Goal: Task Accomplishment & Management: Use online tool/utility

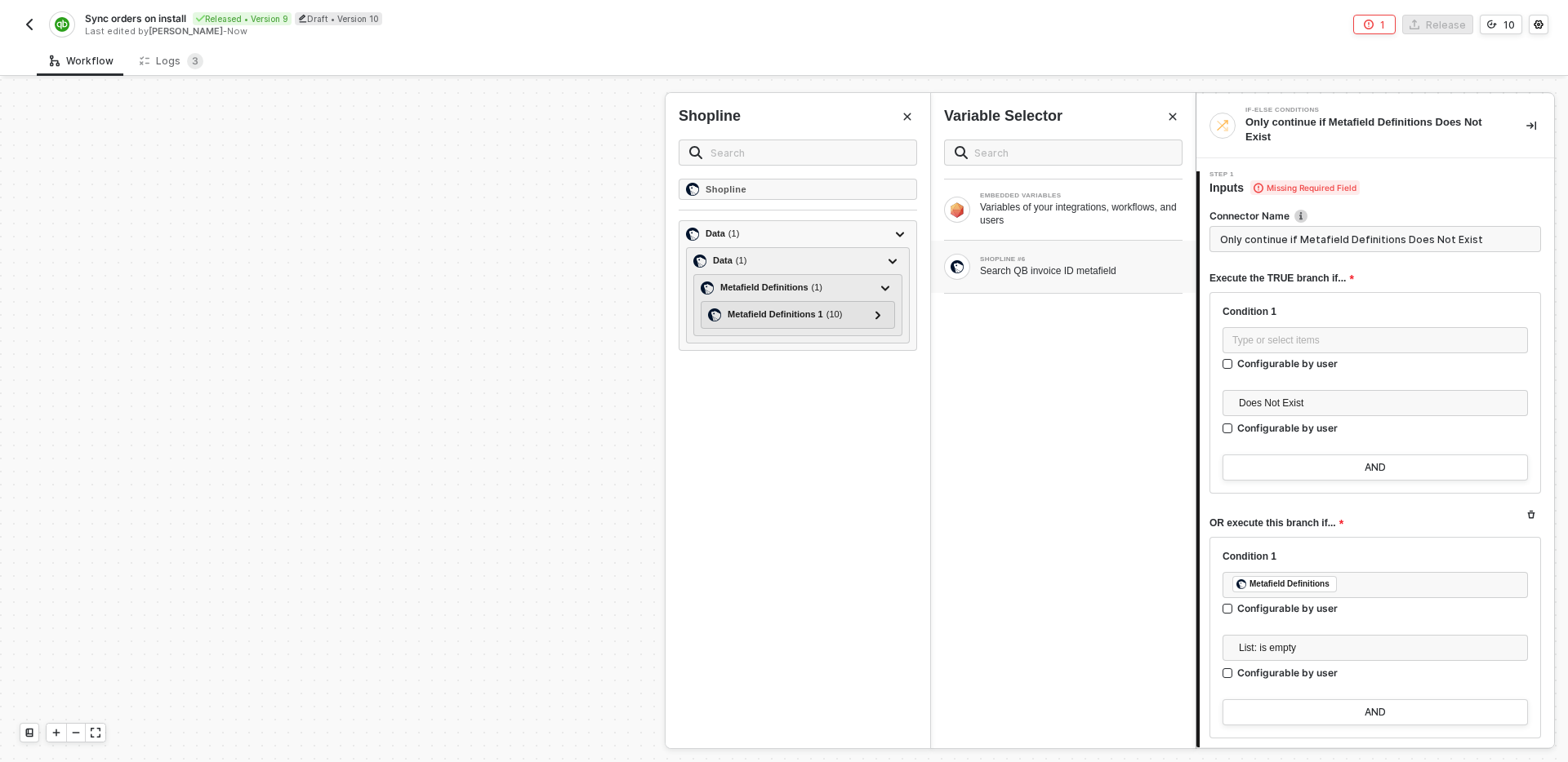
scroll to position [158, 0]
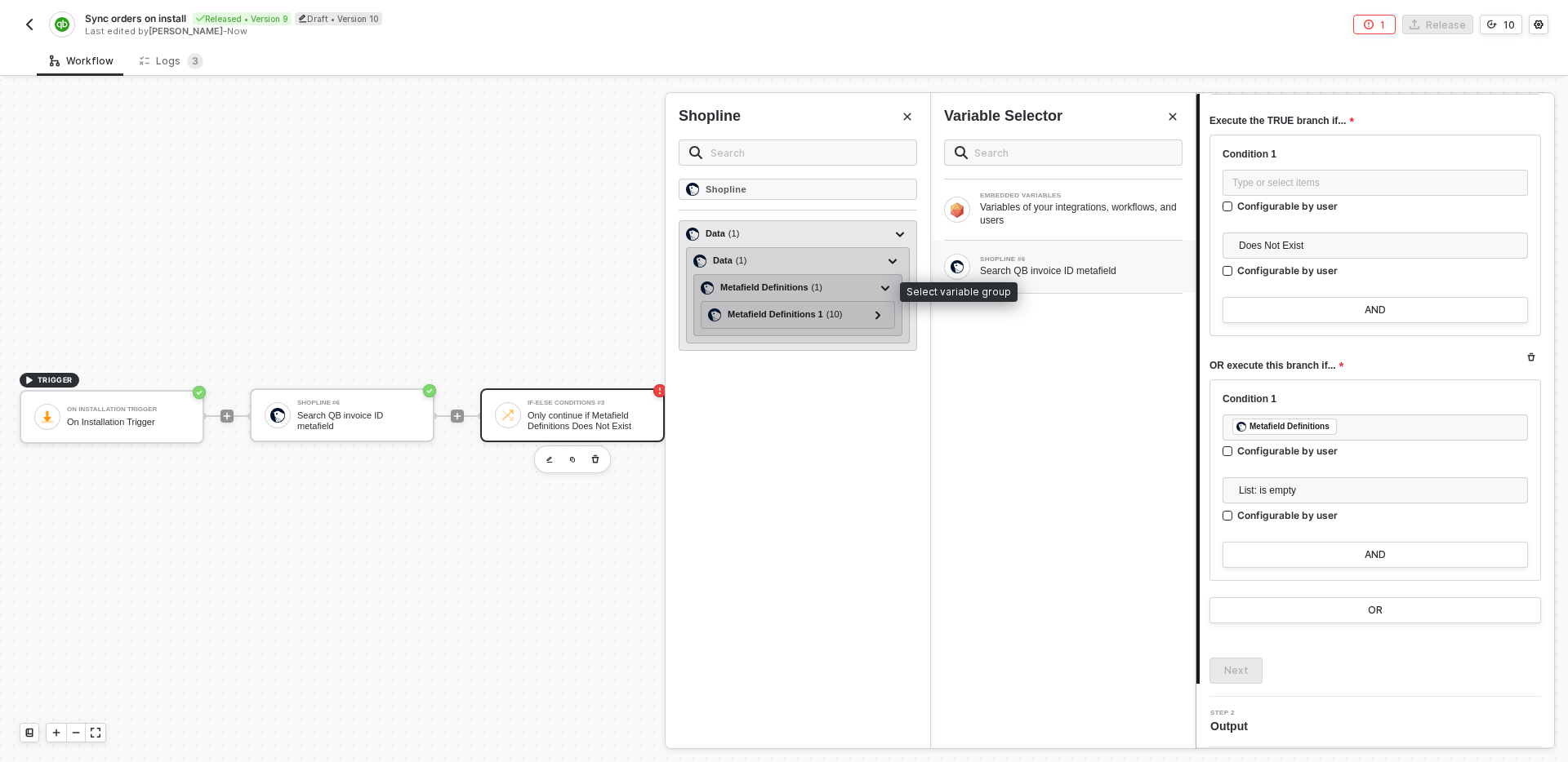
click at [786, 288] on div "Metafield Definitions ( 1 )" at bounding box center [771, 287] width 102 height 14
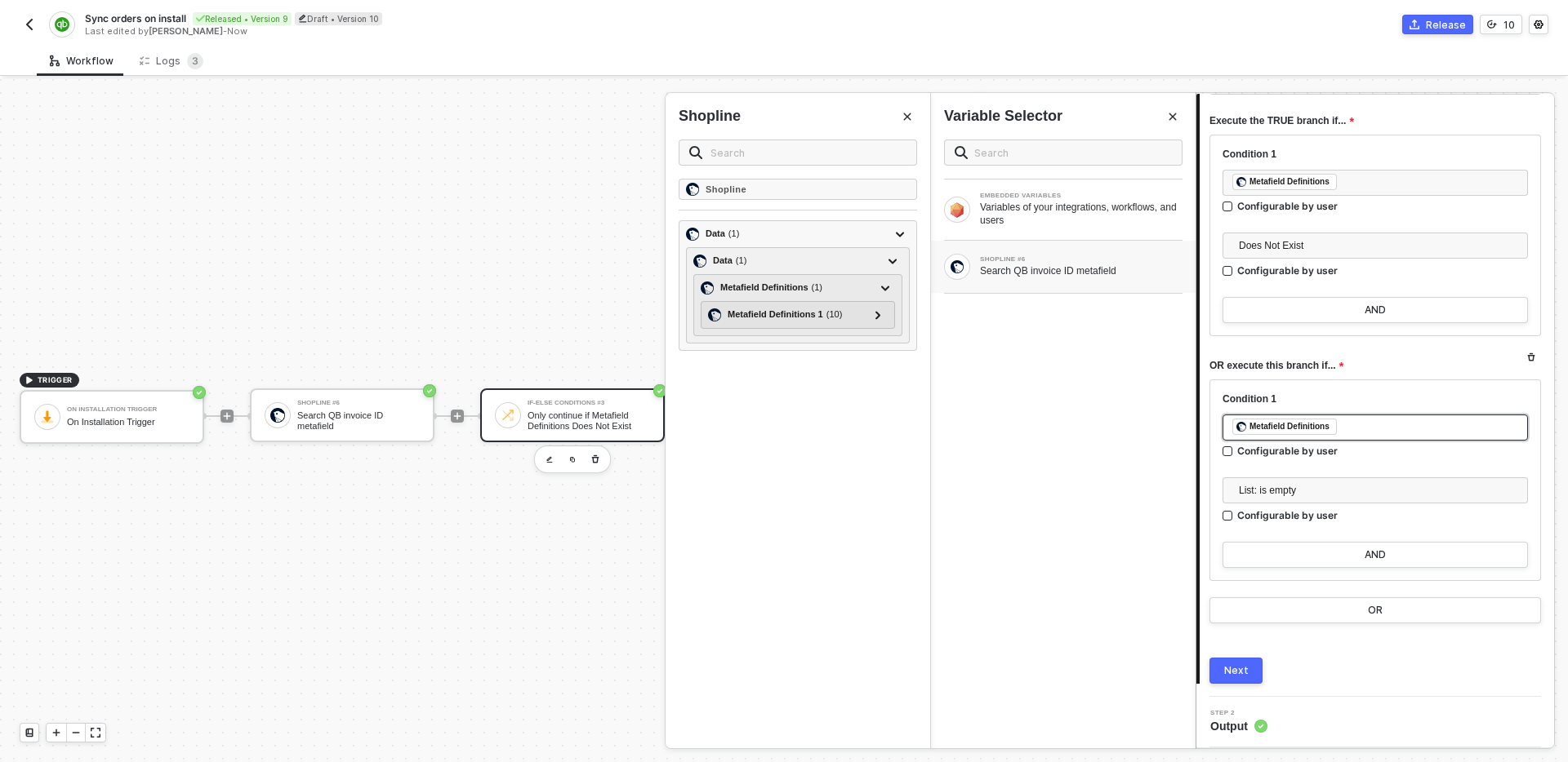
click at [1367, 424] on div "﻿ ﻿ Metafield Definitions ﻿" at bounding box center [1375, 427] width 286 height 18
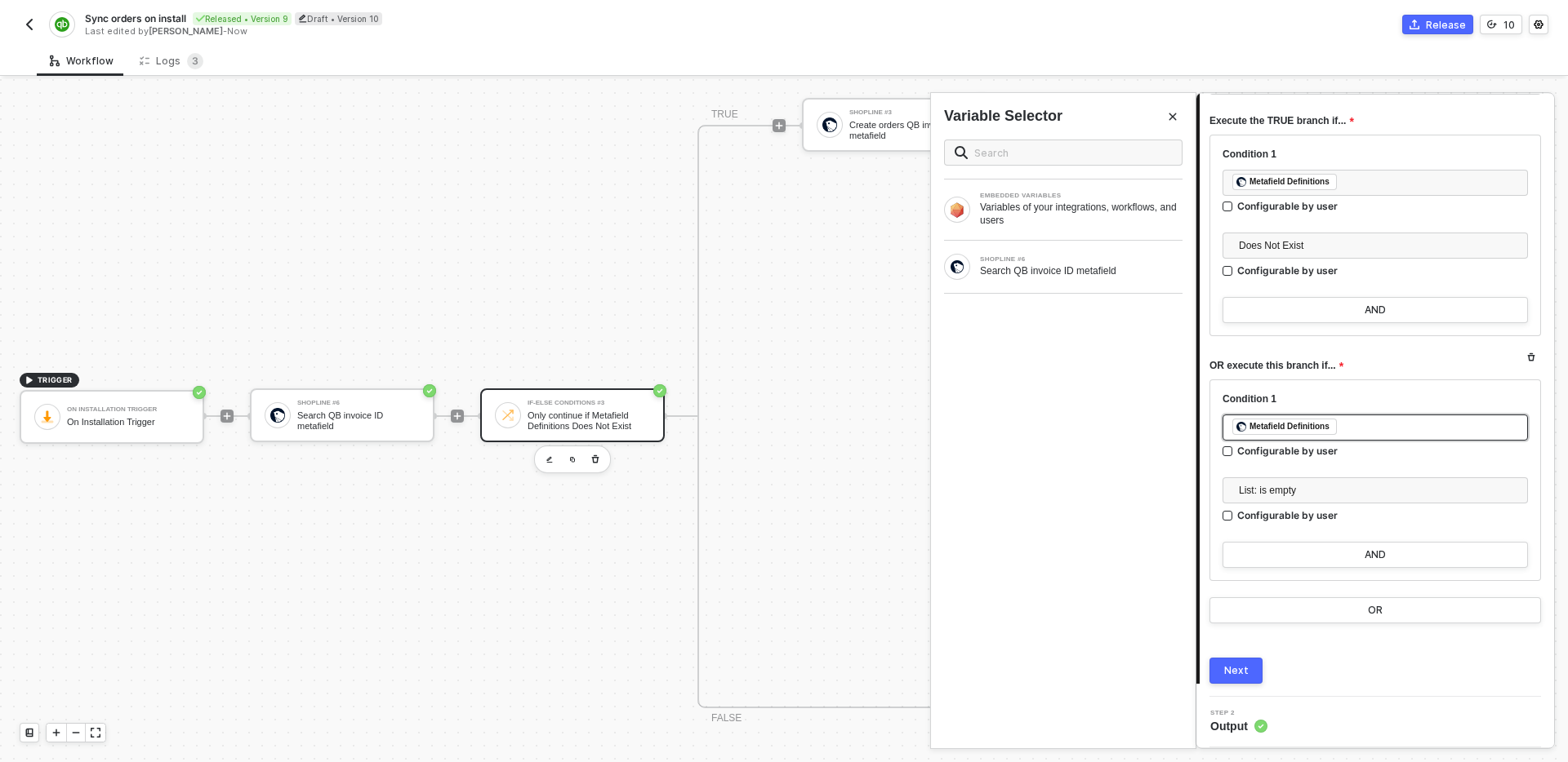
click at [1369, 428] on div "﻿ ﻿ Metafield Definitions ﻿" at bounding box center [1375, 427] width 286 height 18
click at [1040, 271] on div "Search QB invoice ID metafield" at bounding box center [1081, 271] width 203 height 13
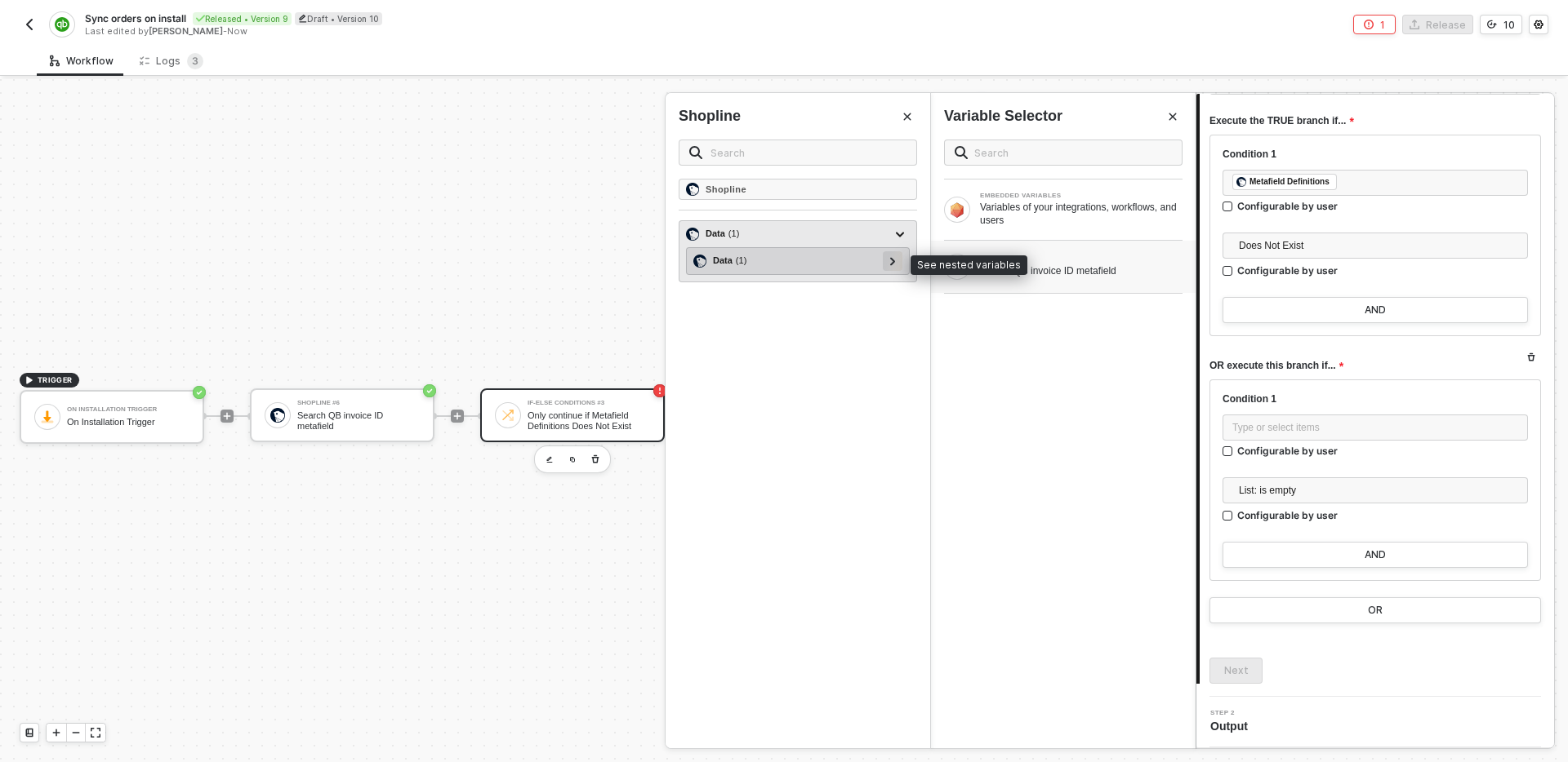
click at [894, 261] on icon at bounding box center [892, 261] width 5 height 8
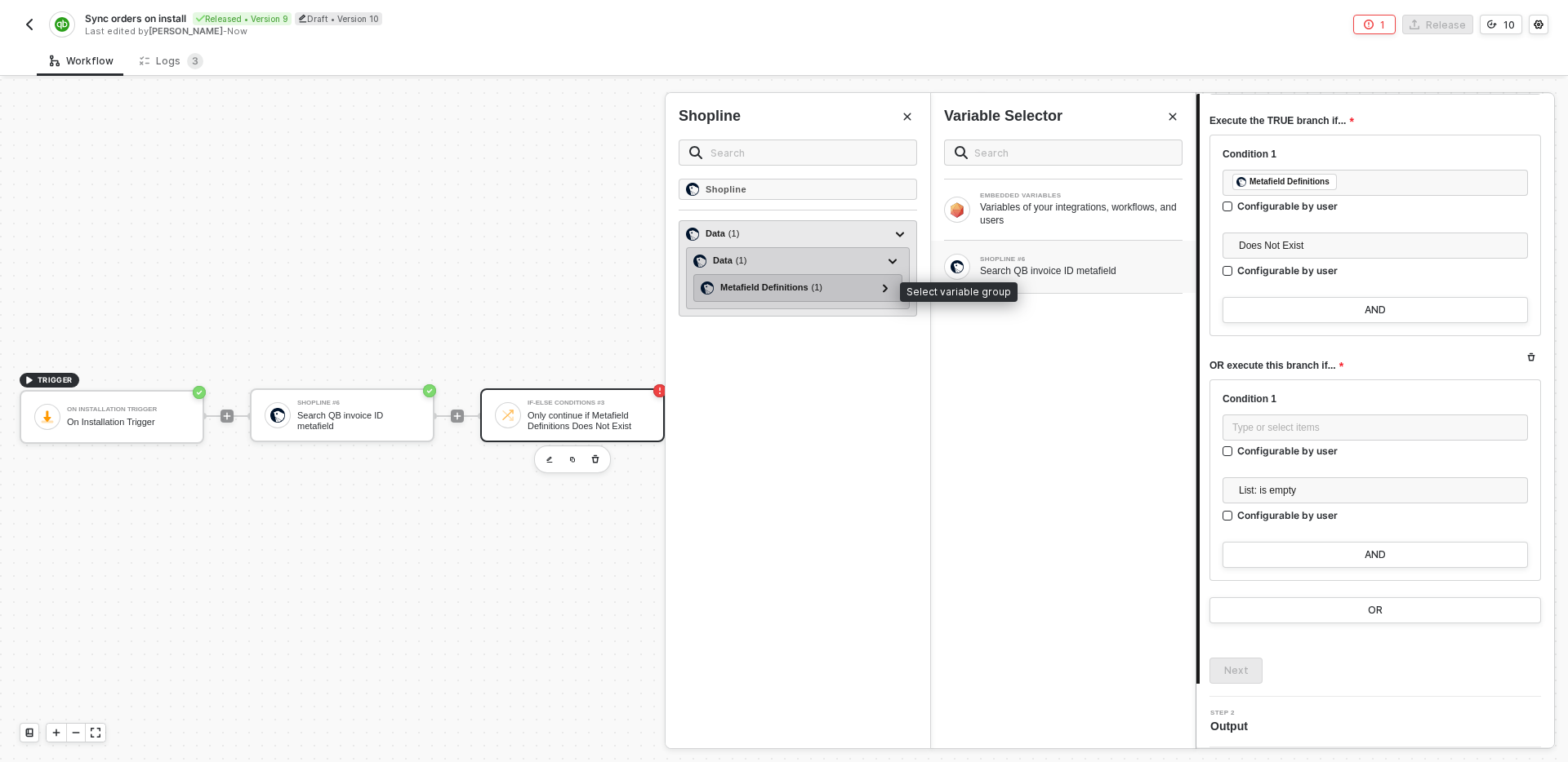
click at [800, 287] on div "Metafield Definitions ( 1 )" at bounding box center [771, 287] width 102 height 14
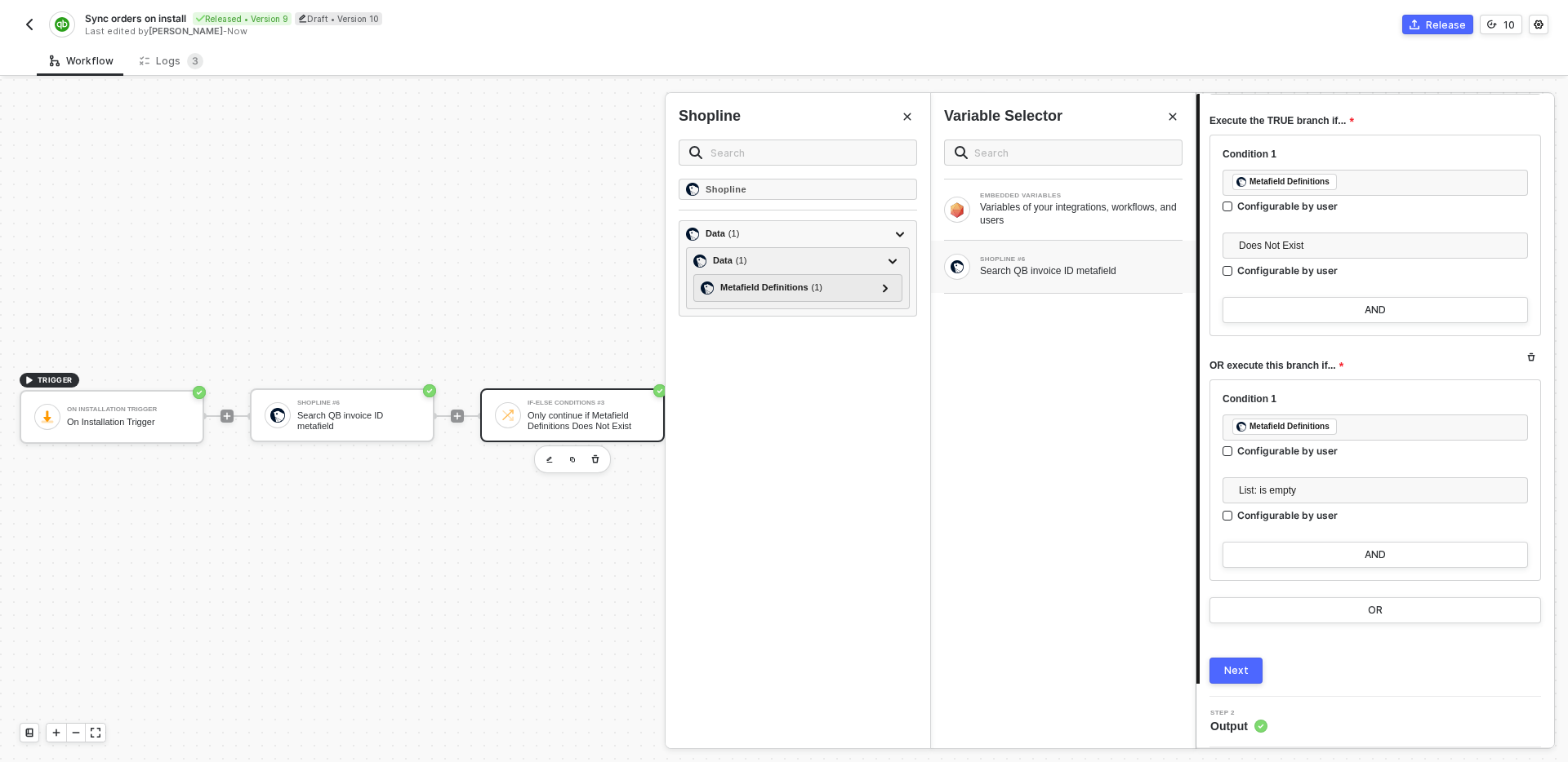
click at [1175, 112] on icon "Close" at bounding box center [1173, 116] width 10 height 10
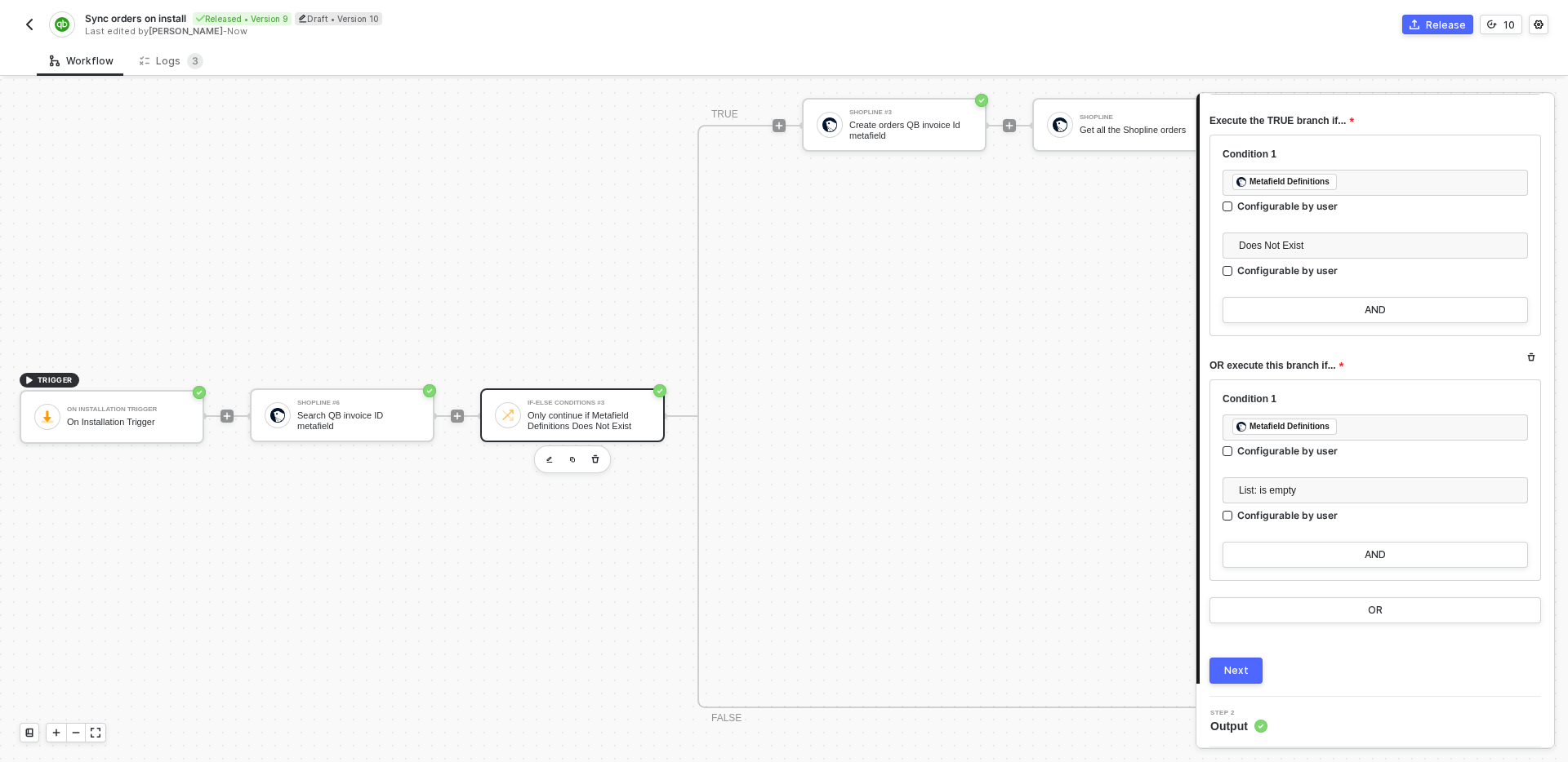
click at [1237, 674] on div "Next" at bounding box center [1236, 671] width 25 height 13
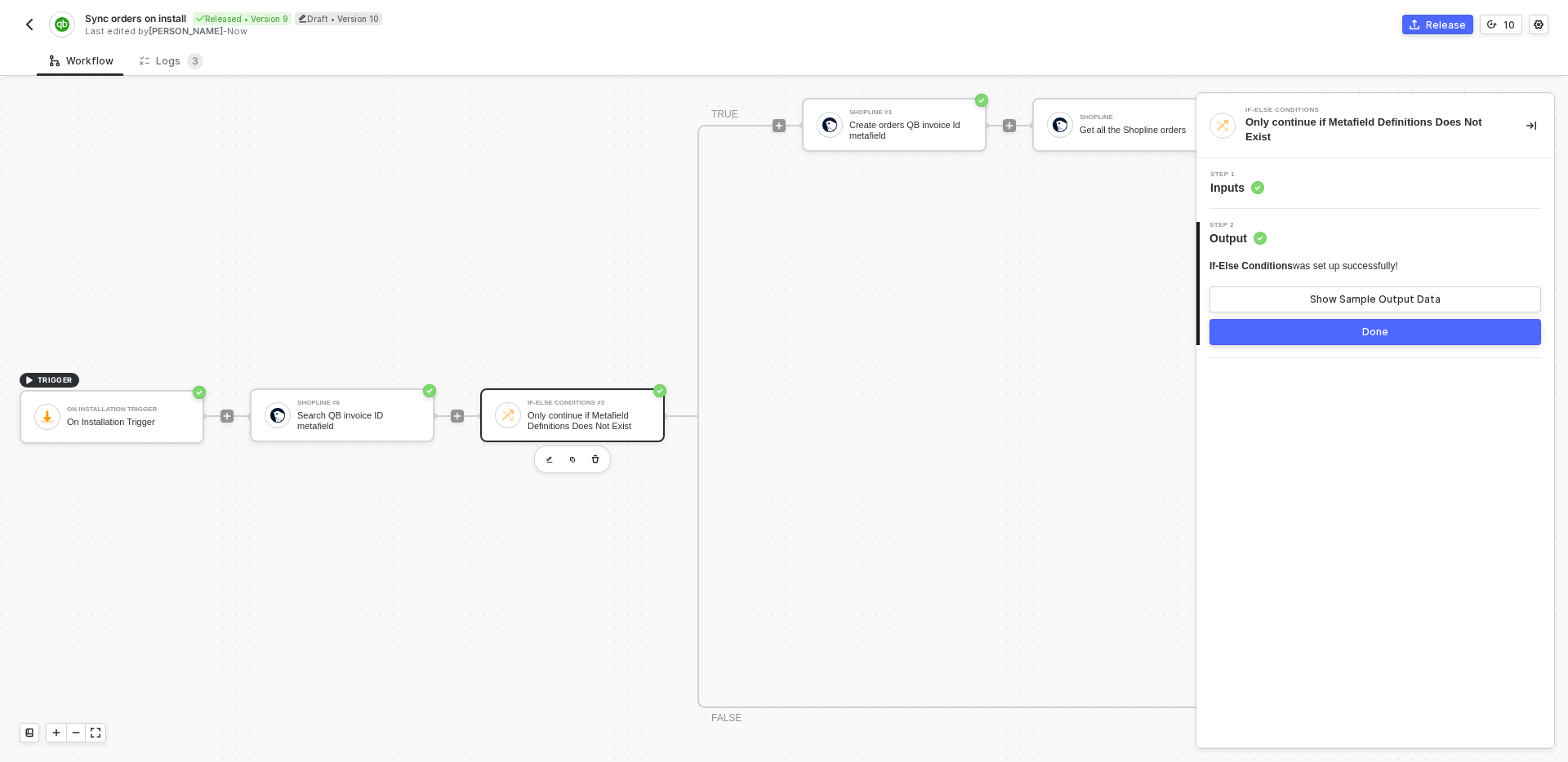
click at [1340, 333] on button "Done" at bounding box center [1375, 332] width 332 height 26
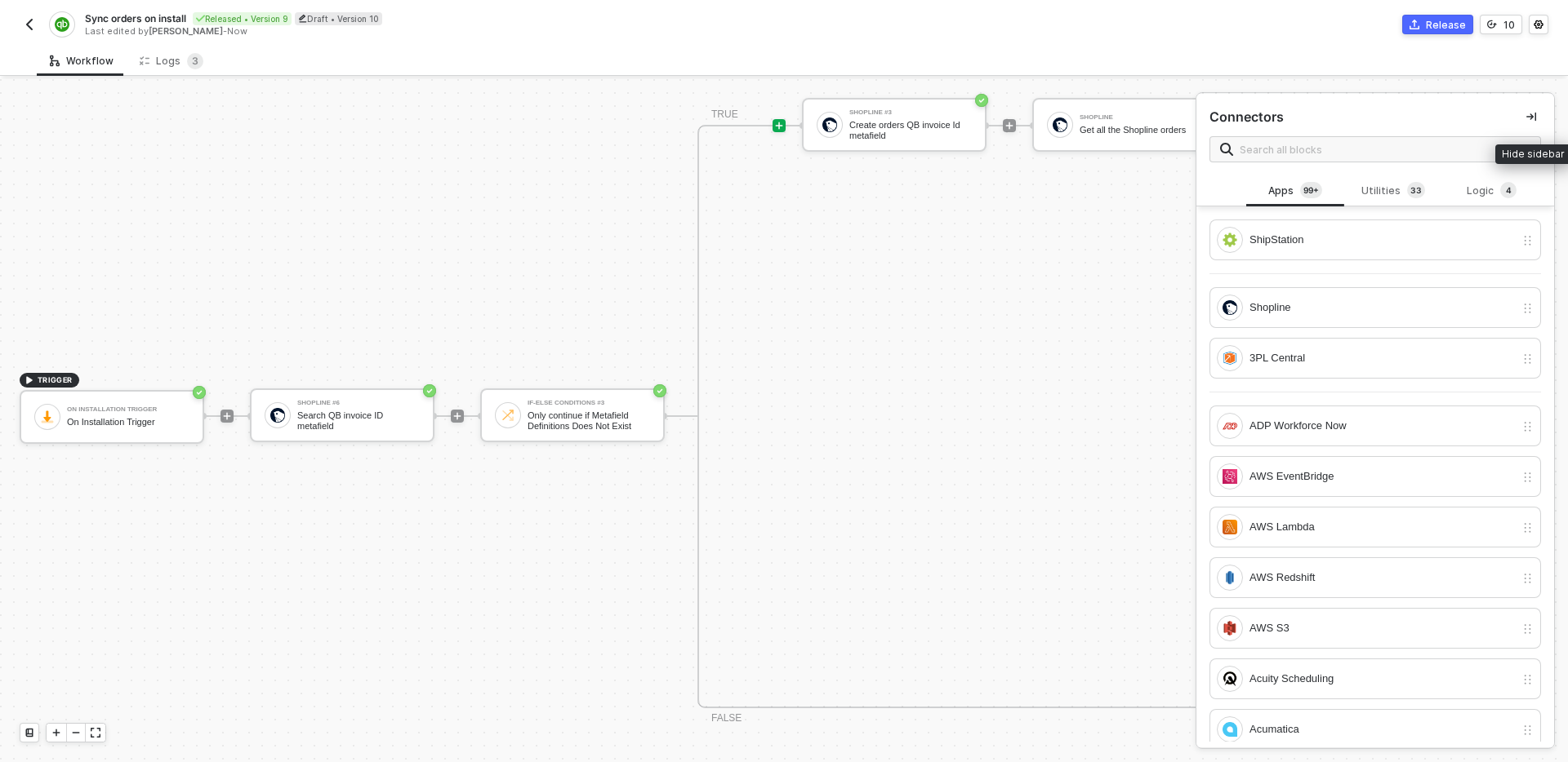
click at [1536, 114] on button "button" at bounding box center [1530, 116] width 19 height 19
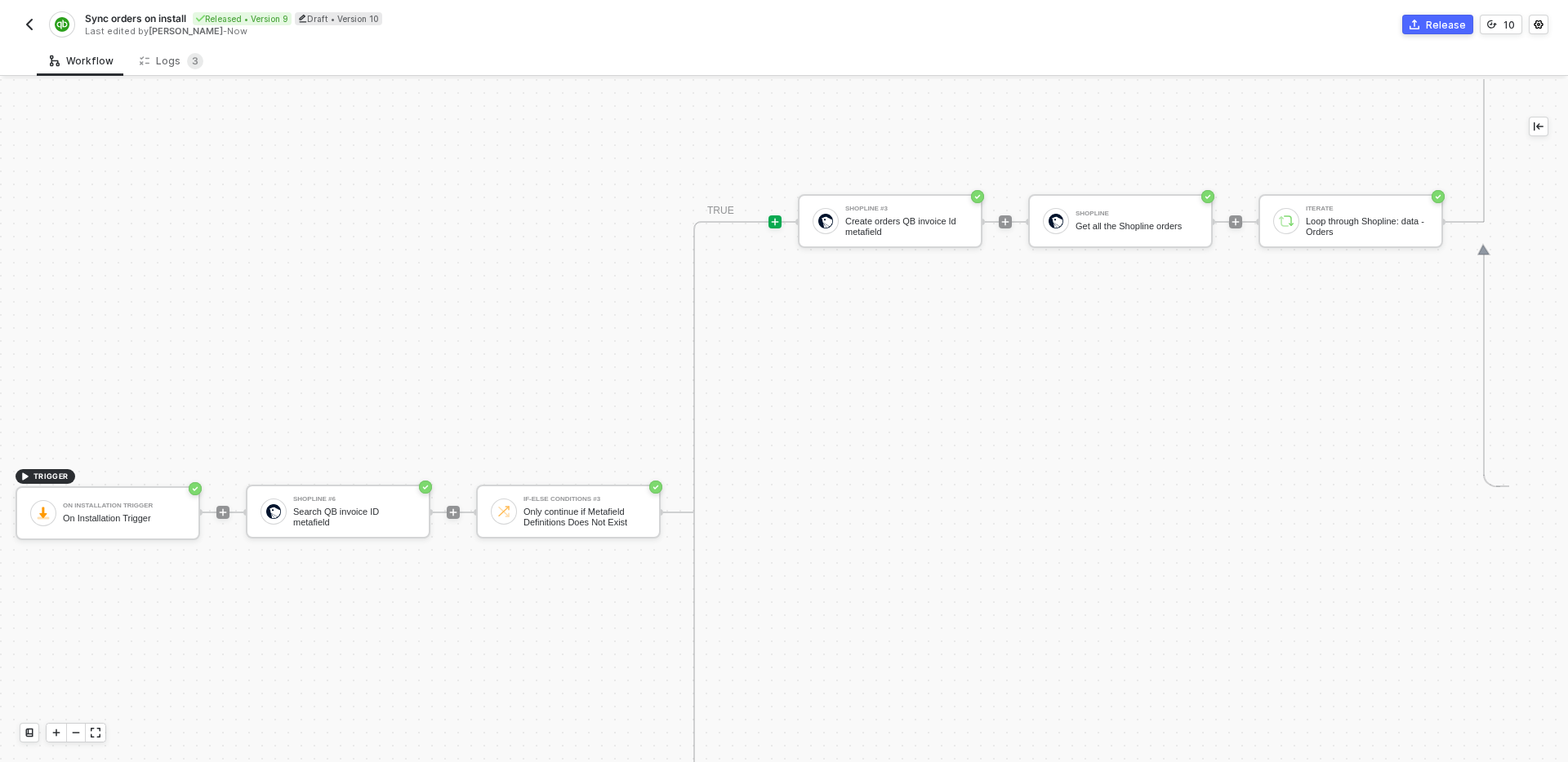
scroll to position [764, 0]
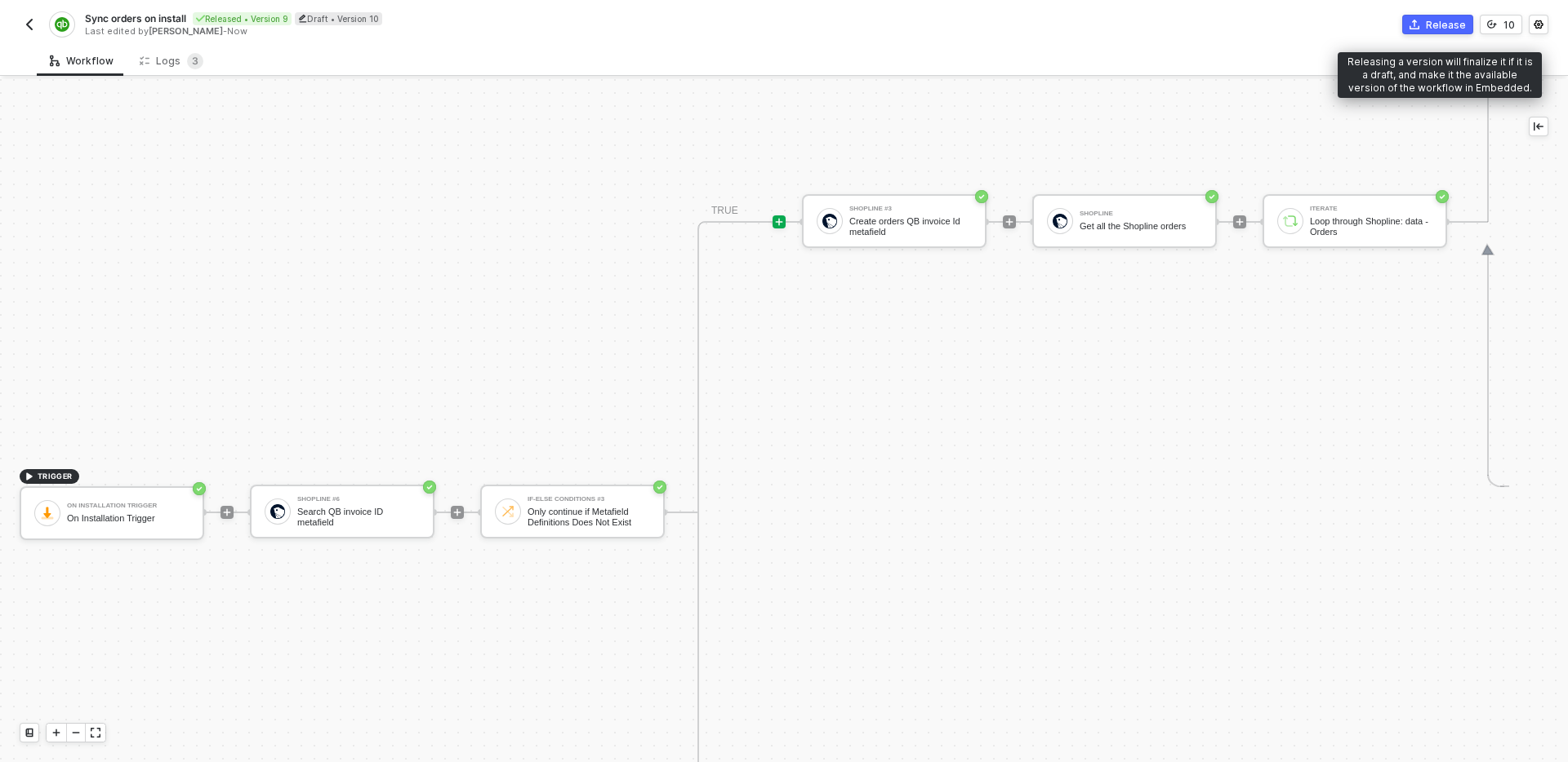
click at [1439, 21] on div "Release" at bounding box center [1445, 24] width 40 height 14
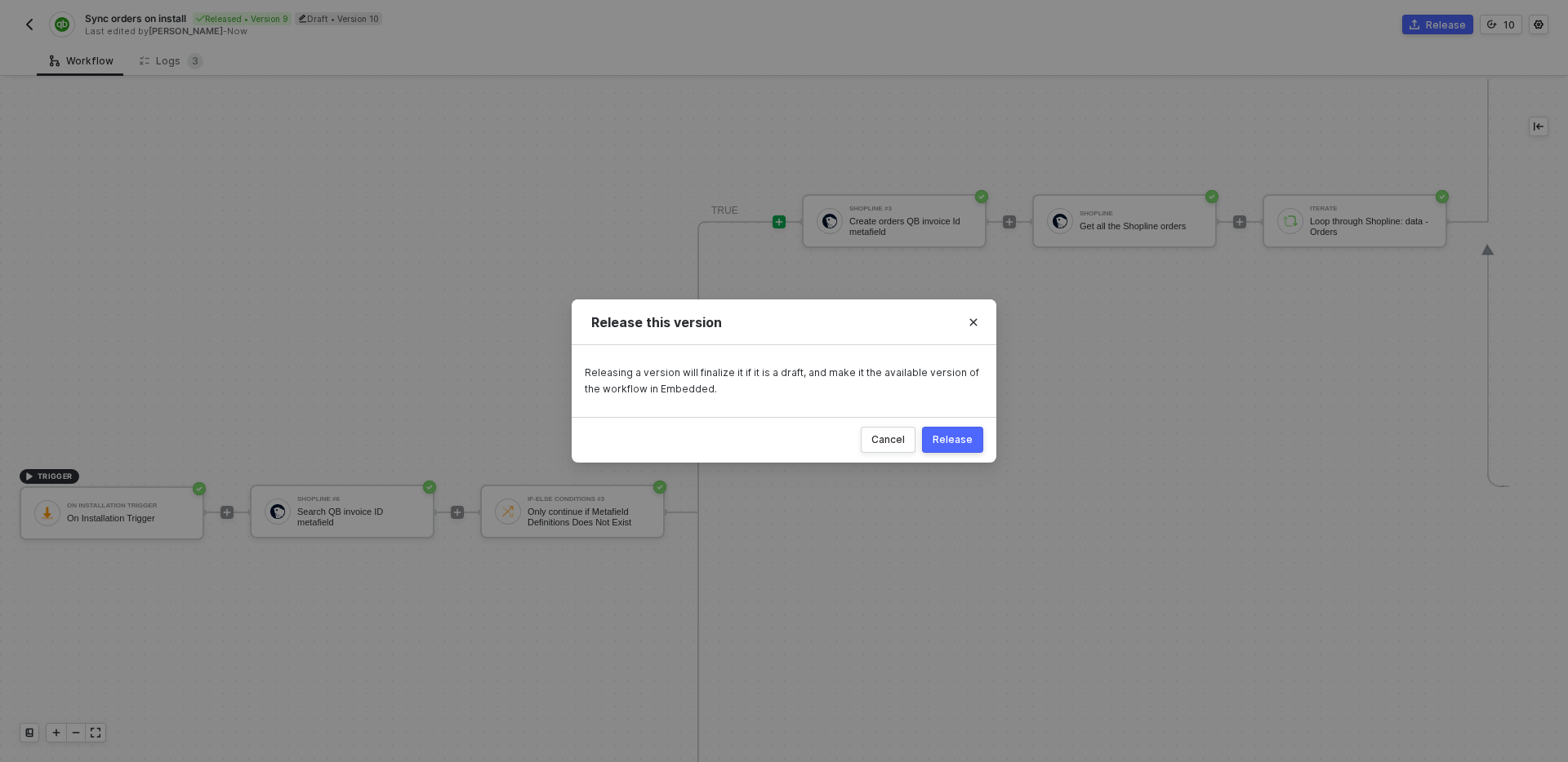
click at [955, 440] on div "Release" at bounding box center [952, 440] width 40 height 13
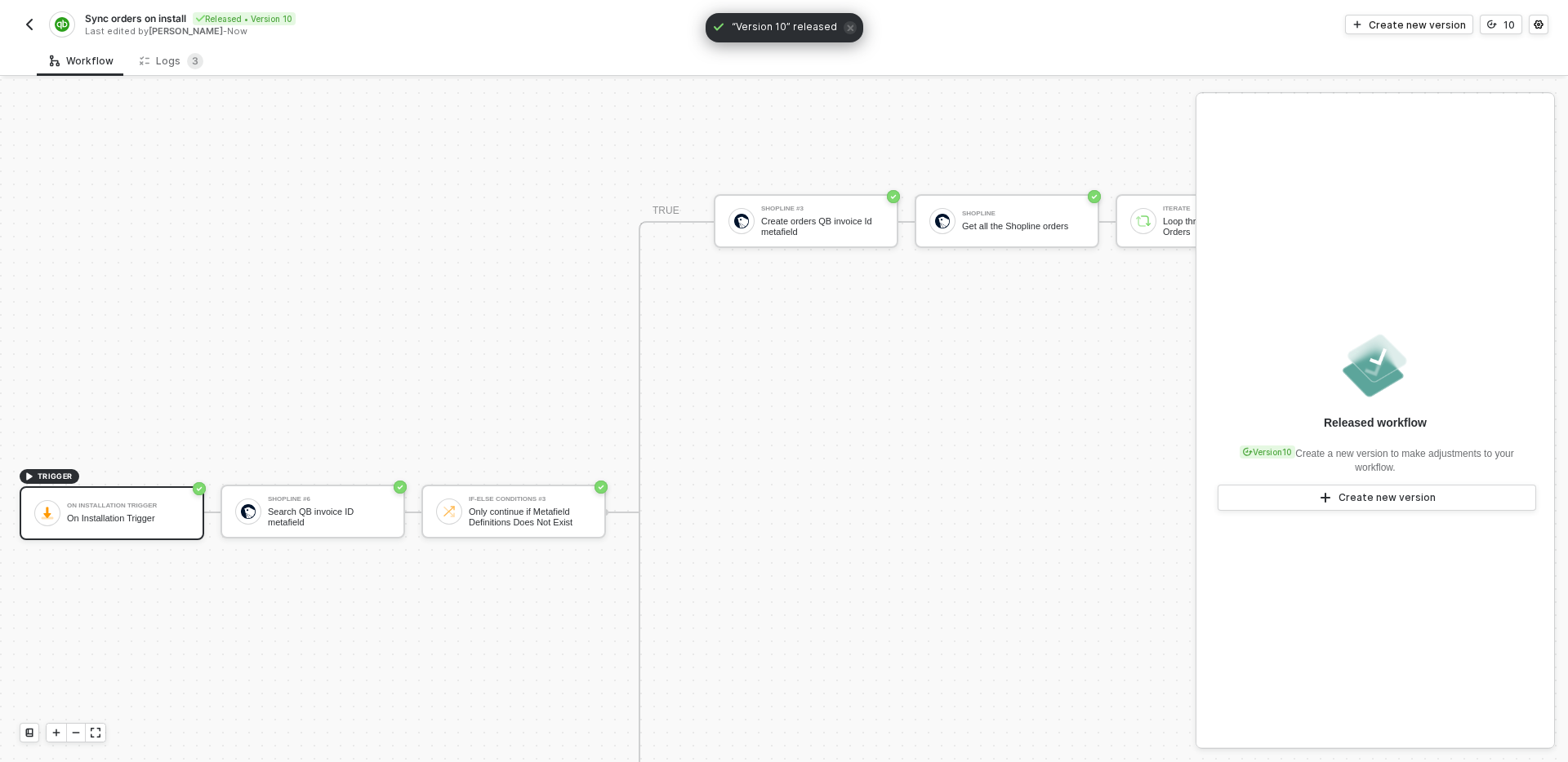
click at [29, 15] on button "button" at bounding box center [29, 24] width 19 height 19
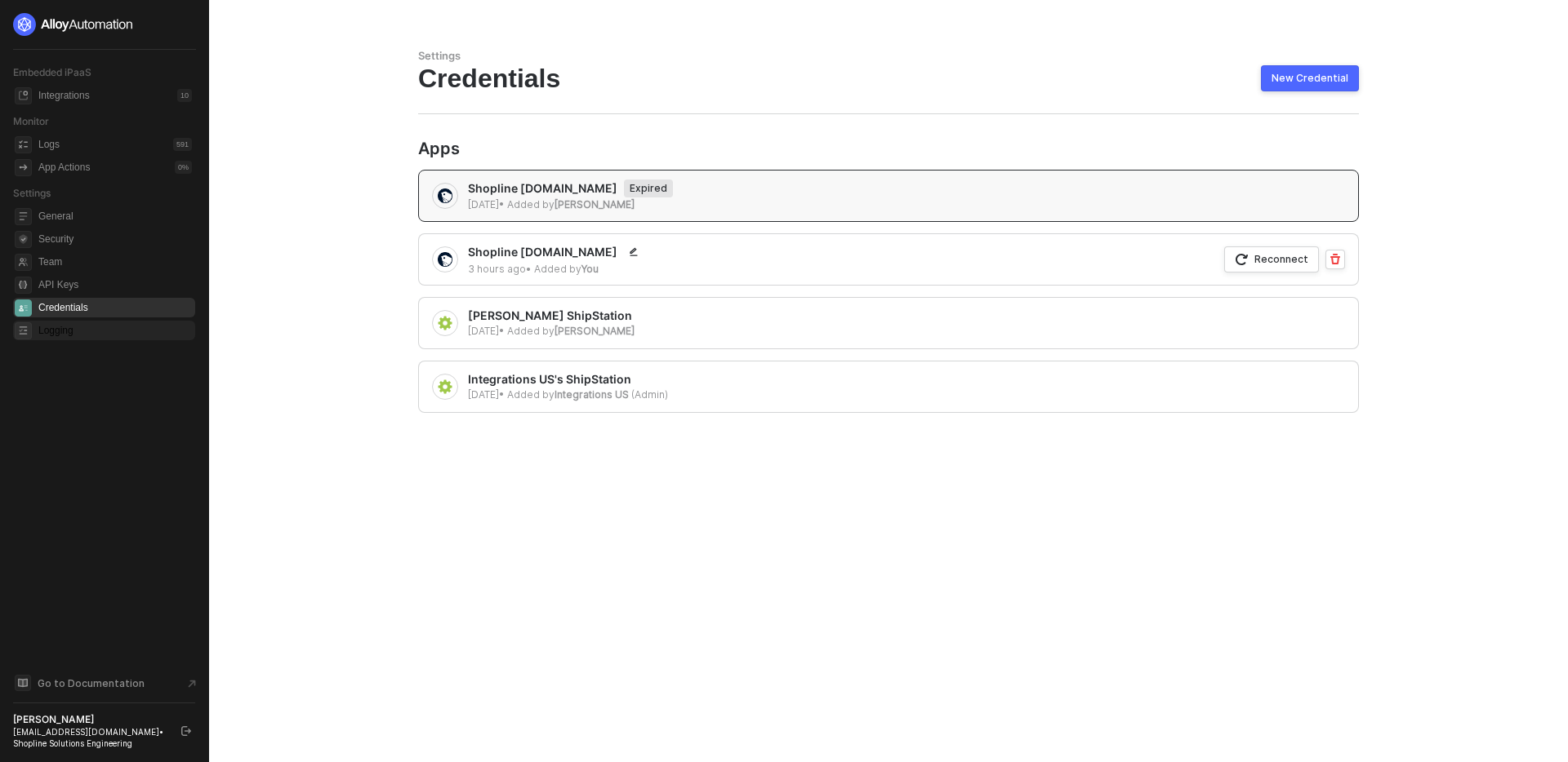
click at [88, 328] on span "Logging" at bounding box center [115, 330] width 154 height 19
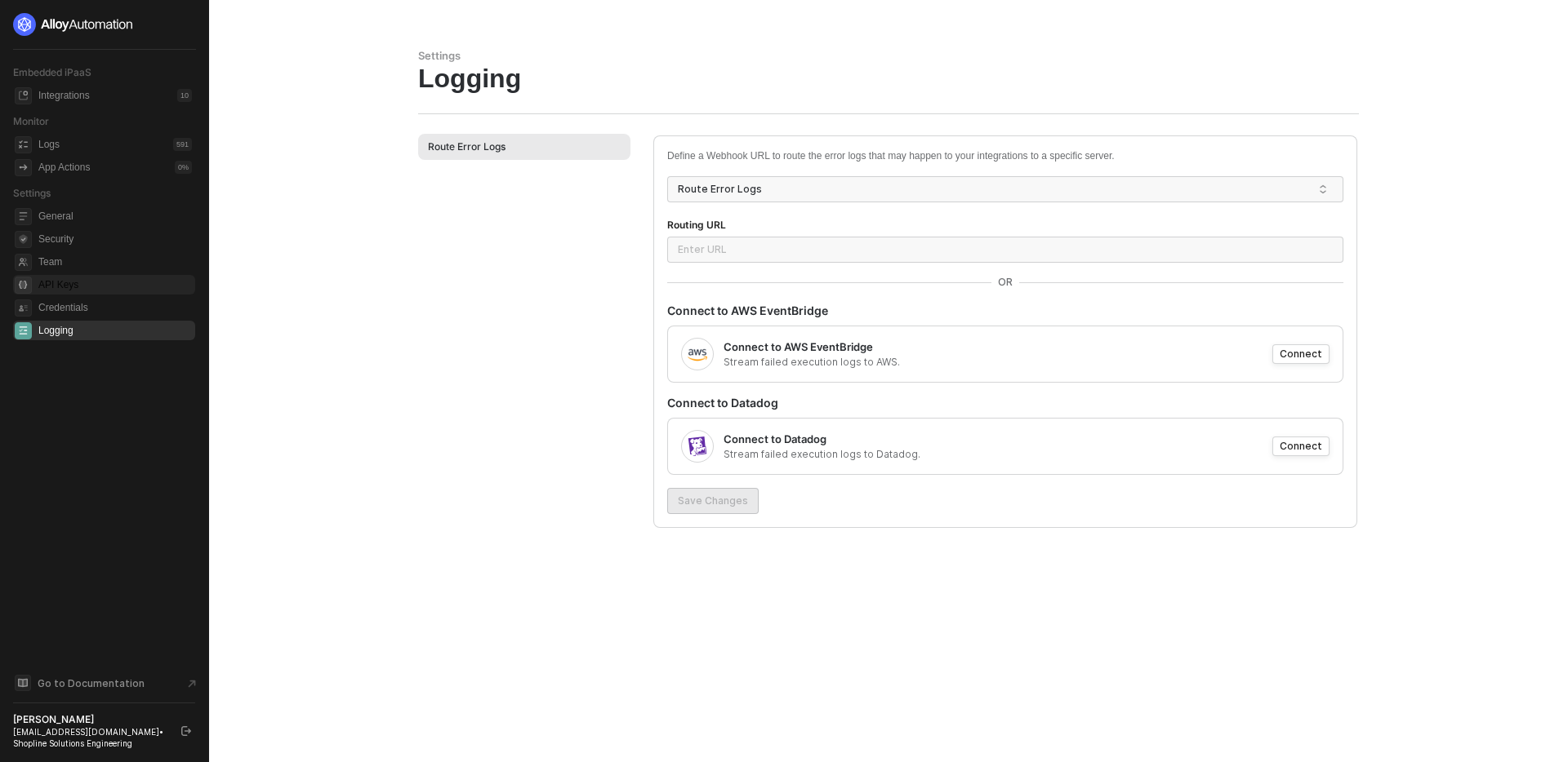
click at [90, 286] on span "API Keys" at bounding box center [115, 285] width 154 height 19
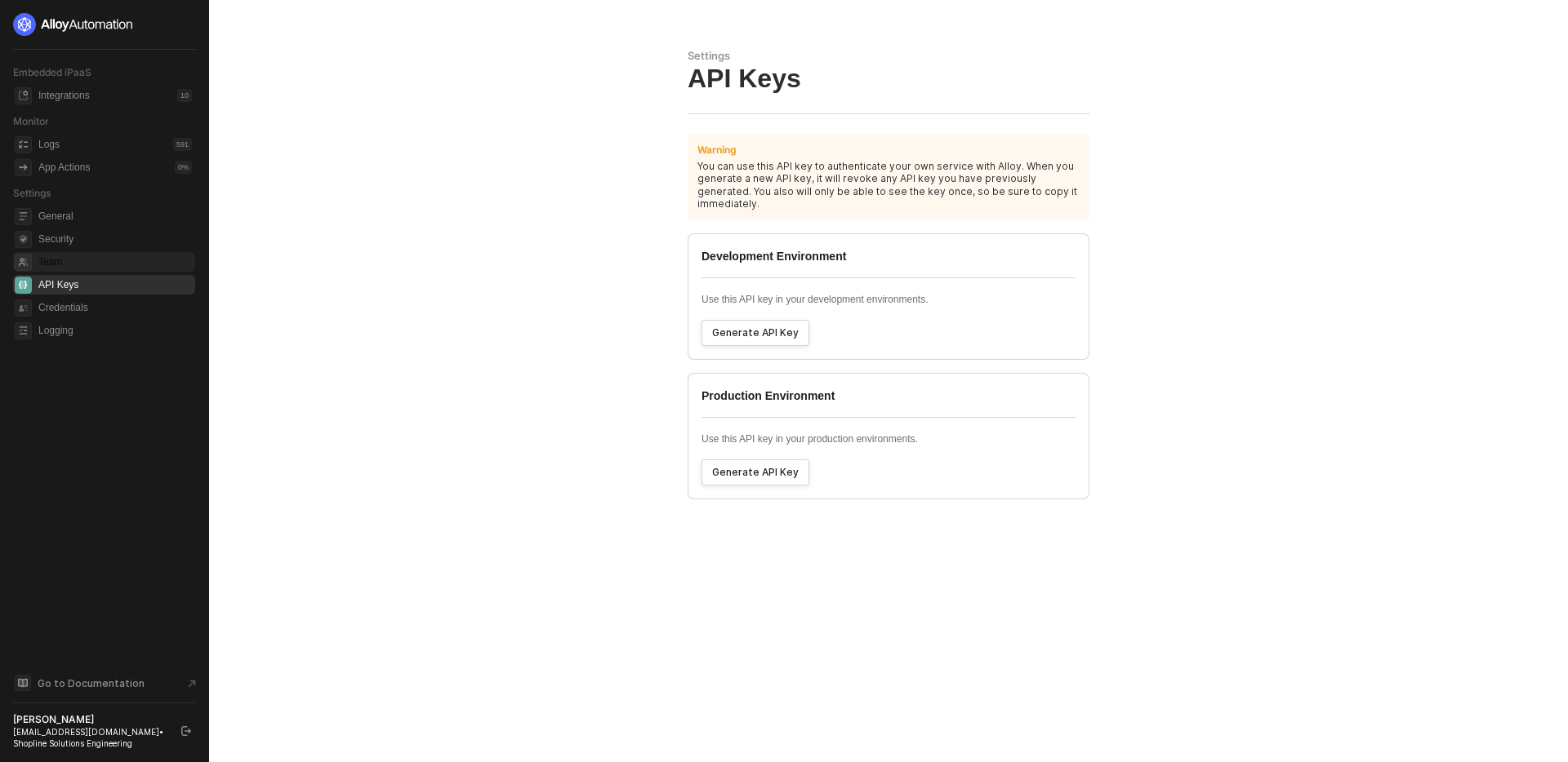
click at [88, 269] on span "Team" at bounding box center [115, 262] width 154 height 19
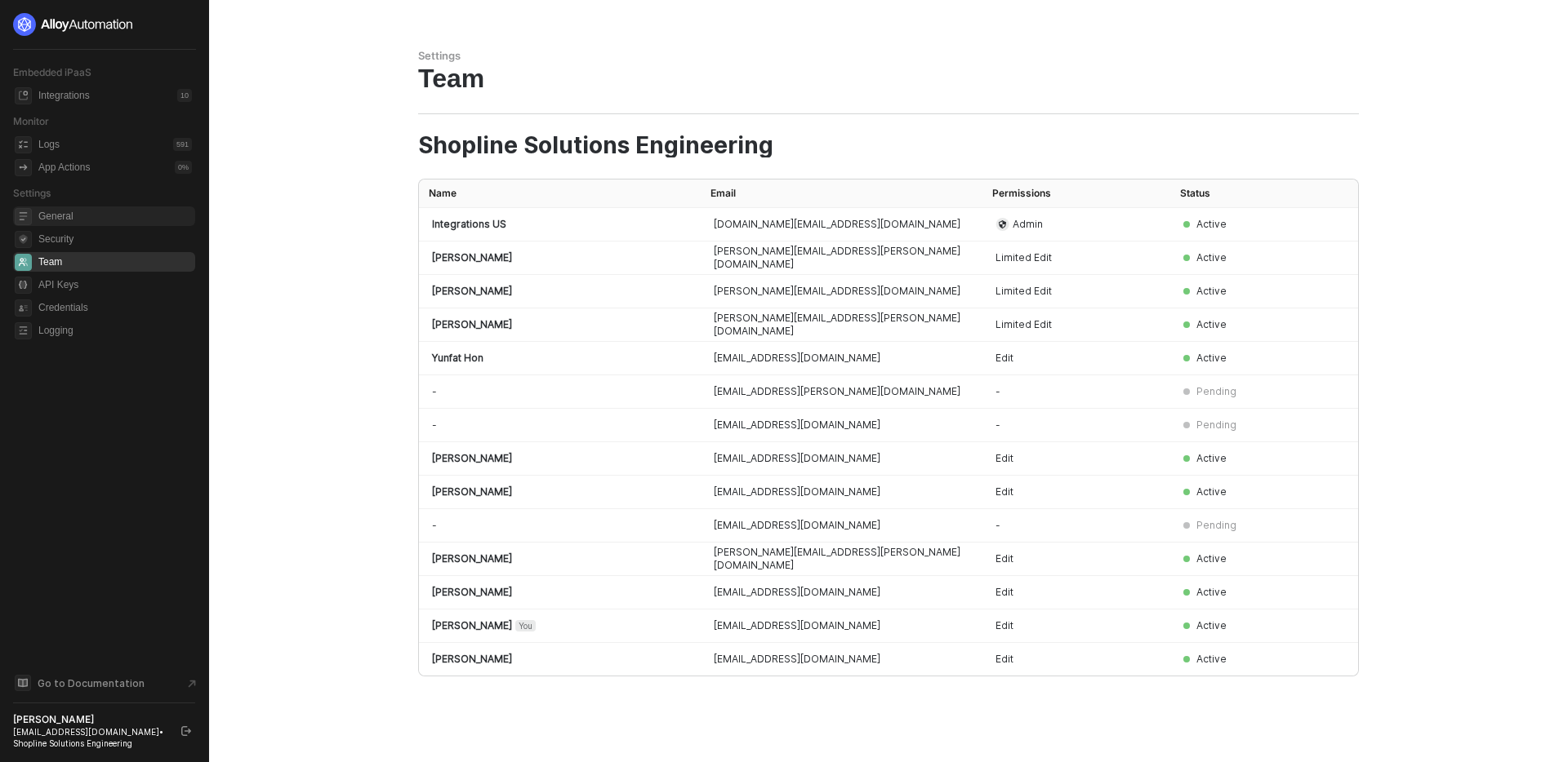
click at [93, 226] on ul "General Security Team API Keys Credentials Logging" at bounding box center [104, 274] width 183 height 140
click at [89, 216] on span "General" at bounding box center [115, 216] width 154 height 19
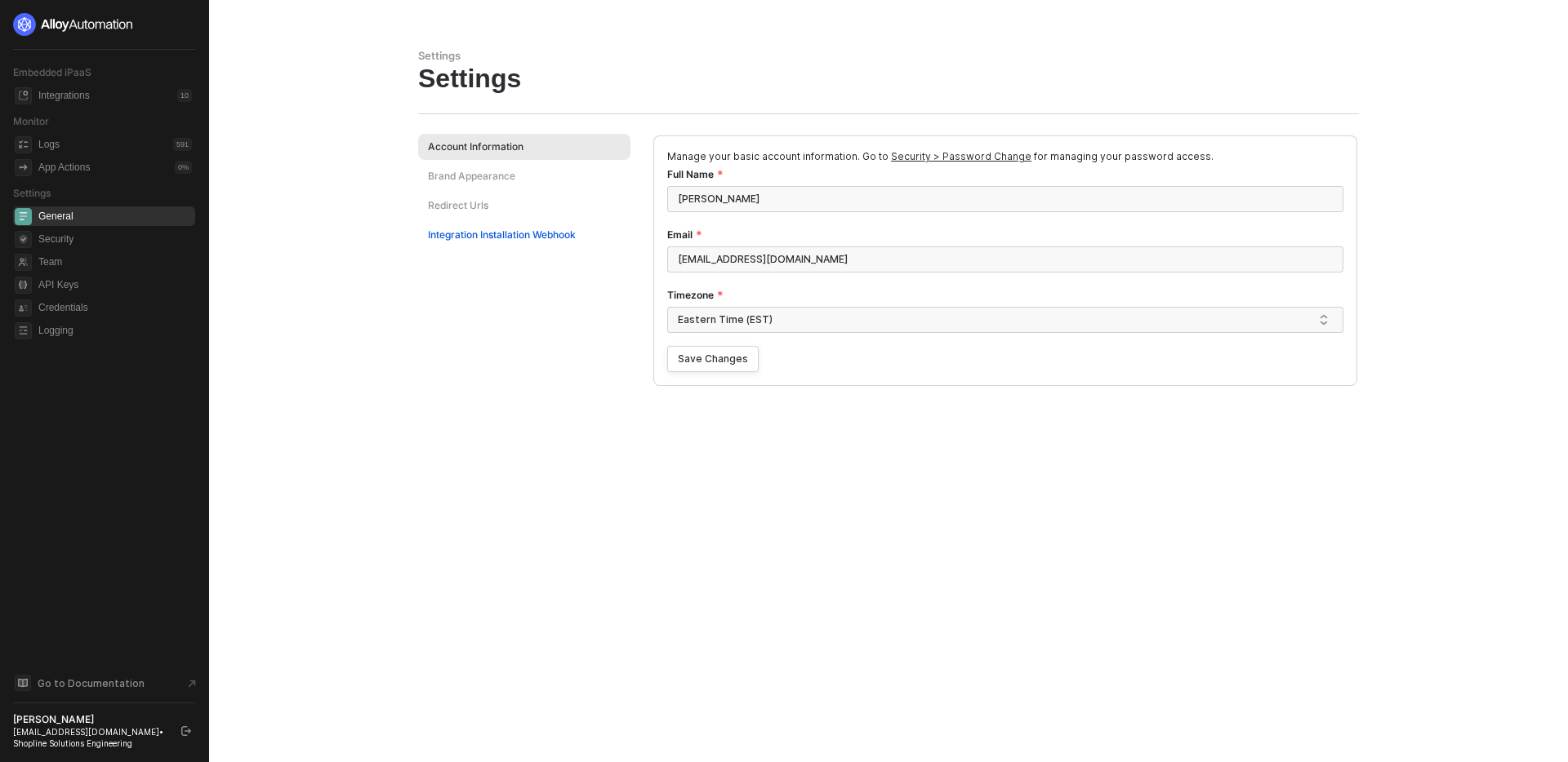
click at [489, 236] on div "Integration Installation Webhook" at bounding box center [501, 234] width 147 height 14
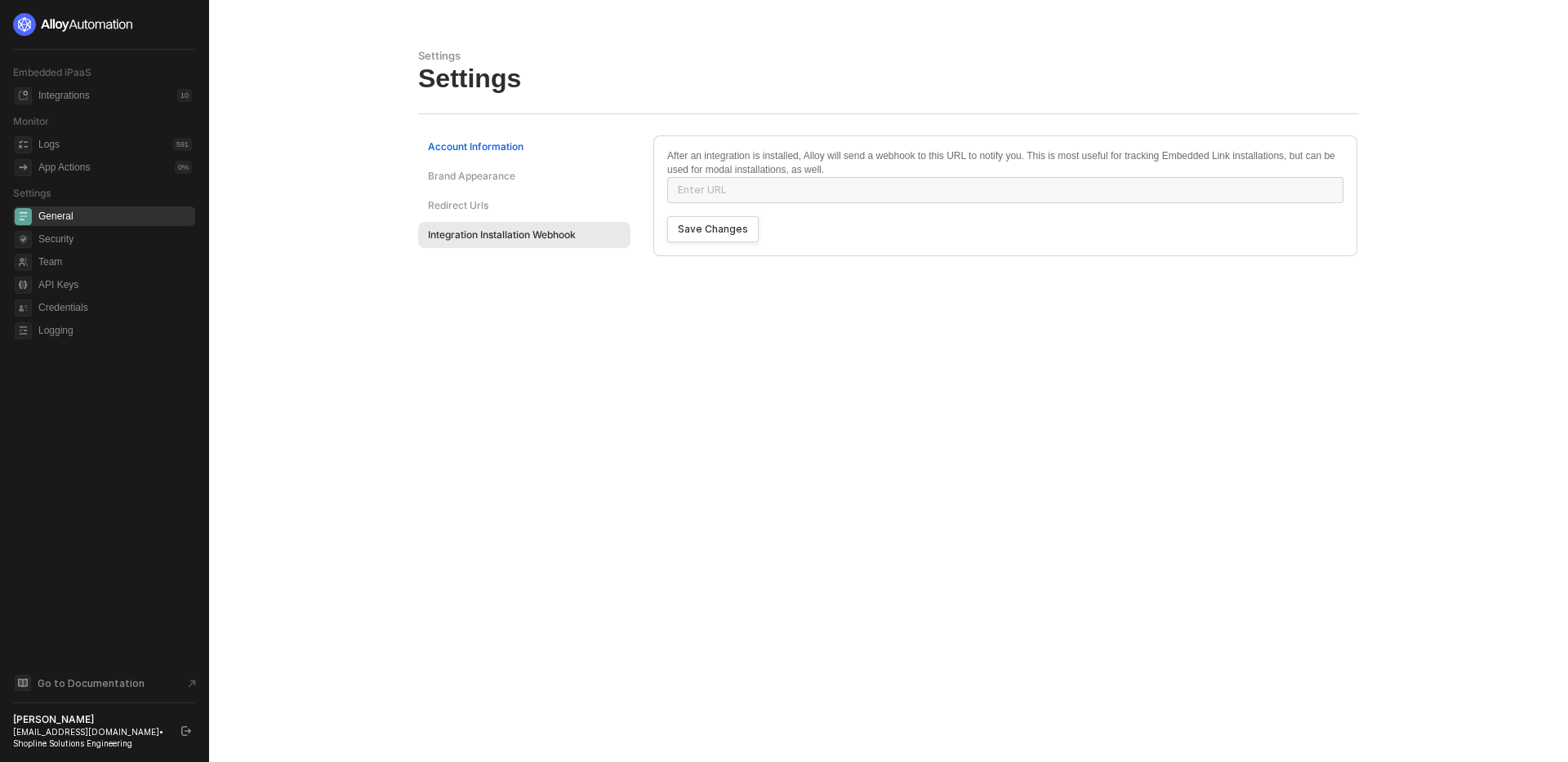
click at [470, 140] on div "Account Information" at bounding box center [476, 146] width 96 height 14
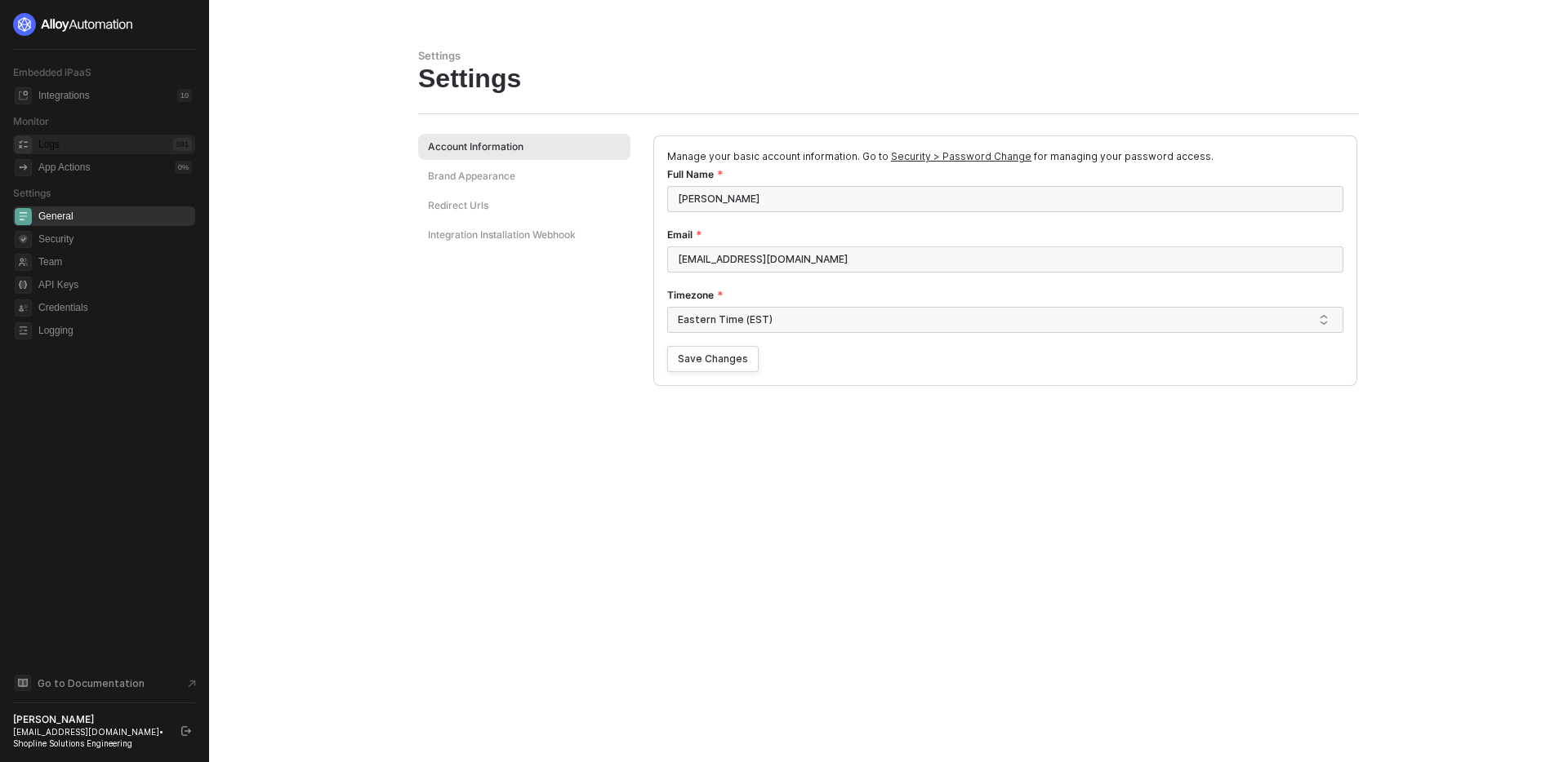
click at [90, 145] on div "Logs 591" at bounding box center [115, 144] width 154 height 19
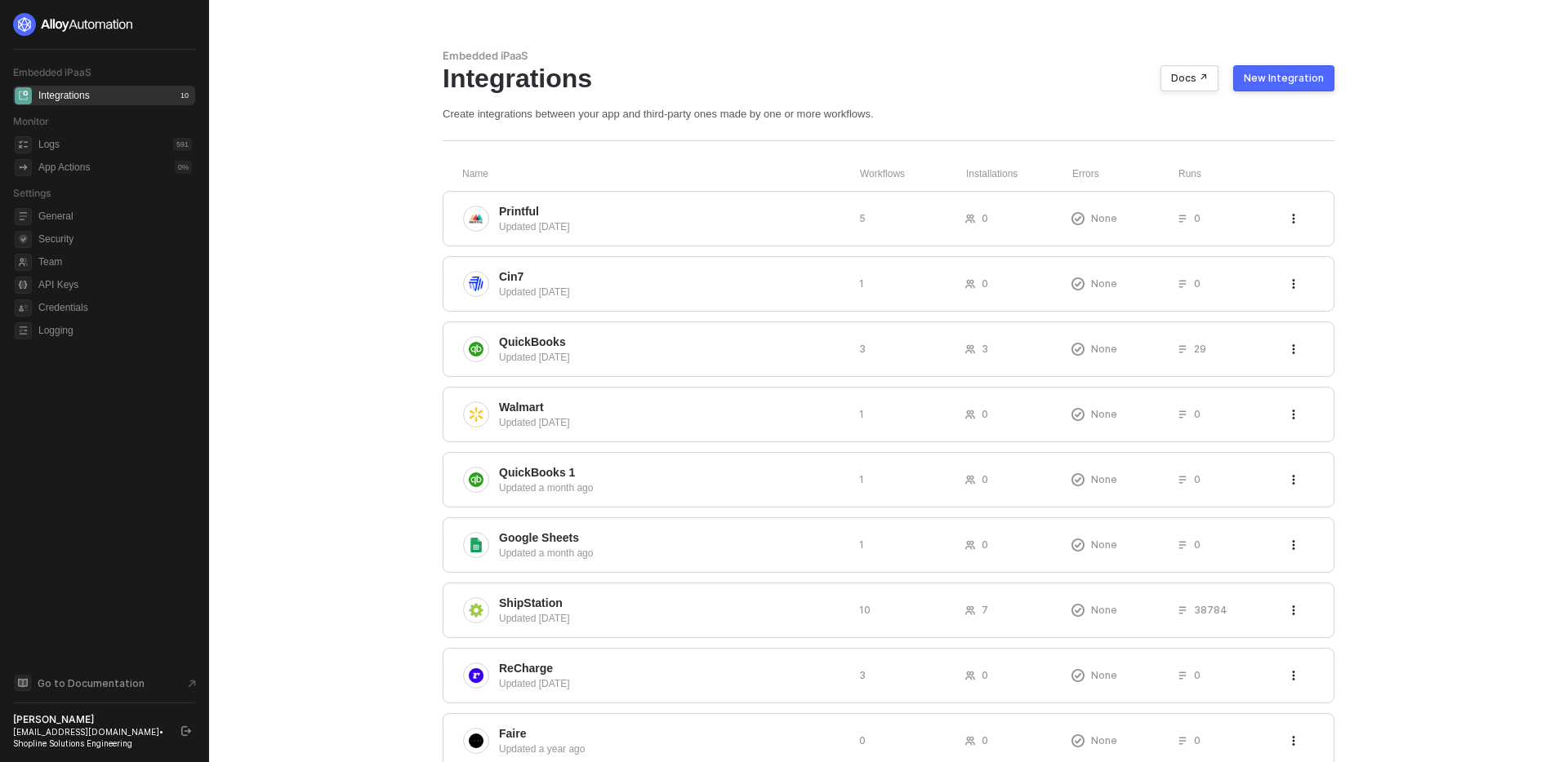
click at [321, 372] on main "Embedded iPaaS Integrations Docs ↗ New Integration Create integrations between …" at bounding box center [784, 441] width 1568 height 883
click at [683, 345] on span "QuickBooks" at bounding box center [672, 342] width 347 height 17
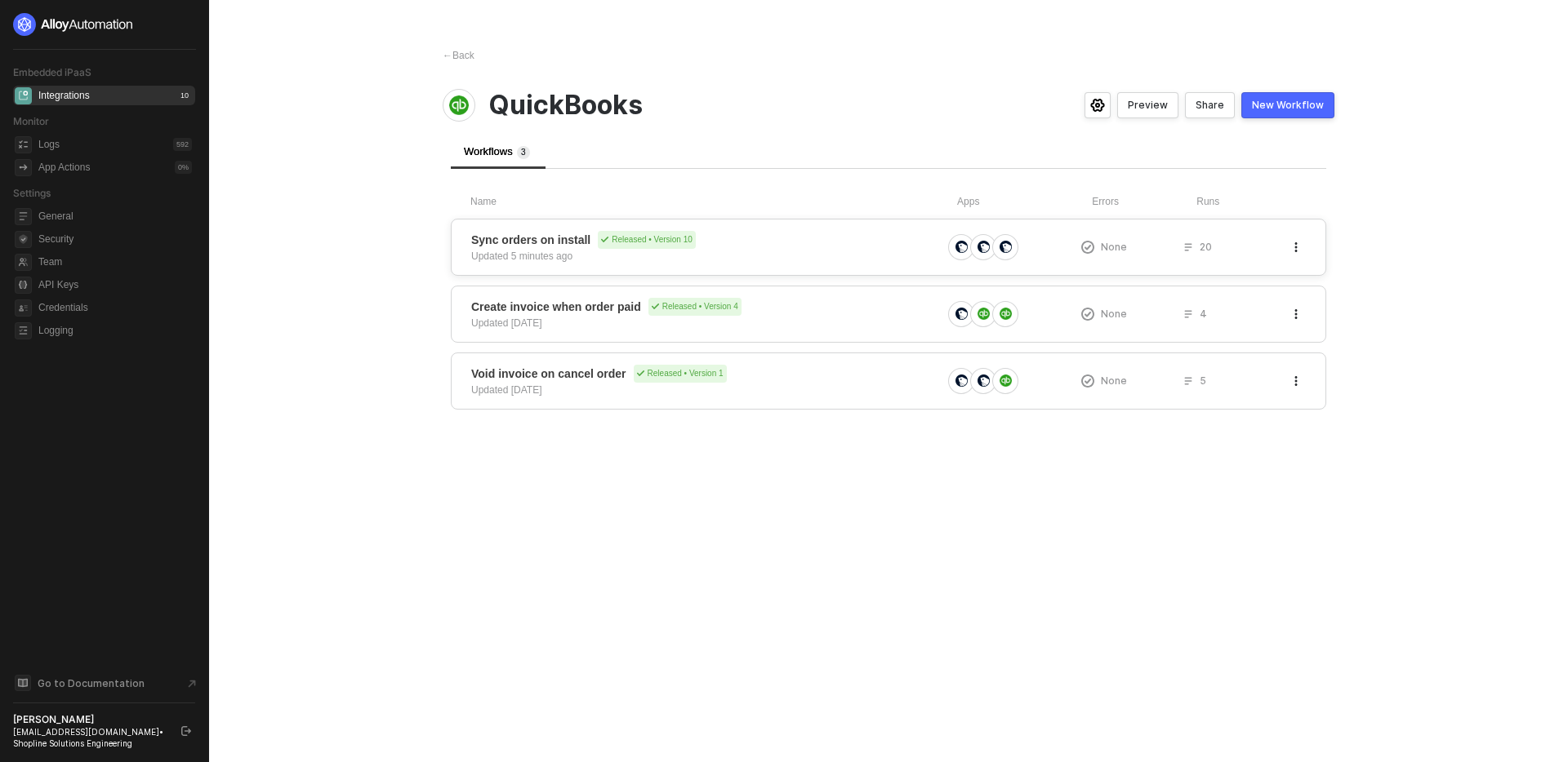
click at [788, 253] on div "Sync orders on install Released • Version 10 Updated 5 minutes ago" at bounding box center [706, 247] width 470 height 32
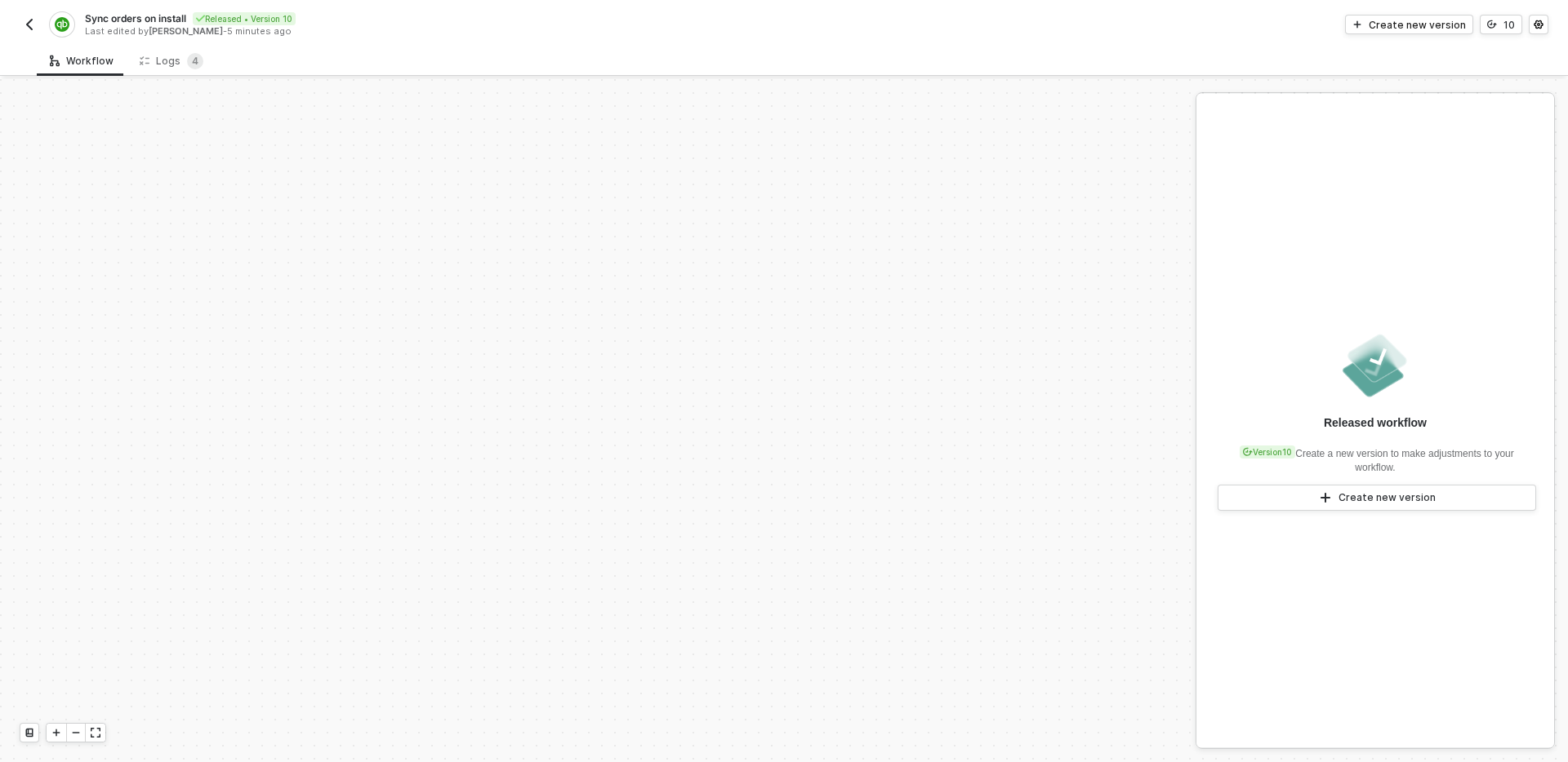
scroll to position [599, 0]
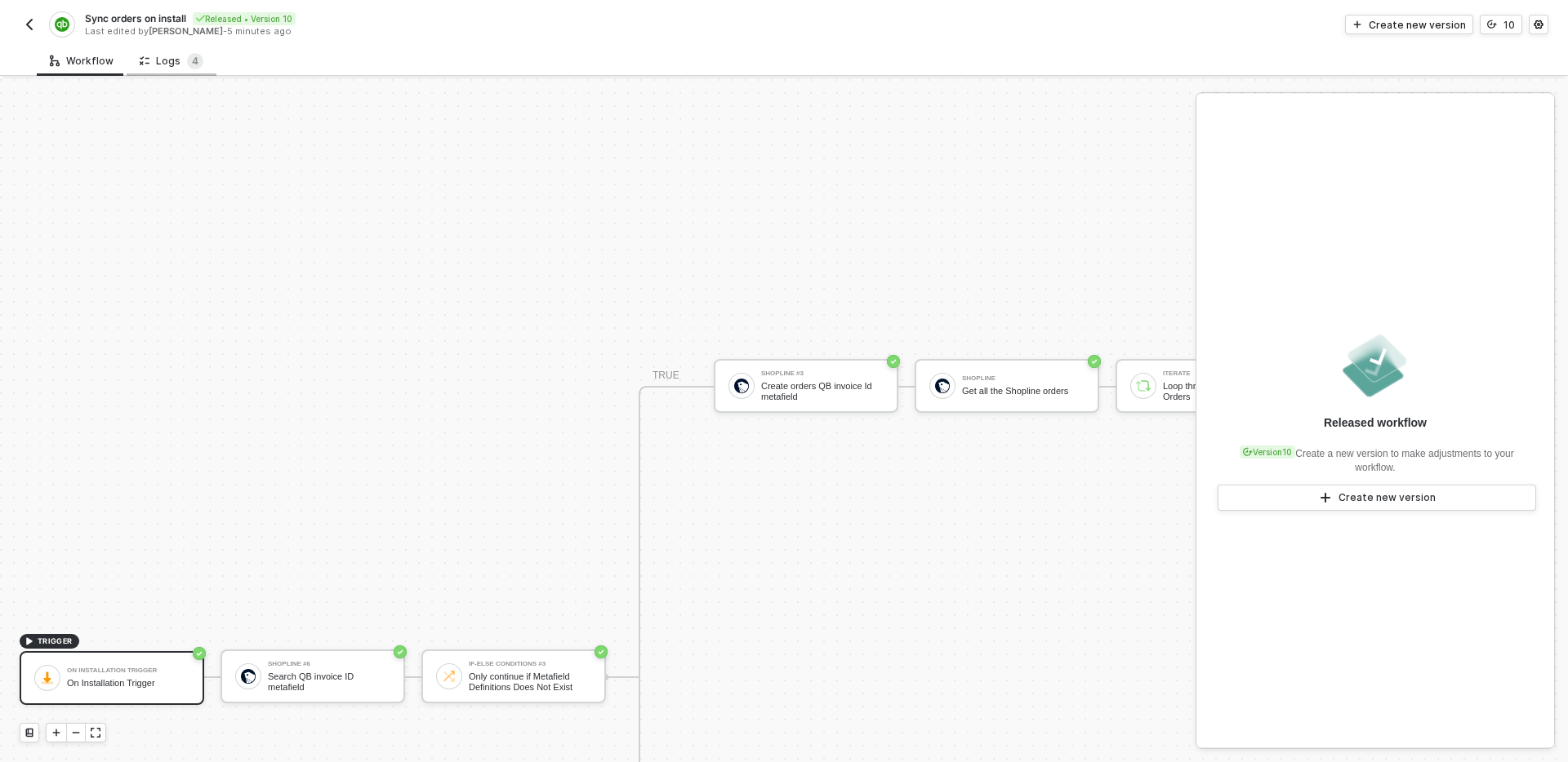
click at [179, 62] on div "Logs 4" at bounding box center [171, 62] width 64 height 17
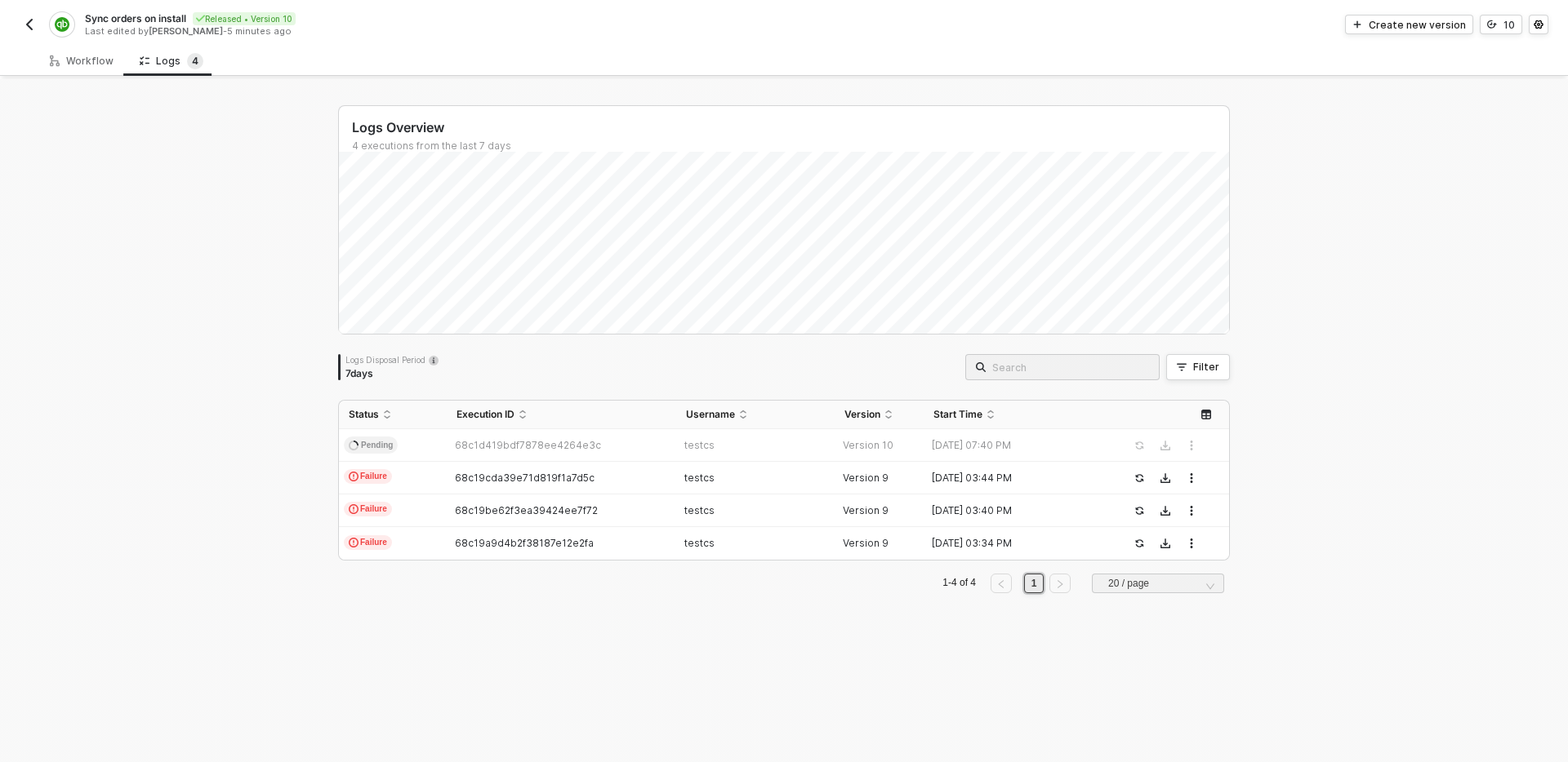
click at [182, 345] on div "Logs Overview 4 executions from the last 7 days Logs Disposal Period 7 days Fil…" at bounding box center [784, 420] width 1568 height 683
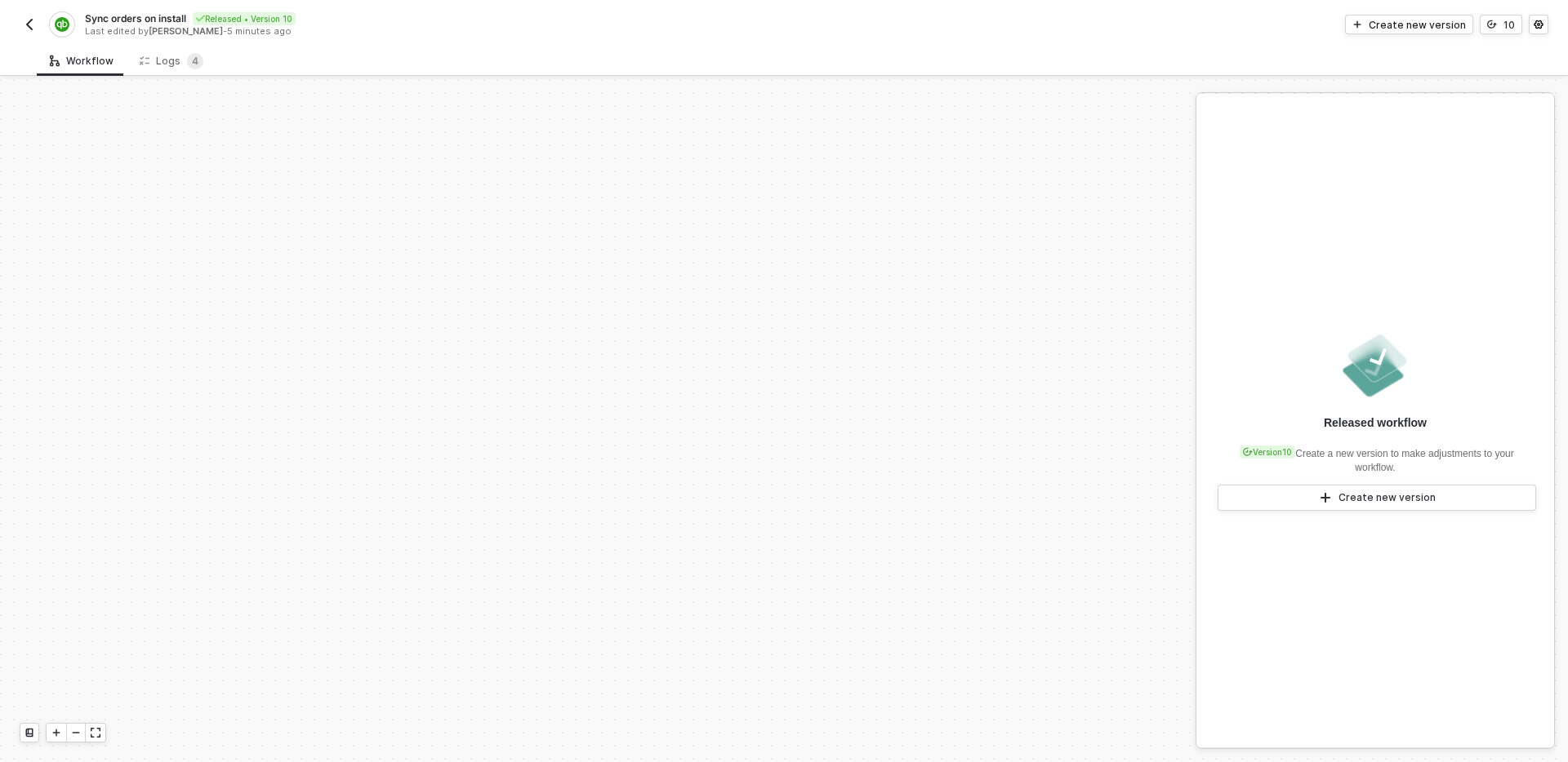
scroll to position [599, 0]
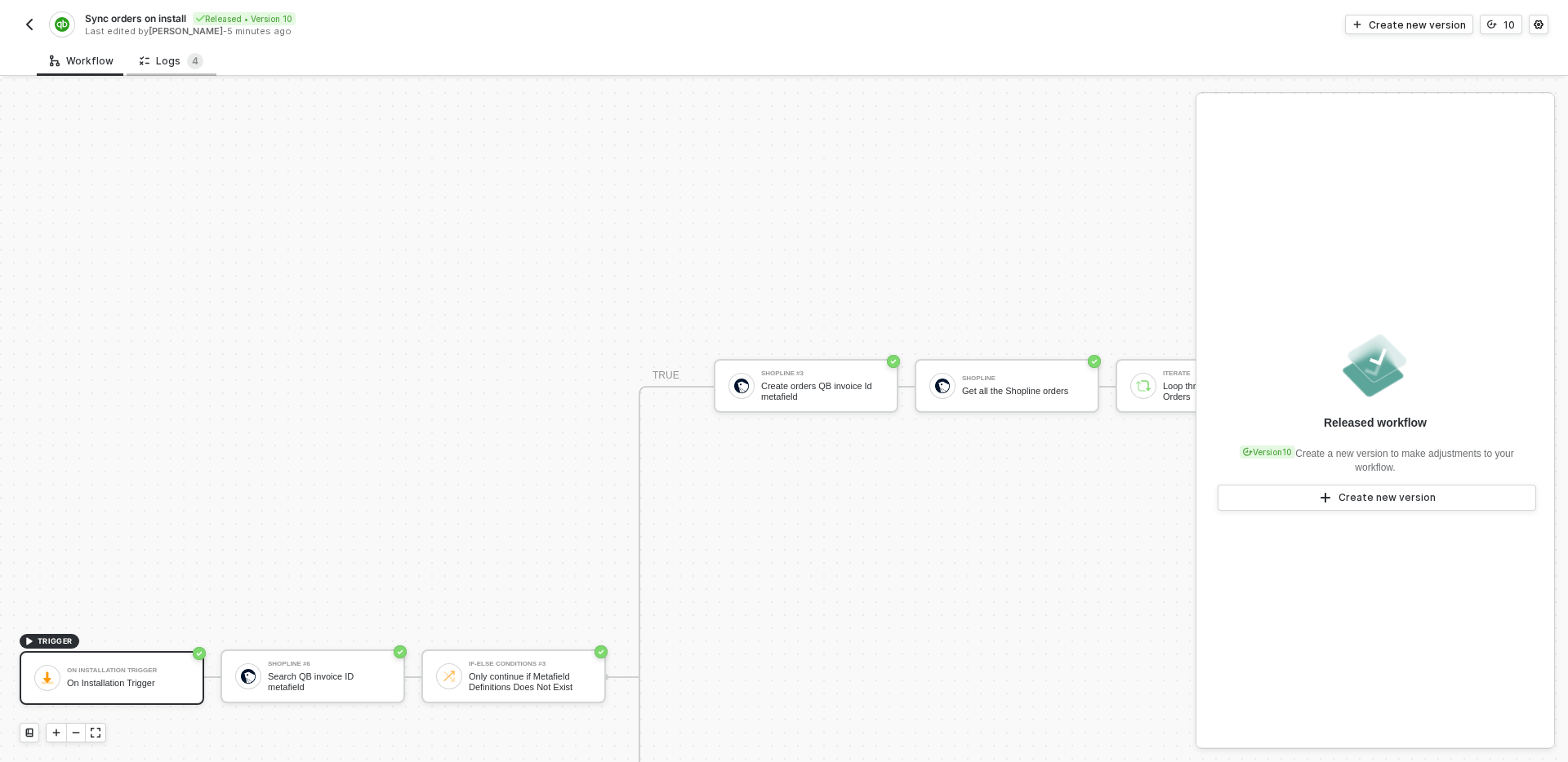
click at [164, 61] on div "Logs 4" at bounding box center [171, 62] width 64 height 17
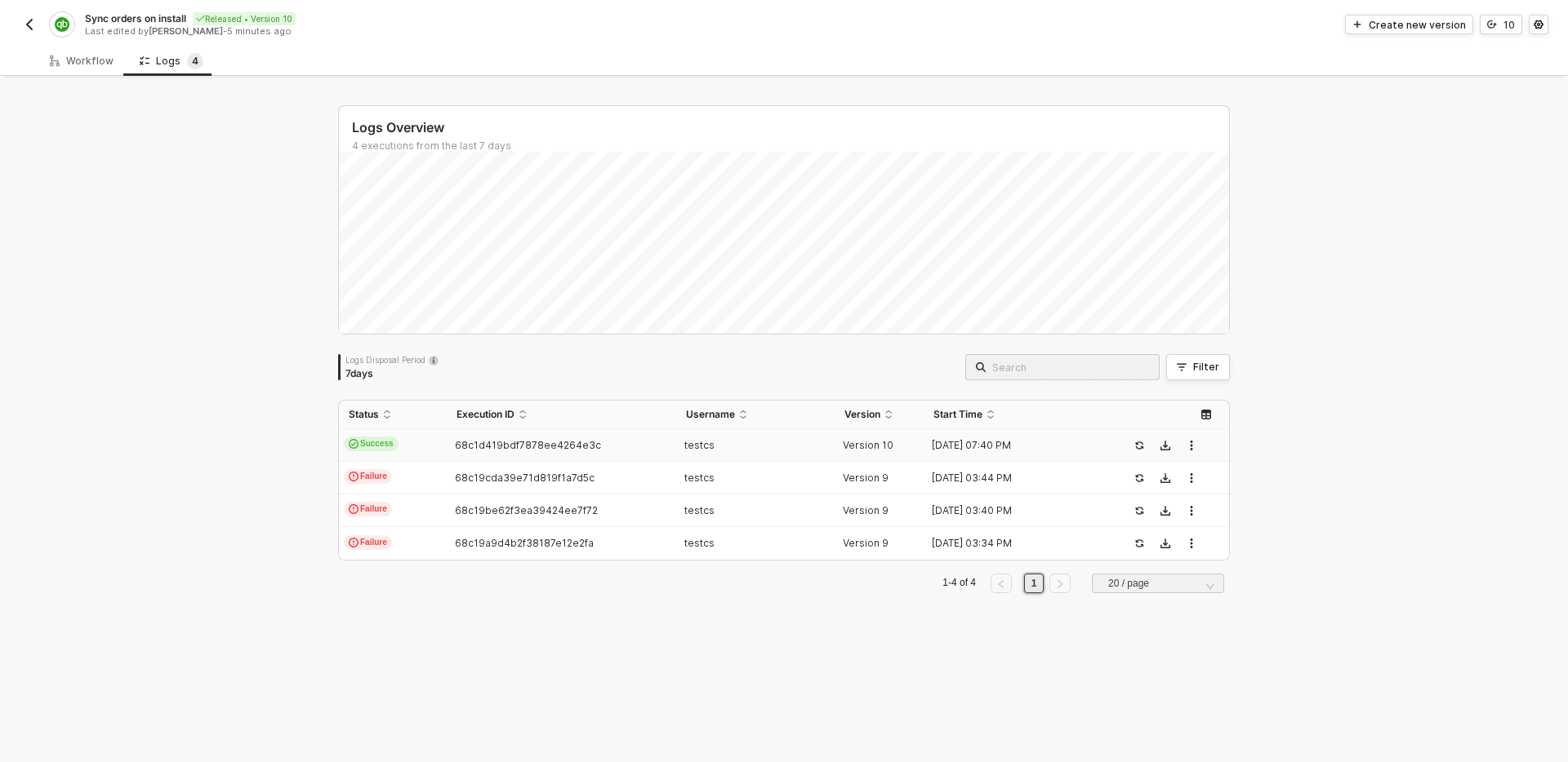
click at [648, 440] on div "68c1d419bdf7878ee4264e3c" at bounding box center [555, 446] width 216 height 13
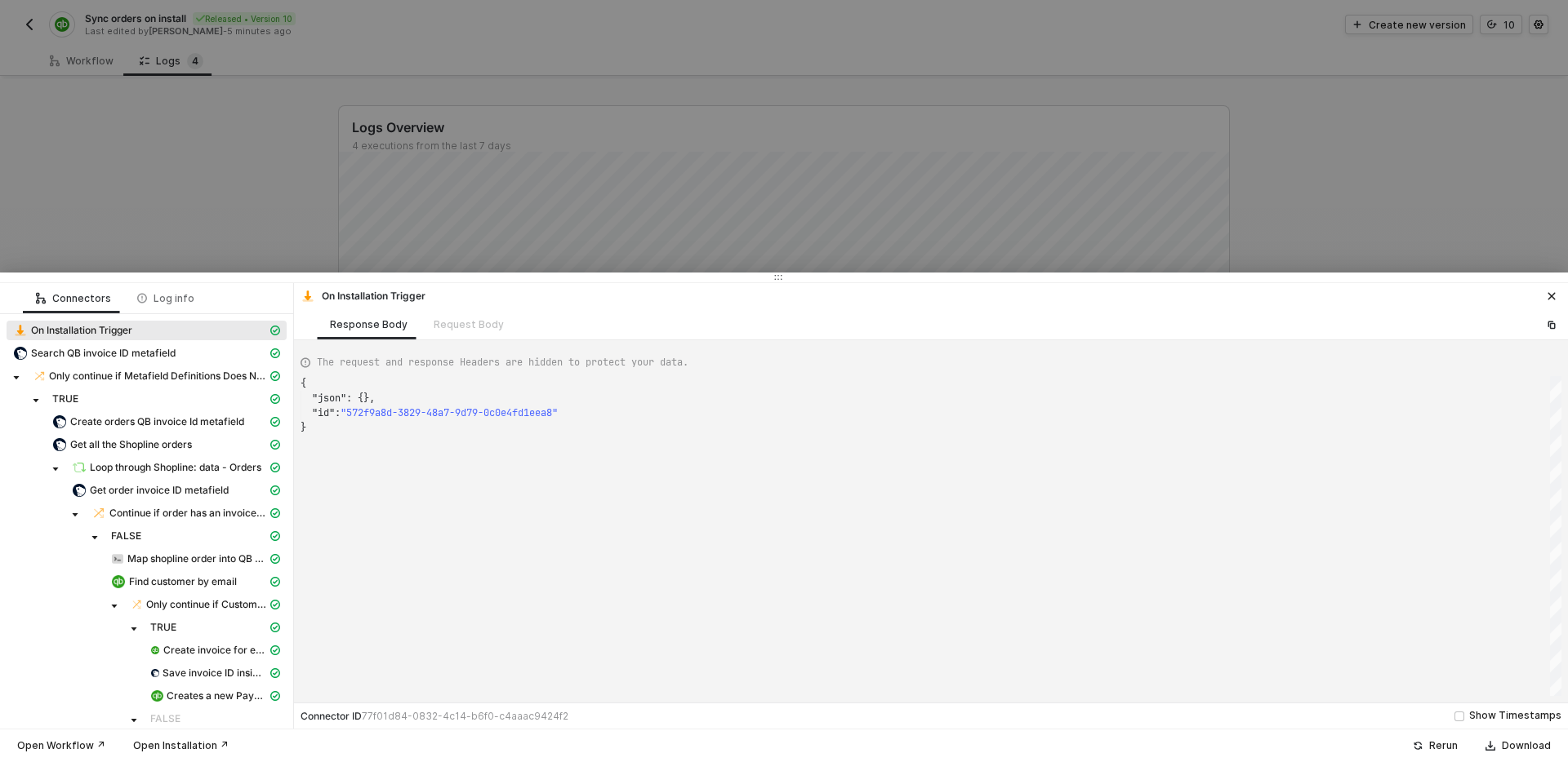
scroll to position [44, 0]
click at [122, 356] on span "Search QB invoice ID metafield" at bounding box center [103, 353] width 145 height 13
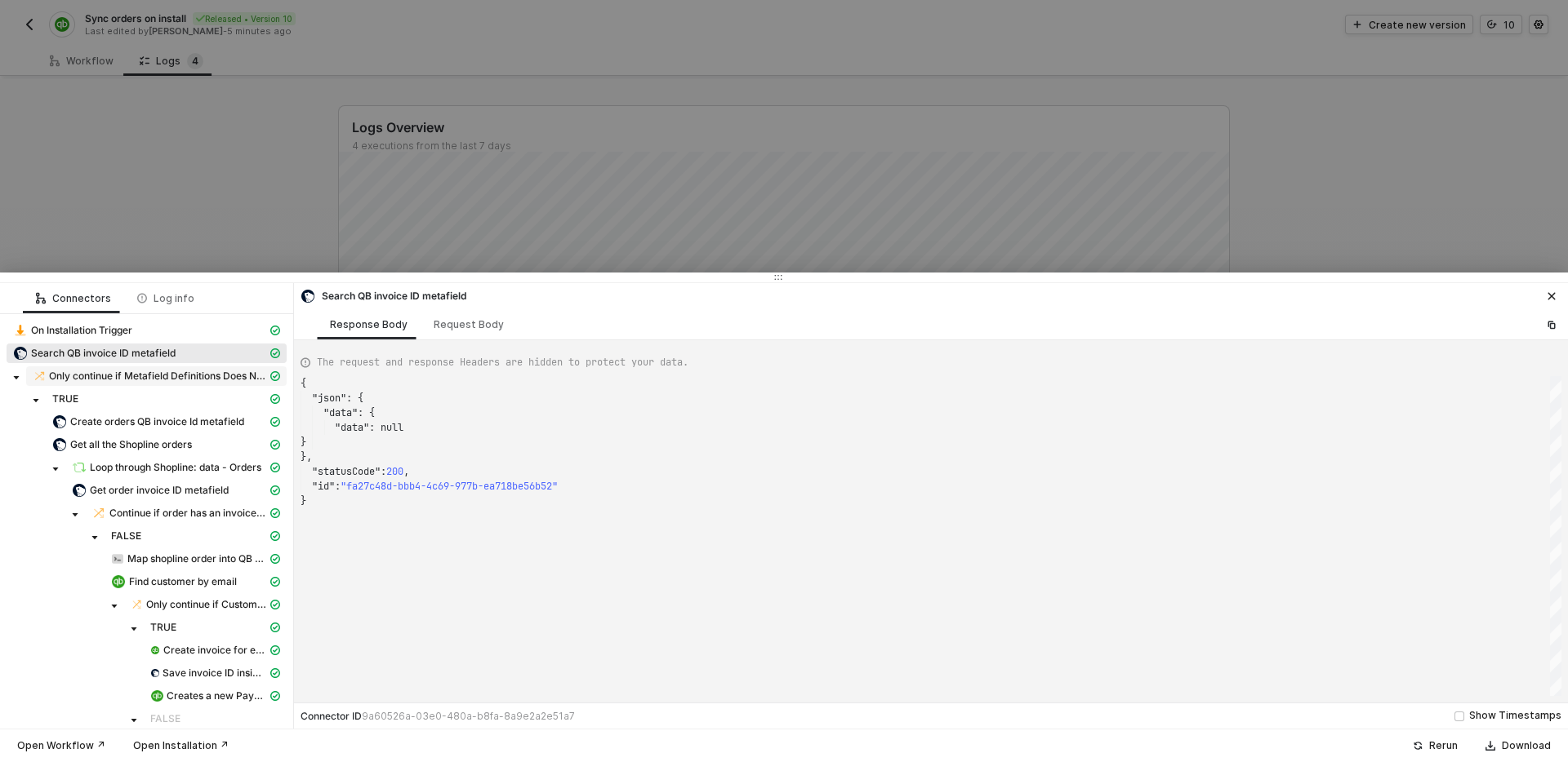
click at [126, 377] on span "Only continue if Metafield Definitions Does Not Exist" at bounding box center [158, 376] width 218 height 13
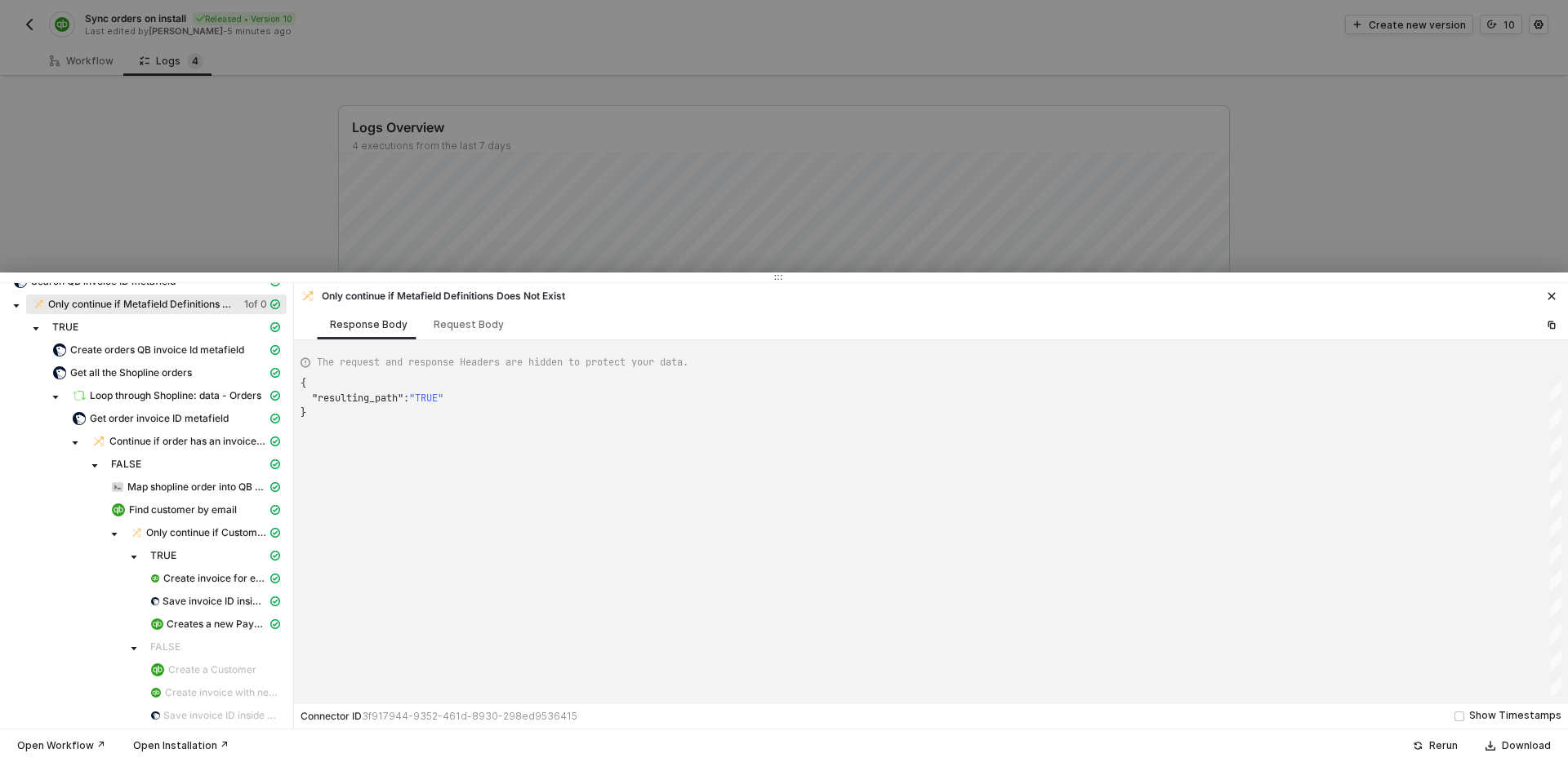
scroll to position [76, 0]
click at [145, 342] on span "Create orders QB invoice Id metafield" at bounding box center [157, 346] width 174 height 13
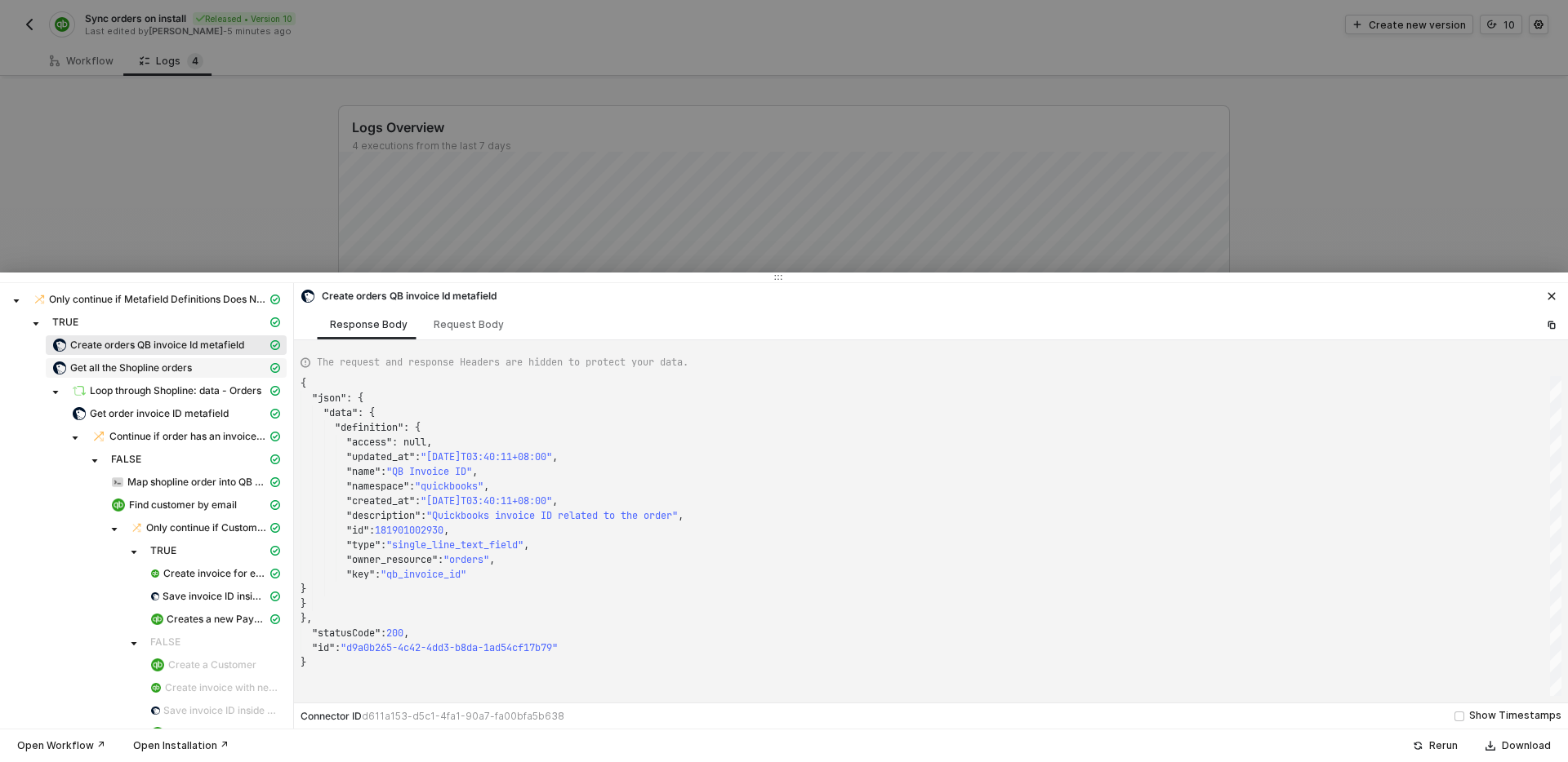
click at [152, 369] on span "Get all the Shopline orders" at bounding box center [131, 368] width 122 height 13
type textarea "{ "json": { "data": { "orders": [ { "total_tax": "0.00", "current_subtotal_pric…"
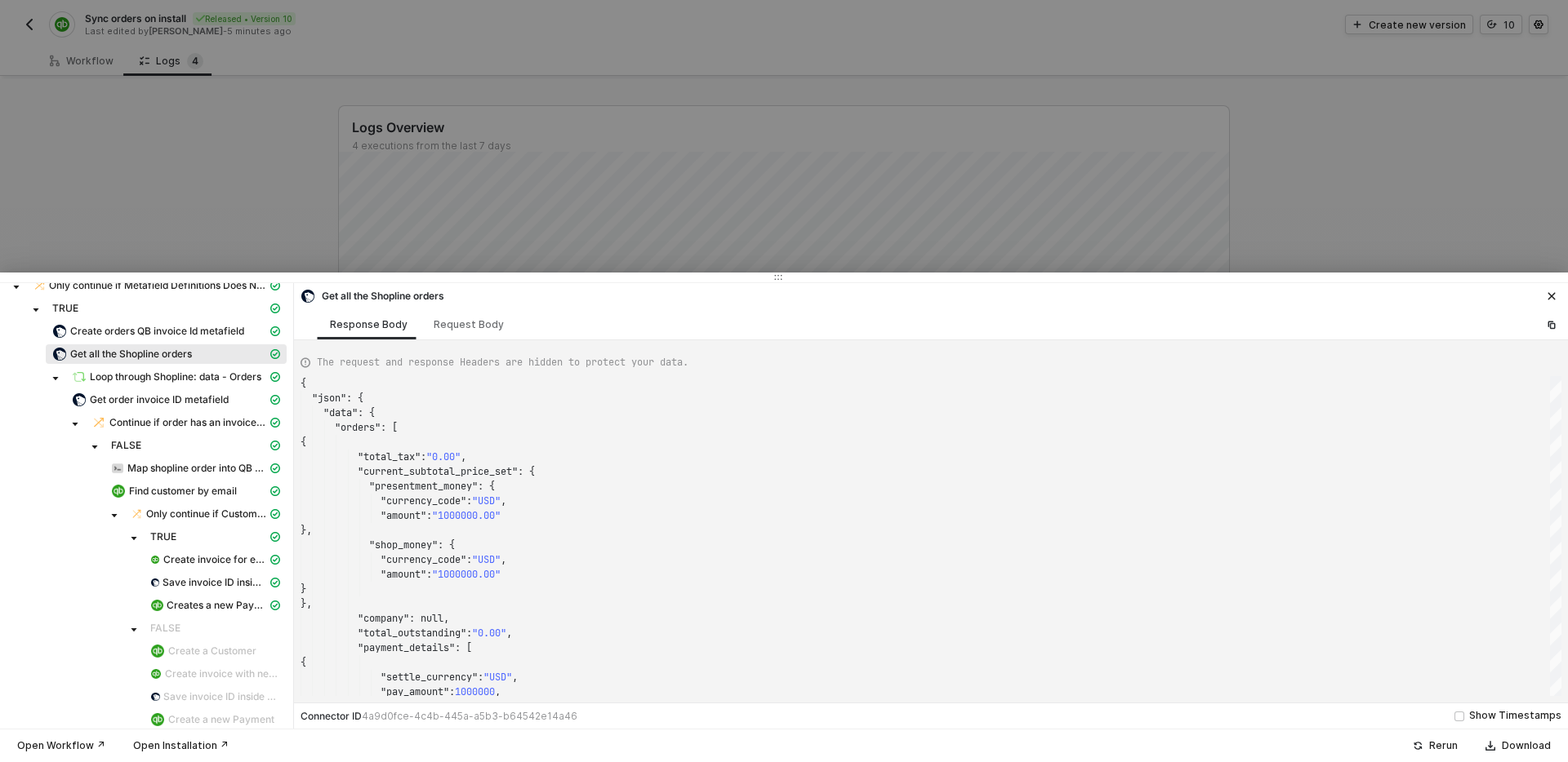
scroll to position [101, 0]
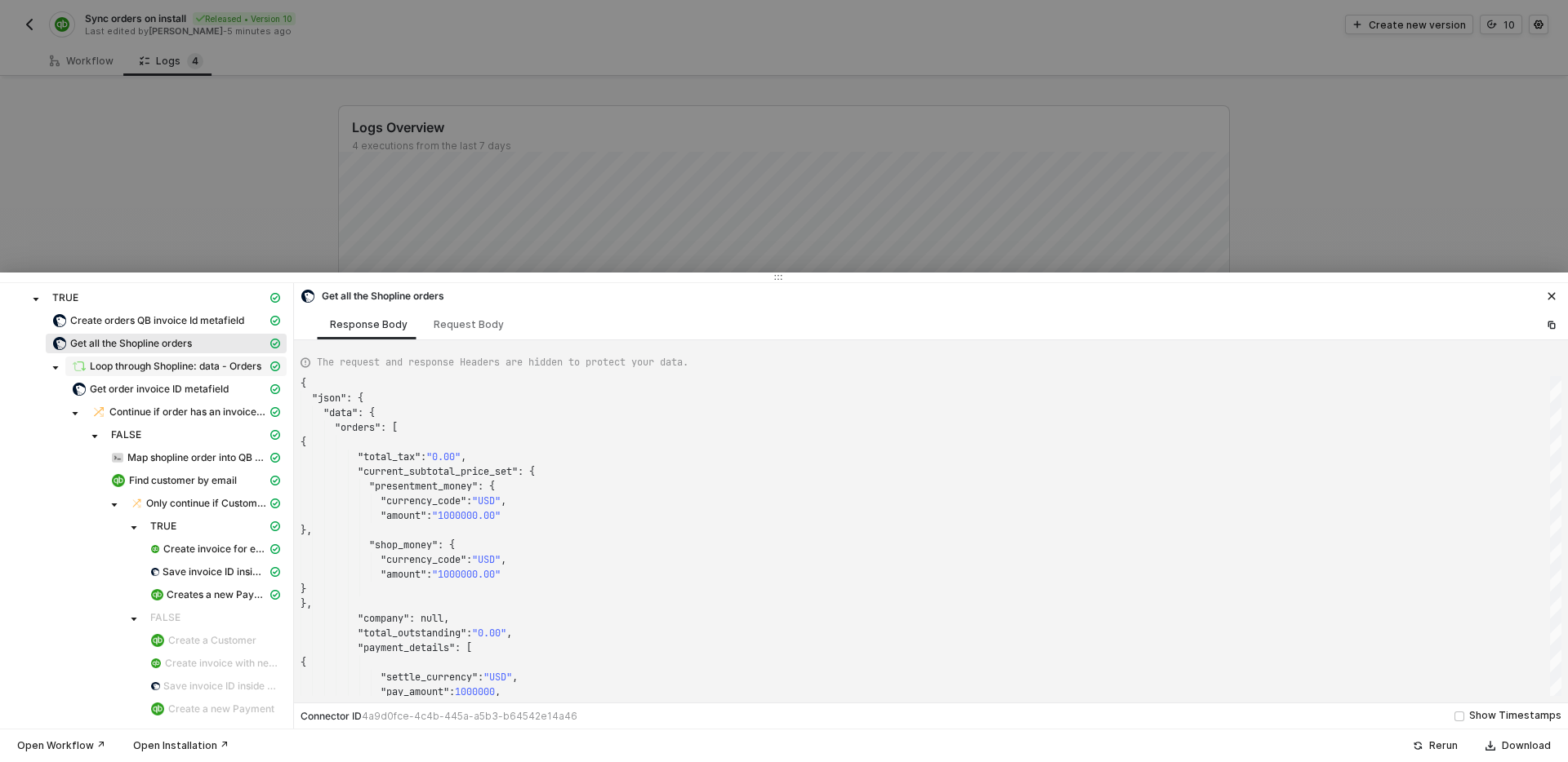
click at [195, 369] on span "Loop through Shopline: data - Orders" at bounding box center [175, 367] width 171 height 13
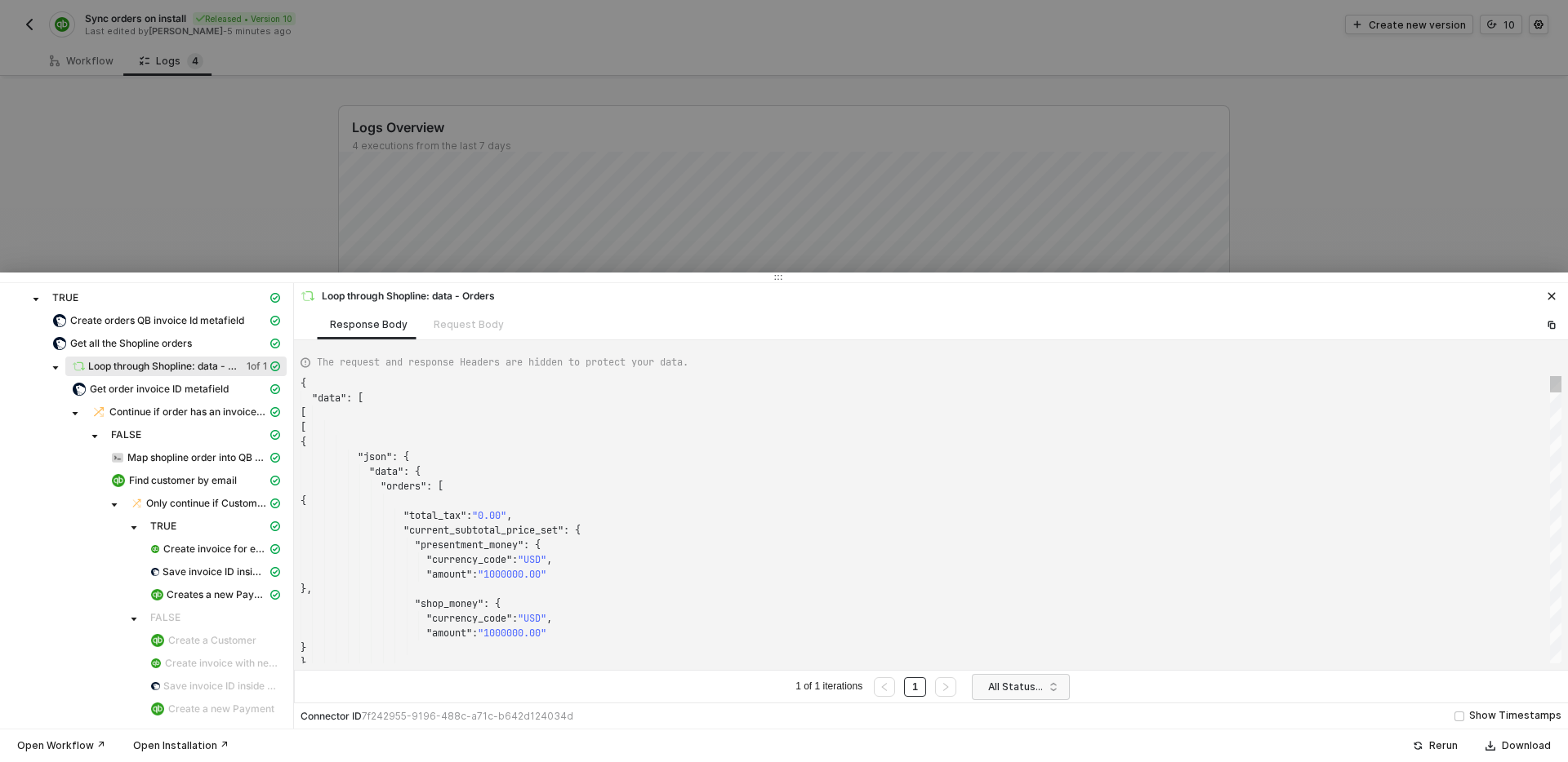
scroll to position [147, 0]
click at [185, 393] on span "Get order invoice ID metafield" at bounding box center [159, 389] width 139 height 13
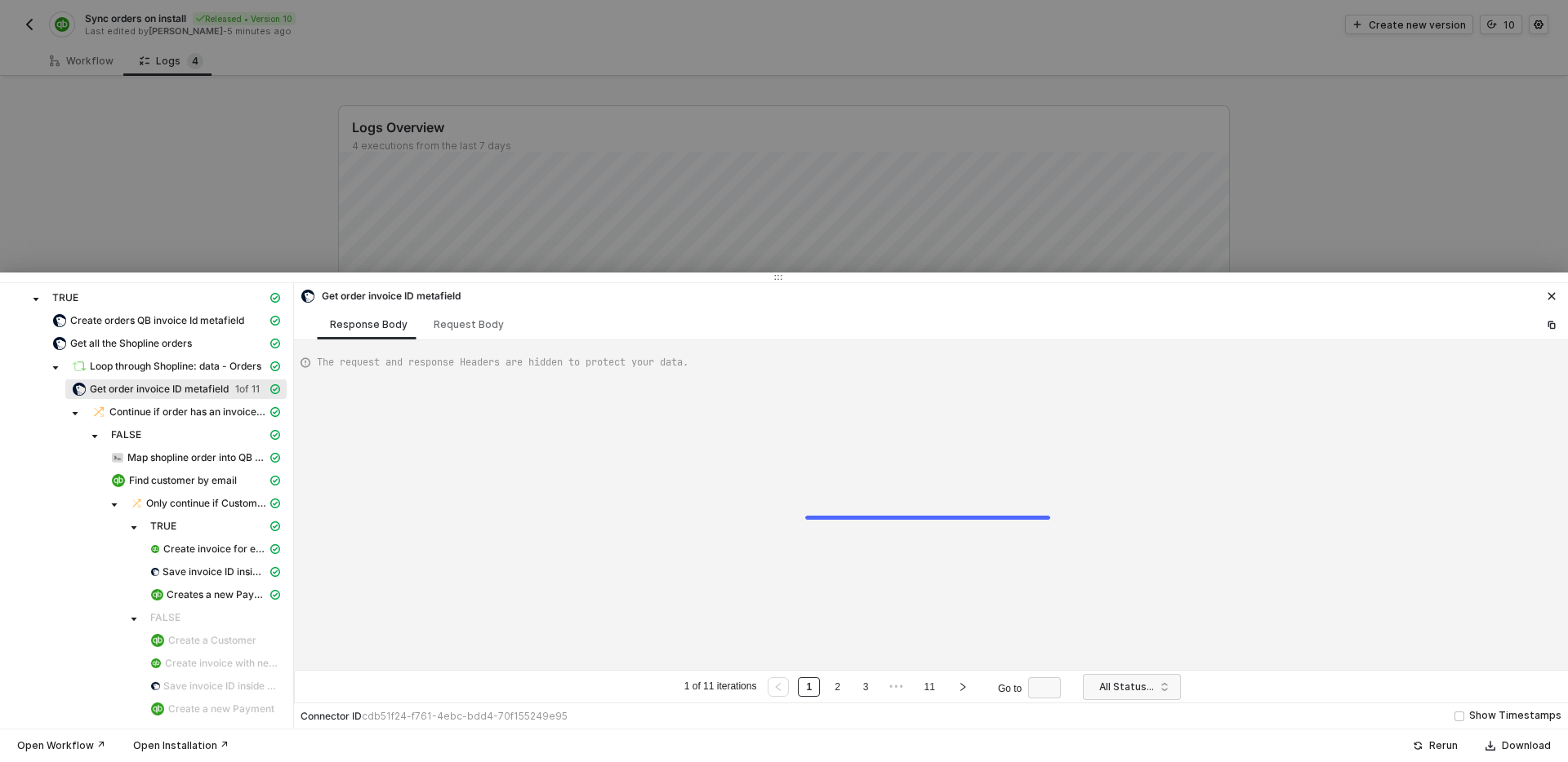
type textarea "{ "data": { "0": [ { "json": { "data": { "metafields": [ { "updated_at": "2025-…"
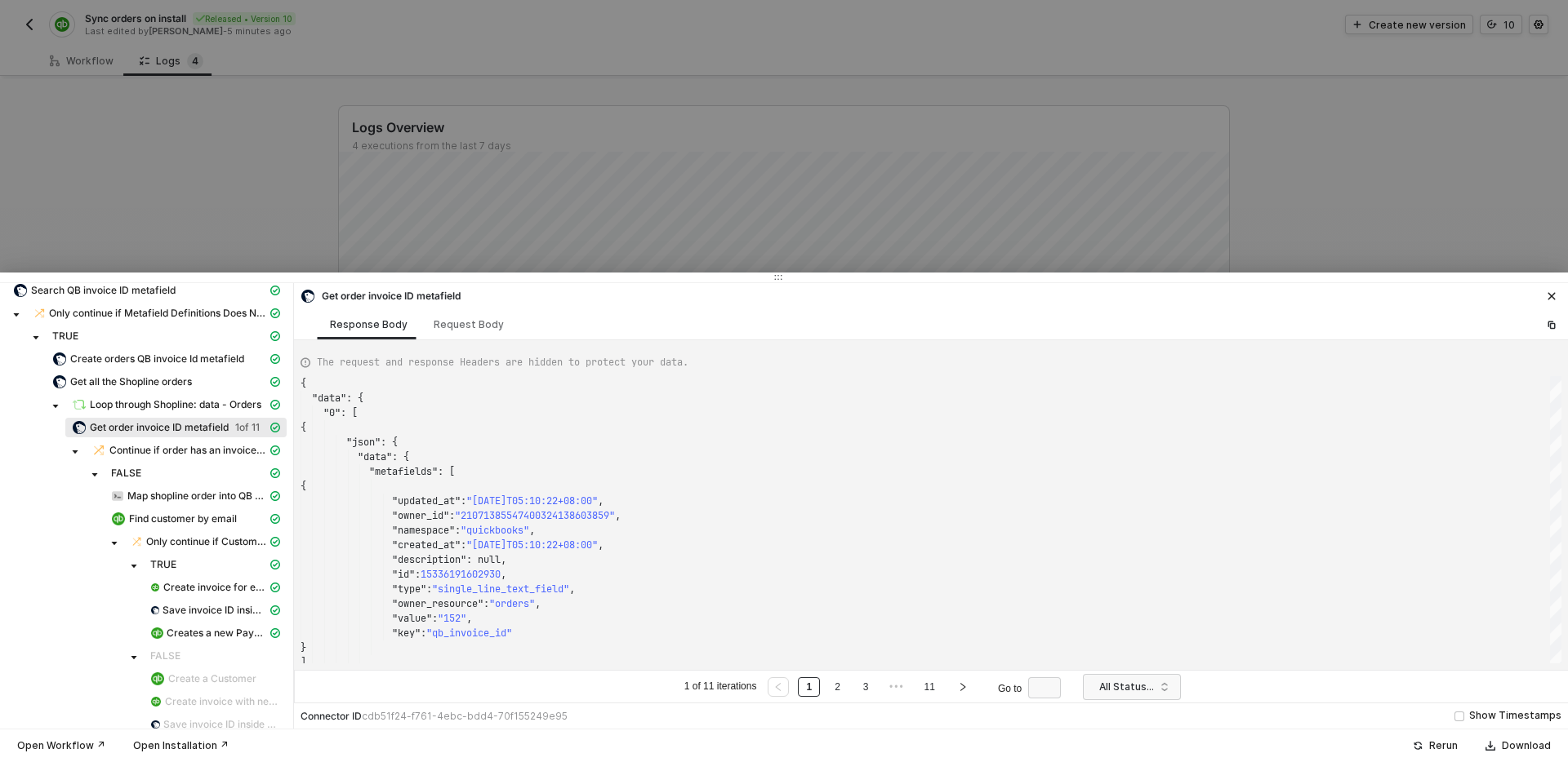
scroll to position [60, 0]
click at [1556, 295] on icon "icon-close" at bounding box center [1551, 296] width 10 height 10
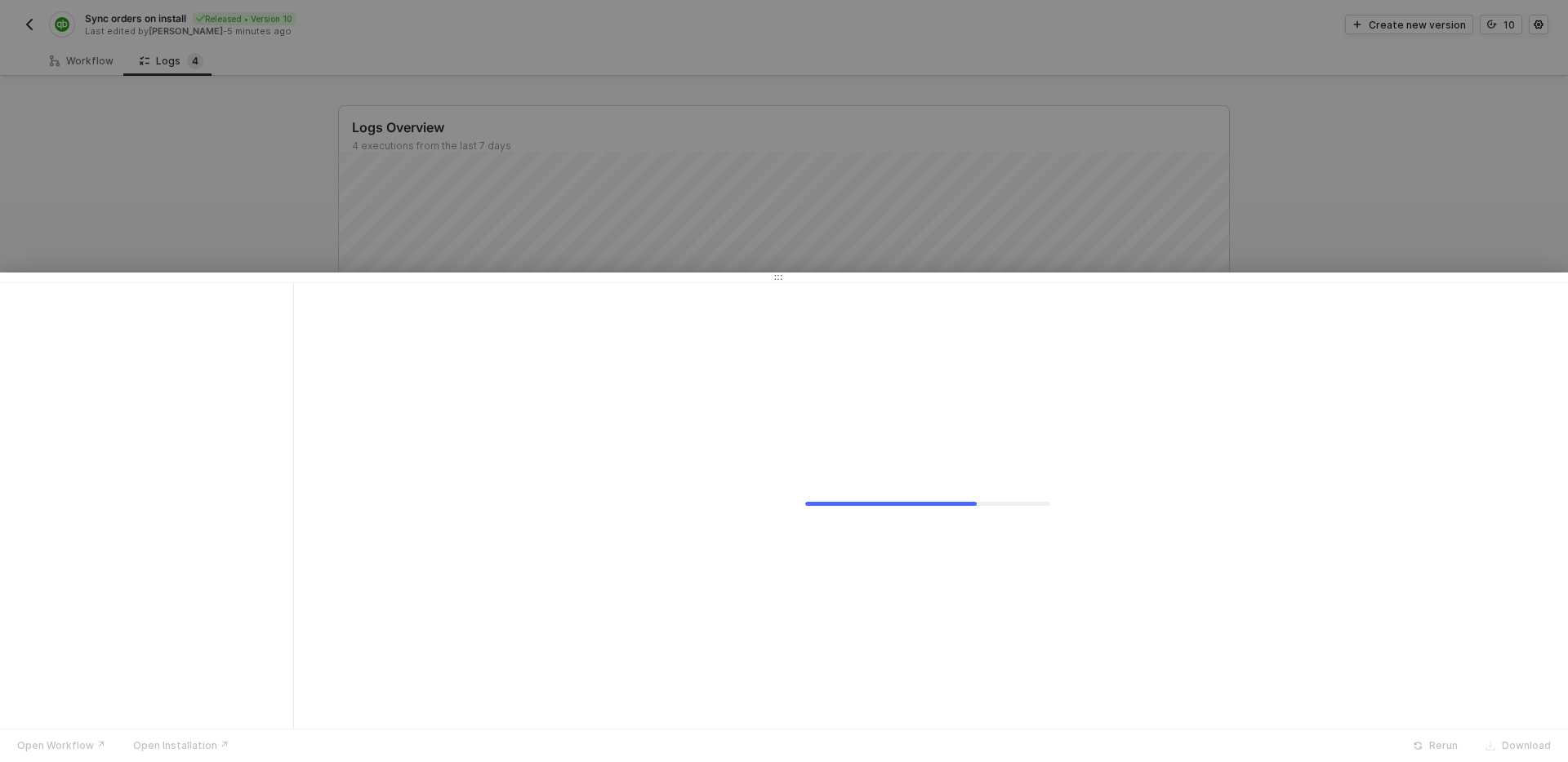
scroll to position [0, 0]
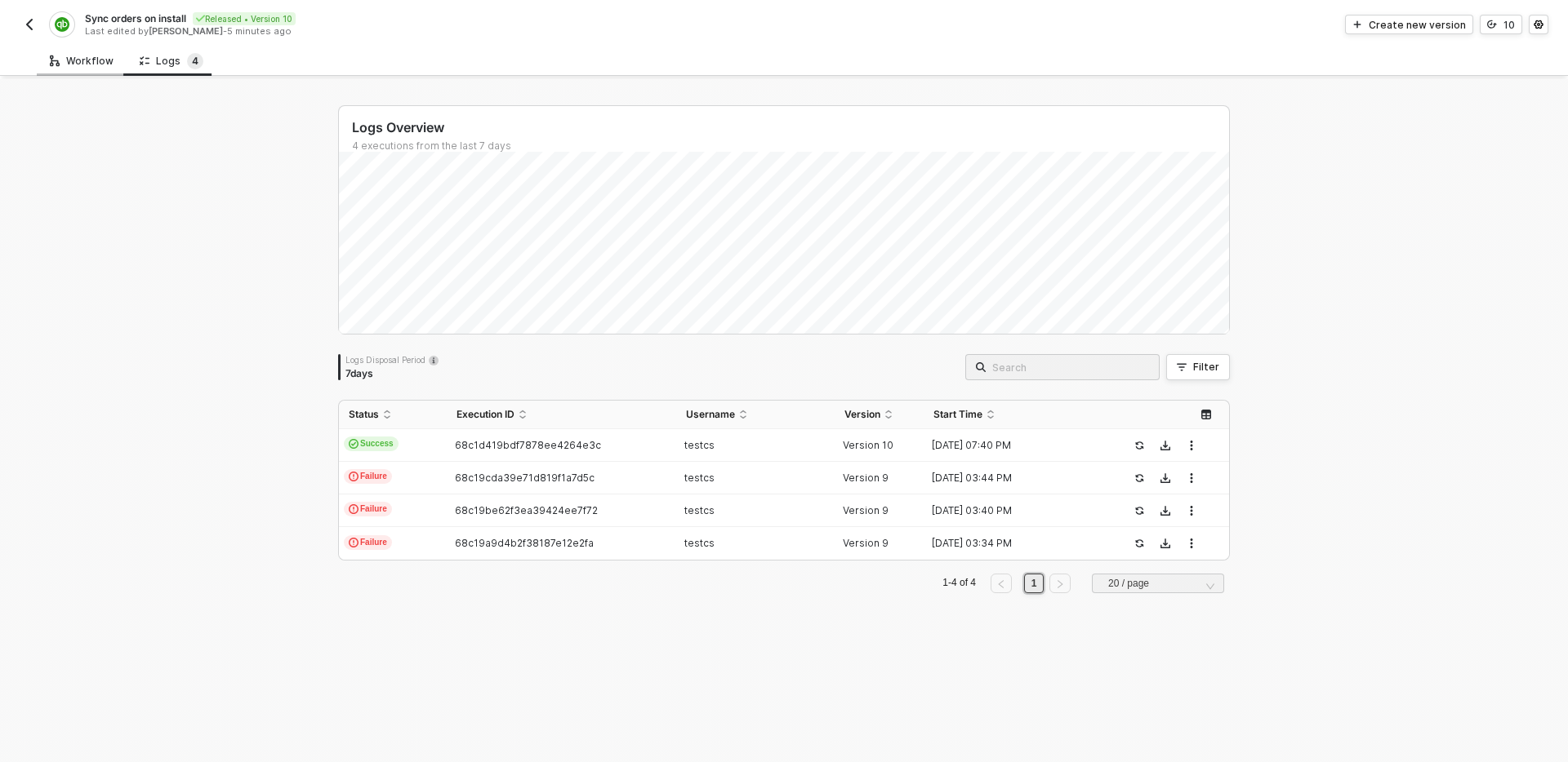
click at [64, 48] on div "Workflow" at bounding box center [81, 61] width 89 height 30
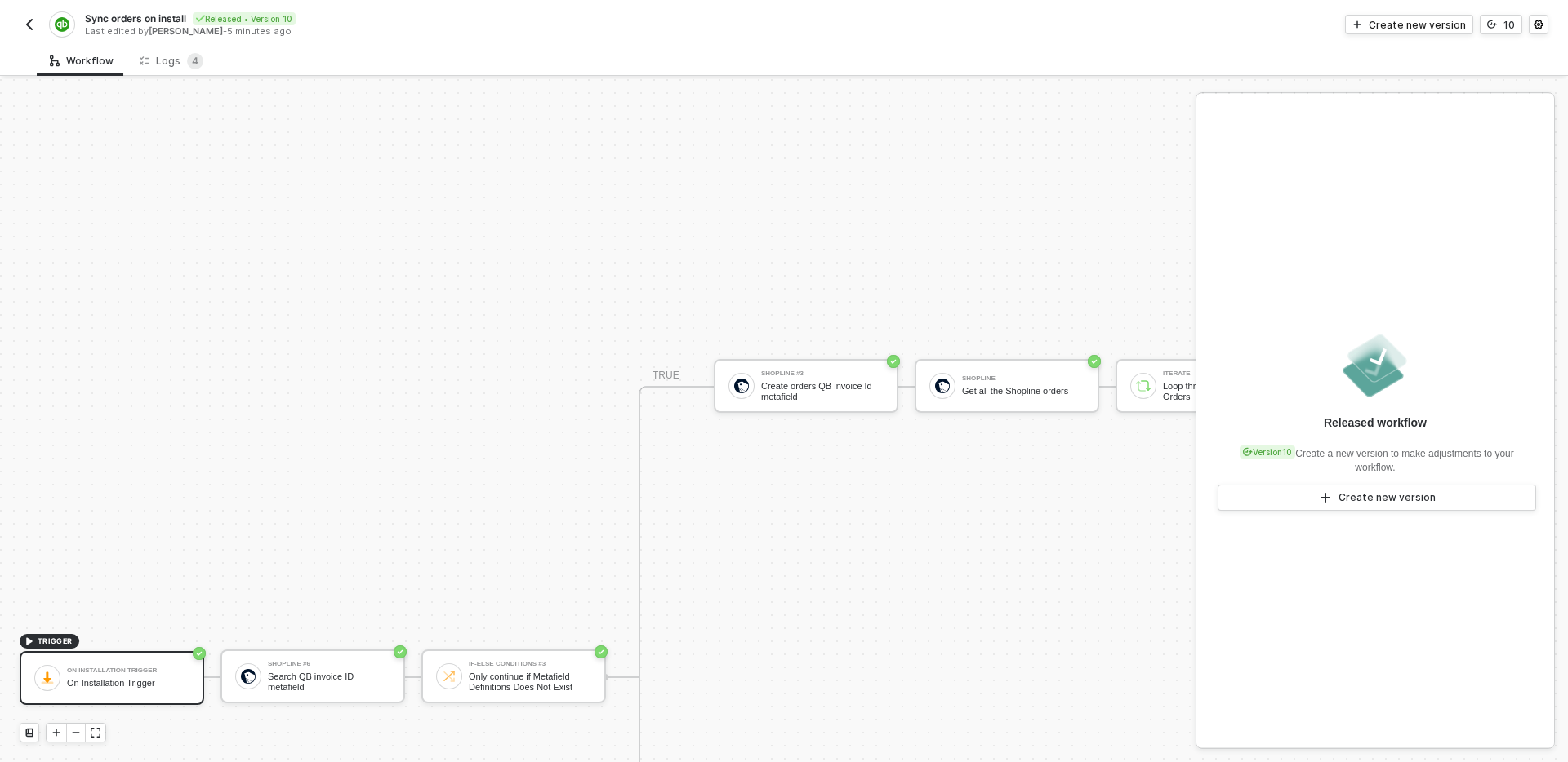
click at [197, 404] on div "TRIGGER On Installation Trigger On Installation Trigger Shopline #6 Search QB i…" at bounding box center [1568, 677] width 3136 height 2395
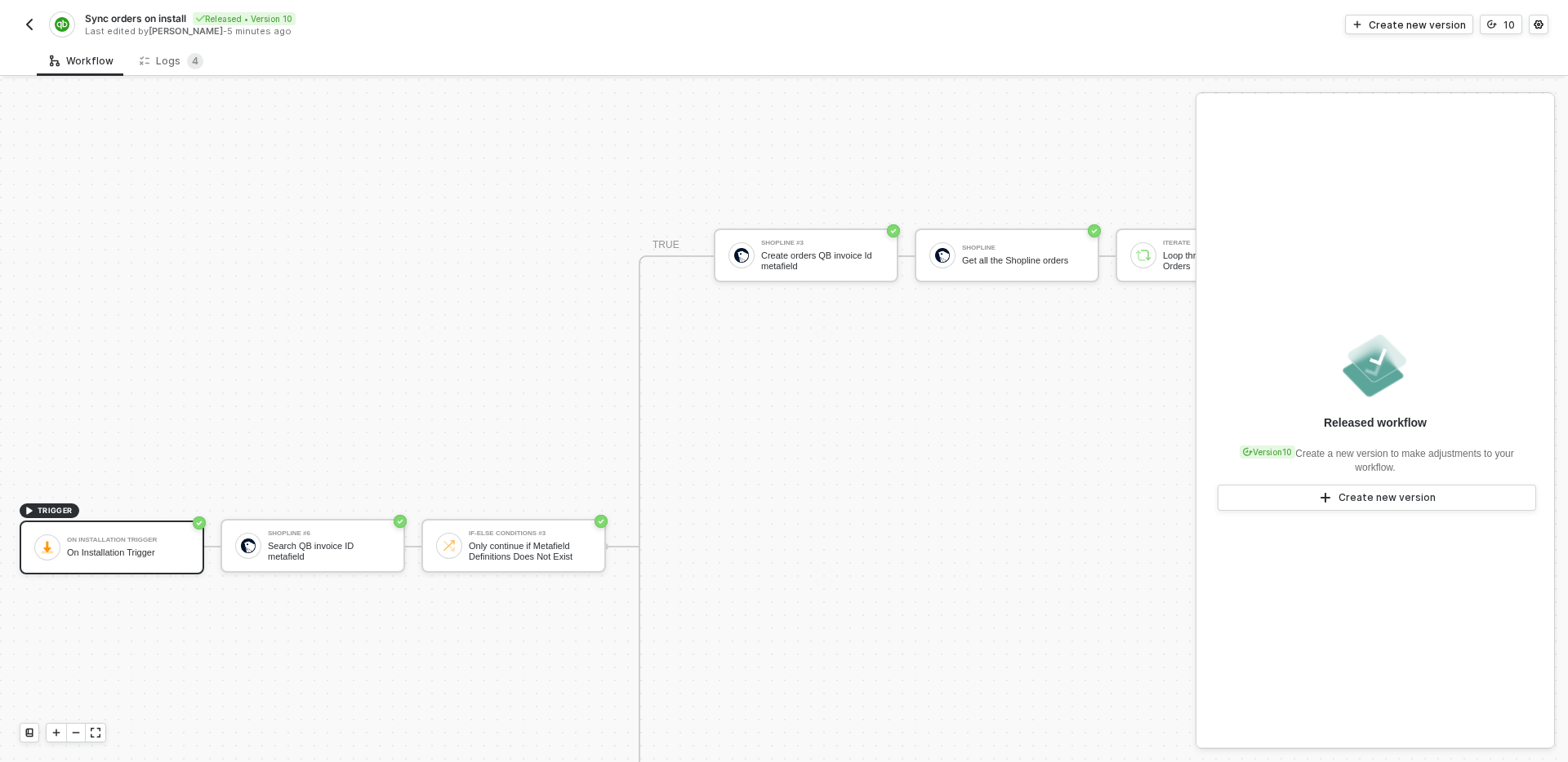
scroll to position [756, 0]
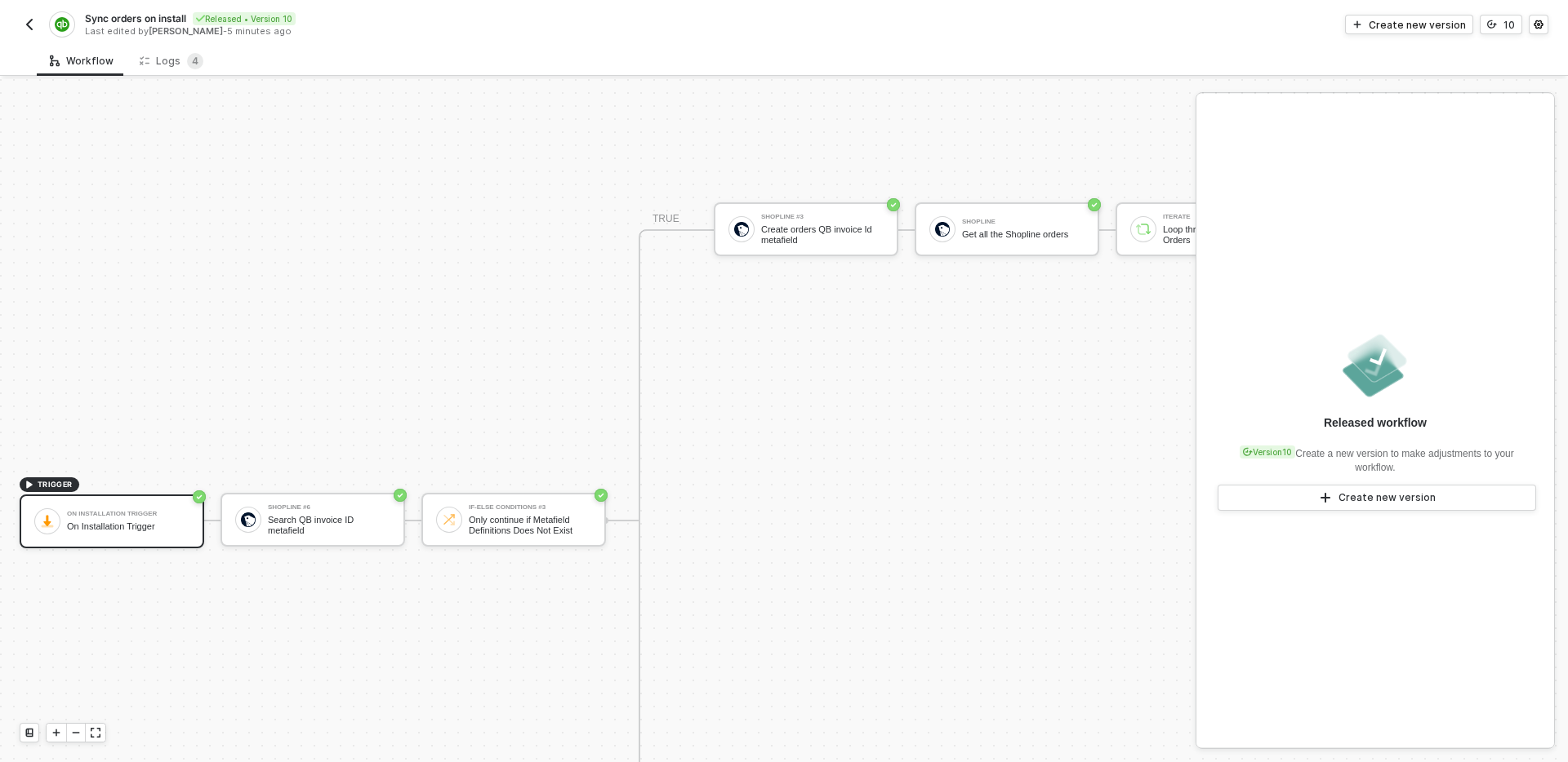
click at [25, 25] on img "button" at bounding box center [29, 24] width 13 height 13
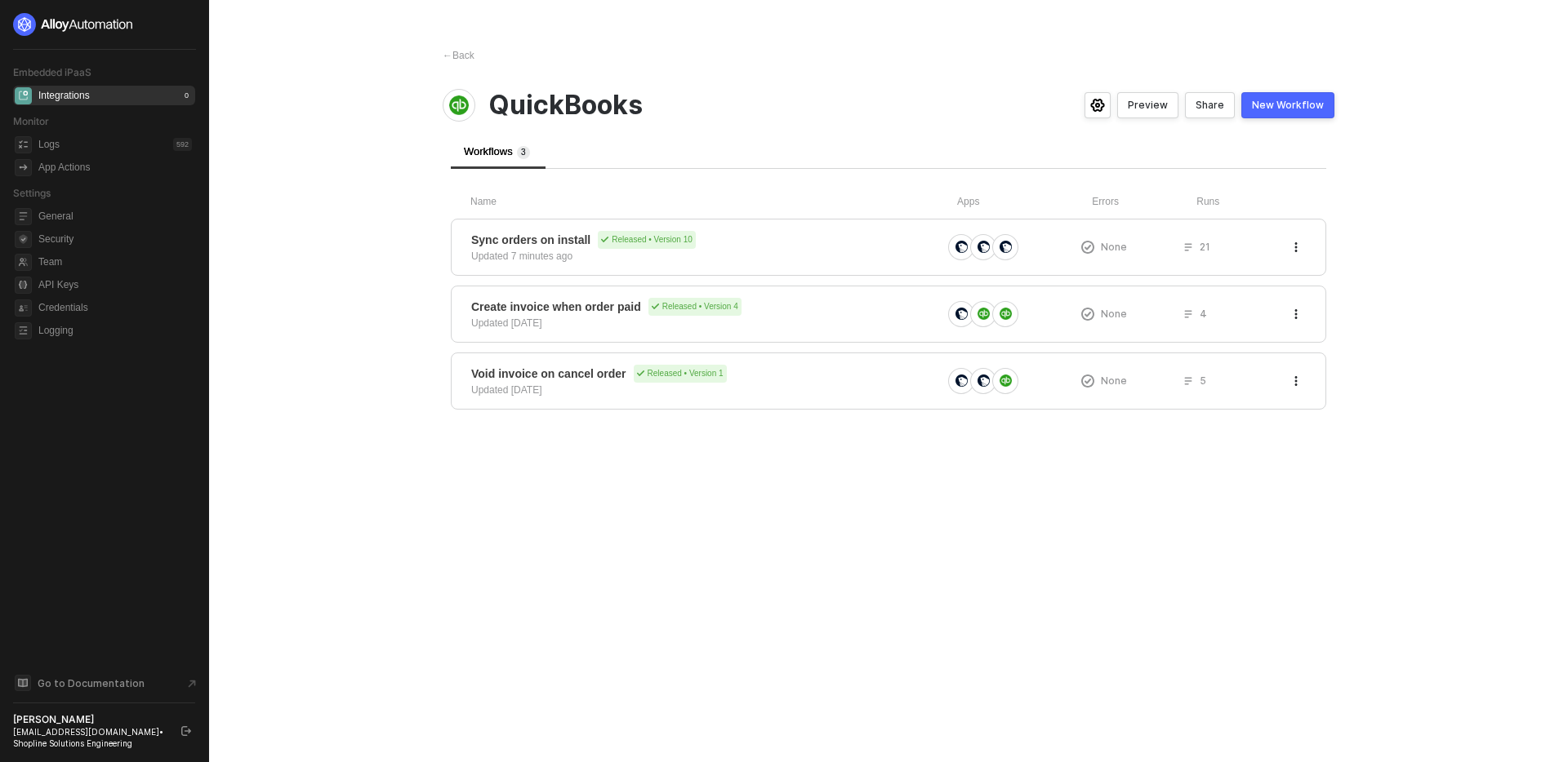
click at [353, 467] on main "← Back QuickBooks Preview Share New Workflow Workflows 3 Name Apps Errors Runs …" at bounding box center [784, 381] width 1568 height 762
click at [451, 52] on span "←" at bounding box center [447, 55] width 10 height 11
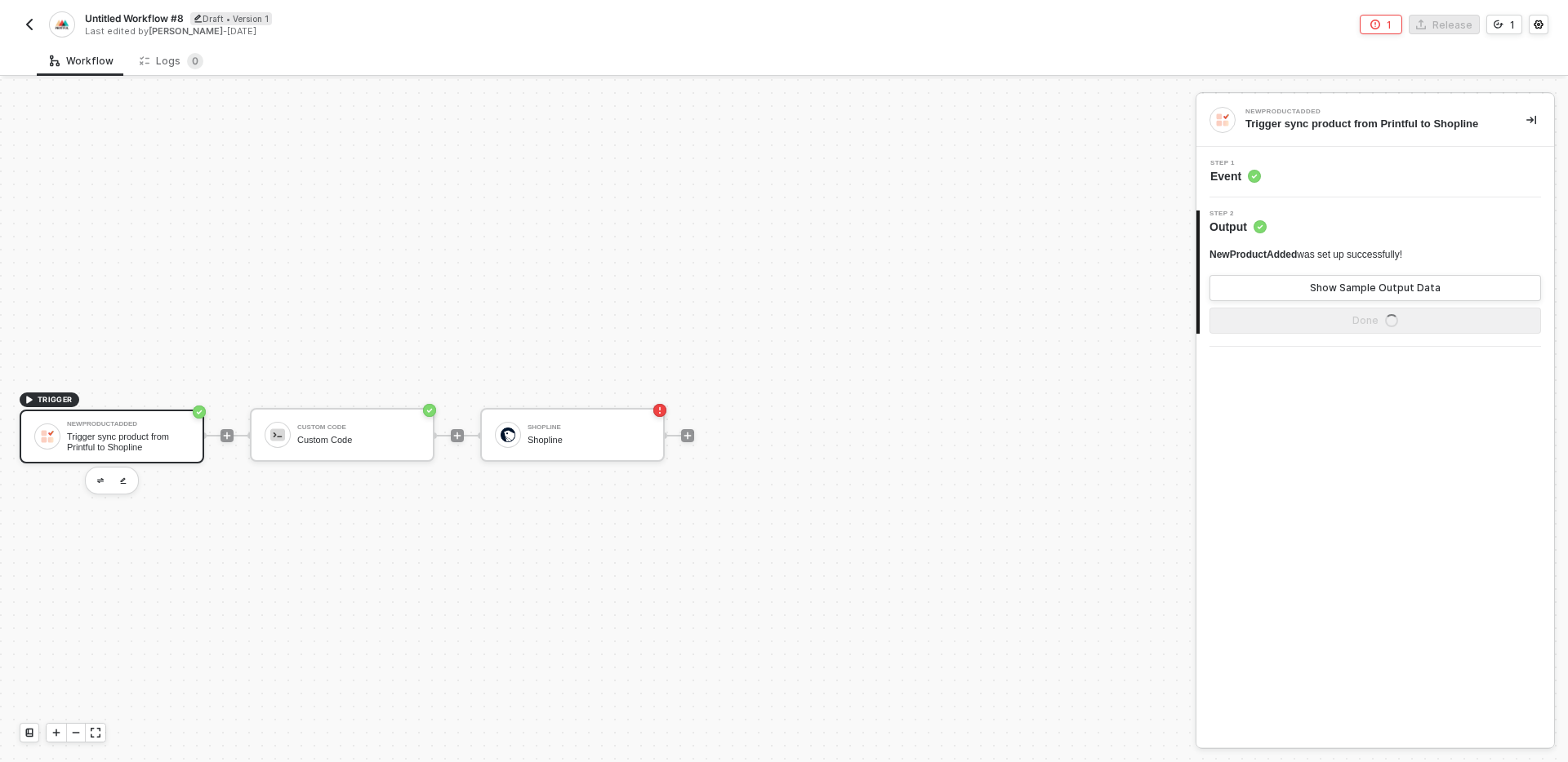
scroll to position [30, 0]
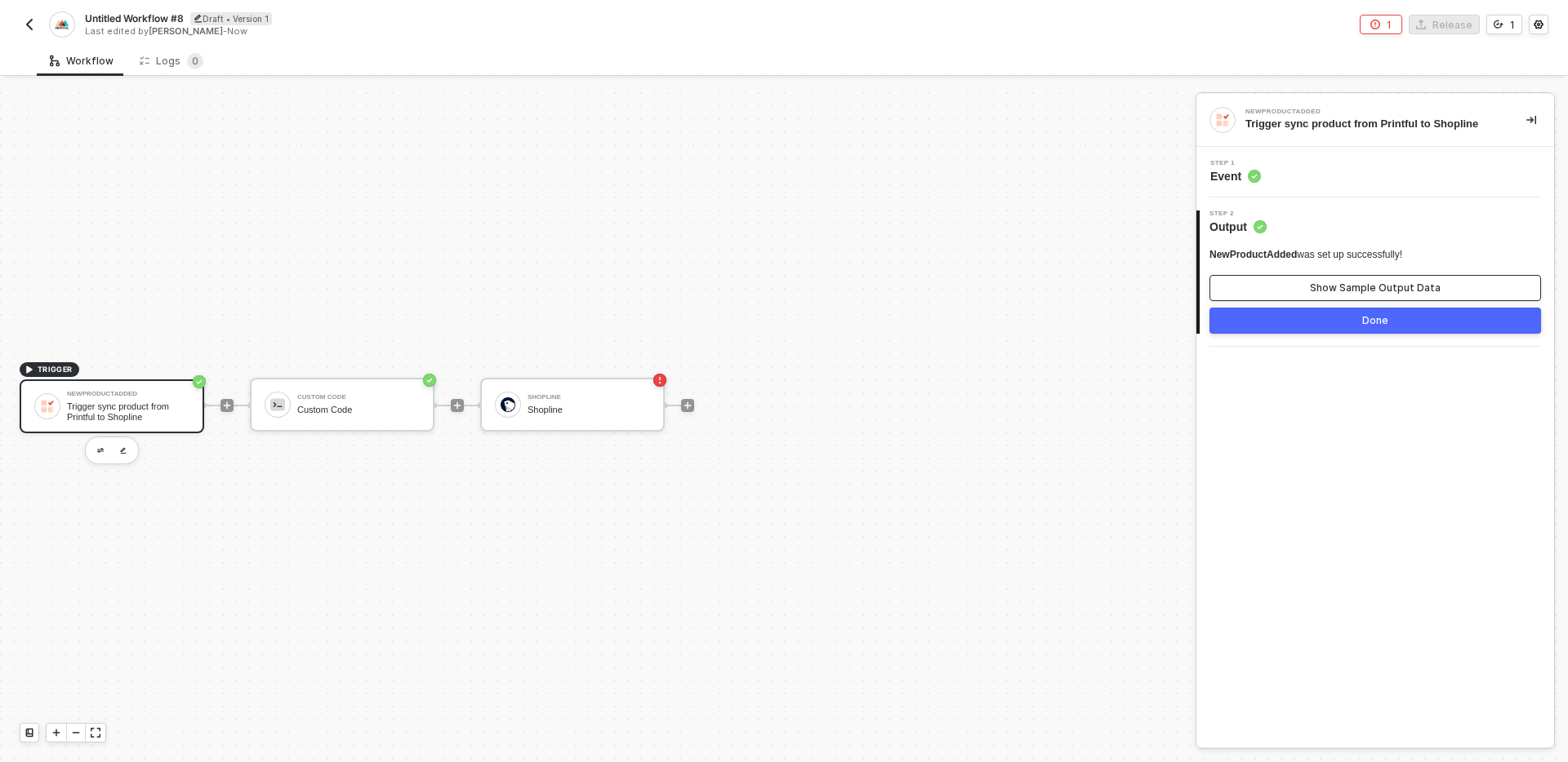
click at [1350, 287] on div "Show Sample Output Data" at bounding box center [1375, 288] width 131 height 13
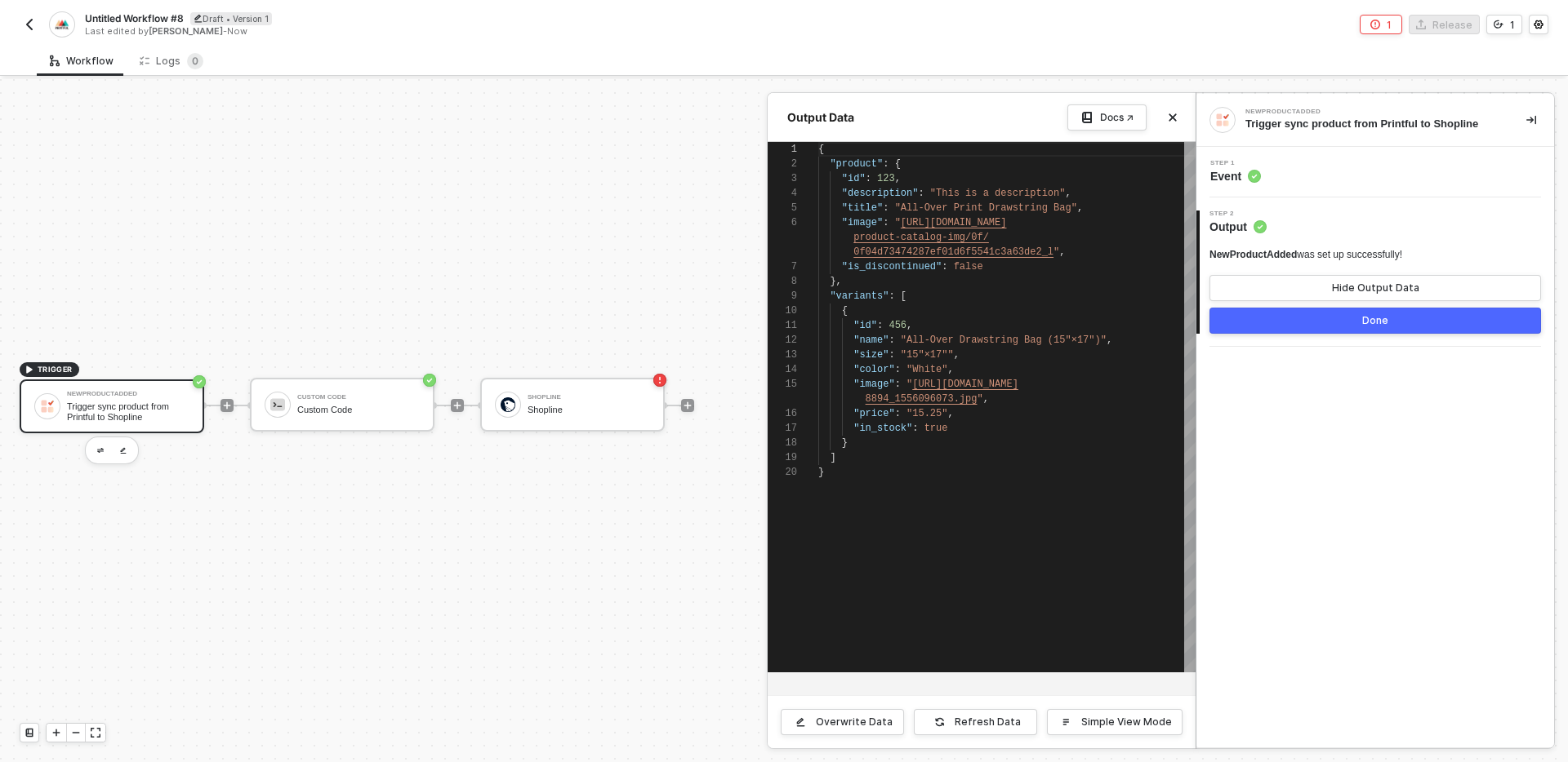
scroll to position [118, 0]
click at [1167, 123] on button "Close" at bounding box center [1172, 117] width 19 height 19
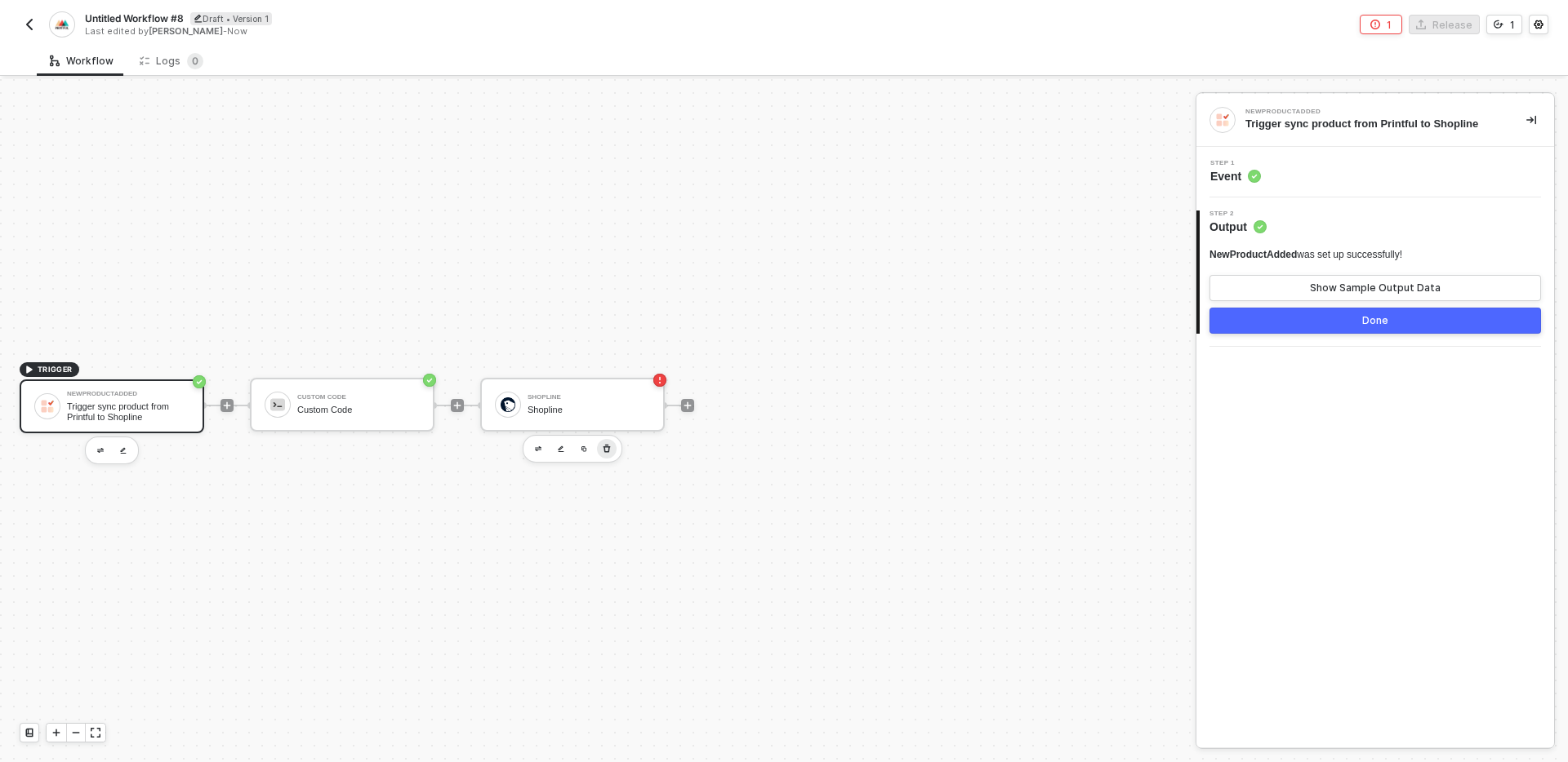
click at [605, 449] on icon "button" at bounding box center [607, 449] width 10 height 13
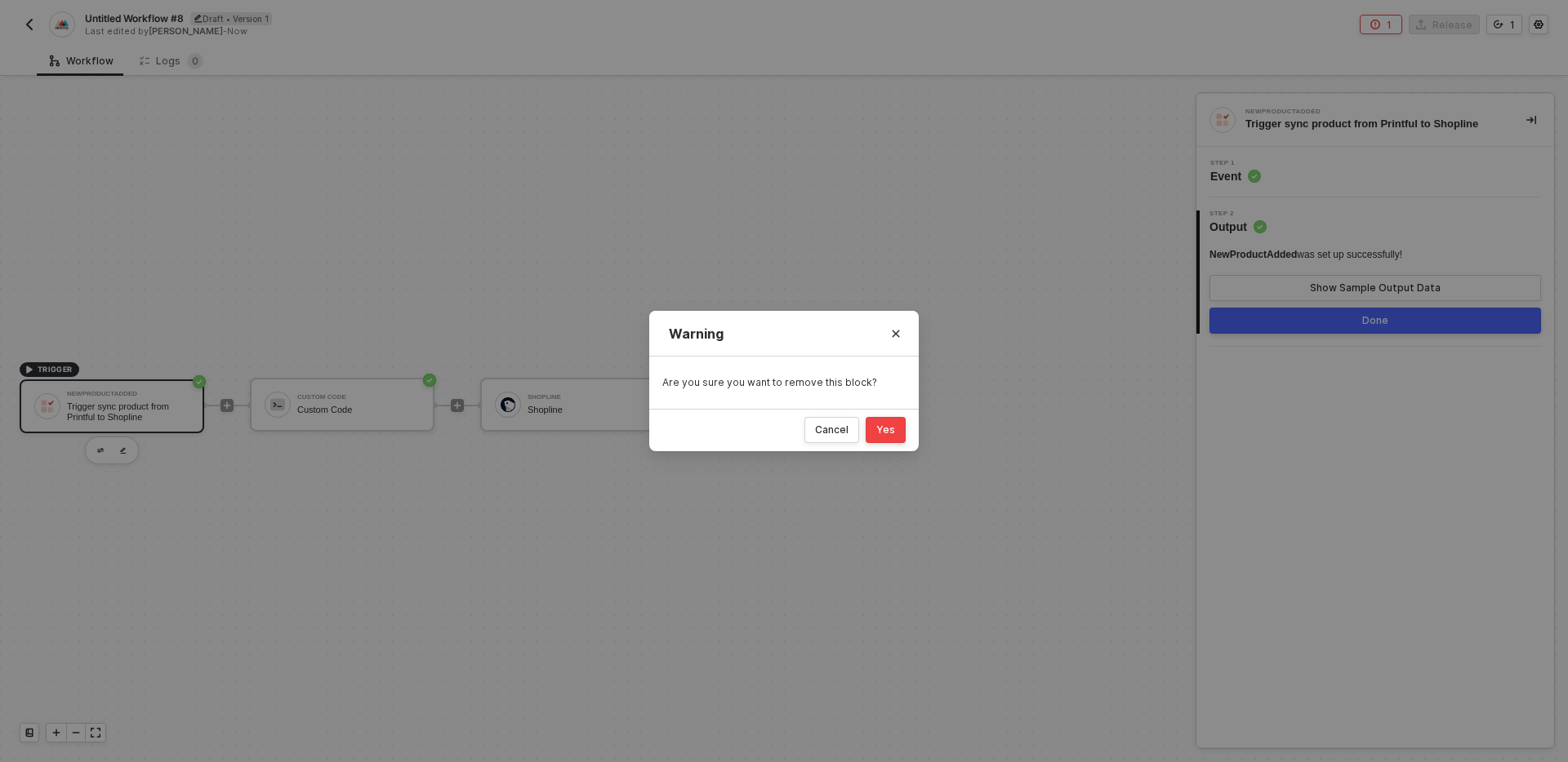
click at [892, 430] on div "Yes" at bounding box center [886, 430] width 18 height 13
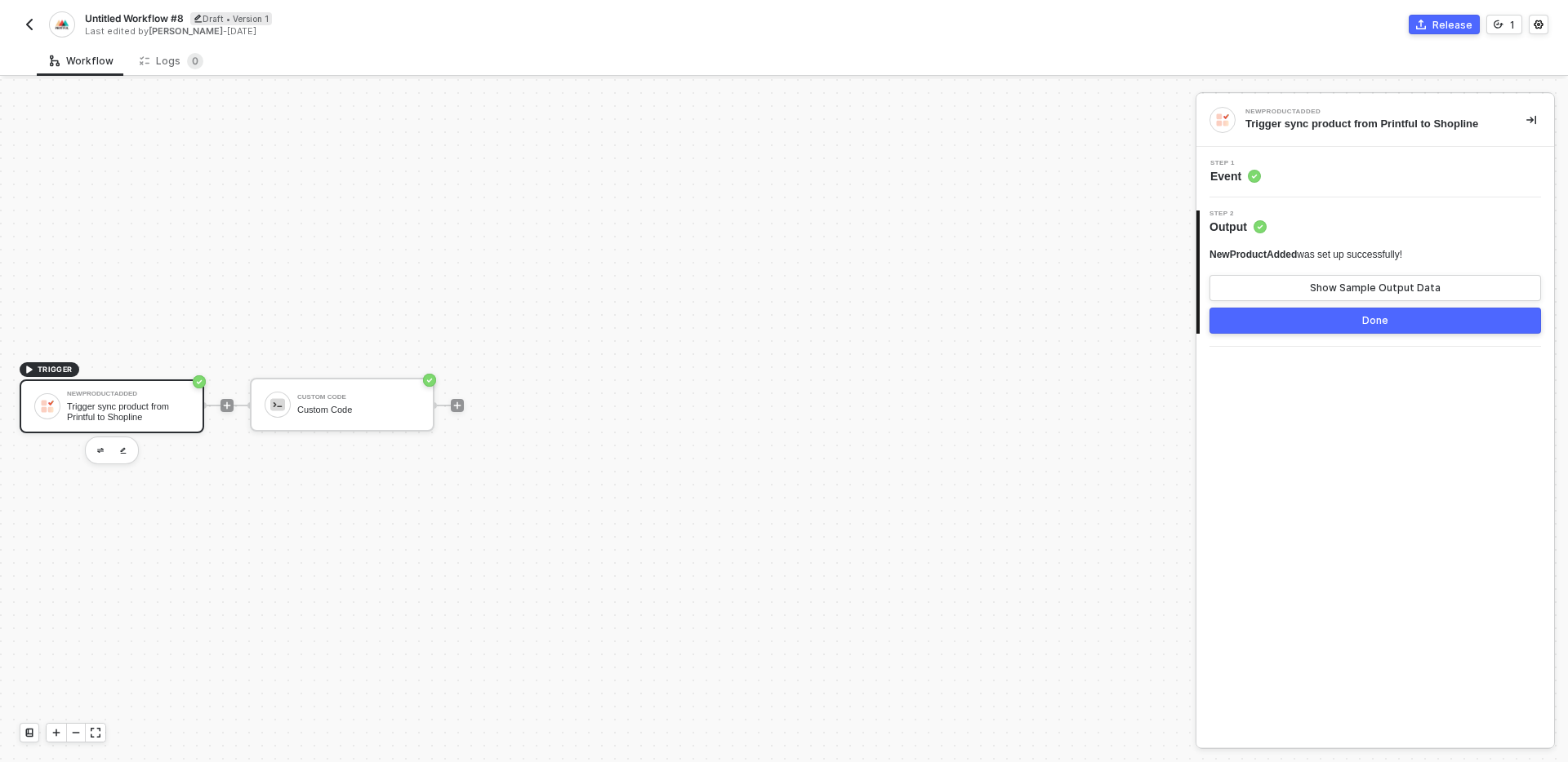
click at [1296, 322] on button "Done" at bounding box center [1375, 321] width 332 height 26
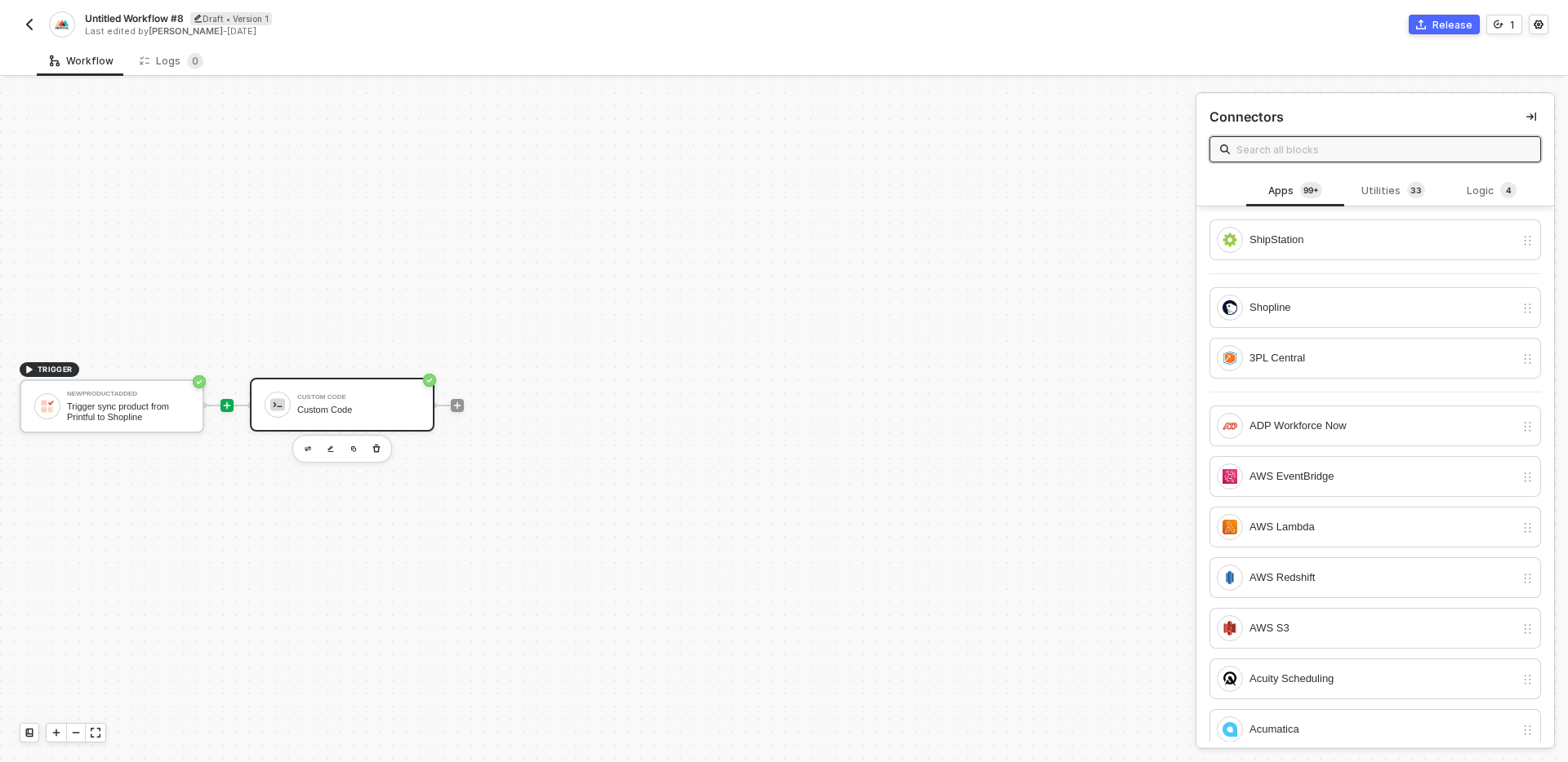
click at [358, 401] on div "Custom Code Custom Code" at bounding box center [358, 405] width 123 height 31
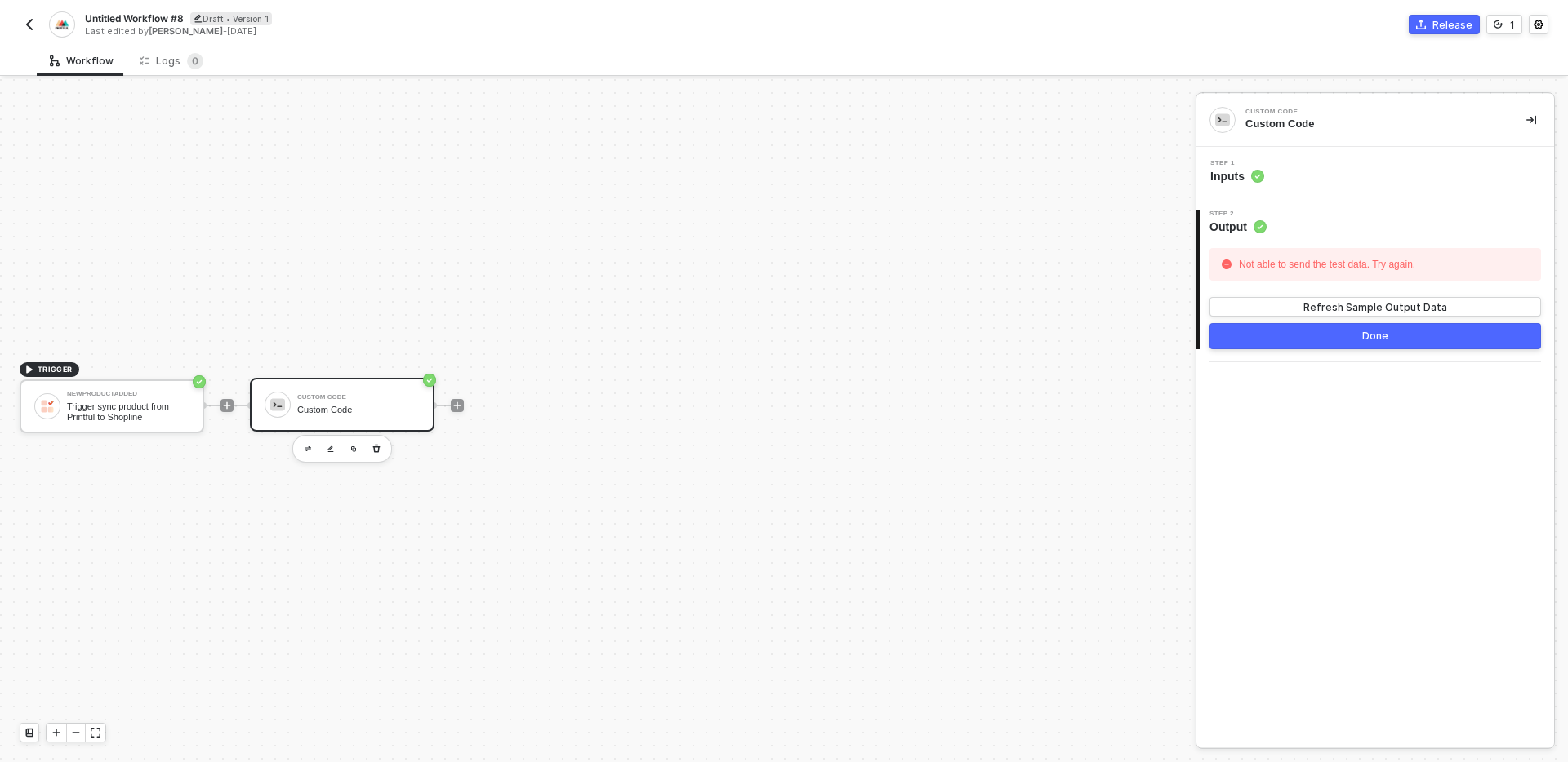
click at [1349, 180] on div "Step 1 Inputs" at bounding box center [1377, 172] width 354 height 25
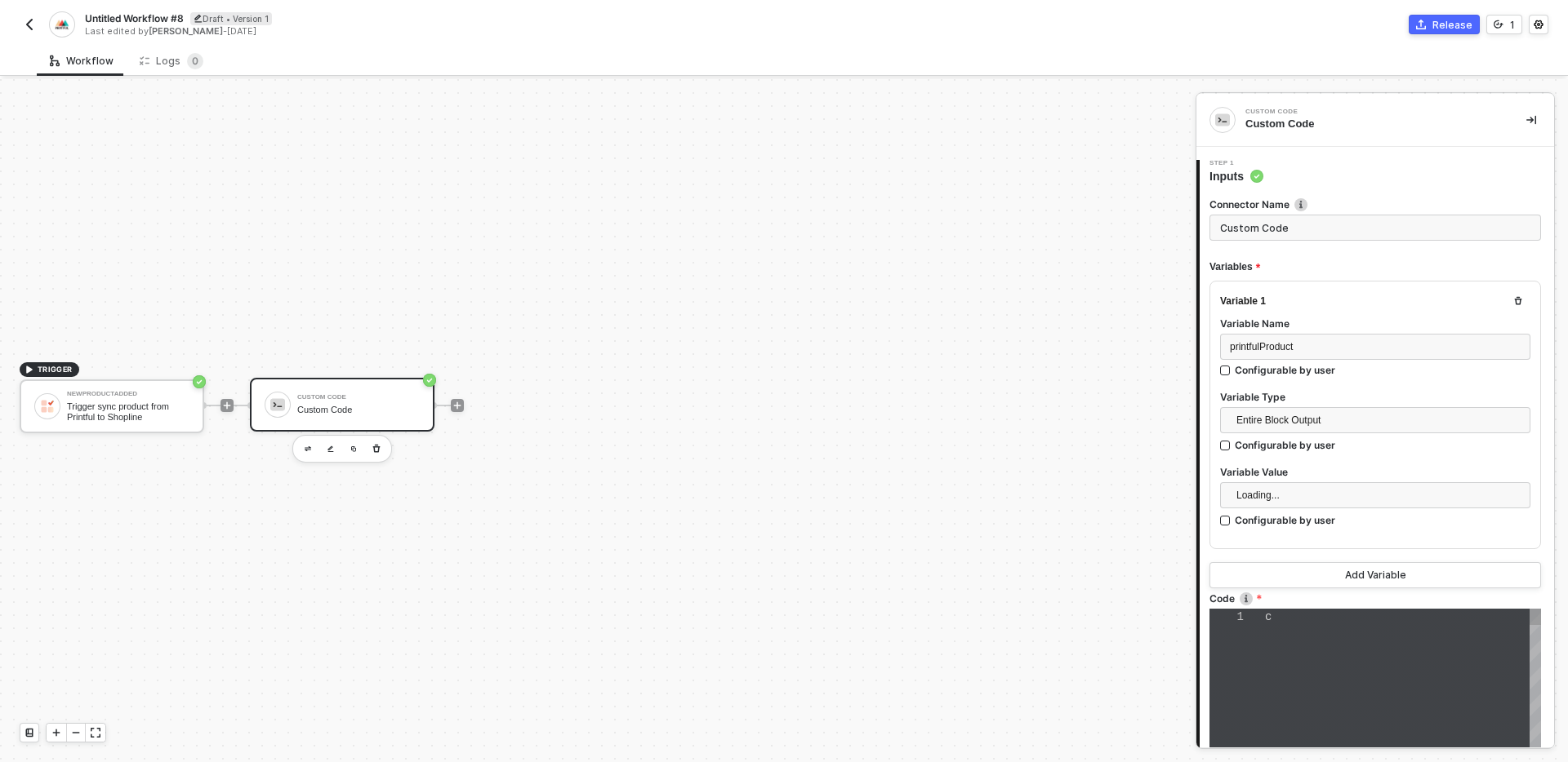
type textarea "const { product, variants } = inputData.printfulProduct; const sizeOptions = ne…"
click at [1334, 232] on input "Custom Code" at bounding box center [1375, 228] width 332 height 26
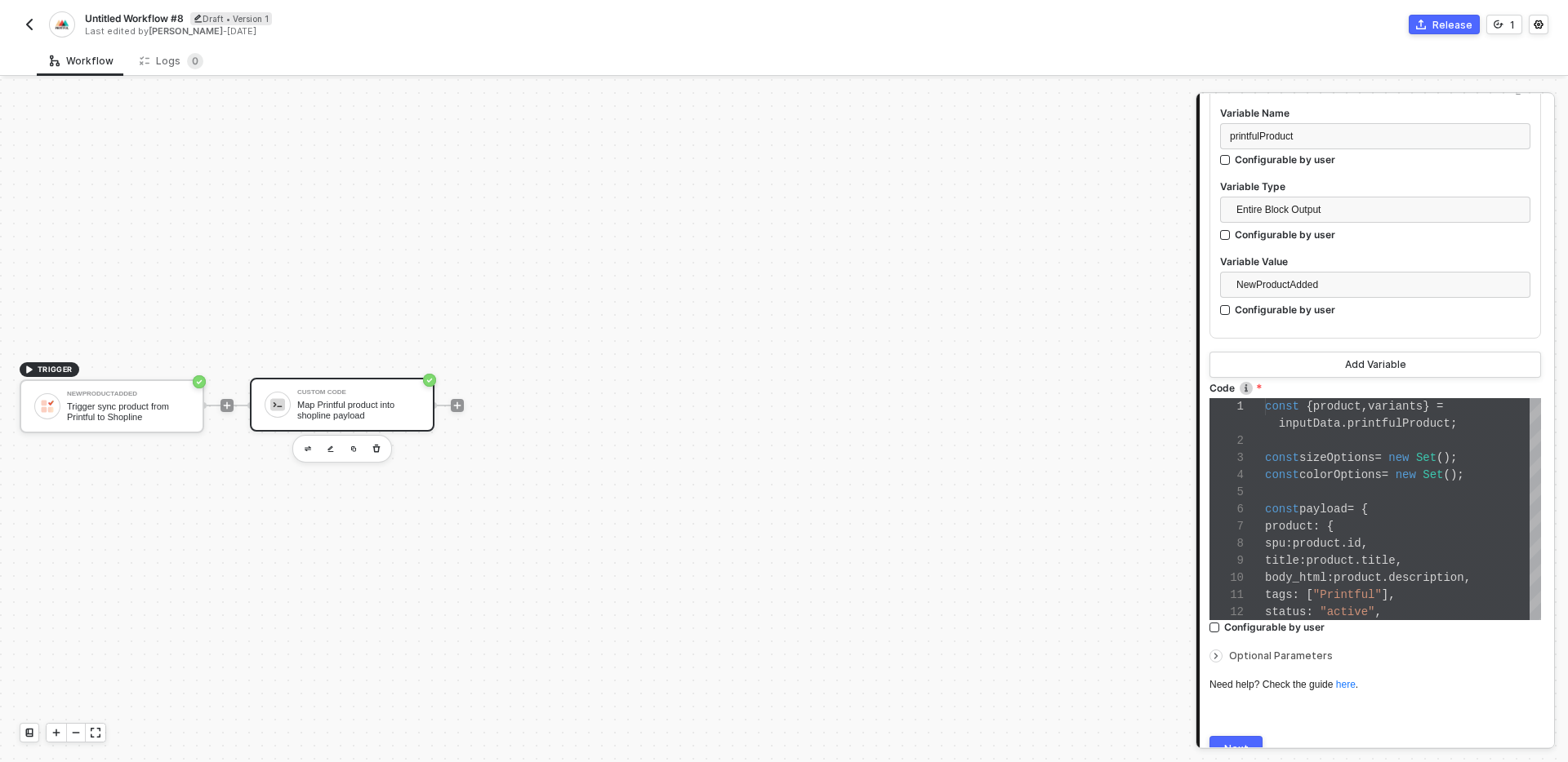
scroll to position [288, 0]
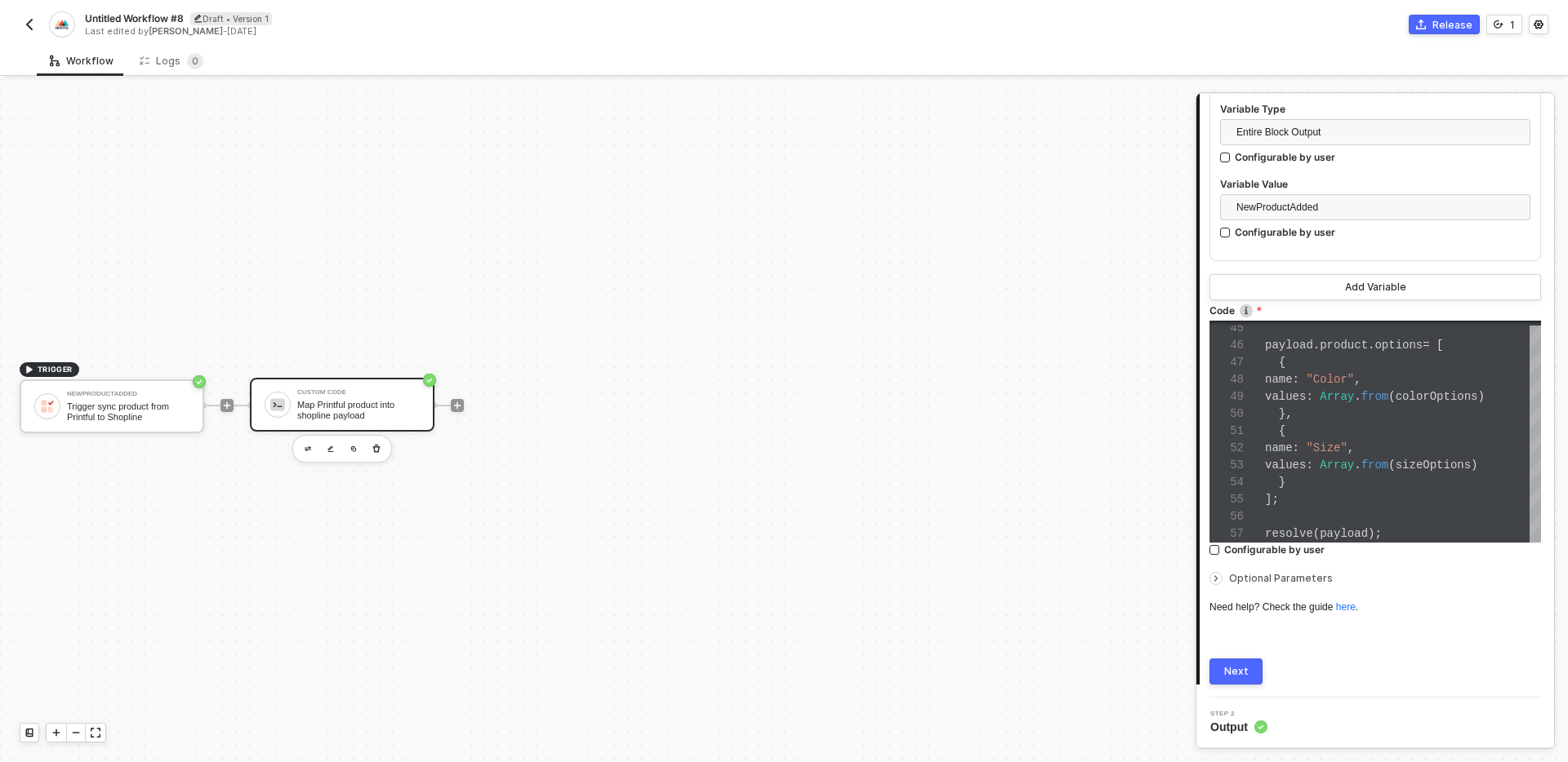
type input "Map Printful product into shopline payload"
click at [1241, 669] on div "Next" at bounding box center [1236, 672] width 25 height 13
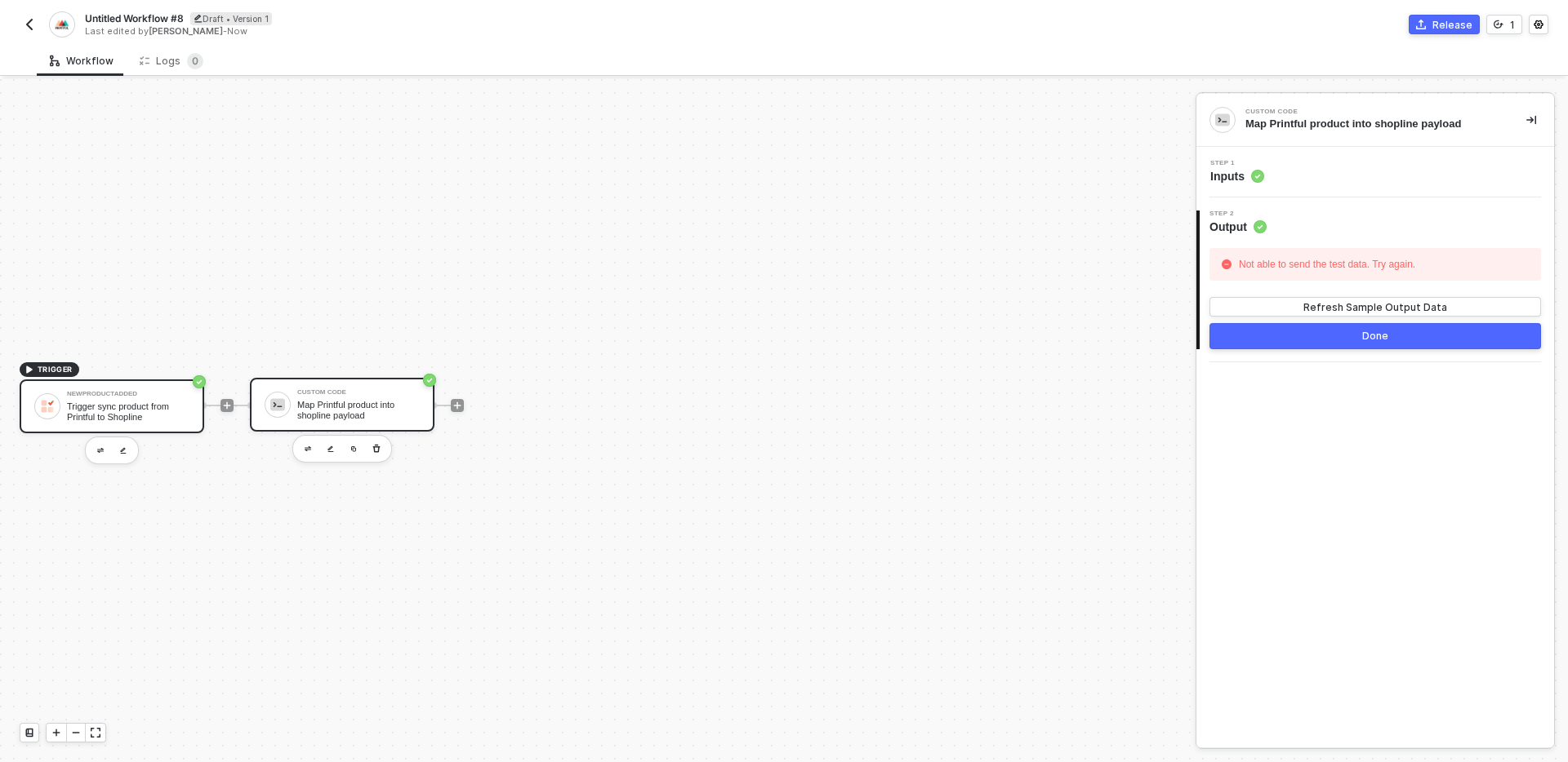
click at [154, 402] on div "Trigger sync product from Printful to Shopline" at bounding box center [128, 412] width 123 height 20
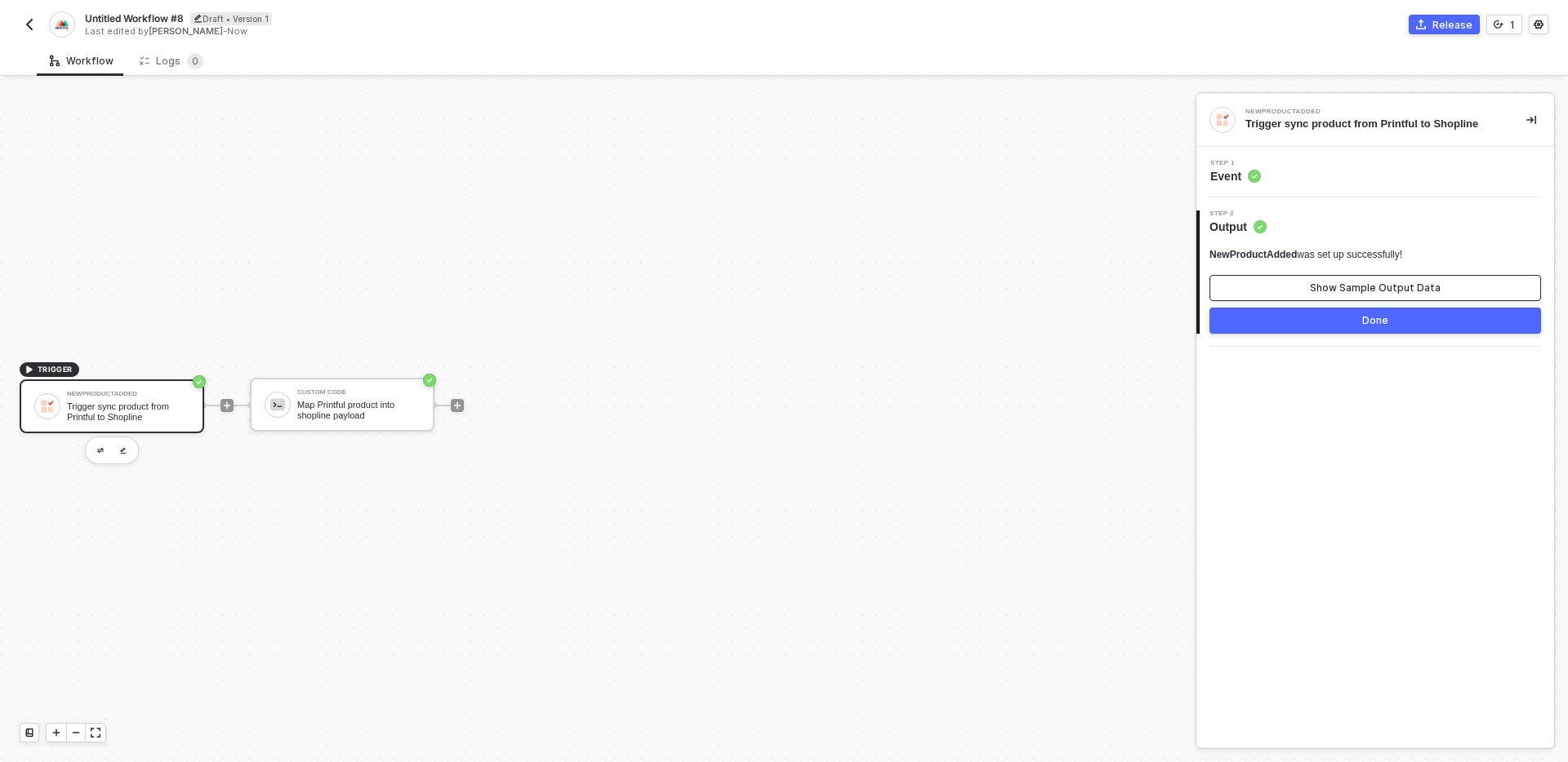
click at [1278, 282] on button "Show Sample Output Data" at bounding box center [1375, 288] width 332 height 26
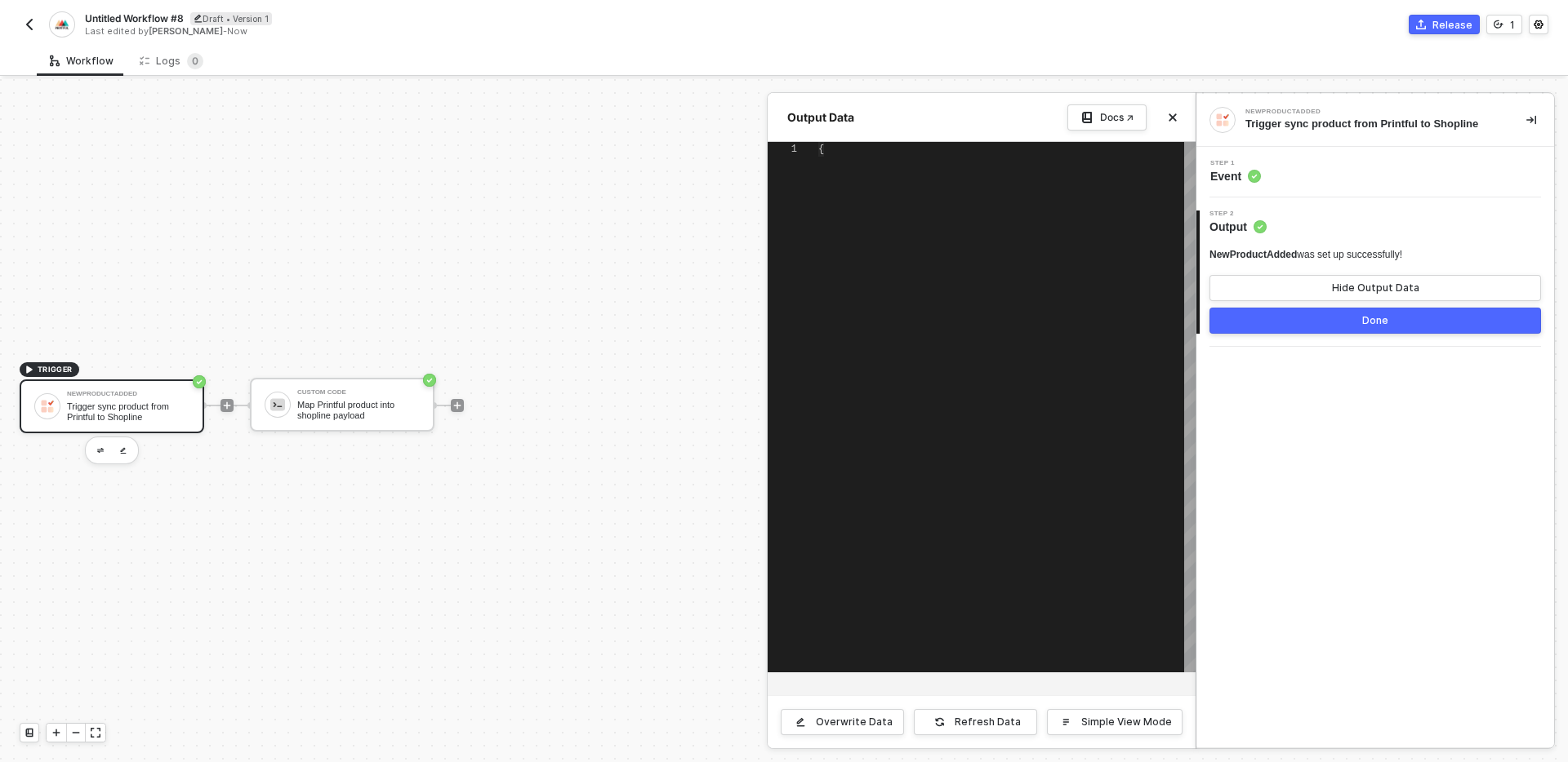
scroll to position [118, 0]
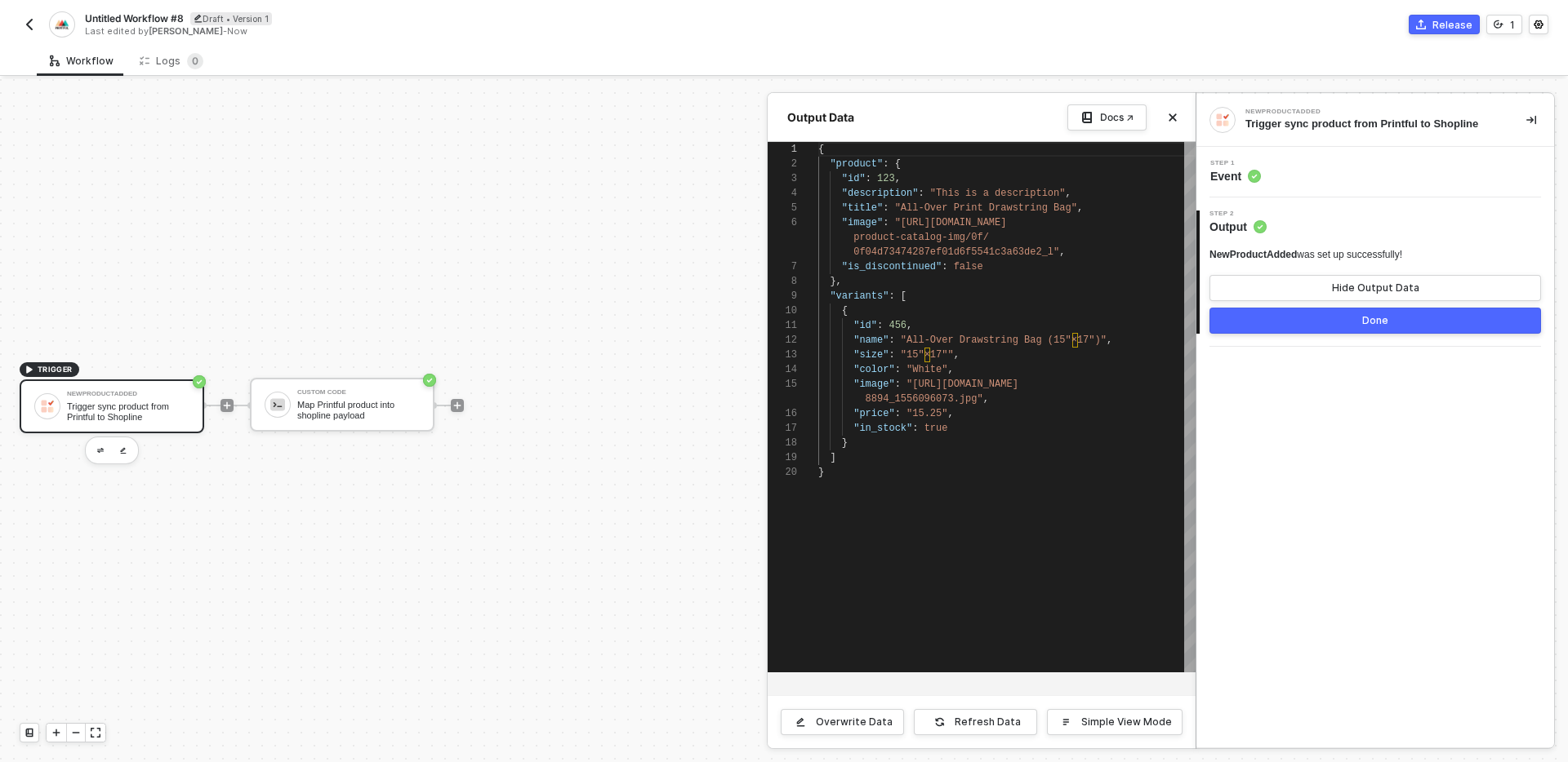
click at [1065, 499] on div "{ "product" : { "id" : 123 , "description" : "This is a description" , "title" …" at bounding box center [1007, 407] width 377 height 531
type textarea "{ "product": { "id": 123, "description": "This is a description", "title": "All…"
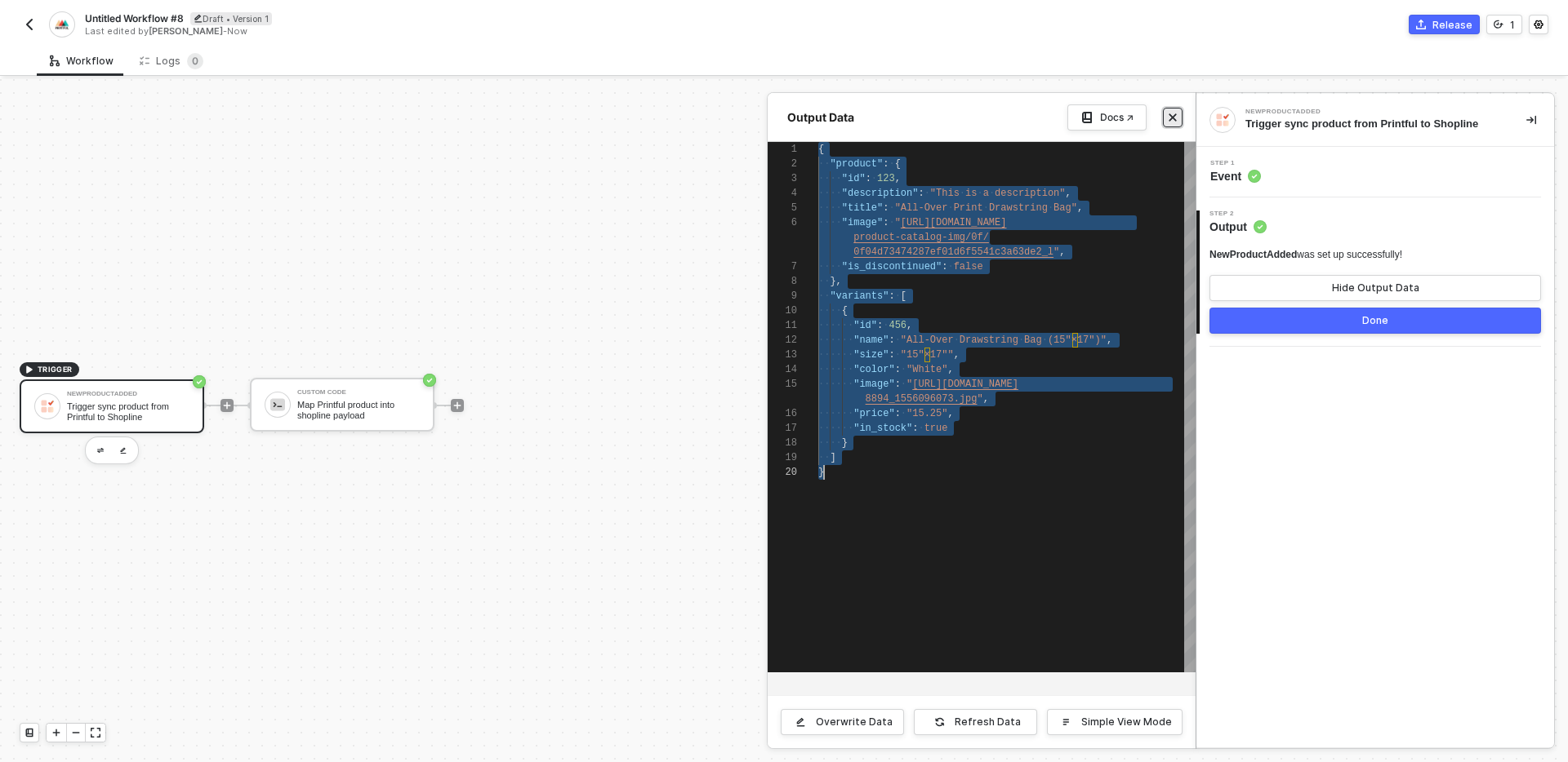
click at [1172, 116] on icon "icon-close" at bounding box center [1173, 117] width 10 height 10
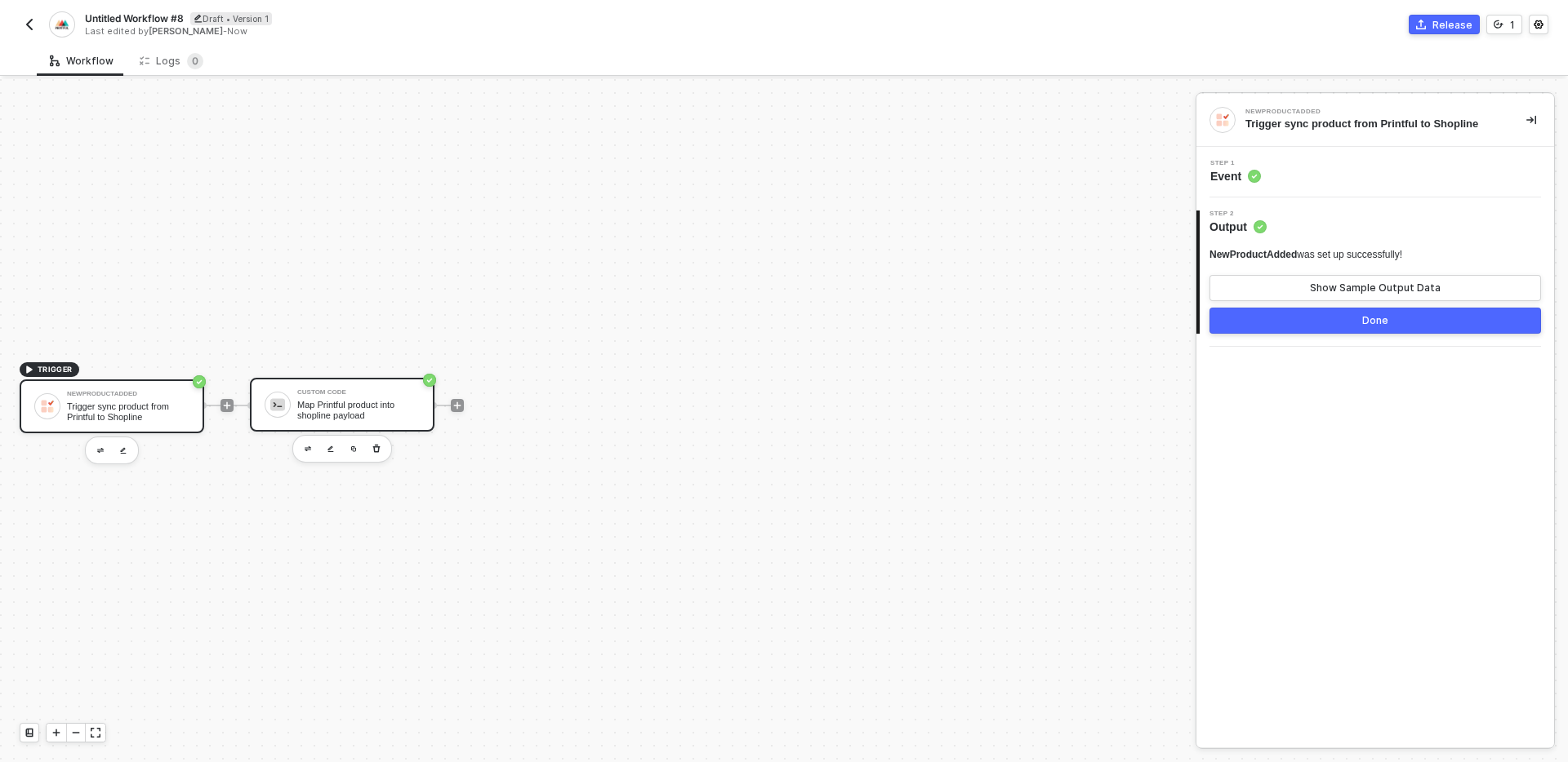
click at [314, 409] on div "Map Printful product into shopline payload" at bounding box center [358, 410] width 123 height 20
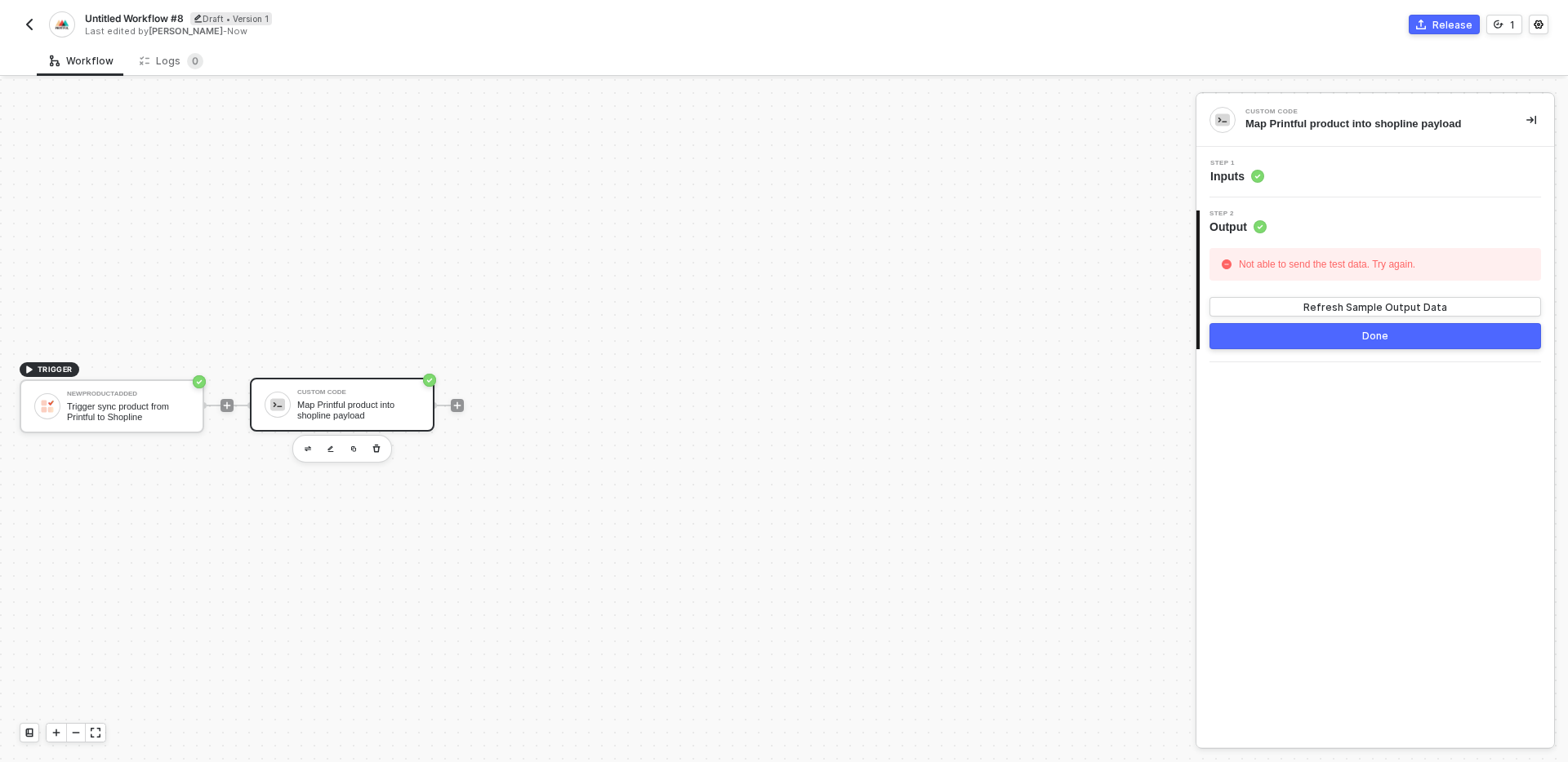
click at [1352, 170] on div "Step 1 Inputs" at bounding box center [1377, 172] width 354 height 25
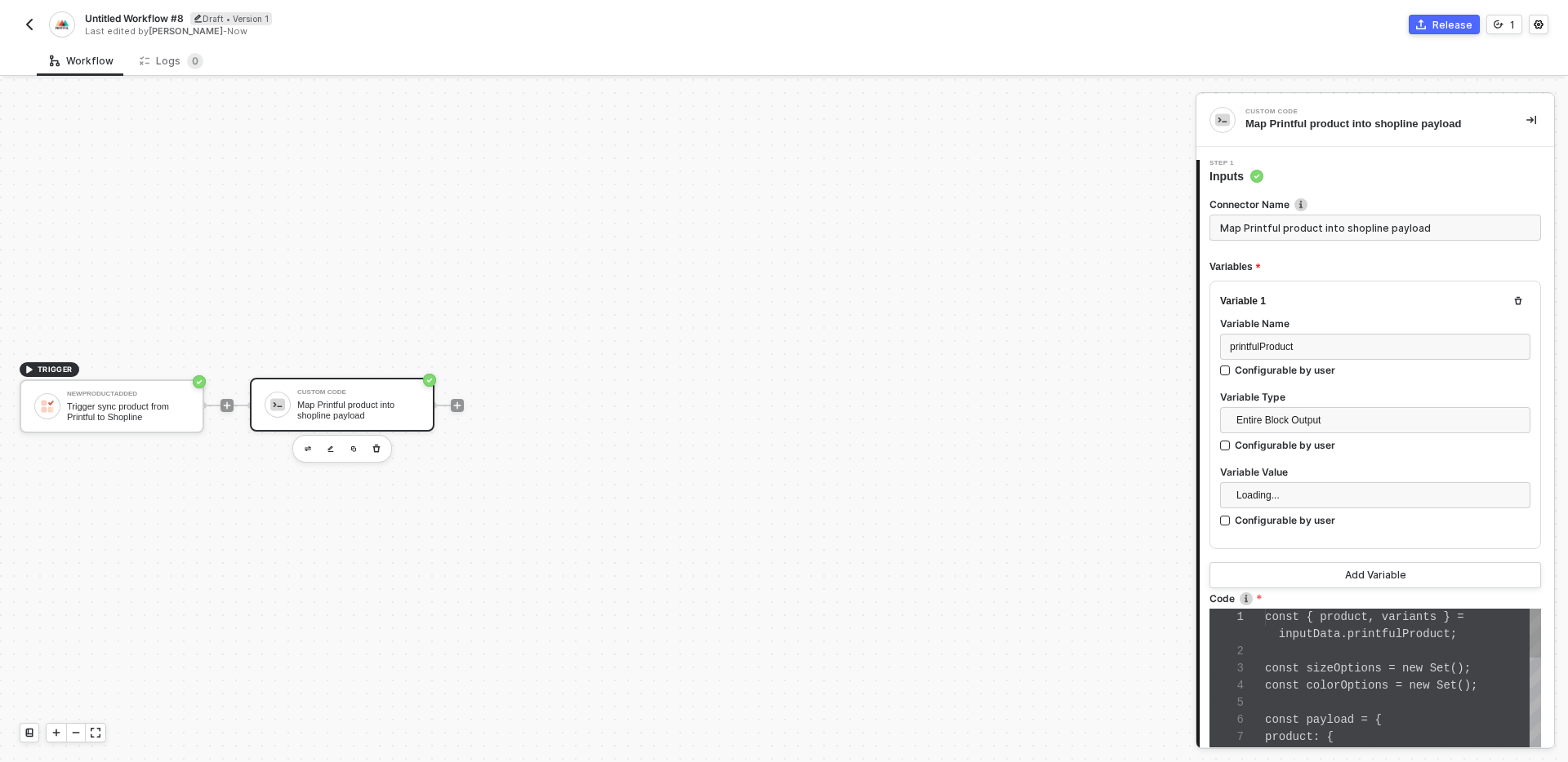
scroll to position [154, 0]
click at [1382, 671] on div "1 2 3 4 5 6 7 8 9 10 11 12 const { product , variants } = inputData . printfulP…" at bounding box center [1375, 720] width 332 height 222
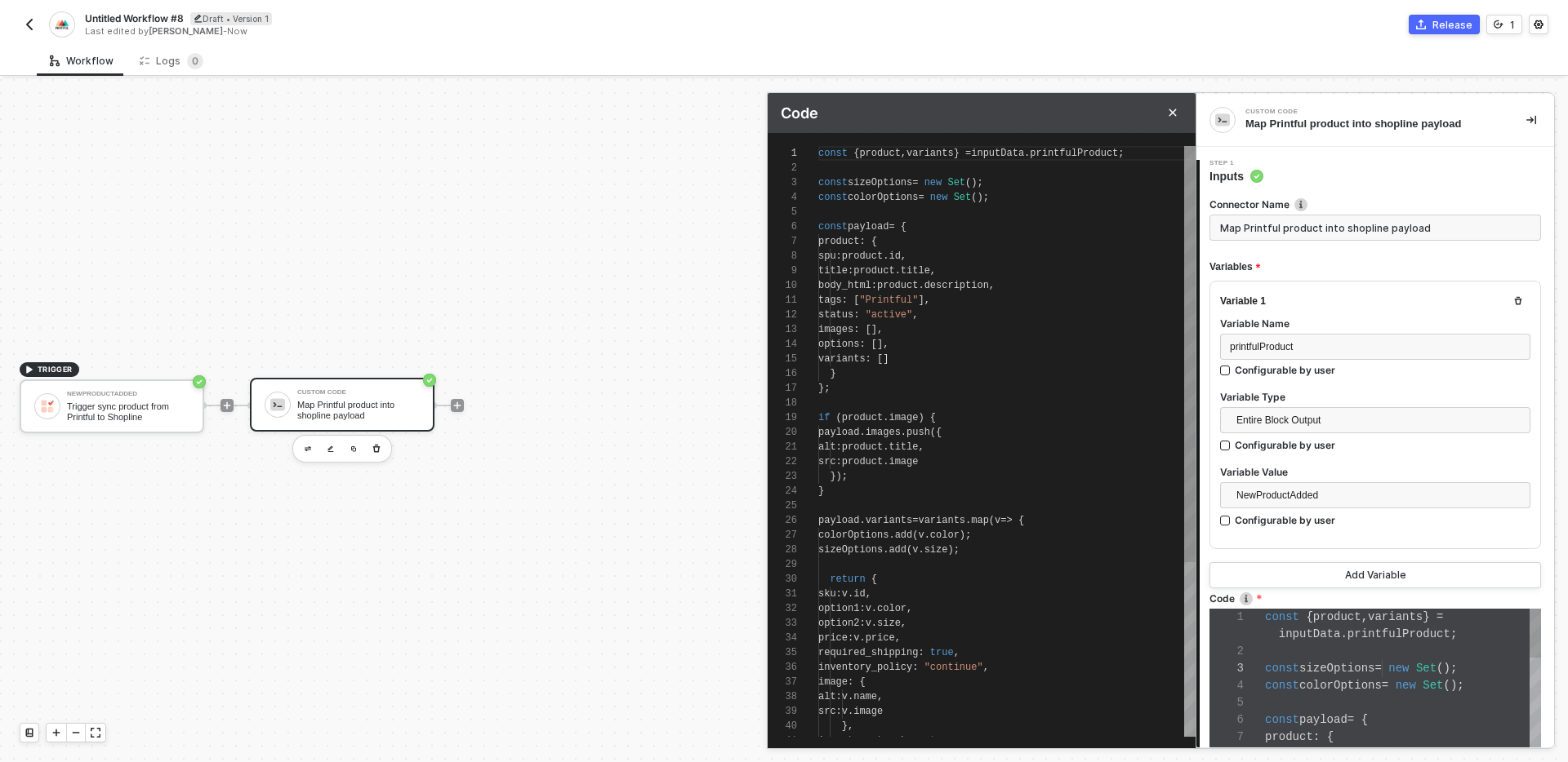
scroll to position [147, 0]
click at [1076, 413] on div "if ( product . image ) {" at bounding box center [1007, 418] width 377 height 15
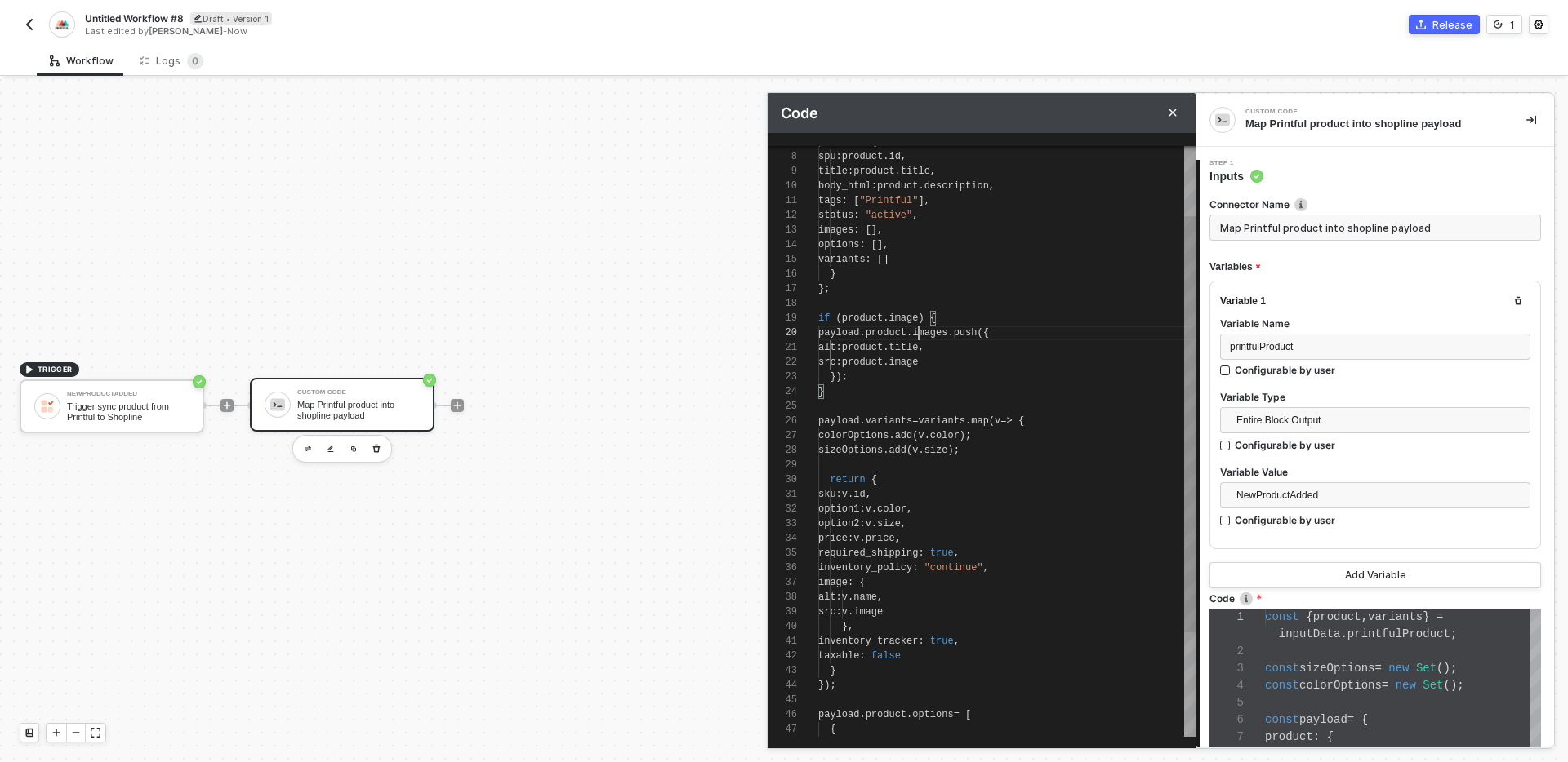
scroll to position [74, 41]
click at [861, 419] on span "." at bounding box center [862, 421] width 6 height 11
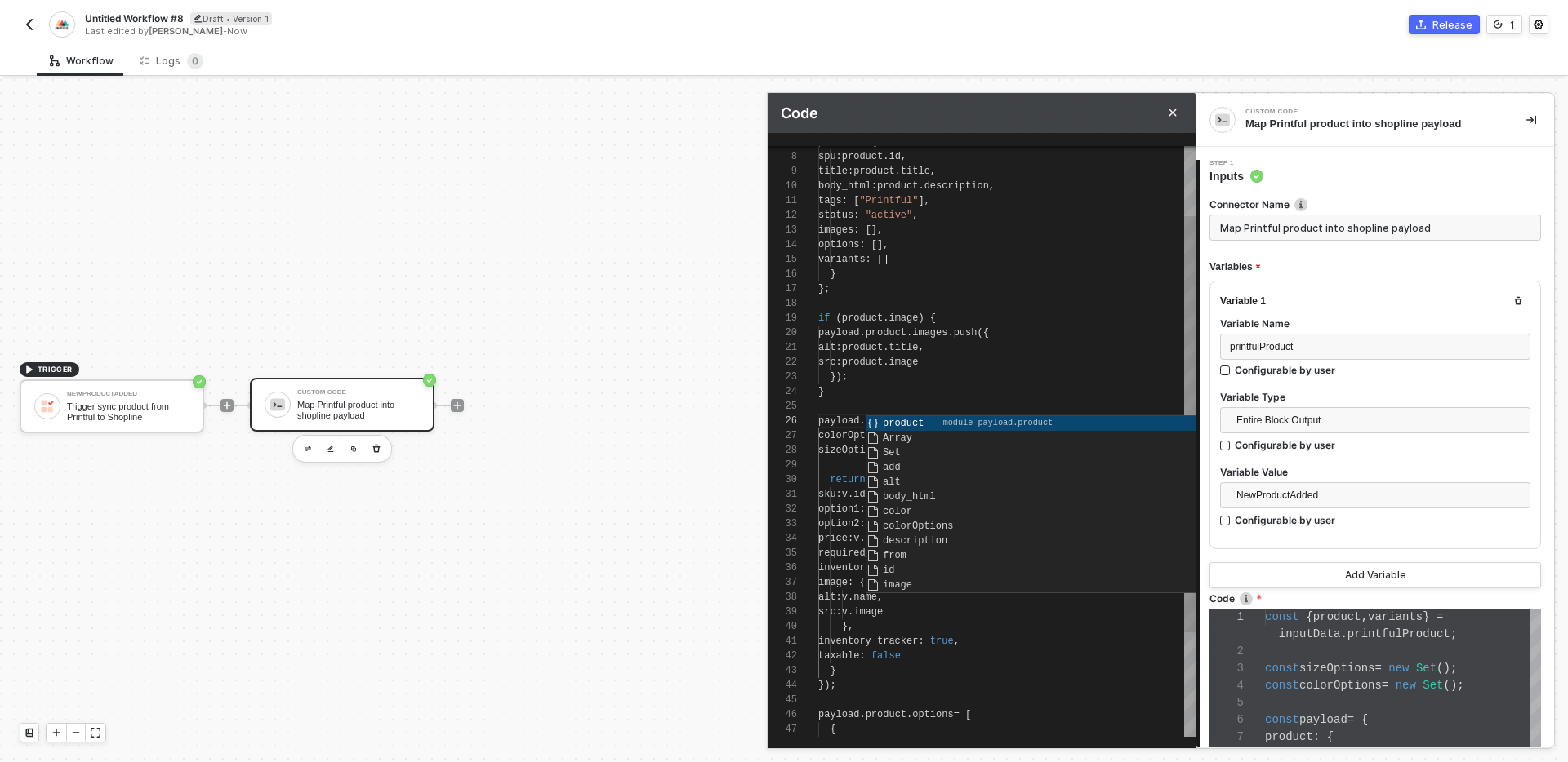
type textarea "alt: product.title, src: product.image }); } payload.product.variants = variant…"
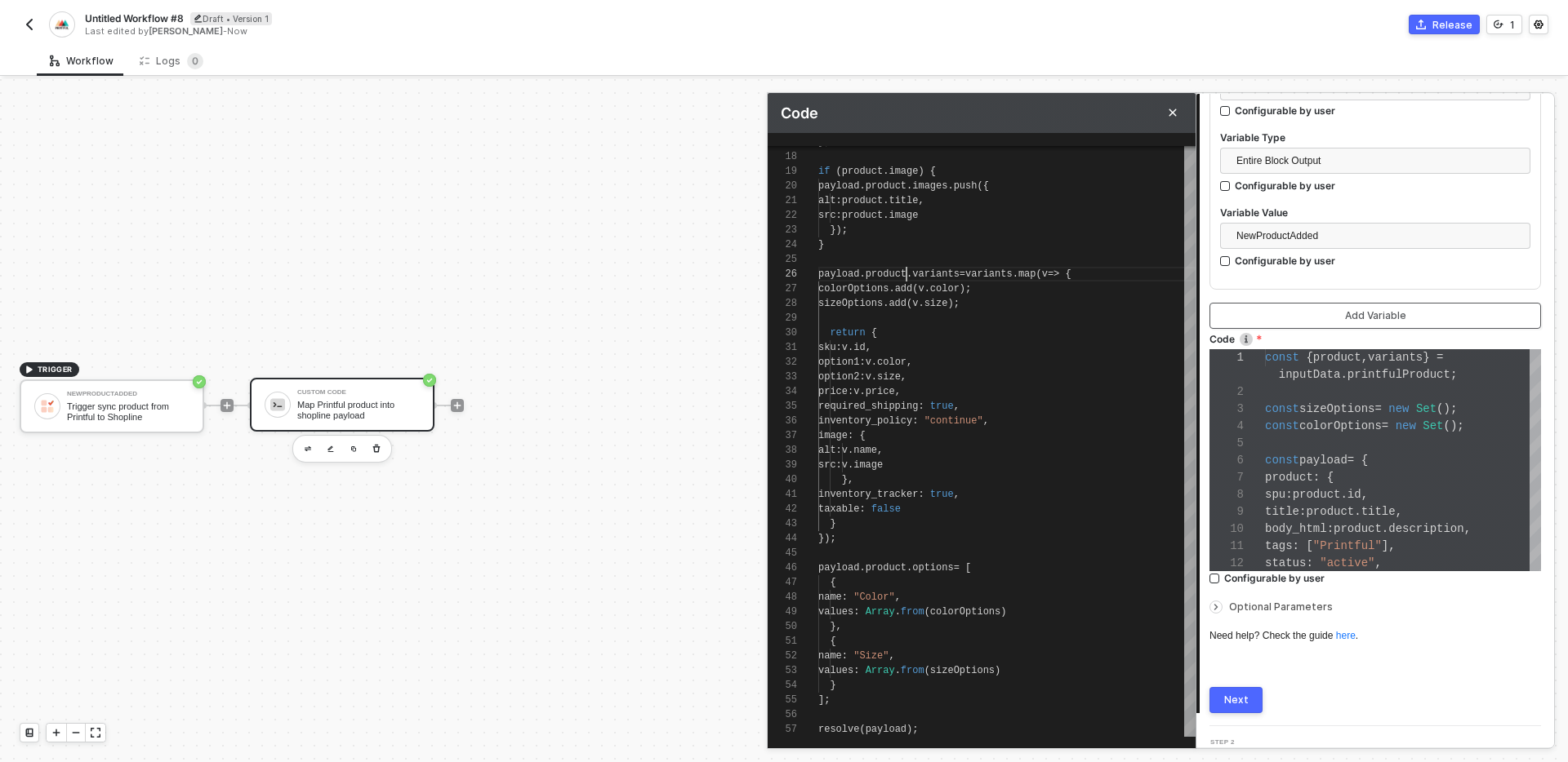
scroll to position [288, 0]
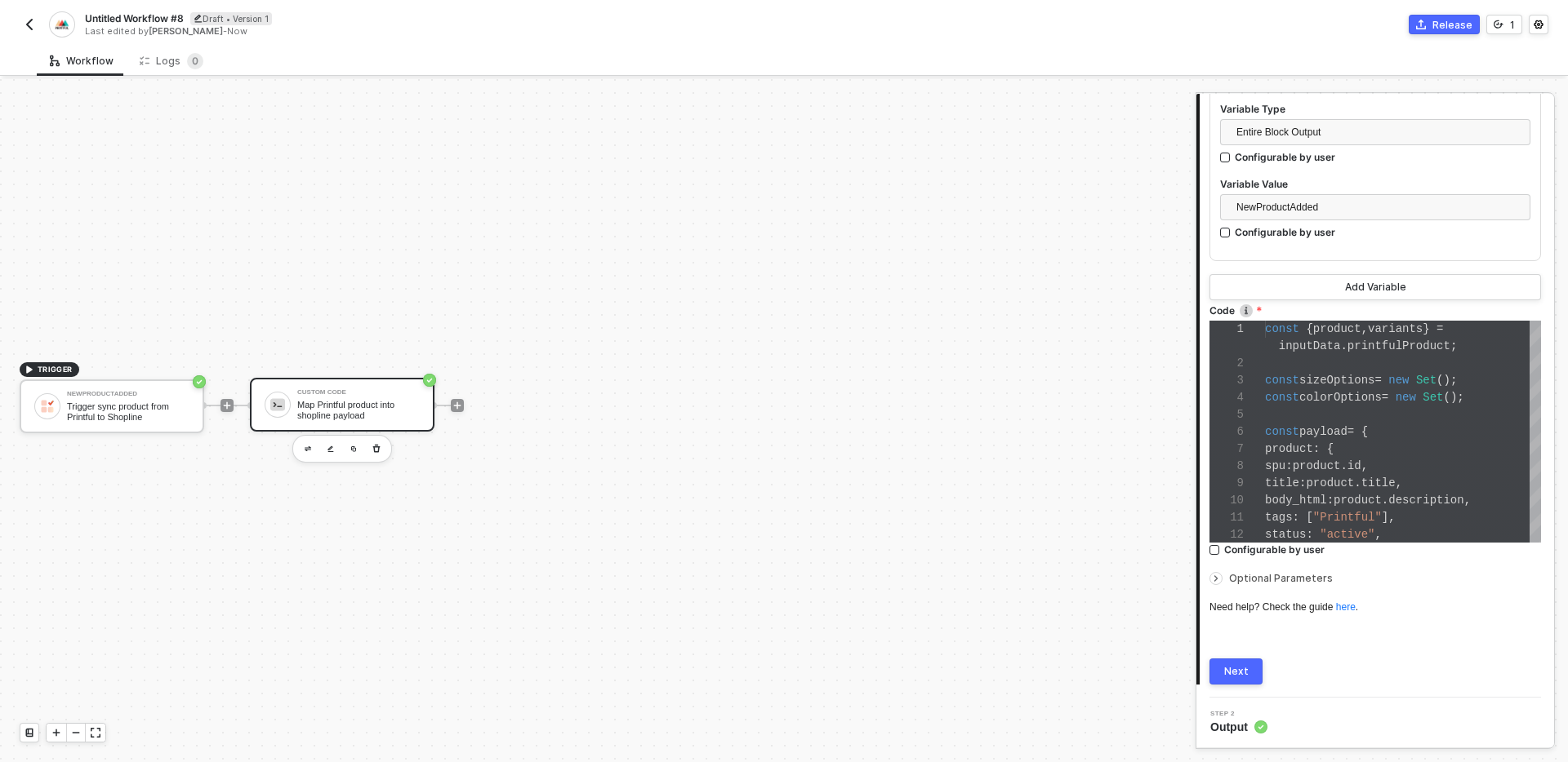
click at [1314, 653] on div "Connector Name Map Printful product into shopline payload Variables Variable 1 …" at bounding box center [1375, 290] width 332 height 789
click at [1238, 672] on div "Next" at bounding box center [1236, 672] width 25 height 13
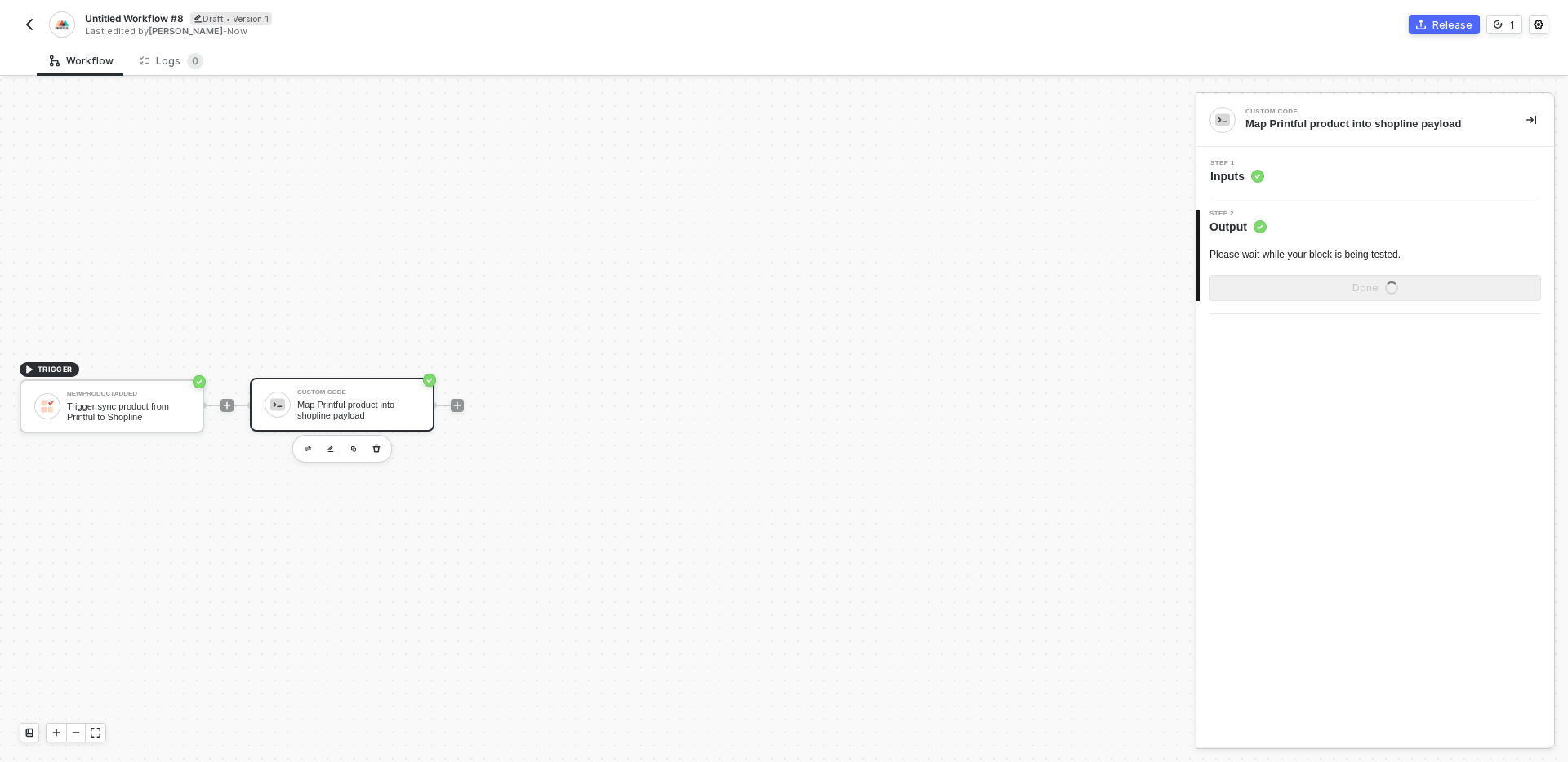
scroll to position [0, 0]
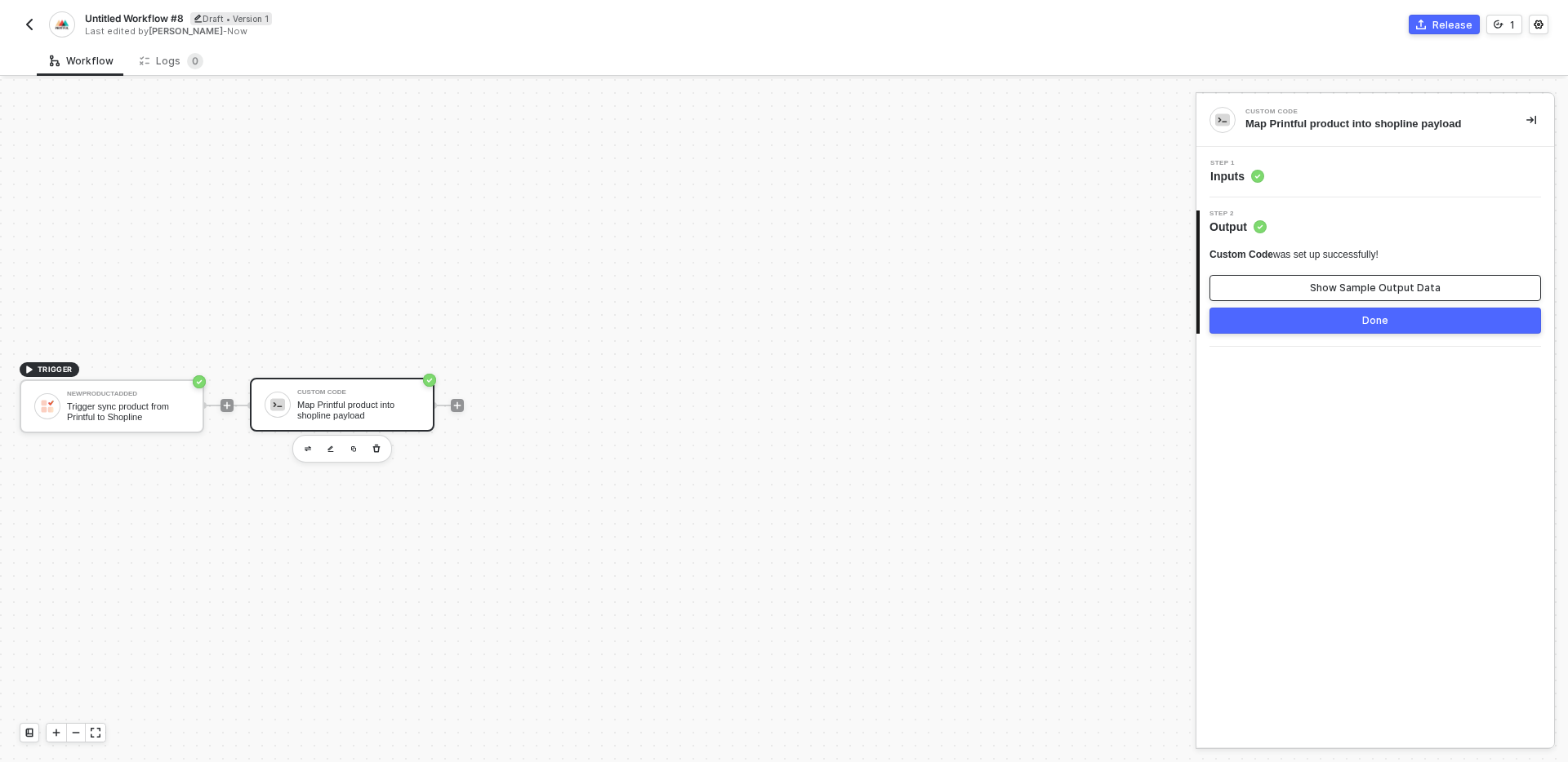
click at [1341, 287] on div "Show Sample Output Data" at bounding box center [1375, 288] width 131 height 13
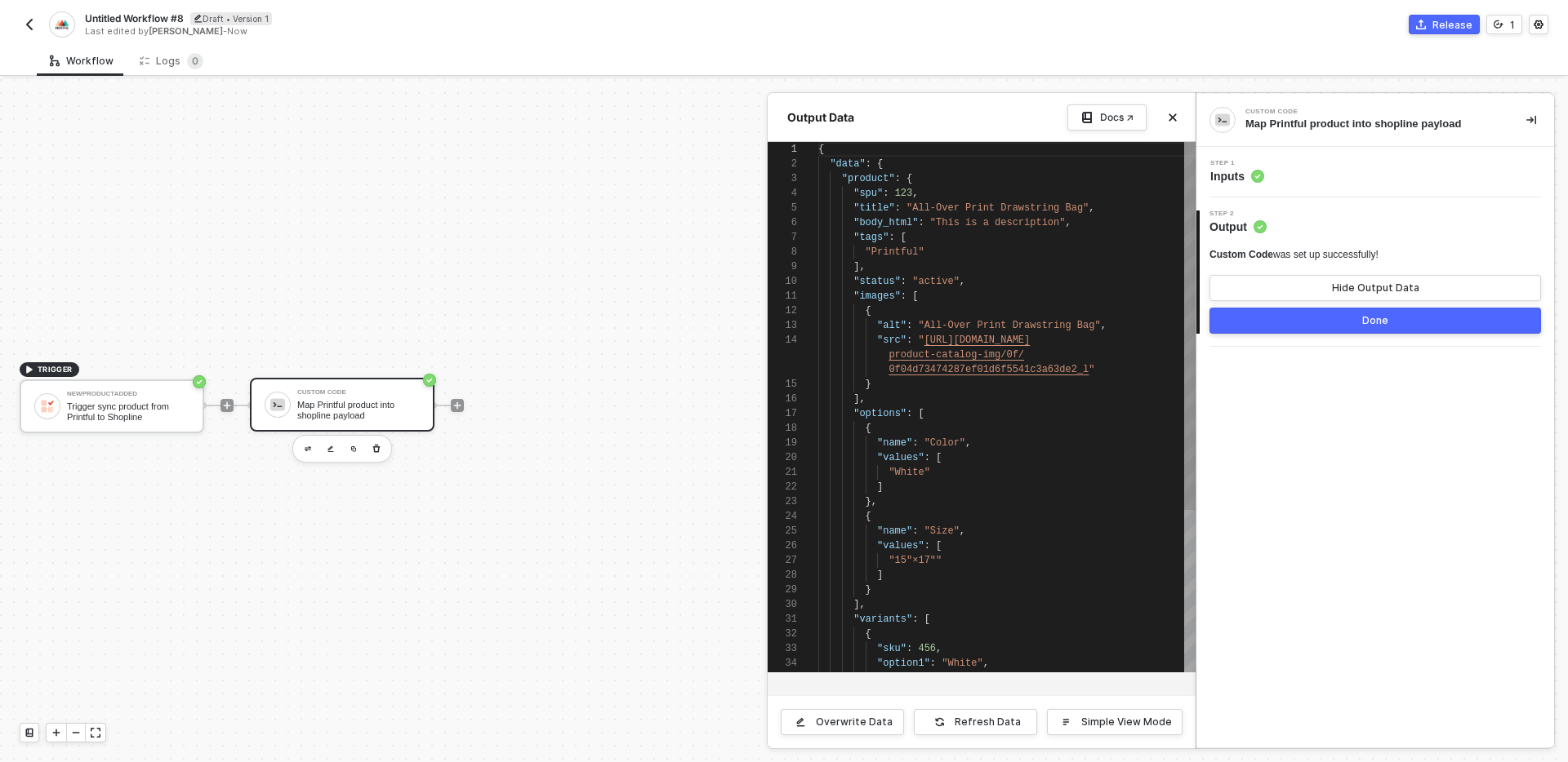
scroll to position [147, 0]
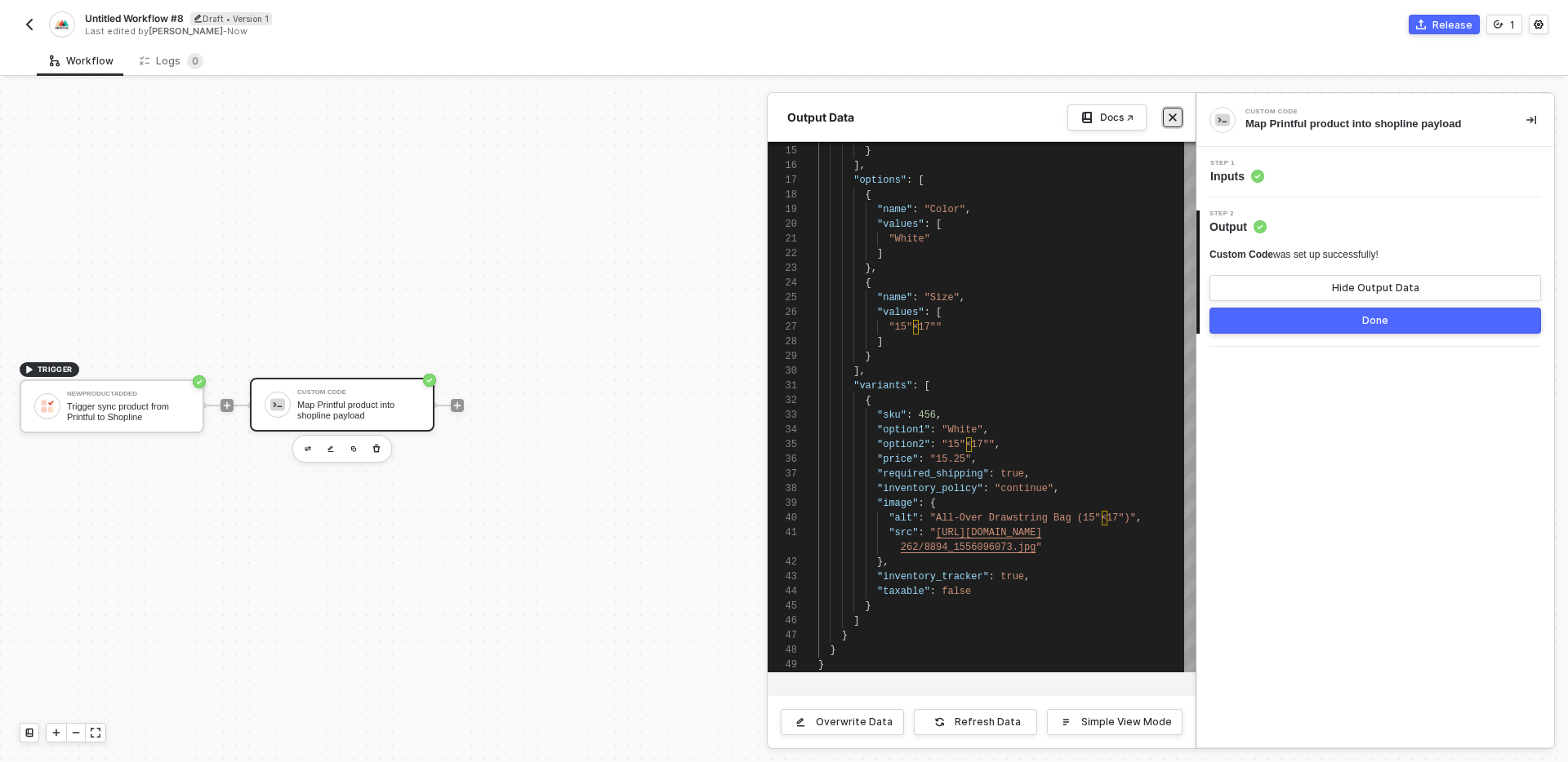
click at [1174, 115] on icon "icon-close" at bounding box center [1173, 118] width 7 height 7
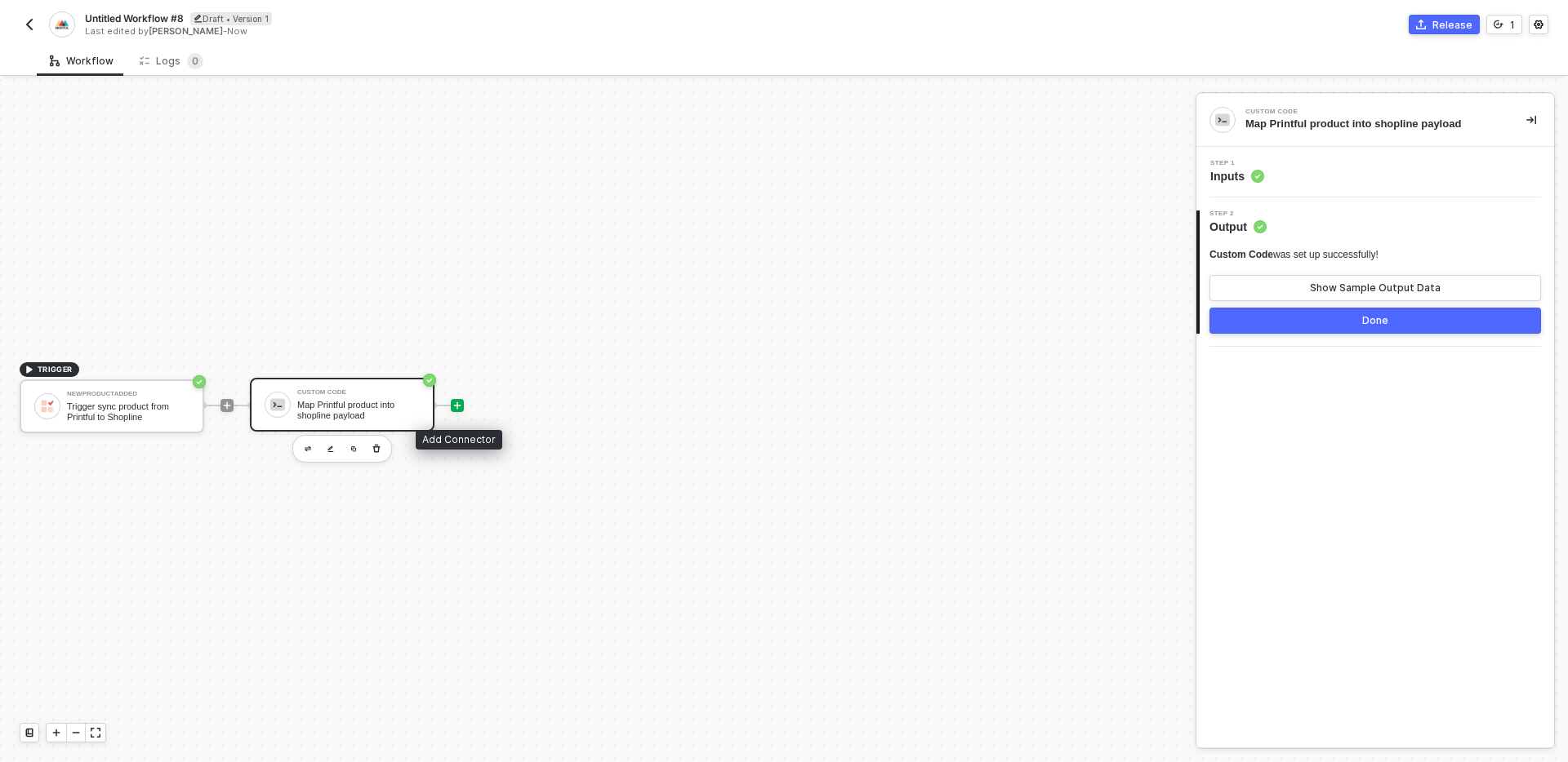
click at [462, 403] on div at bounding box center [457, 405] width 13 height 13
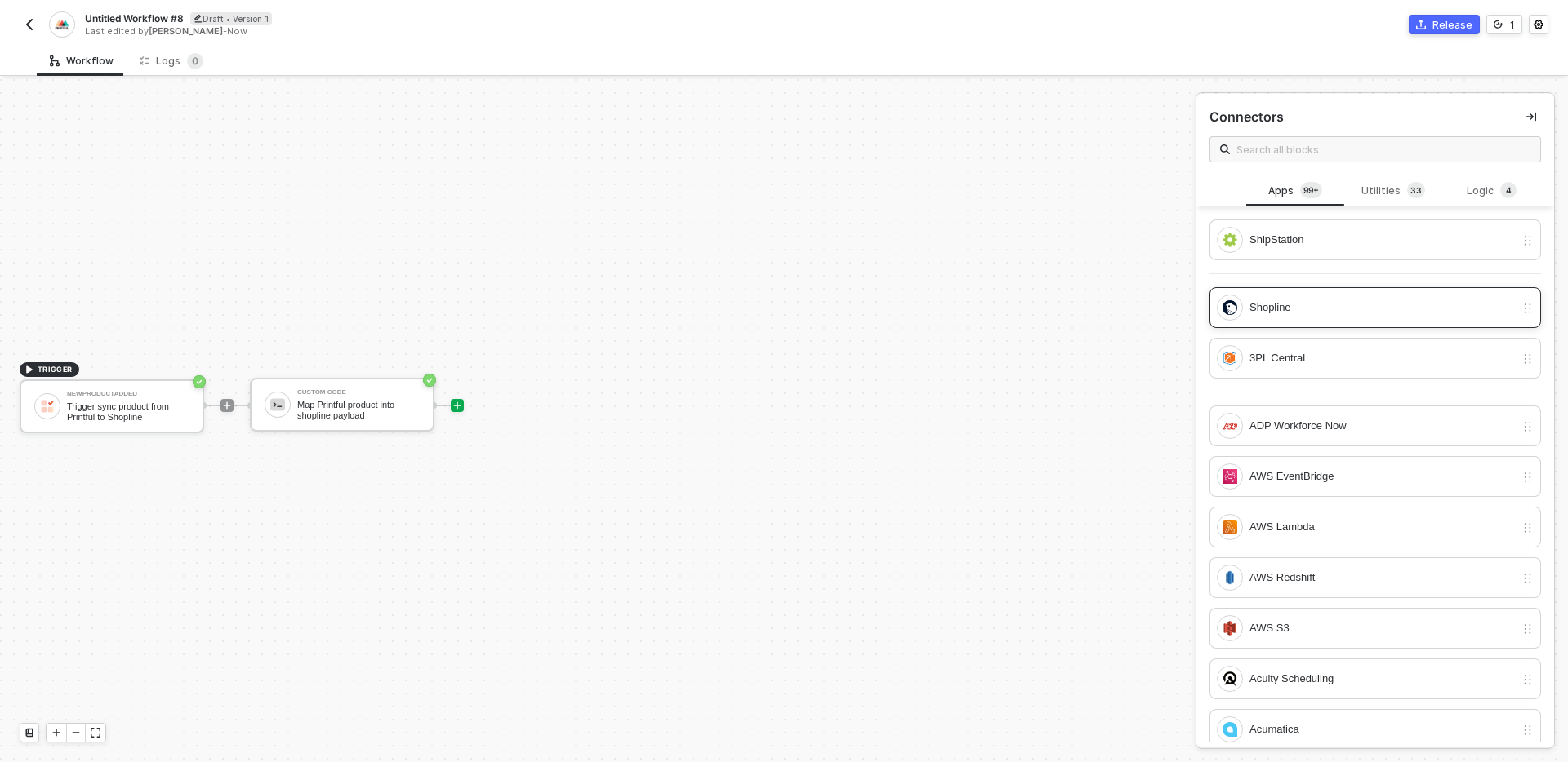
click at [1328, 311] on div "Shopline" at bounding box center [1382, 307] width 265 height 18
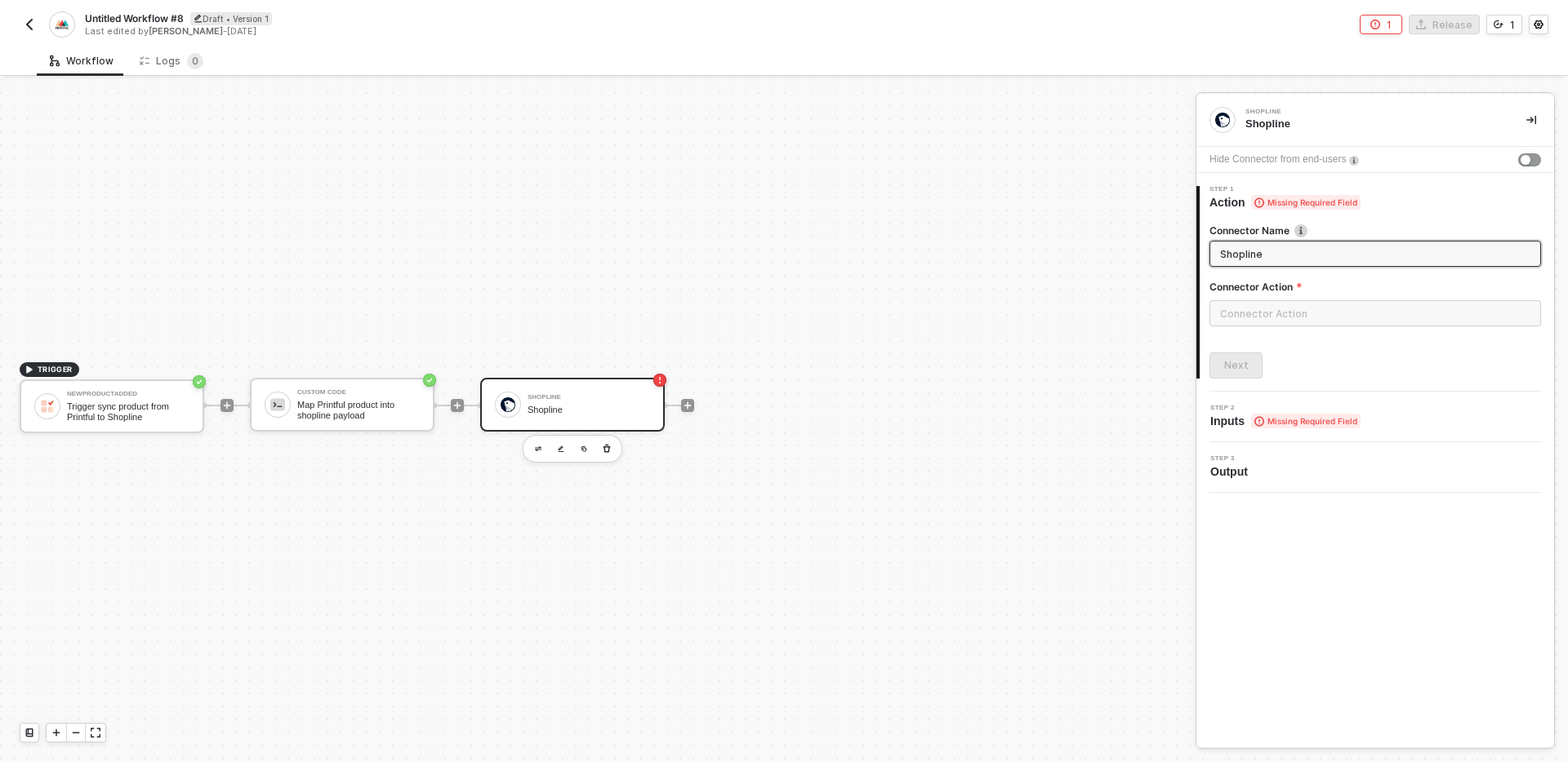
click at [1269, 256] on input "Shopline" at bounding box center [1373, 253] width 307 height 18
type input "Create product"
click at [1302, 312] on input "text" at bounding box center [1375, 313] width 332 height 26
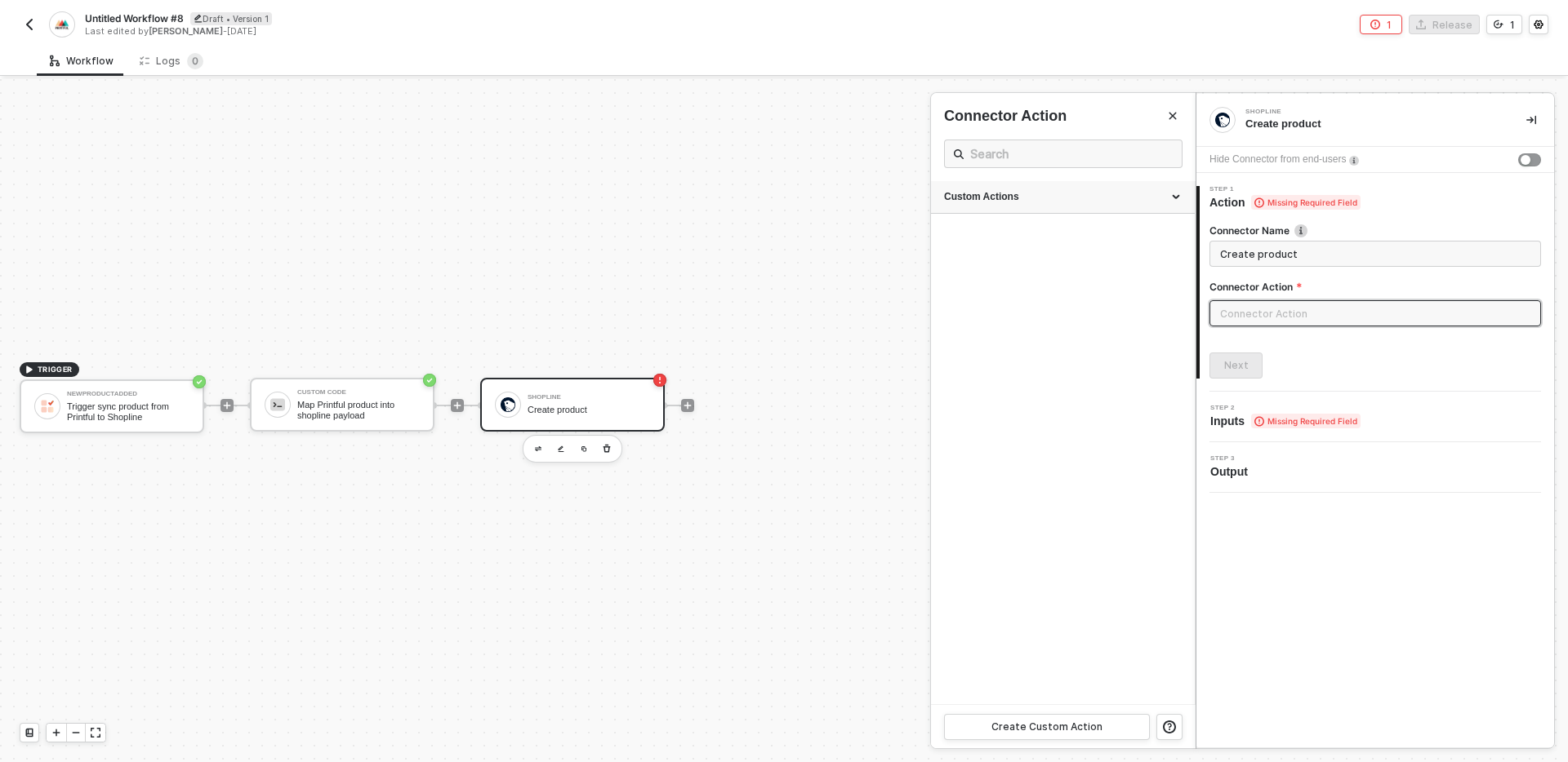
click at [1032, 191] on div "Custom Actions" at bounding box center [1063, 196] width 238 height 14
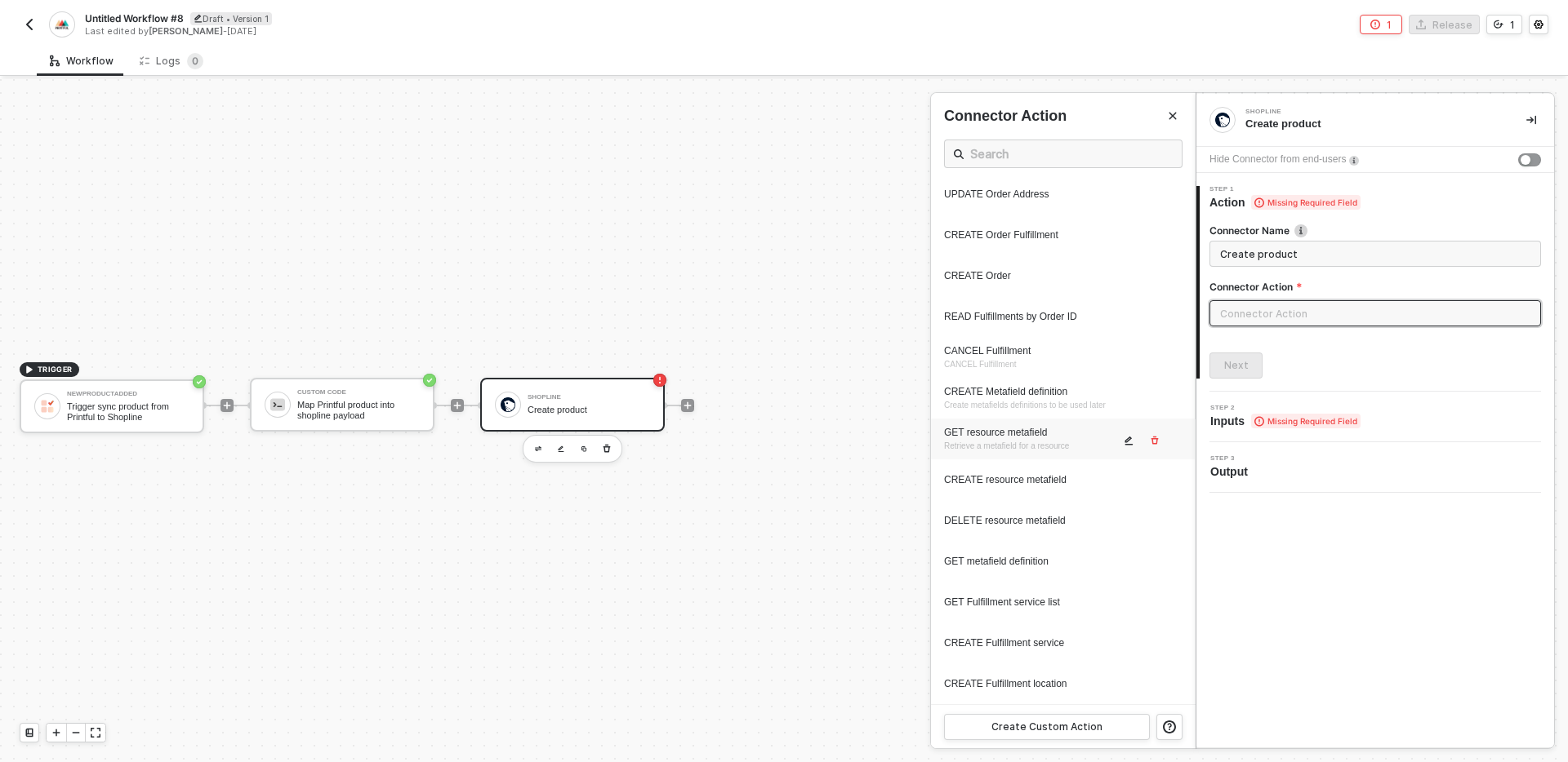
scroll to position [285, 0]
click at [1056, 727] on div "Create Custom Action" at bounding box center [1046, 727] width 111 height 13
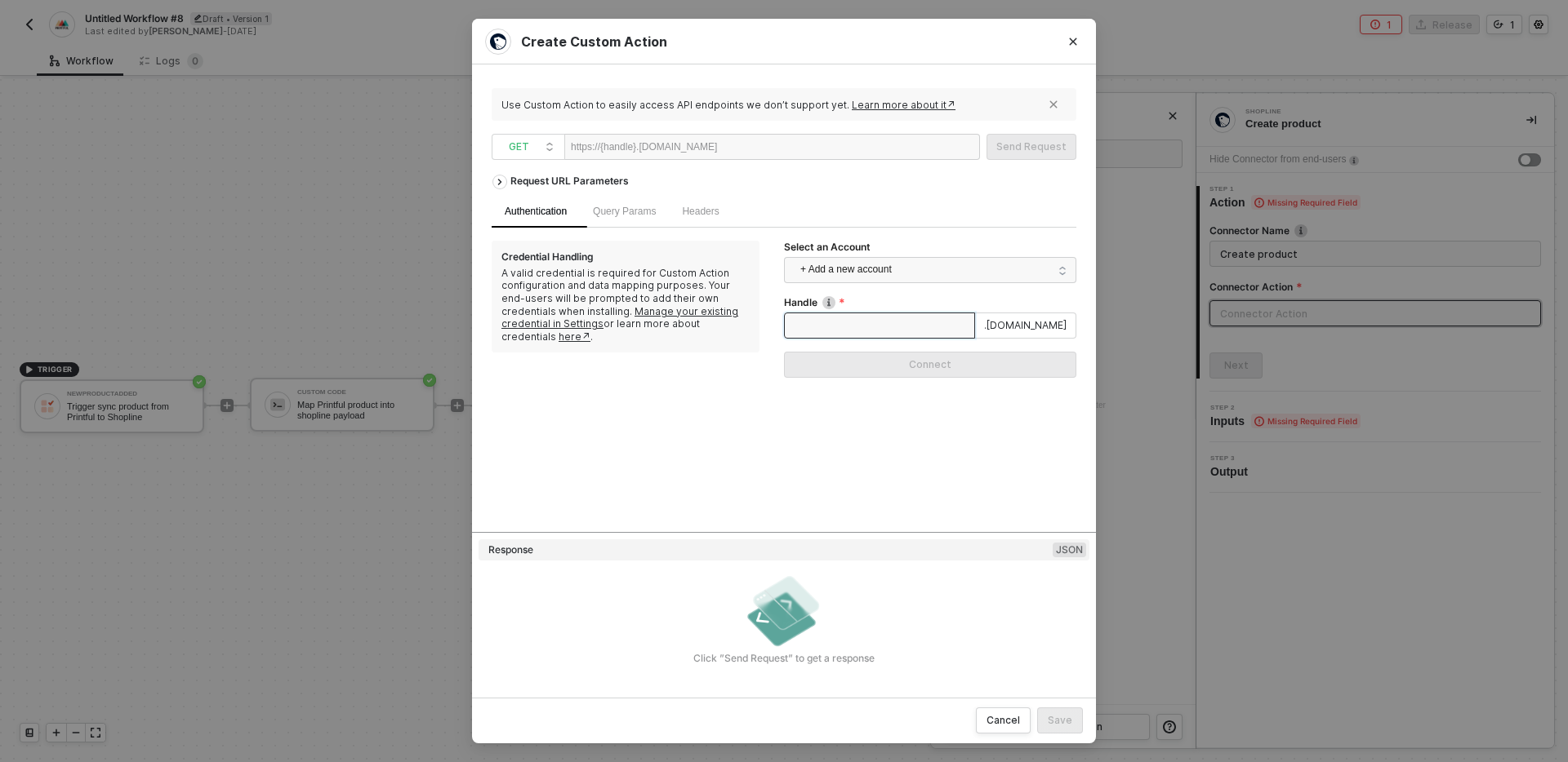
click at [826, 324] on input "Handle" at bounding box center [878, 325] width 191 height 26
click at [868, 273] on span "+ Add a new account" at bounding box center [933, 270] width 266 height 26
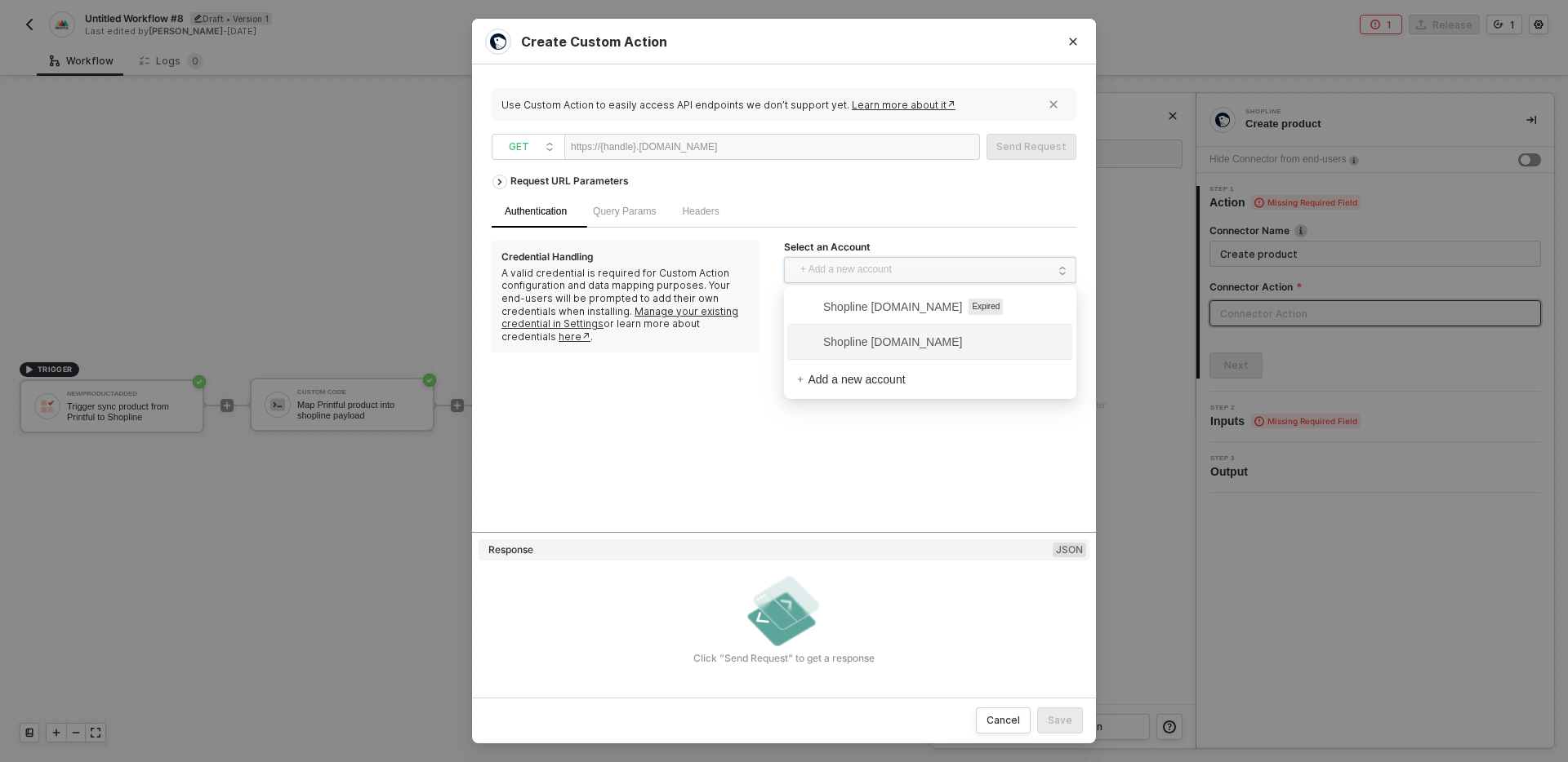
click at [886, 345] on span "Shopline testcs.myshopline.com" at bounding box center [879, 341] width 165 height 18
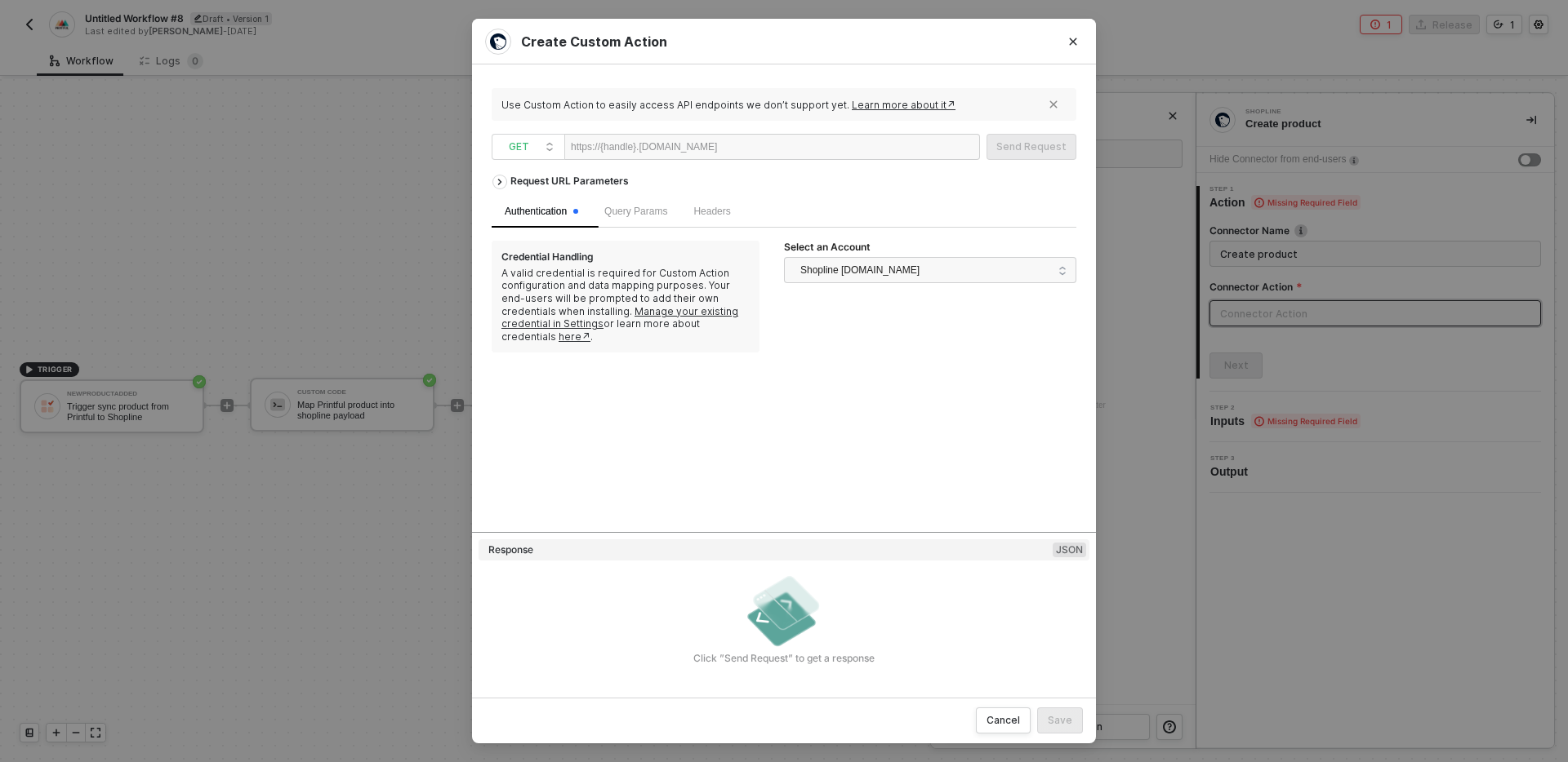
click at [770, 148] on div at bounding box center [767, 147] width 100 height 26
paste div
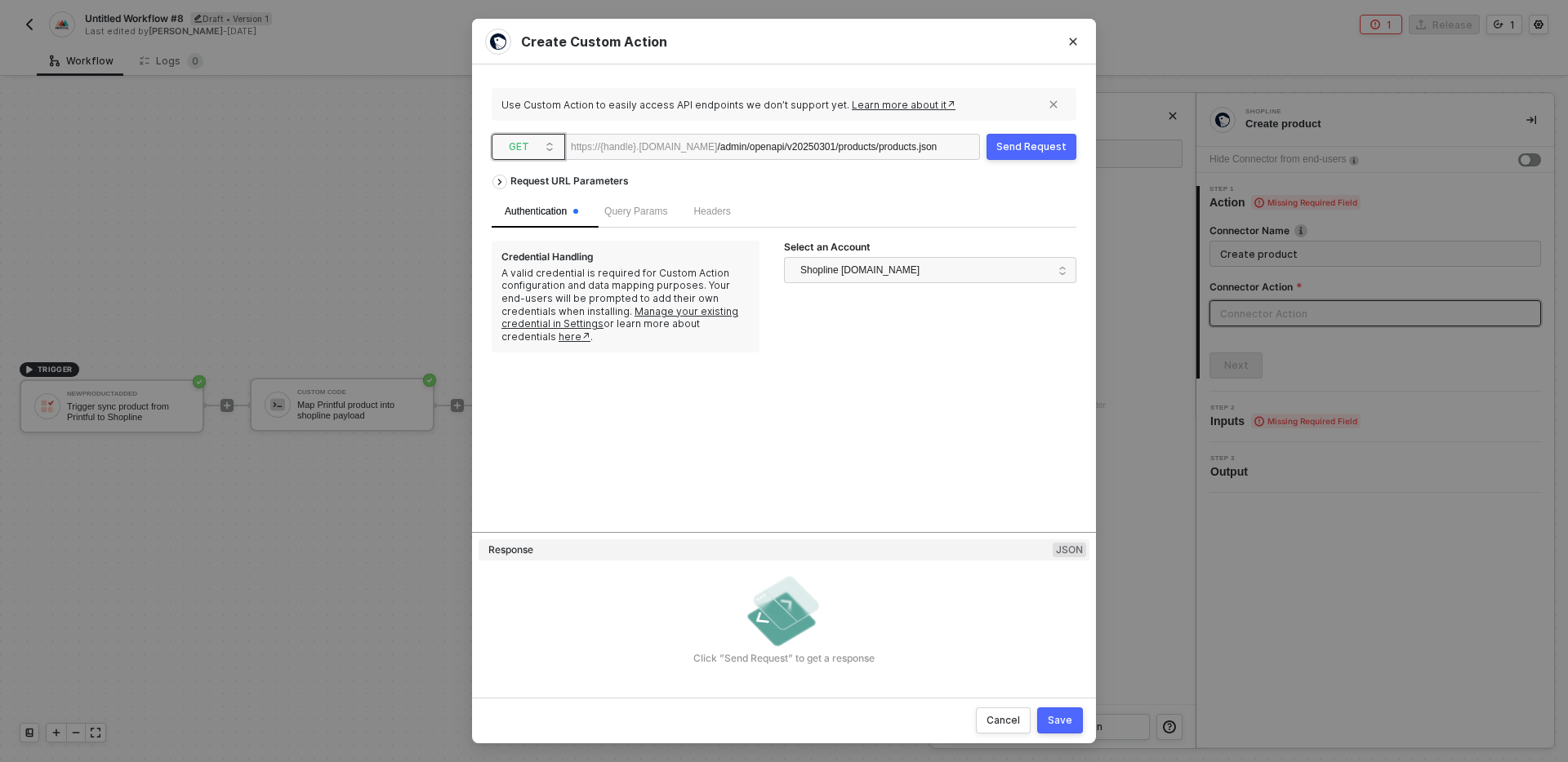
click at [542, 138] on span "GET" at bounding box center [532, 147] width 46 height 25
click at [517, 212] on div "POST" at bounding box center [528, 205] width 61 height 19
click at [779, 211] on span "Body" at bounding box center [768, 211] width 22 height 11
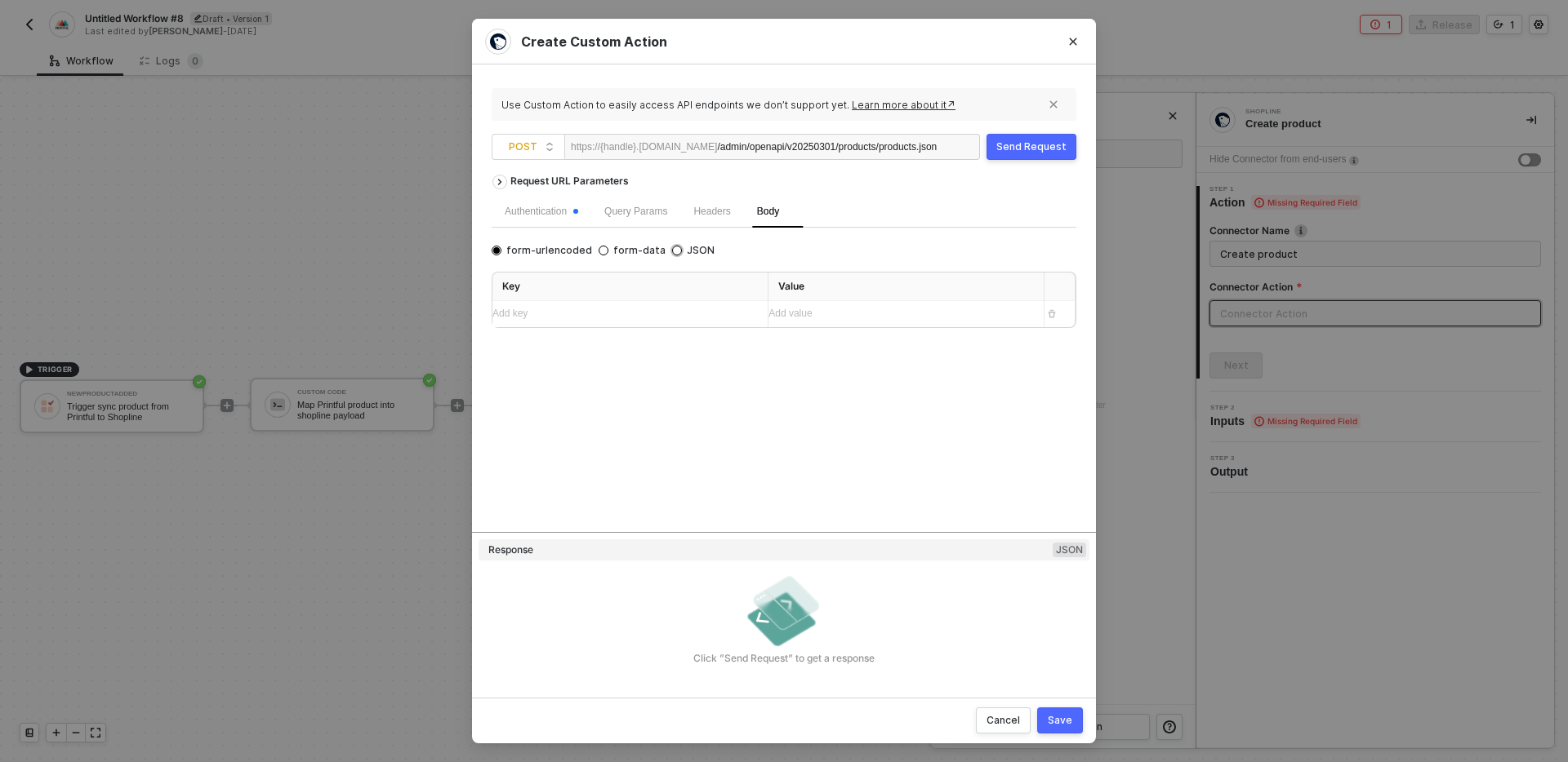
click at [683, 252] on span "JSON" at bounding box center [698, 251] width 32 height 13
click at [682, 252] on input "JSON" at bounding box center [677, 251] width 10 height 10
radio input "true"
radio input "false"
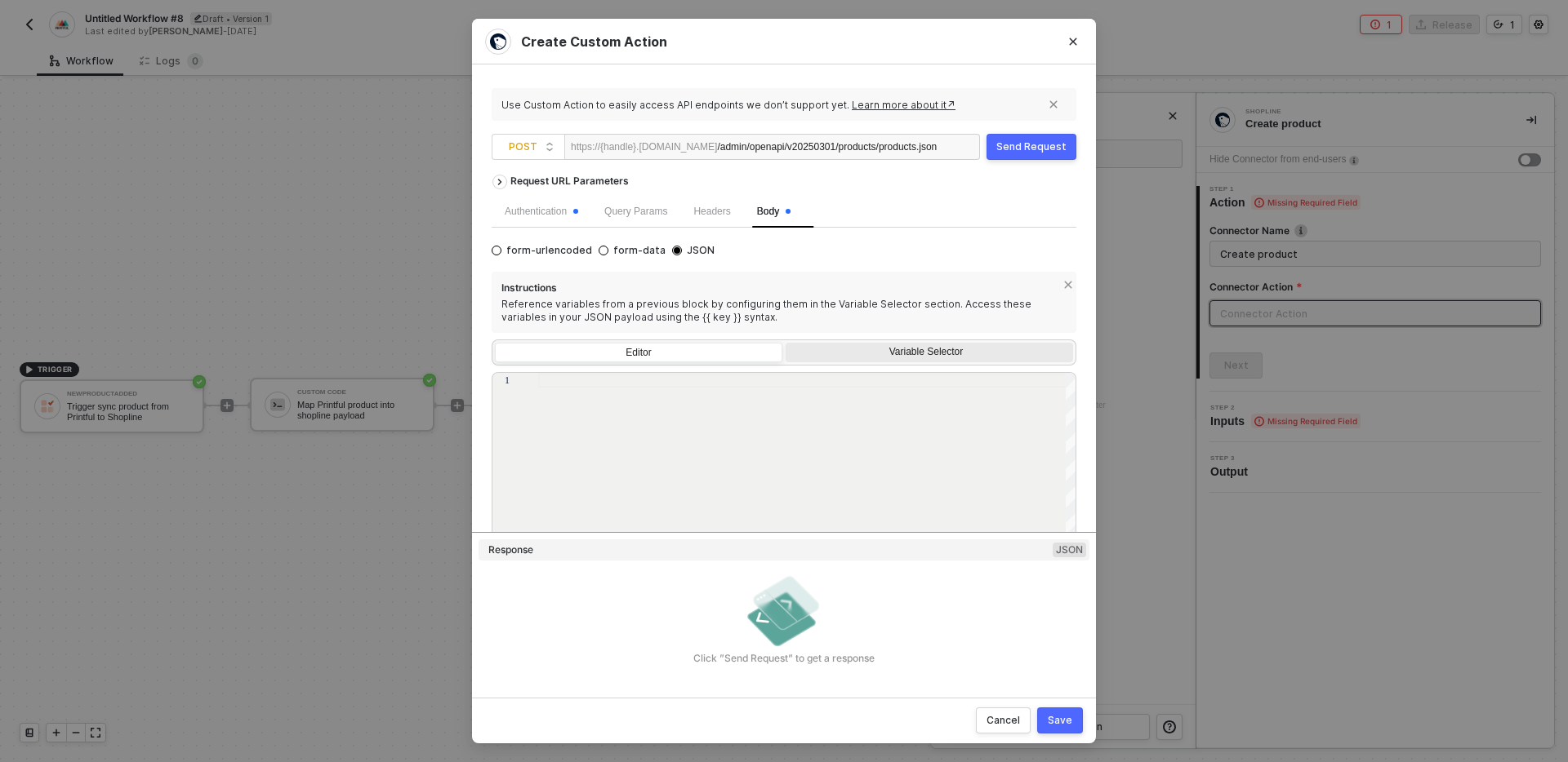
click at [890, 351] on div "Variable Selector" at bounding box center [927, 353] width 266 height 13
click at [785, 343] on input "Variable Selector" at bounding box center [785, 343] width 0 height 0
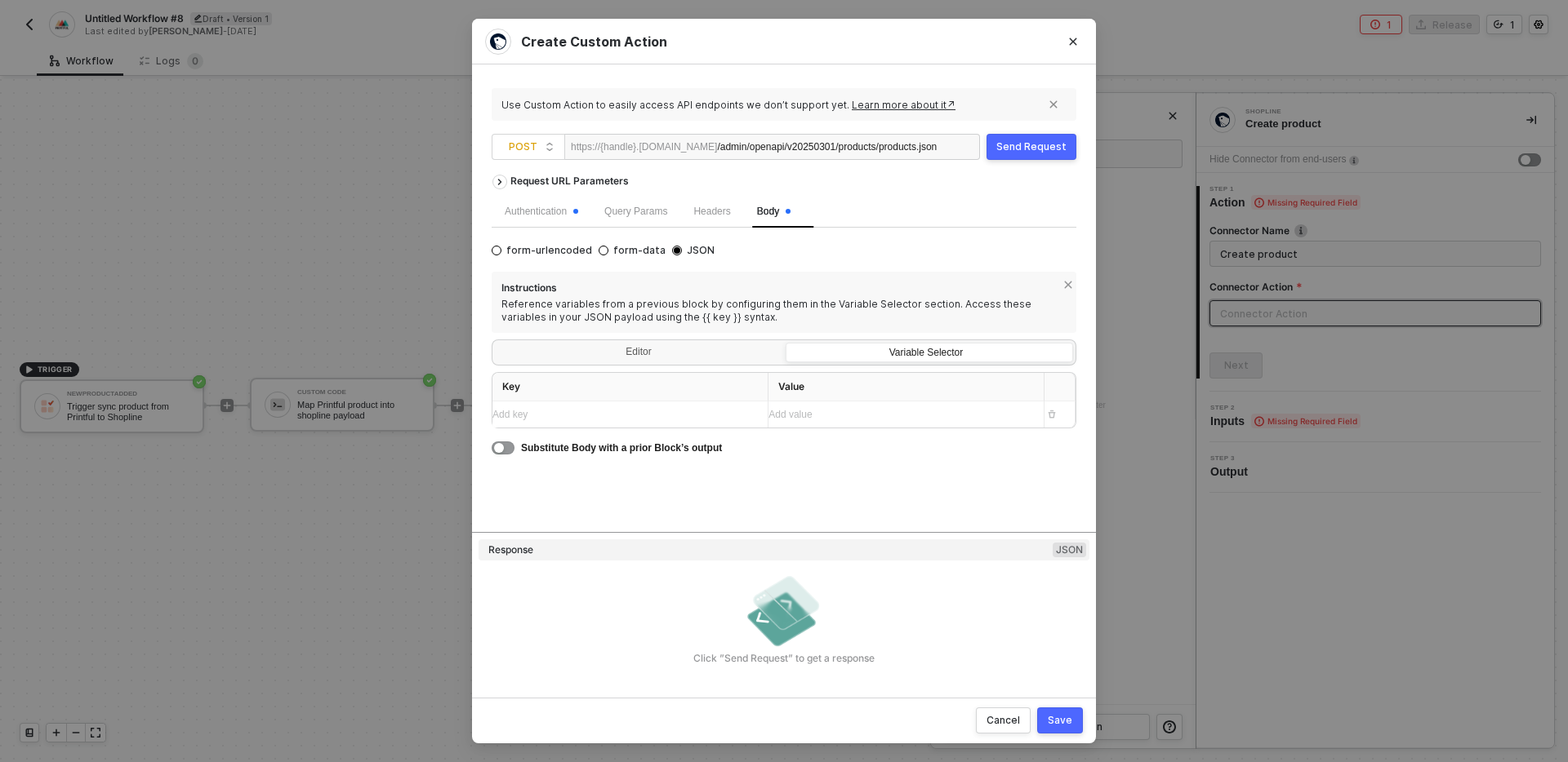
click at [619, 419] on div "Add key ﻿" at bounding box center [623, 415] width 262 height 16
click at [502, 448] on div "button" at bounding box center [499, 448] width 10 height 10
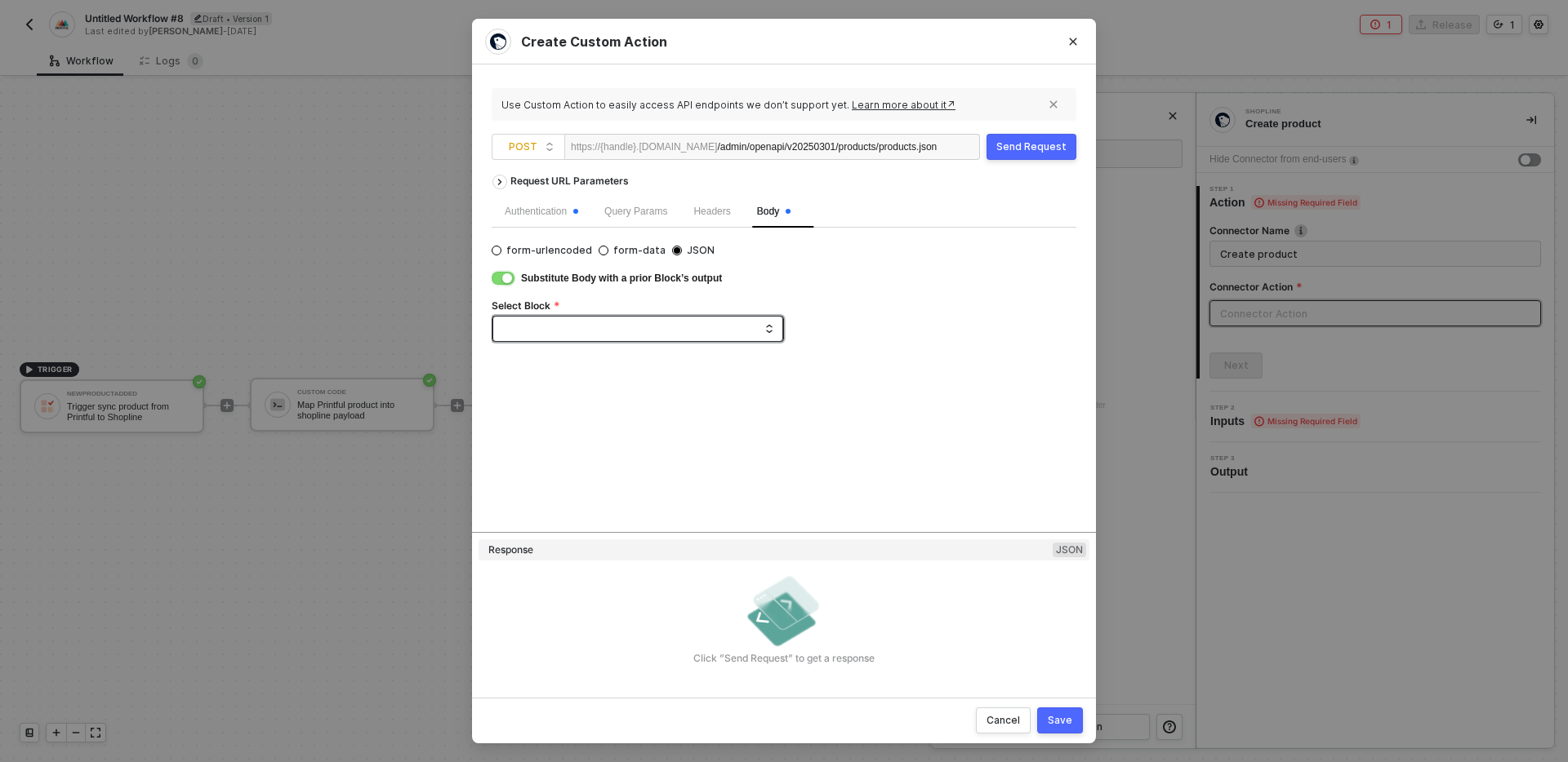
click at [563, 329] on span at bounding box center [641, 329] width 265 height 25
click at [501, 274] on button "button" at bounding box center [502, 278] width 23 height 13
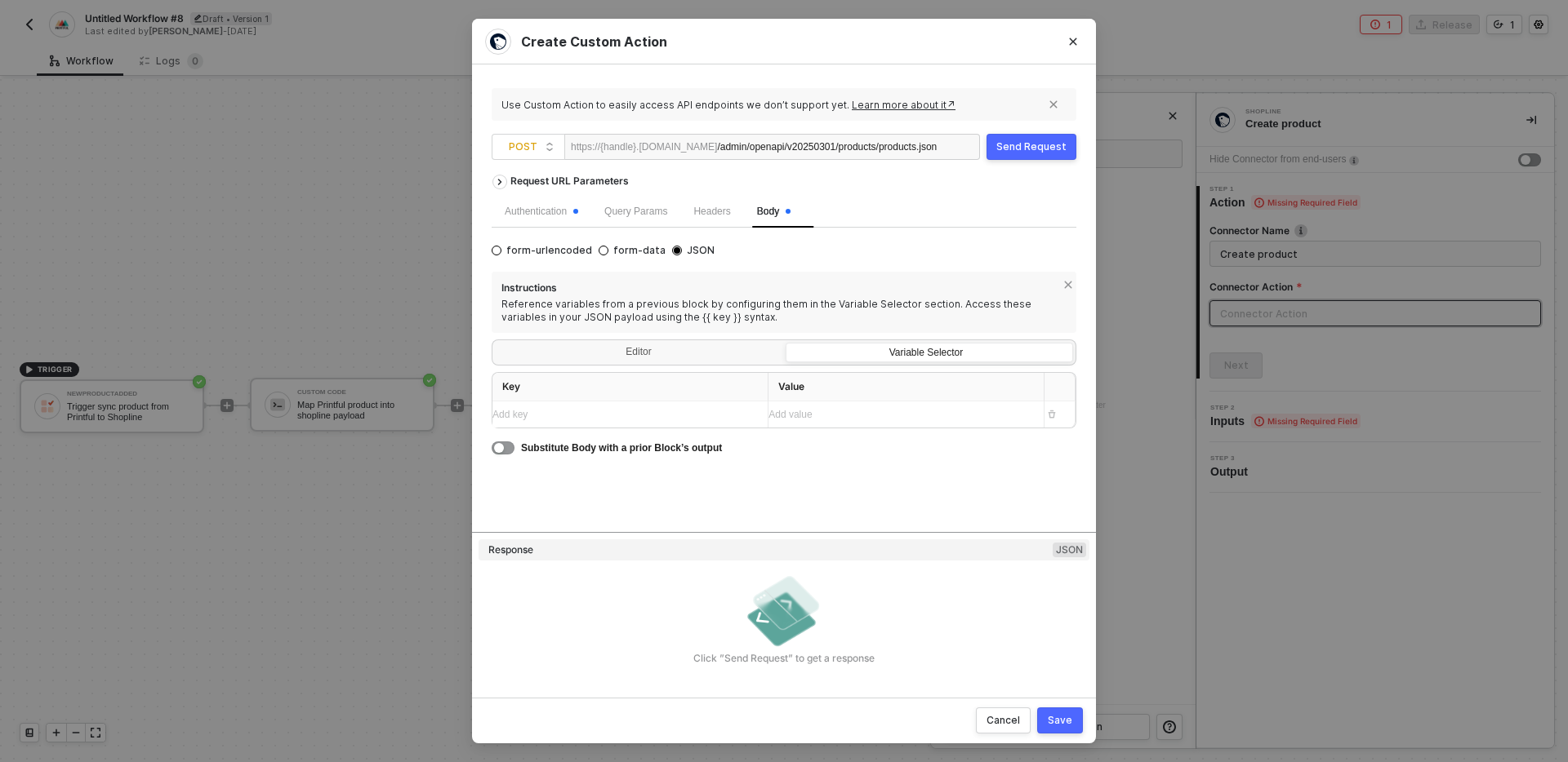
click at [659, 415] on div "Add key ﻿" at bounding box center [623, 415] width 262 height 16
click at [645, 413] on div "Add key ﻿" at bounding box center [615, 415] width 246 height 16
click at [549, 416] on div "Add key ﻿" at bounding box center [615, 415] width 246 height 16
click at [660, 417] on div "Add key ﻿" at bounding box center [615, 415] width 246 height 16
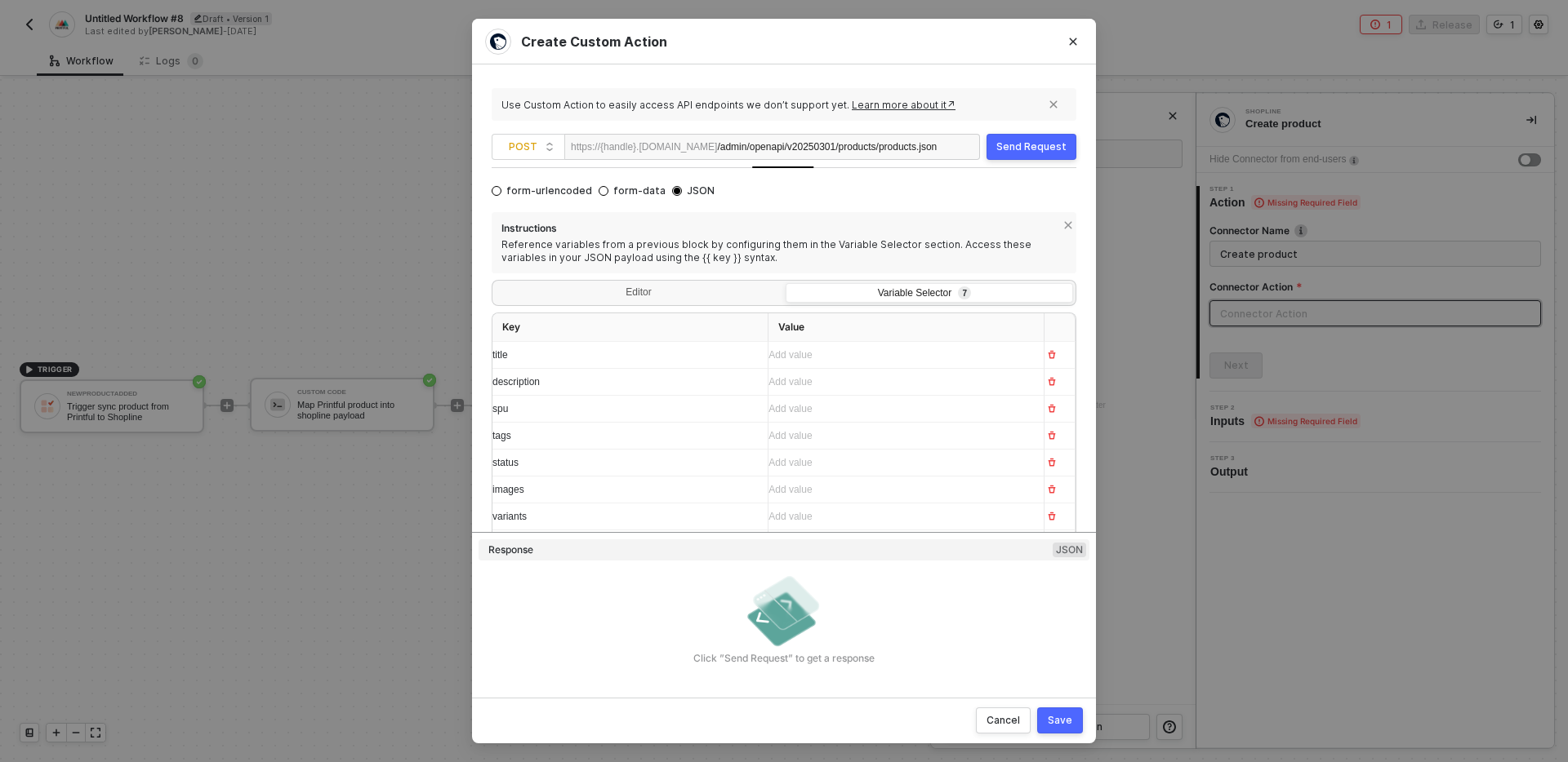
scroll to position [113, 0]
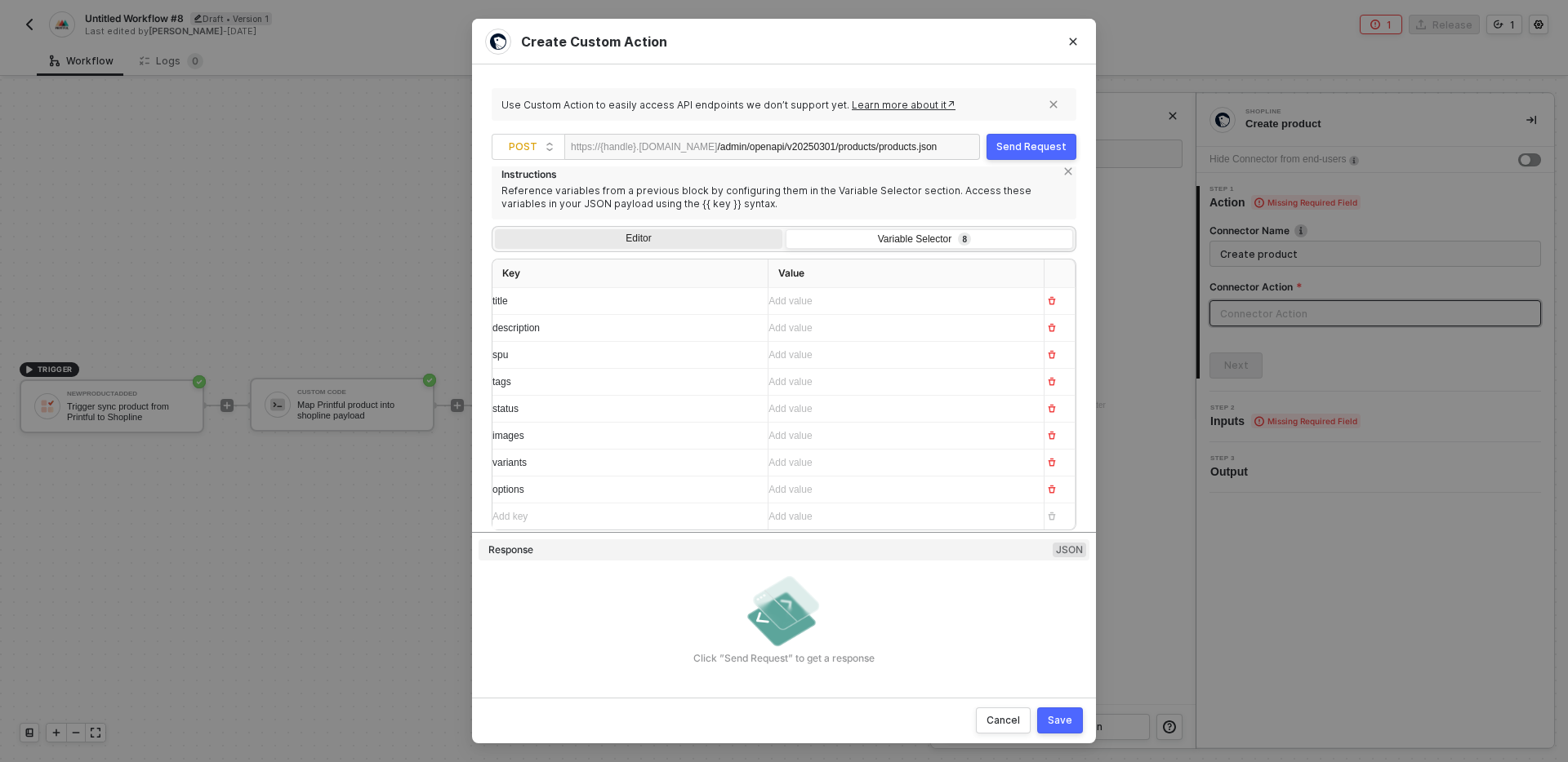
click at [667, 234] on div "Editor" at bounding box center [639, 240] width 288 height 23
click at [495, 229] on input "Editor" at bounding box center [495, 229] width 0 height 0
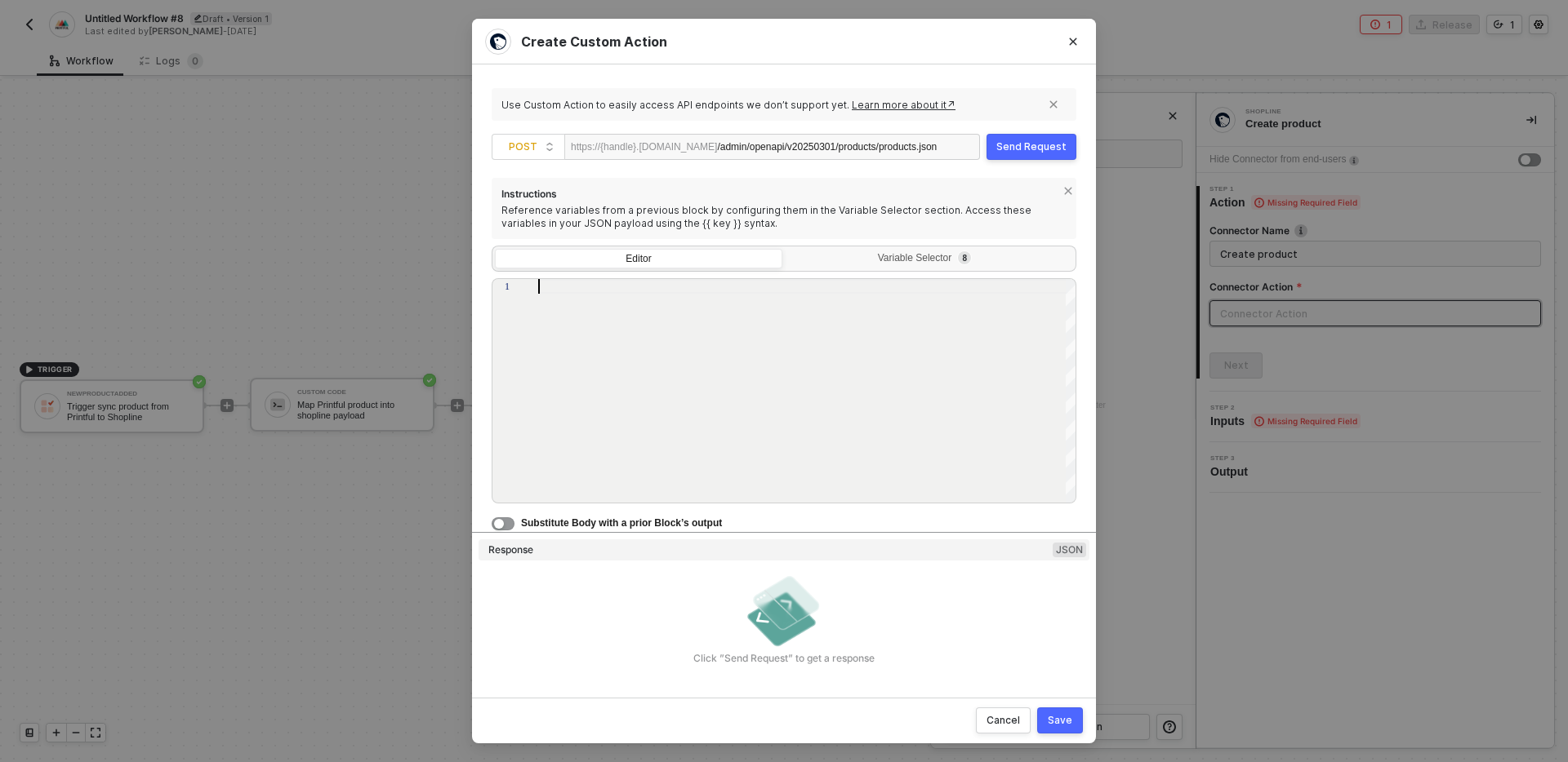
click at [682, 359] on div at bounding box center [808, 392] width 539 height 225
click at [669, 311] on div "}" at bounding box center [808, 316] width 539 height 15
paste textarea ""taxable": false } ] }"
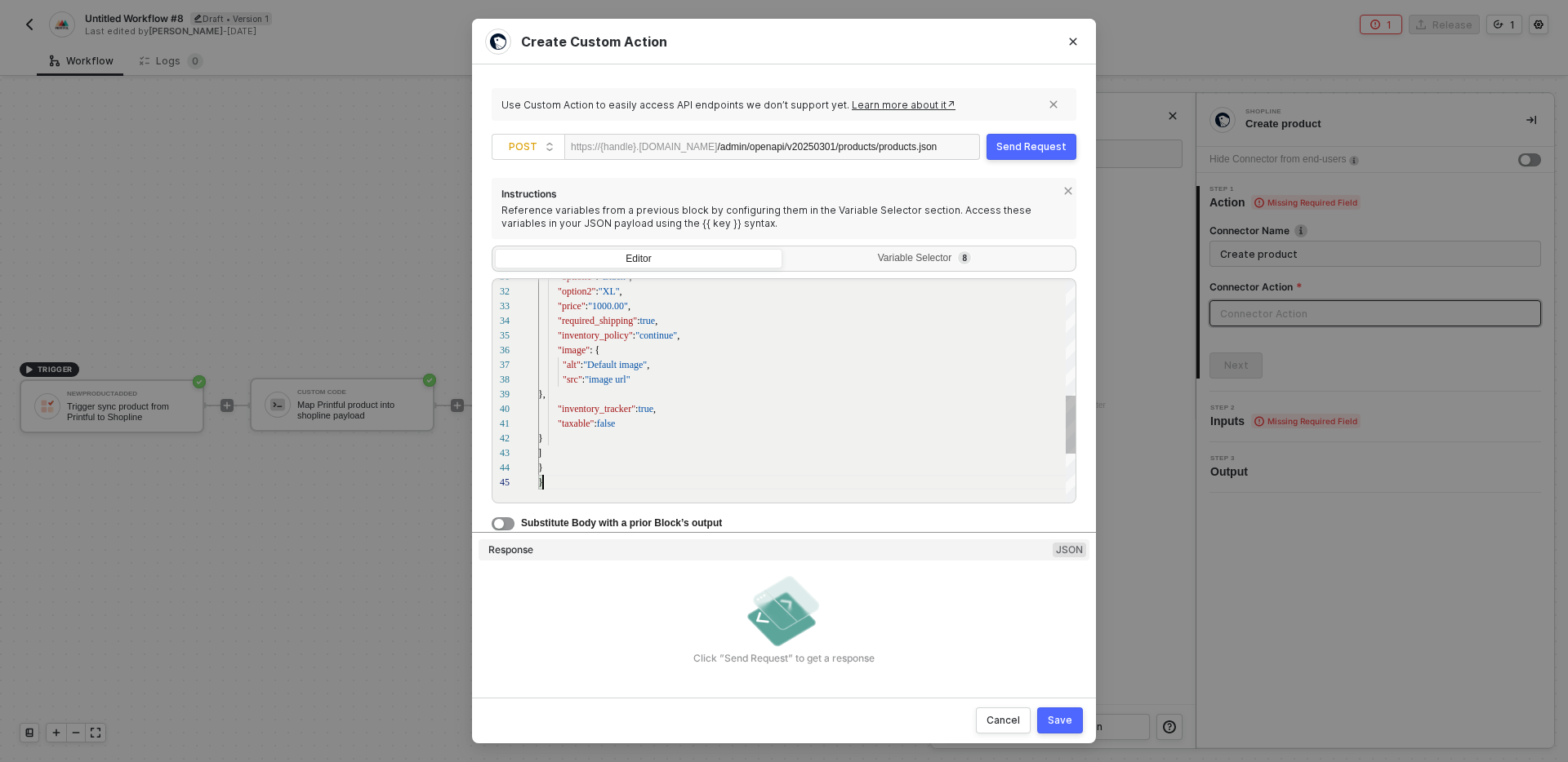
scroll to position [59, 5]
click at [576, 317] on span ""Printful-123"" at bounding box center [600, 316] width 55 height 11
click at [595, 319] on span ""spu"" at bounding box center [594, 316] width 21 height 11
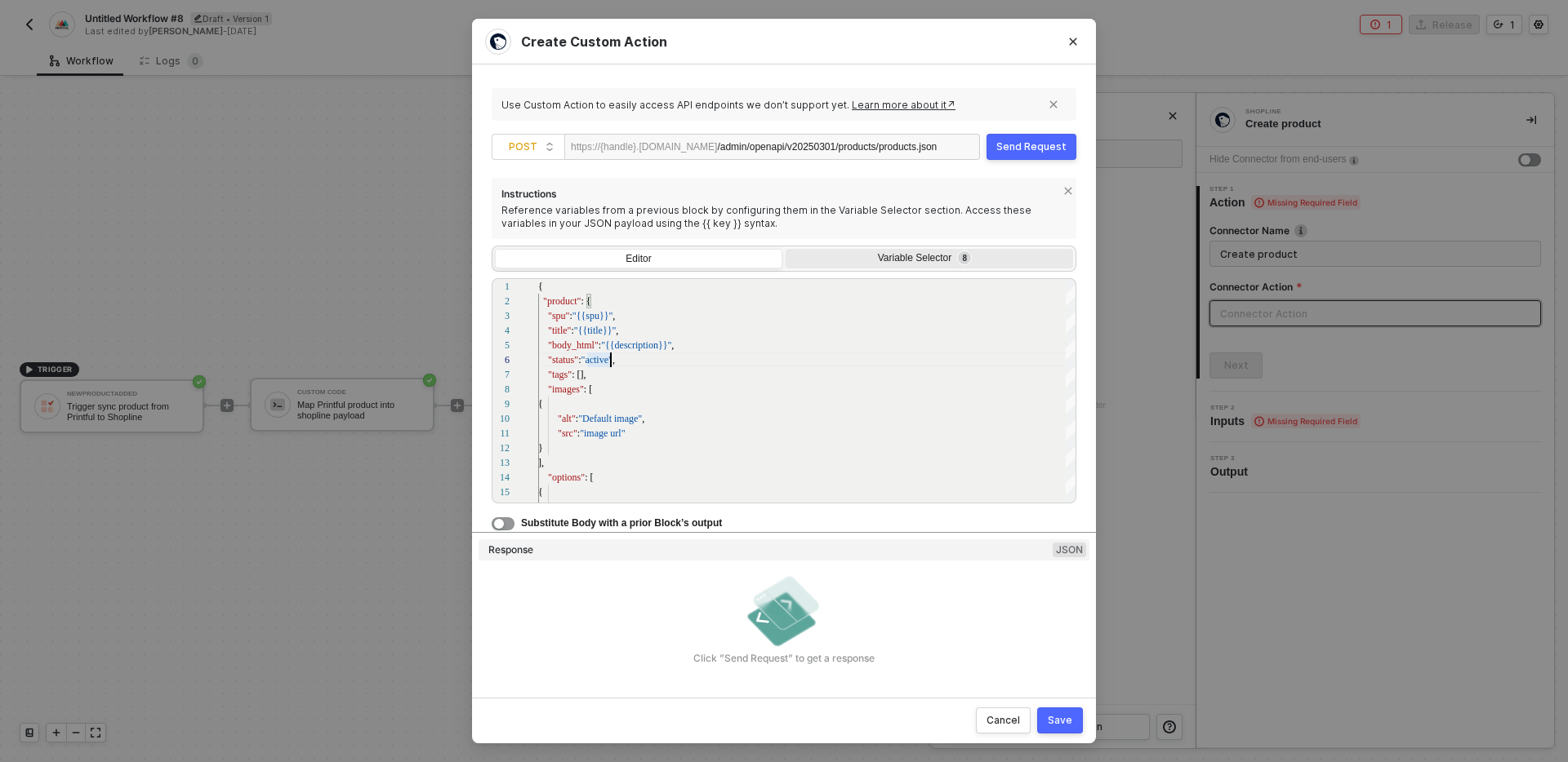
type textarea "{ "product": { "spu": "{{spu}}", "title": "{{title}}", "body_html": "{{descript…"
click at [877, 272] on div "Variable Selector 8" at bounding box center [929, 260] width 288 height 23
click at [785, 249] on input "Variable Selector 8" at bounding box center [785, 249] width 0 height 0
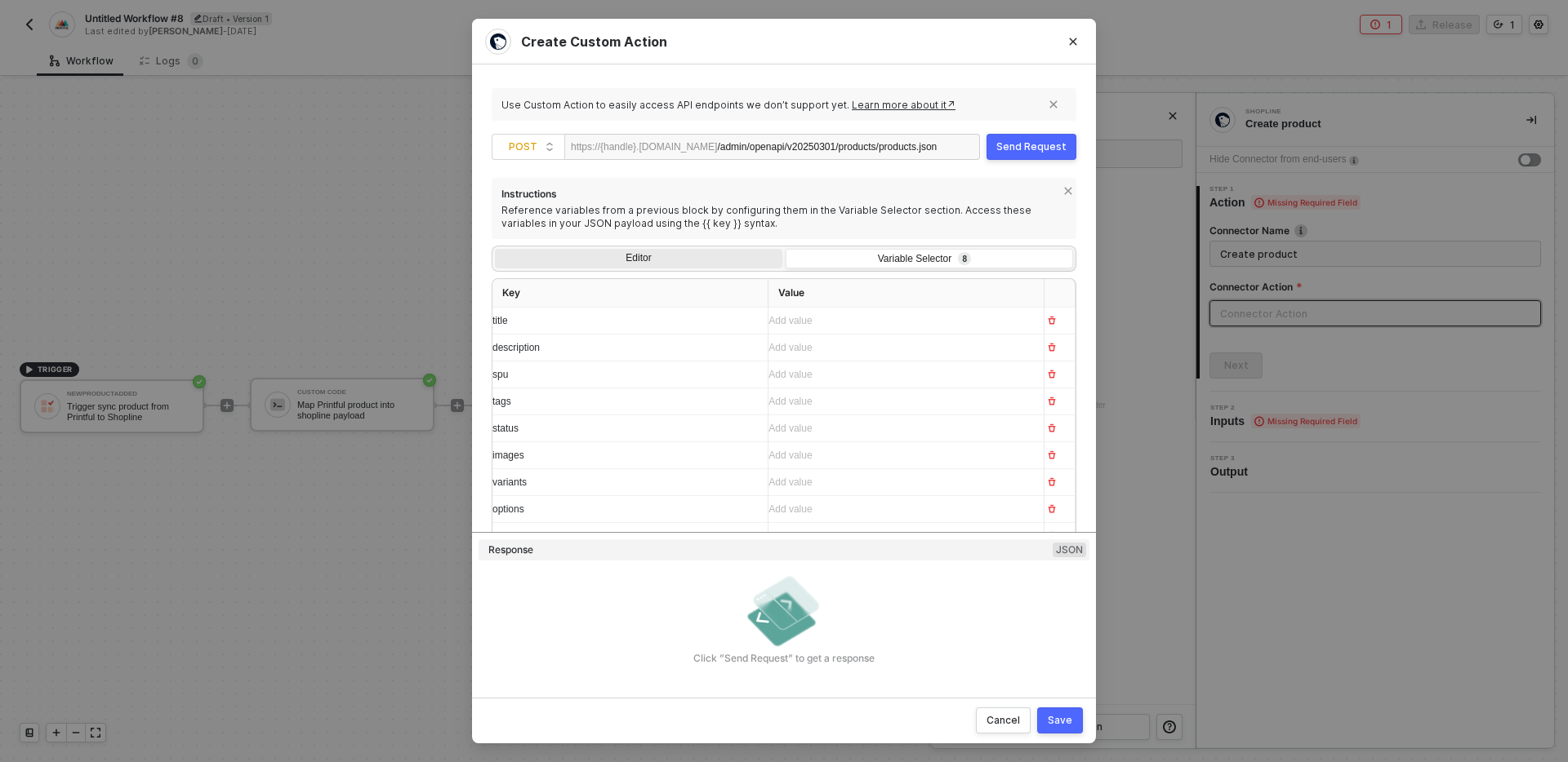
click at [597, 265] on div "Editor" at bounding box center [639, 260] width 288 height 23
click at [495, 249] on input "Editor" at bounding box center [495, 249] width 0 height 0
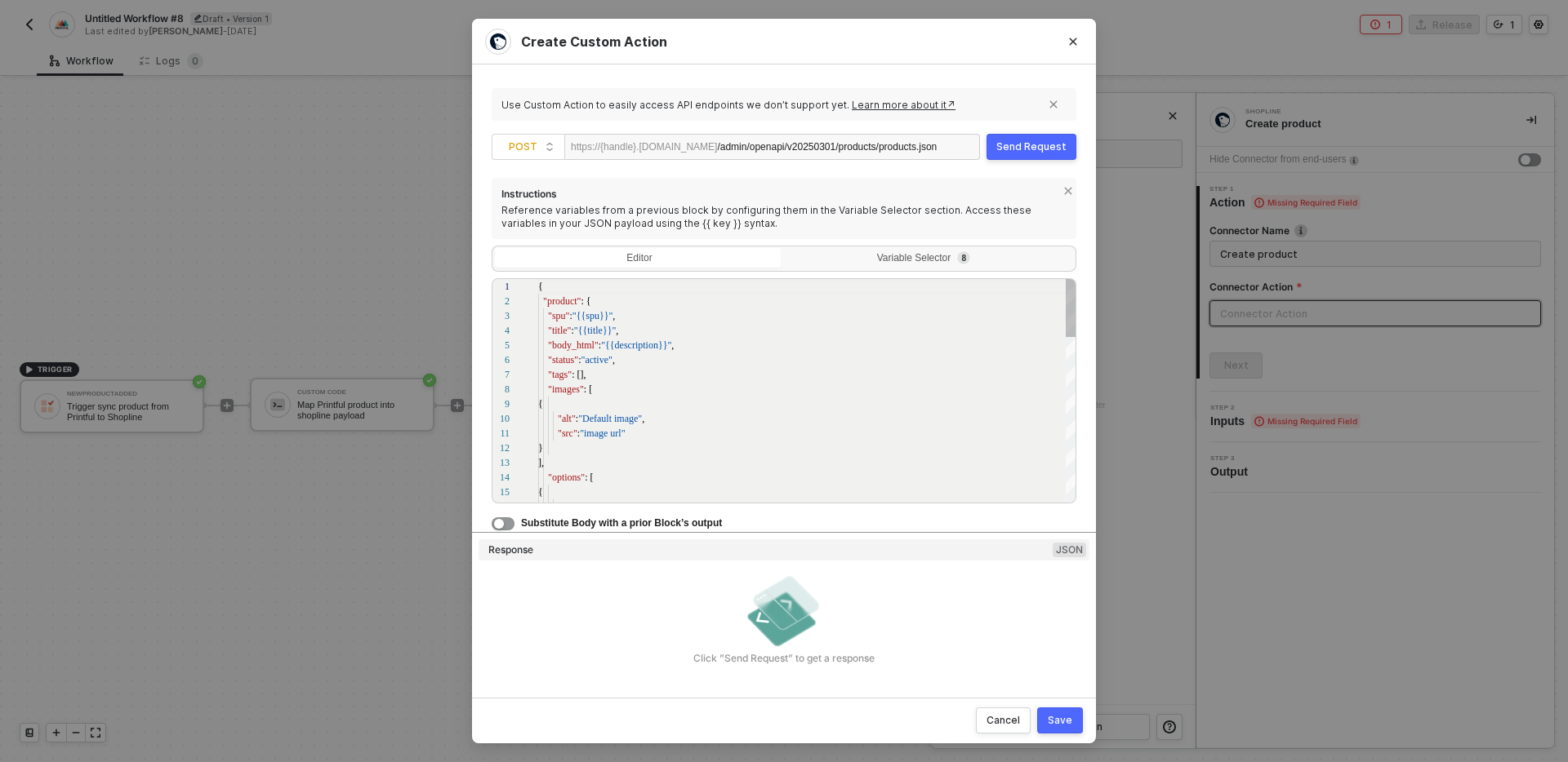
scroll to position [147, 0]
click at [595, 359] on div "1 2 3 4 5 6 7 8 9 10 11 12 13 14 15 16 { "product" : { "spu" : "{{spu}}" , "tit…" at bounding box center [784, 391] width 584 height 225
type textarea "} }"
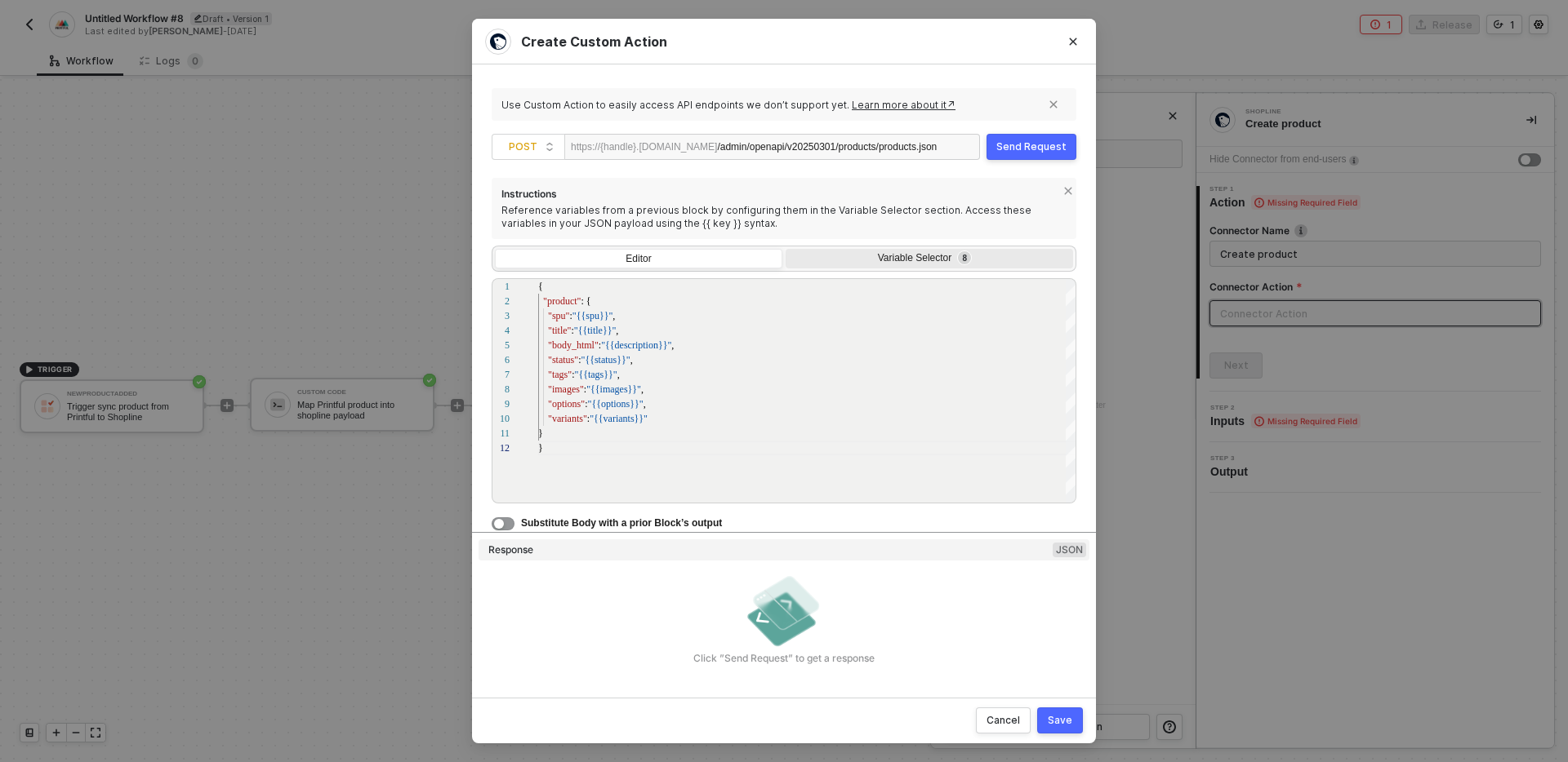
click at [875, 267] on div "Variable Selector 8" at bounding box center [929, 260] width 288 height 23
click at [785, 249] on input "Variable Selector 8" at bounding box center [785, 249] width 0 height 0
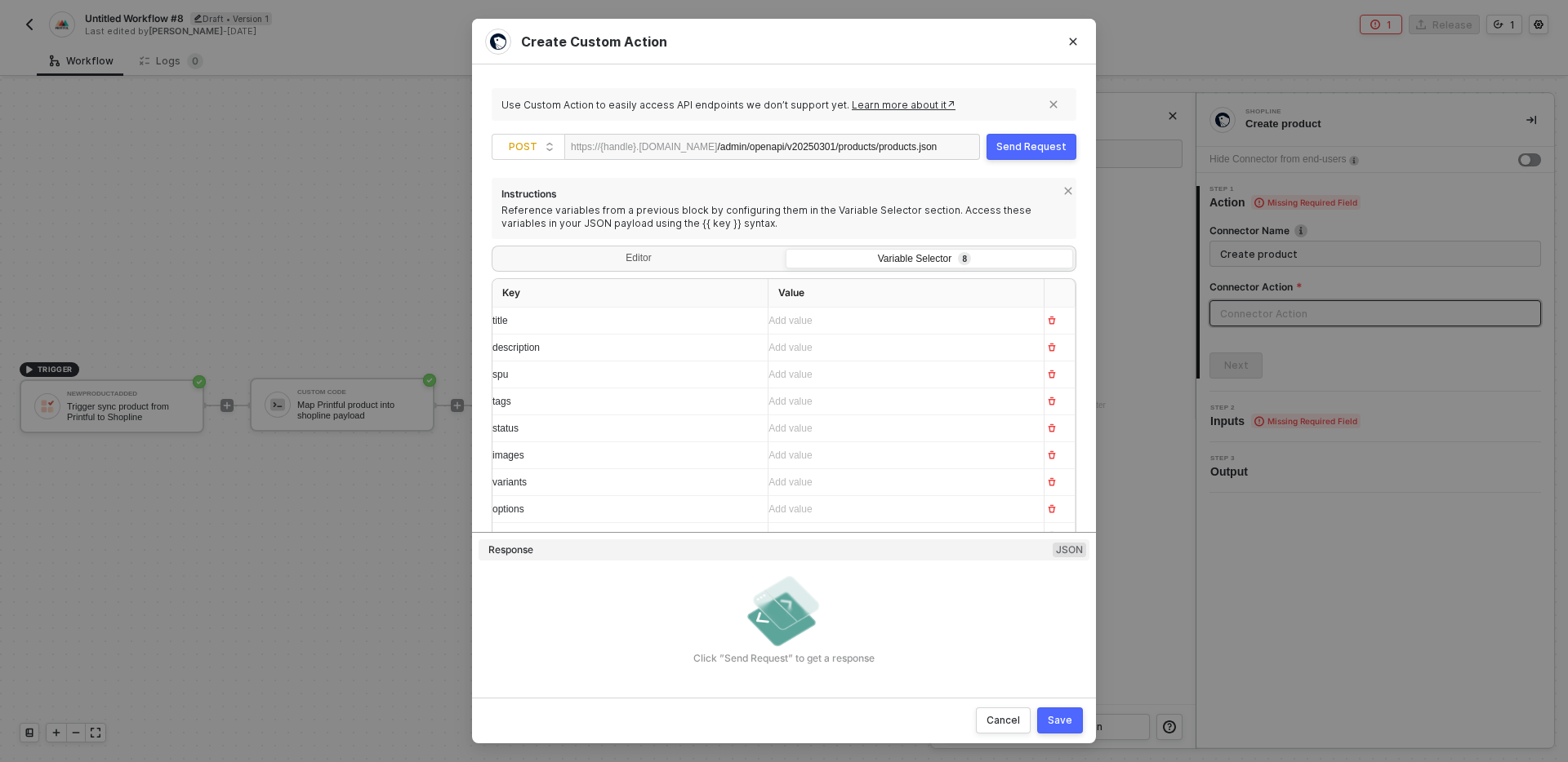
click at [847, 326] on div "Add value ﻿" at bounding box center [900, 321] width 262 height 16
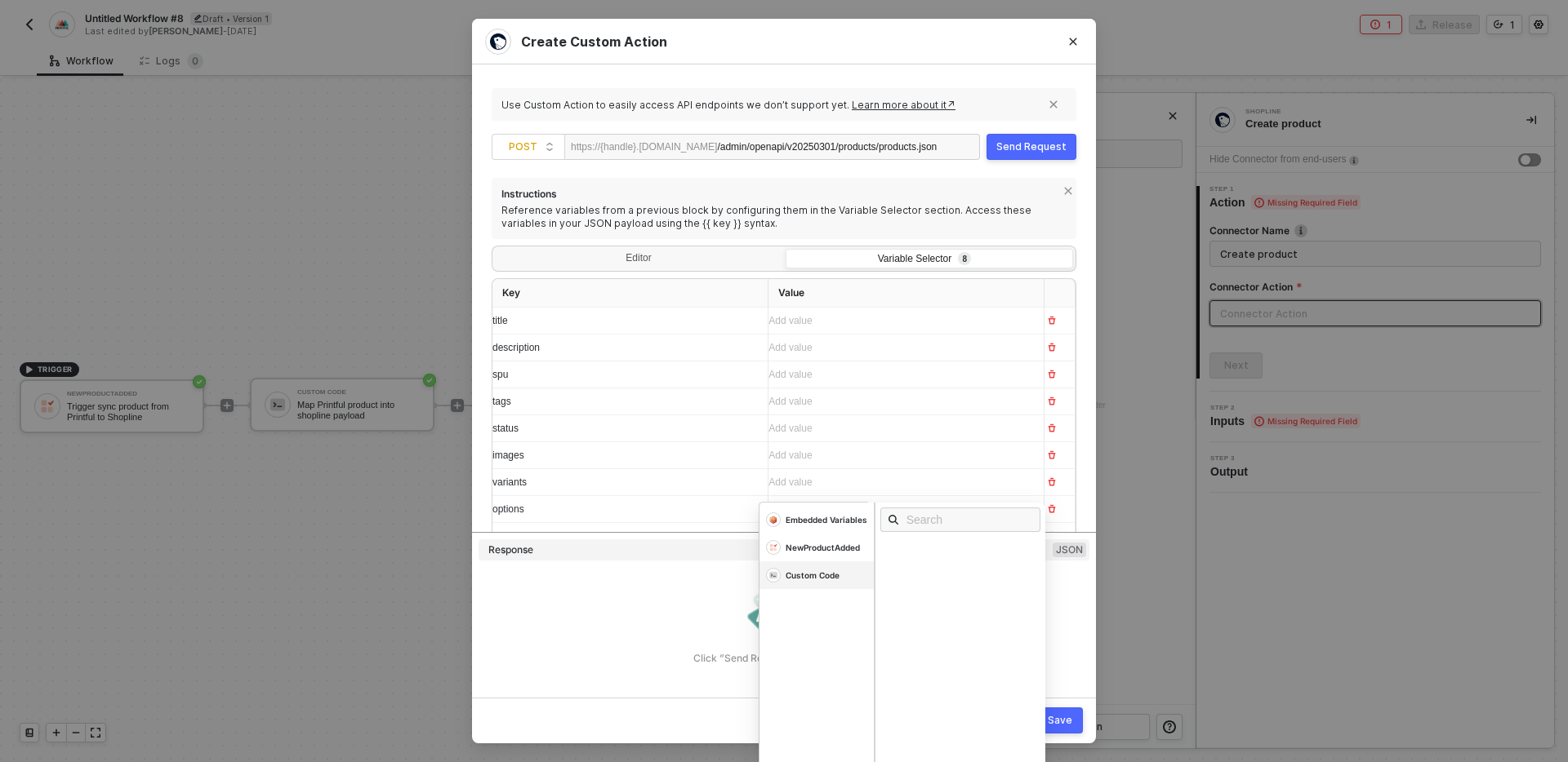
click at [828, 578] on div "Custom Code" at bounding box center [812, 575] width 53 height 11
click at [685, 600] on div "Click ”Send Request” to get a response" at bounding box center [784, 617] width 611 height 95
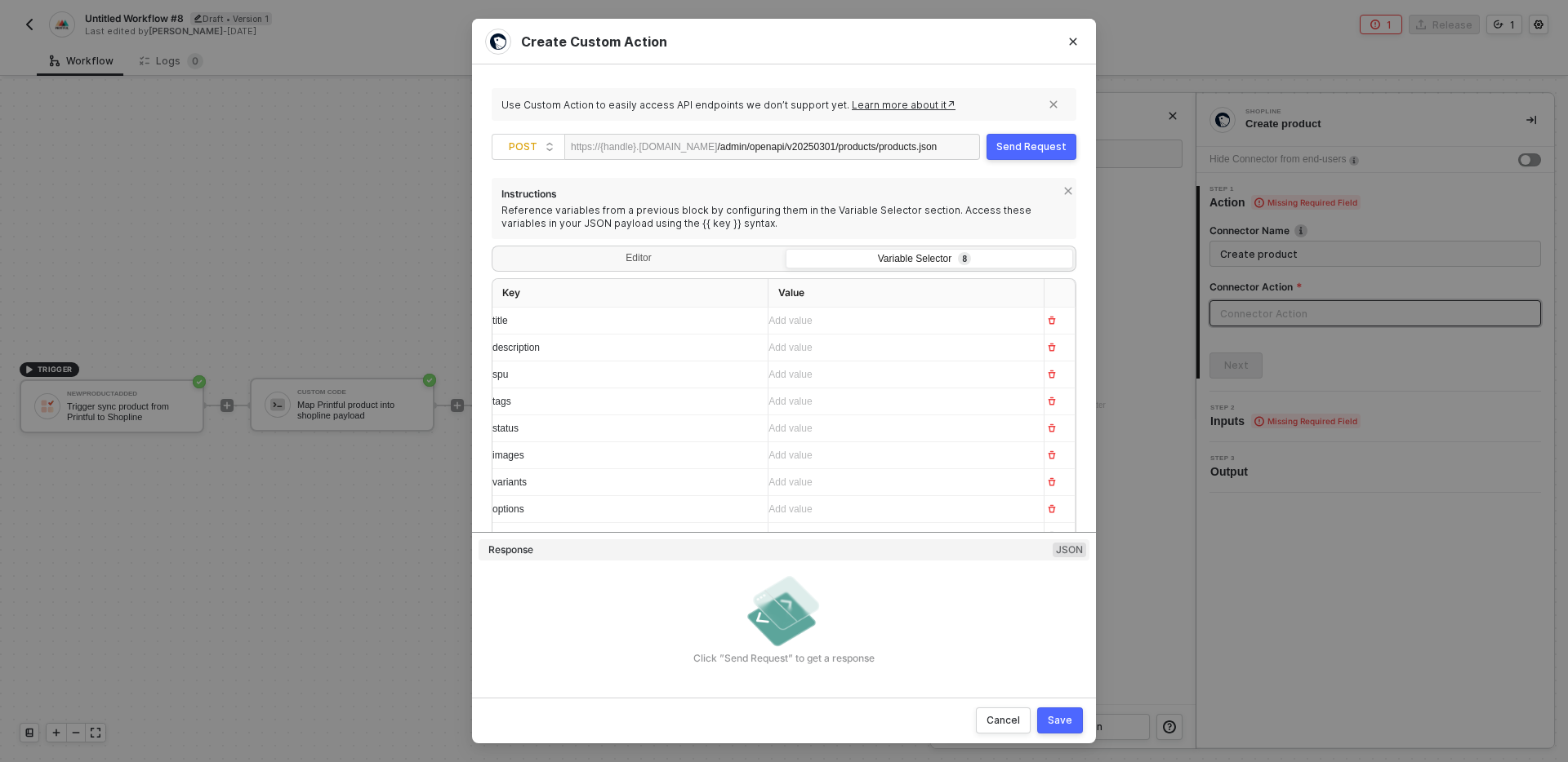
click at [1061, 715] on div "Save" at bounding box center [1060, 721] width 25 height 13
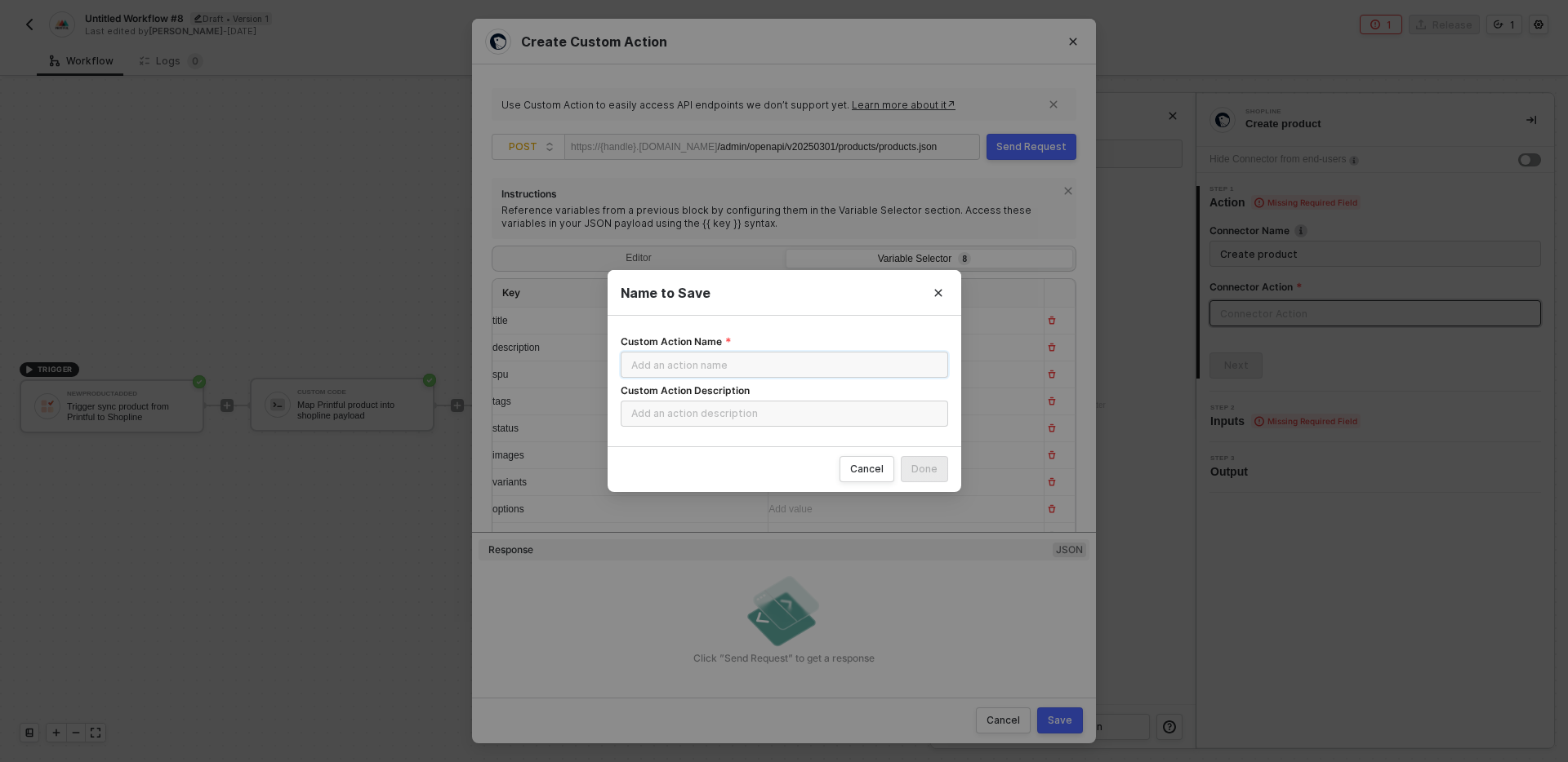
click at [754, 370] on input "Custom Action Name" at bounding box center [784, 365] width 327 height 26
type input "Create product"
click at [721, 407] on input "Custom Action Description" at bounding box center [784, 414] width 327 height 26
click at [937, 468] on button "Done" at bounding box center [924, 469] width 47 height 26
radio input "true"
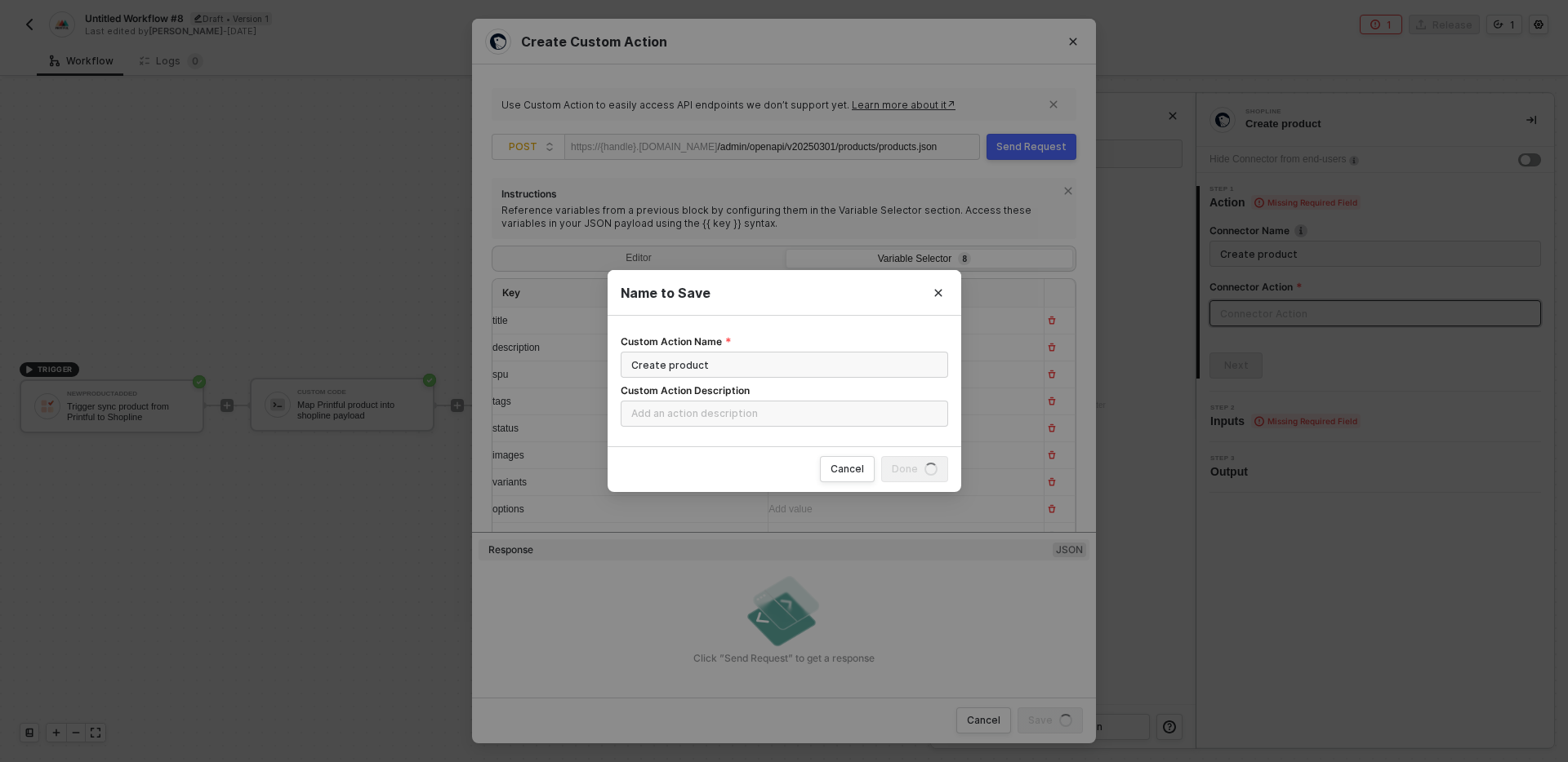
radio input "false"
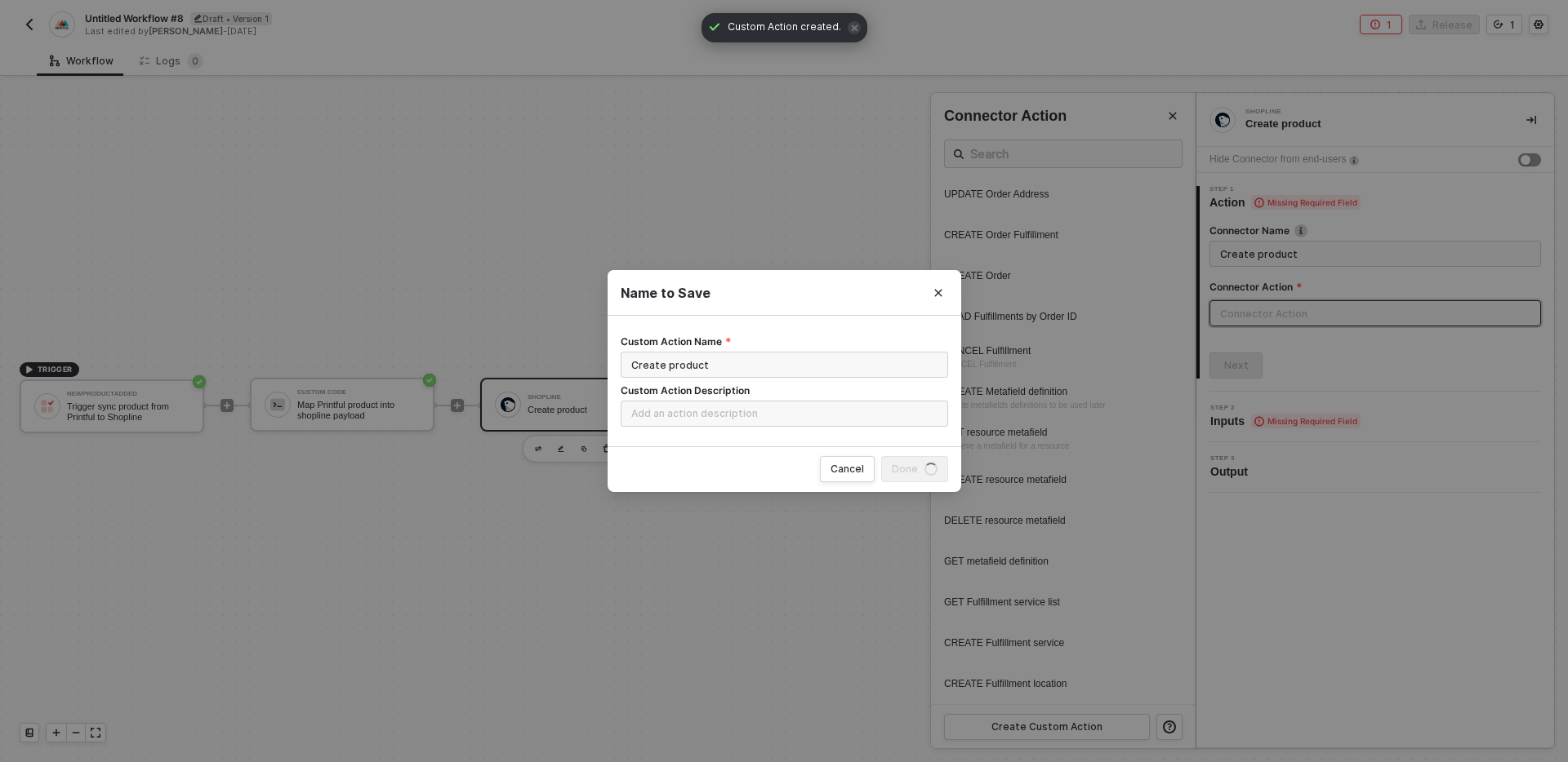
scroll to position [0, 0]
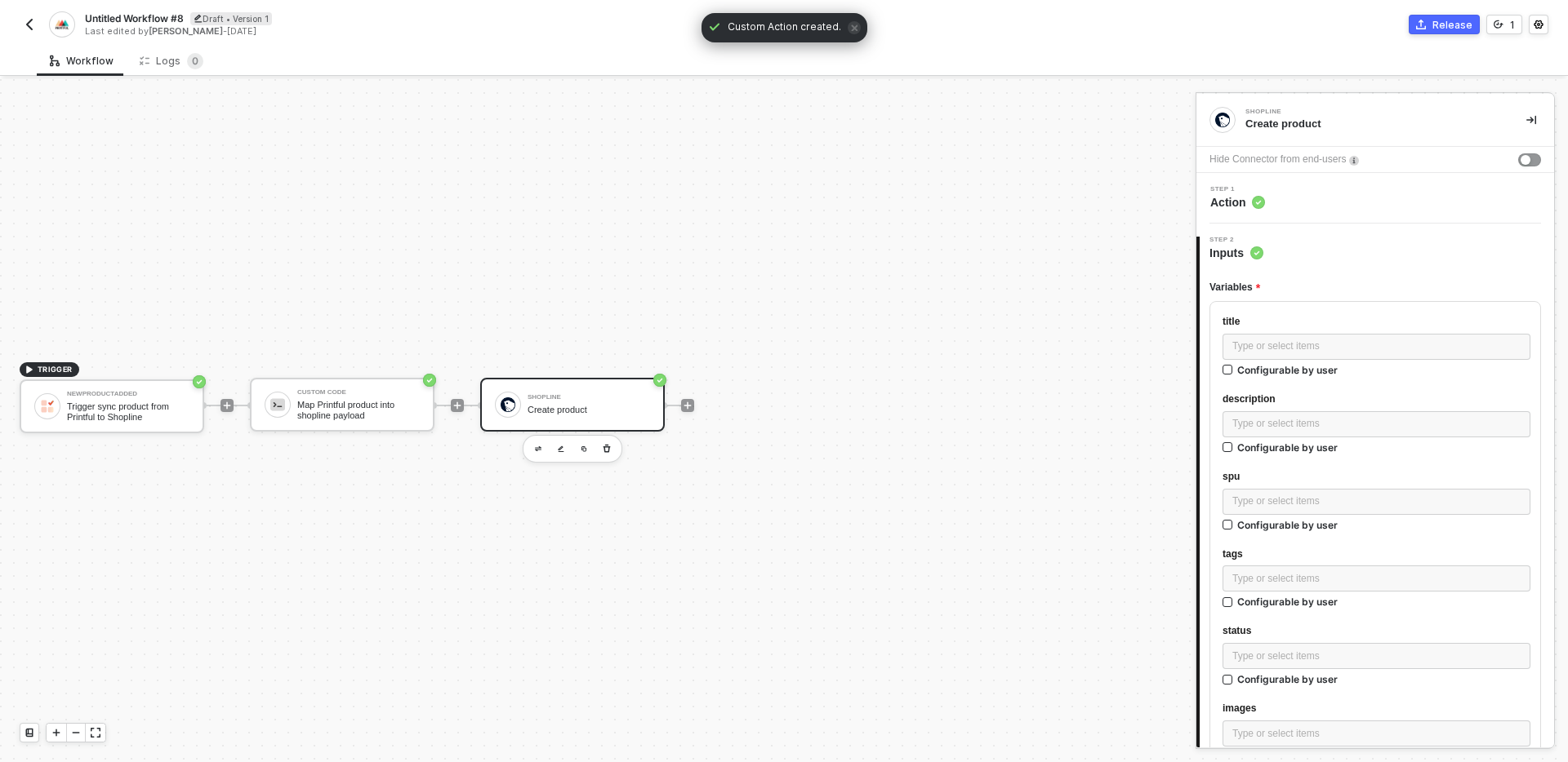
click at [1334, 199] on div "Step 1 Action" at bounding box center [1377, 198] width 354 height 25
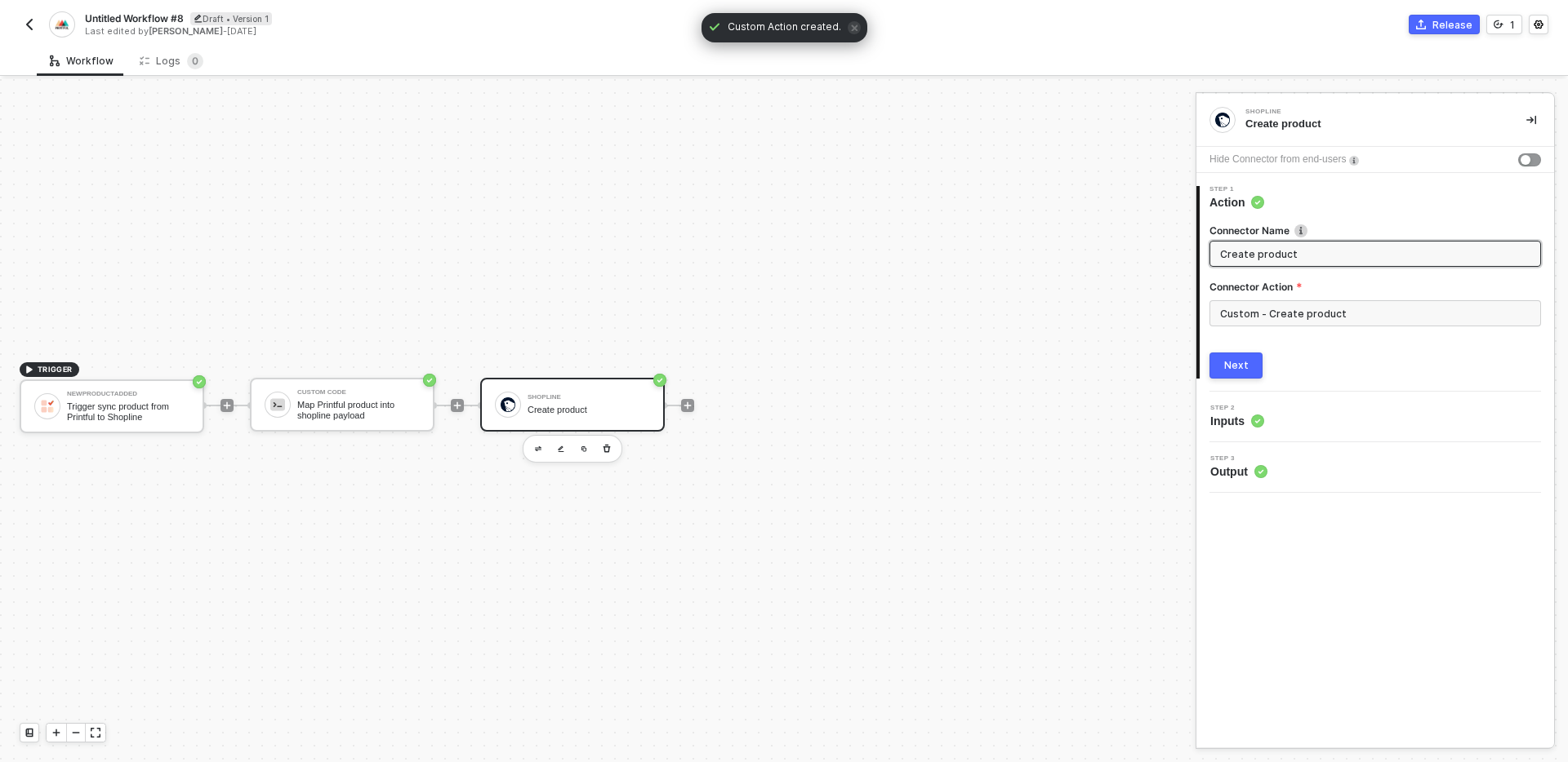
click at [1350, 260] on input "Create product" at bounding box center [1373, 253] width 307 height 18
click at [1340, 414] on div "Step 2 Inputs" at bounding box center [1377, 416] width 354 height 25
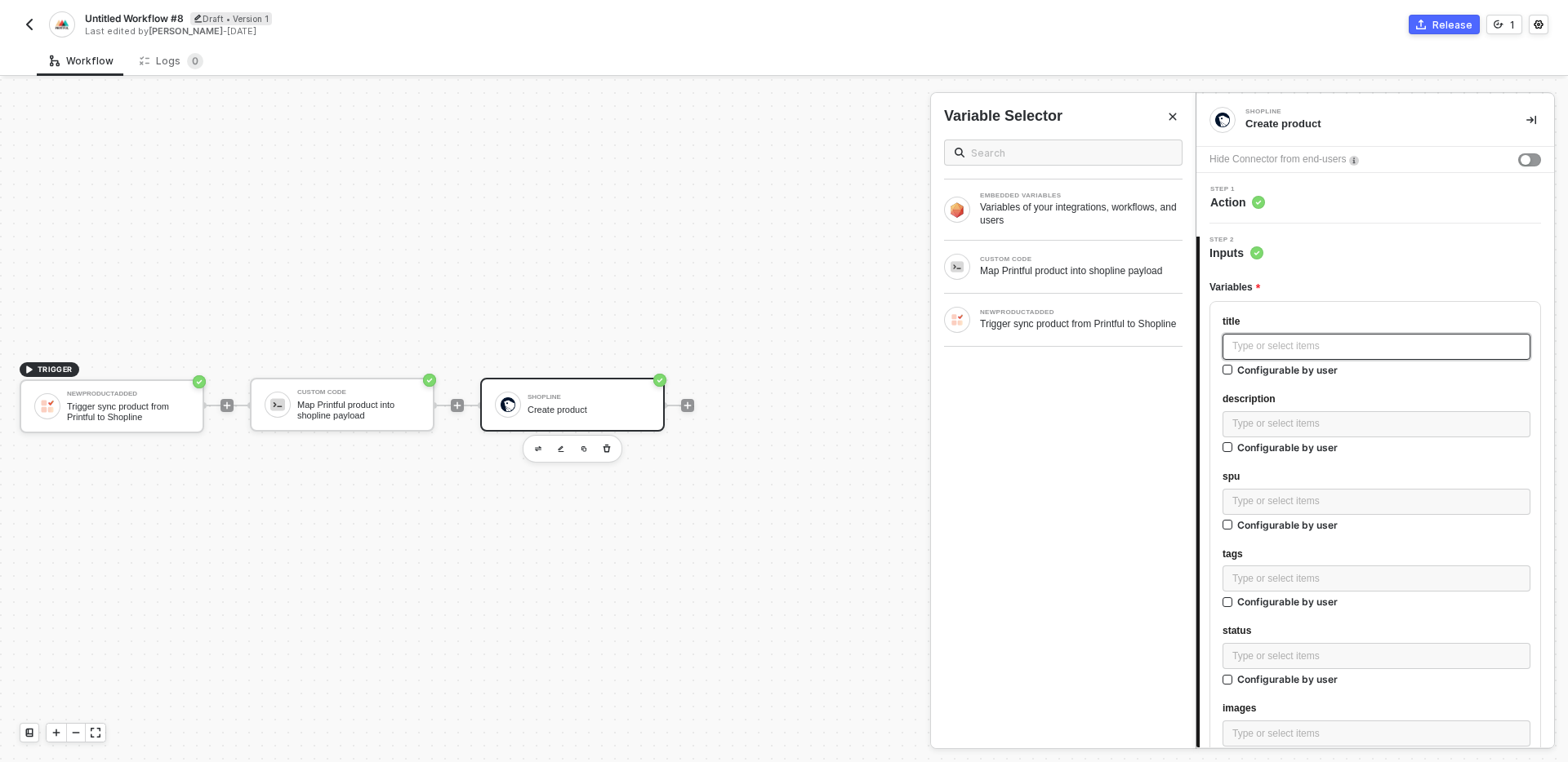
click at [1300, 340] on div "Type or select items ﻿" at bounding box center [1376, 346] width 289 height 16
click at [1069, 264] on div "Map Printful product into shopline payload" at bounding box center [1081, 271] width 203 height 13
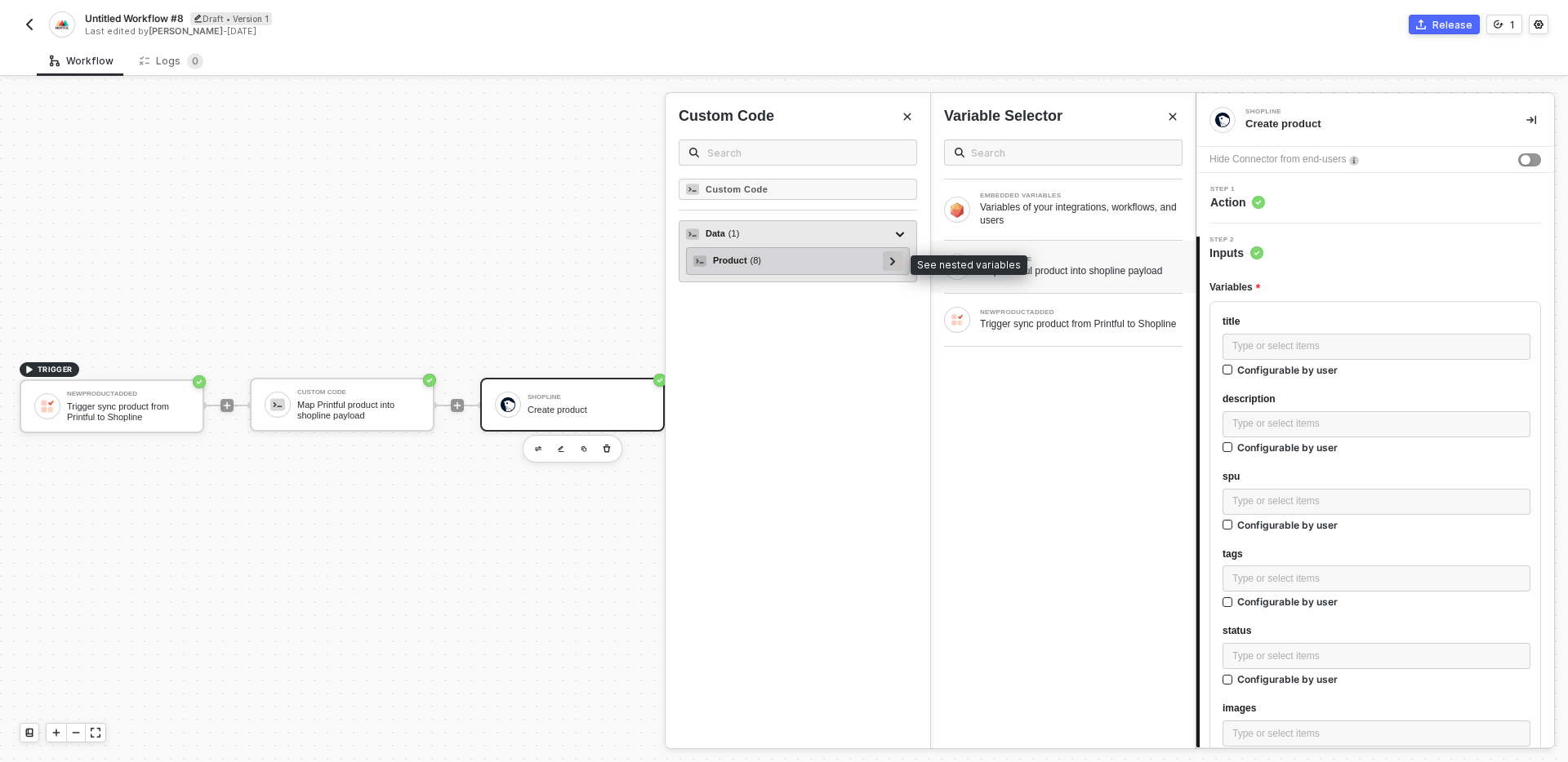
click at [894, 259] on icon at bounding box center [893, 261] width 6 height 8
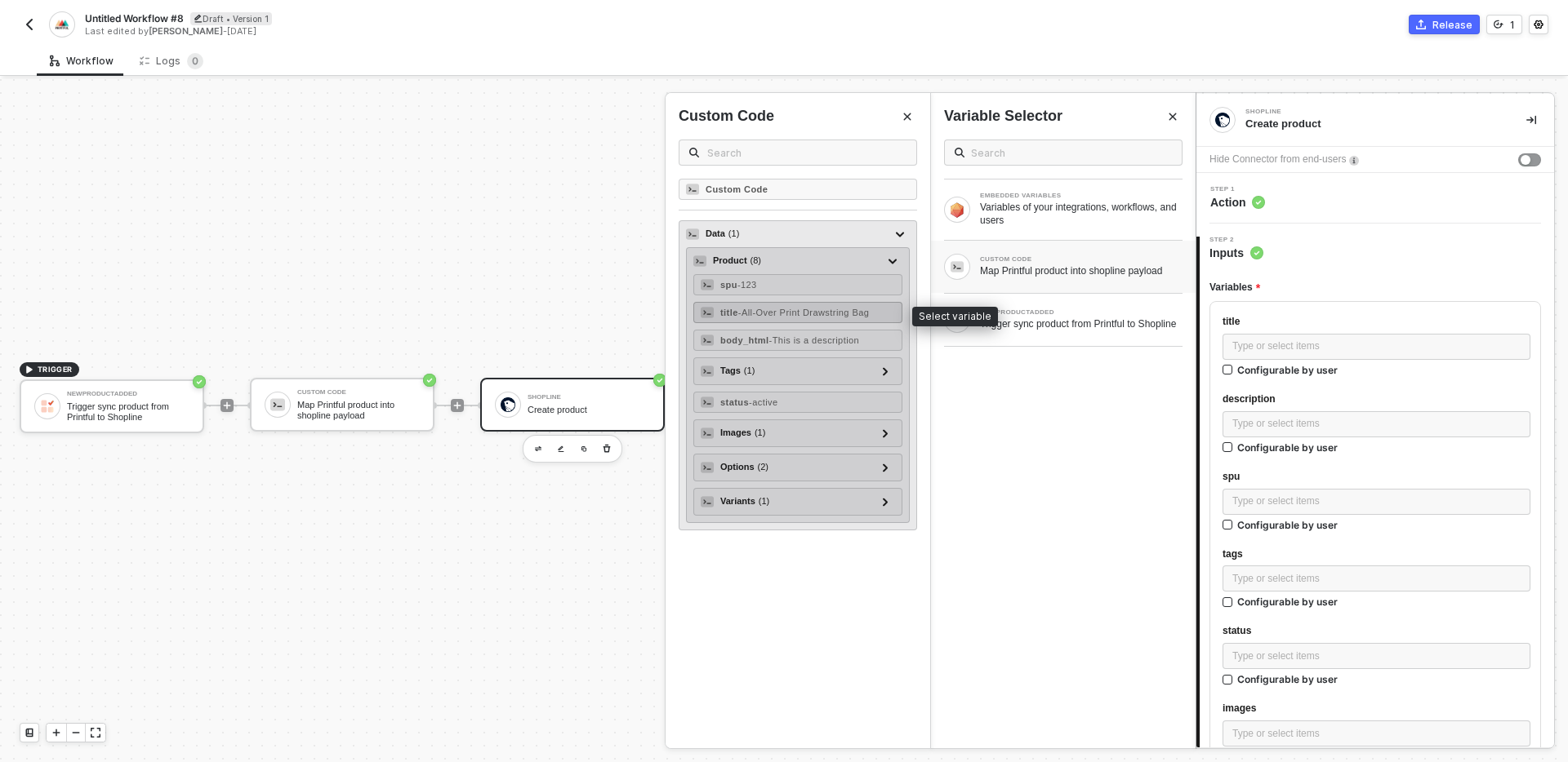
click at [805, 311] on span "- All-Over Print Drawstring Bag" at bounding box center [804, 312] width 132 height 10
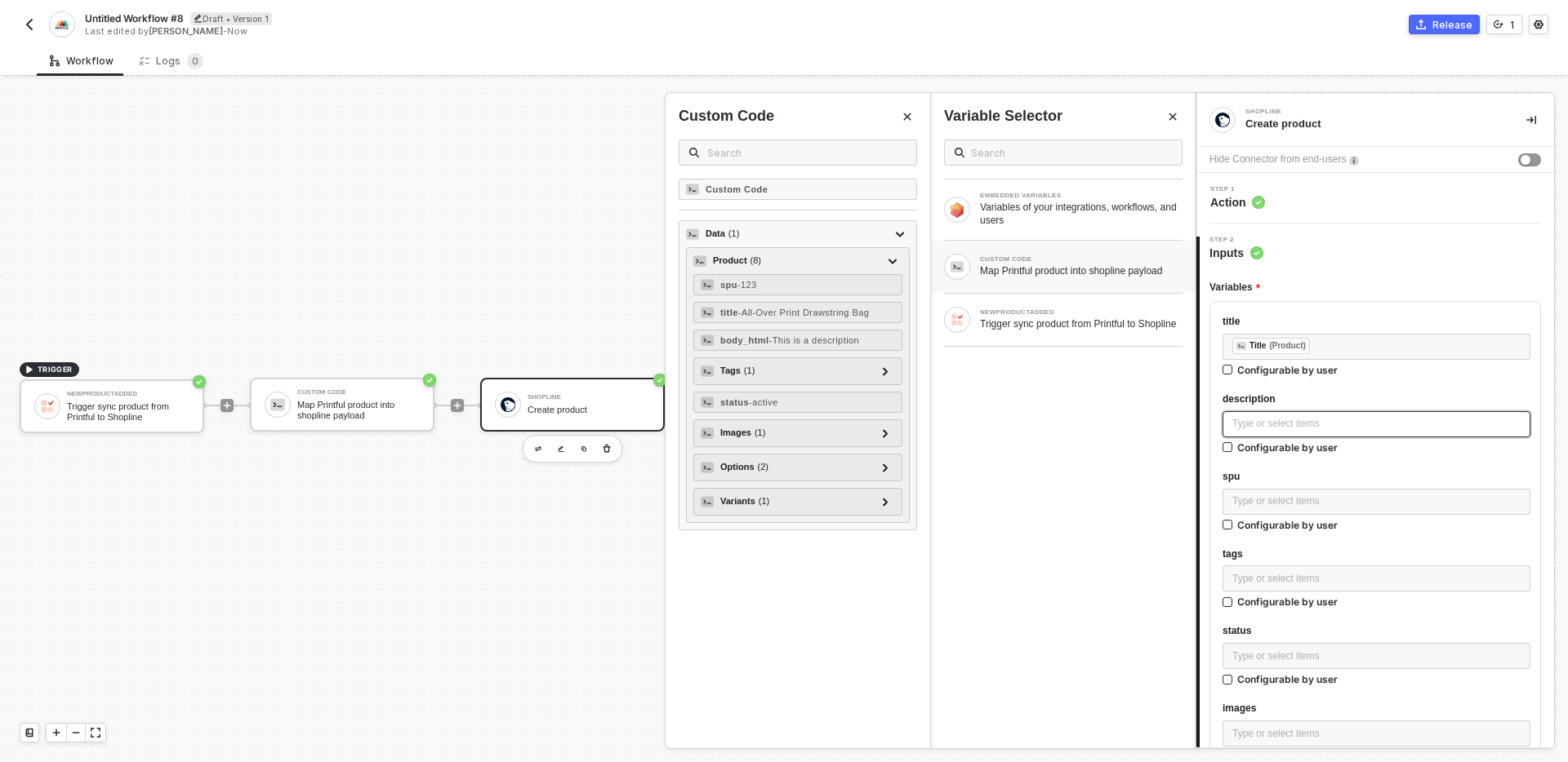
click at [1284, 416] on div "Type or select items ﻿" at bounding box center [1376, 424] width 289 height 16
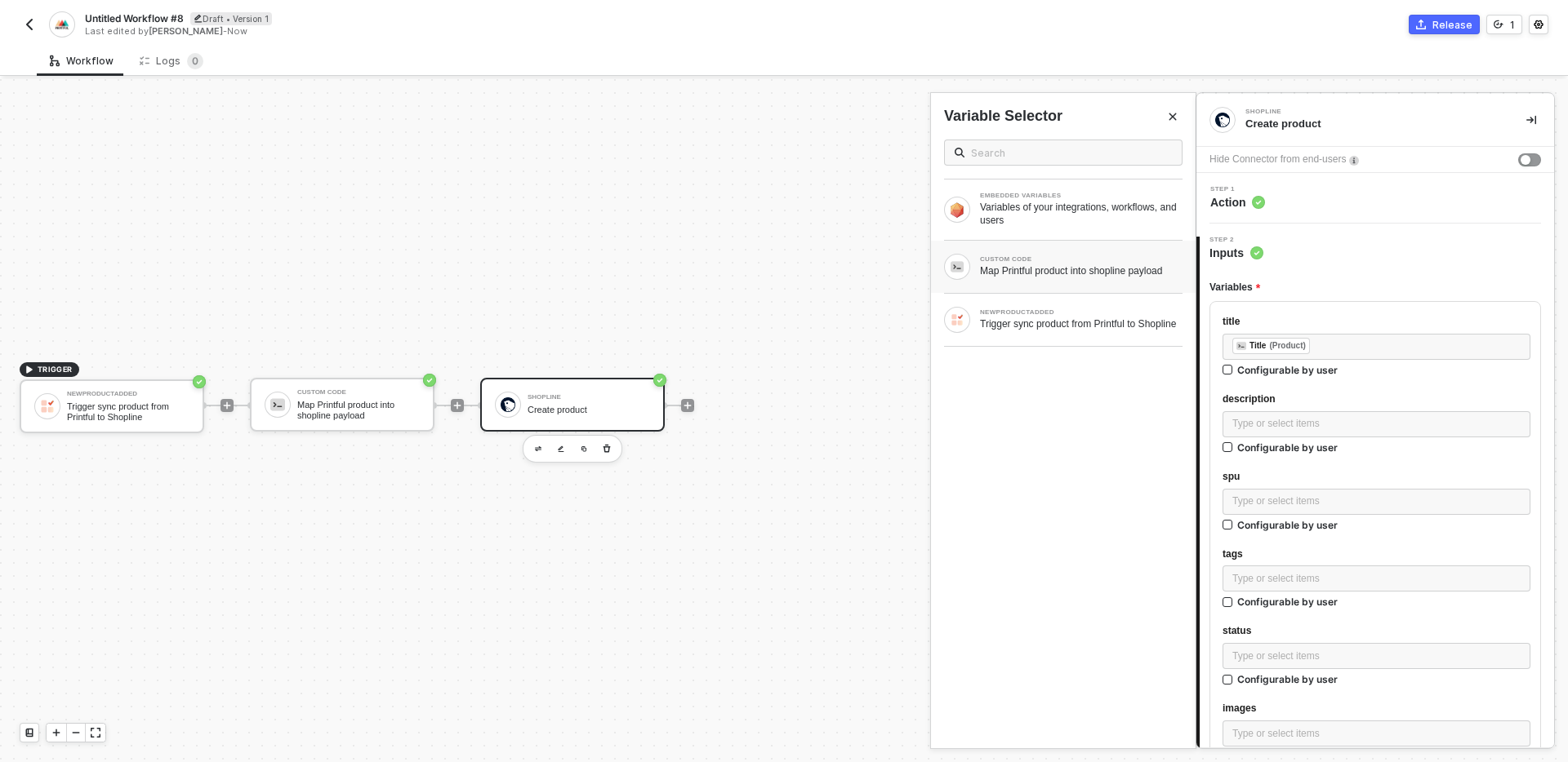
click at [1072, 275] on div "Map Printful product into shopline payload" at bounding box center [1081, 271] width 203 height 13
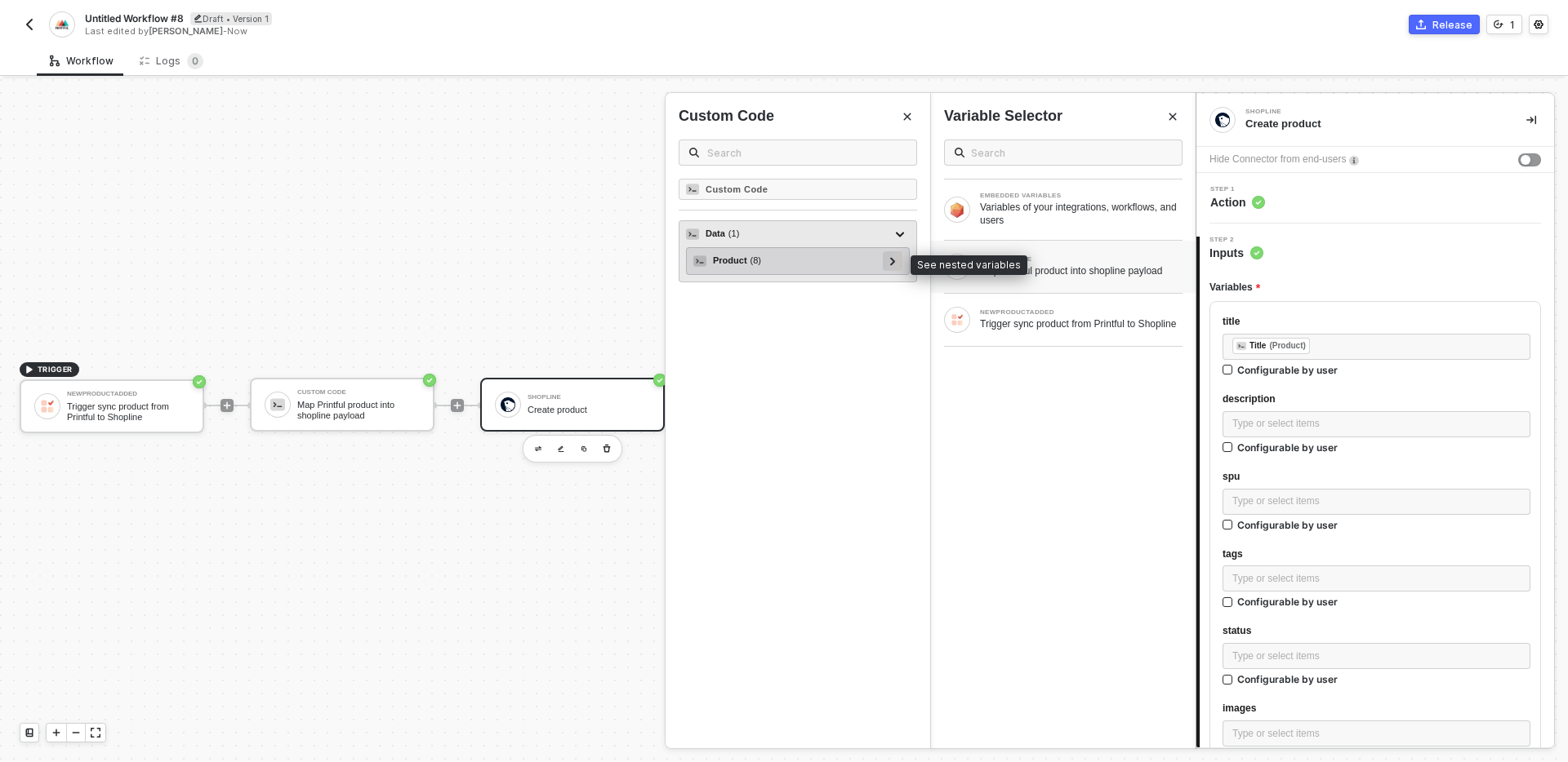
click at [897, 261] on div at bounding box center [892, 261] width 19 height 19
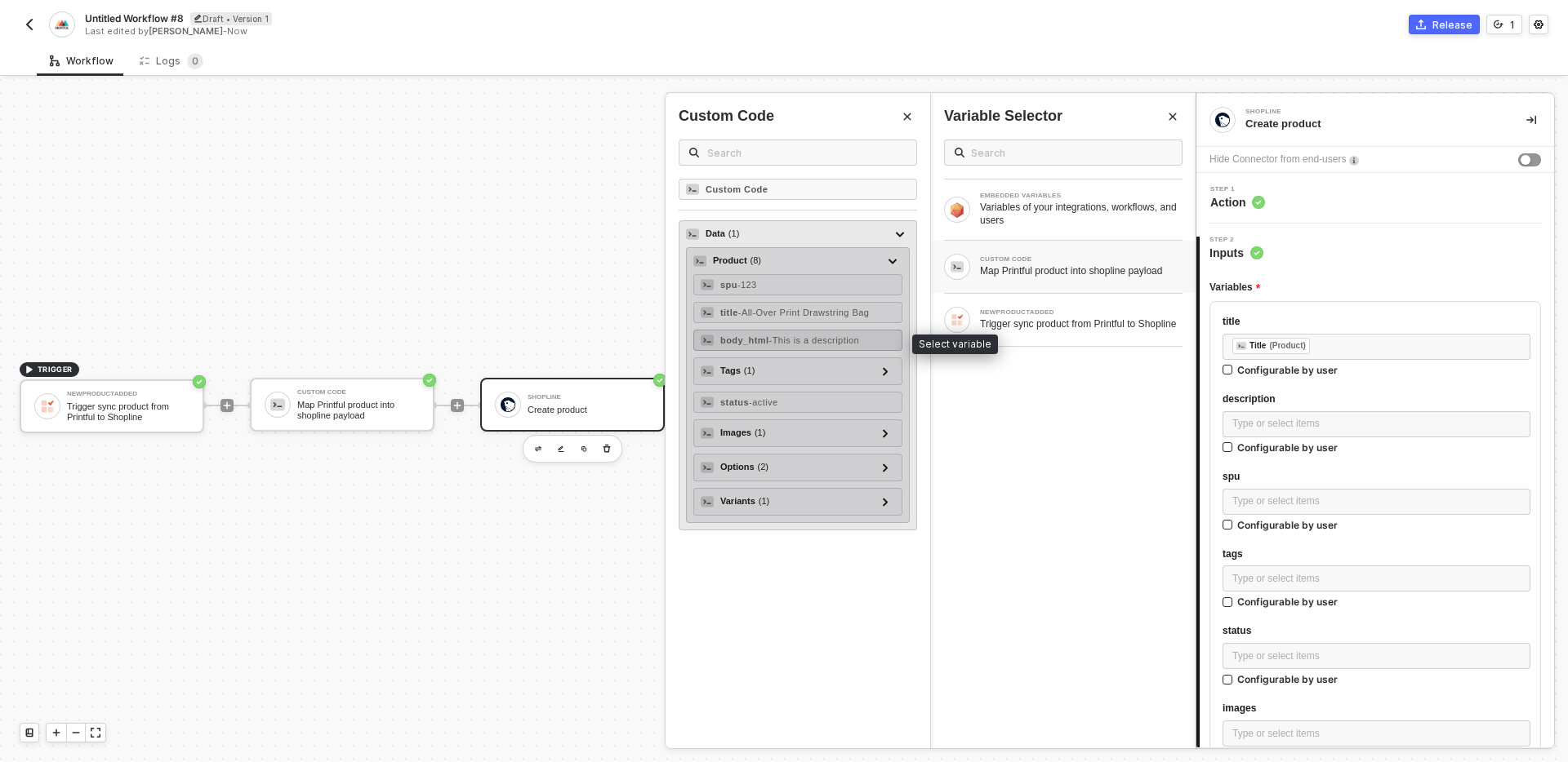
click at [830, 344] on span "- This is a description" at bounding box center [814, 340] width 90 height 10
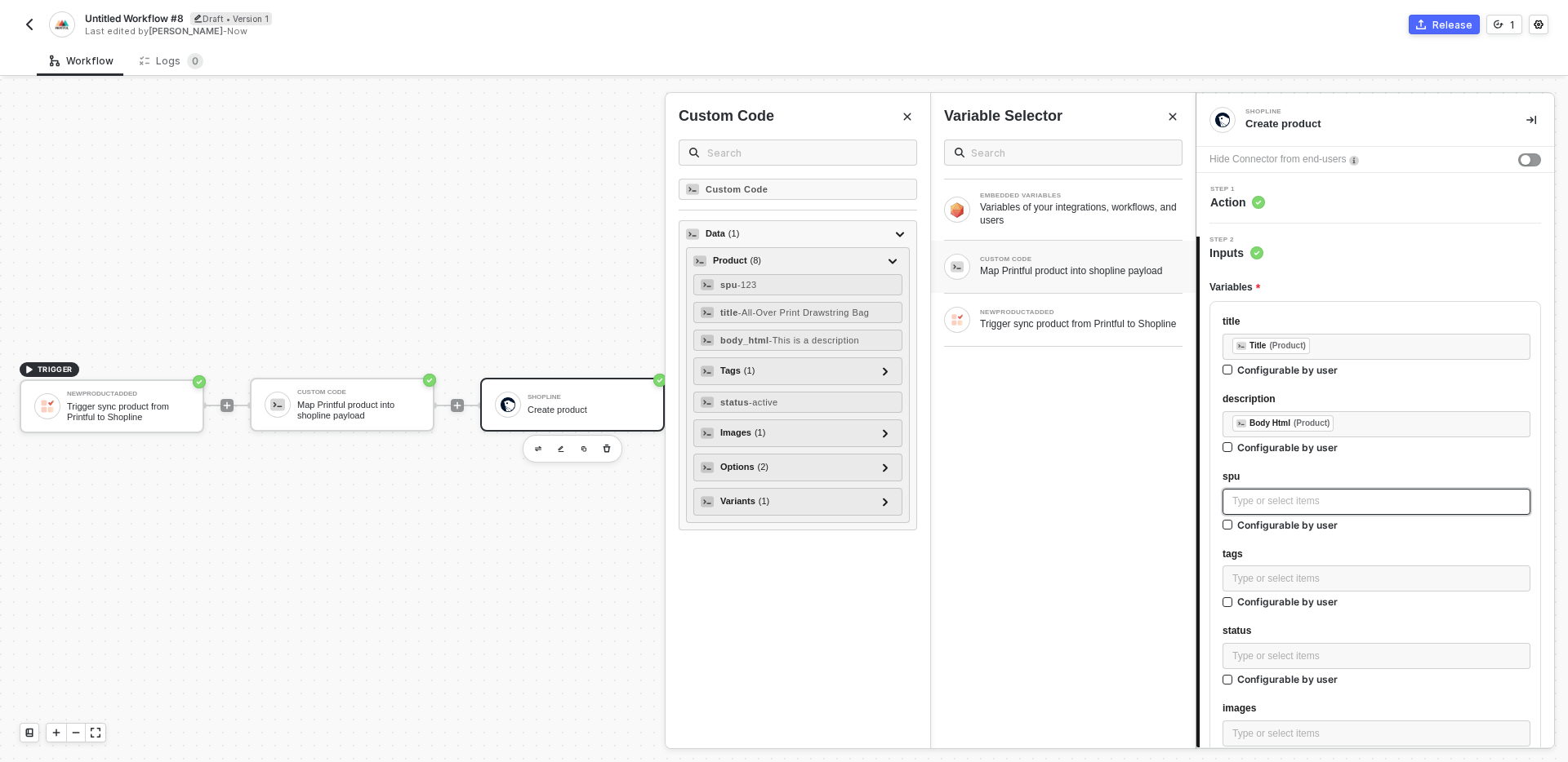
click at [1283, 498] on div "Type or select items ﻿" at bounding box center [1376, 501] width 289 height 16
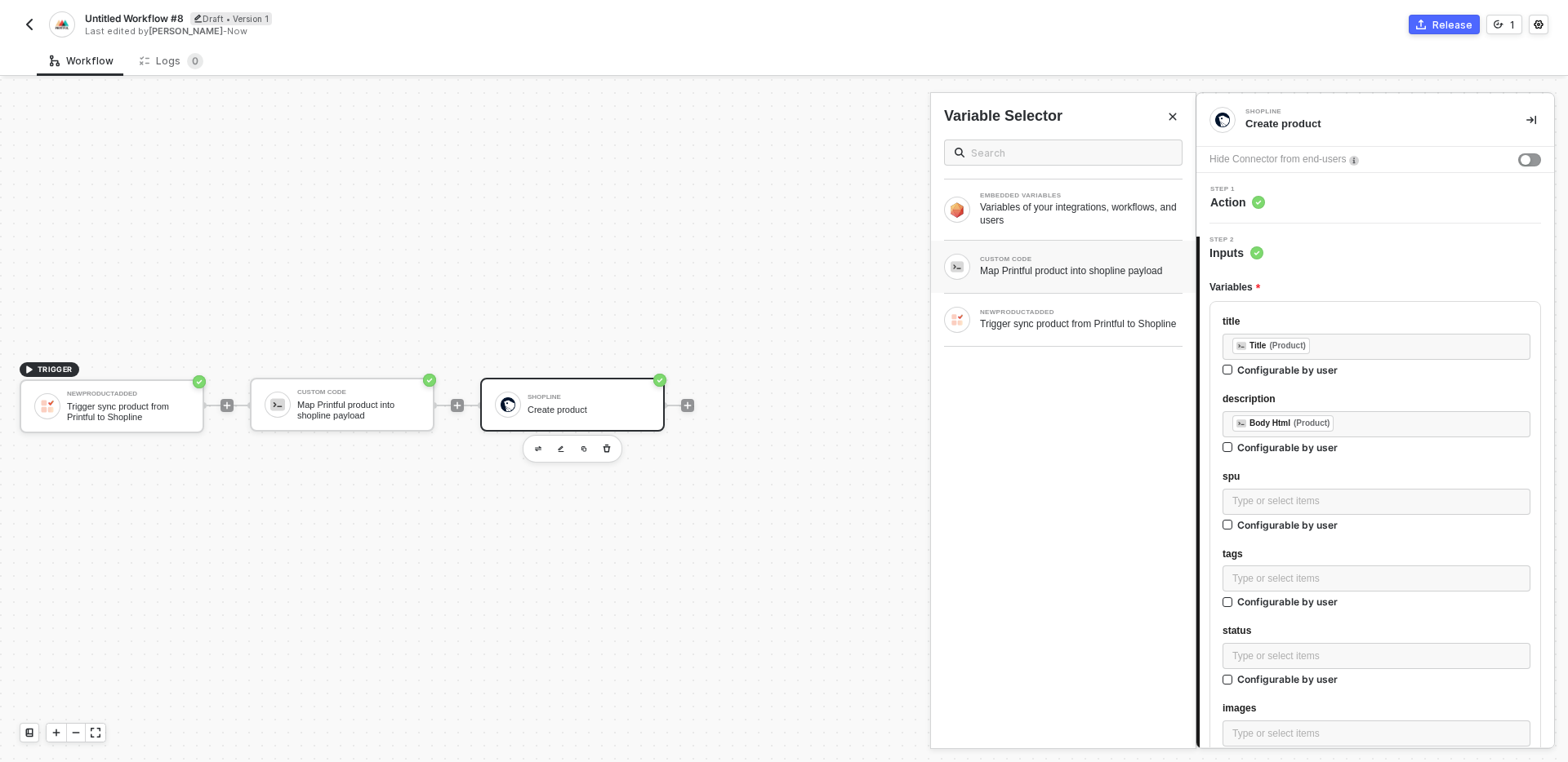
click at [1098, 280] on div "CUSTOM CODE Map Printful product into shopline payload" at bounding box center [1063, 266] width 265 height 53
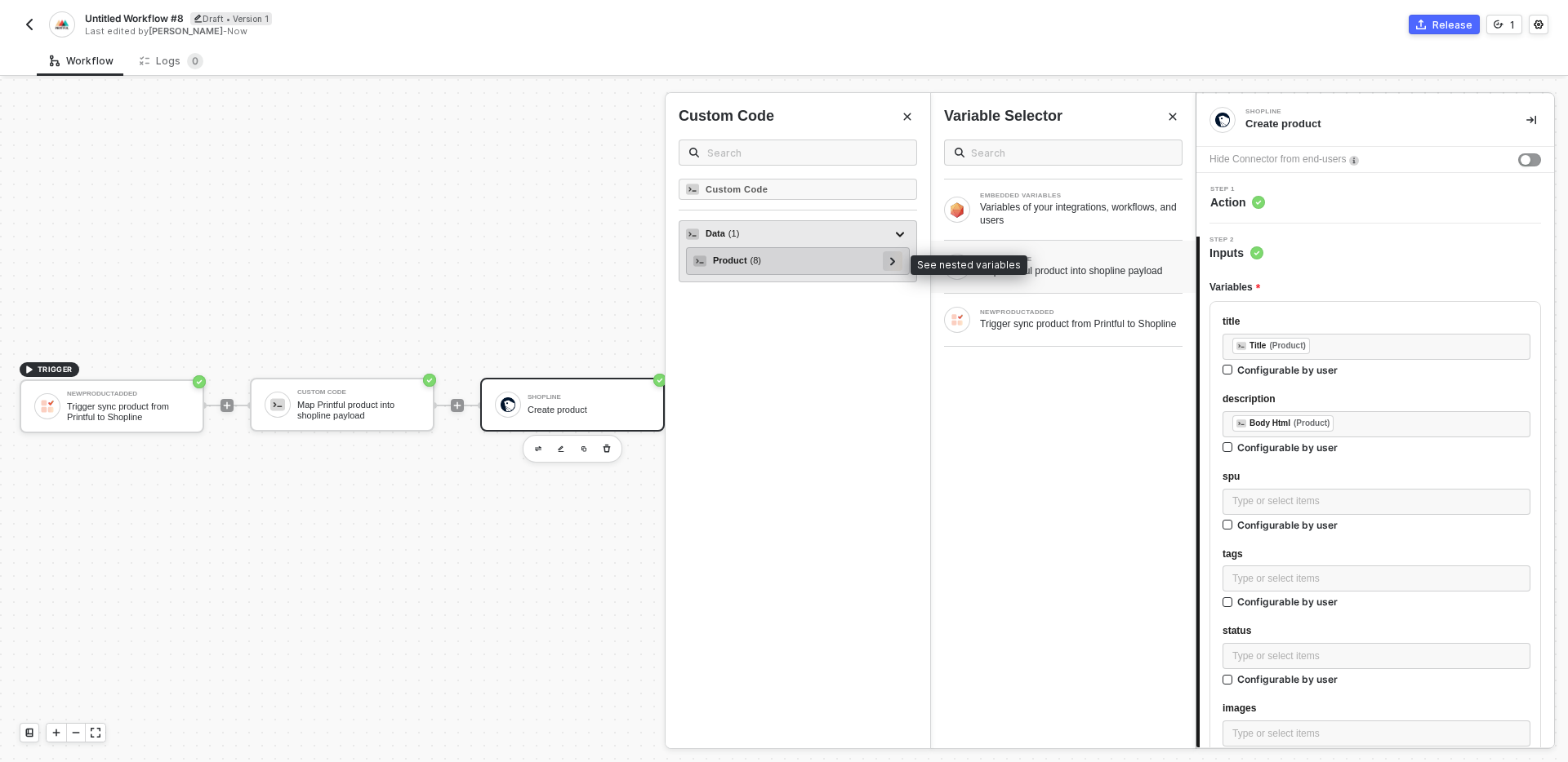
click at [886, 267] on div at bounding box center [892, 261] width 19 height 19
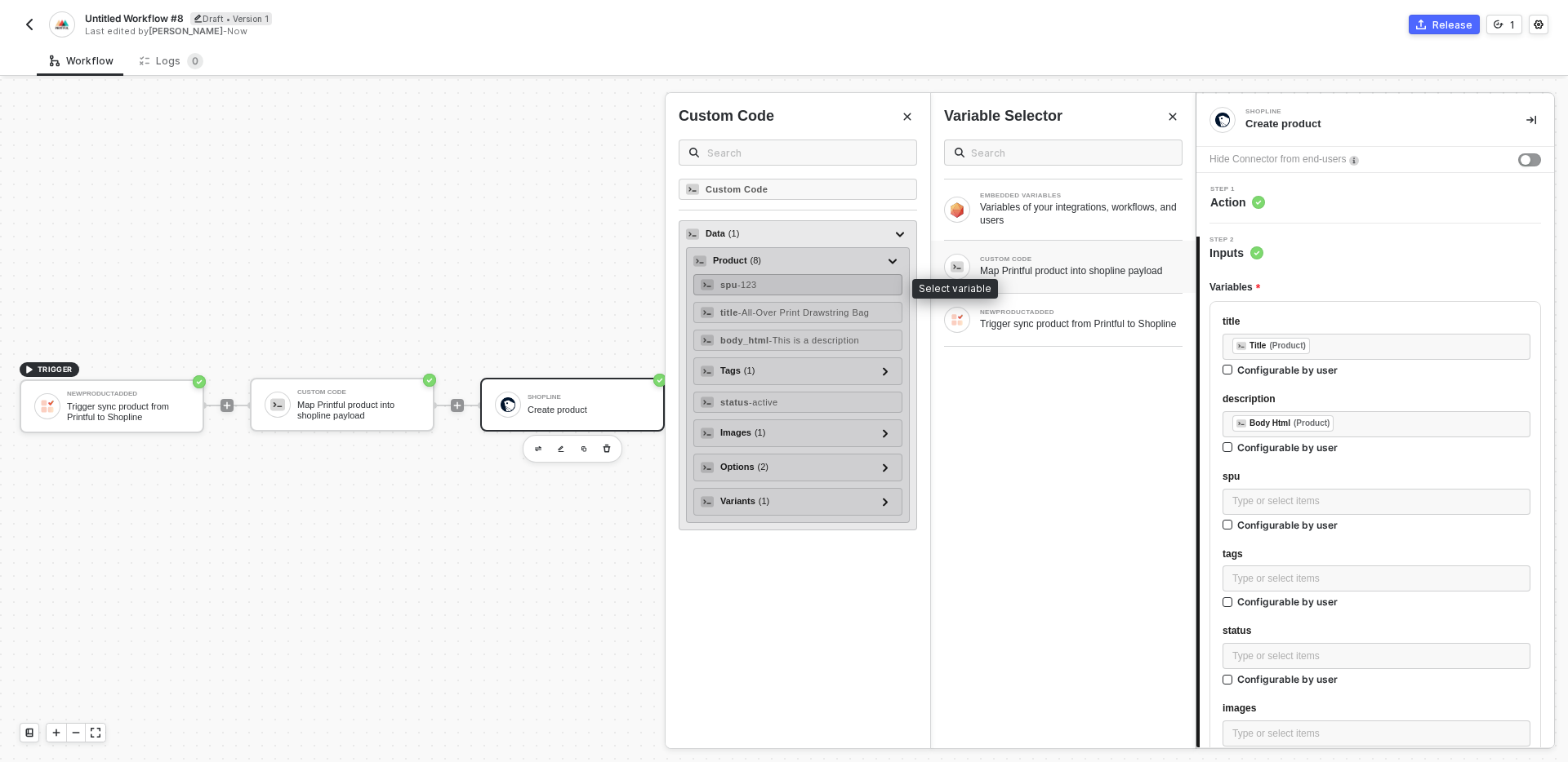
click at [803, 290] on div "spu - 123" at bounding box center [797, 285] width 209 height 21
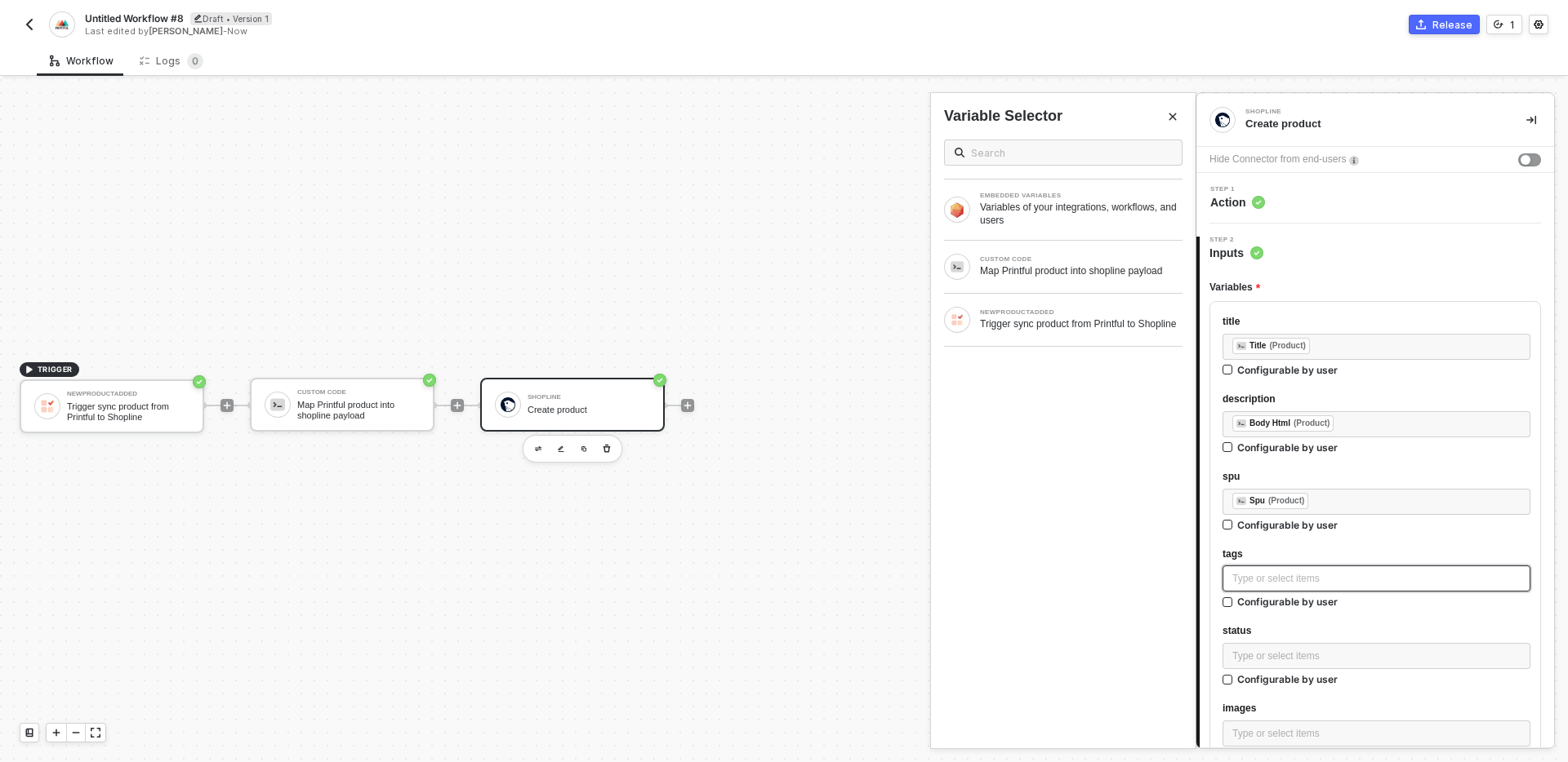
click at [1288, 579] on div "Type or select items ﻿" at bounding box center [1376, 579] width 289 height 16
click at [1091, 282] on div "CUSTOM CODE Map Printful product into shopline payload" at bounding box center [1063, 266] width 265 height 53
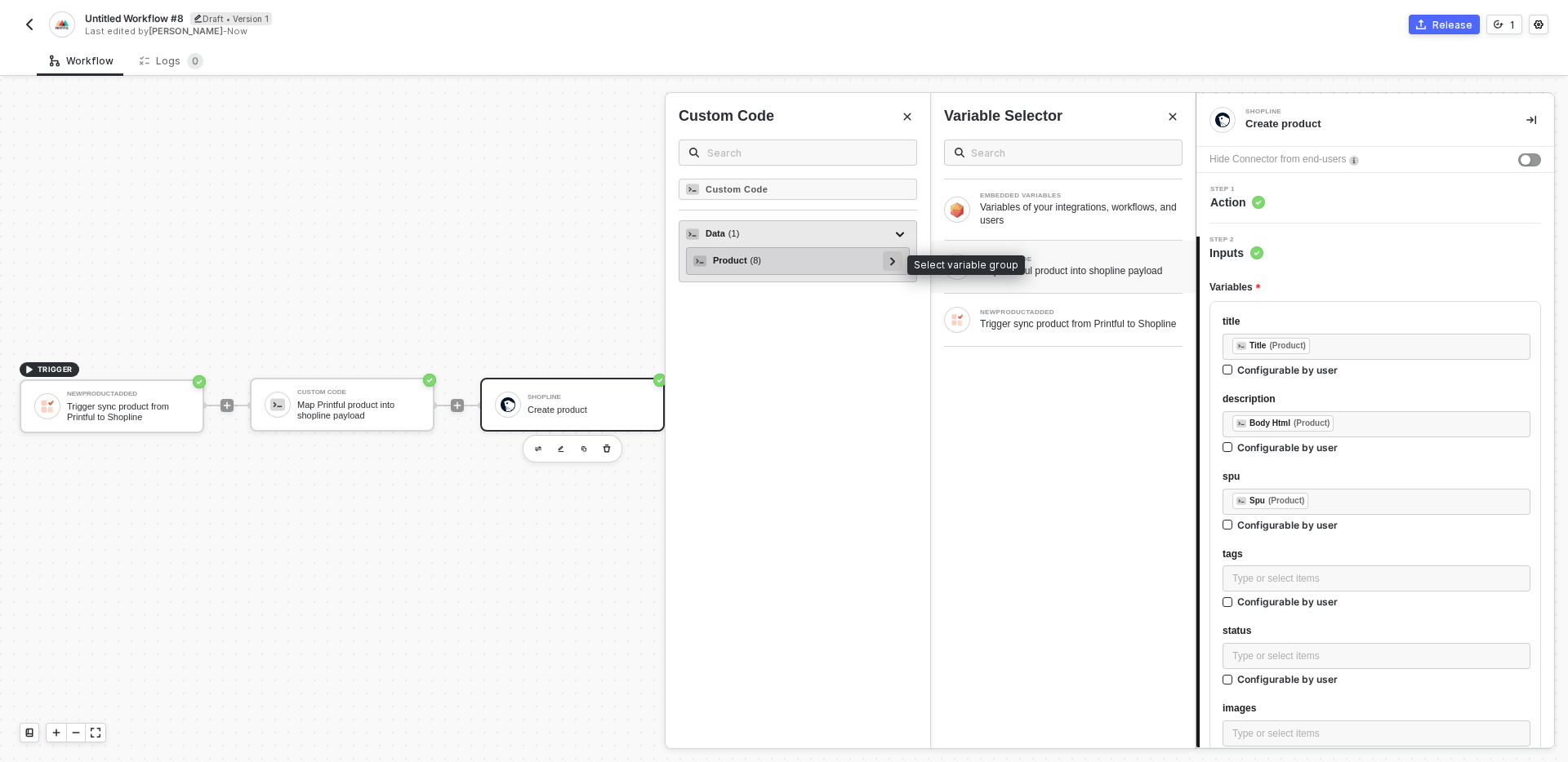
click at [893, 262] on icon at bounding box center [892, 261] width 5 height 8
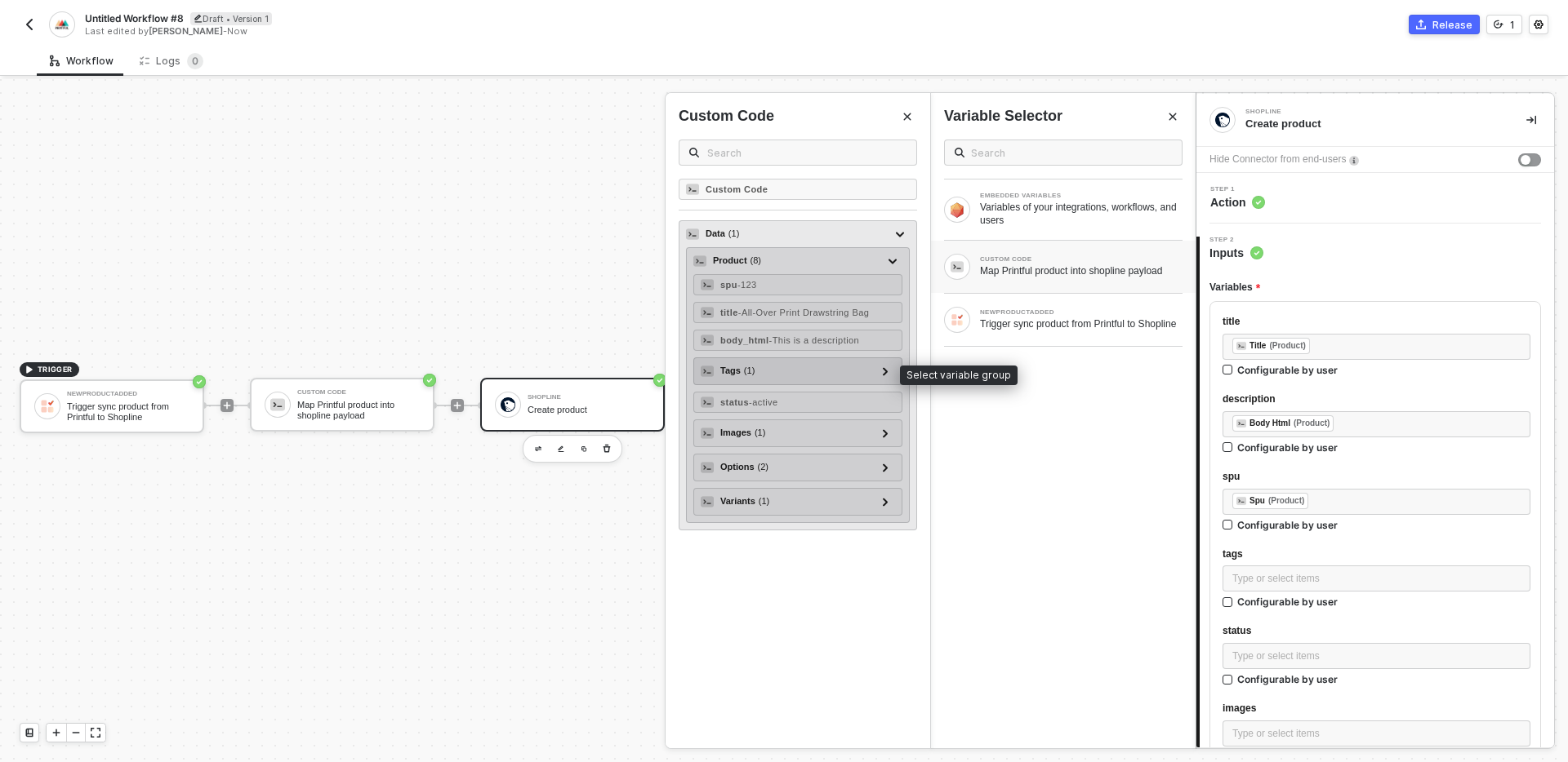
click at [810, 378] on div "Tags ( 1 )" at bounding box center [788, 370] width 175 height 19
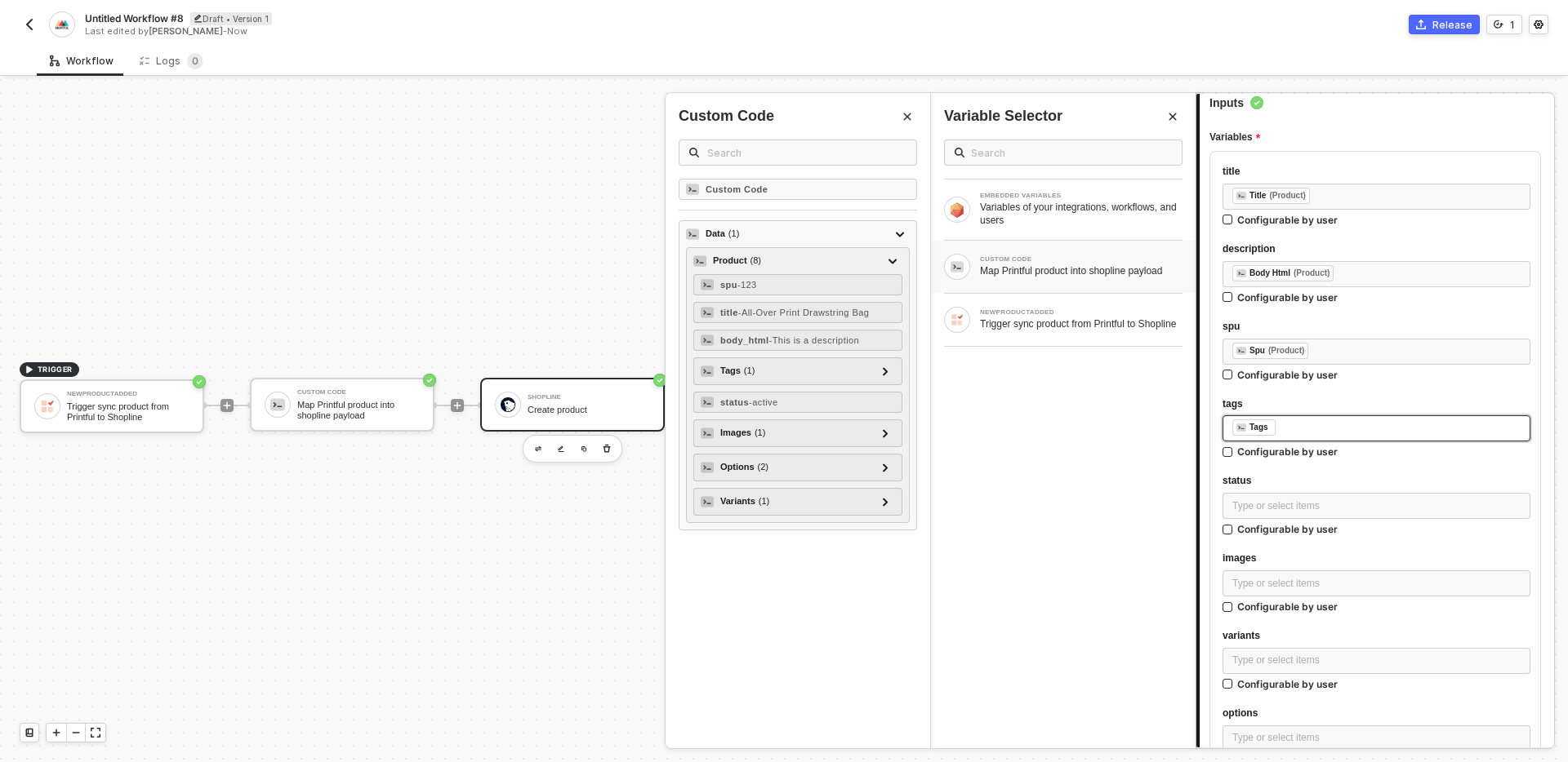
scroll to position [155, 0]
click at [1289, 497] on div "Type or select items ﻿" at bounding box center [1376, 501] width 289 height 16
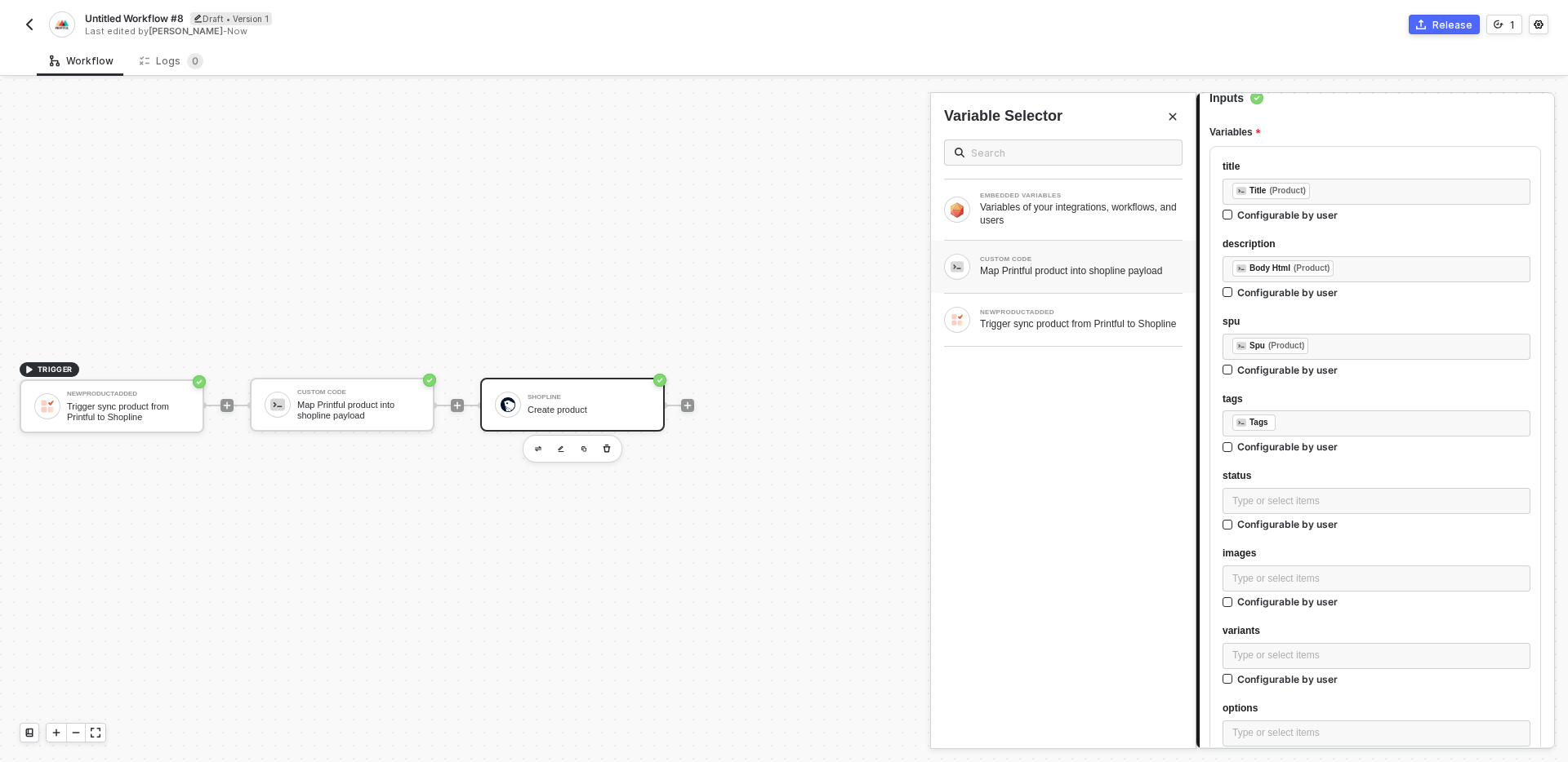
click at [1086, 265] on div "Map Printful product into shopline payload" at bounding box center [1081, 271] width 203 height 13
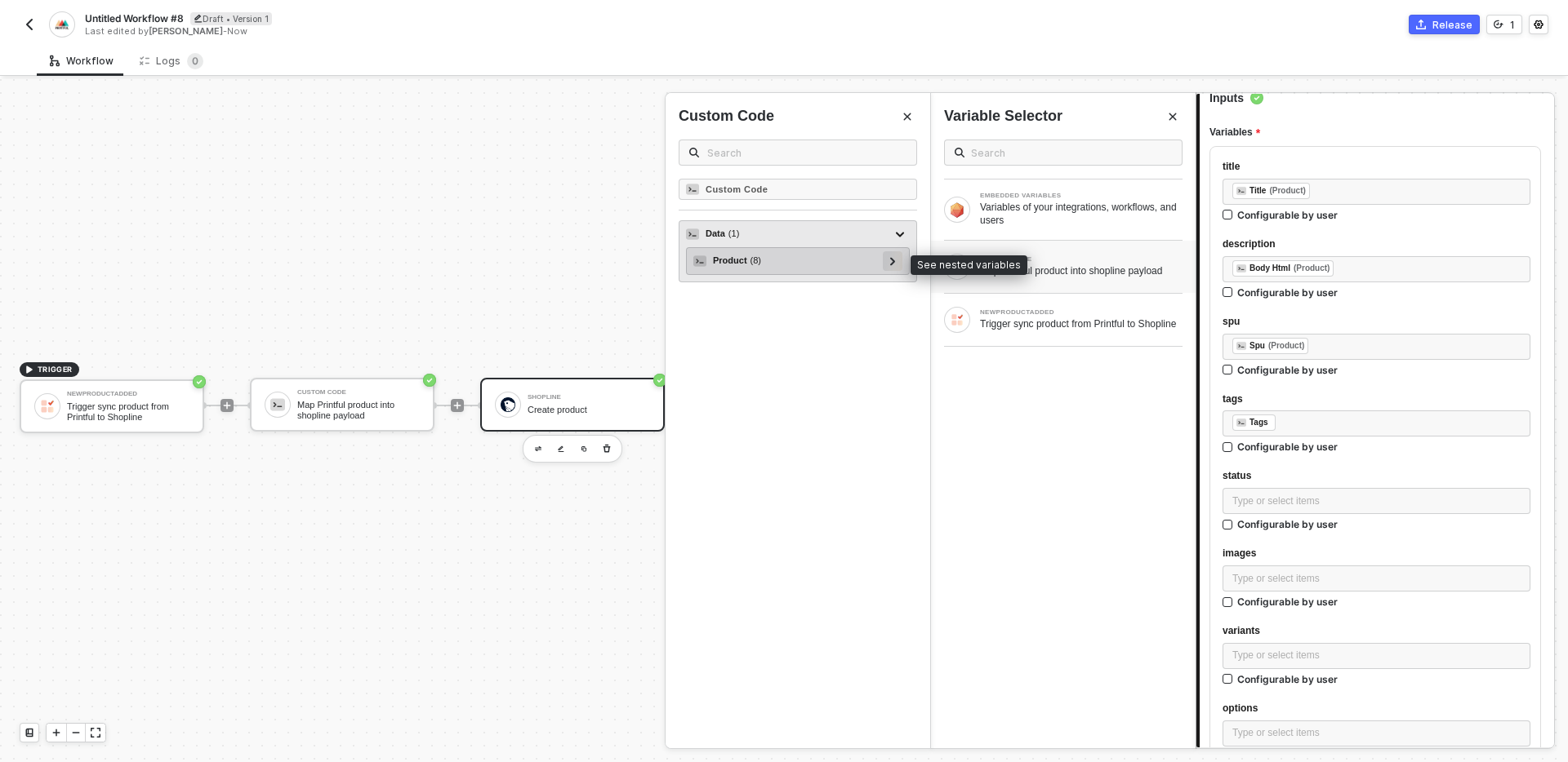
click at [887, 262] on div at bounding box center [892, 261] width 19 height 19
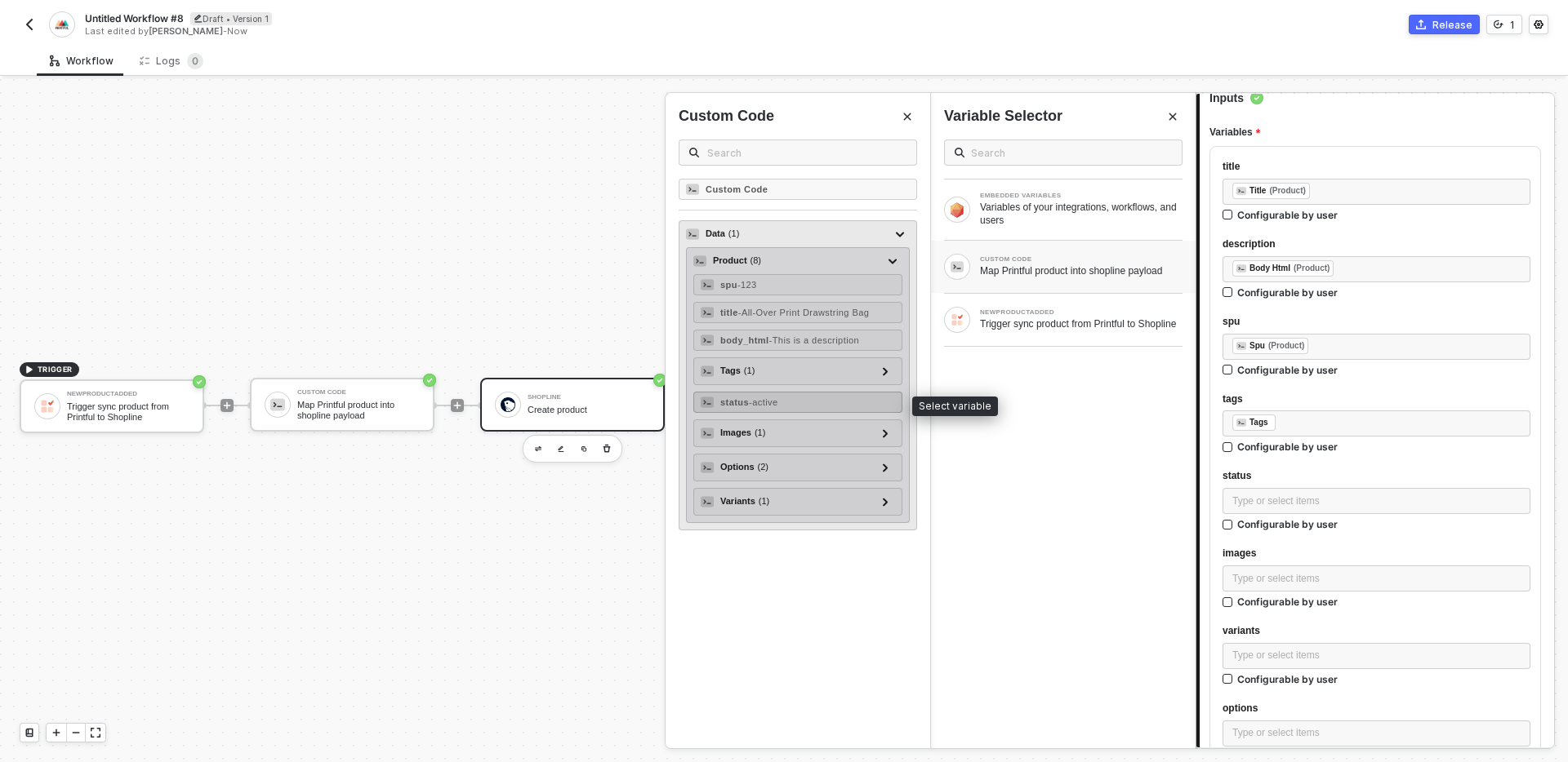
click at [778, 400] on span "- active" at bounding box center [763, 402] width 29 height 10
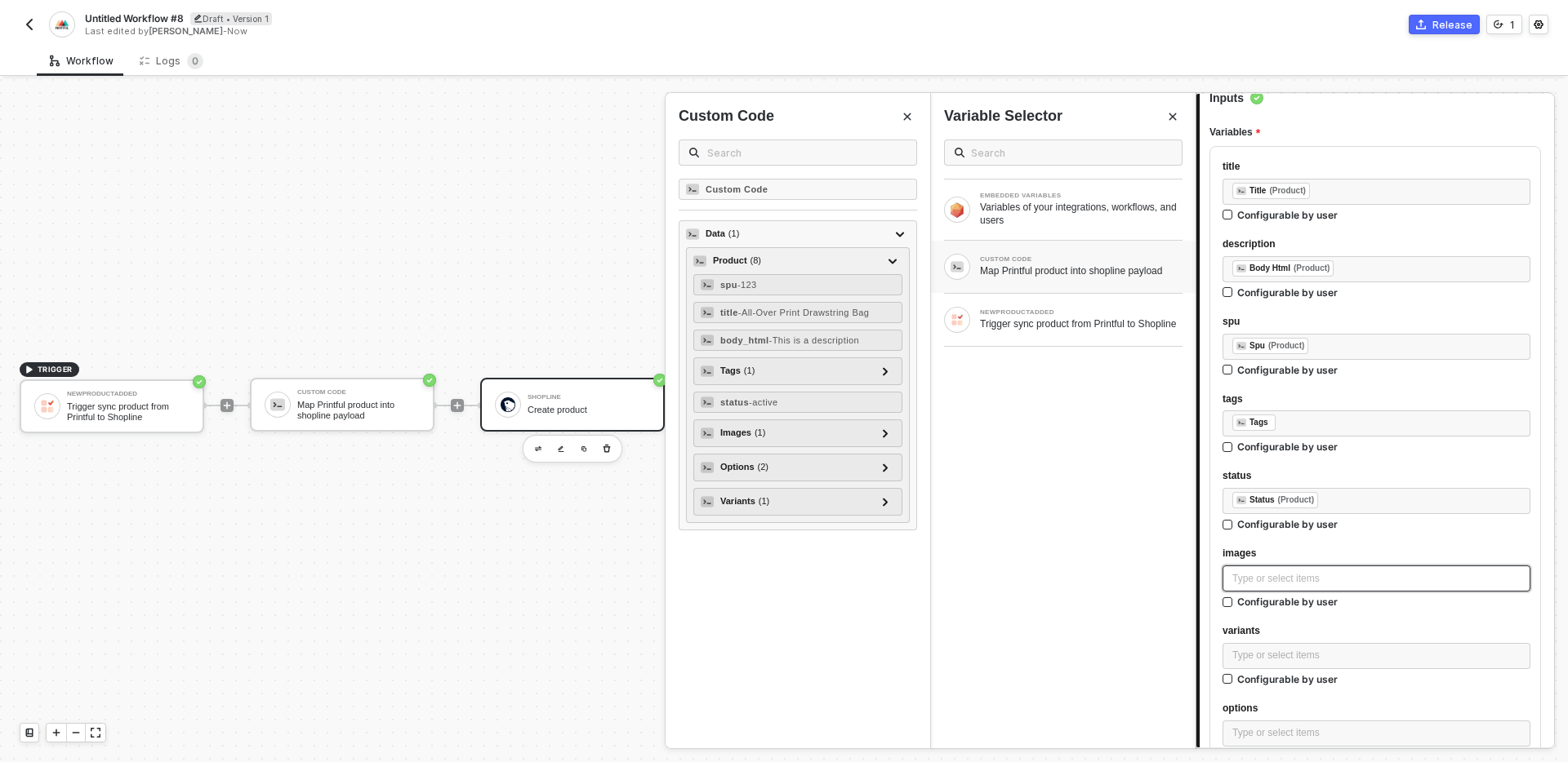
click at [1389, 576] on div "Type or select items ﻿" at bounding box center [1376, 579] width 289 height 16
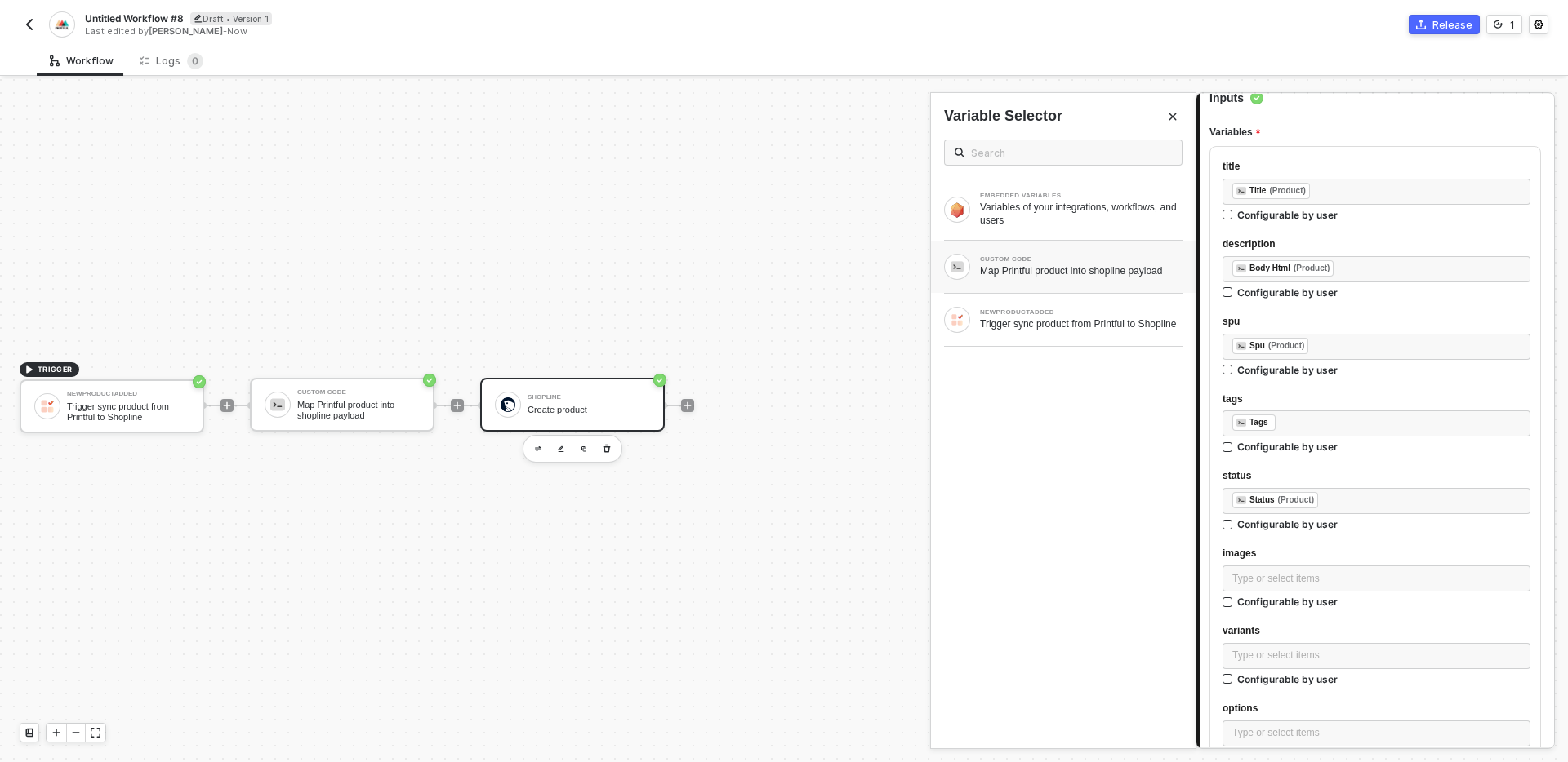
click at [1095, 264] on div "Map Printful product into shopline payload" at bounding box center [1081, 271] width 203 height 13
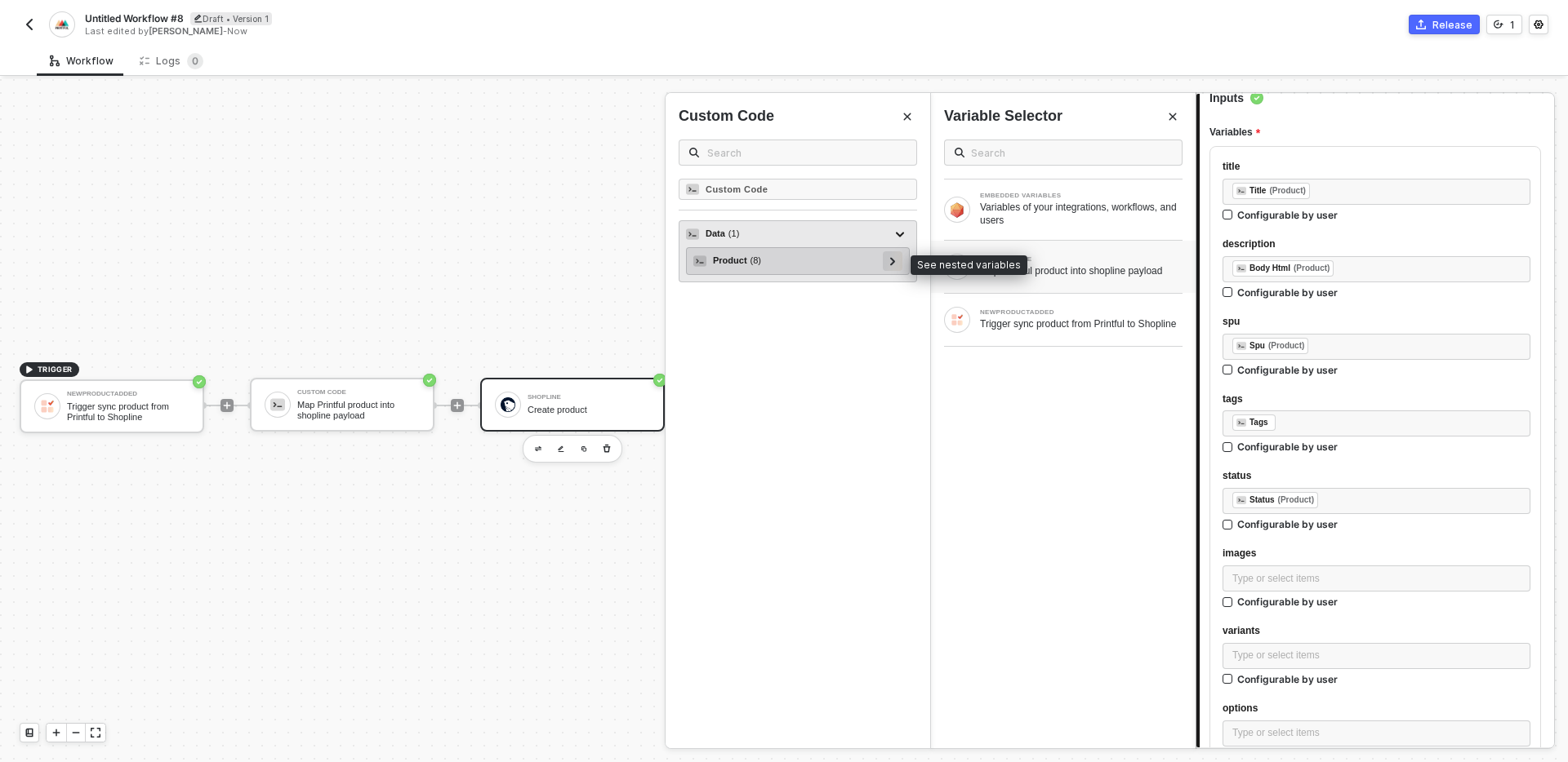
click at [885, 263] on div at bounding box center [892, 261] width 19 height 19
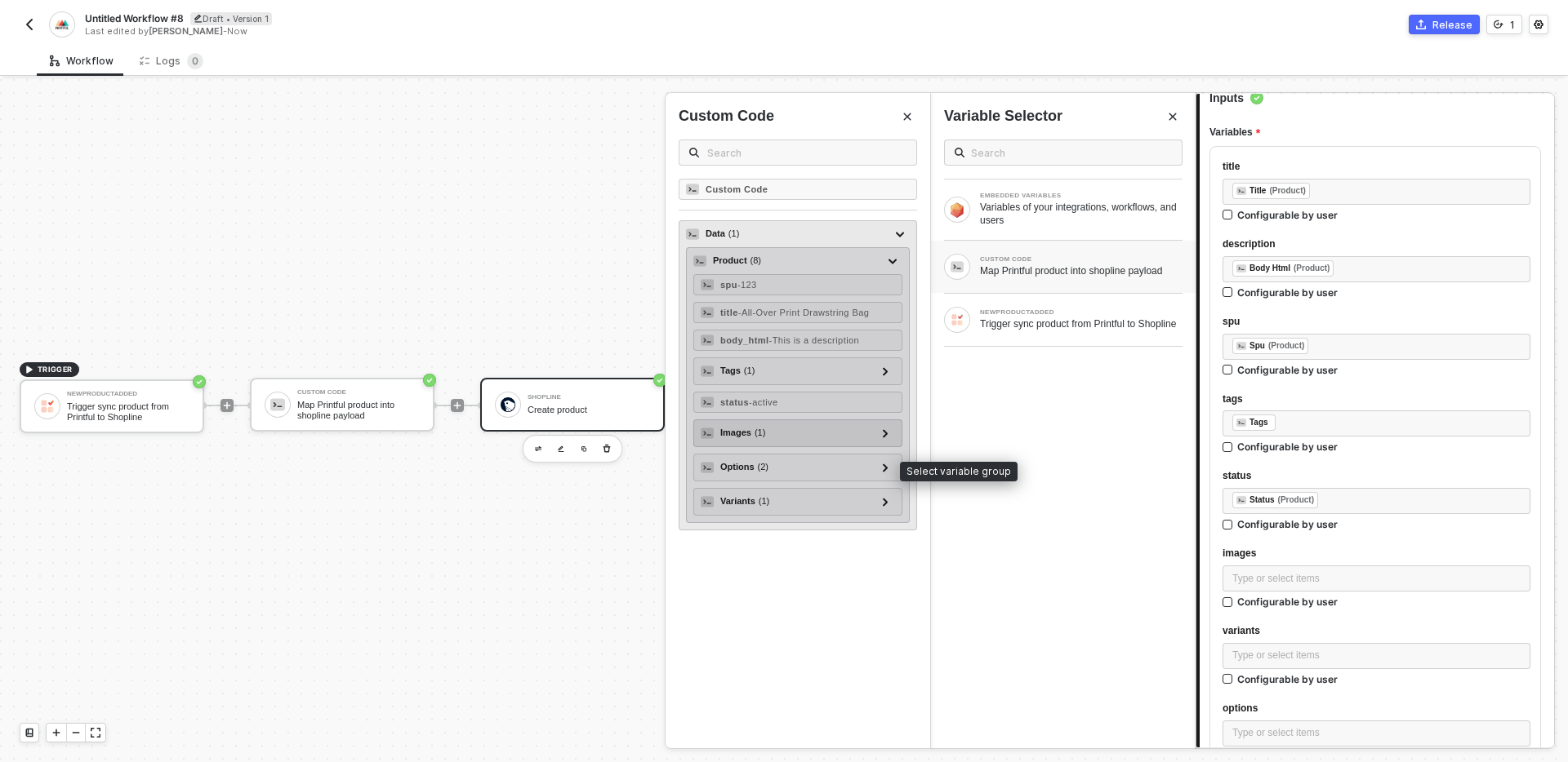
click at [795, 428] on div "Images ( 1 )" at bounding box center [788, 433] width 175 height 19
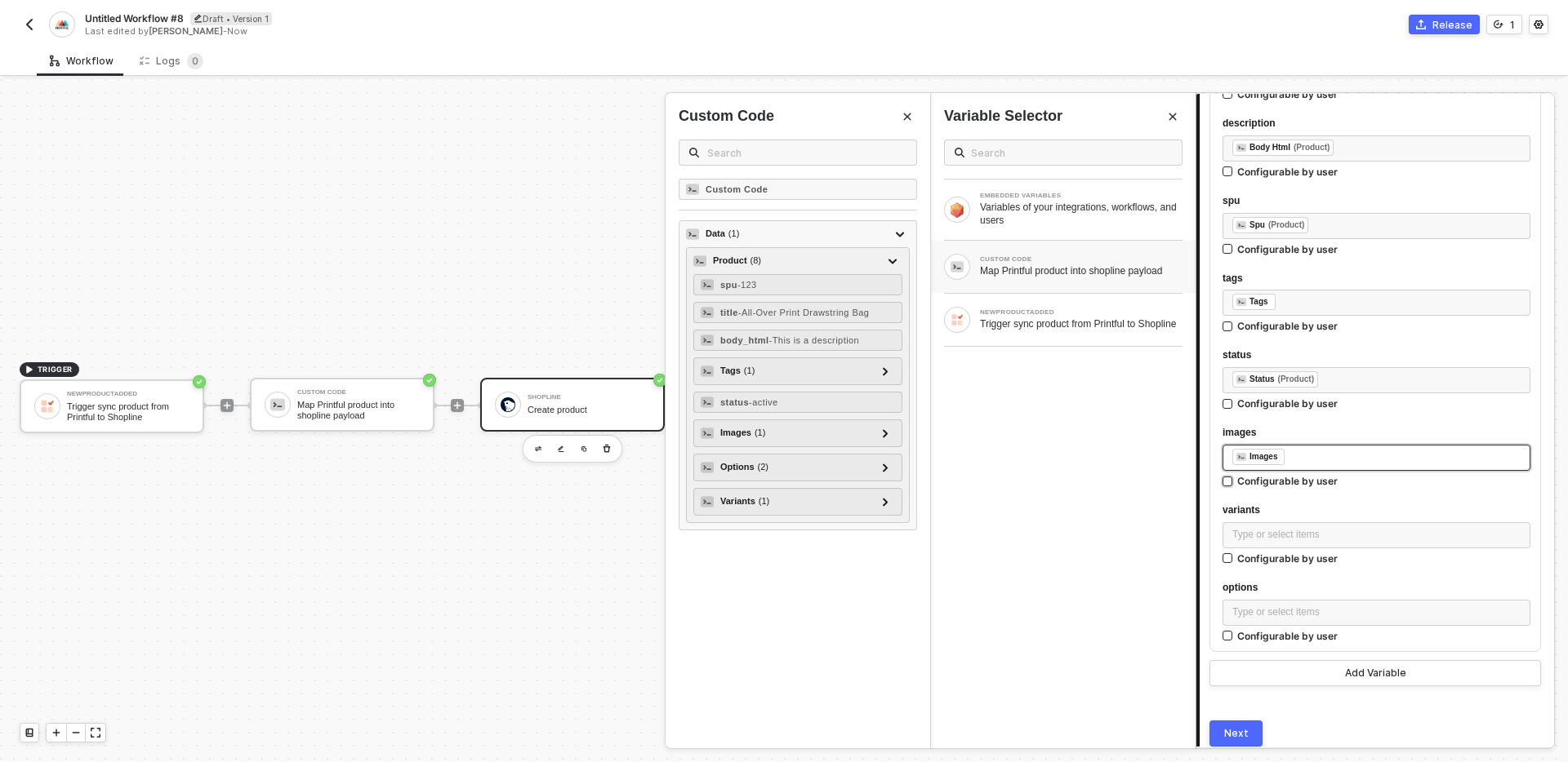
scroll to position [339, 0]
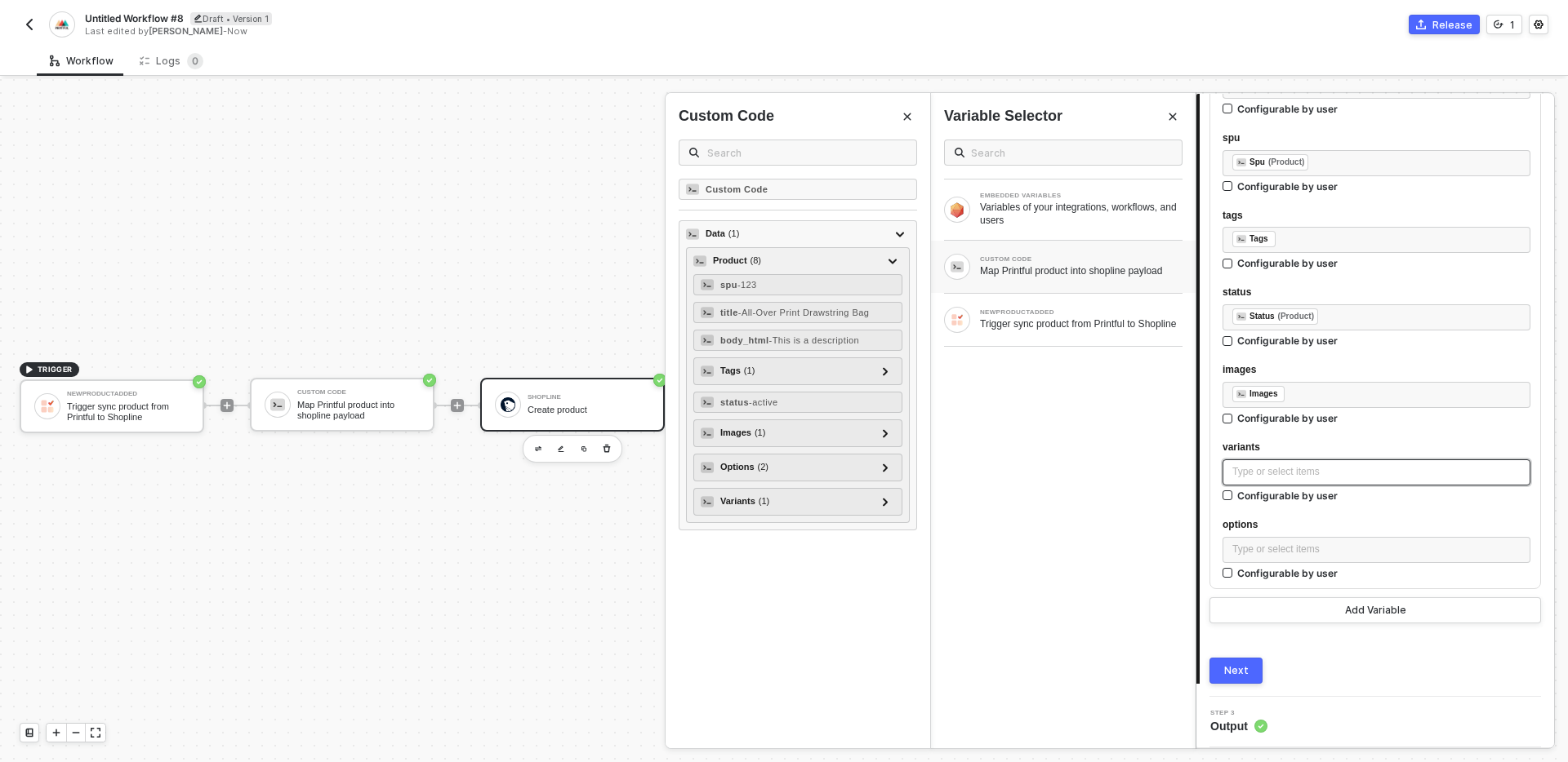
click at [1286, 474] on div "Type or select items ﻿" at bounding box center [1376, 472] width 289 height 16
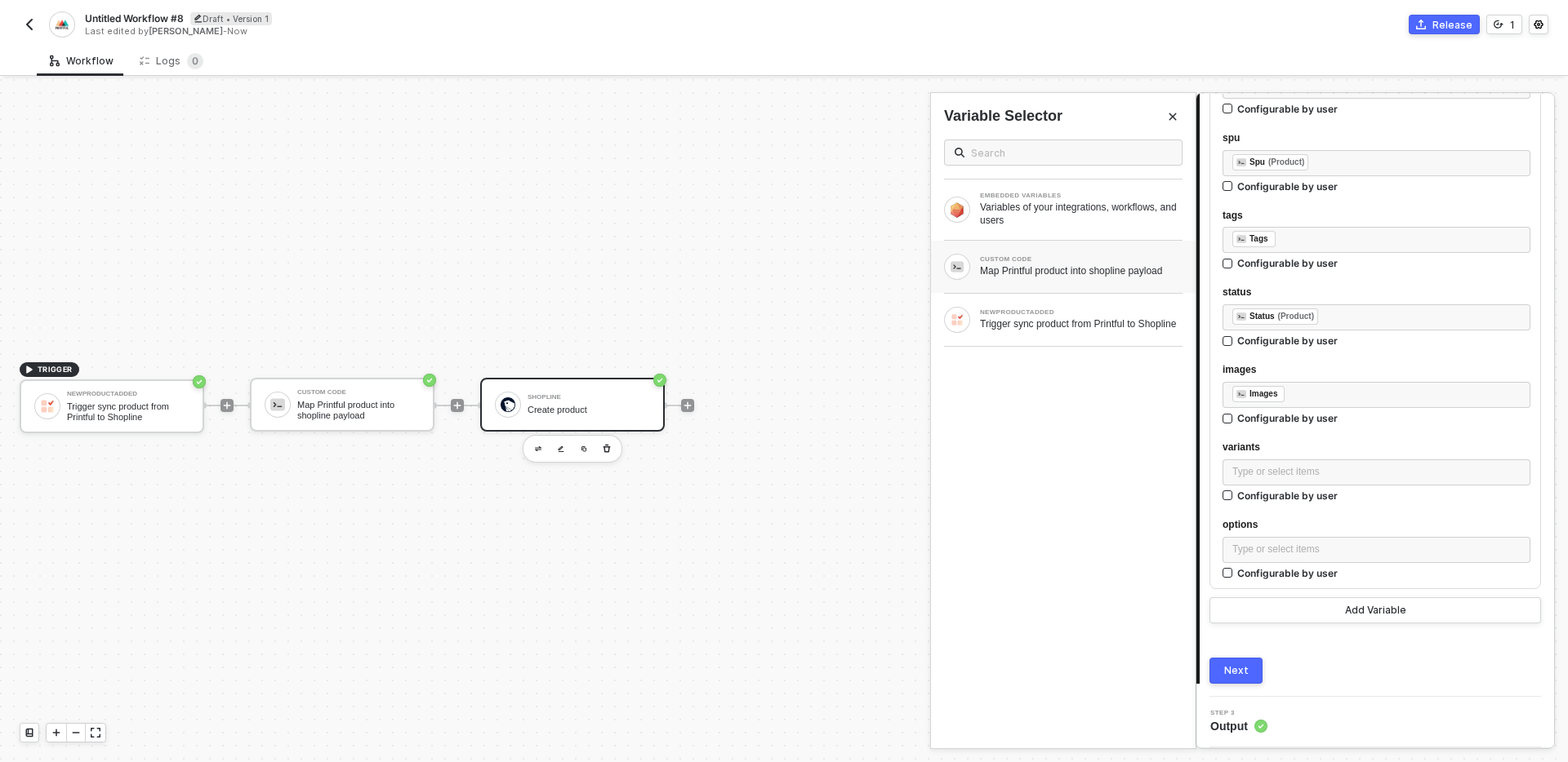
click at [1068, 267] on div "Map Printful product into shopline payload" at bounding box center [1081, 271] width 203 height 13
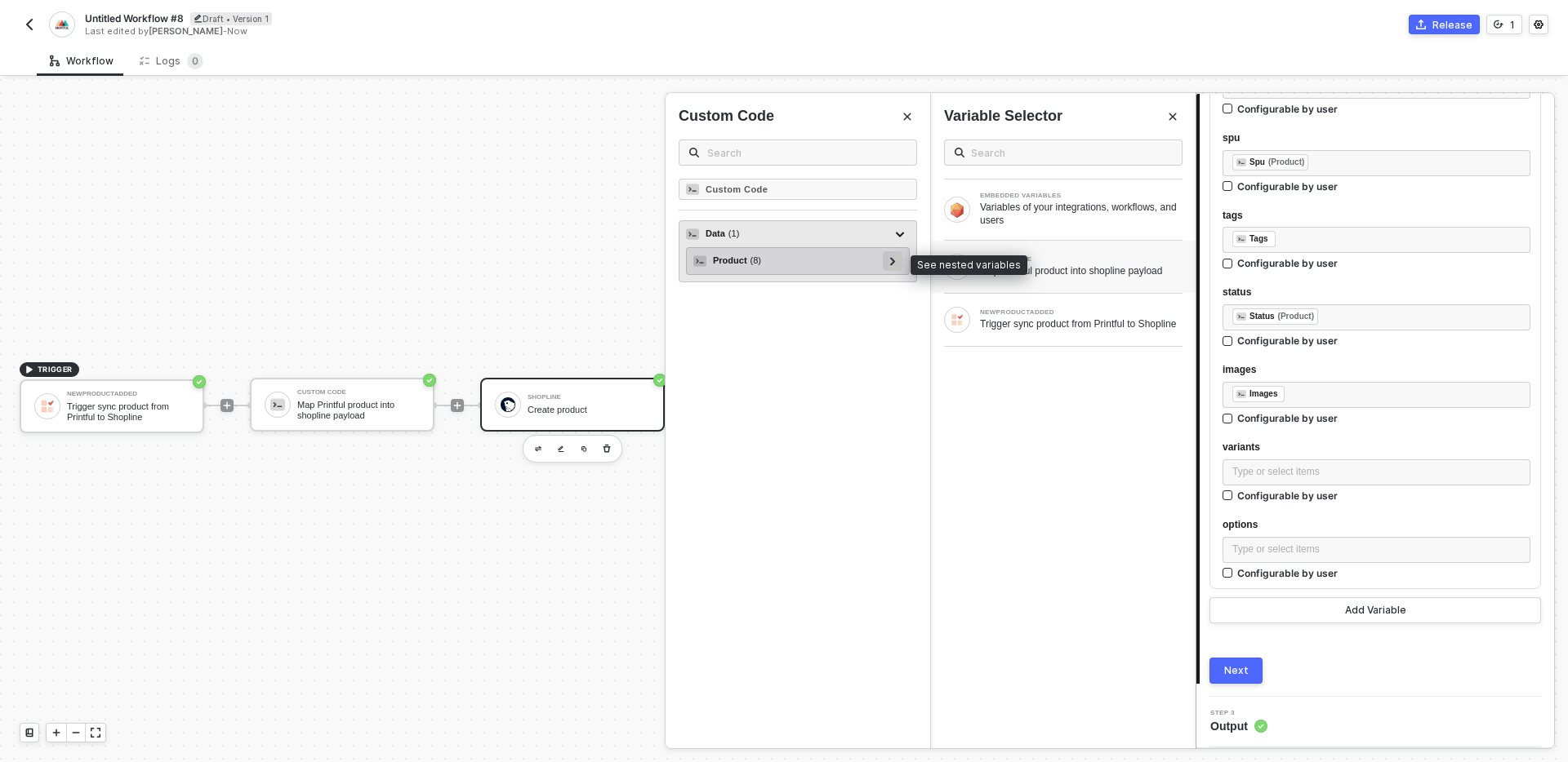
click at [890, 261] on icon at bounding box center [893, 261] width 6 height 8
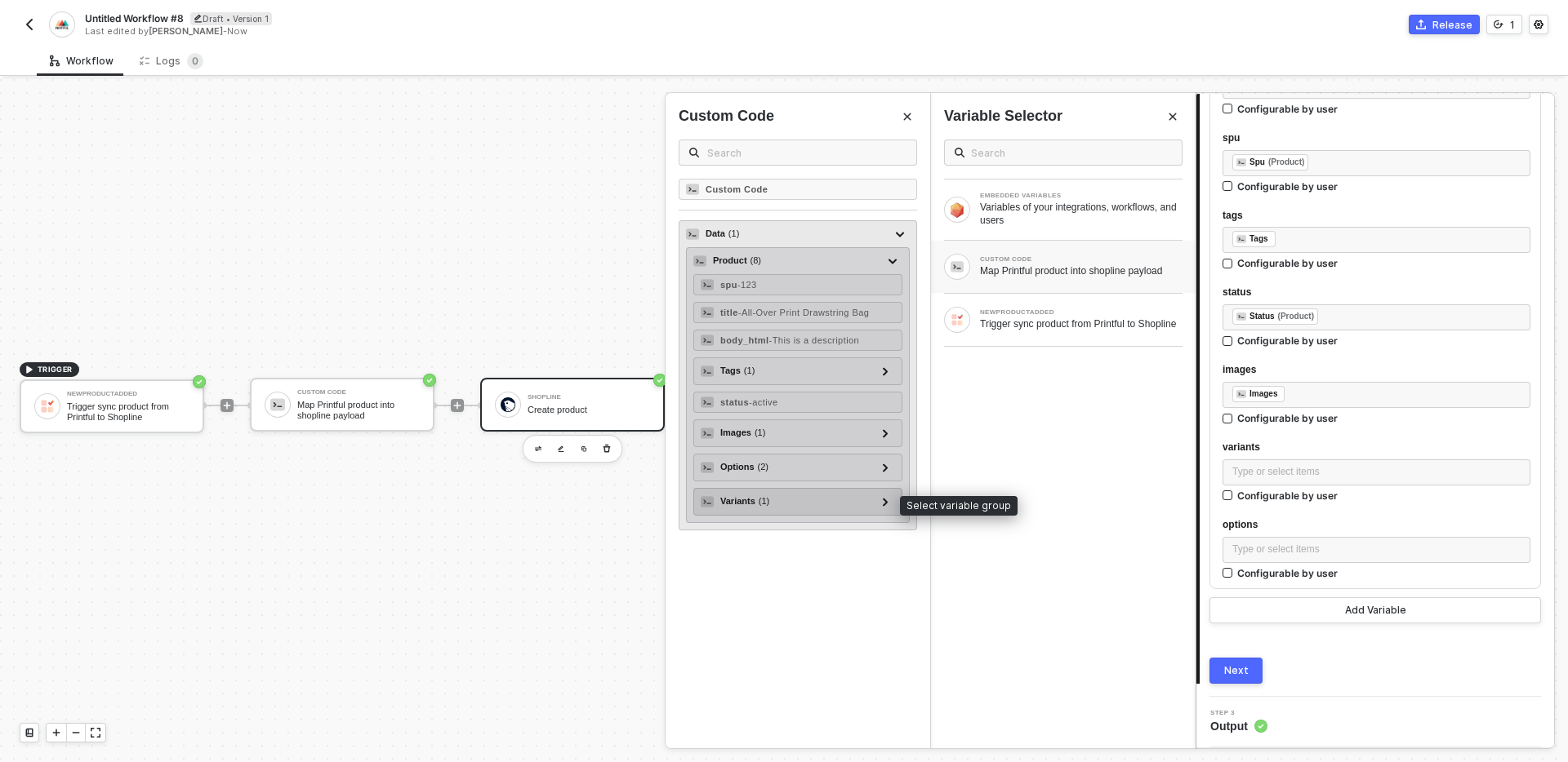
click at [797, 499] on div "Variants ( 1 )" at bounding box center [788, 501] width 175 height 19
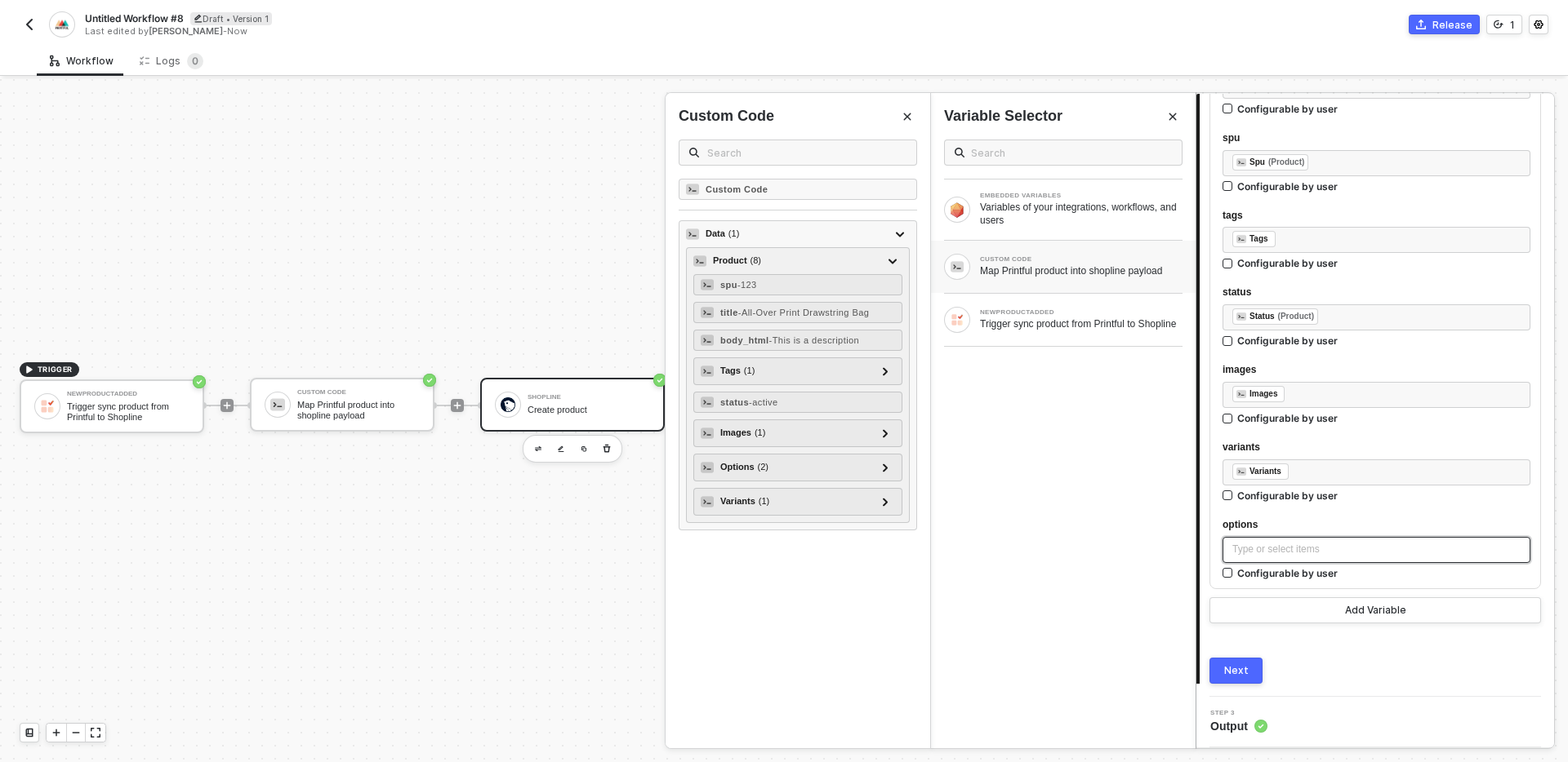
click at [1248, 554] on div "Type or select items ﻿" at bounding box center [1376, 549] width 289 height 16
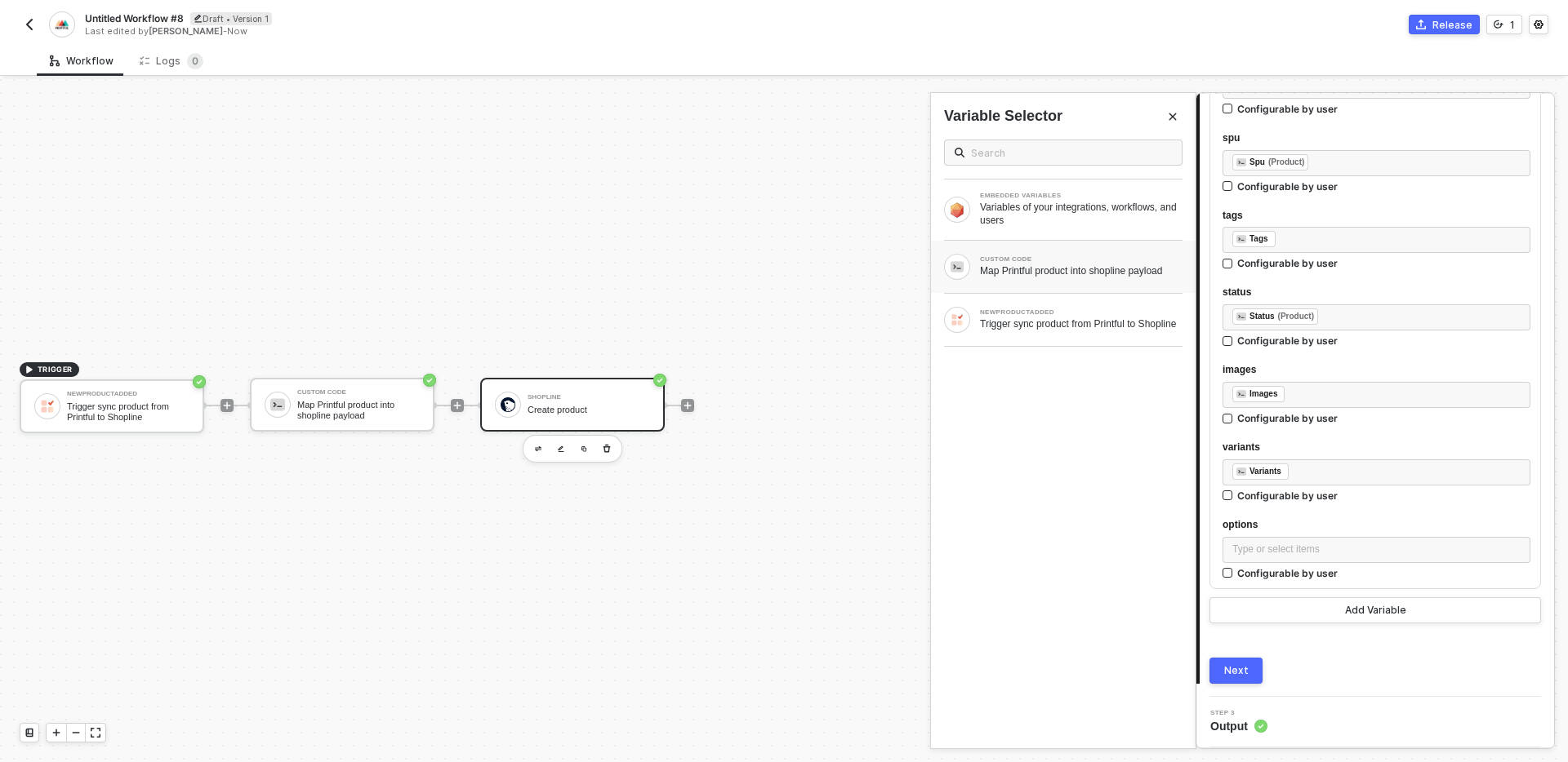
click at [1043, 268] on div "Map Printful product into shopline payload" at bounding box center [1081, 271] width 203 height 13
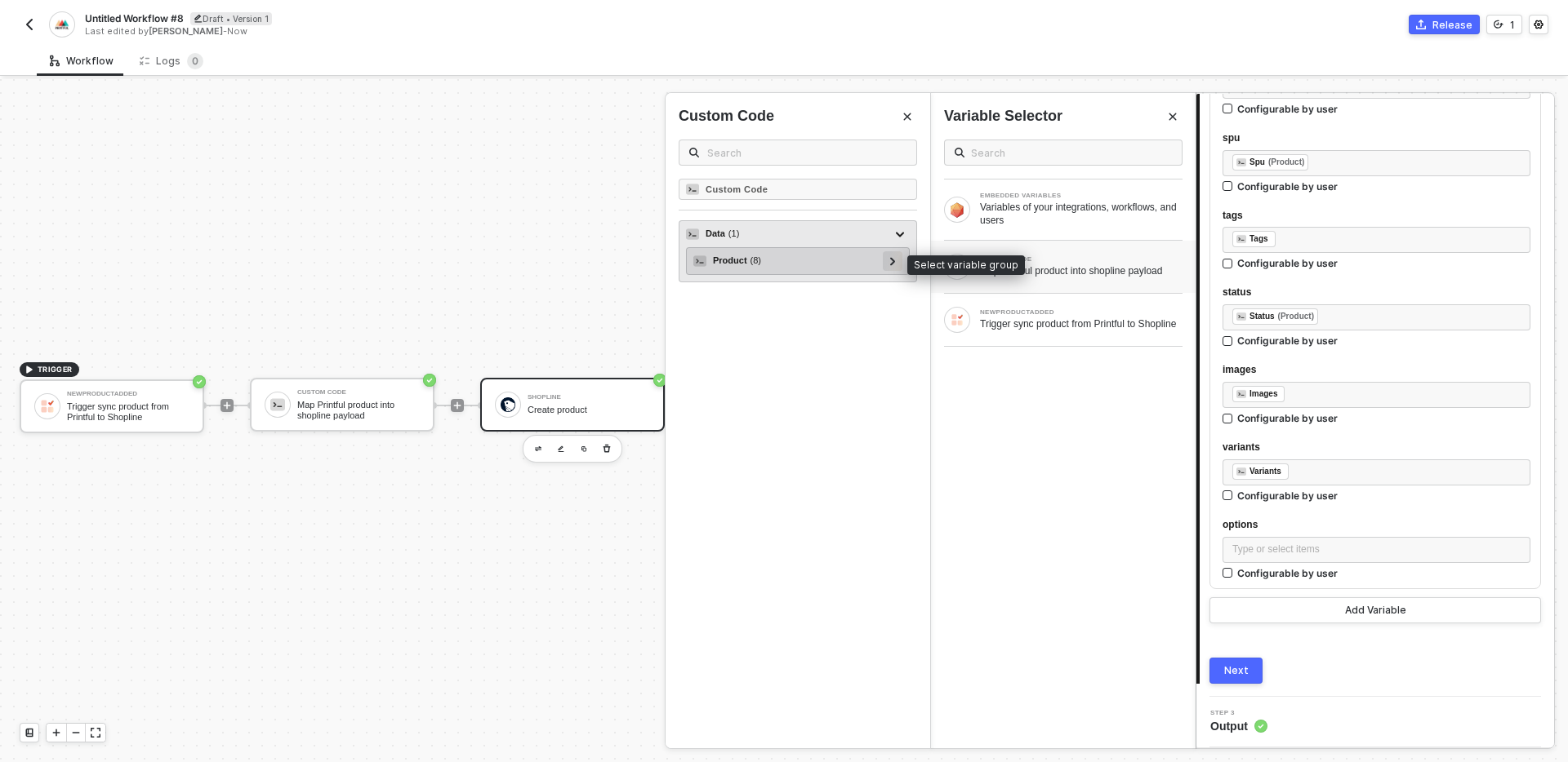
click at [890, 261] on icon at bounding box center [893, 261] width 6 height 8
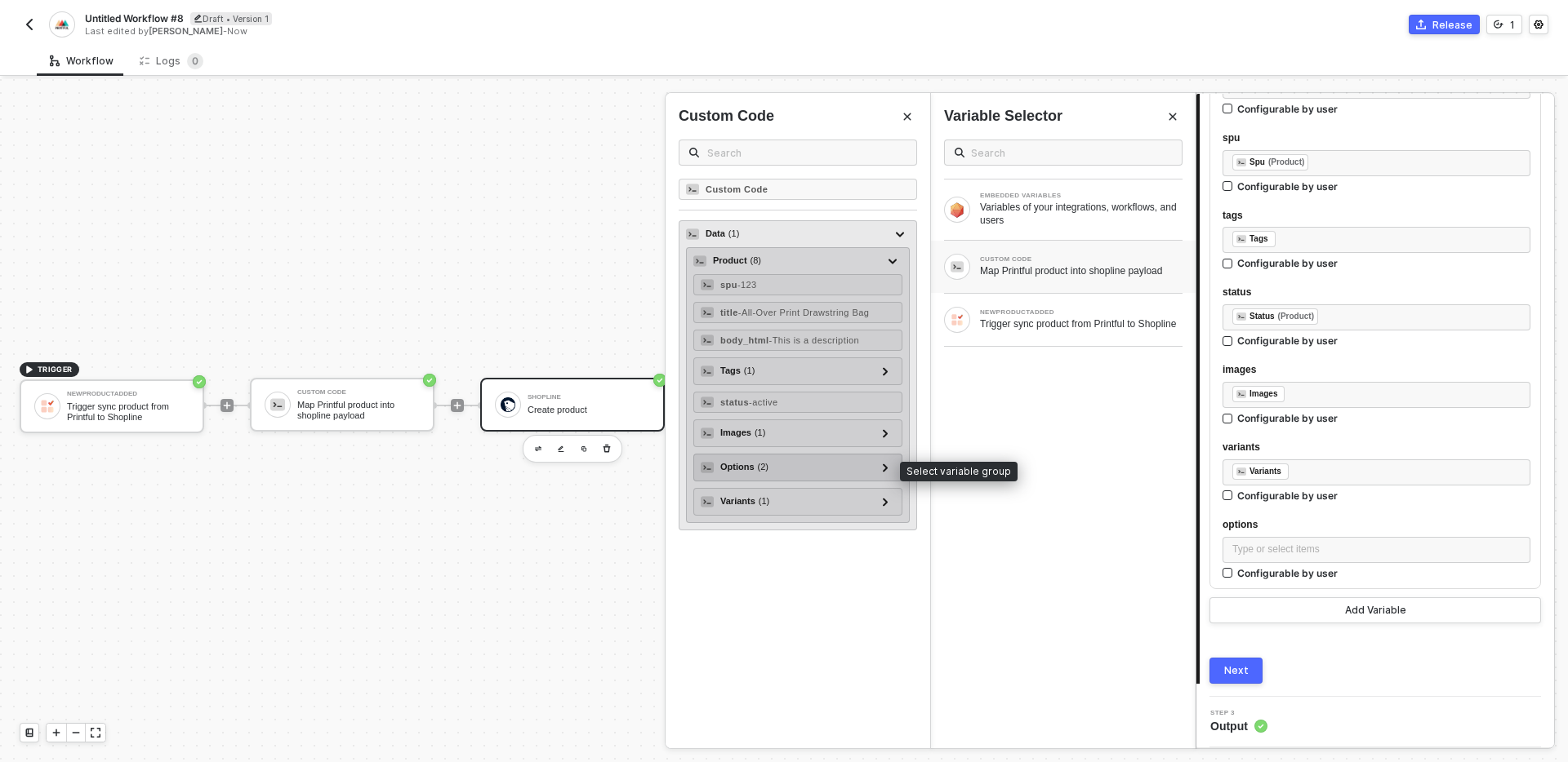
click at [796, 473] on div "Options ( 2 )" at bounding box center [788, 467] width 175 height 19
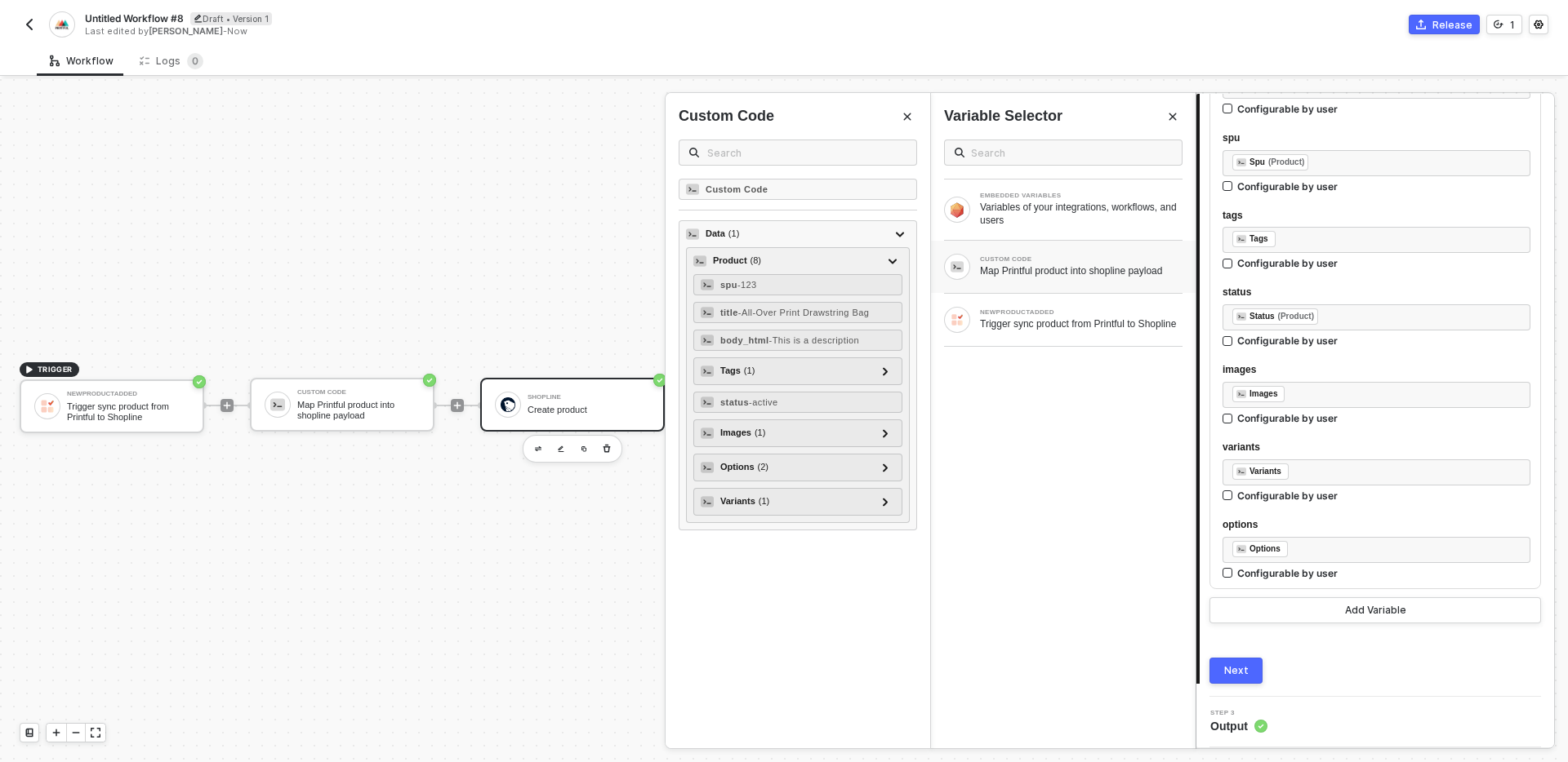
click at [1248, 671] on button "Next" at bounding box center [1236, 671] width 53 height 26
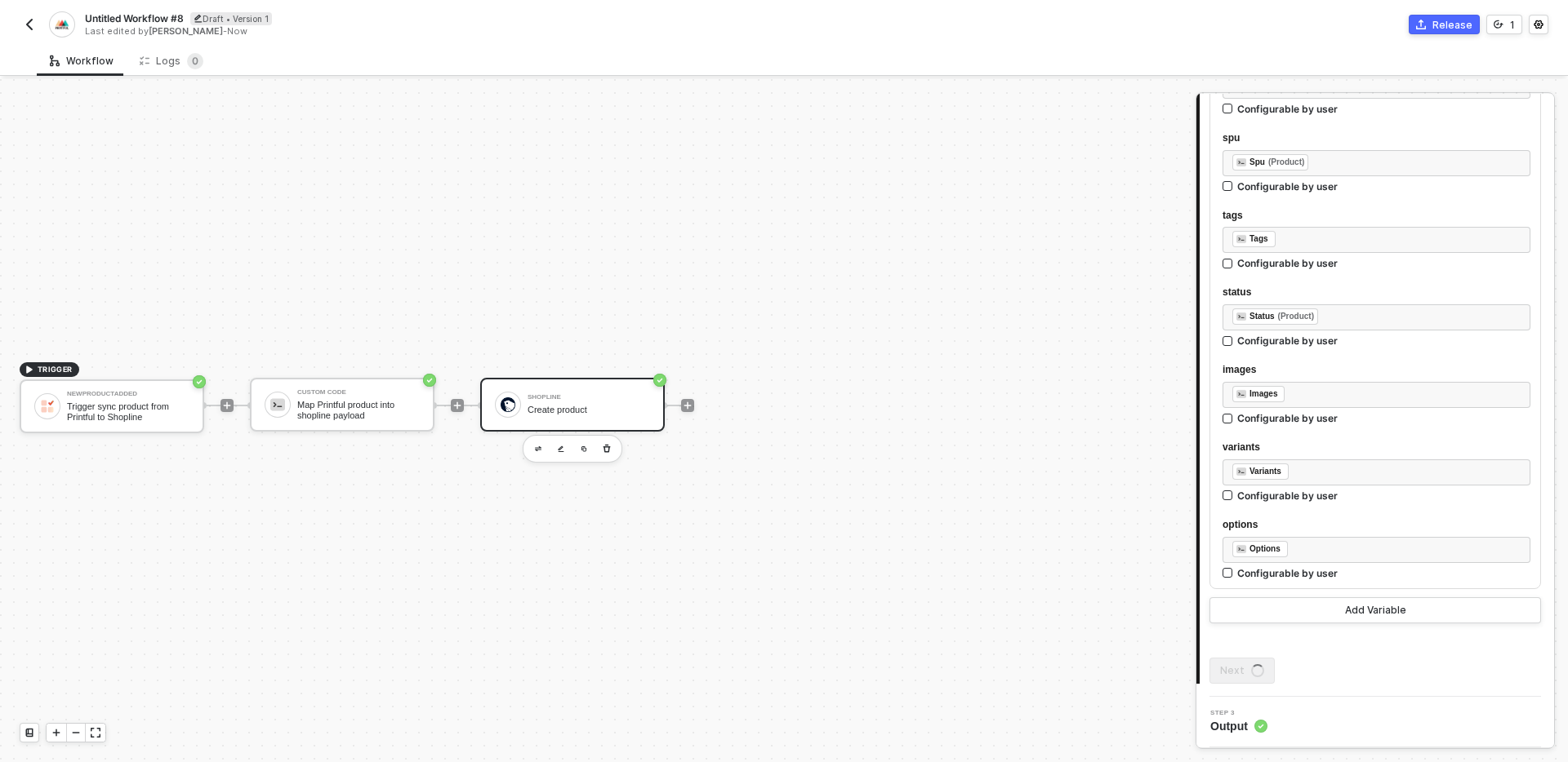
scroll to position [0, 0]
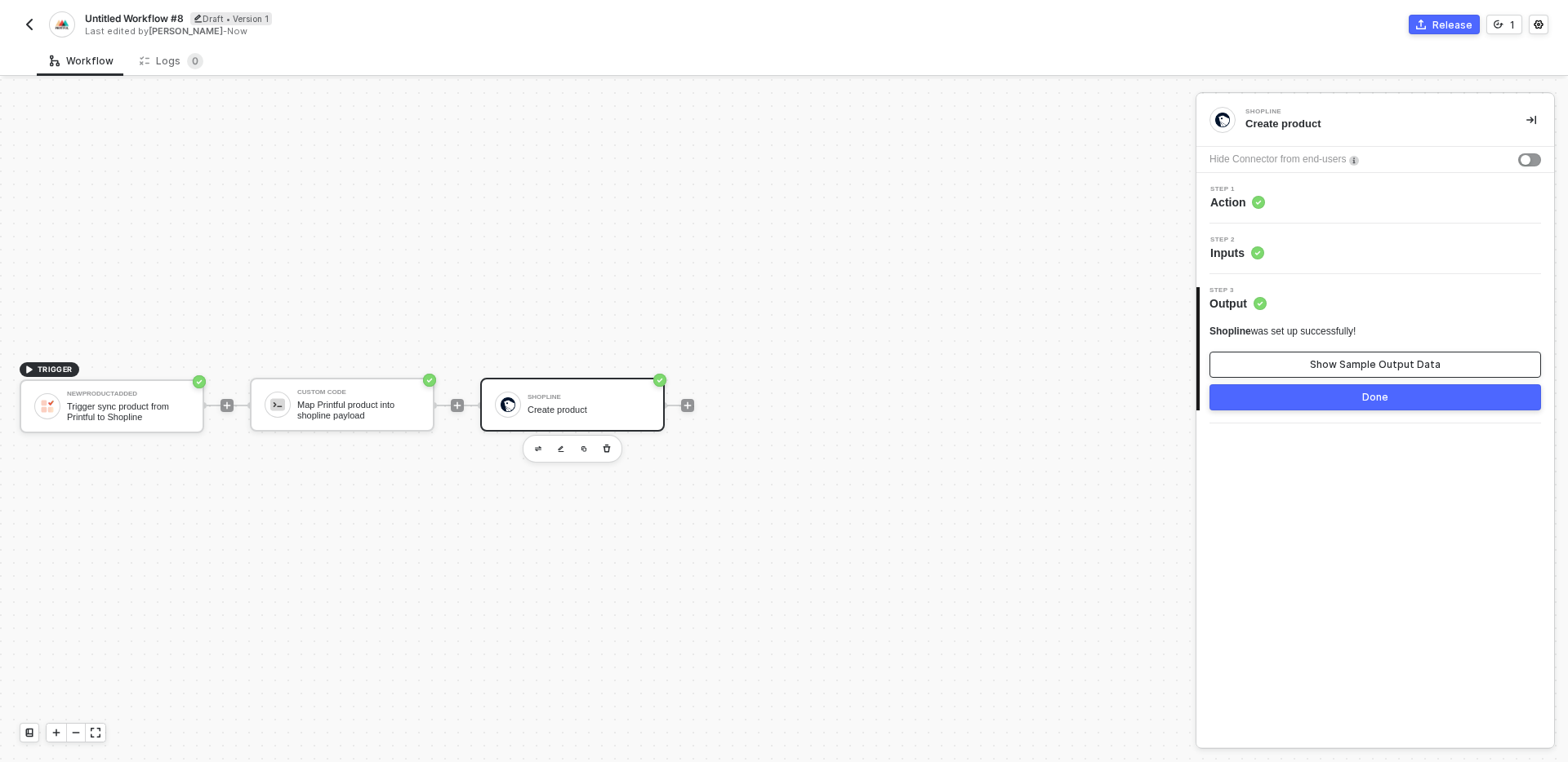
click at [1318, 360] on div "Show Sample Output Data" at bounding box center [1375, 365] width 131 height 13
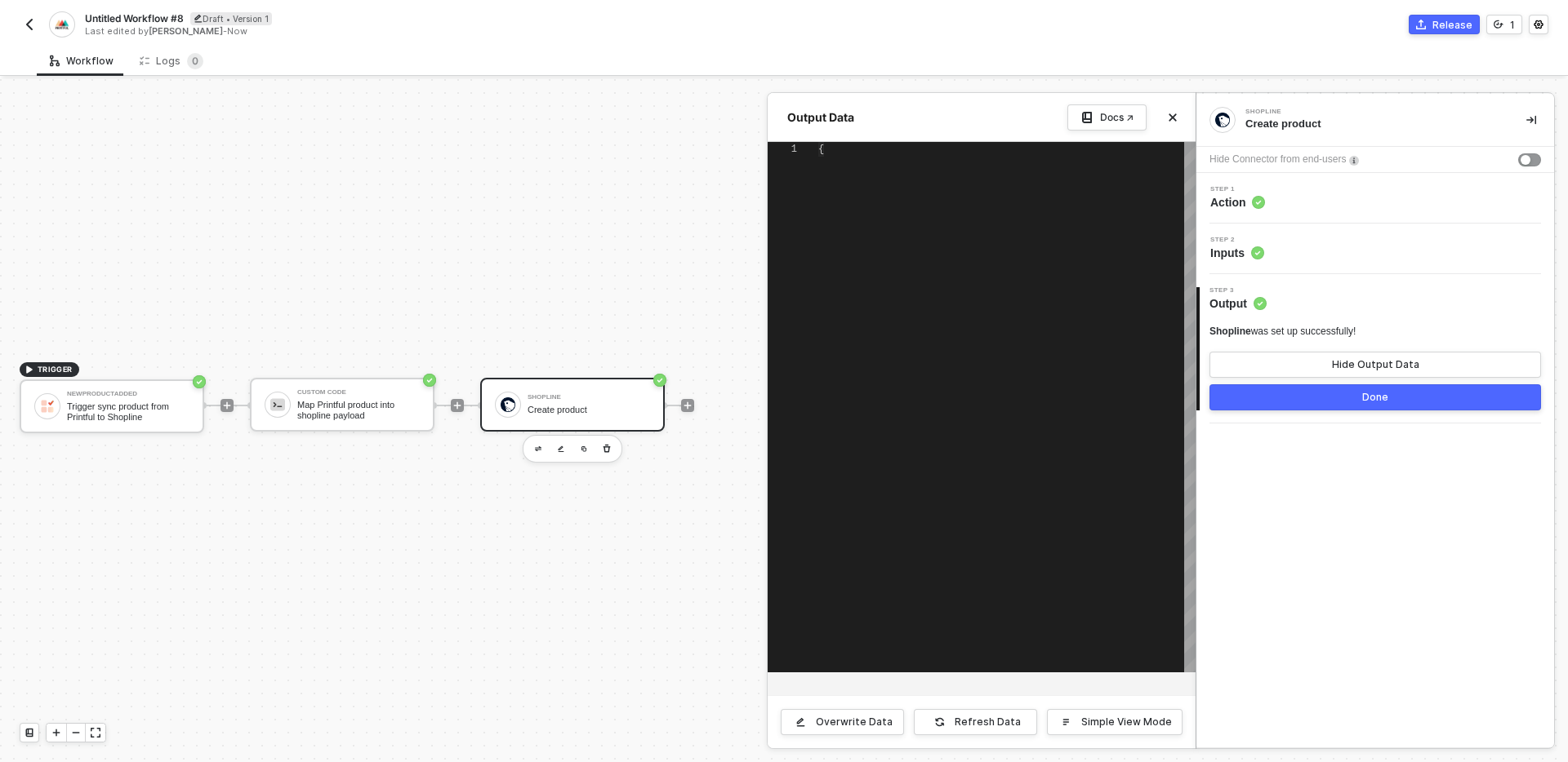
type textarea "{ "data": [ [ { "json": { "message": "Shopline is no longer authorized, Reauth …"
click at [1353, 534] on div "Shopline Create product Hide Connector from end-users Step 1 Action Step 2 Inpu…" at bounding box center [1375, 421] width 358 height 654
click at [1173, 117] on icon "icon-close" at bounding box center [1173, 118] width 7 height 7
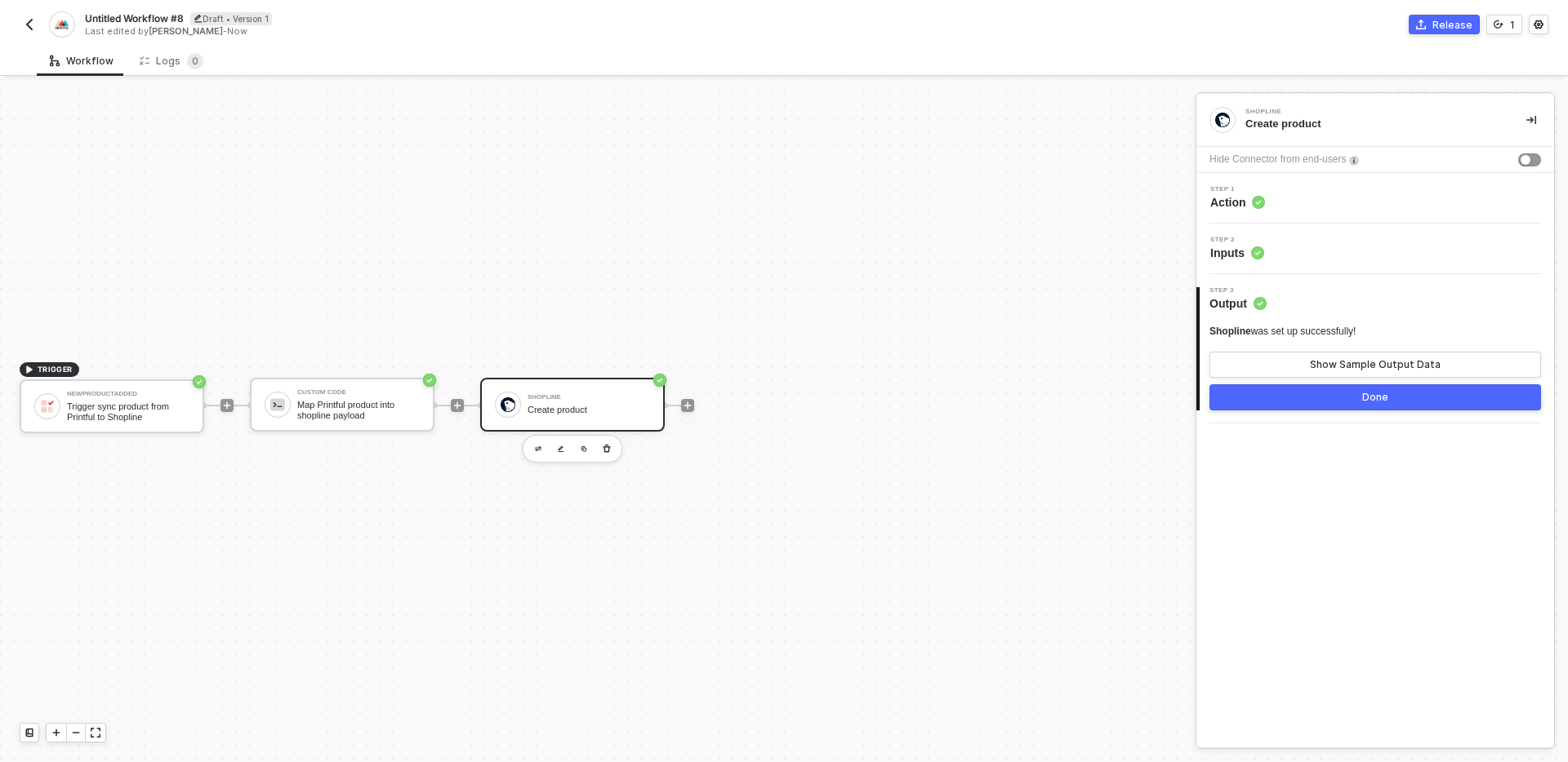
click at [1342, 198] on div "Step 1 Action" at bounding box center [1377, 198] width 354 height 25
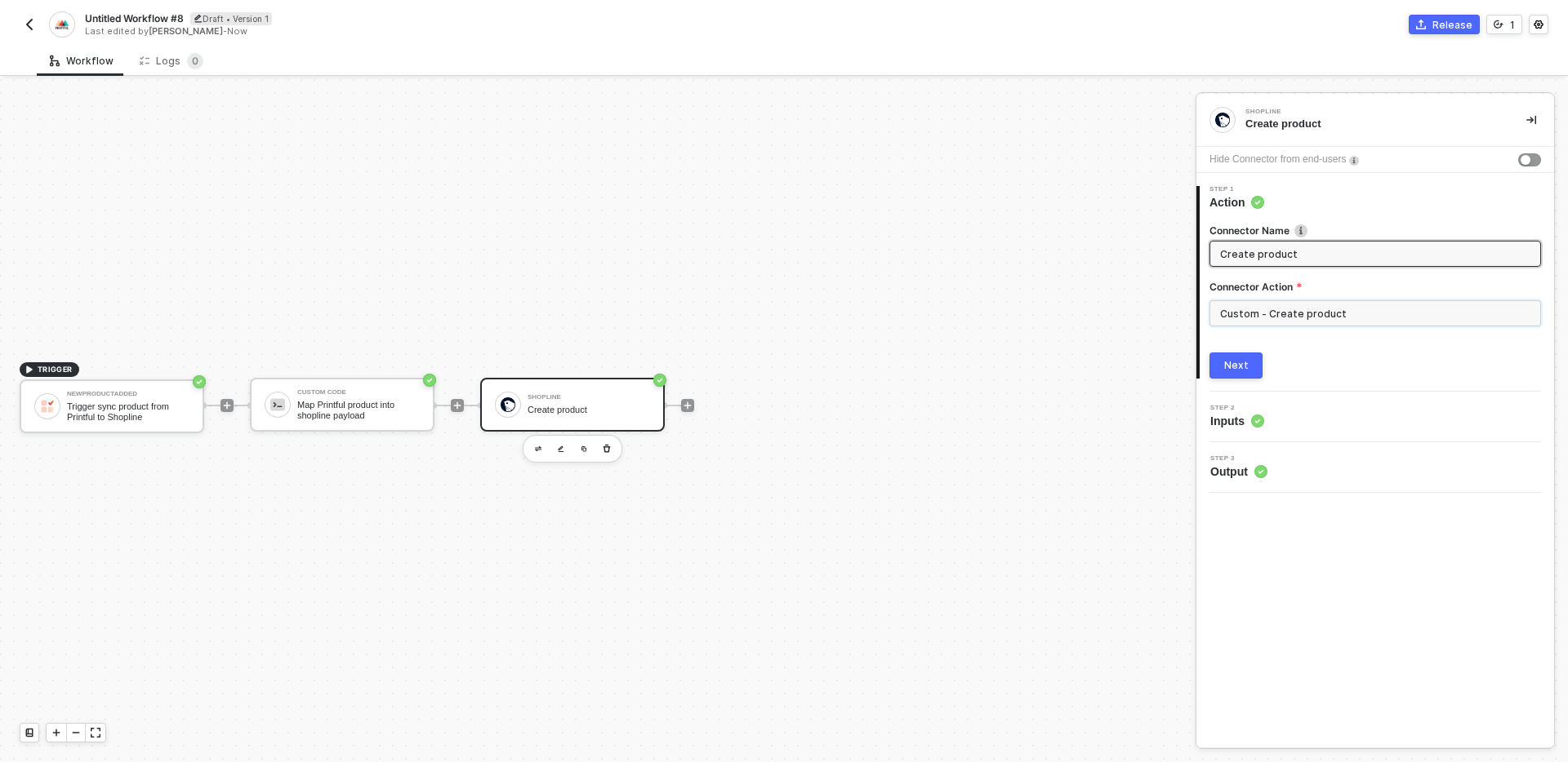
click at [1367, 311] on input "Custom - Create product" at bounding box center [1375, 313] width 332 height 26
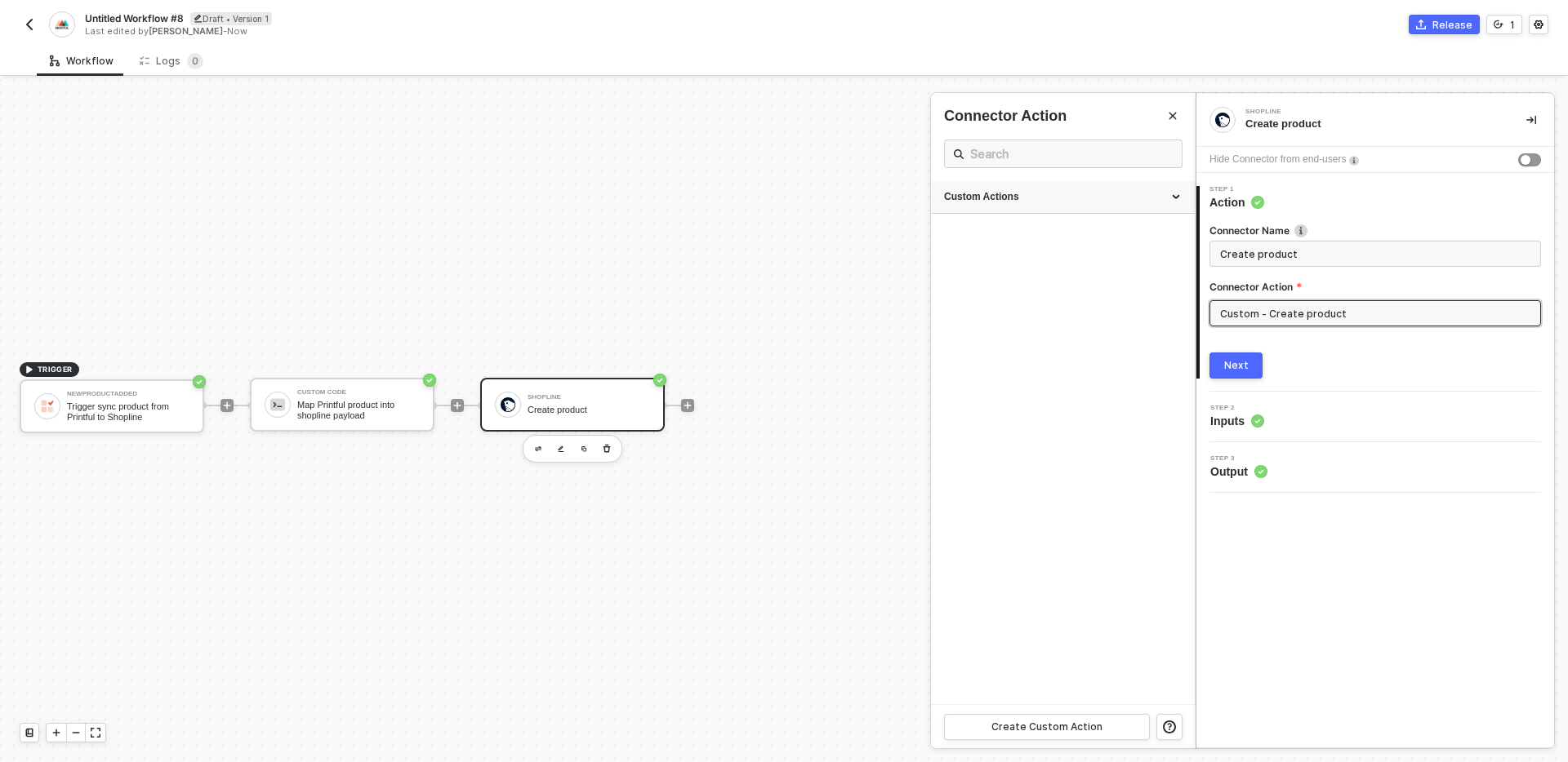
click at [1022, 205] on div "Custom Actions" at bounding box center [1063, 197] width 264 height 32
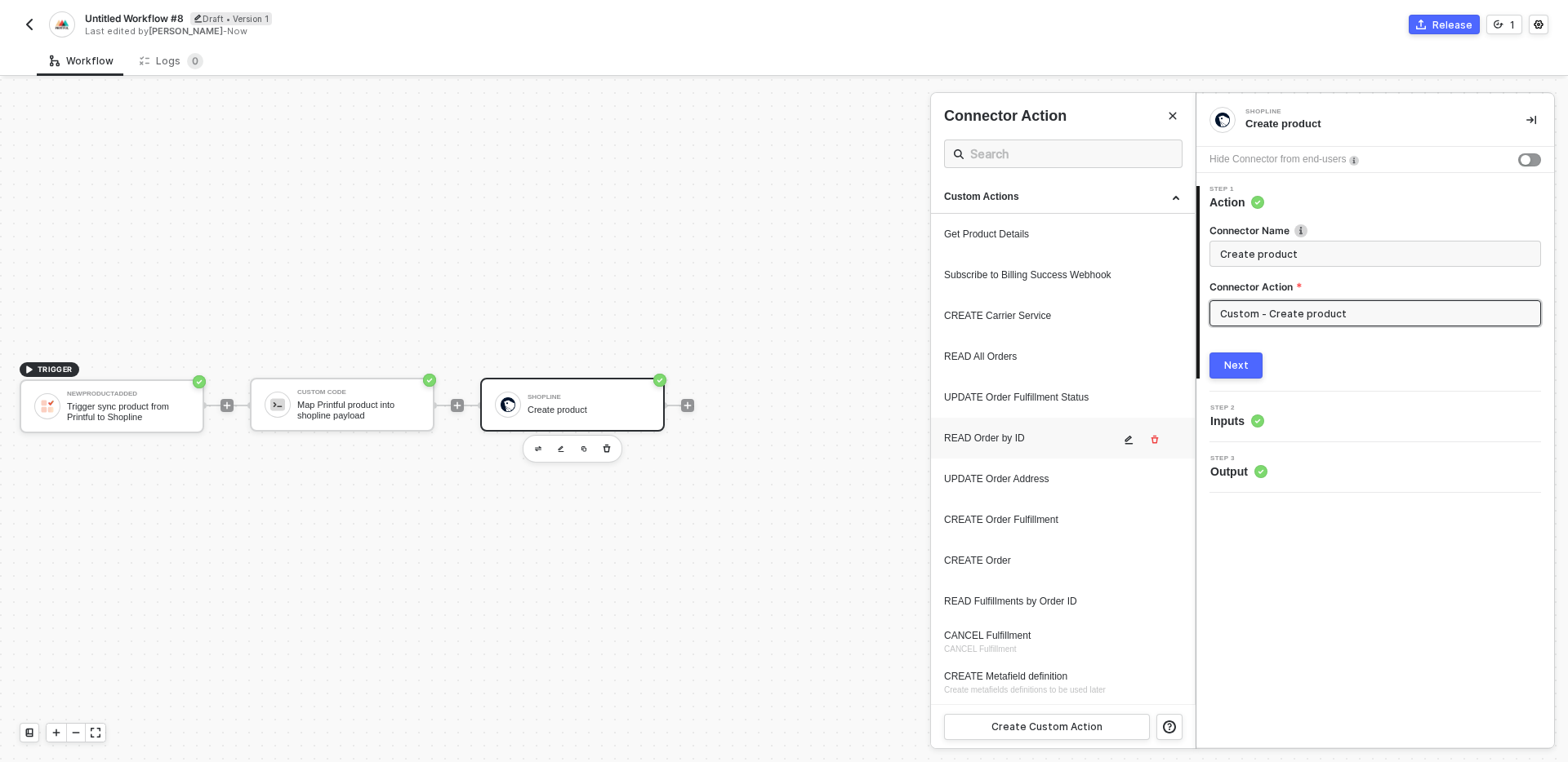
scroll to position [325, 0]
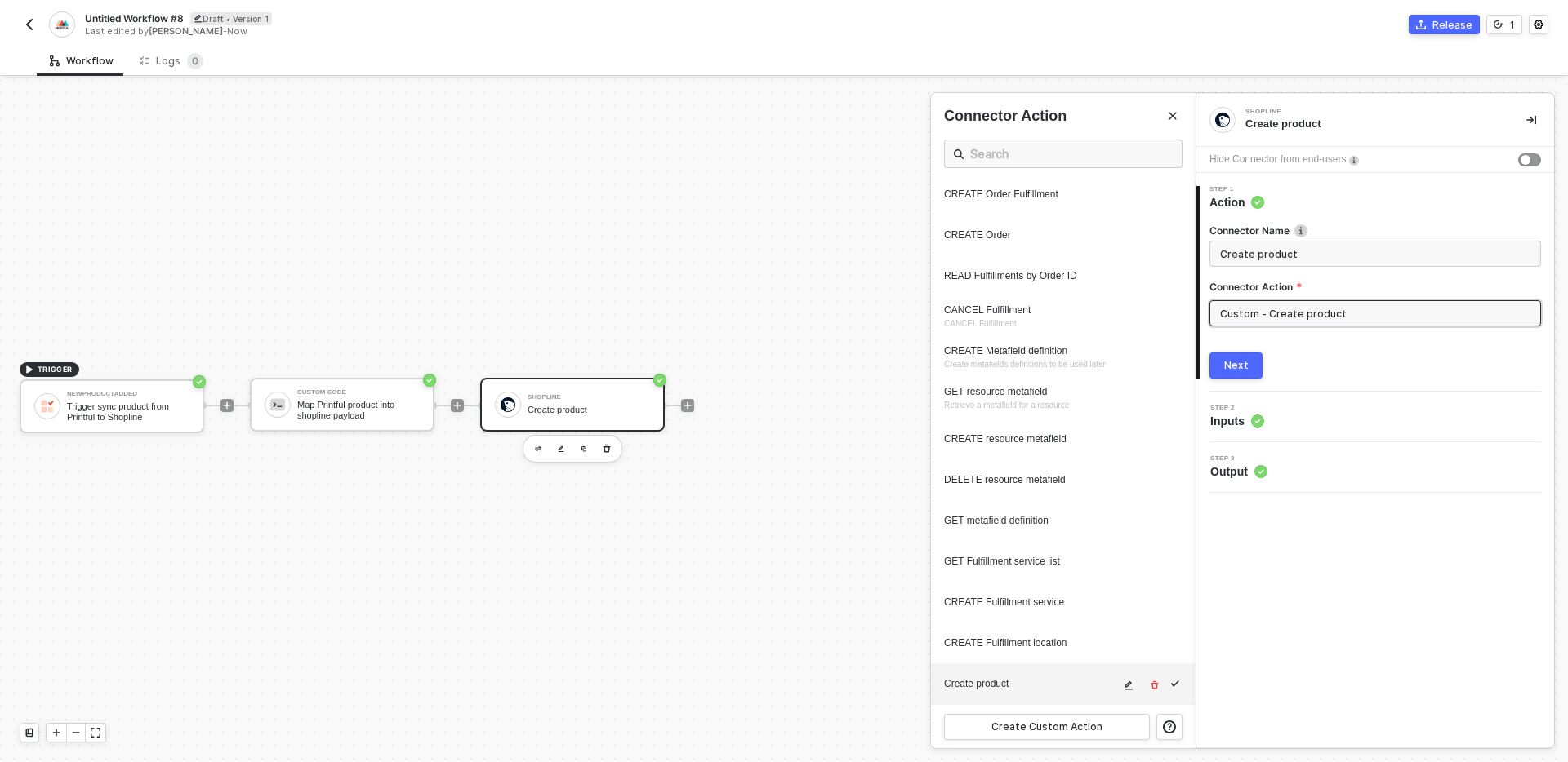
click at [1126, 688] on icon "icon-edit" at bounding box center [1128, 686] width 10 height 10
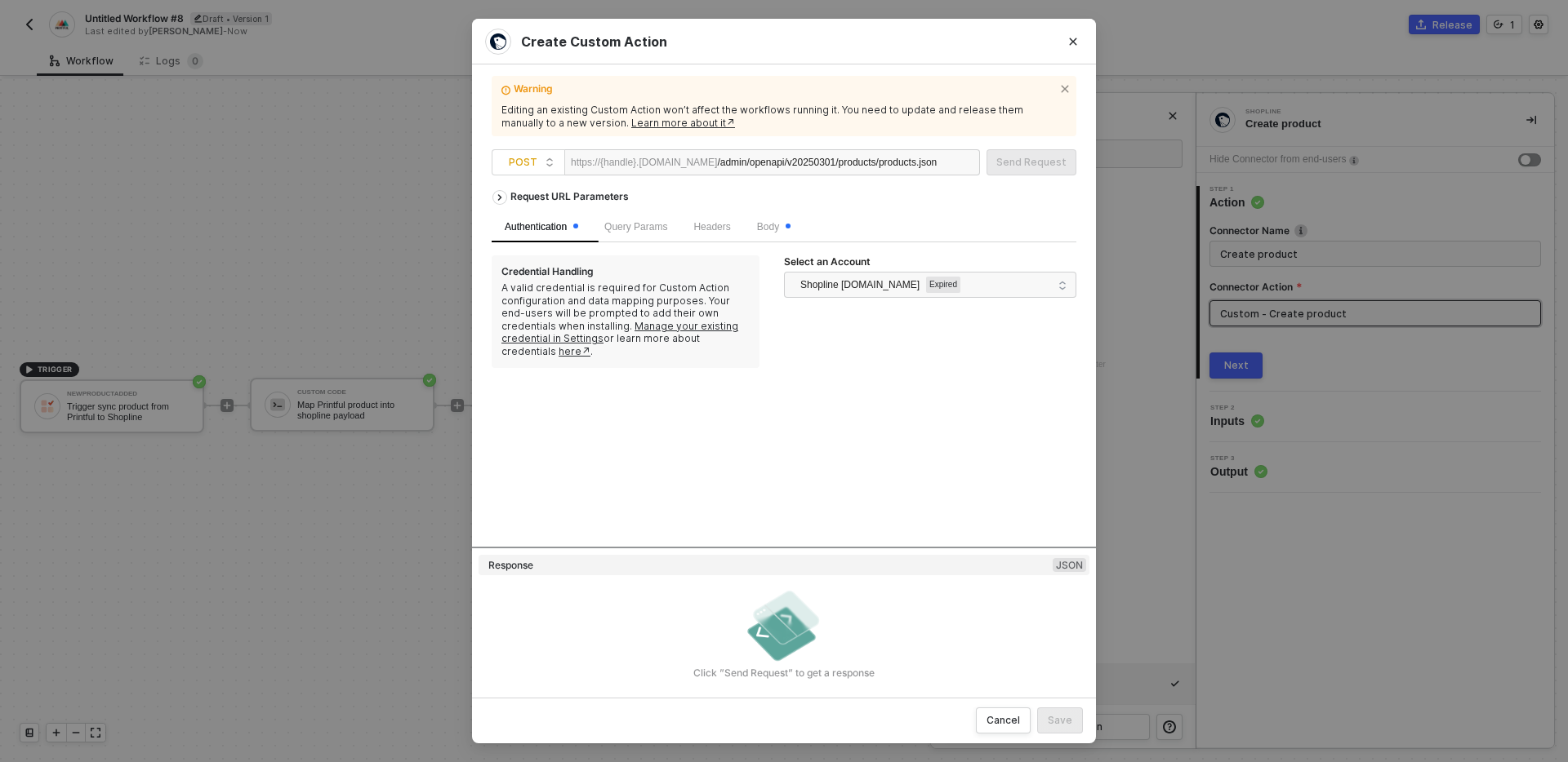
click at [782, 239] on div "Body" at bounding box center [773, 227] width 60 height 32
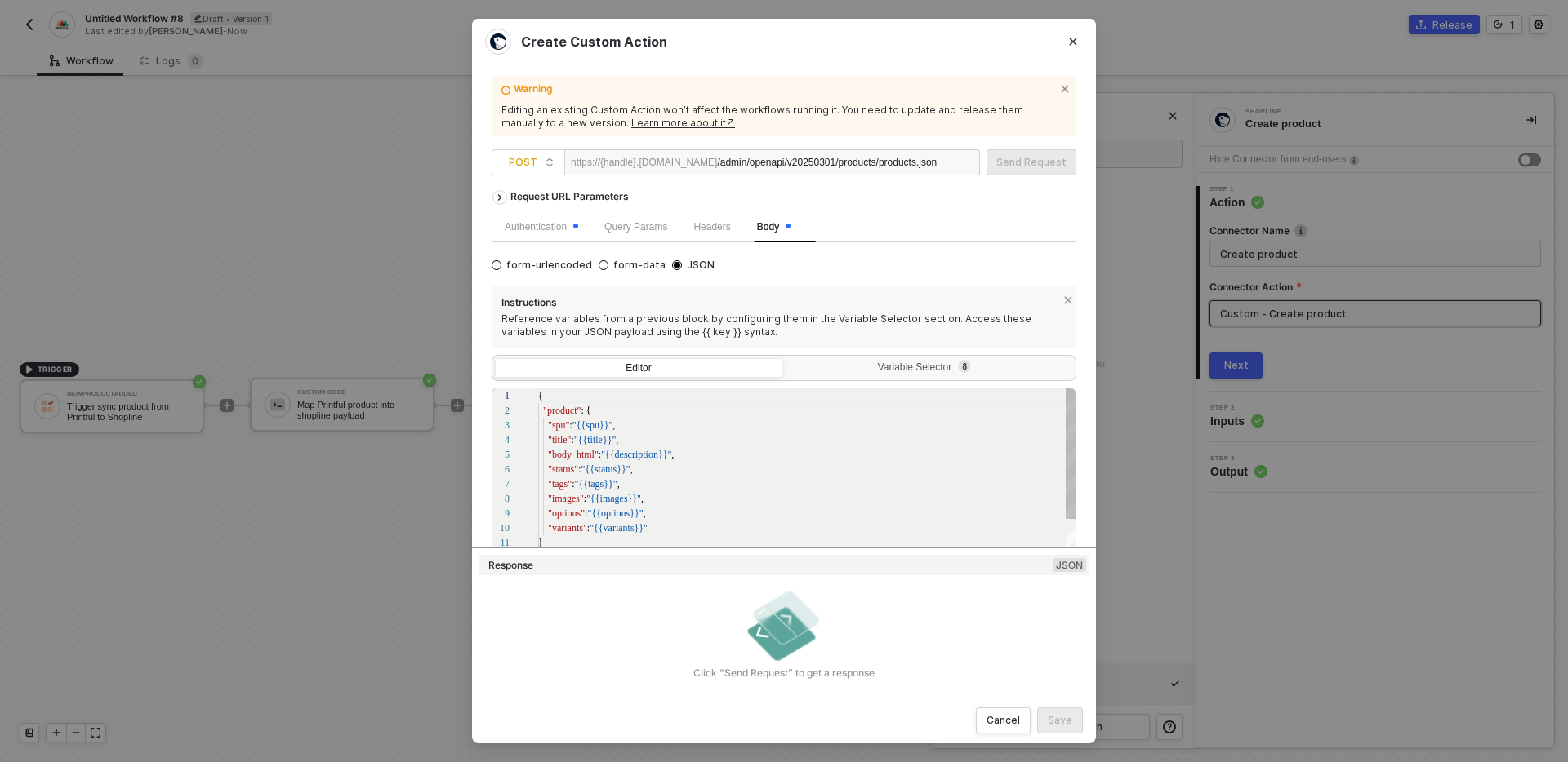
scroll to position [147, 0]
click at [861, 361] on div "Variable Selector 8" at bounding box center [927, 368] width 266 height 13
click at [785, 358] on input "Variable Selector 8" at bounding box center [785, 358] width 0 height 0
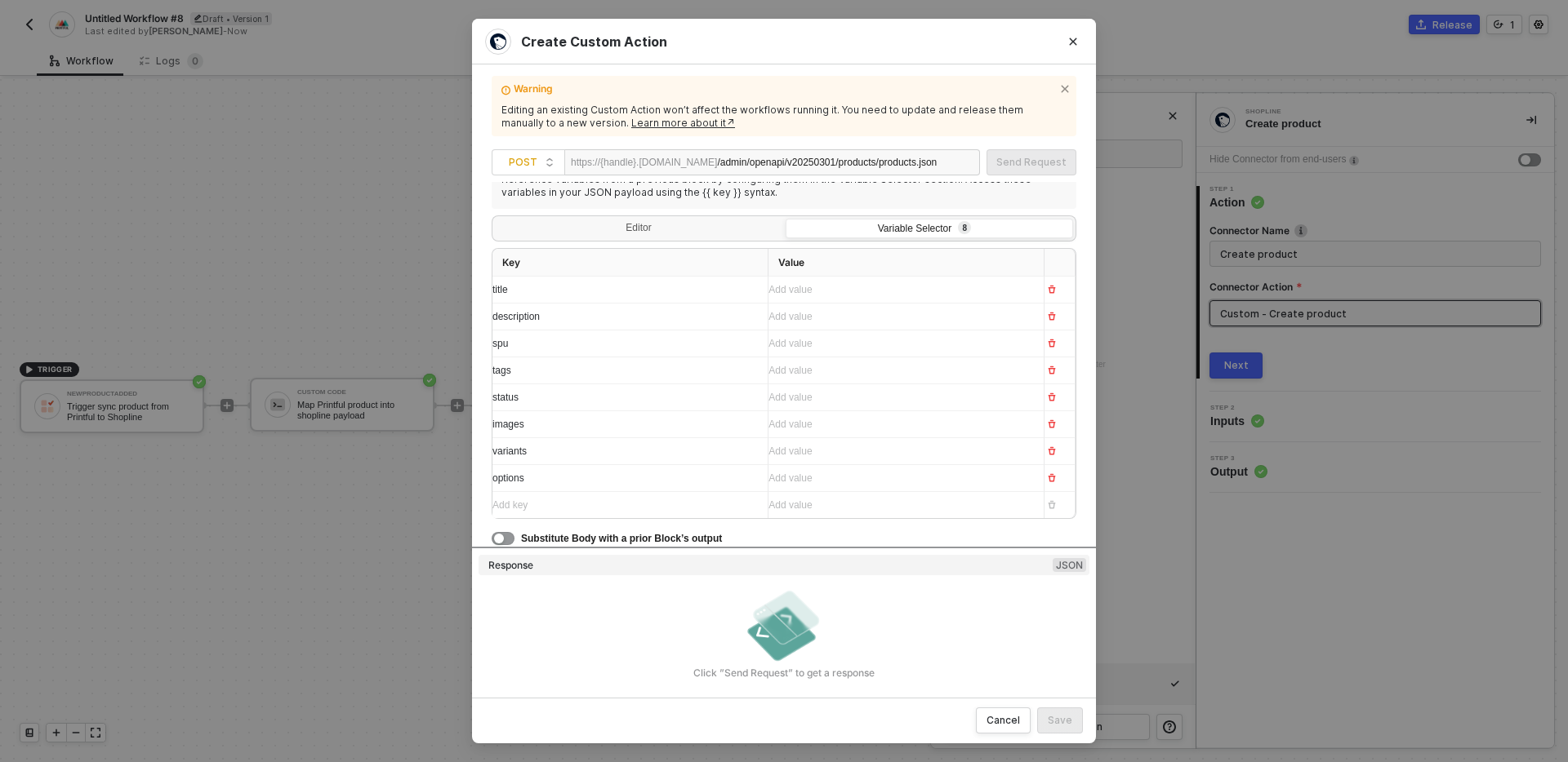
scroll to position [0, 0]
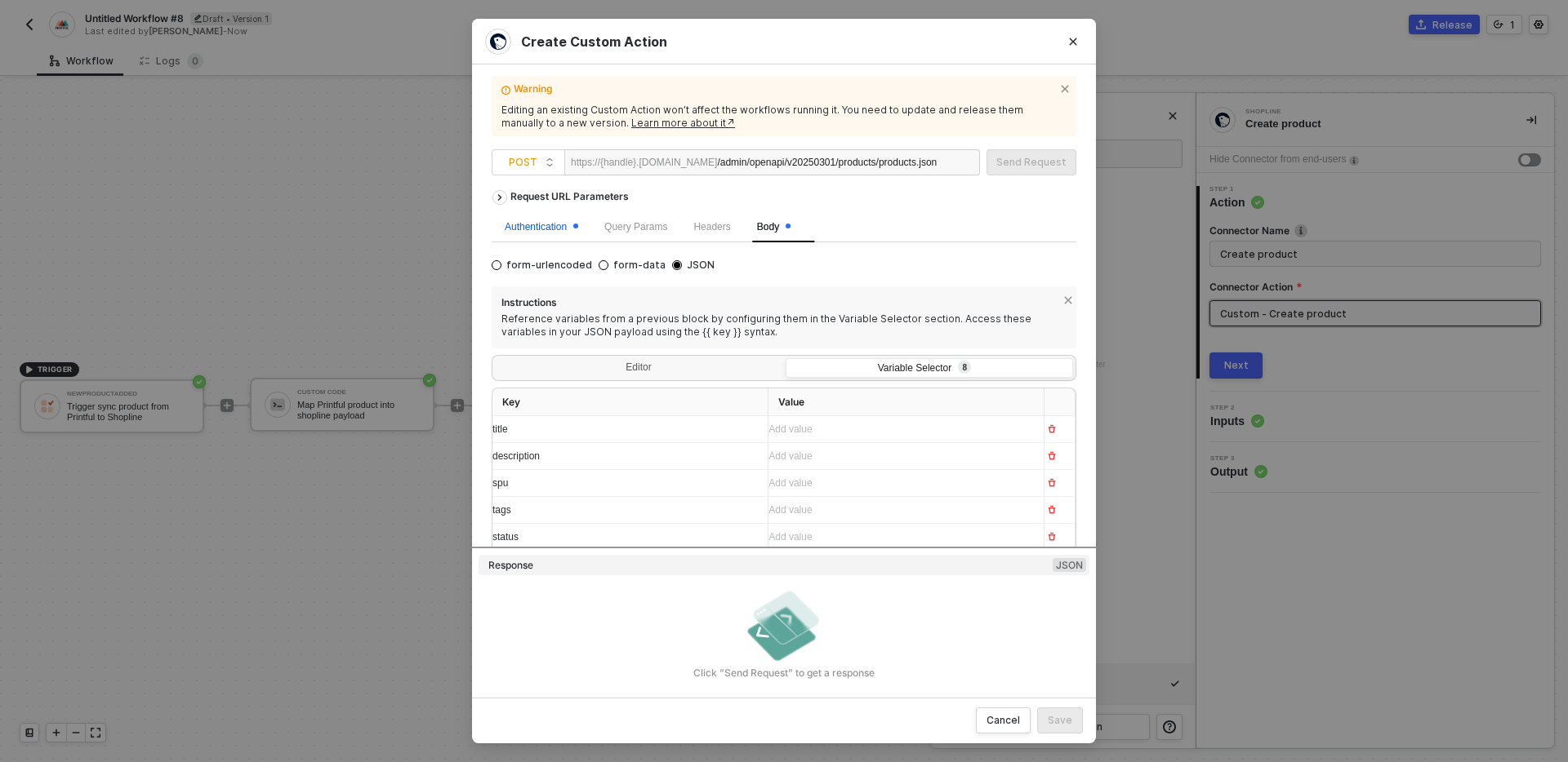
click at [540, 226] on div "Authentication" at bounding box center [541, 227] width 74 height 16
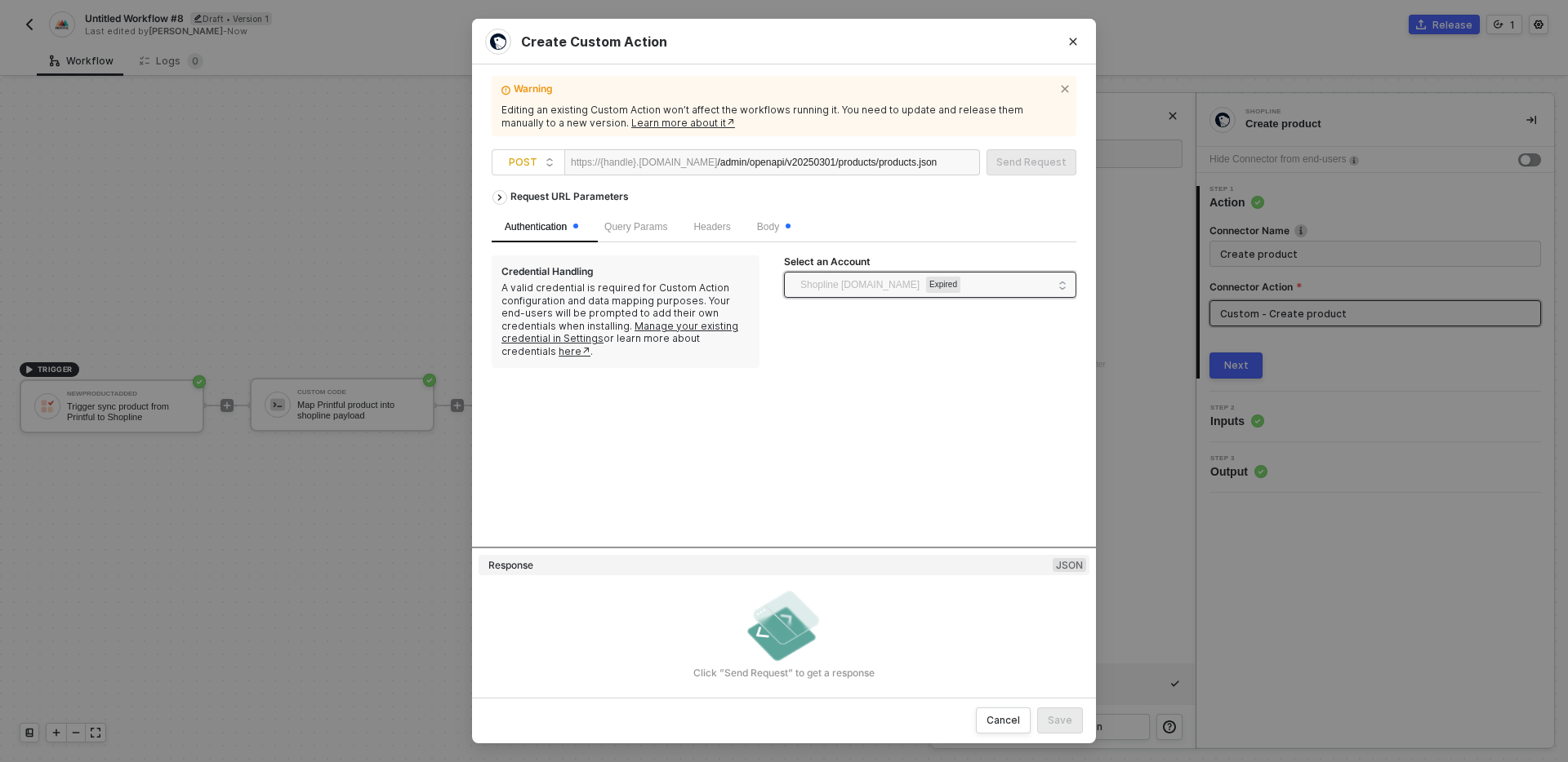
click at [961, 285] on span "Expired" at bounding box center [943, 285] width 34 height 17
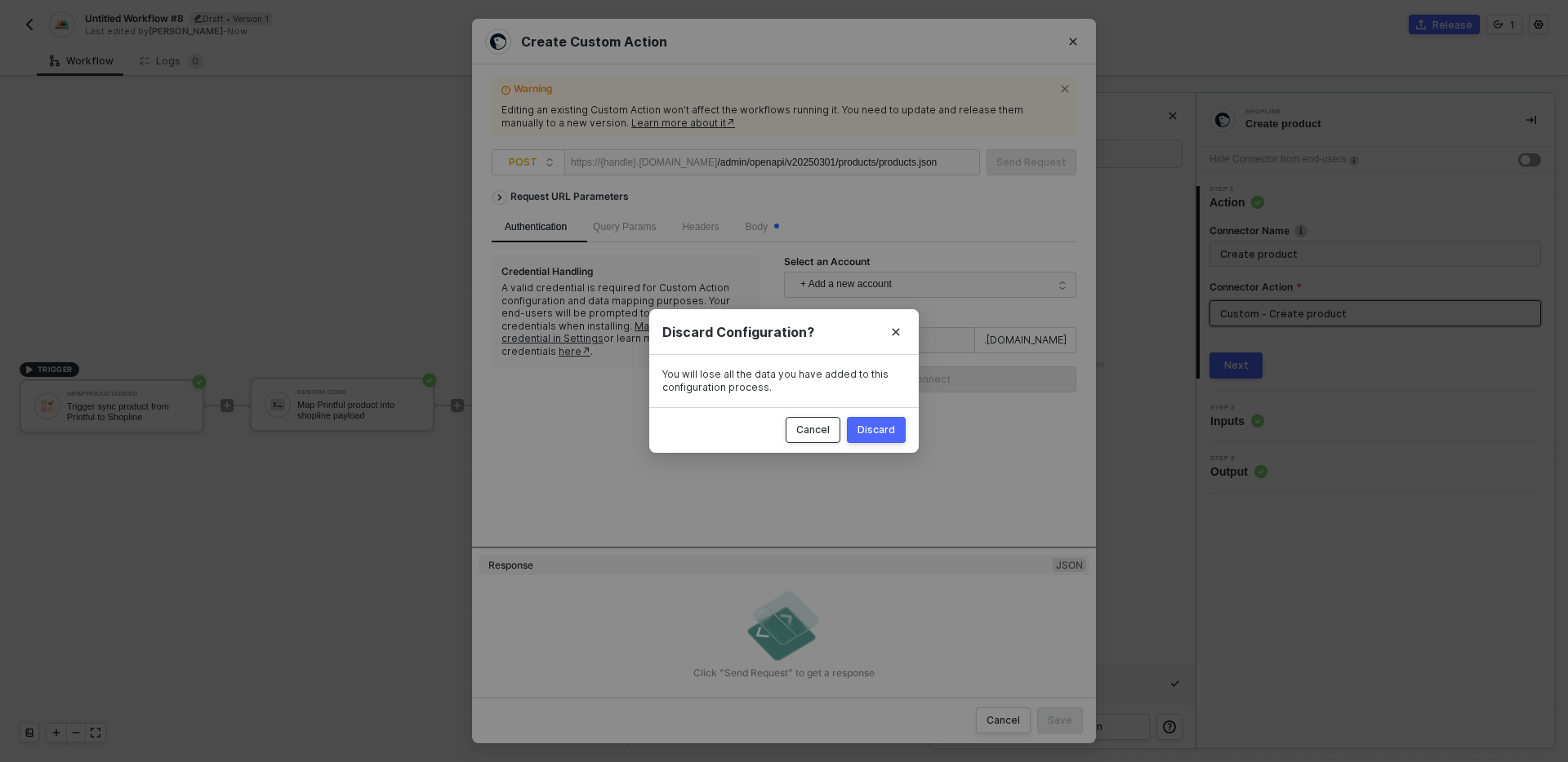
click at [832, 428] on button "Cancel" at bounding box center [812, 430] width 54 height 26
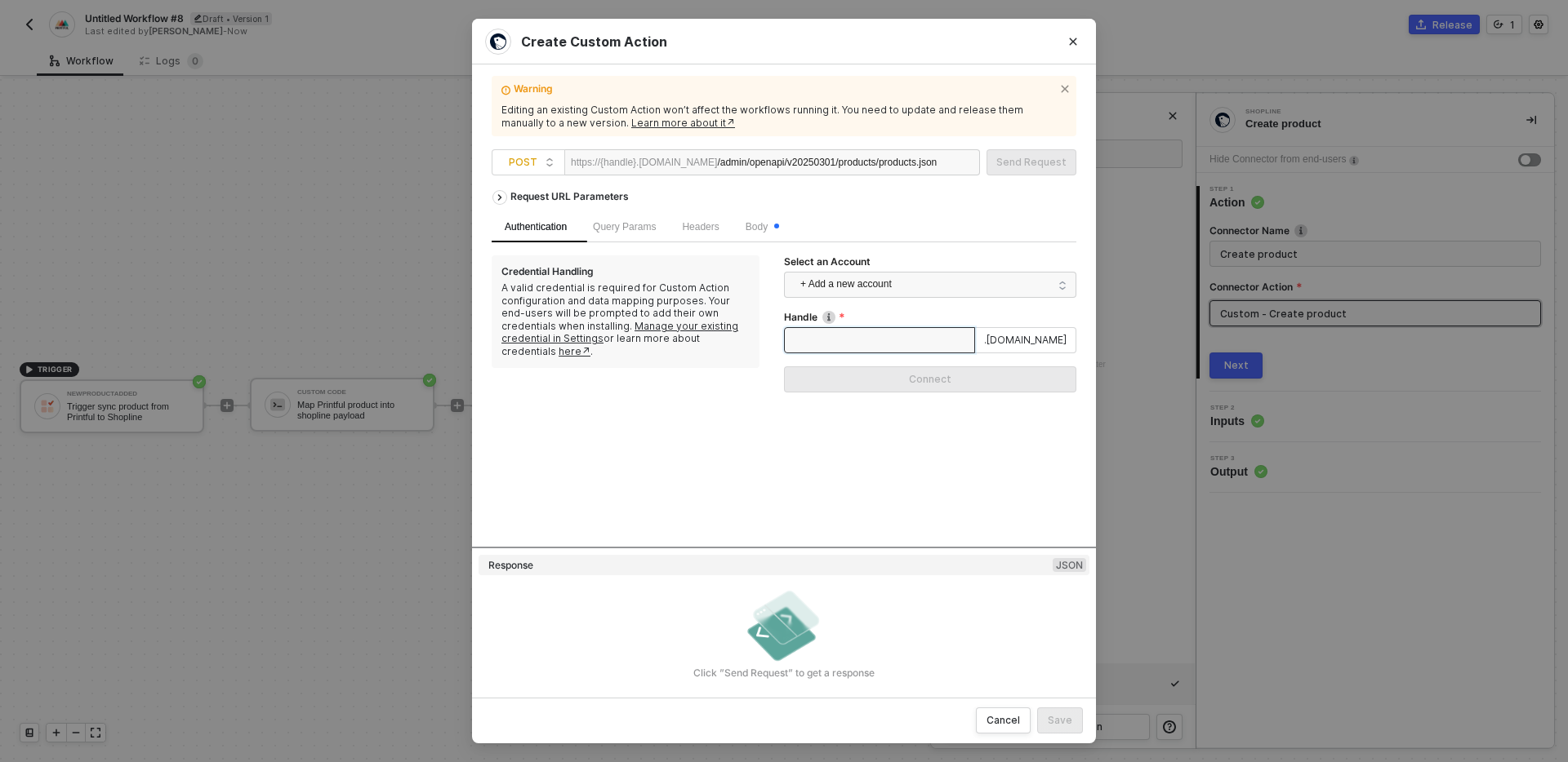
click at [889, 341] on input "Handle" at bounding box center [878, 340] width 191 height 26
type input "testcs"
click at [912, 385] on div "Connect" at bounding box center [930, 380] width 42 height 13
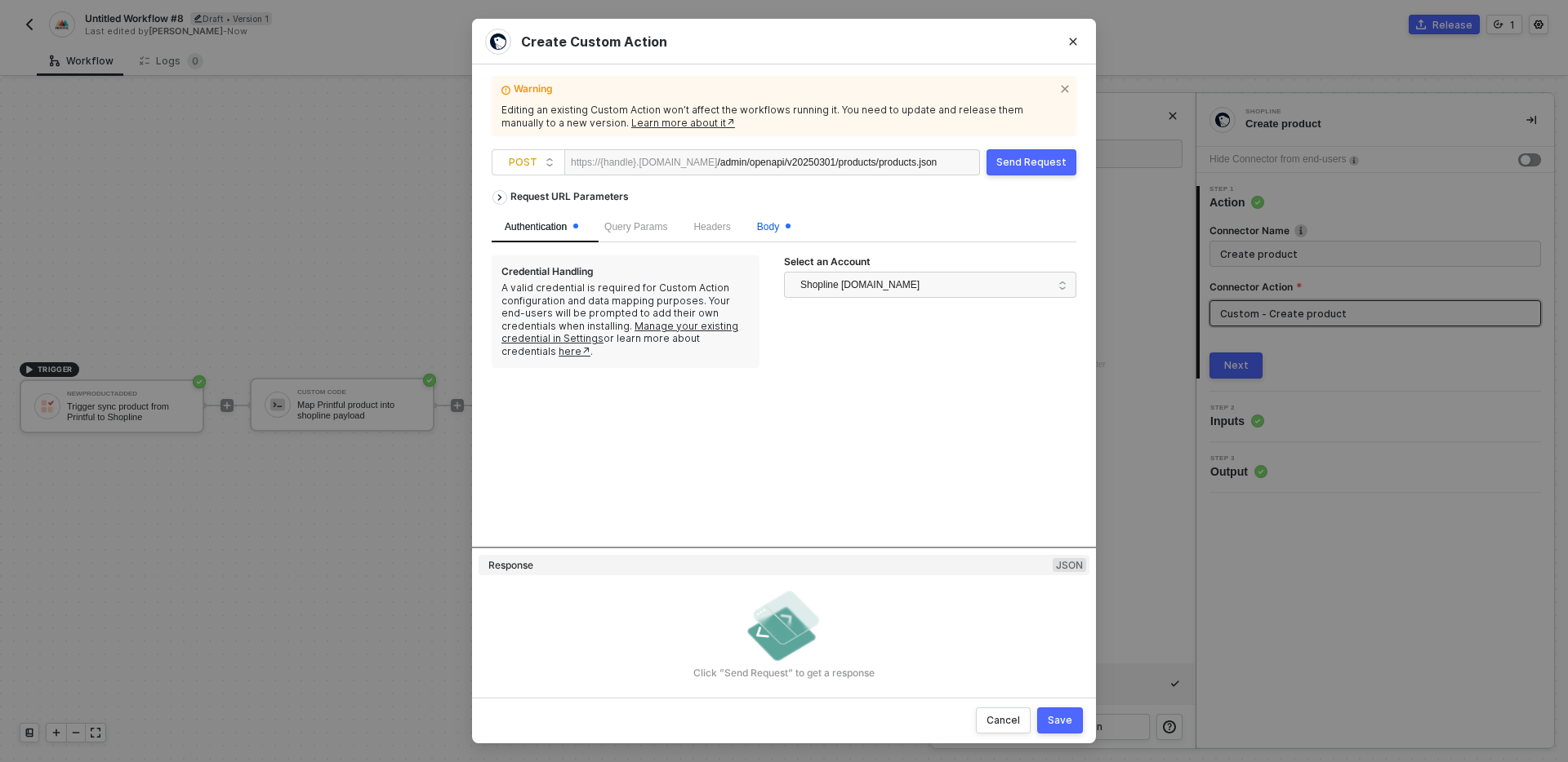
click at [784, 225] on span "Body" at bounding box center [773, 227] width 33 height 11
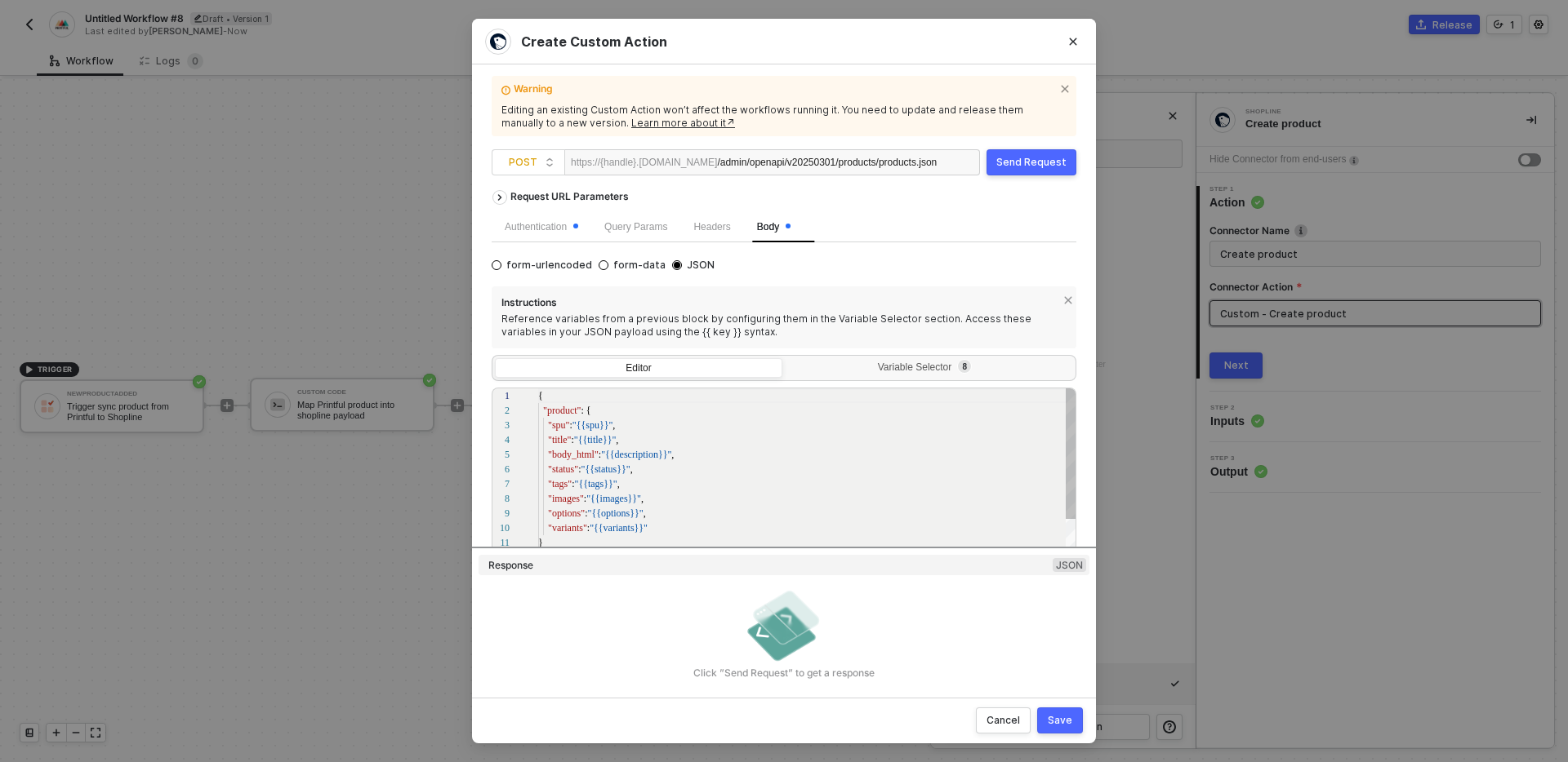
scroll to position [147, 0]
click at [862, 359] on div "Variable Selector 8" at bounding box center [929, 369] width 288 height 23
click at [785, 358] on input "Variable Selector 8" at bounding box center [785, 358] width 0 height 0
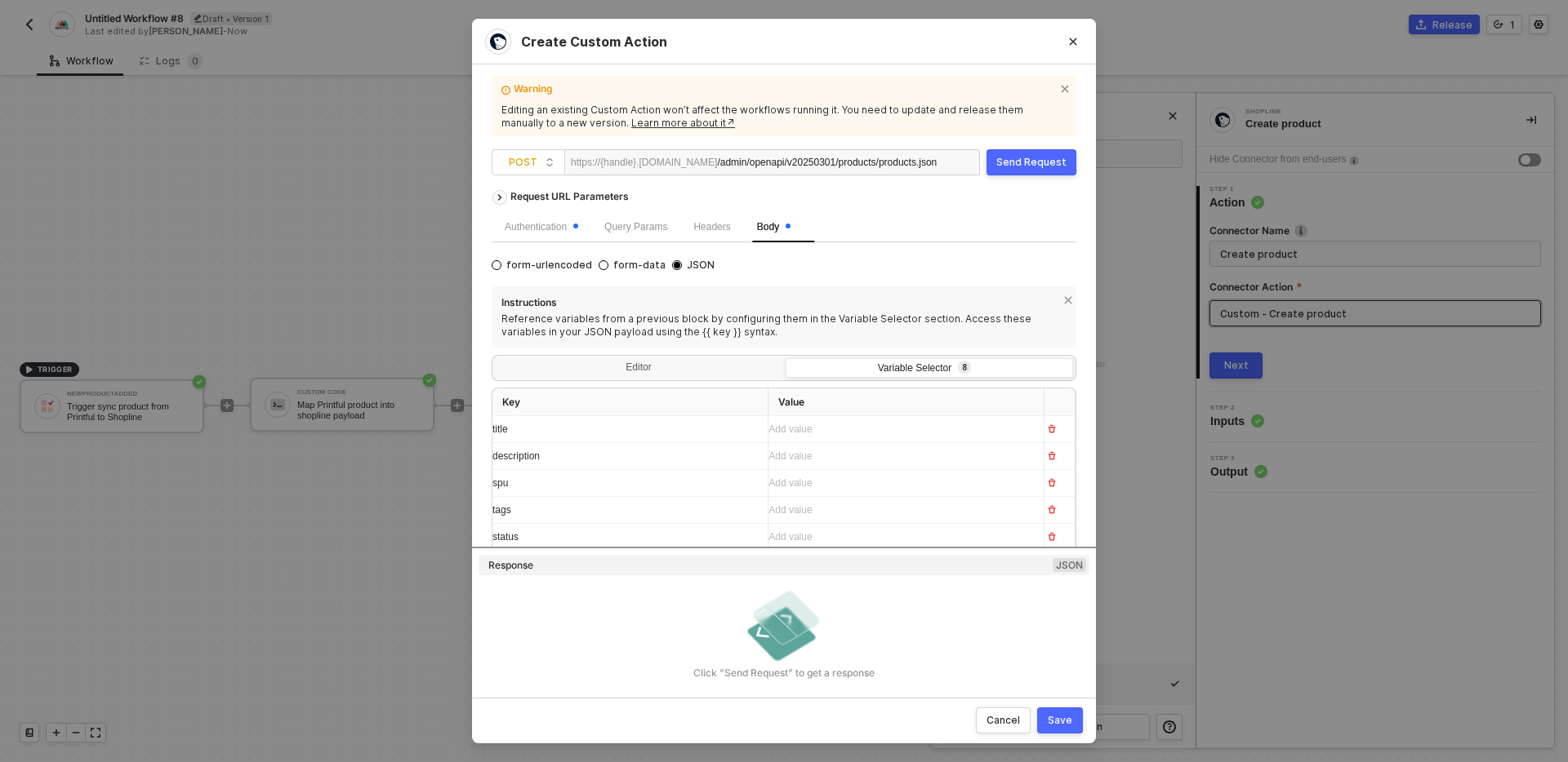
click at [841, 435] on div "Add value ﻿" at bounding box center [900, 429] width 262 height 16
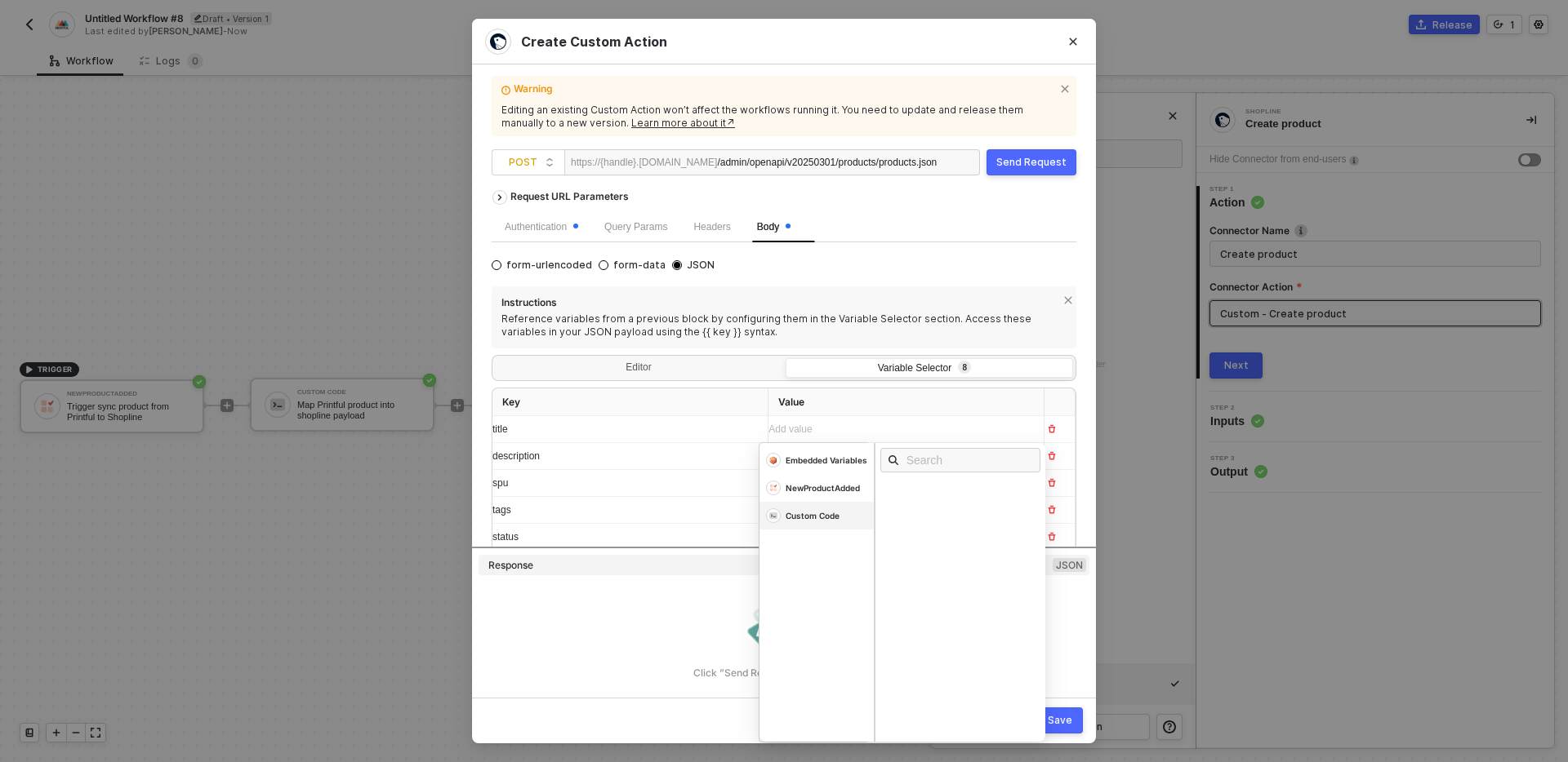
click at [822, 521] on div "Custom Code" at bounding box center [812, 516] width 53 height 11
click at [906, 575] on div "Title" at bounding box center [902, 575] width 25 height 11
click at [806, 601] on div "Embedded Variables NewProductAdded Custom Code" at bounding box center [817, 593] width 114 height 294
click at [882, 427] on div "﻿ ﻿ Title (data/null/) ﻿" at bounding box center [891, 428] width 246 height 18
click at [819, 308] on span "Instructions" at bounding box center [779, 305] width 555 height 17
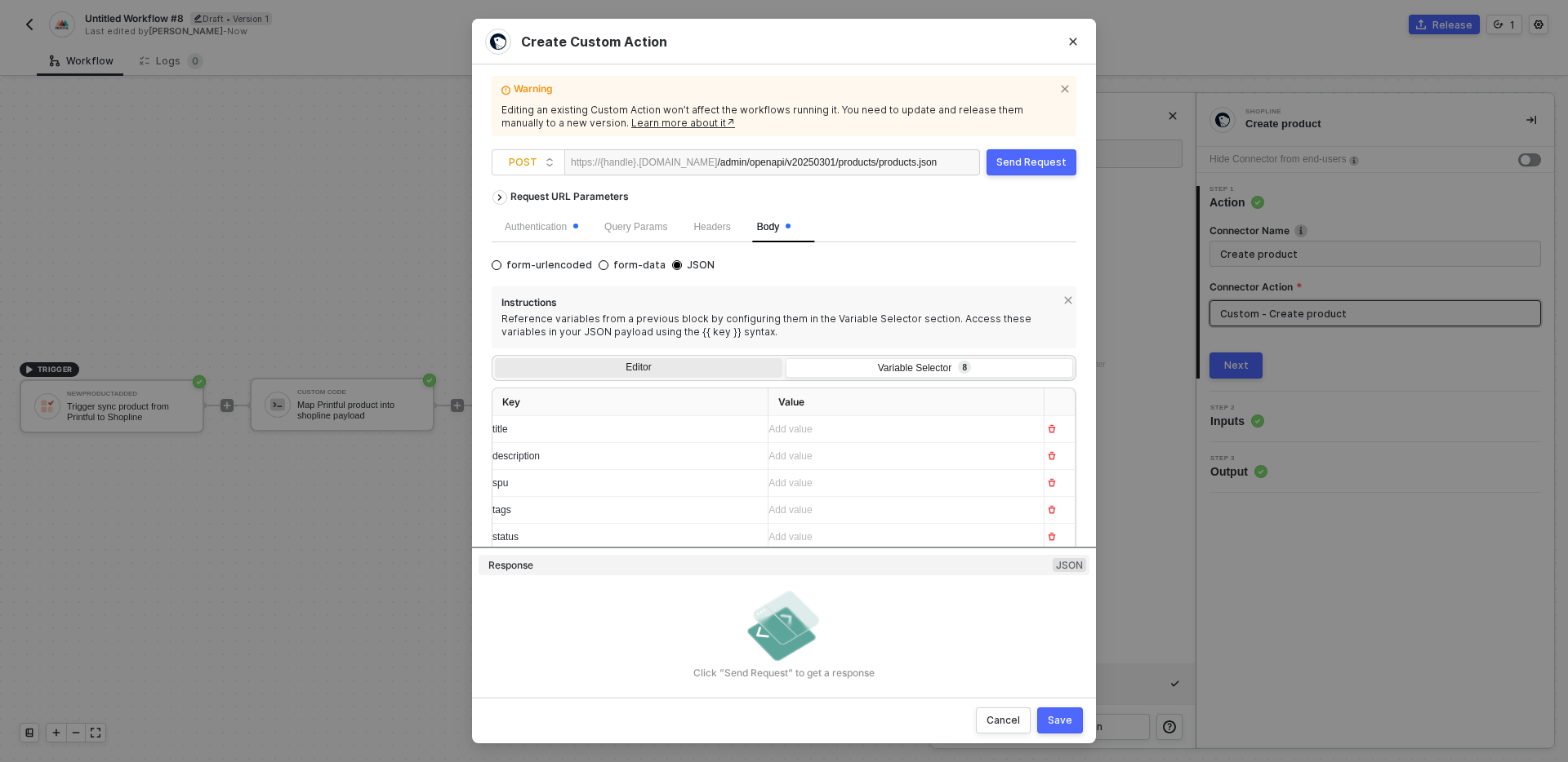
click at [609, 366] on div "Editor" at bounding box center [639, 369] width 288 height 23
click at [495, 358] on input "Editor" at bounding box center [495, 358] width 0 height 0
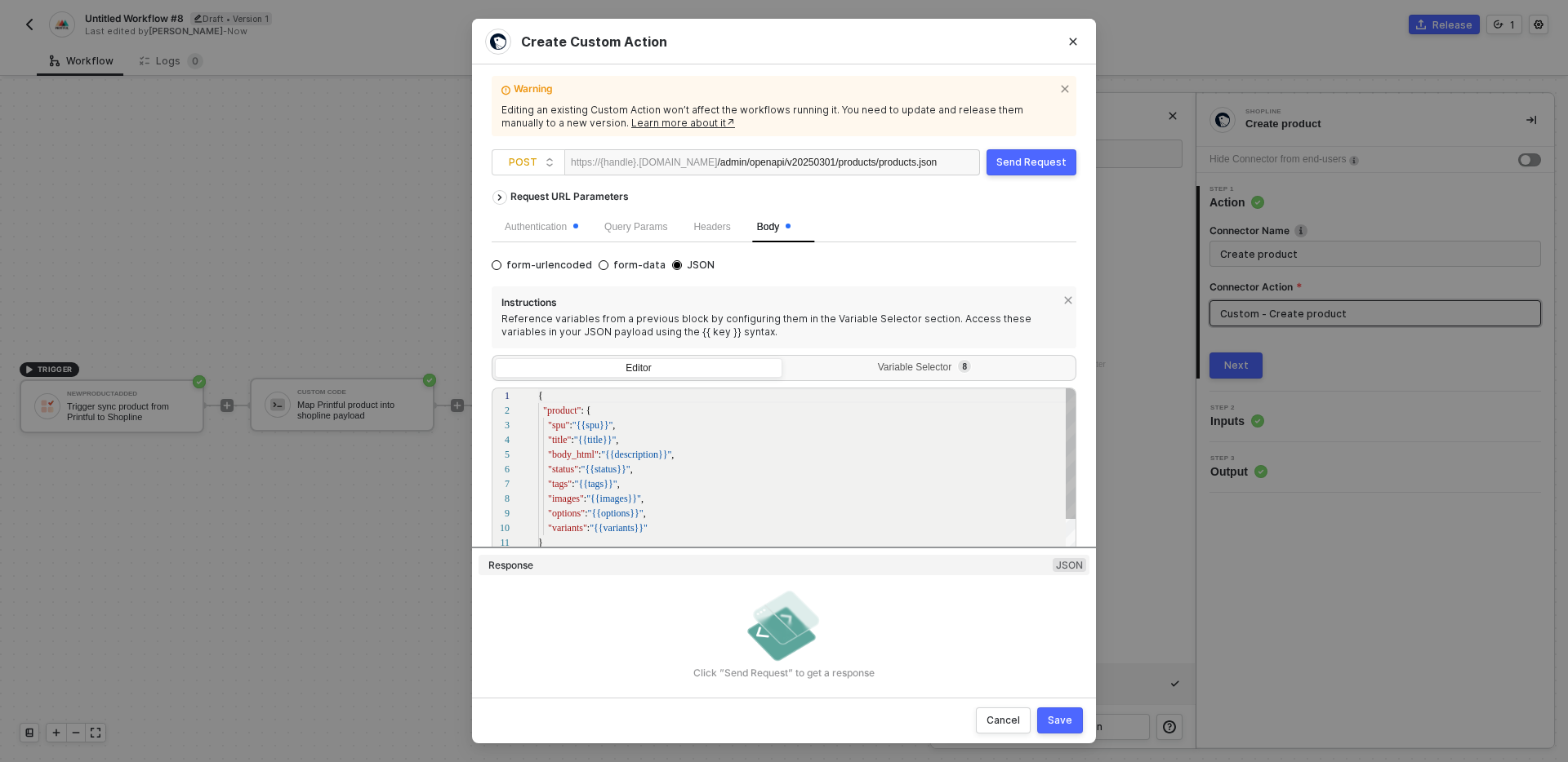
click at [698, 441] on div ""title" : "{{title}}" ," at bounding box center [808, 440] width 539 height 15
type textarea "{ "product": { "spu": "{{spu}}", "title": "{{title}}", "body_html": "{{descript…"
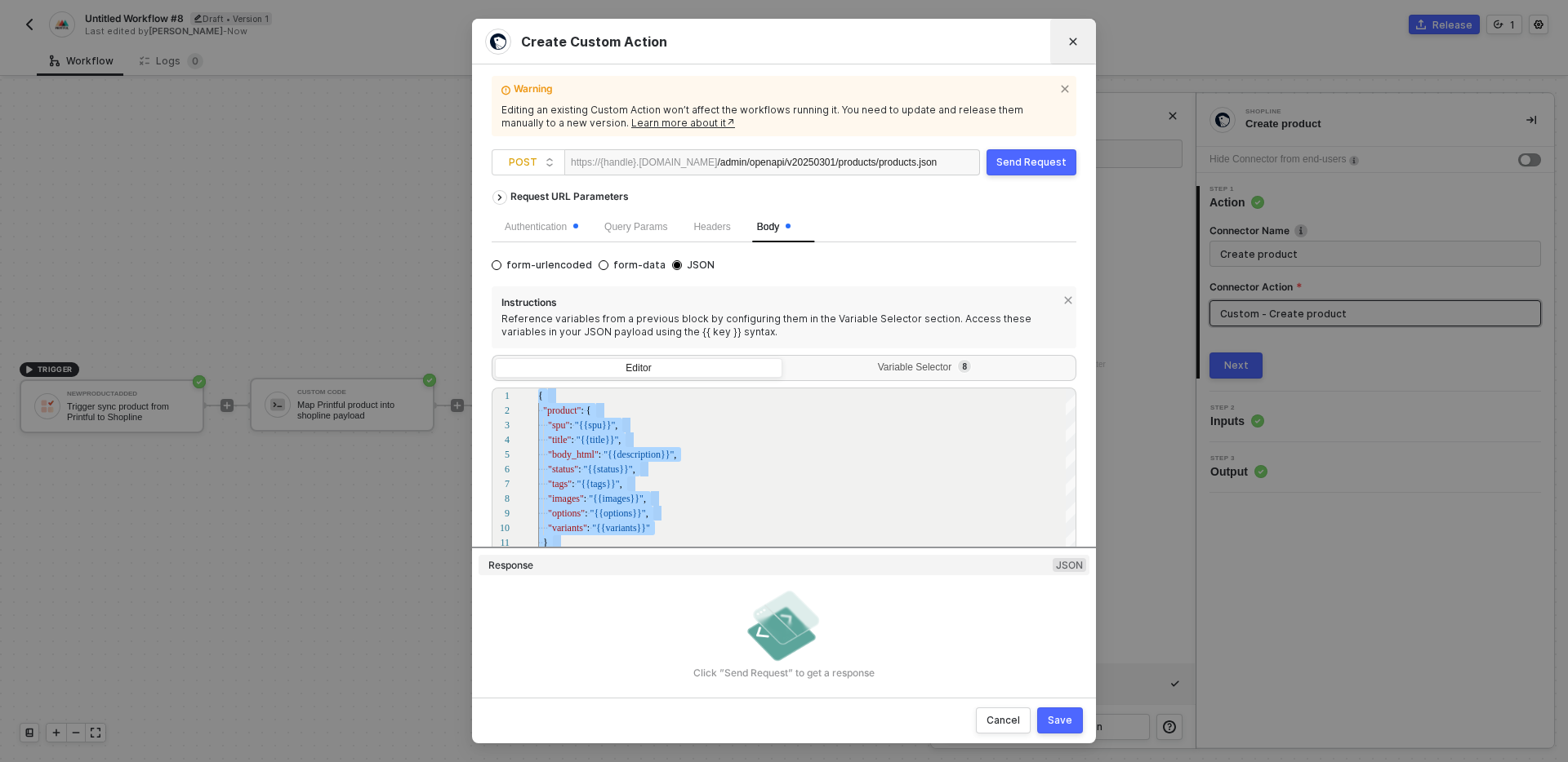
click at [1076, 44] on icon "Close" at bounding box center [1073, 42] width 7 height 7
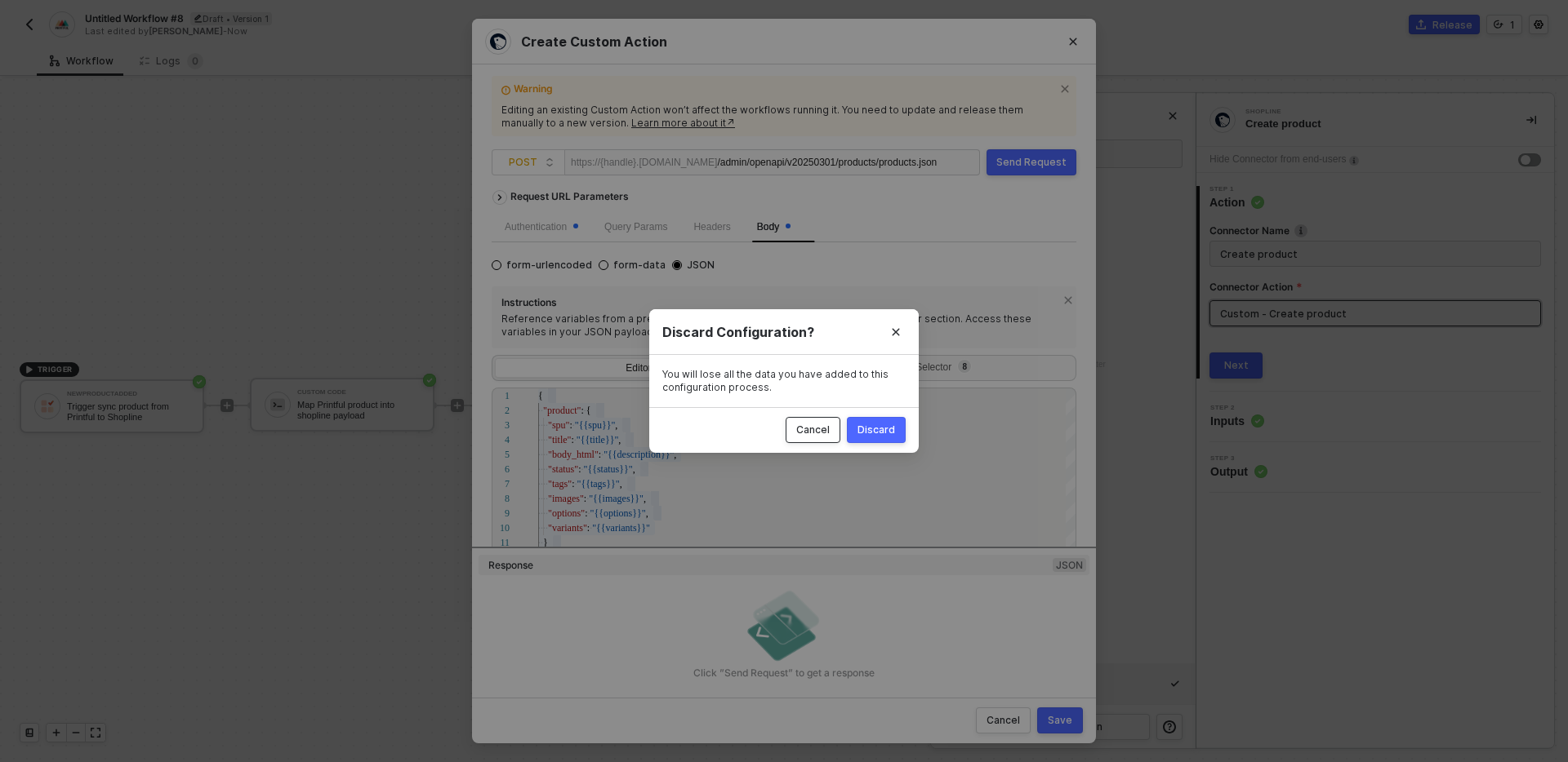
click at [819, 430] on div "Cancel" at bounding box center [813, 430] width 33 height 13
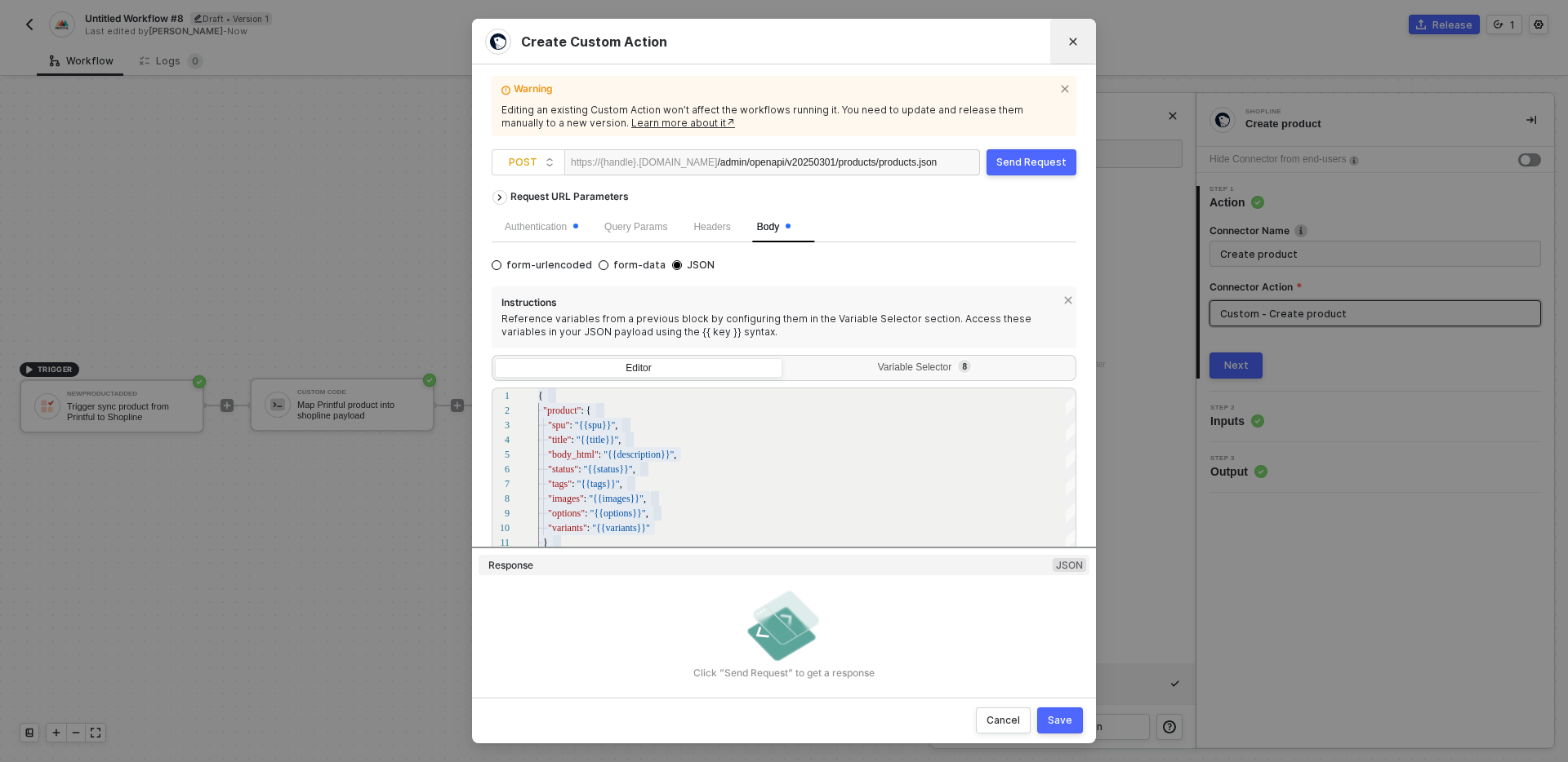
click at [1083, 48] on button "Close" at bounding box center [1073, 41] width 26 height 26
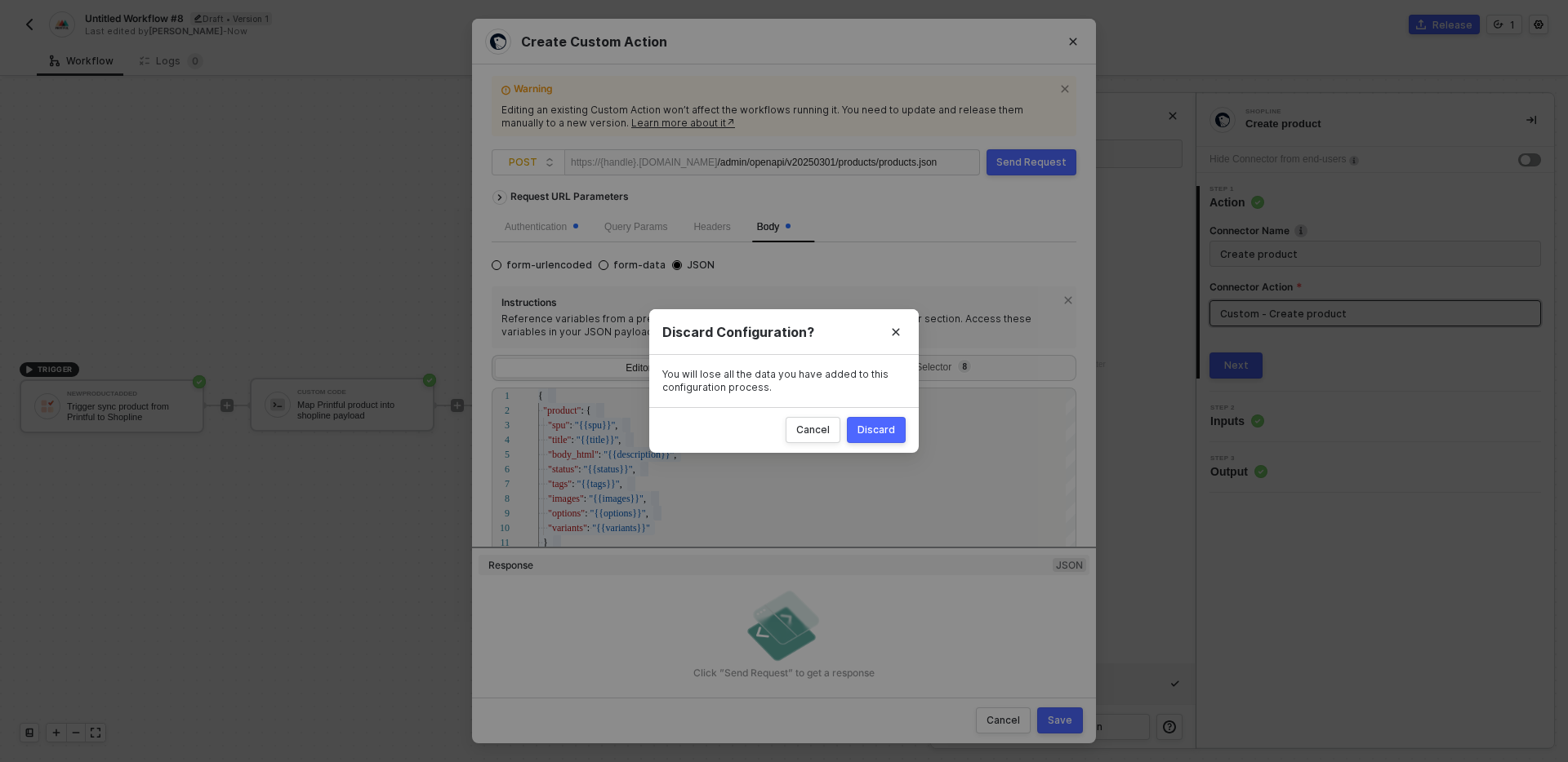
click at [881, 430] on div "Discard" at bounding box center [876, 430] width 38 height 13
radio input "true"
radio input "false"
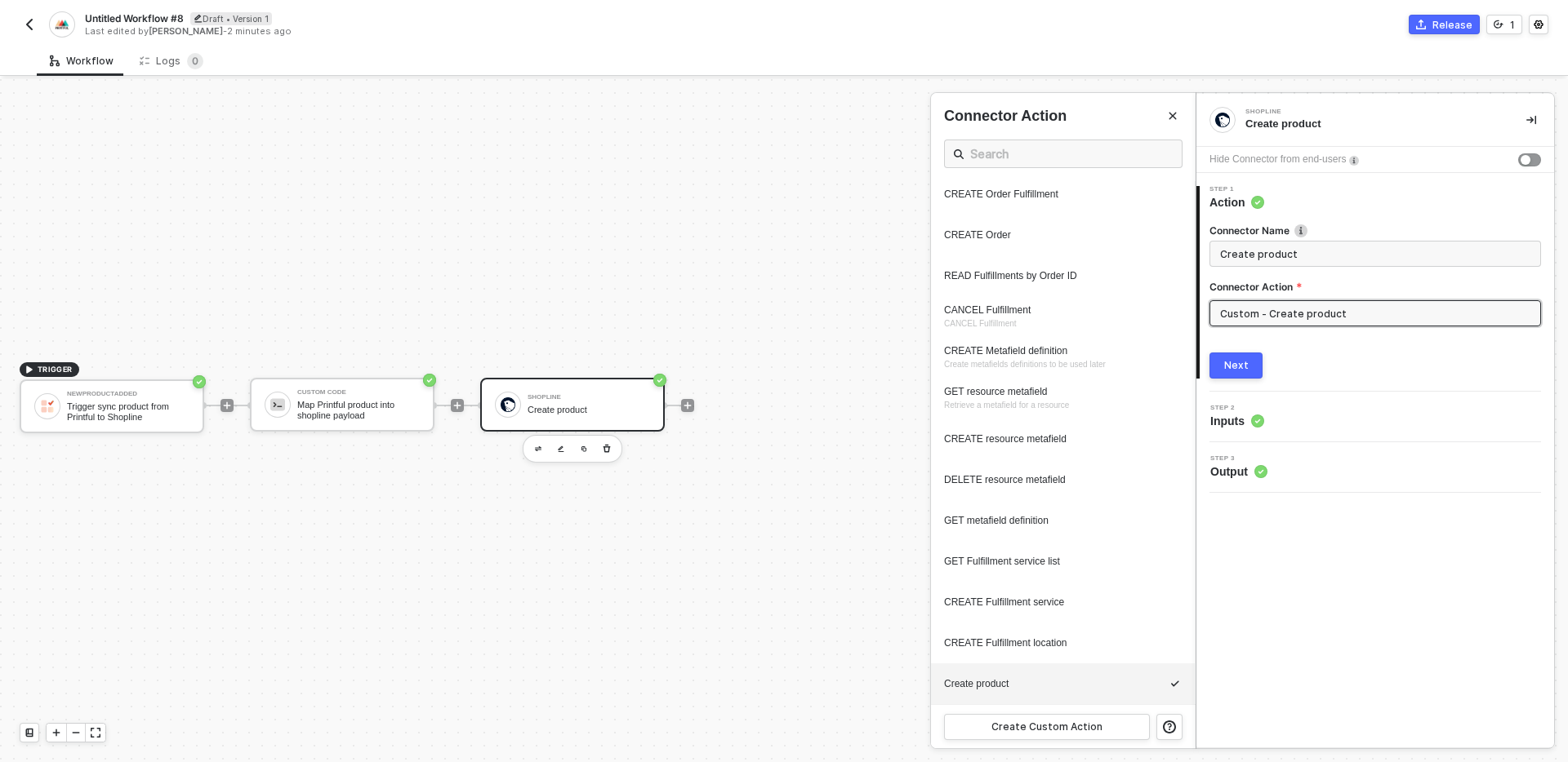
click at [361, 406] on div at bounding box center [784, 420] width 1568 height 683
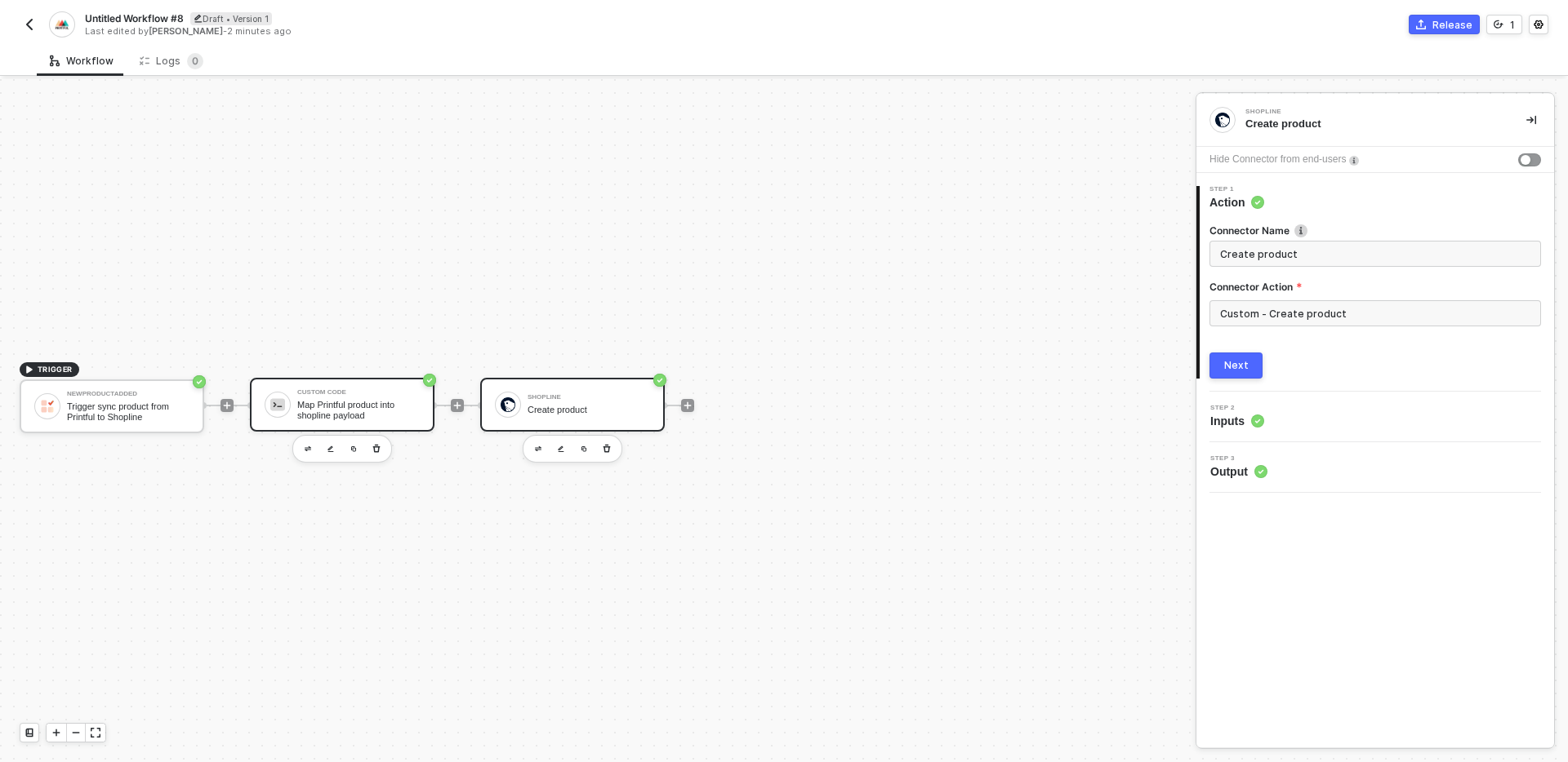
click at [331, 411] on div "Map Printful product into shopline payload" at bounding box center [358, 410] width 123 height 20
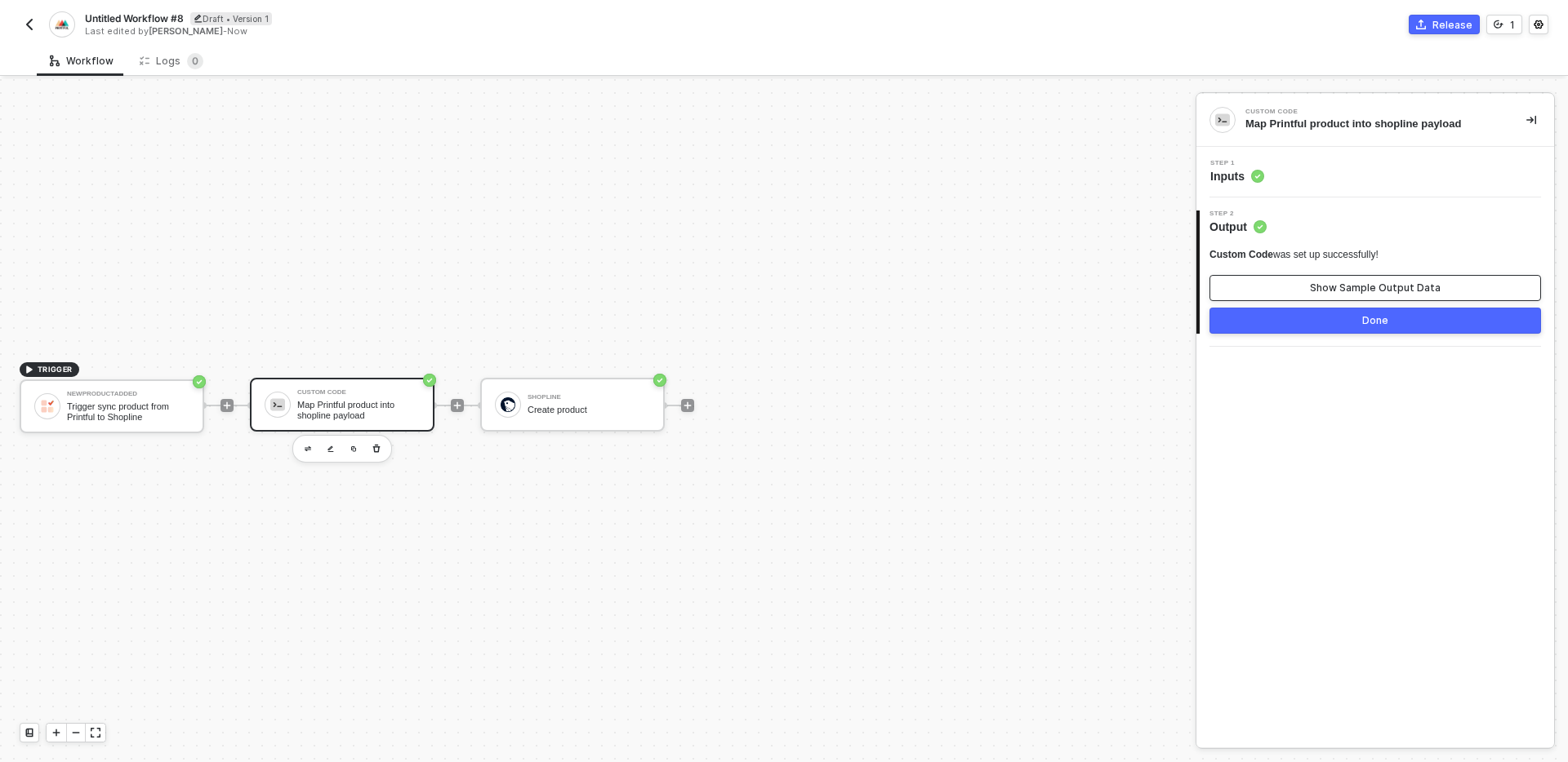
click at [1370, 297] on button "Show Sample Output Data" at bounding box center [1375, 288] width 332 height 26
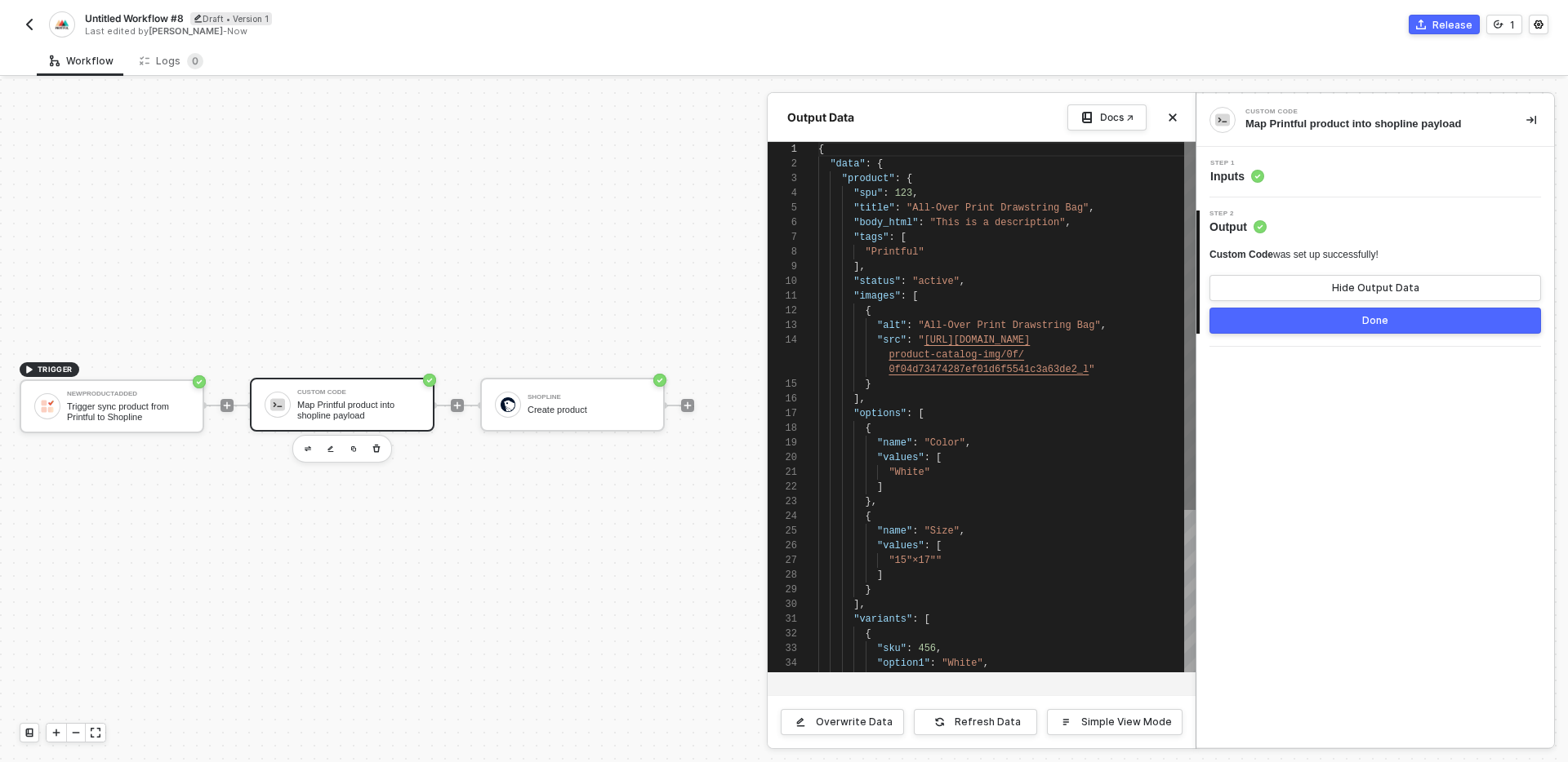
scroll to position [147, 0]
click at [1058, 508] on div "}," at bounding box center [1007, 502] width 377 height 15
type textarea "{ "data": { "product": { "spu": 123, "title": "All-Over Print Drawstring Bag", …"
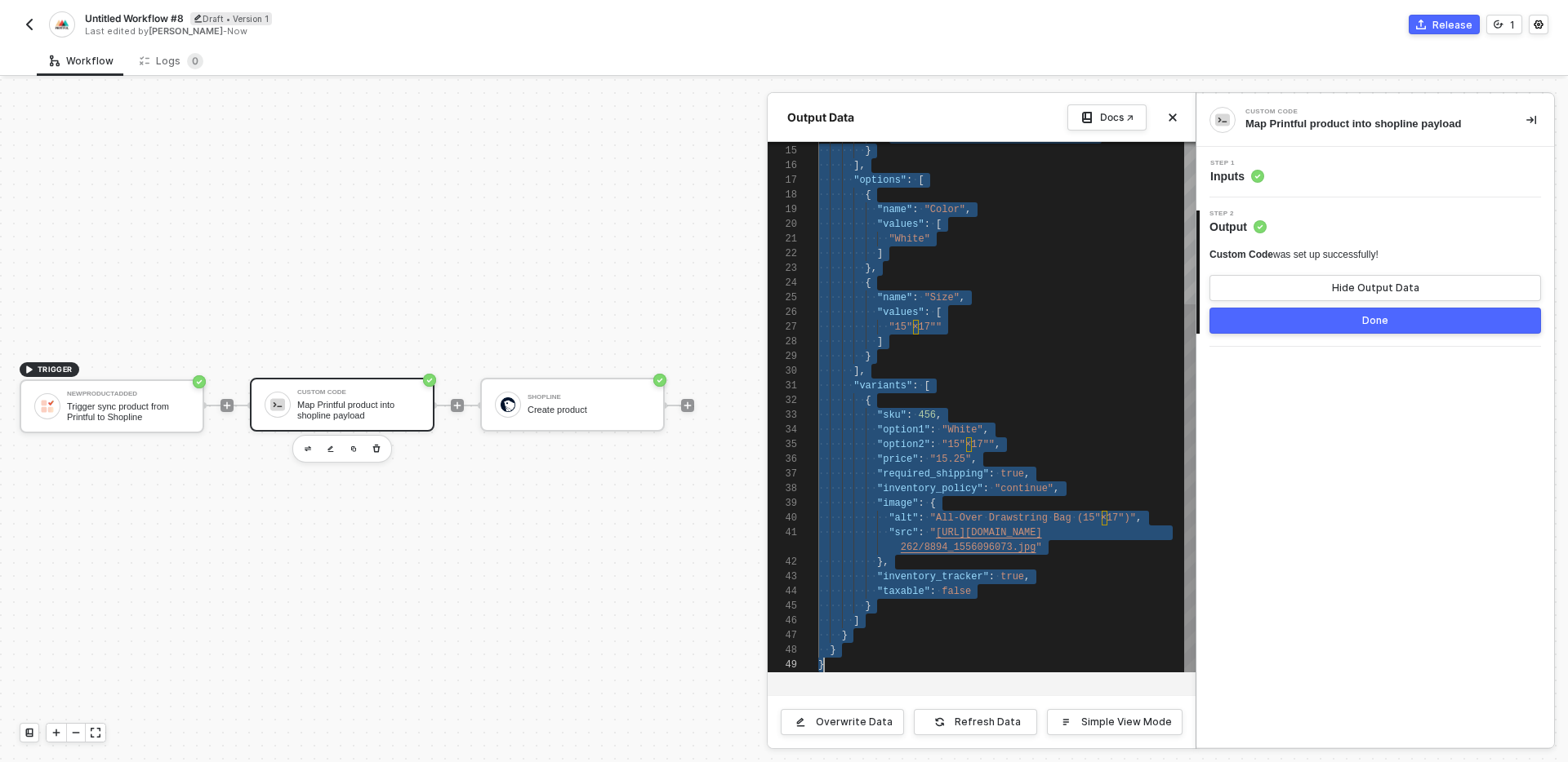
scroll to position [0, 6]
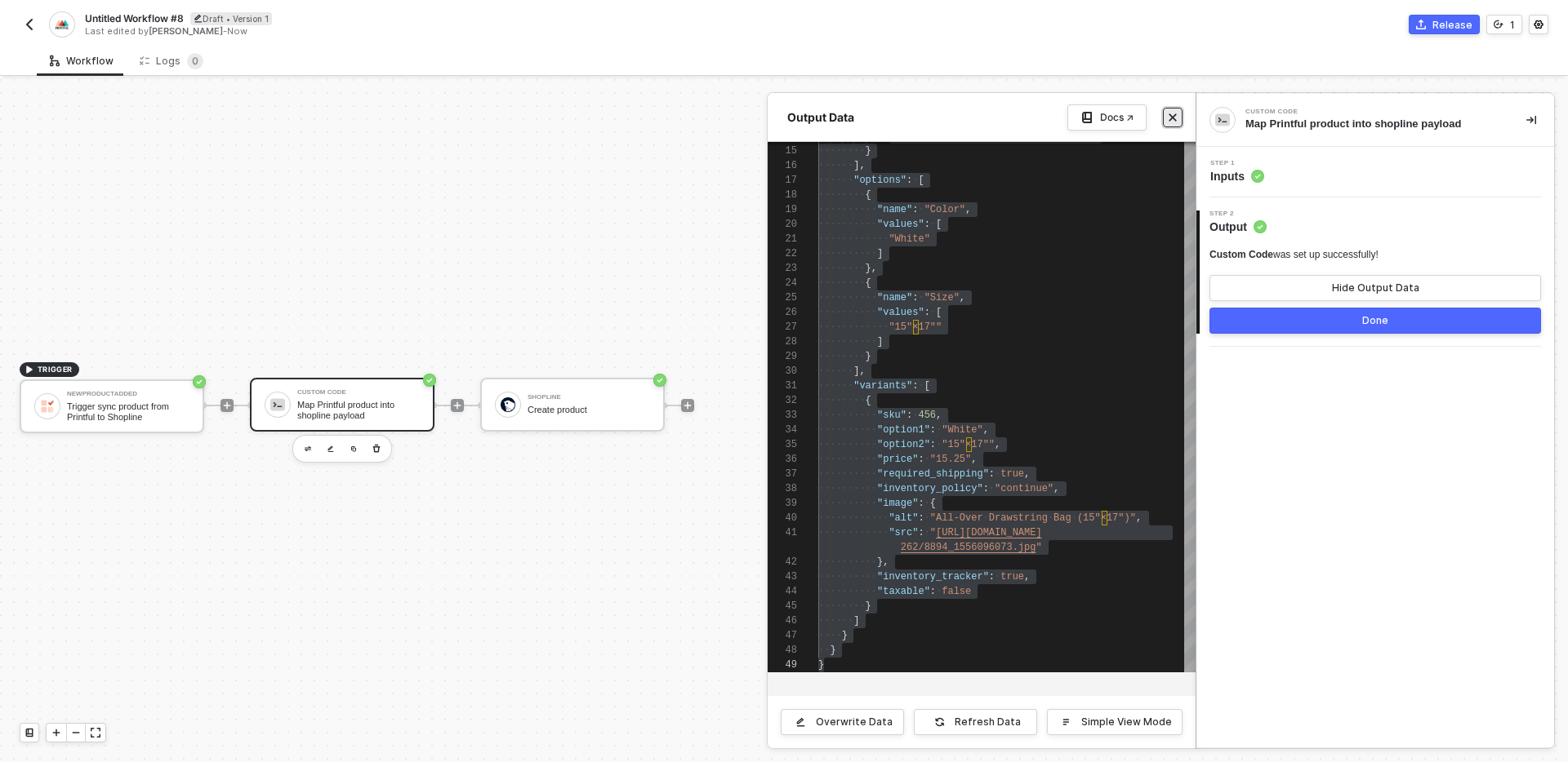
click at [1170, 123] on button "Close" at bounding box center [1172, 117] width 19 height 19
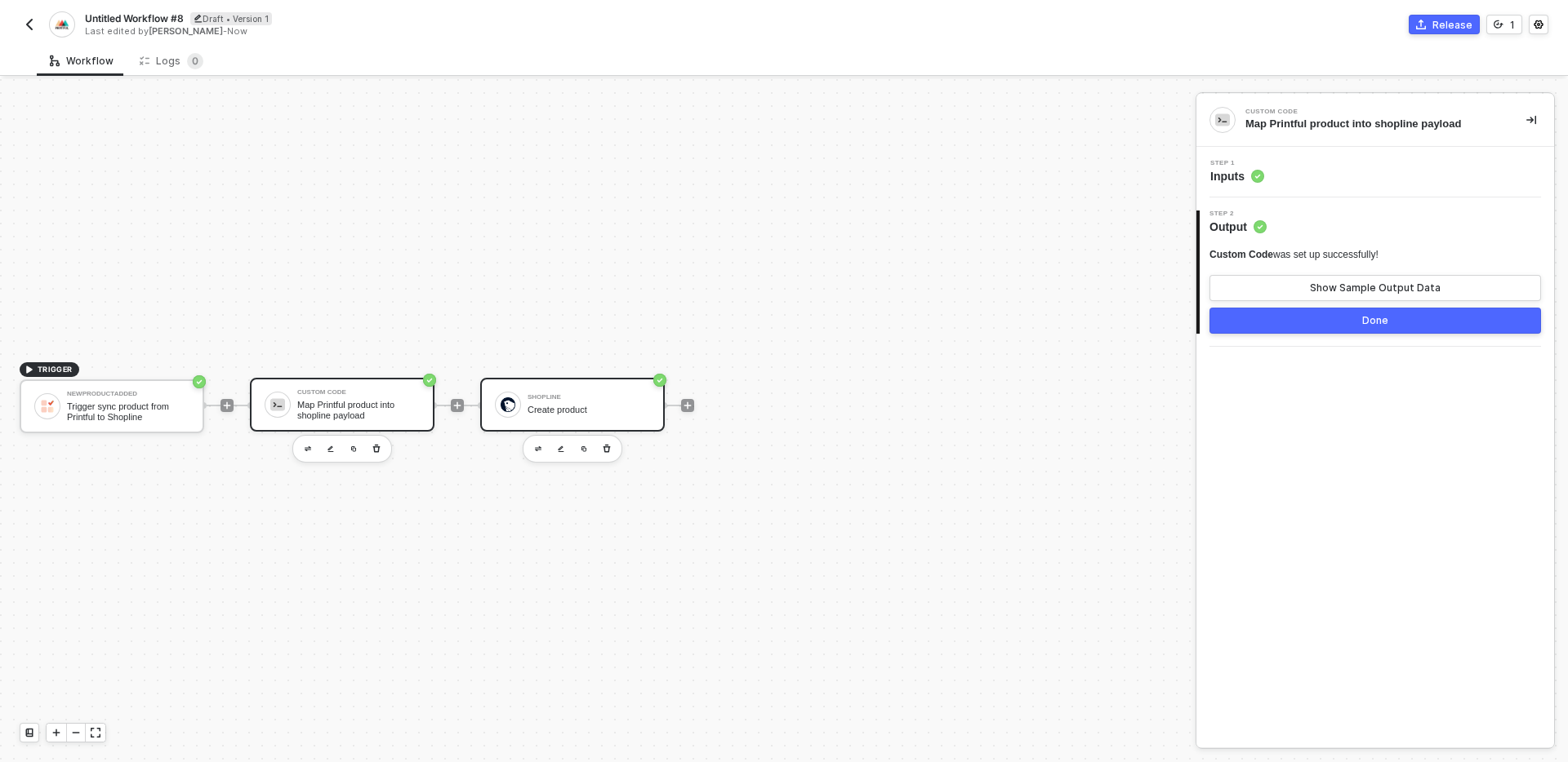
click at [582, 418] on div "Shopline Create product" at bounding box center [588, 405] width 123 height 31
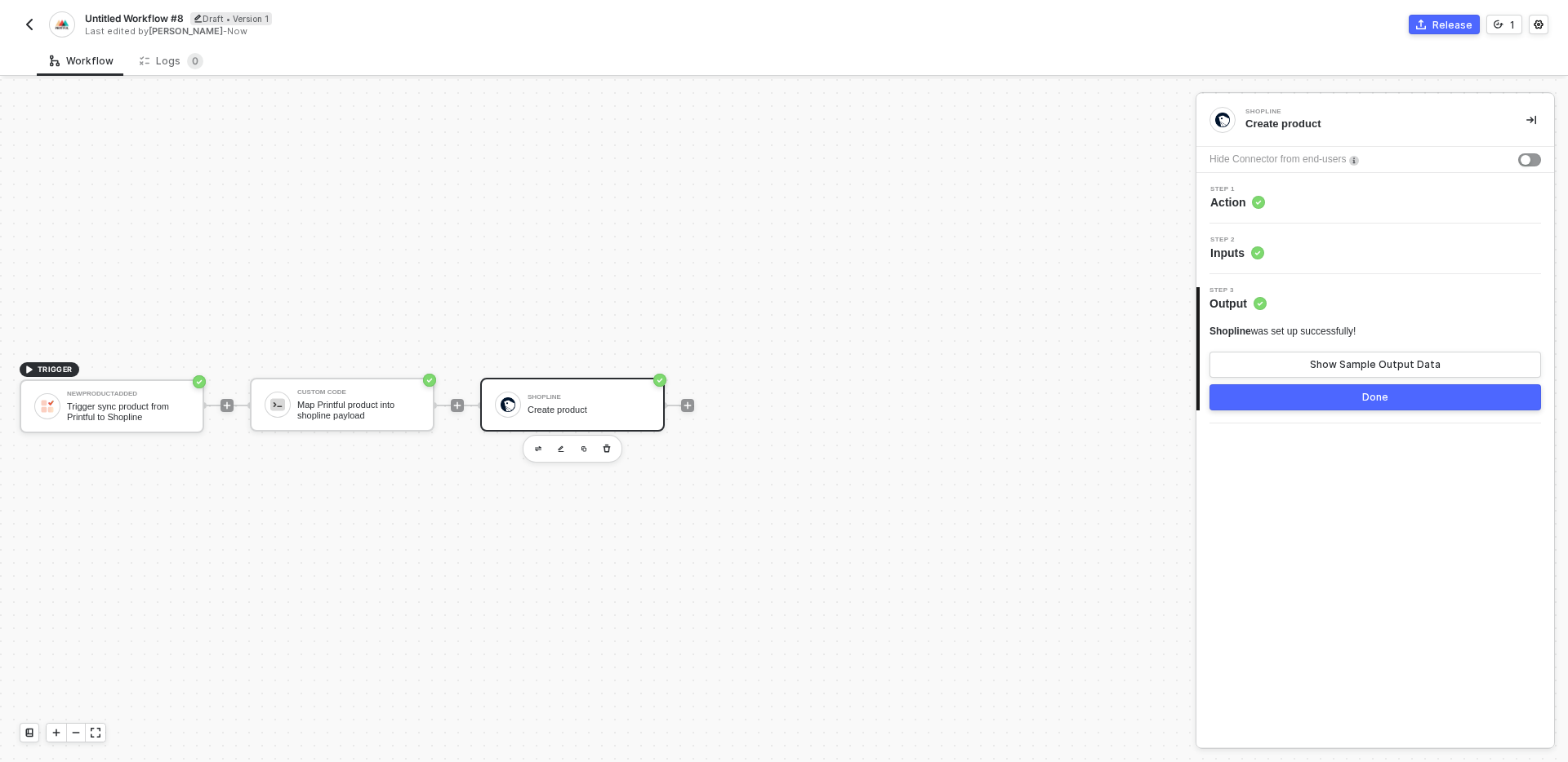
click at [1369, 200] on div "Step 1 Action" at bounding box center [1377, 198] width 354 height 25
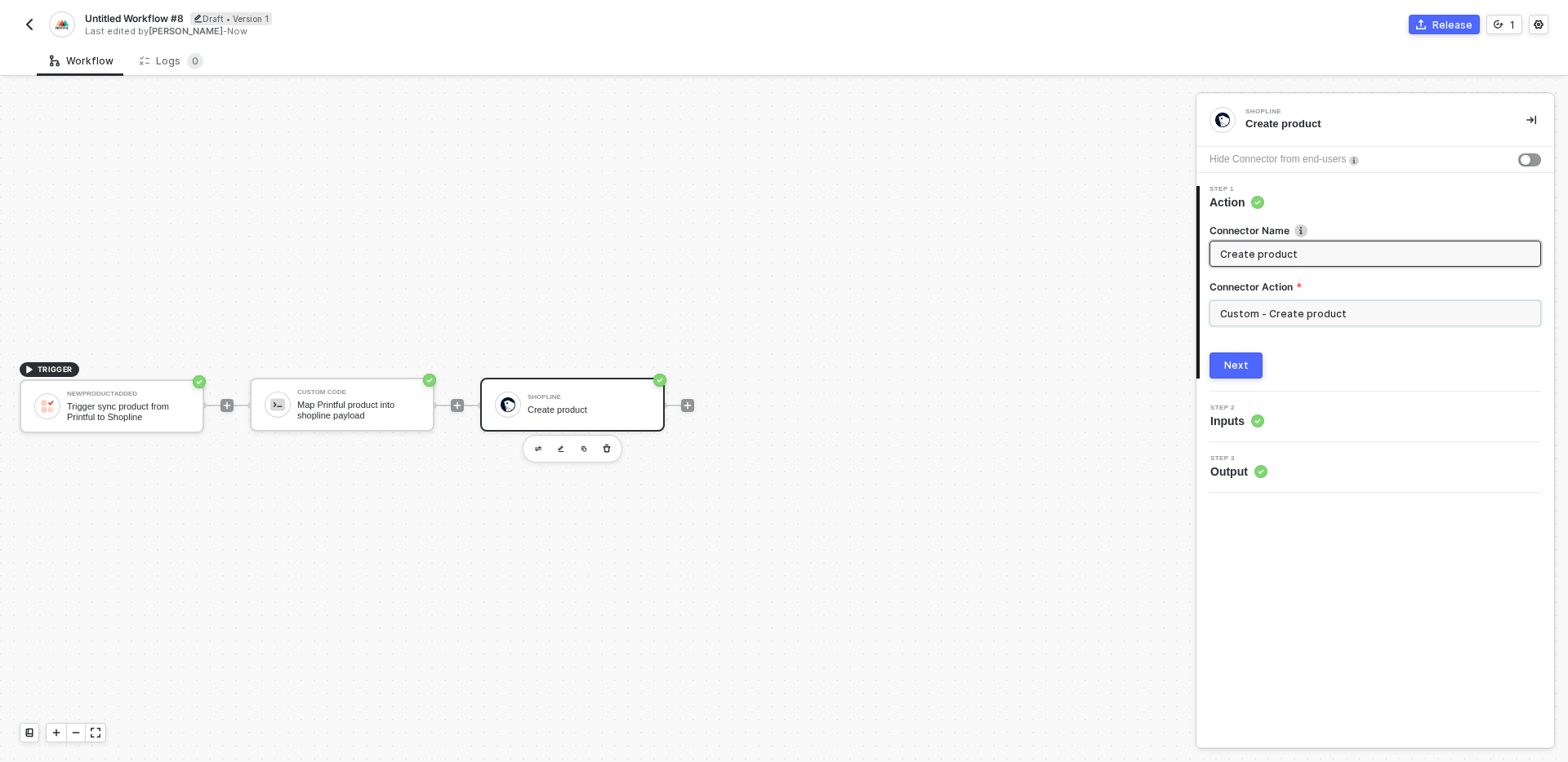
click at [1316, 317] on input "Custom - Create product" at bounding box center [1375, 313] width 332 height 26
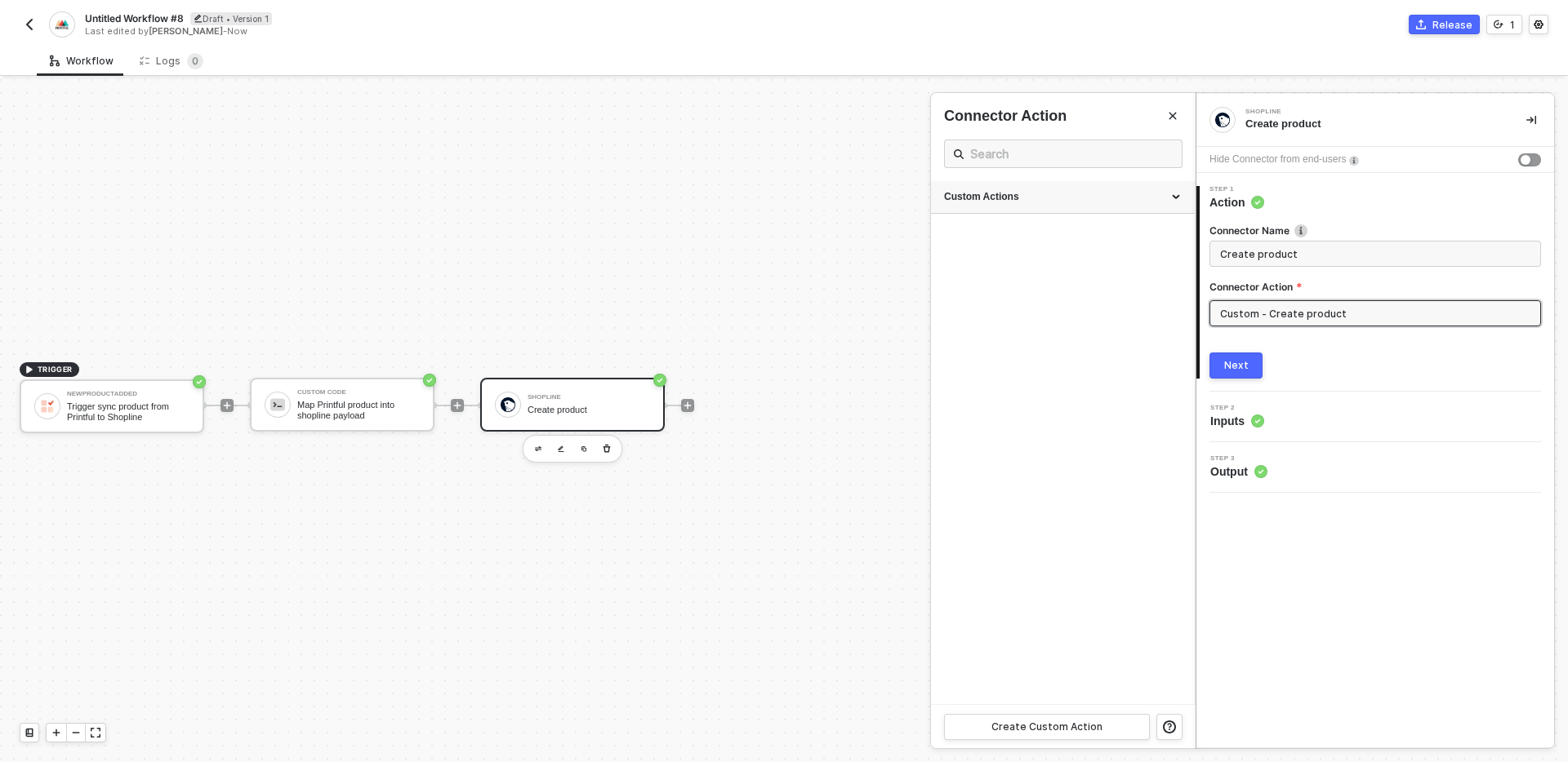
click at [1081, 199] on div "Custom Actions" at bounding box center [1063, 196] width 238 height 14
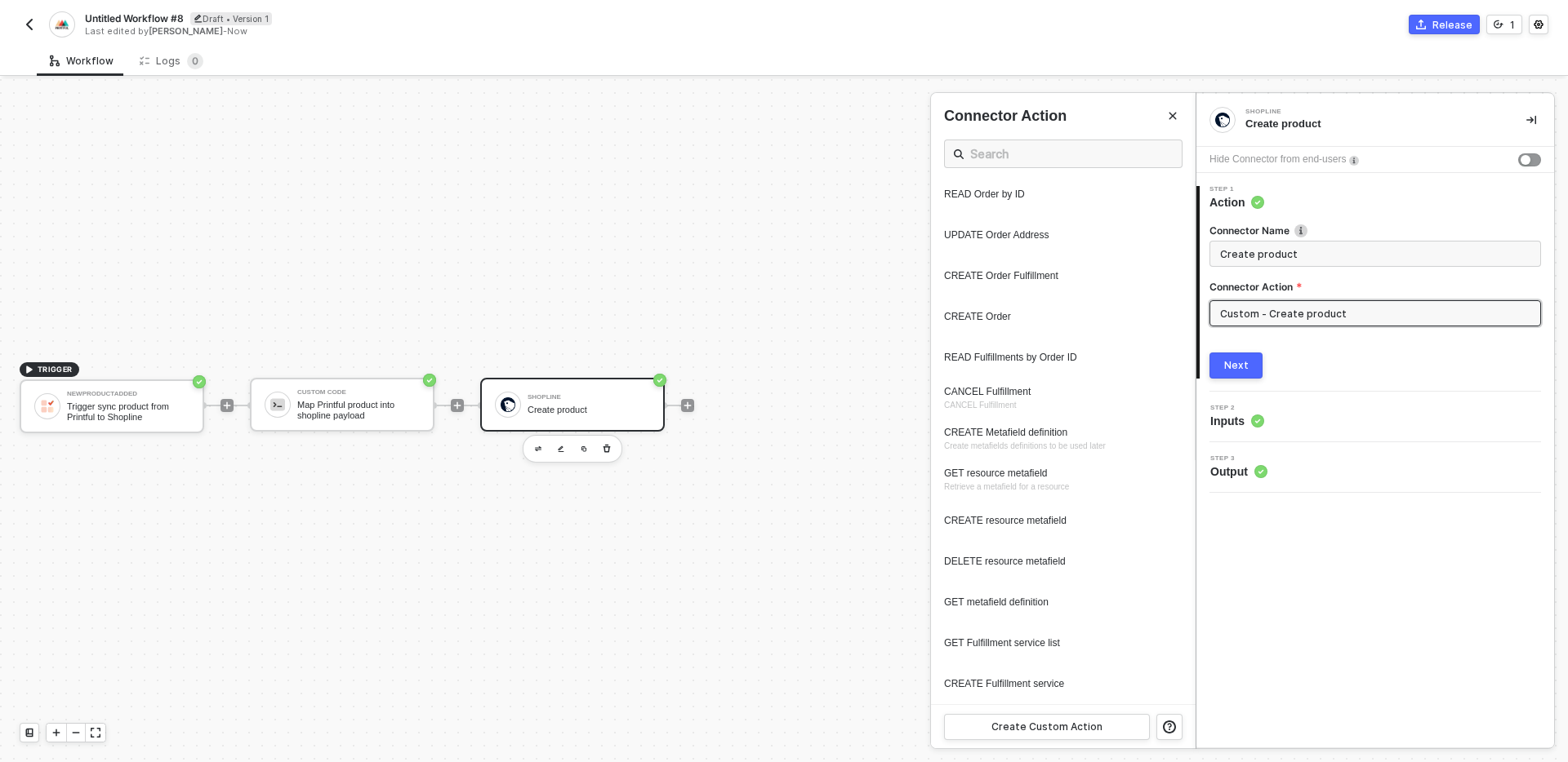
scroll to position [325, 0]
click at [1127, 685] on icon "icon-edit" at bounding box center [1129, 686] width 8 height 9
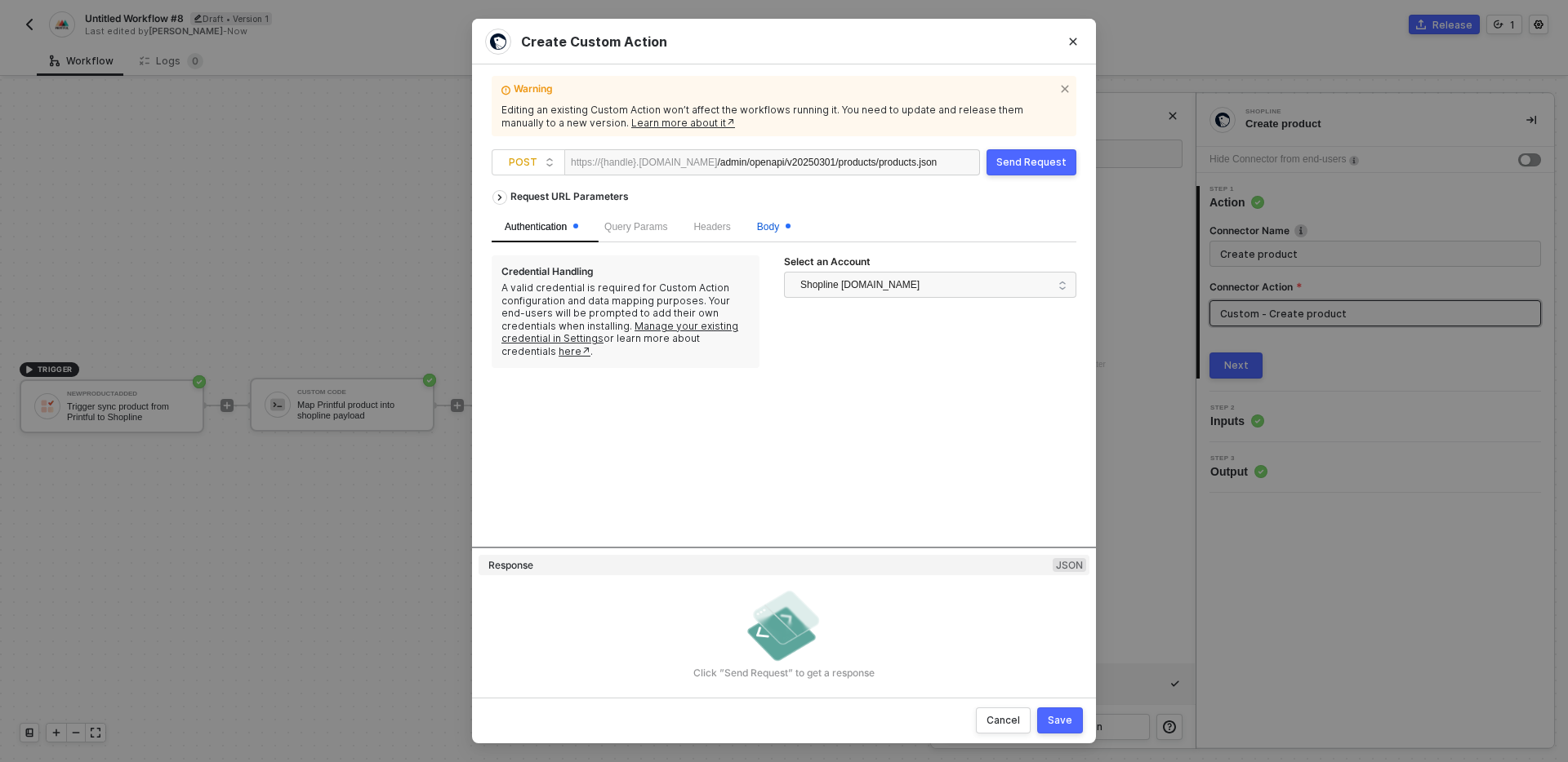
click at [772, 227] on span "Body" at bounding box center [773, 227] width 33 height 11
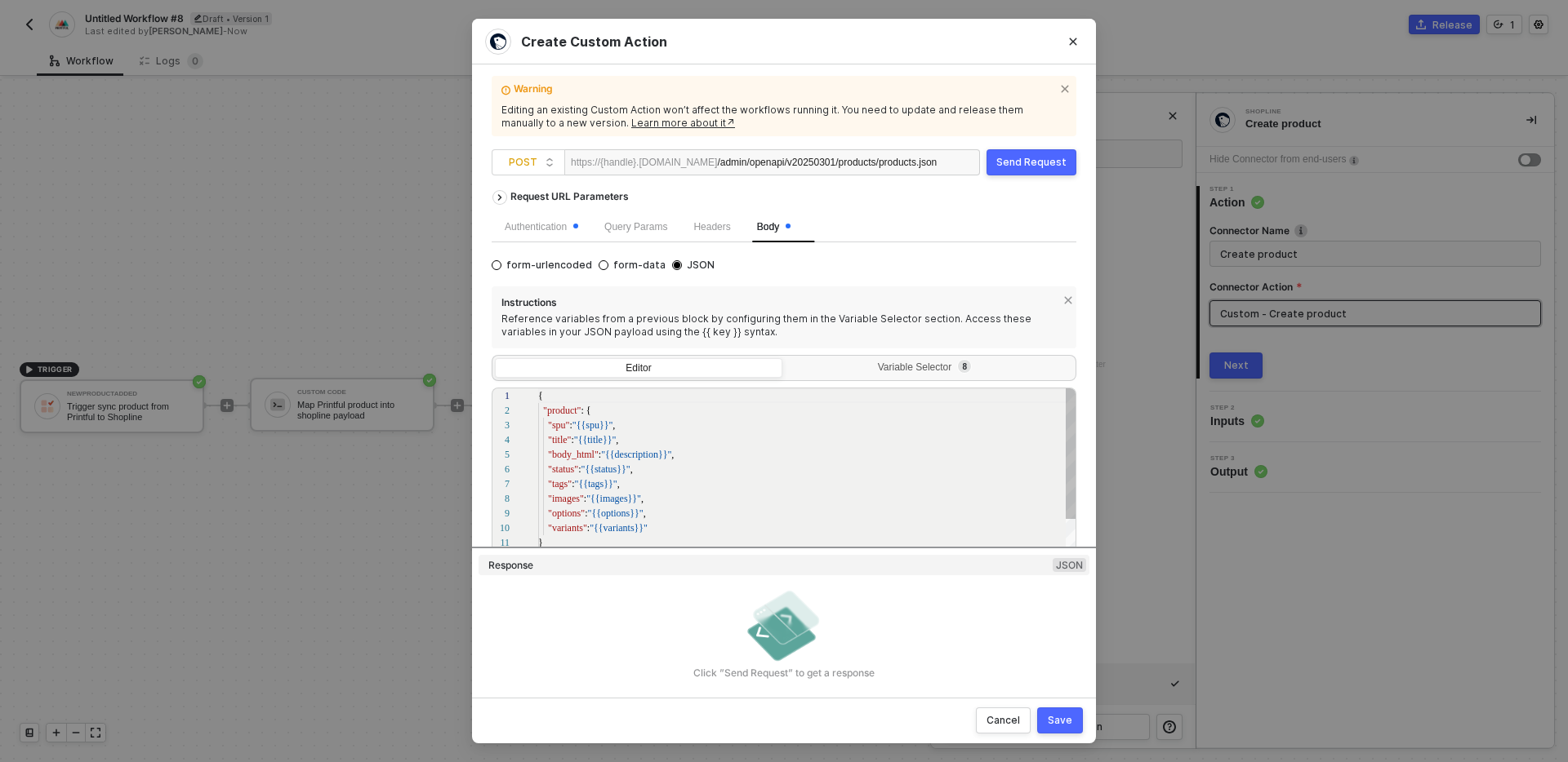
scroll to position [88, 84]
click at [694, 483] on div ""tags" : "{{tags}}" ," at bounding box center [808, 484] width 539 height 15
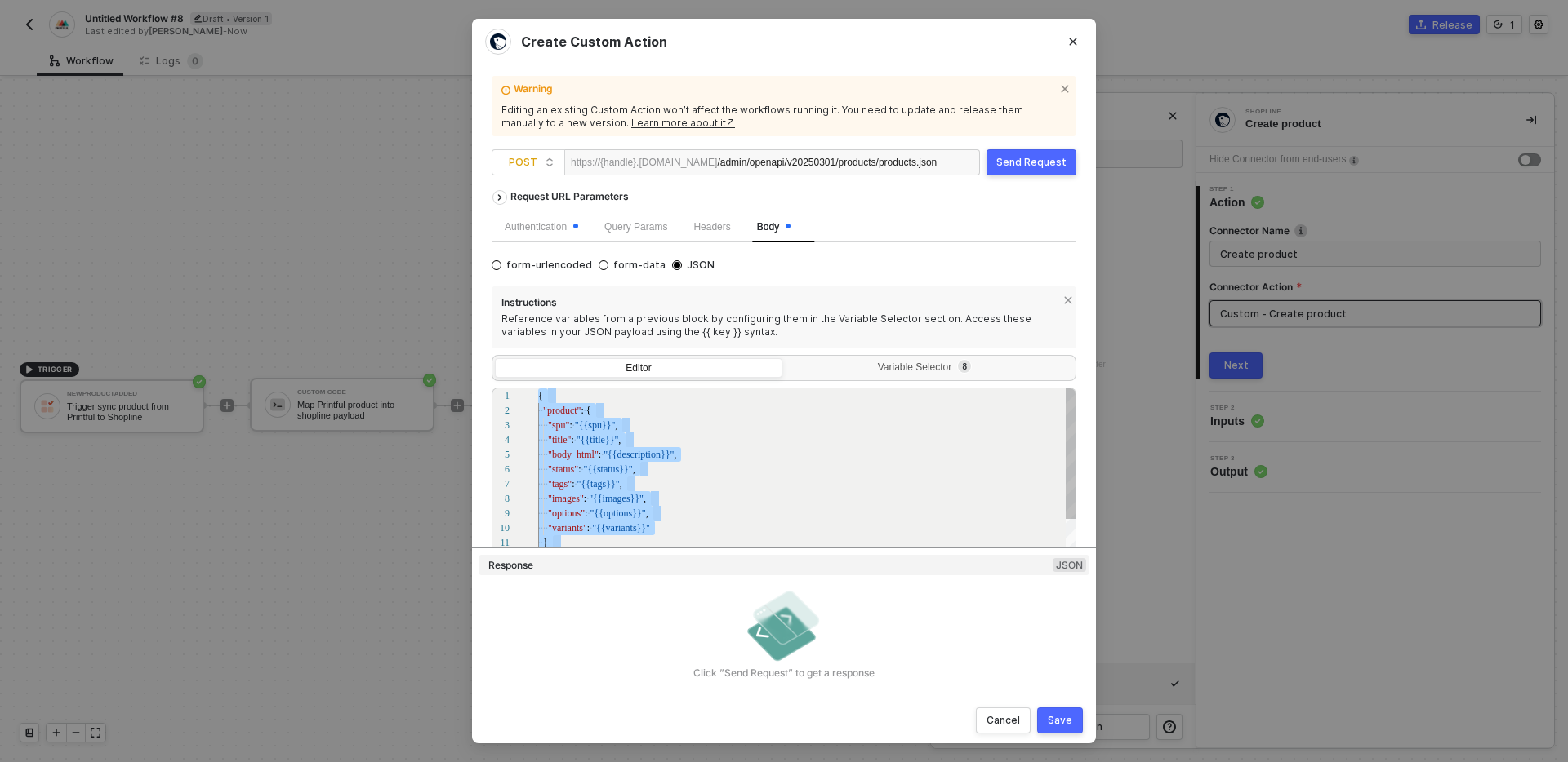
paste textarea ""alt": "All-Over Drawstring Bag (15″×17″)", "src": "https://files.cdn.printful.…"
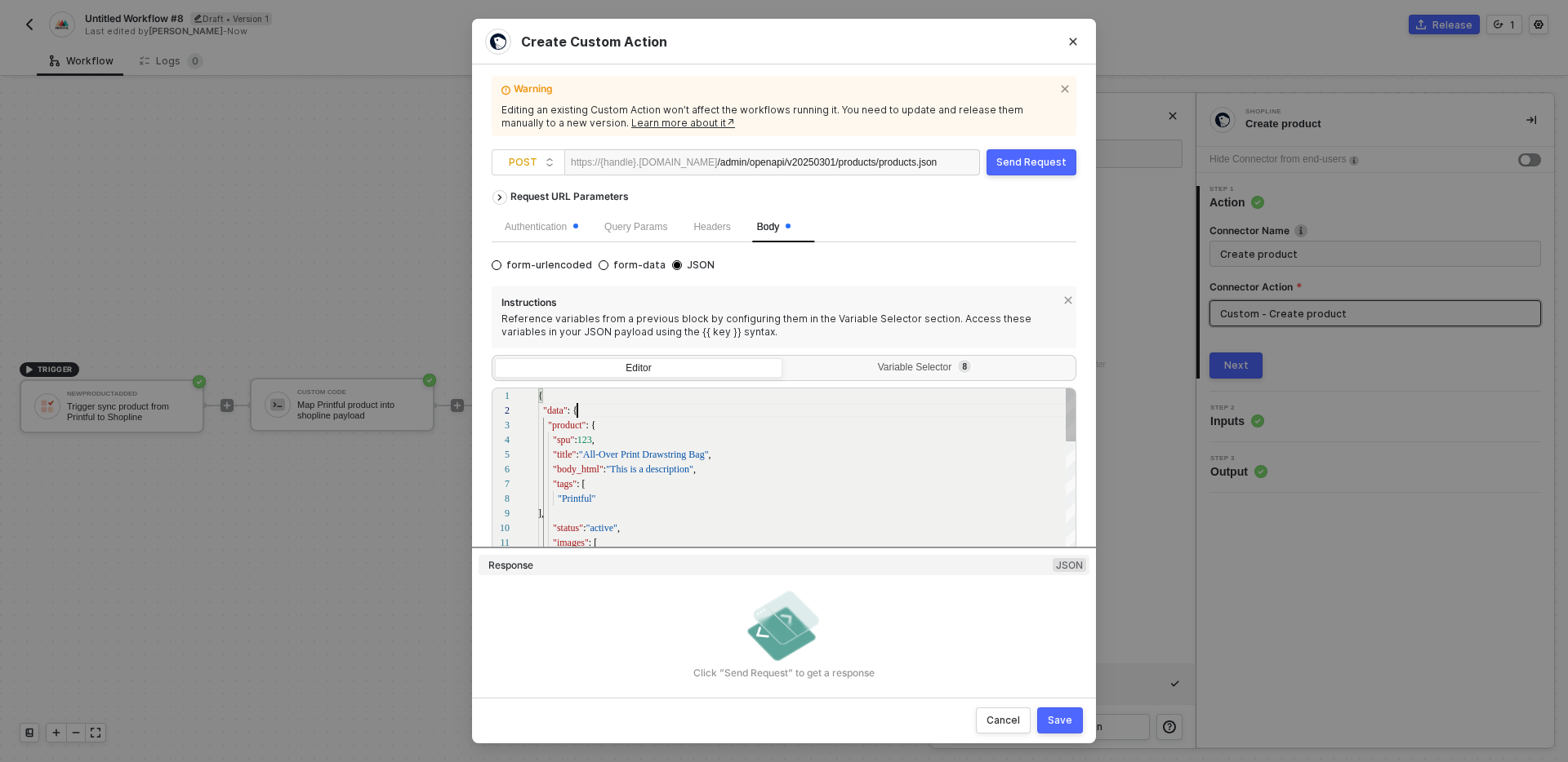
scroll to position [15, 40]
click at [599, 416] on div ""data" : {" at bounding box center [808, 411] width 539 height 15
click at [579, 464] on div "}" at bounding box center [808, 470] width 539 height 15
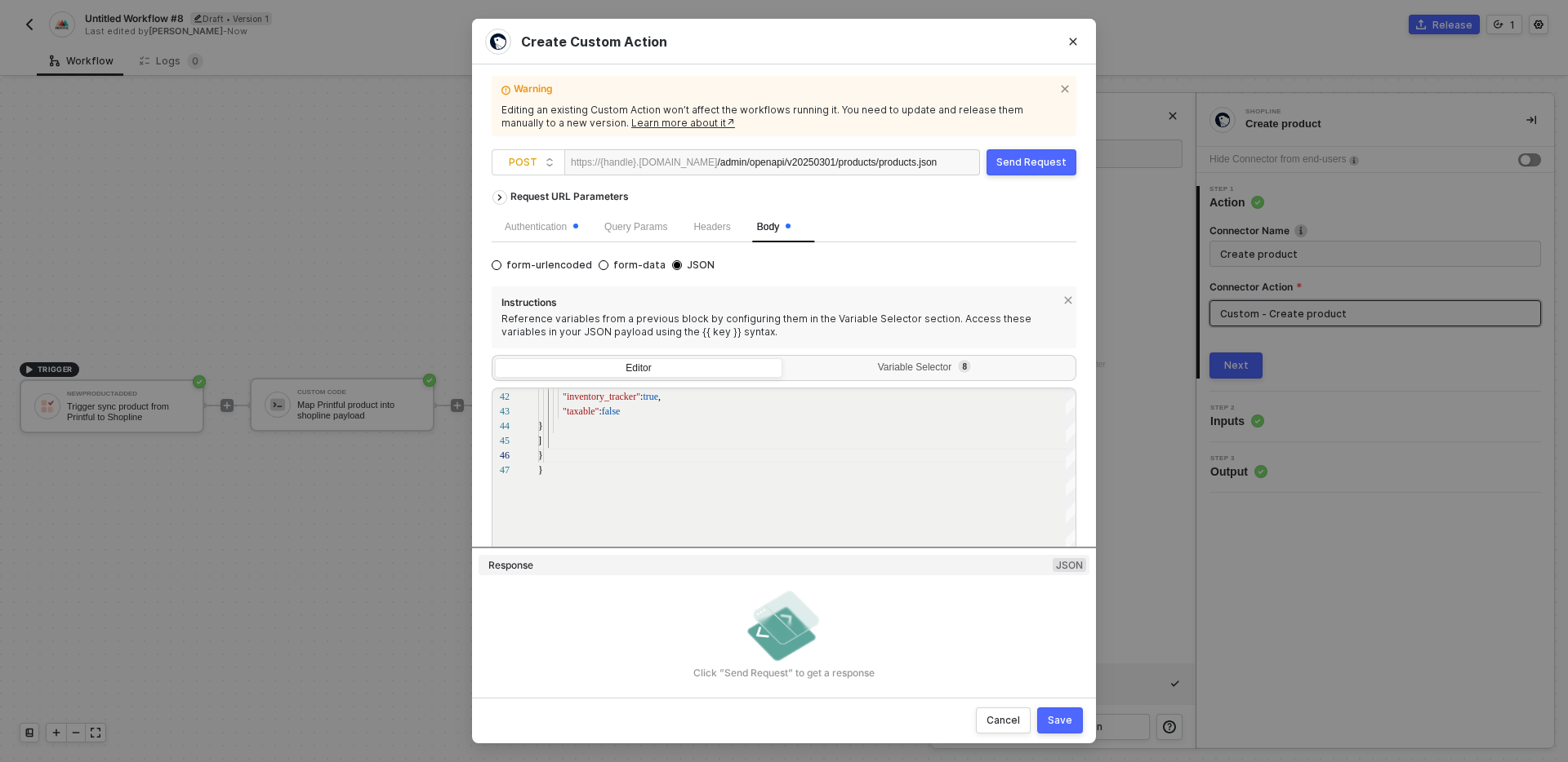
click at [1029, 158] on div "Send Request" at bounding box center [1032, 162] width 70 height 13
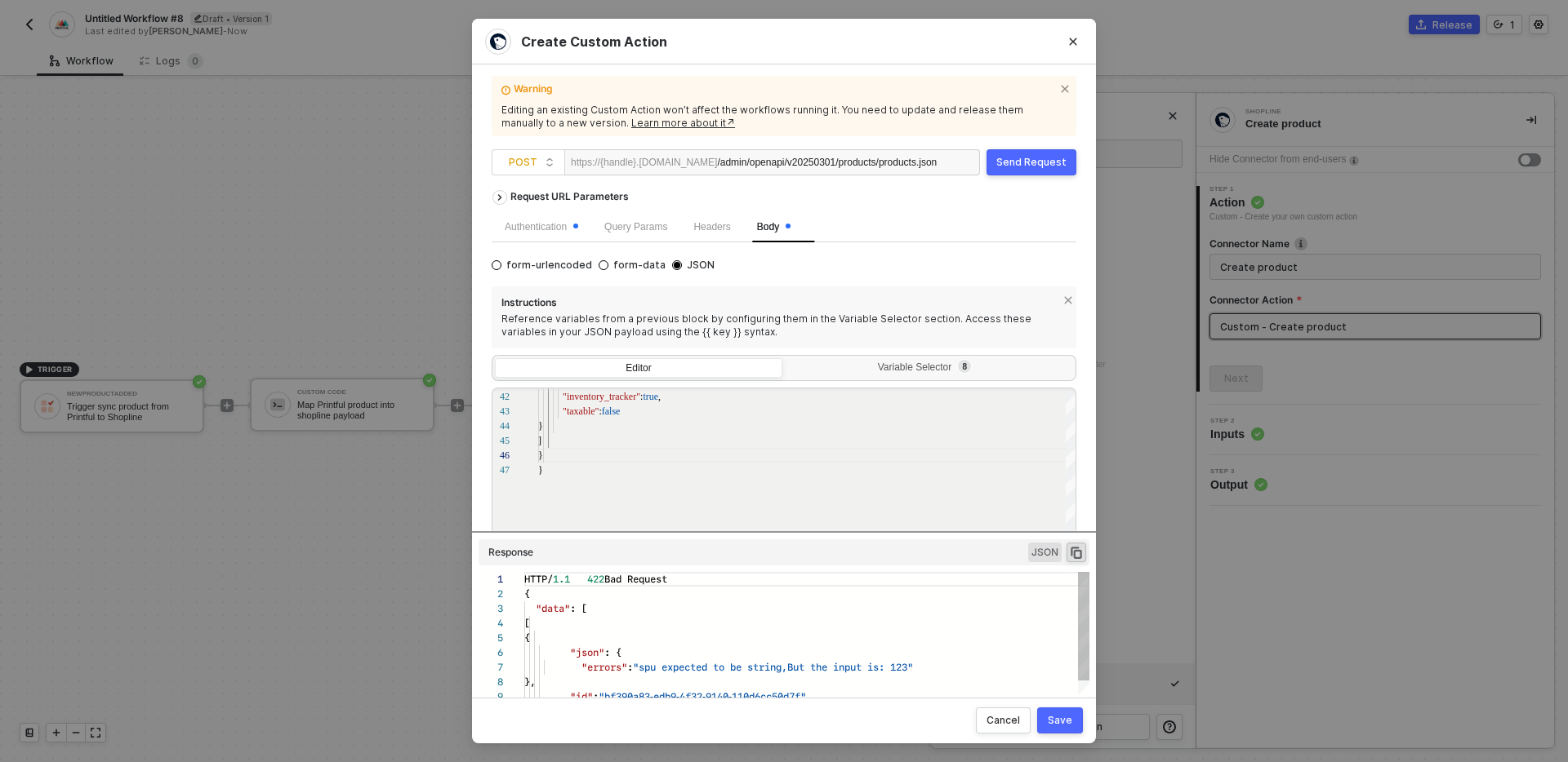
scroll to position [147, 0]
click at [579, 424] on div "14 15 10 11 12 13 6 7 8 9 2 3 4 5 1 0f04d73474287ef01d6f5541c3a63de2_l " } ], "…" at bounding box center [784, 500] width 584 height 225
click at [590, 424] on div "30 31 32 33 34 35 36 37 38 39 40 41 42 43 44 45 "variants" : [ { "sku" : 456 , …" at bounding box center [784, 500] width 584 height 225
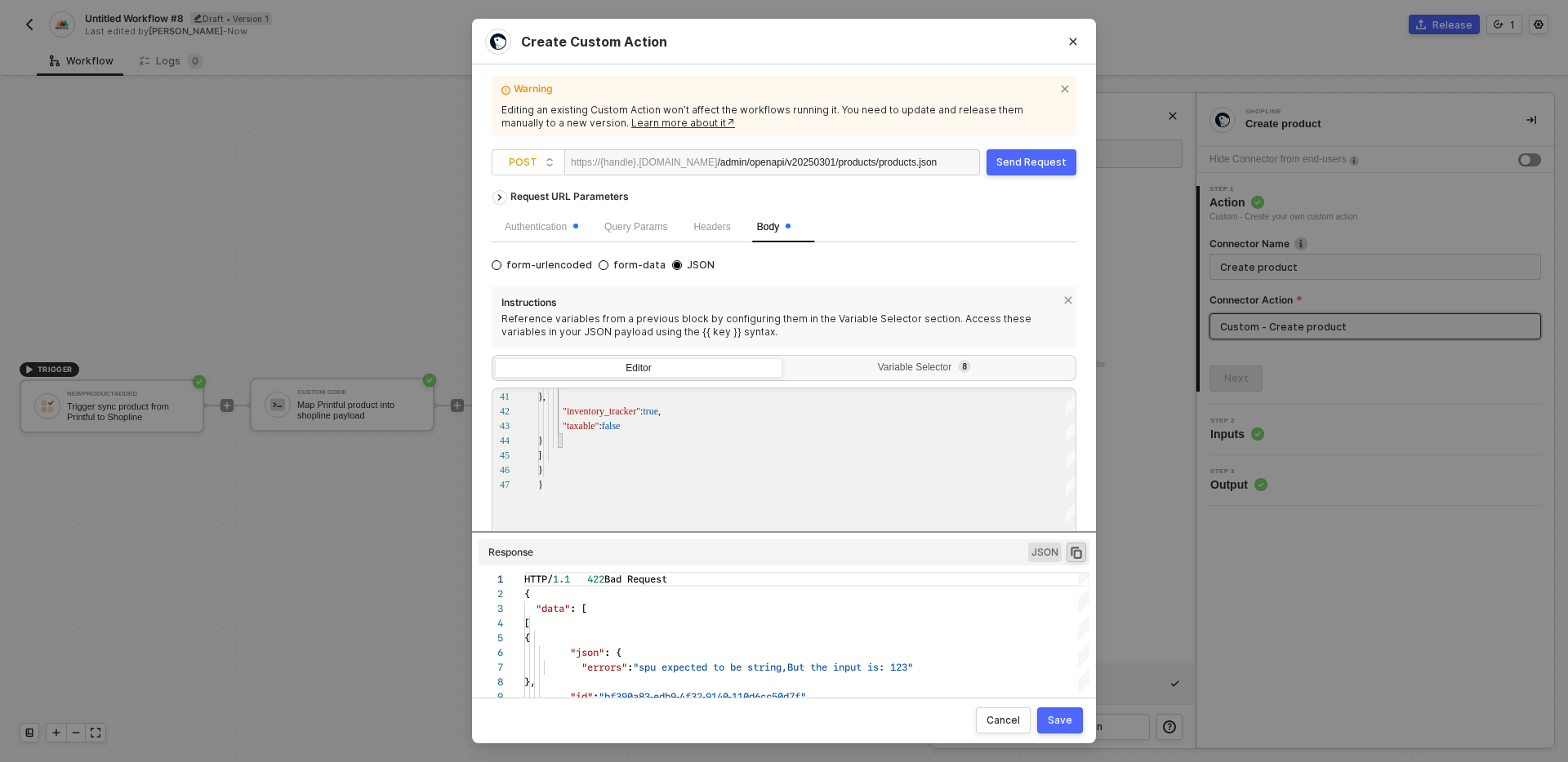
click at [1019, 166] on div "Send Request" at bounding box center [1032, 162] width 70 height 13
click at [794, 478] on div "}" at bounding box center [808, 485] width 539 height 15
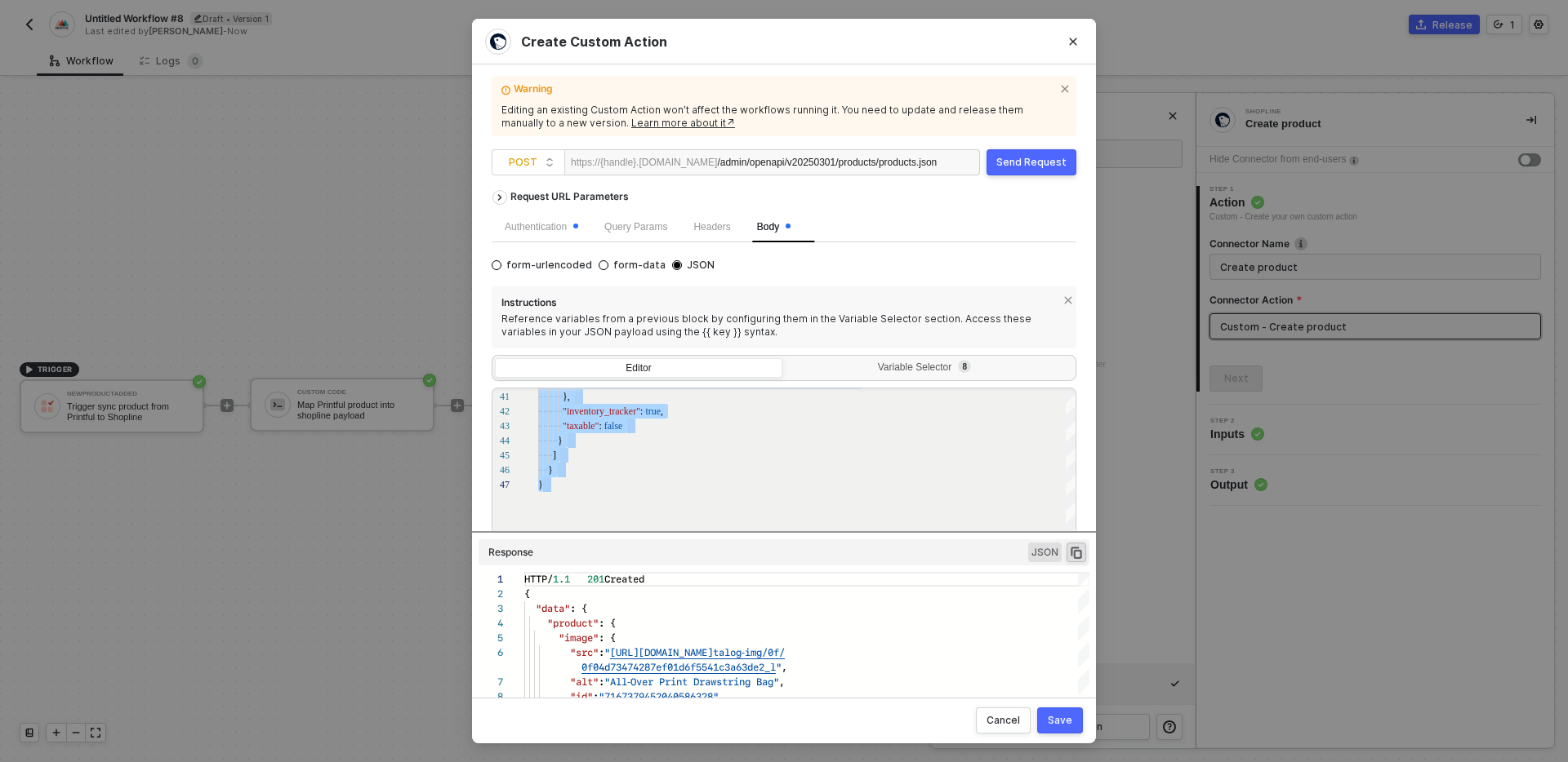
paste textarea "Editor content;Press Alt+F1 for Accessibility Options."
type textarea "} }"
click at [1056, 719] on div "Save" at bounding box center [1060, 721] width 25 height 13
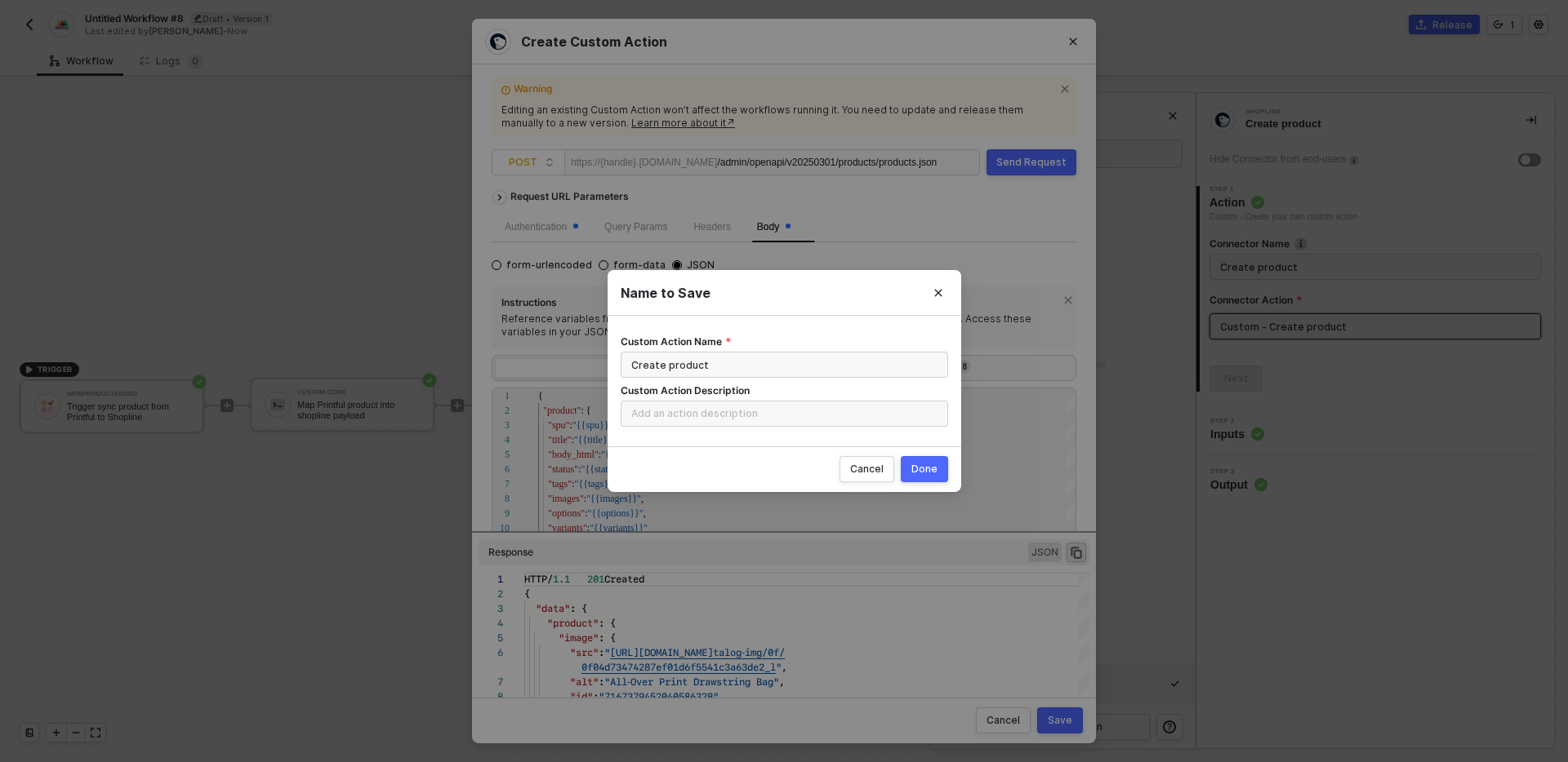
click at [930, 470] on div "Done" at bounding box center [925, 469] width 26 height 13
radio input "true"
radio input "false"
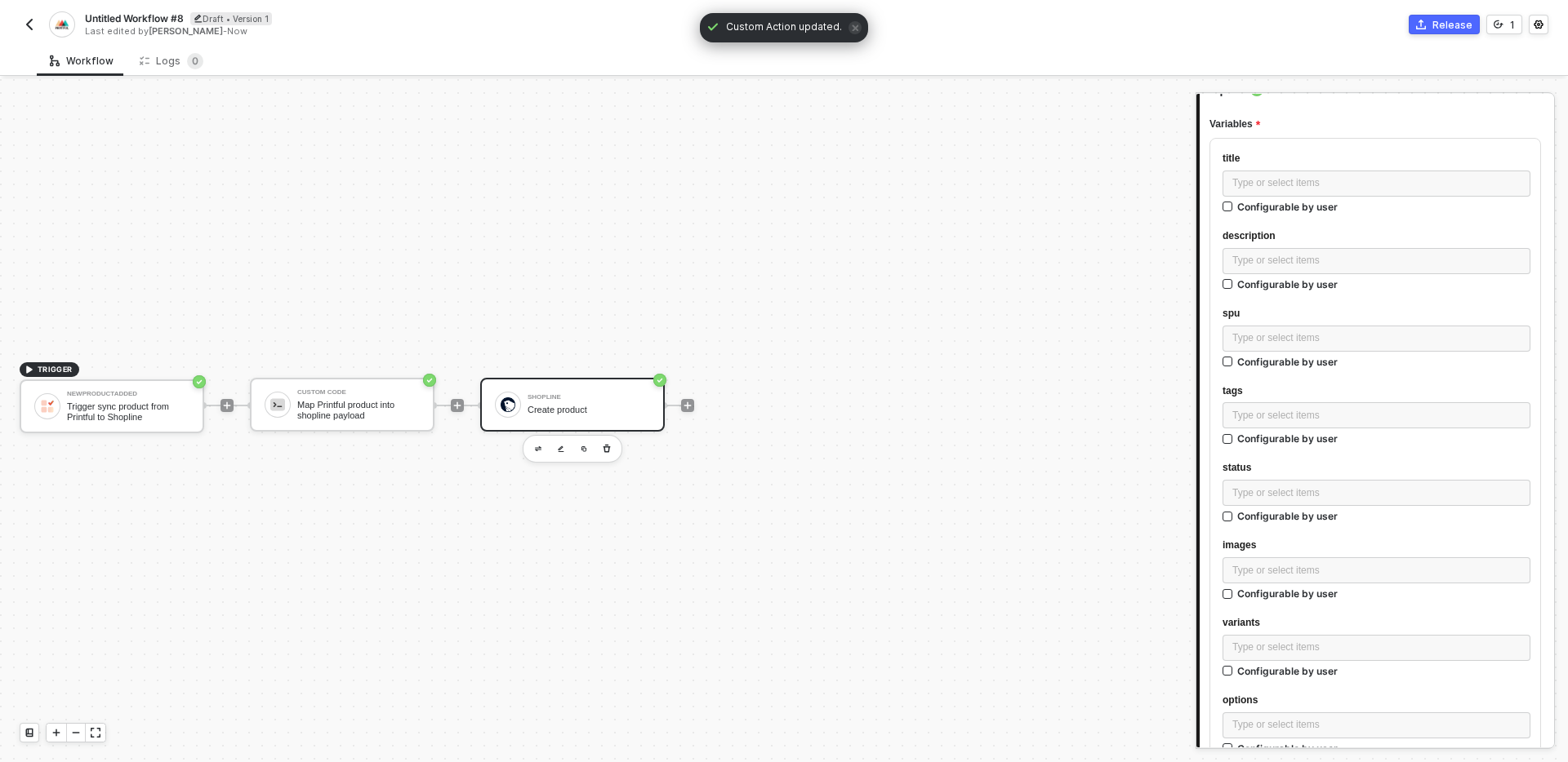
scroll to position [0, 0]
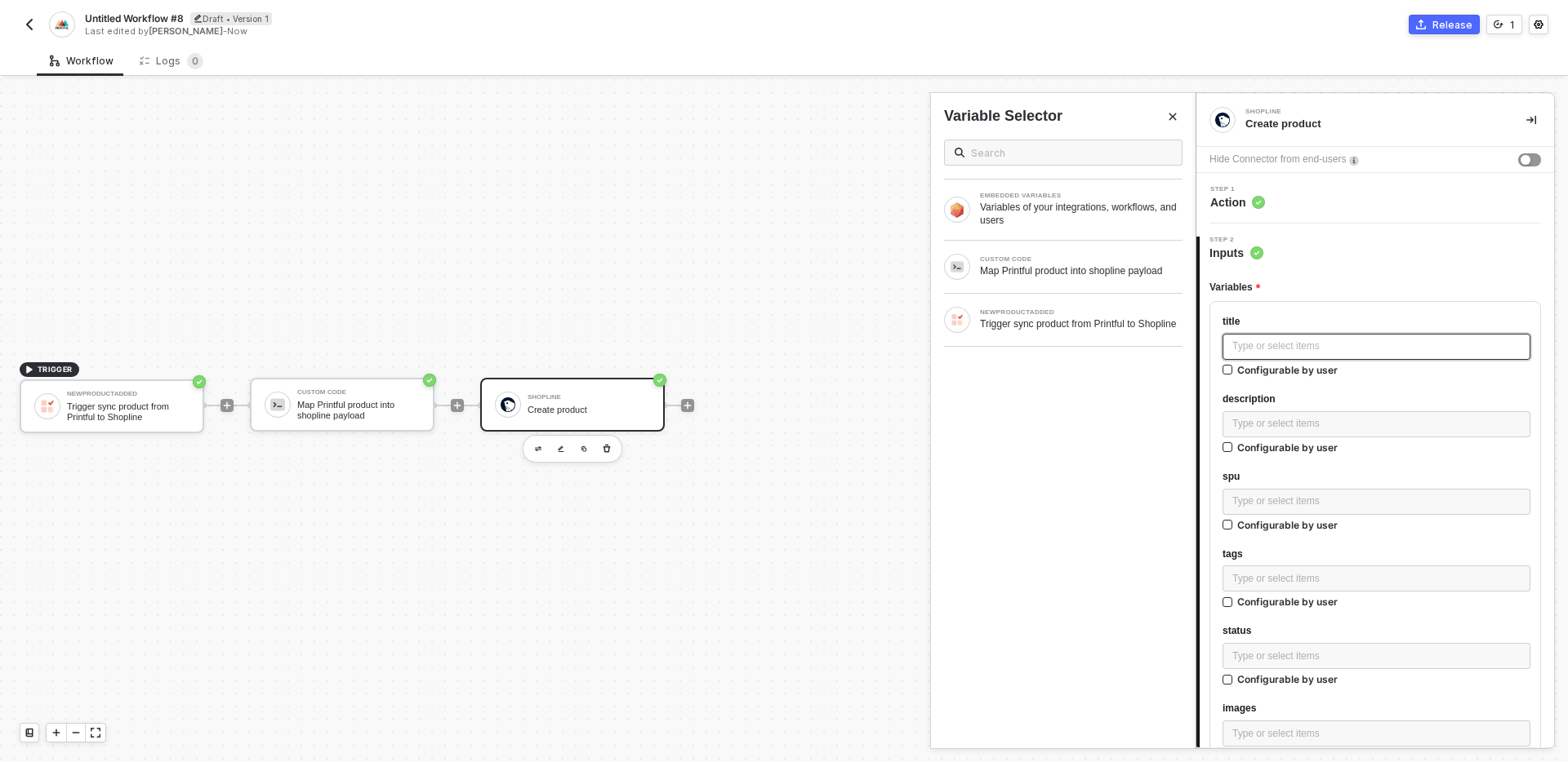
click at [1383, 353] on div "Type or select items ﻿" at bounding box center [1376, 346] width 289 height 16
click at [1263, 354] on div "Type or select items ﻿" at bounding box center [1376, 346] width 289 height 16
click at [1091, 275] on div "Map Printful product into shopline payload" at bounding box center [1081, 271] width 203 height 13
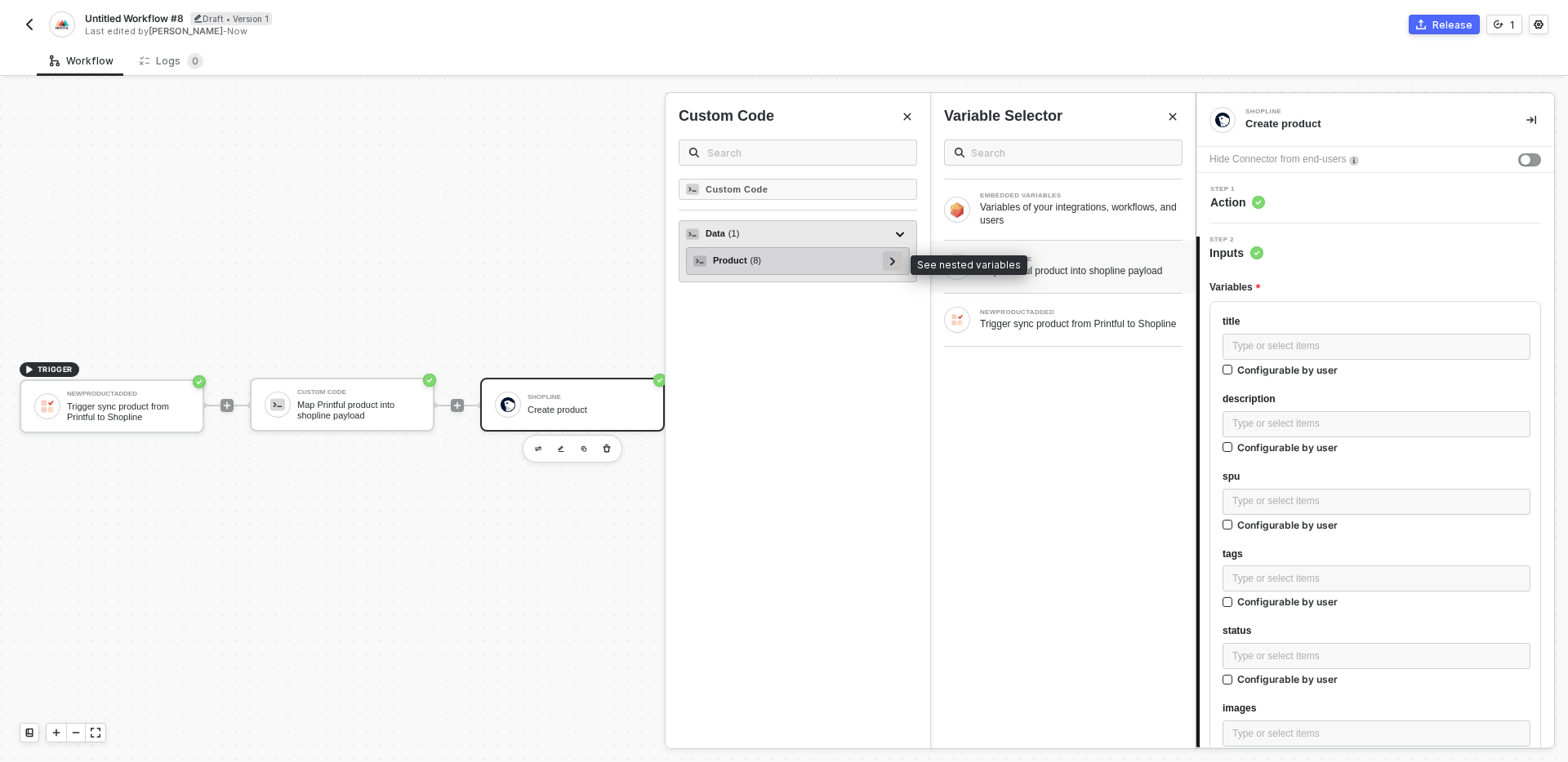
click at [891, 265] on div at bounding box center [892, 260] width 8 height 18
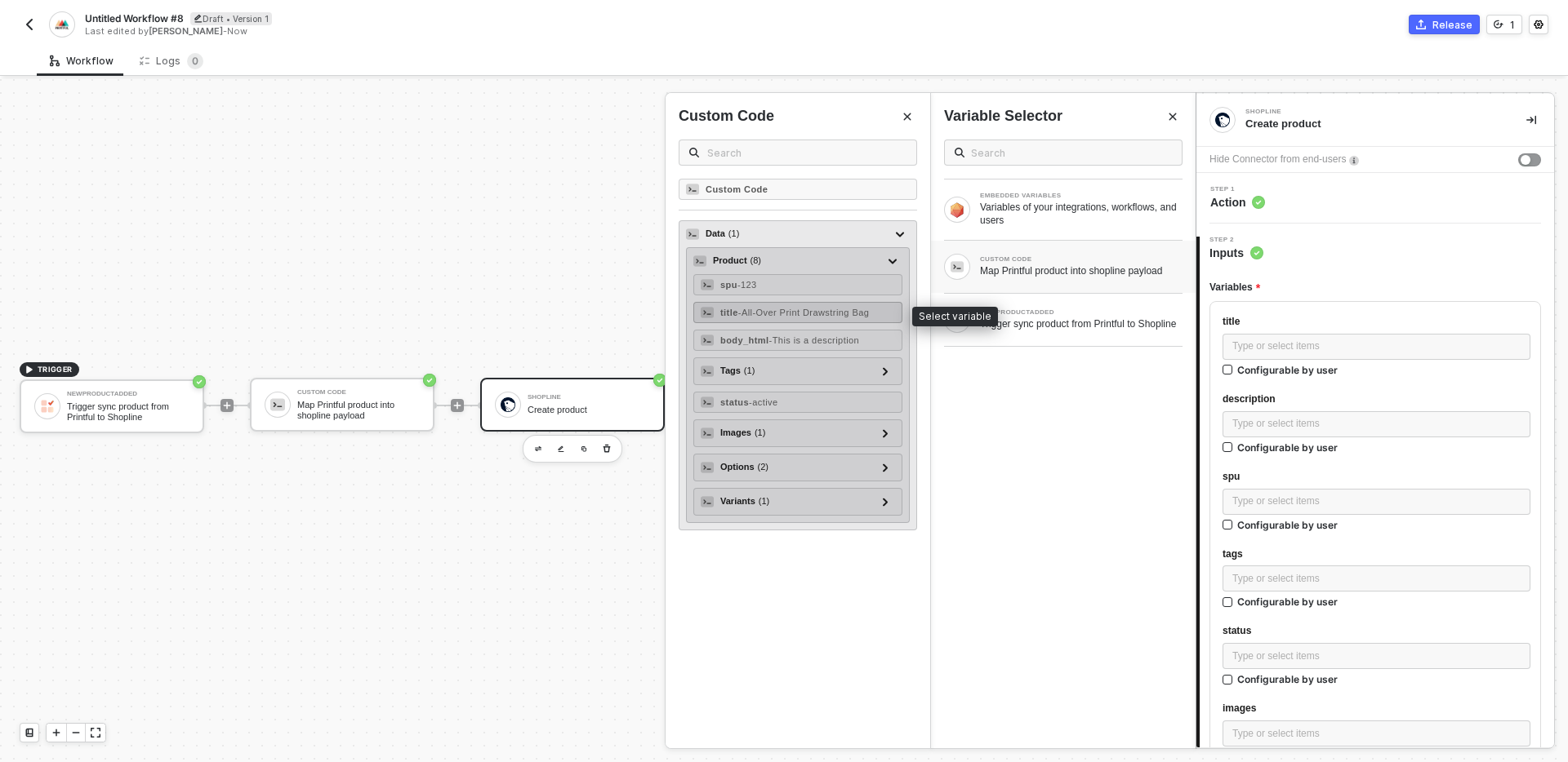
click at [833, 310] on span "- All-Over Print Drawstring Bag" at bounding box center [804, 312] width 132 height 10
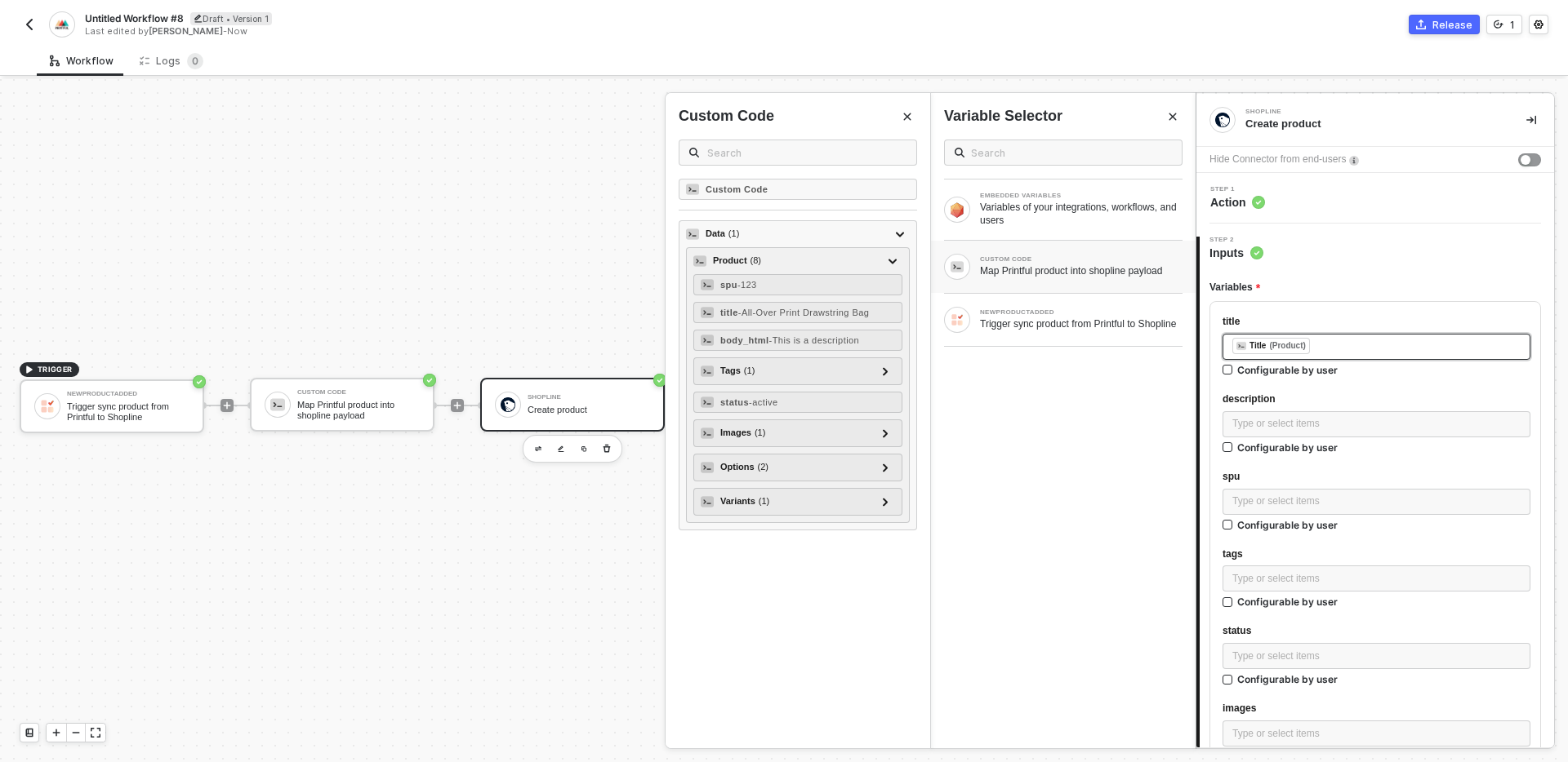
click at [1351, 346] on div "﻿ ﻿ Title (Product) ﻿" at bounding box center [1376, 346] width 289 height 18
click at [1346, 428] on div "Type or select items ﻿" at bounding box center [1376, 424] width 289 height 16
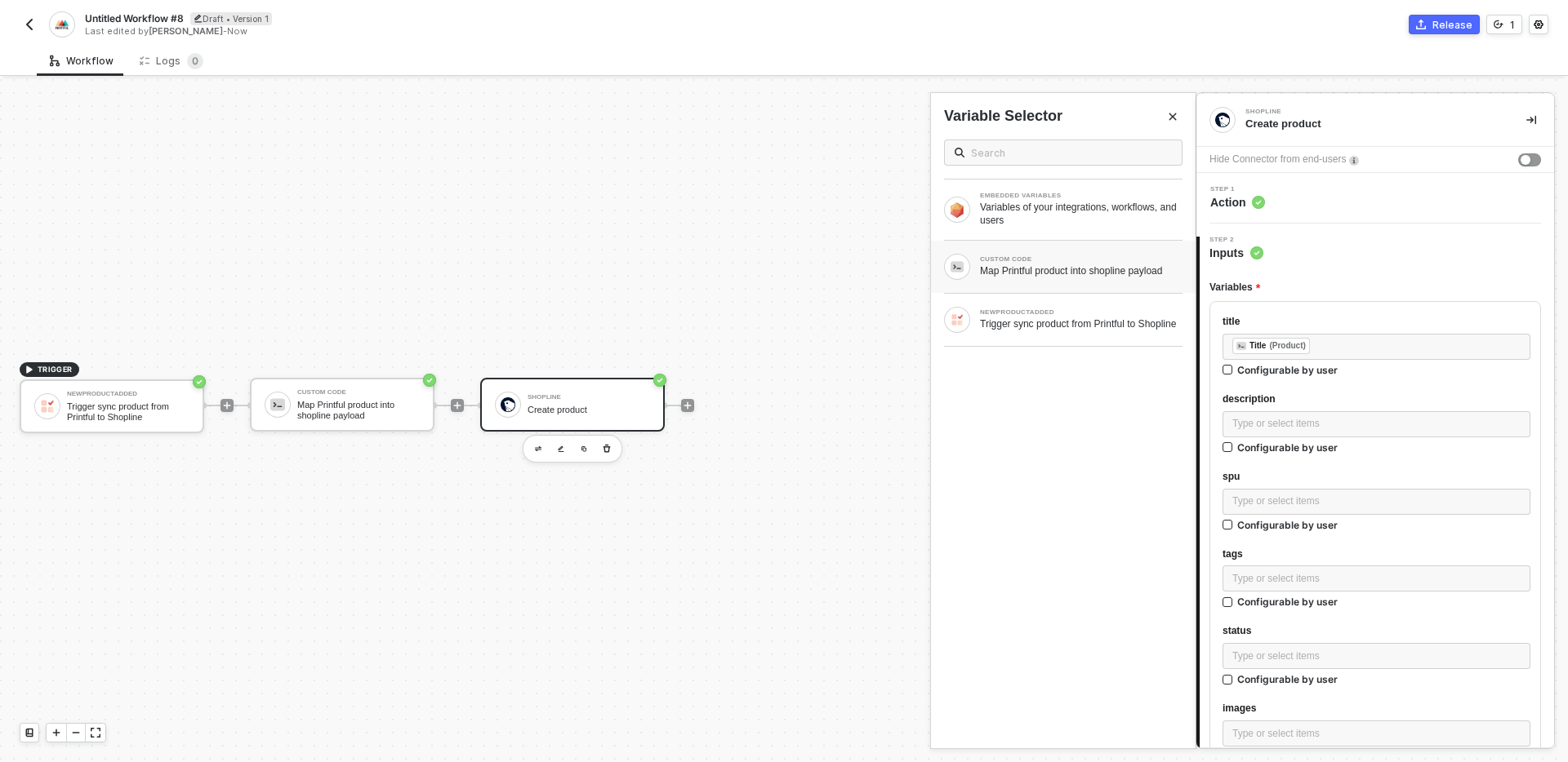
click at [1074, 278] on div "CUSTOM CODE Map Printful product into shopline payload" at bounding box center [1063, 266] width 239 height 26
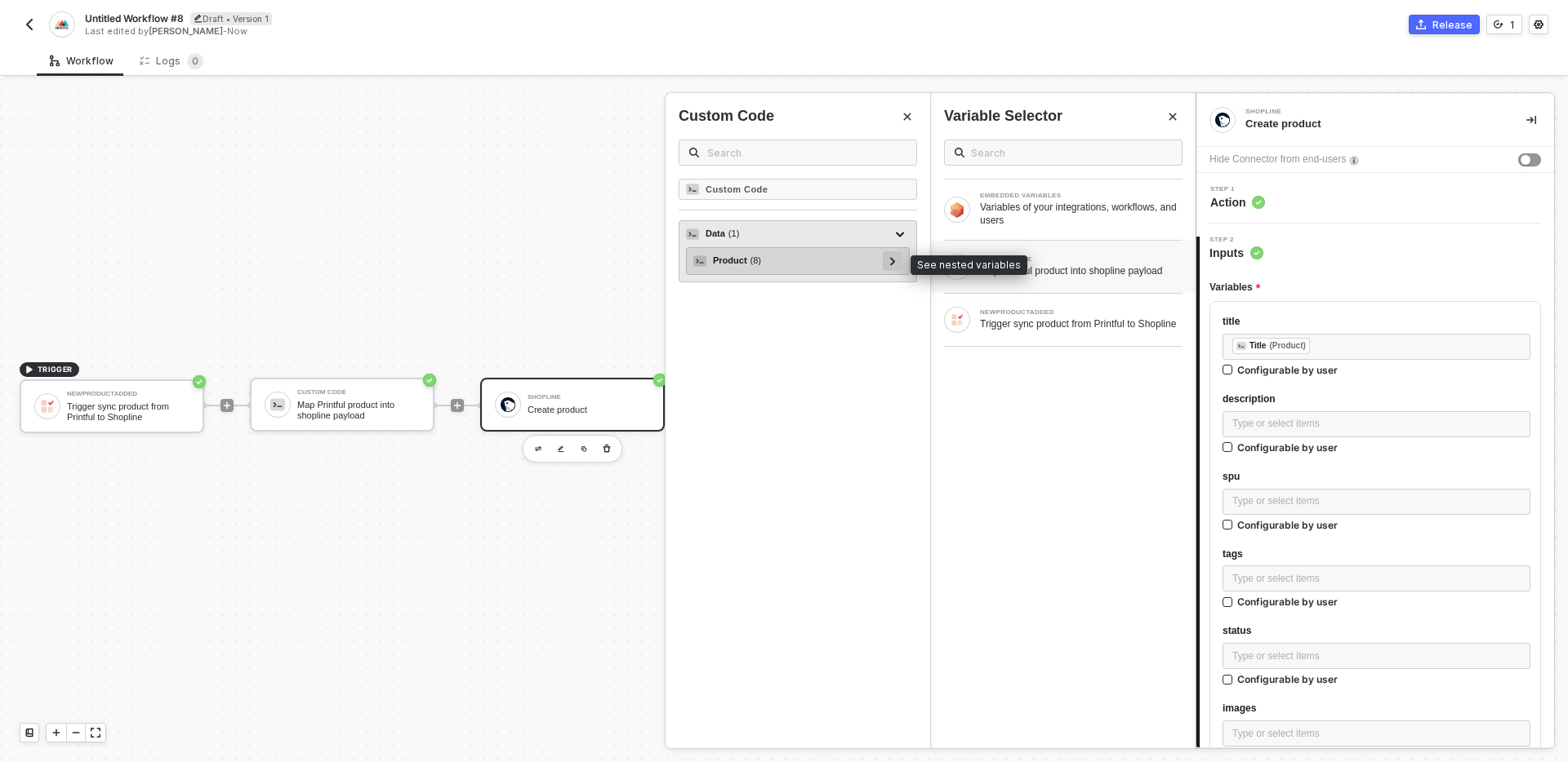
click at [895, 262] on icon at bounding box center [893, 261] width 6 height 8
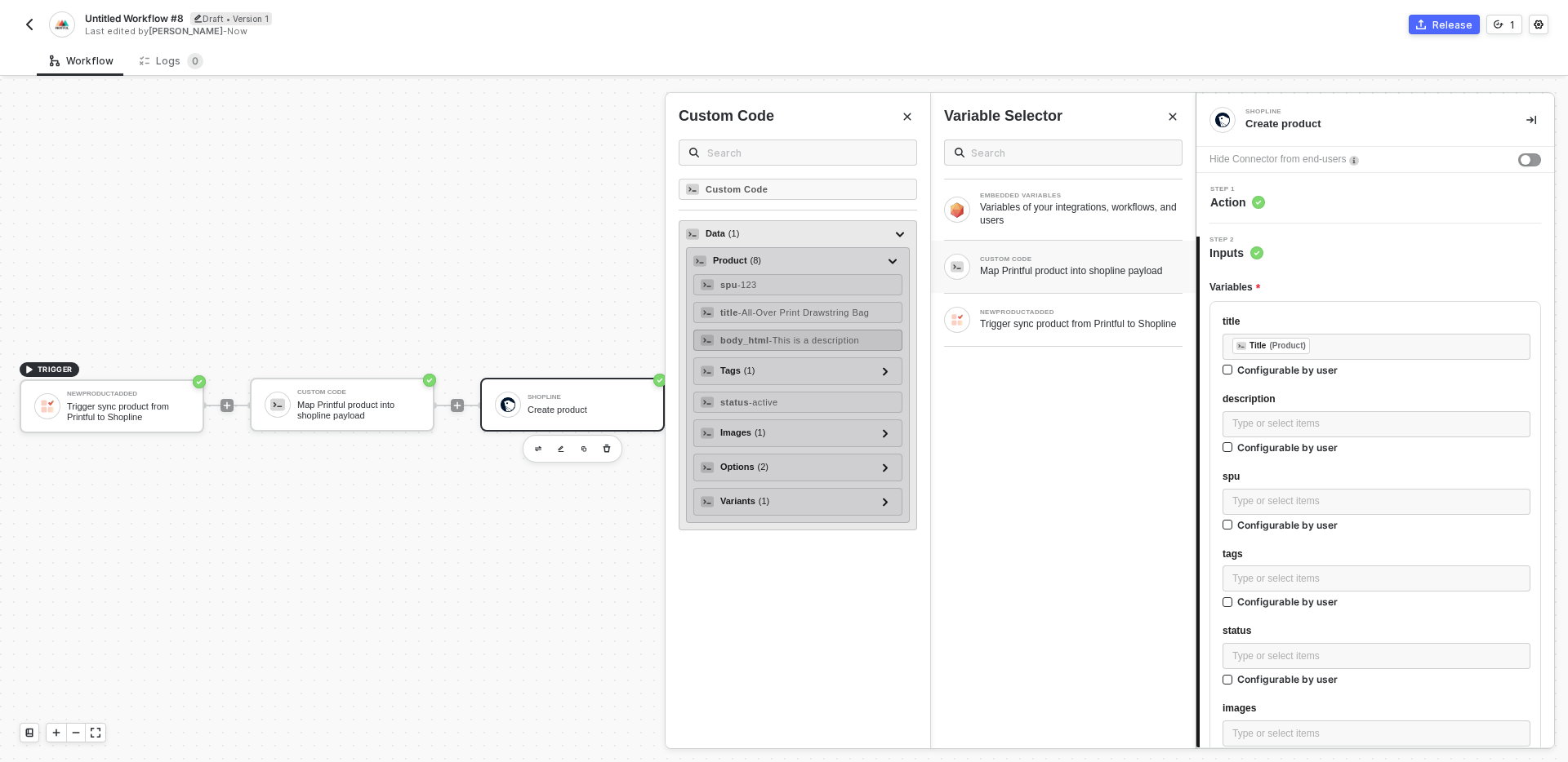
click at [816, 338] on span "- This is a description" at bounding box center [814, 340] width 90 height 10
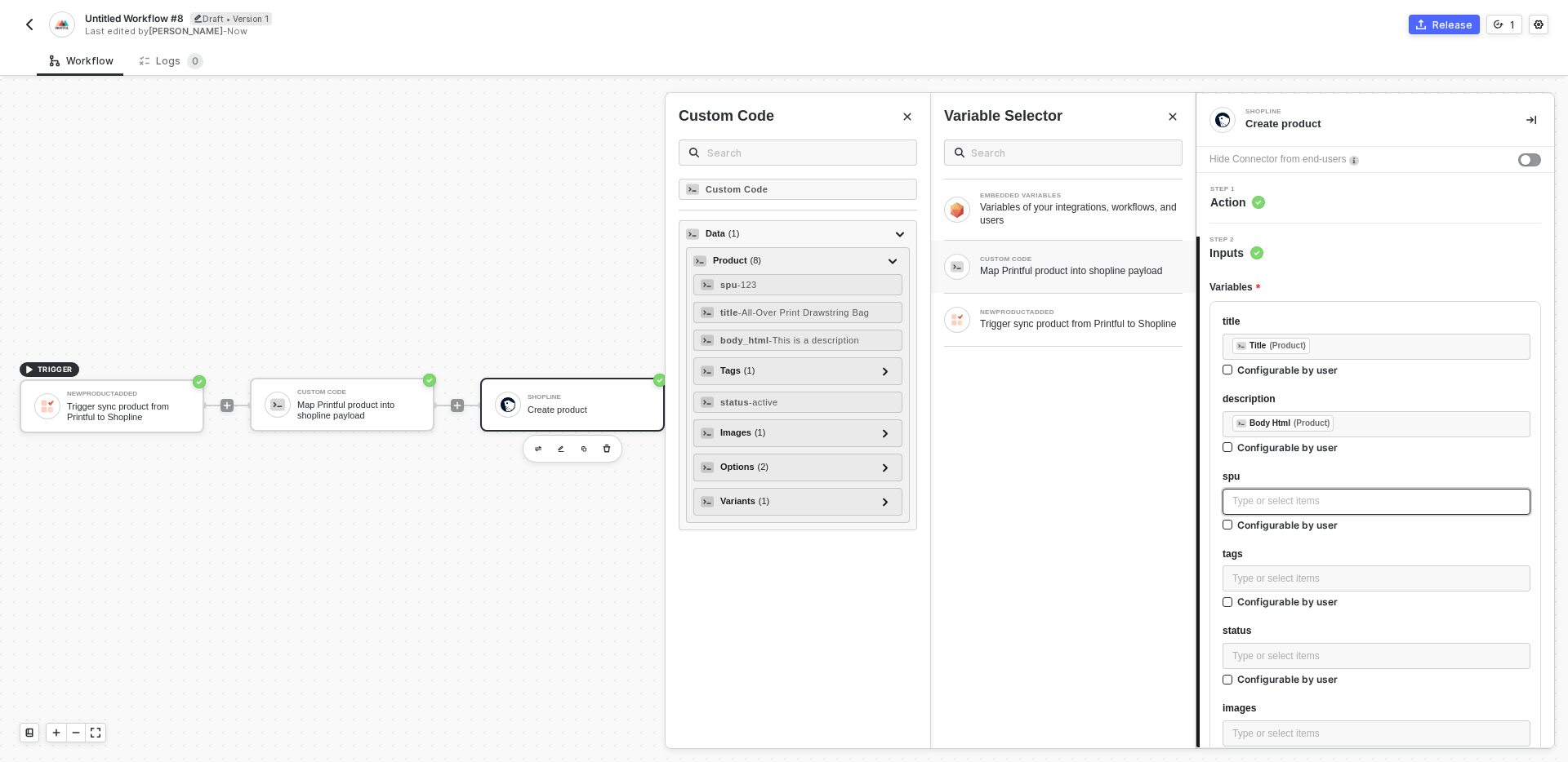
click at [1287, 504] on div "Type or select items ﻿" at bounding box center [1376, 501] width 289 height 16
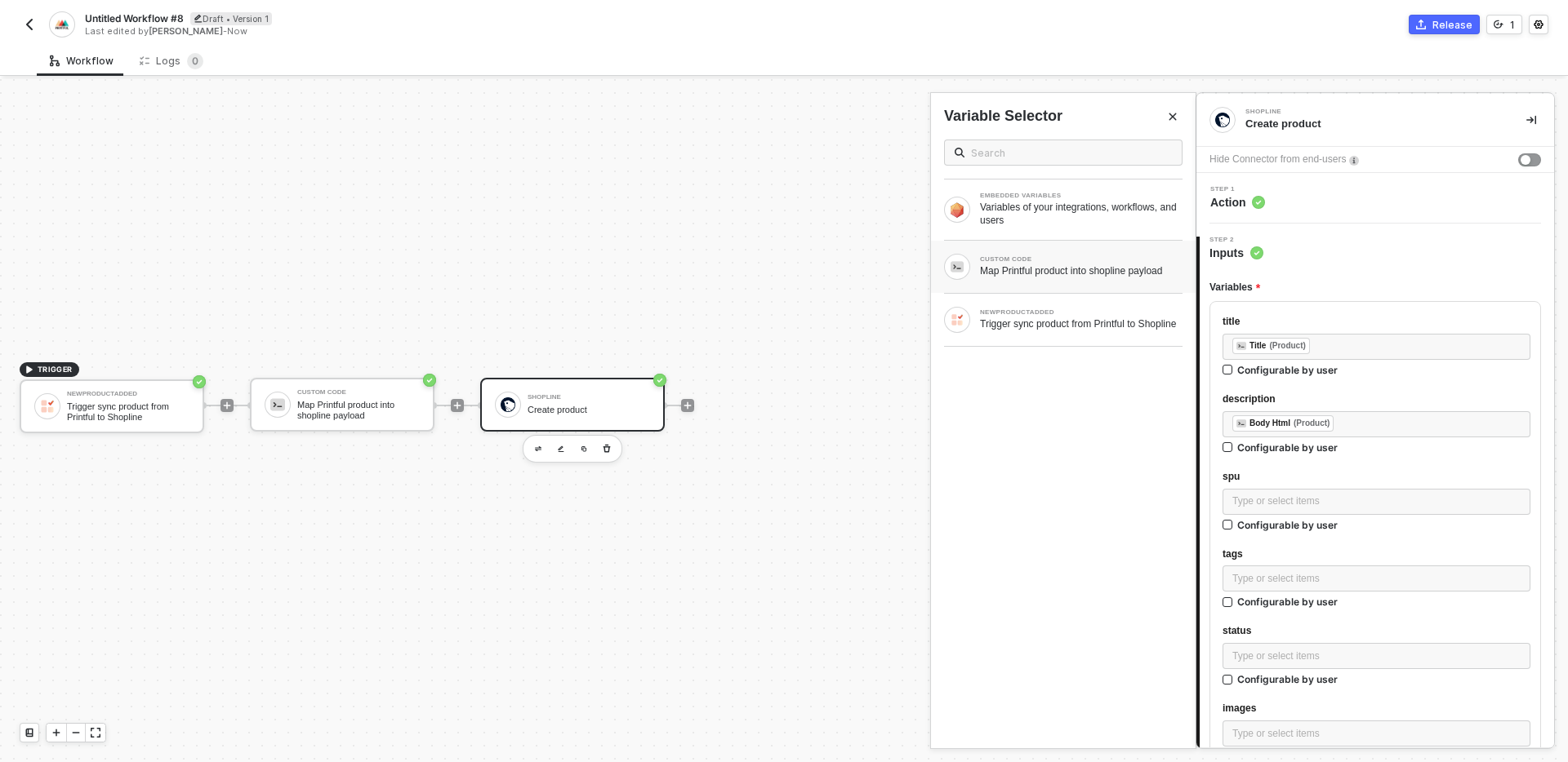
click at [1062, 265] on div "Map Printful product into shopline payload" at bounding box center [1081, 271] width 203 height 13
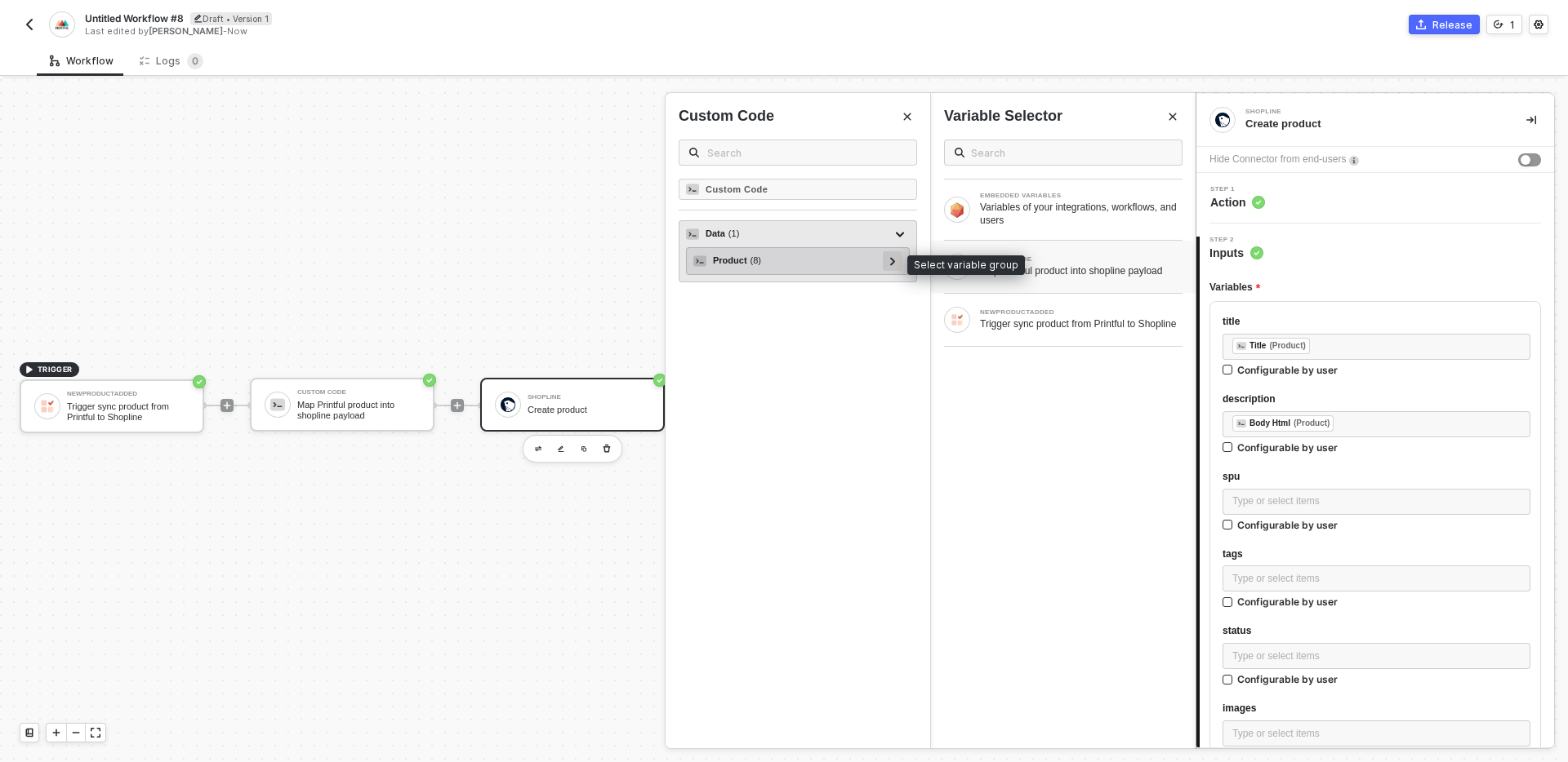
click at [889, 265] on div at bounding box center [892, 260] width 8 height 18
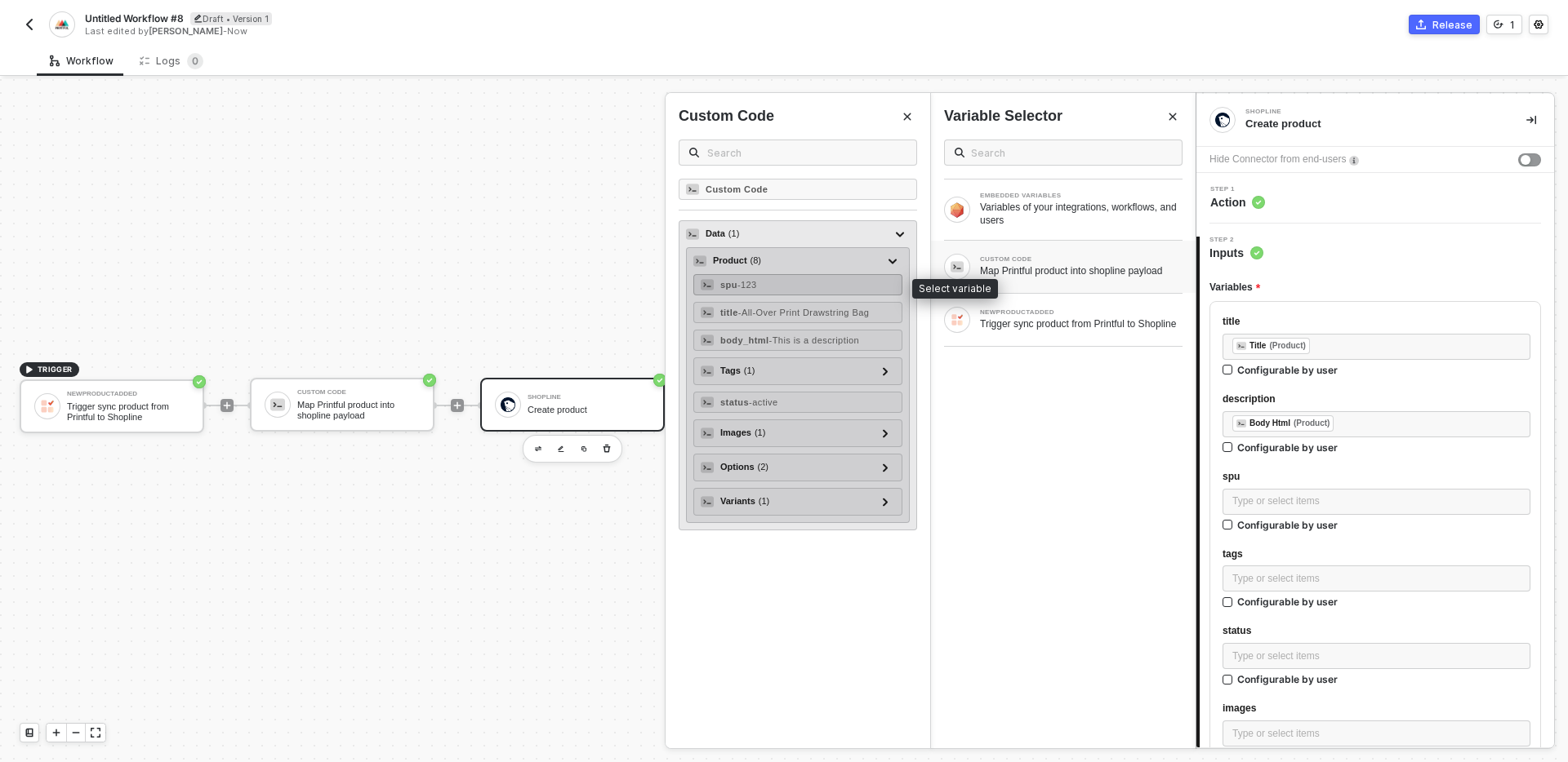
click at [776, 284] on div "spu - 123" at bounding box center [797, 285] width 209 height 21
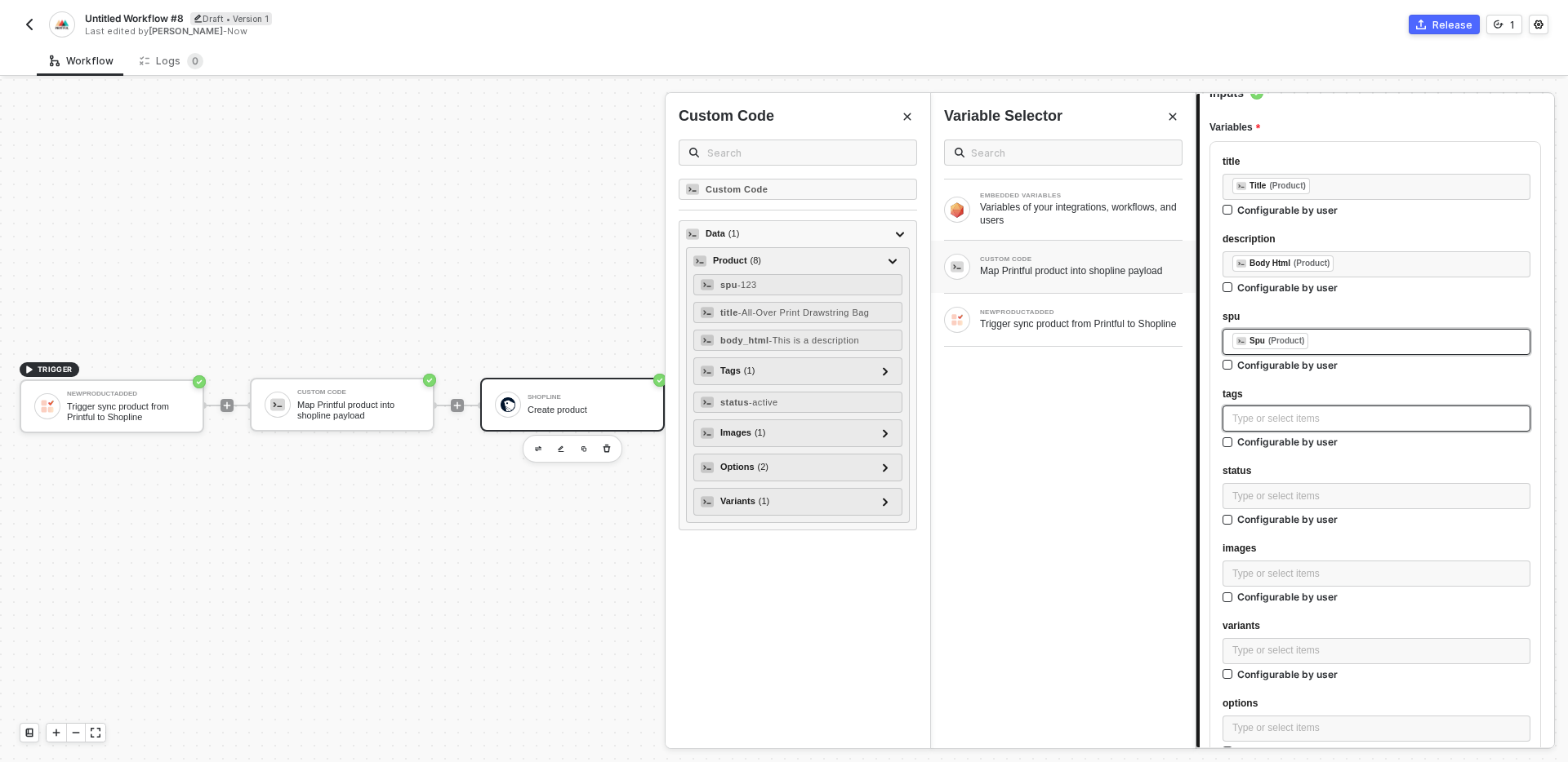
scroll to position [216, 0]
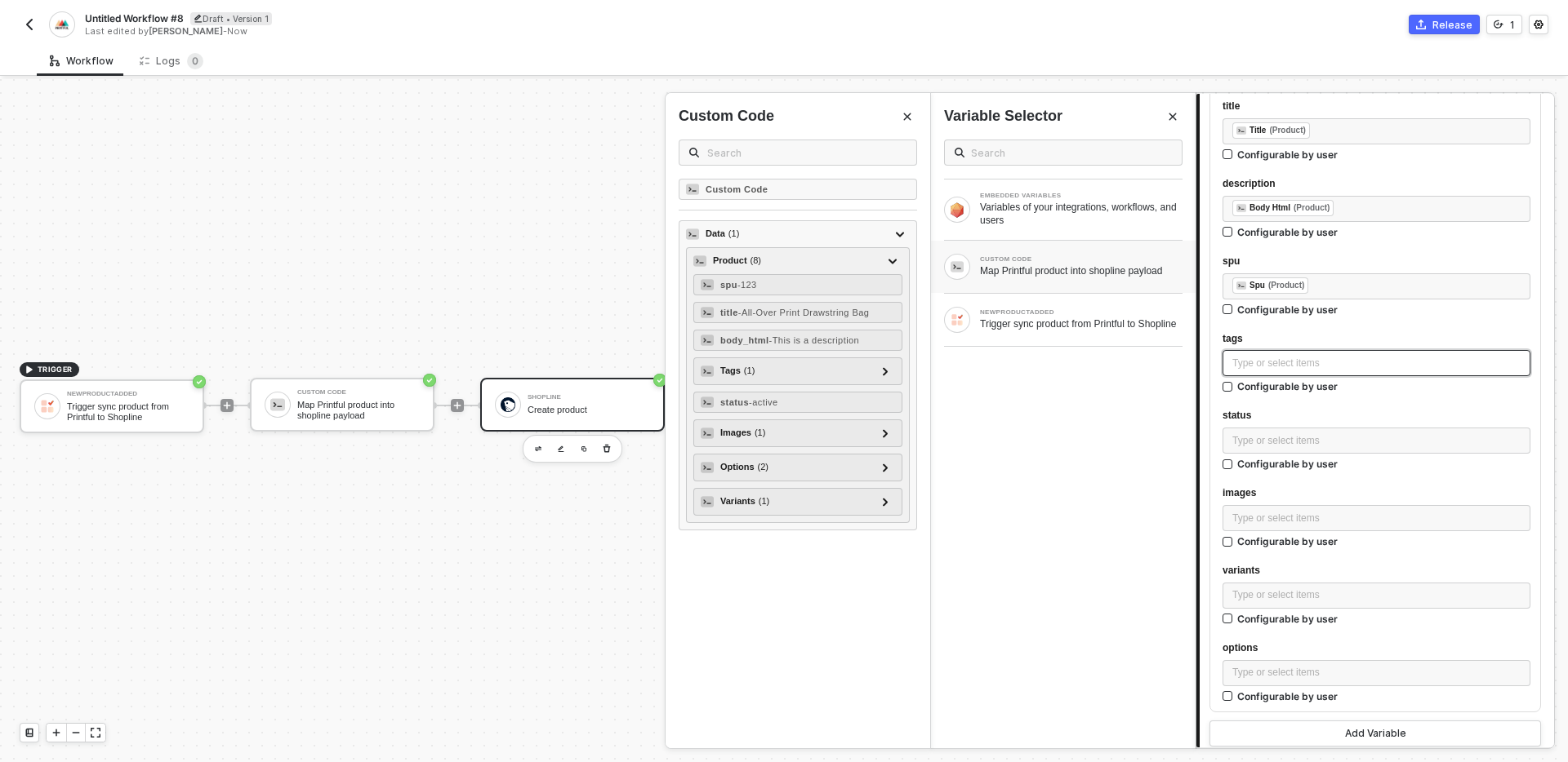
click at [1281, 364] on div "Type or select items ﻿" at bounding box center [1376, 363] width 289 height 16
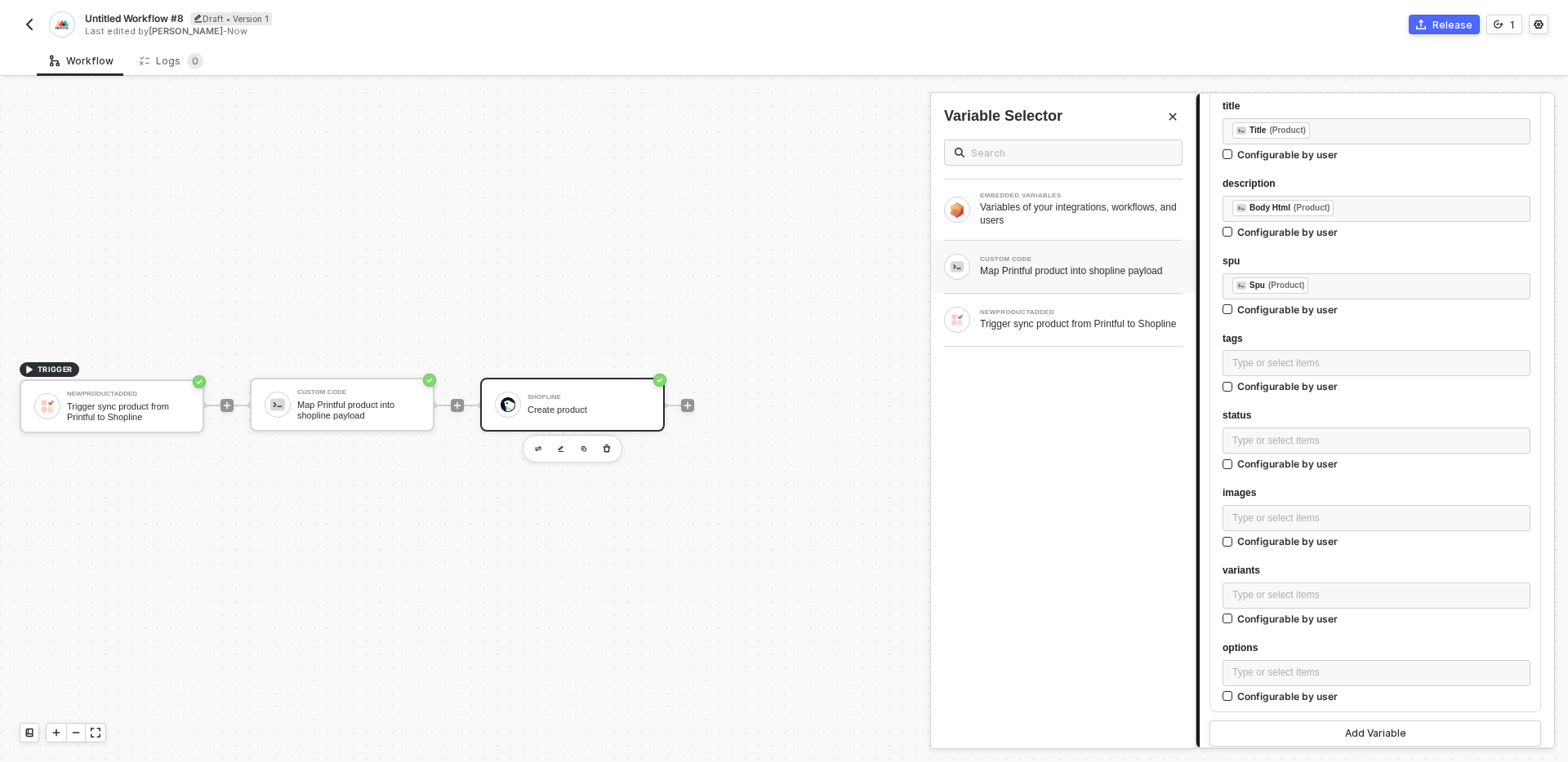
click at [1091, 270] on div "Map Printful product into shopline payload" at bounding box center [1081, 271] width 203 height 13
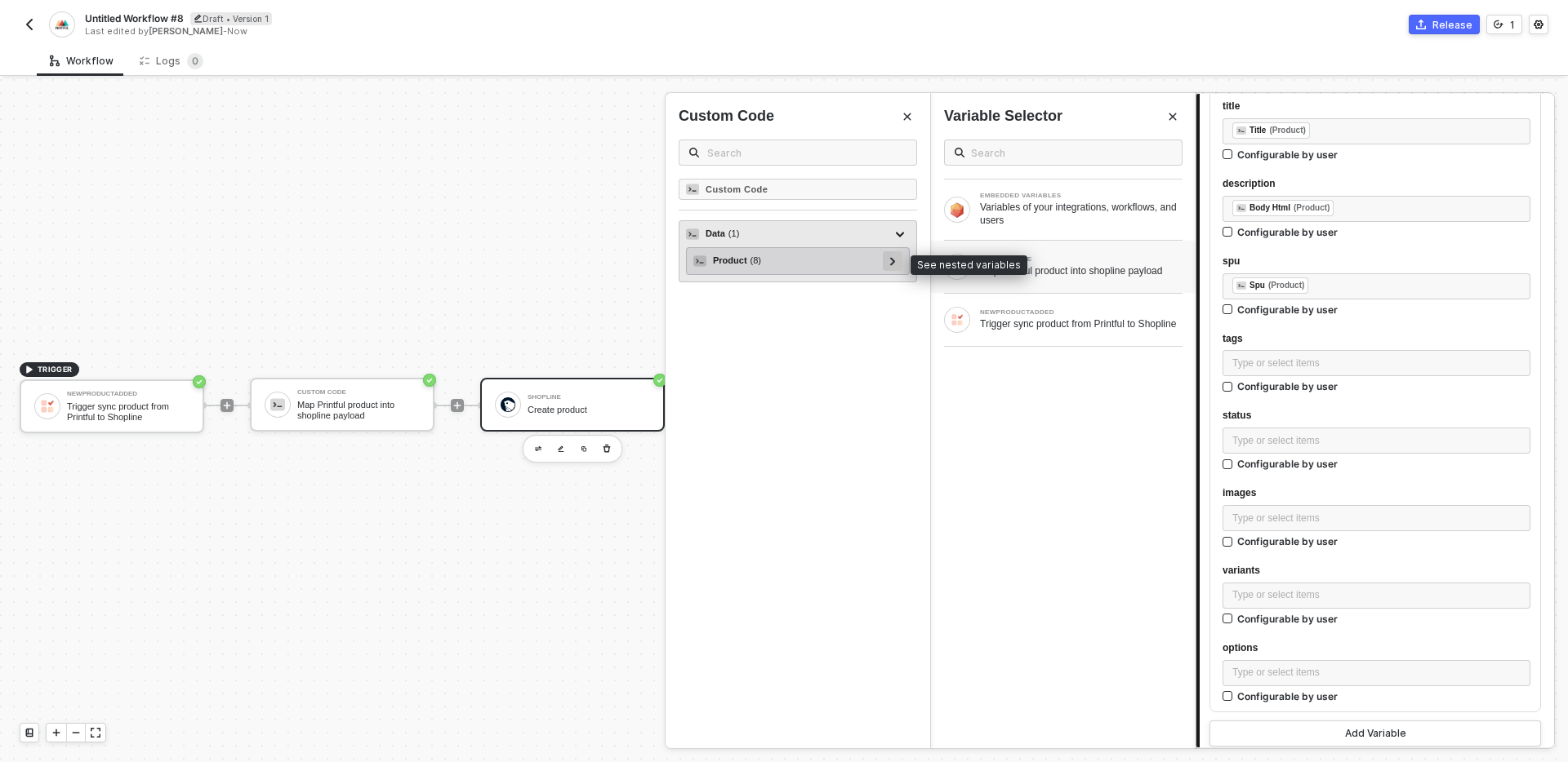
click at [885, 264] on div at bounding box center [892, 261] width 19 height 19
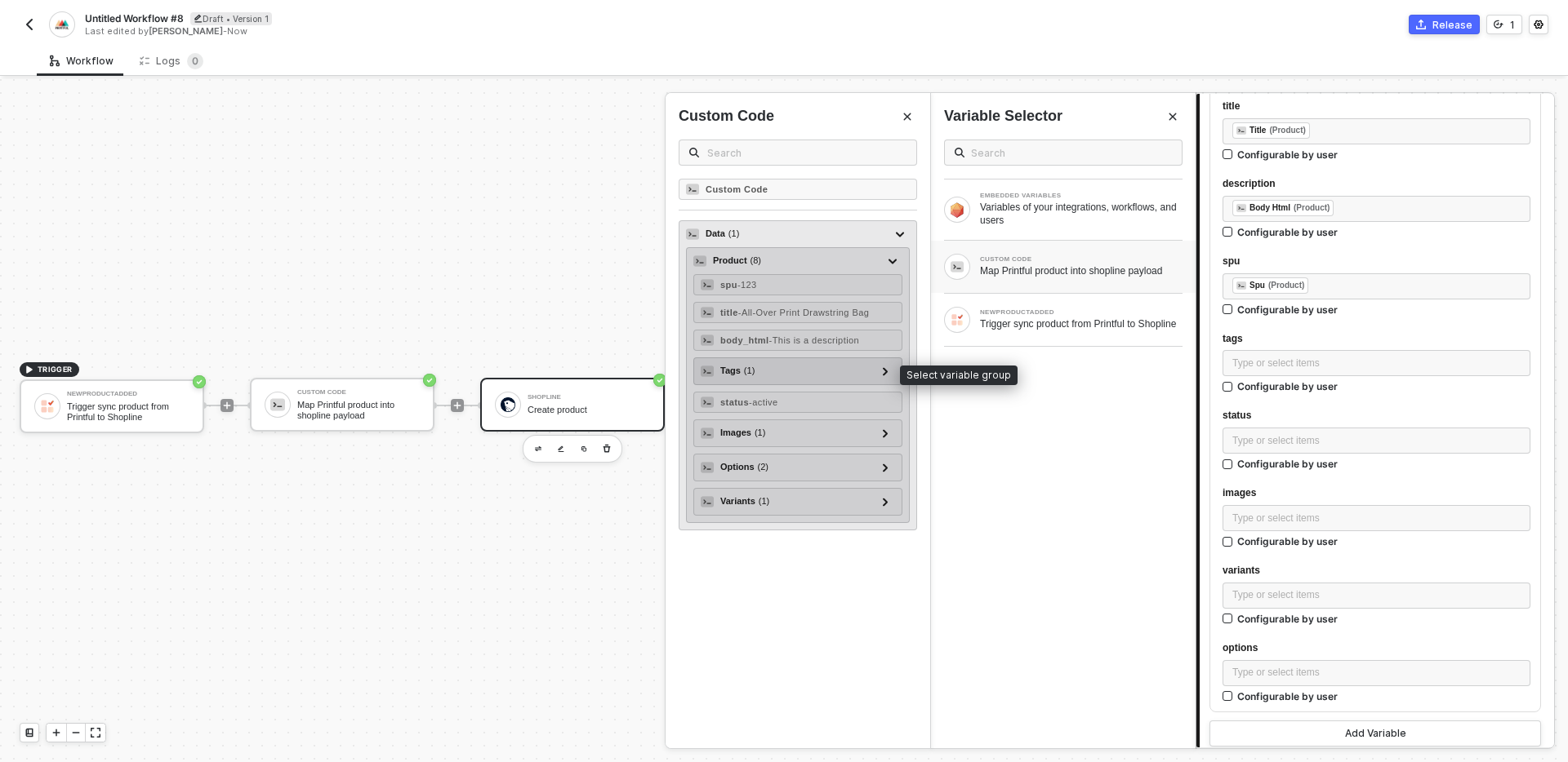
click at [805, 373] on div "Tags ( 1 )" at bounding box center [788, 370] width 175 height 19
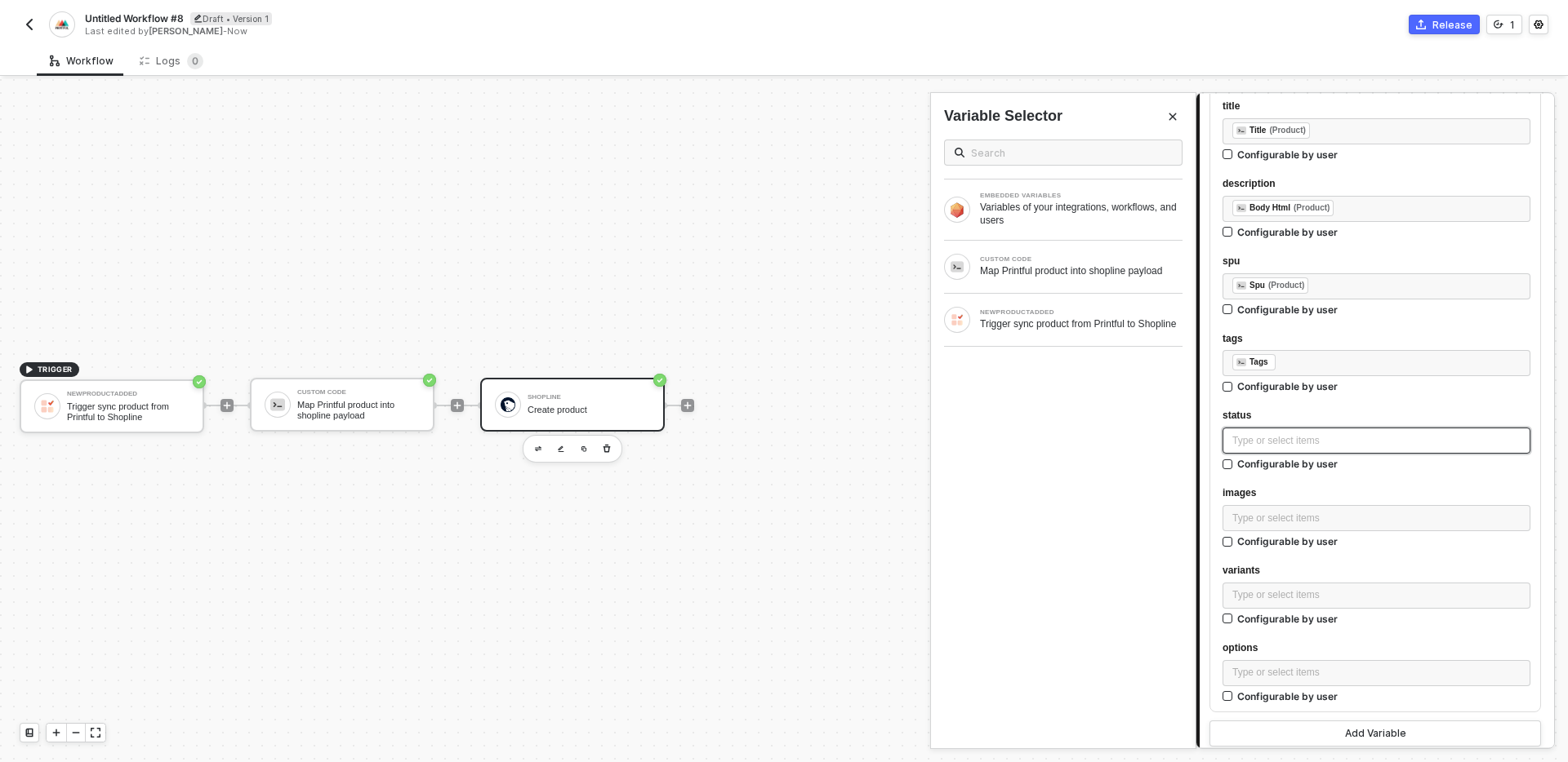
click at [1300, 439] on div "Type or select items ﻿" at bounding box center [1376, 440] width 289 height 16
click at [1065, 261] on div "CUSTOM CODE" at bounding box center [1081, 259] width 203 height 6
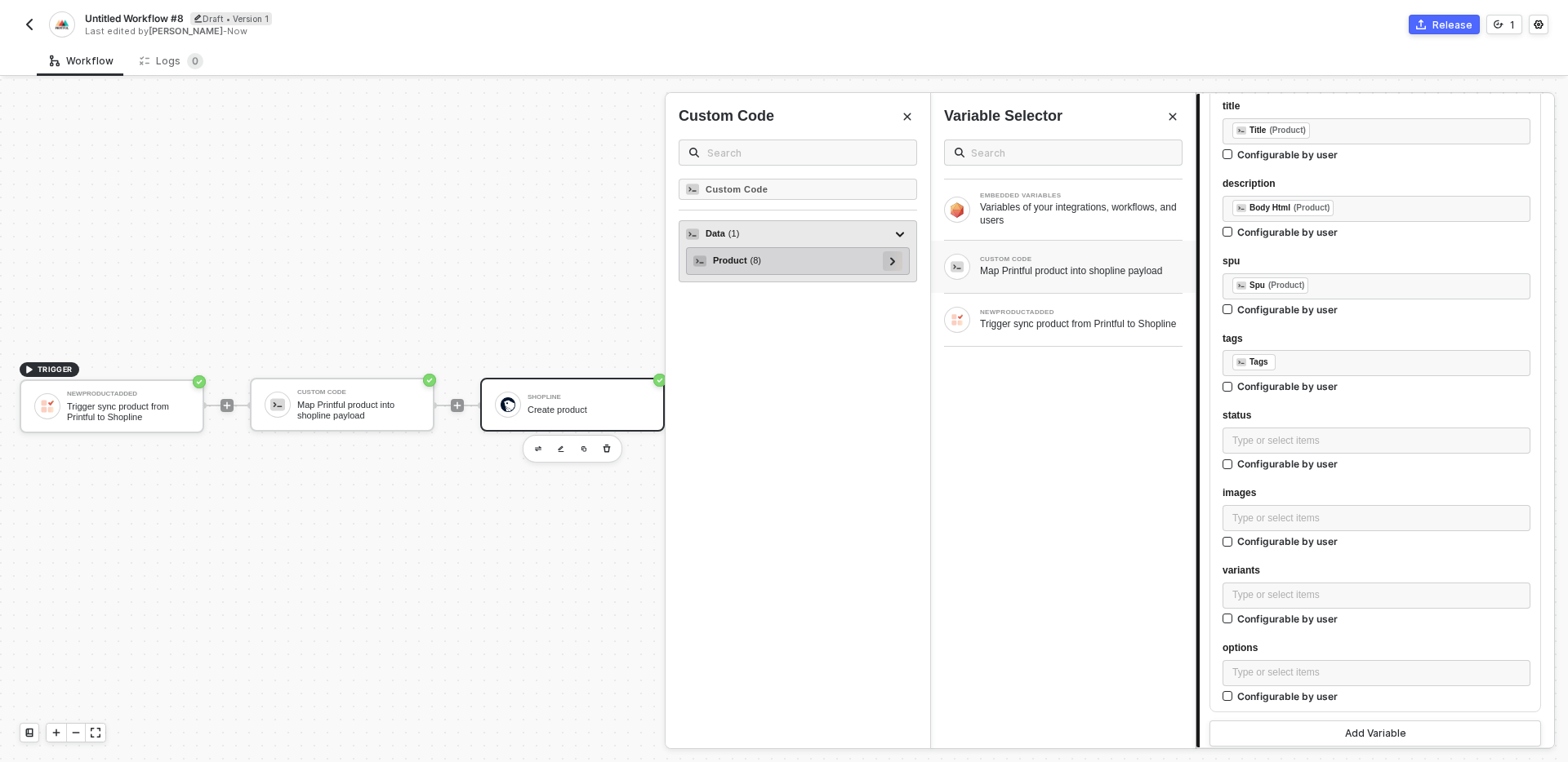
click at [891, 259] on icon at bounding box center [892, 261] width 5 height 8
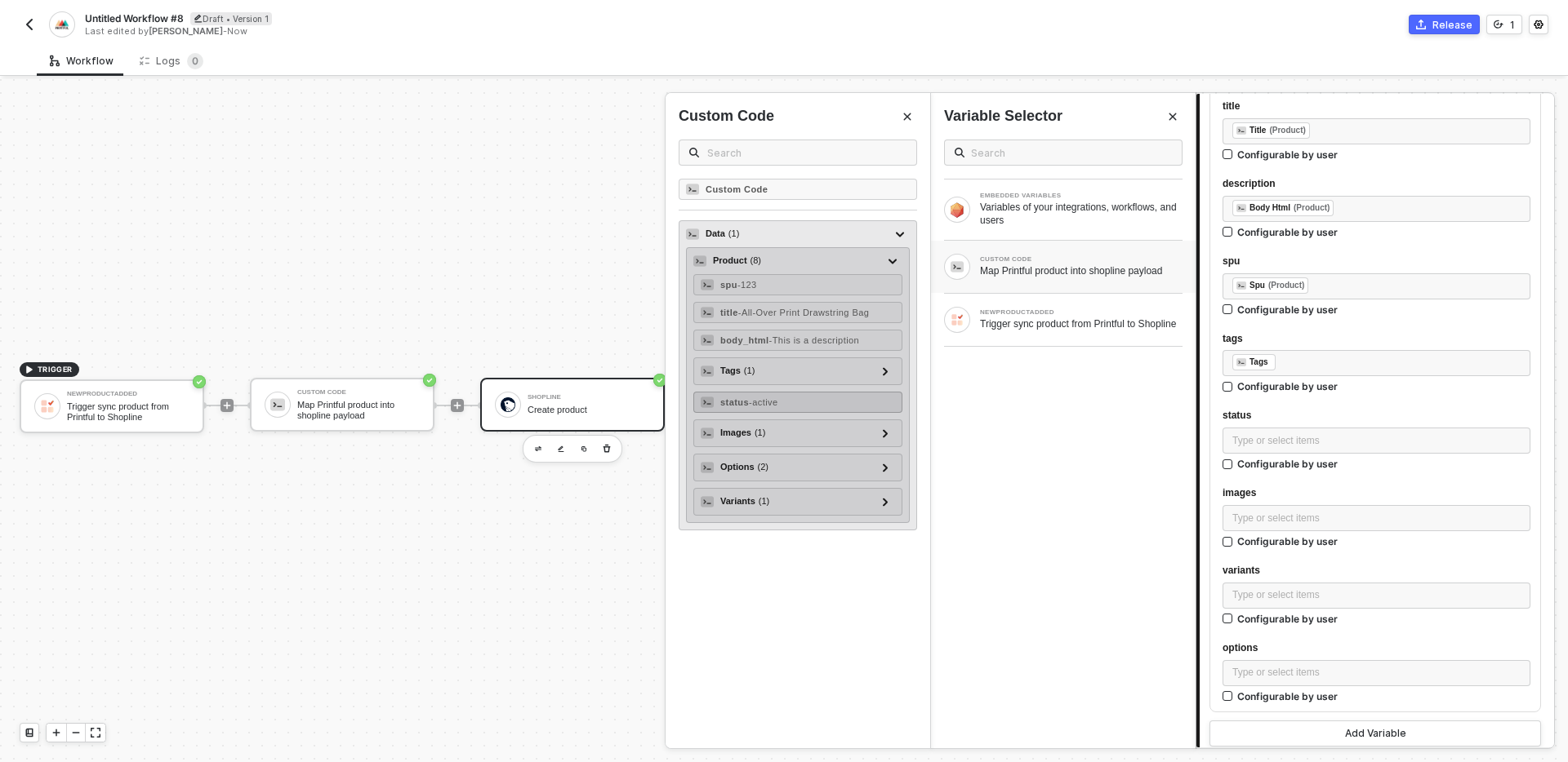
click at [778, 404] on span "- active" at bounding box center [763, 402] width 29 height 10
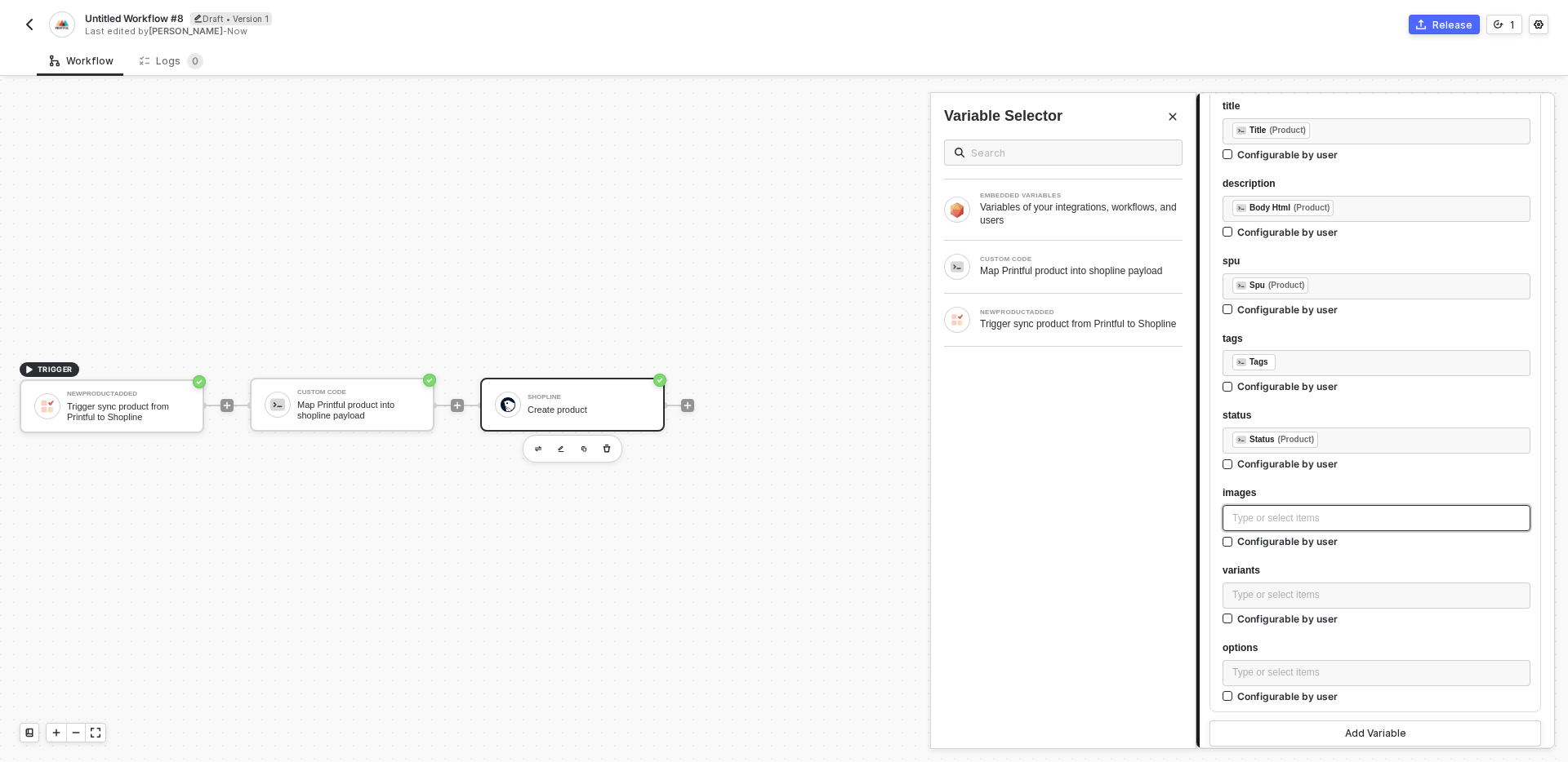
click at [1302, 515] on div "Type or select items ﻿" at bounding box center [1376, 519] width 289 height 16
click at [1079, 256] on div "CUSTOM CODE" at bounding box center [1081, 259] width 203 height 6
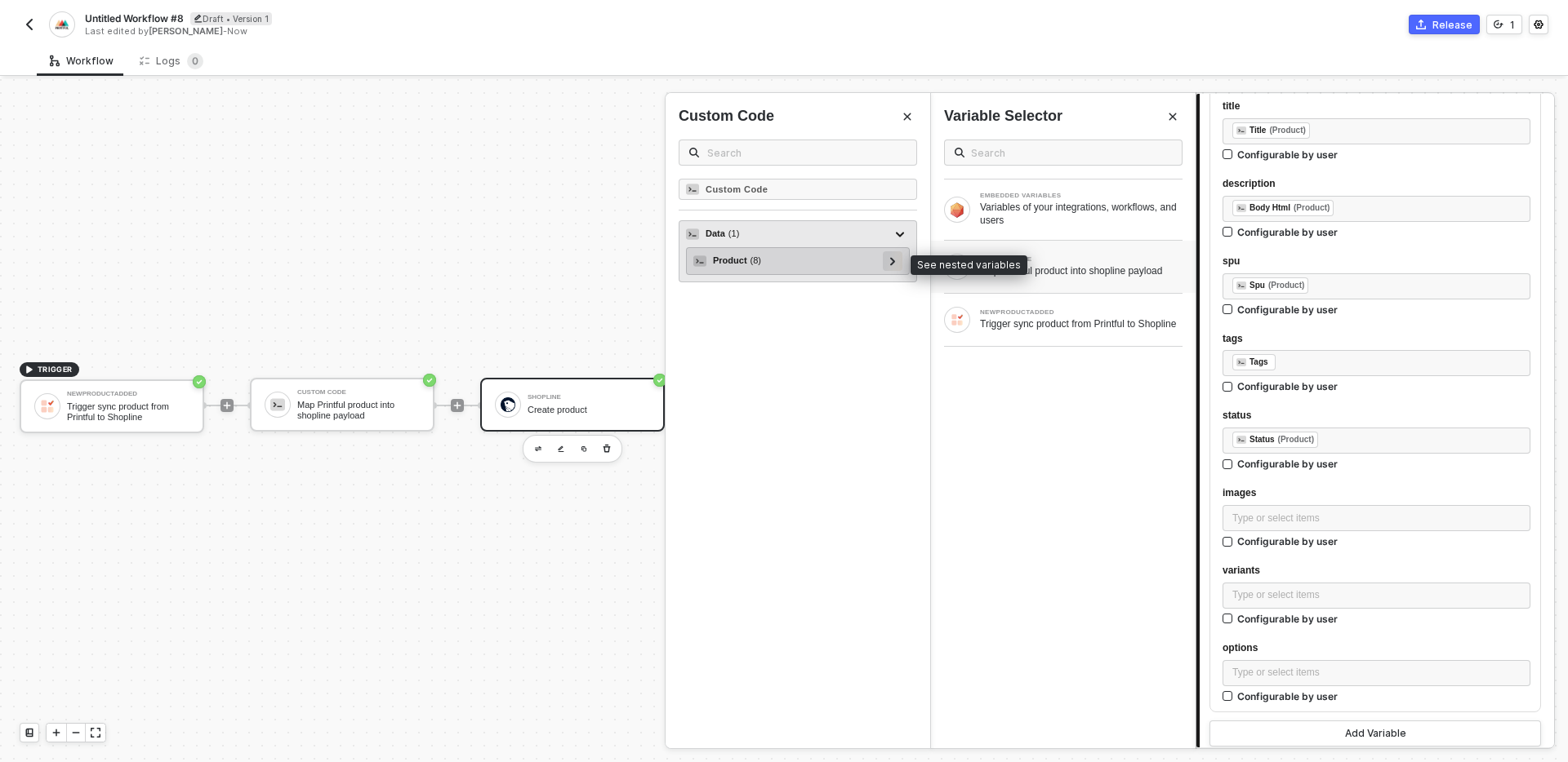
click at [895, 261] on icon at bounding box center [893, 261] width 6 height 8
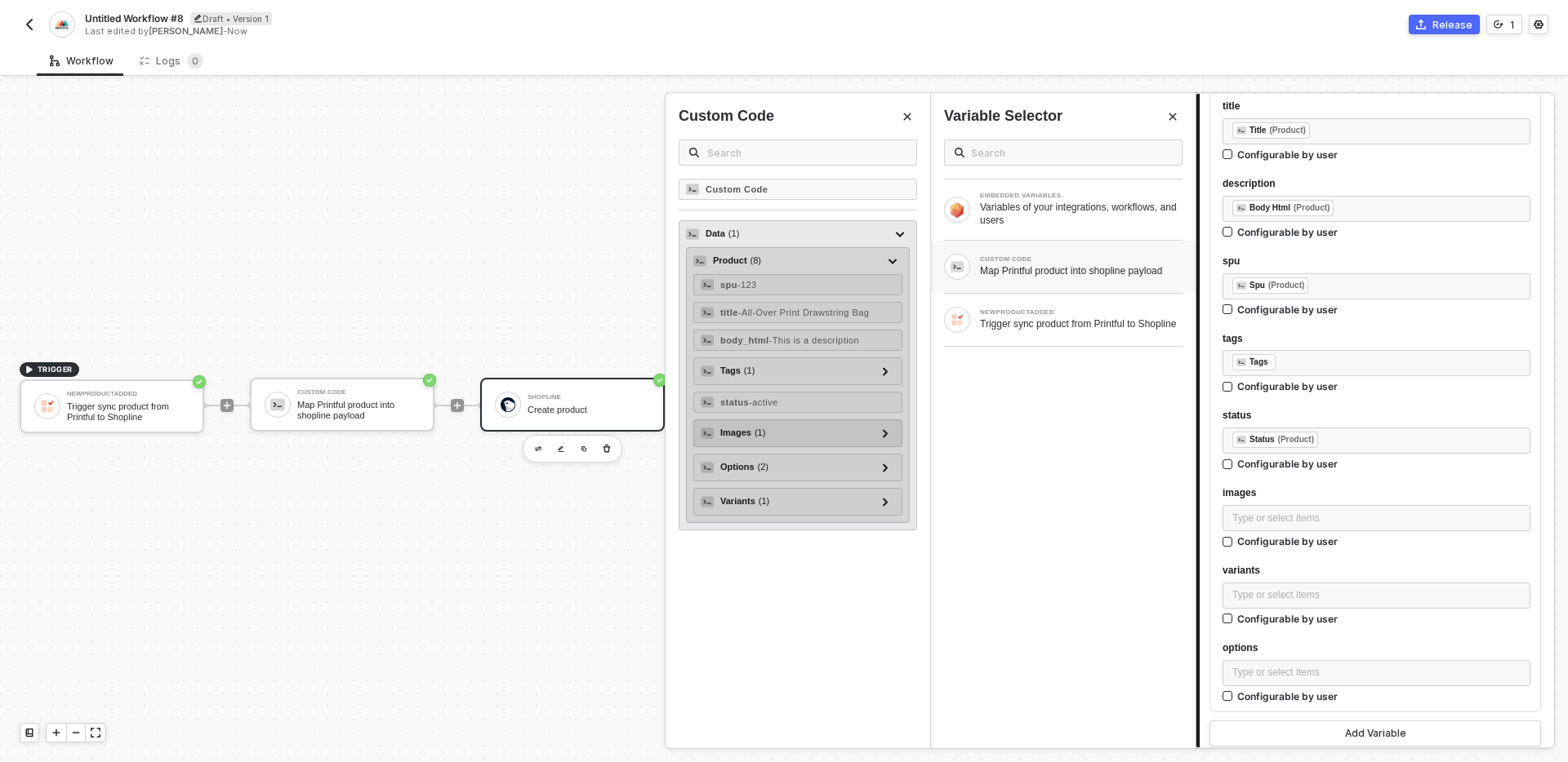
click at [805, 433] on div "Images ( 1 )" at bounding box center [788, 433] width 175 height 19
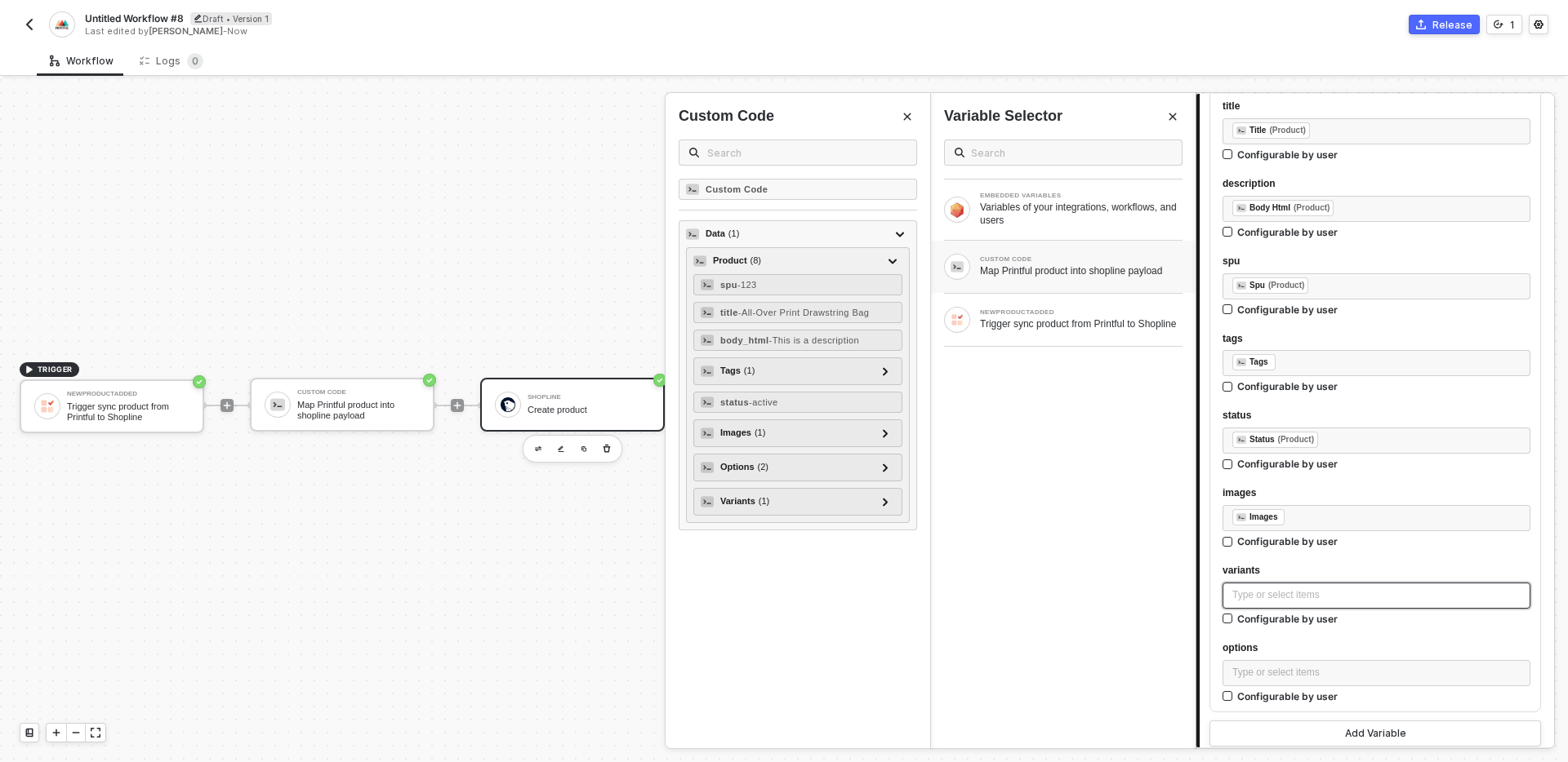
click at [1320, 597] on div "Type or select items ﻿" at bounding box center [1376, 595] width 289 height 16
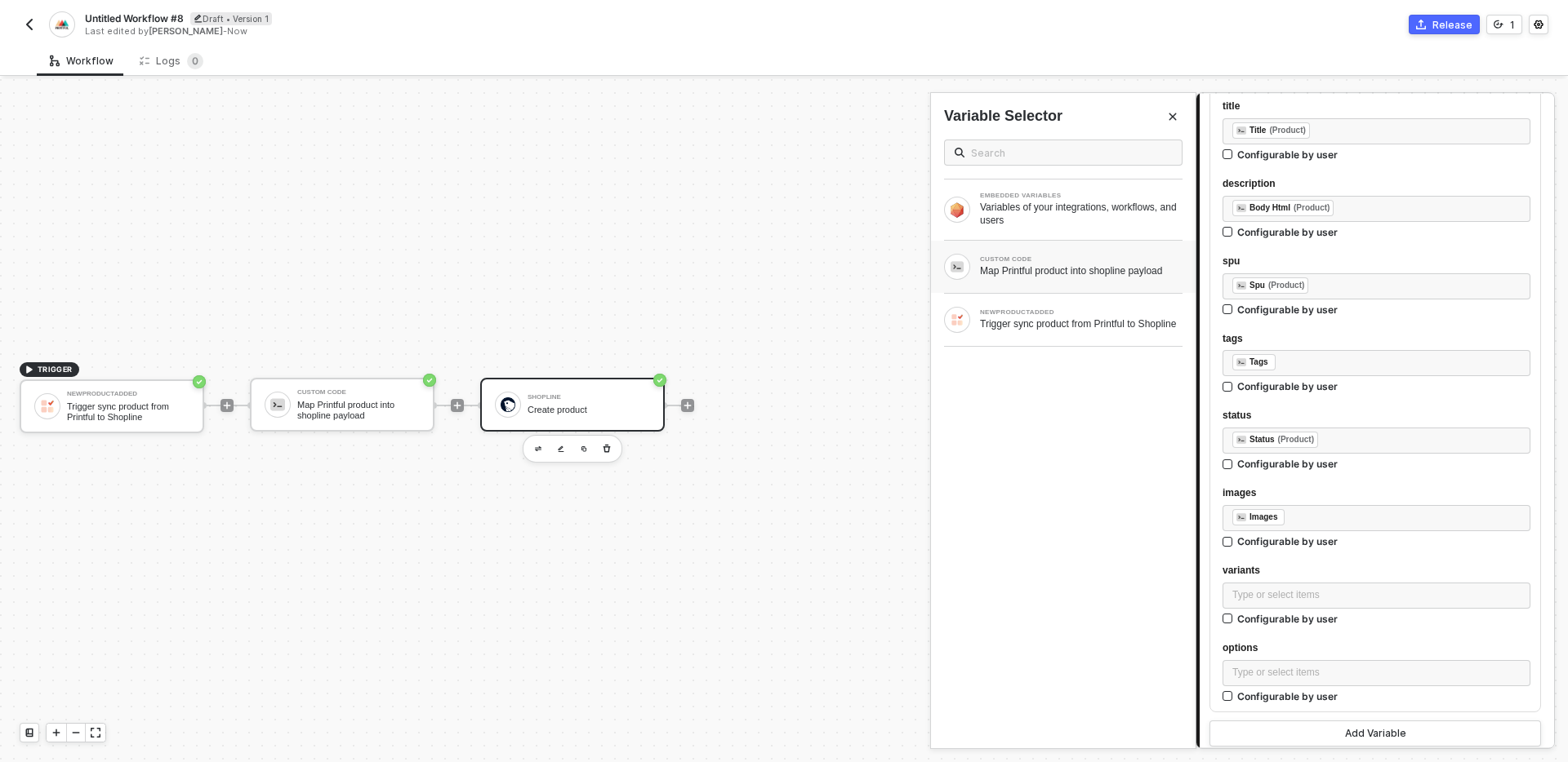
click at [1122, 273] on div "Map Printful product into shopline payload" at bounding box center [1081, 271] width 203 height 13
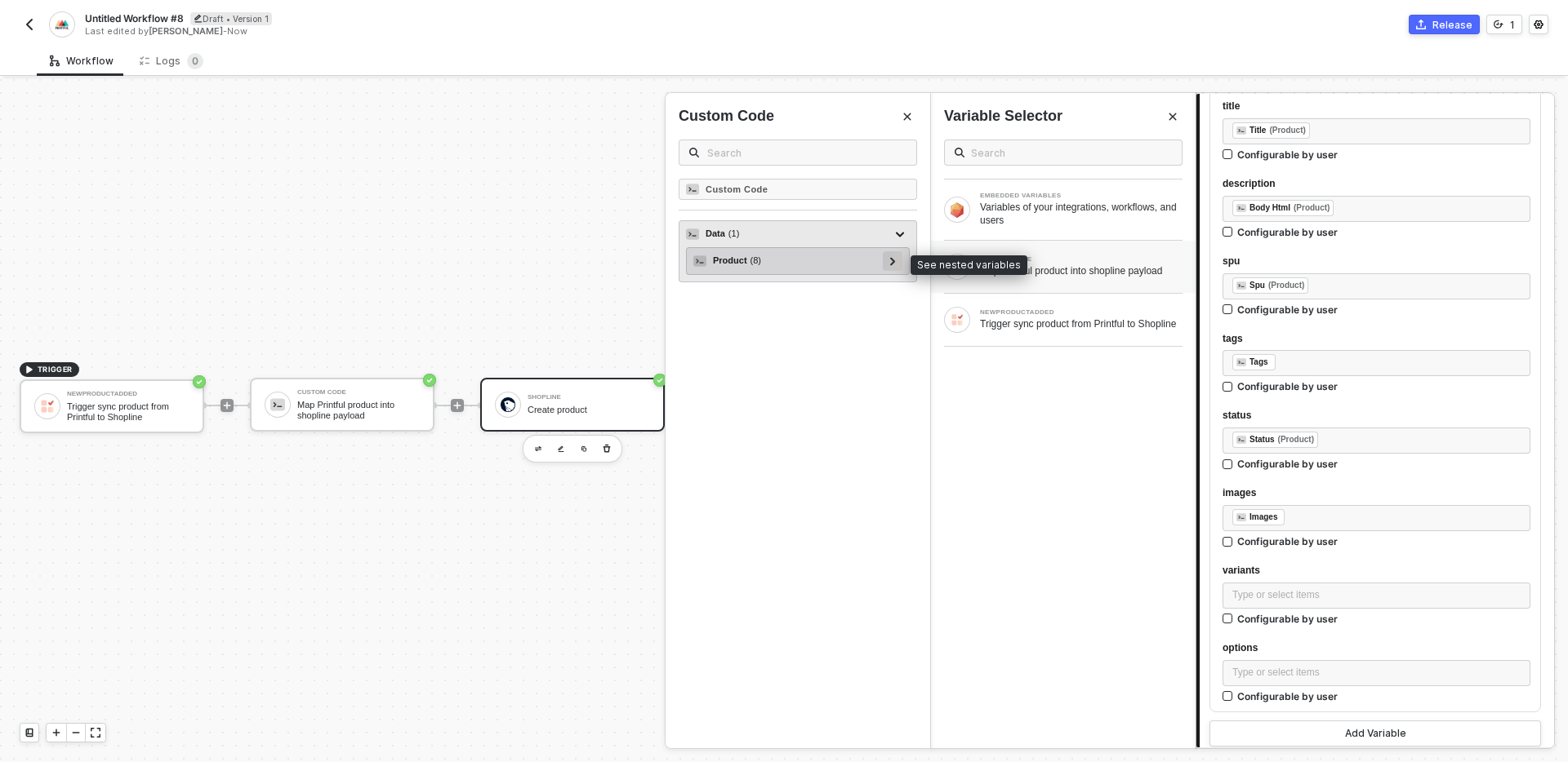
click at [893, 258] on icon at bounding box center [893, 261] width 6 height 8
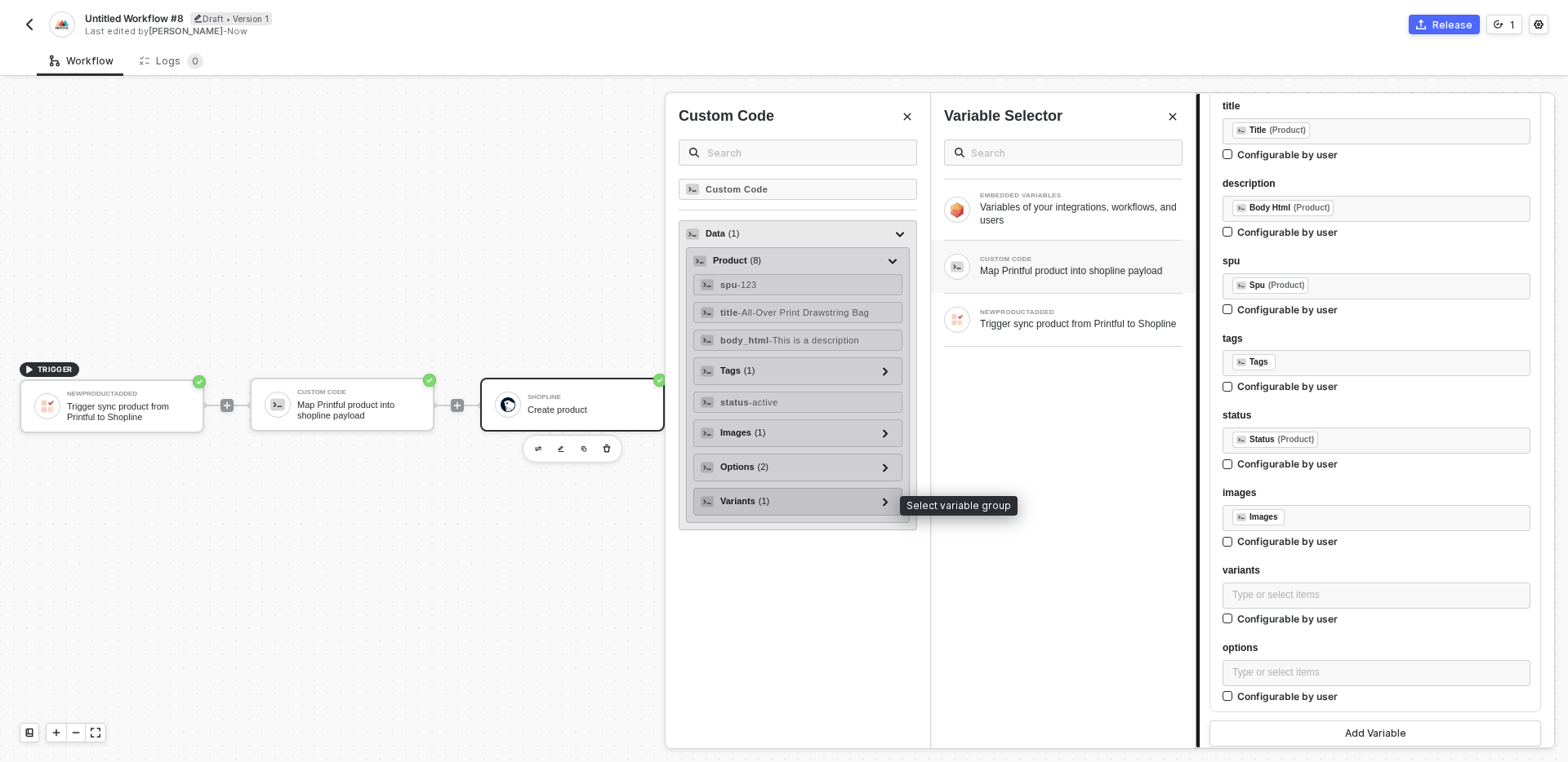
click at [801, 499] on div "Variants ( 1 )" at bounding box center [788, 501] width 175 height 19
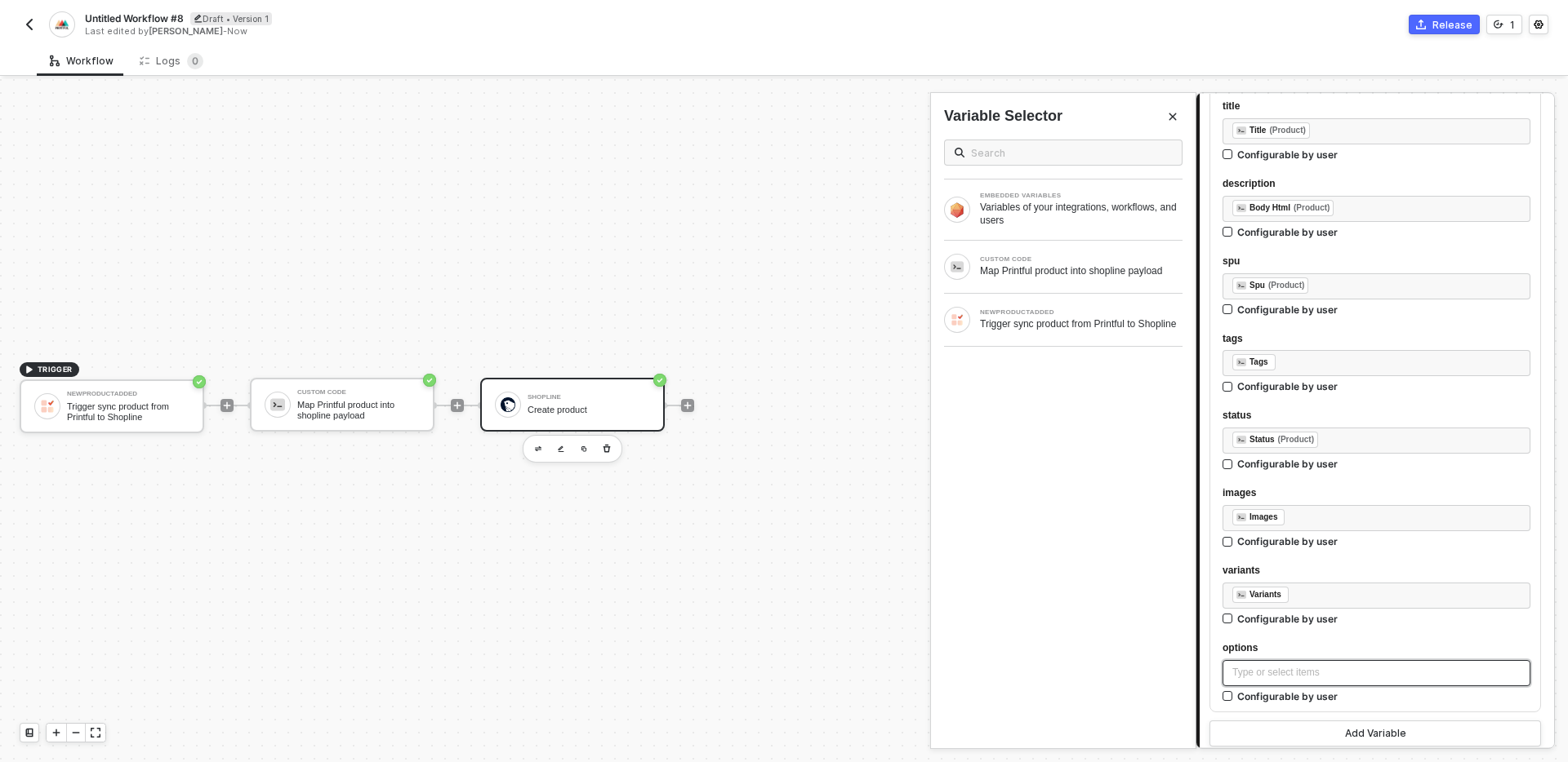
click at [1280, 664] on div "Type or select items ﻿" at bounding box center [1376, 674] width 308 height 26
click at [1067, 326] on div "Trigger sync product from Printful to Shopline" at bounding box center [1081, 324] width 203 height 13
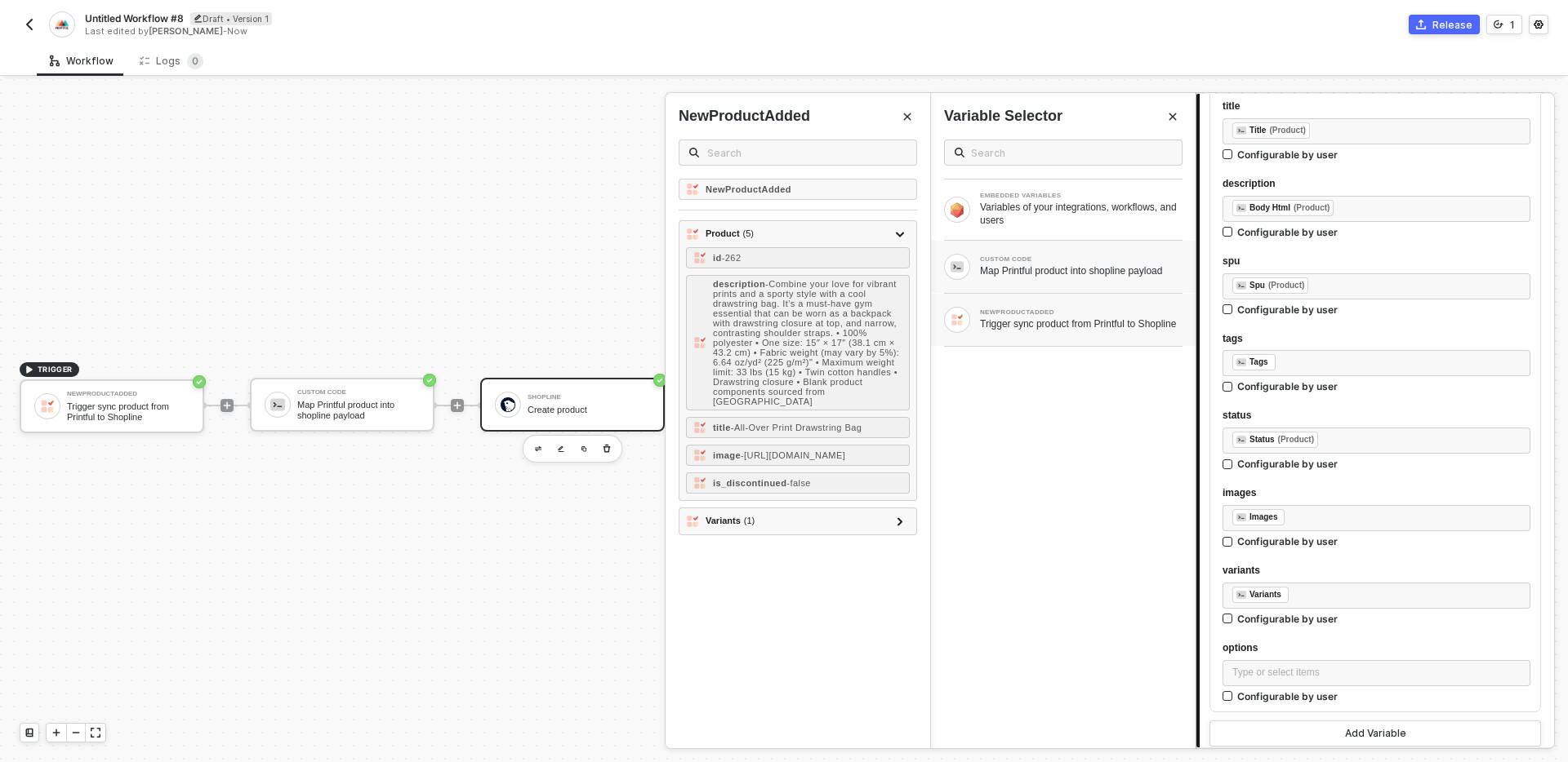
click at [1046, 264] on div "Map Printful product into shopline payload" at bounding box center [1081, 271] width 203 height 13
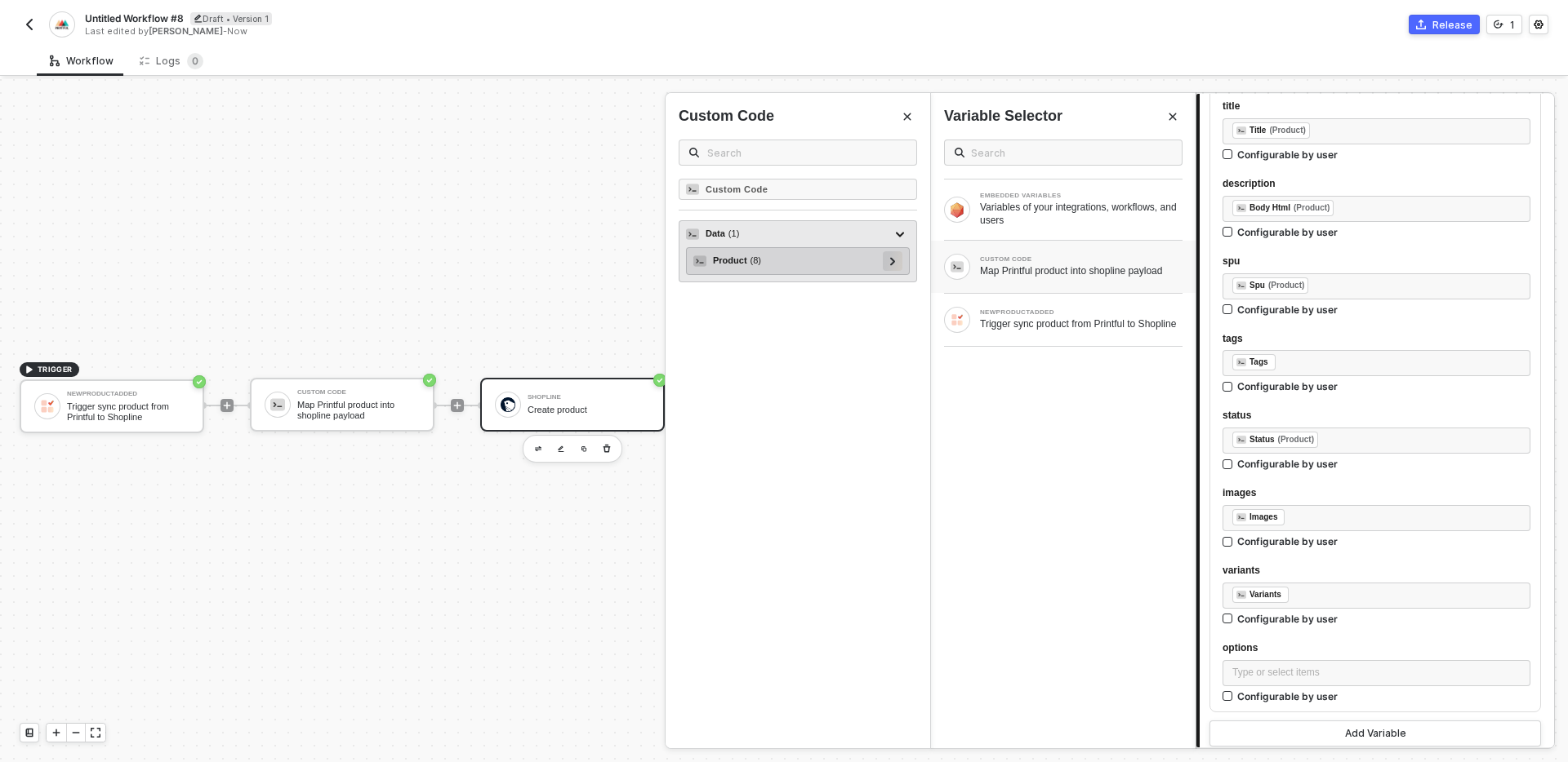
click at [887, 262] on div at bounding box center [892, 261] width 19 height 19
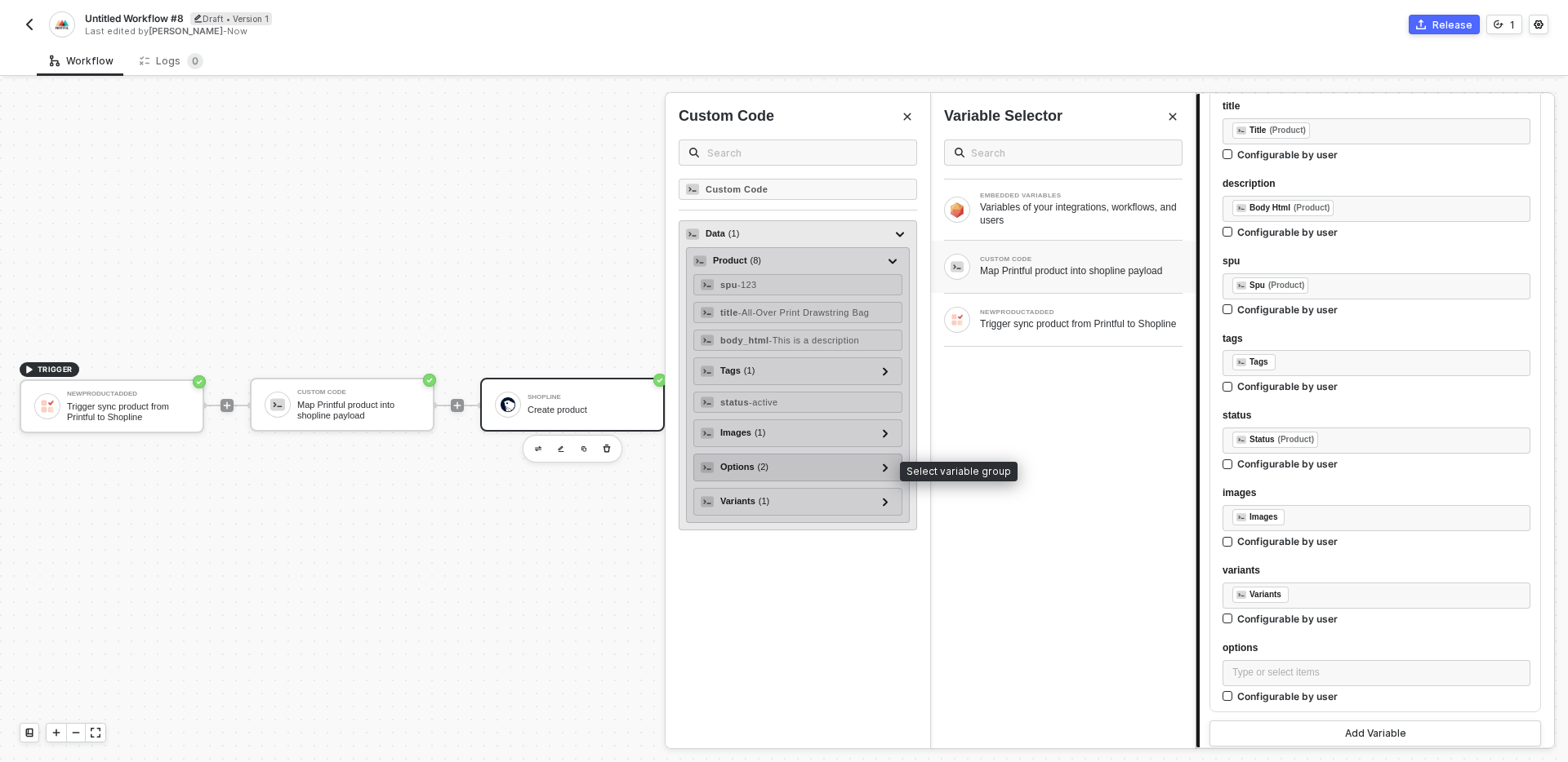
click at [791, 468] on div "Options ( 2 )" at bounding box center [788, 467] width 175 height 19
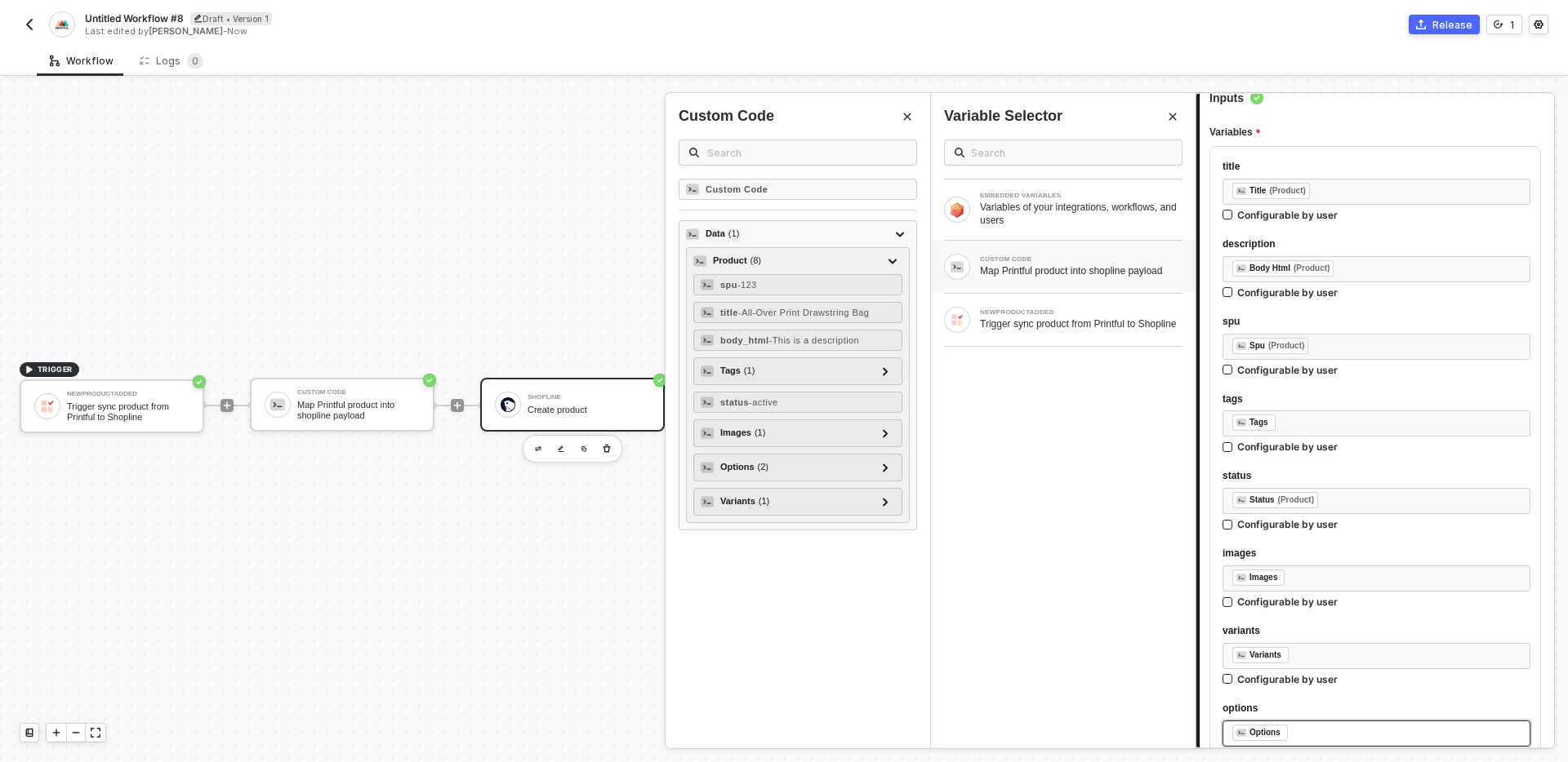
scroll to position [339, 0]
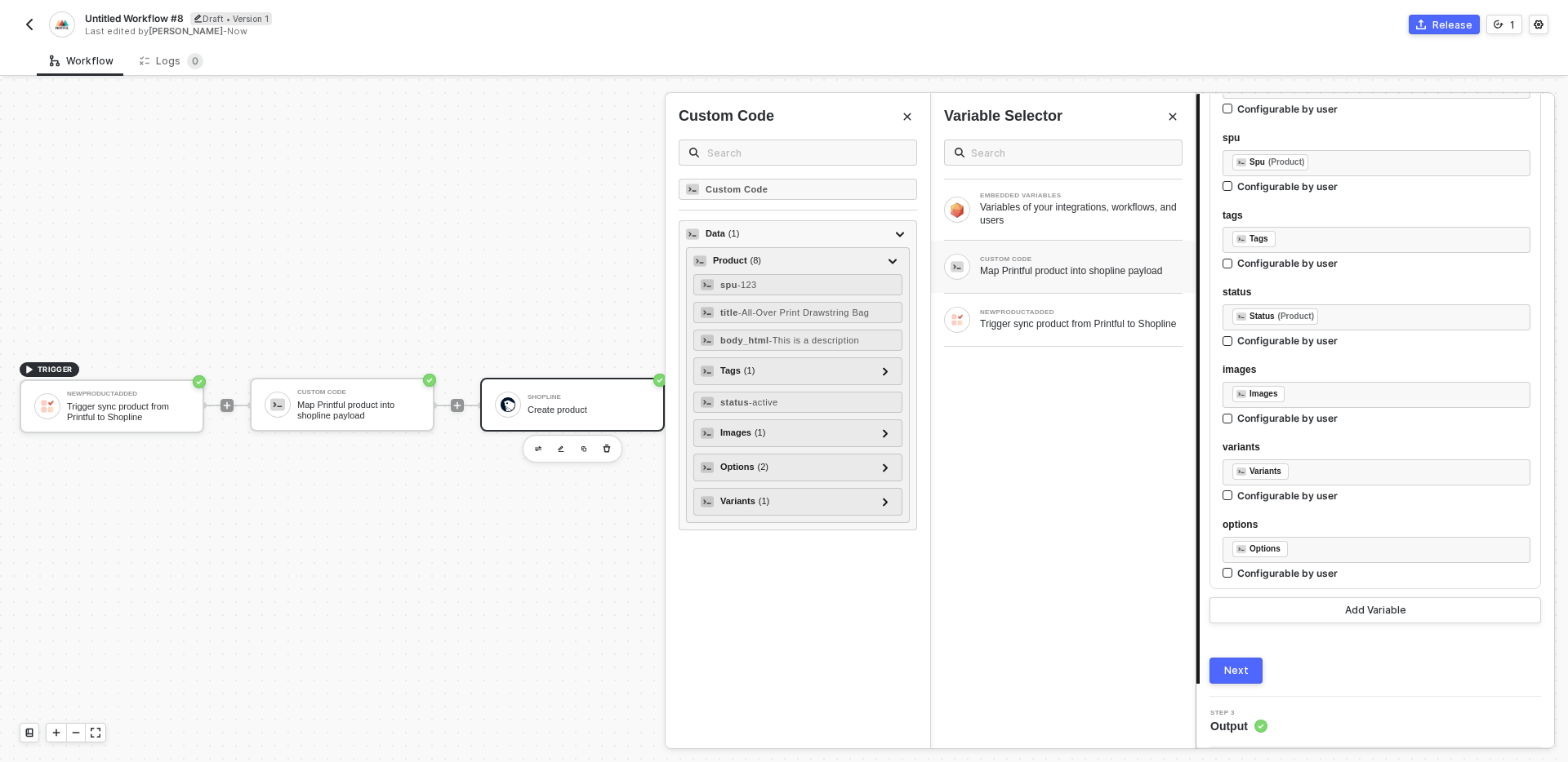
click at [1241, 670] on div "Next" at bounding box center [1236, 671] width 25 height 13
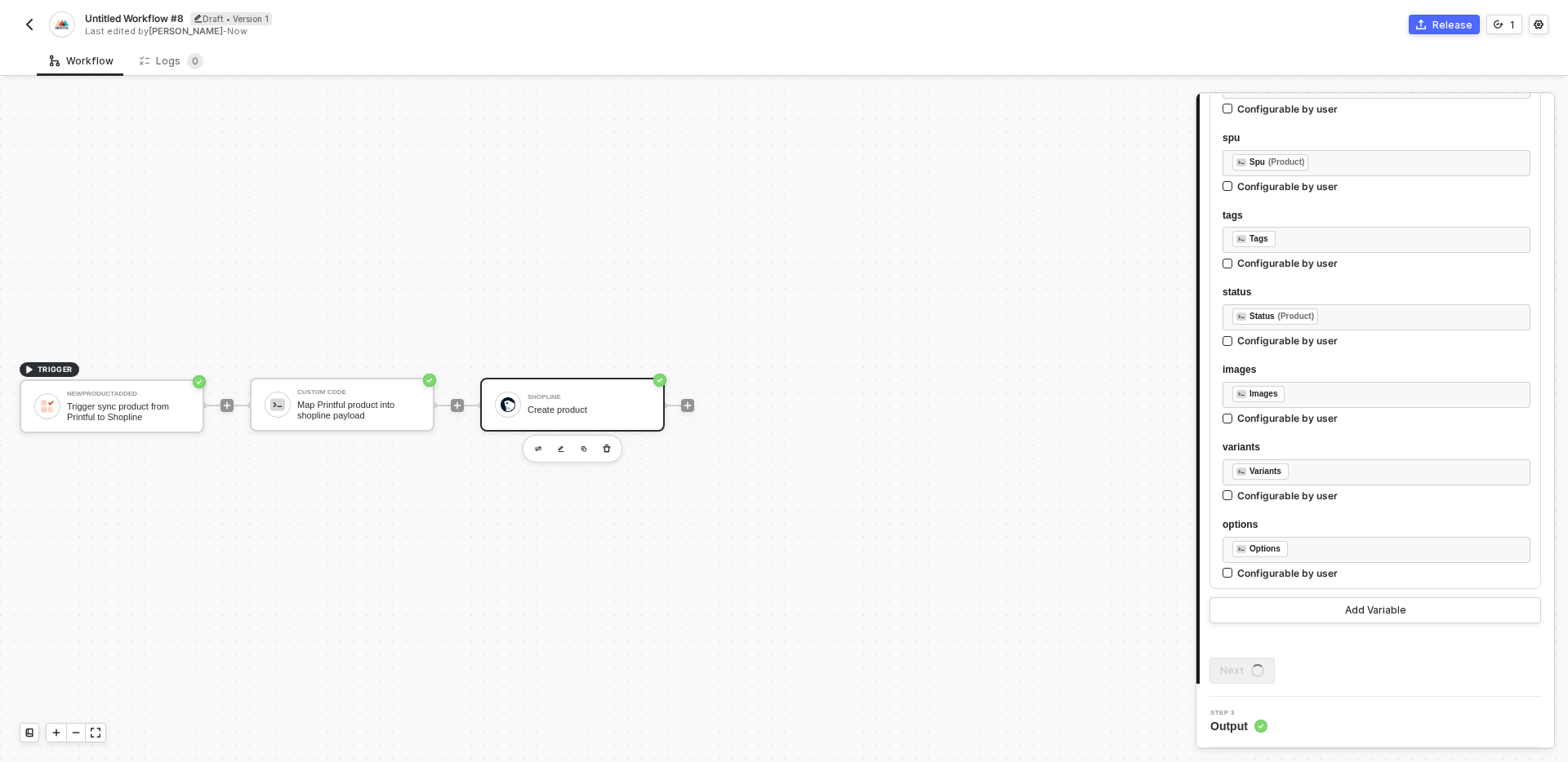
scroll to position [0, 0]
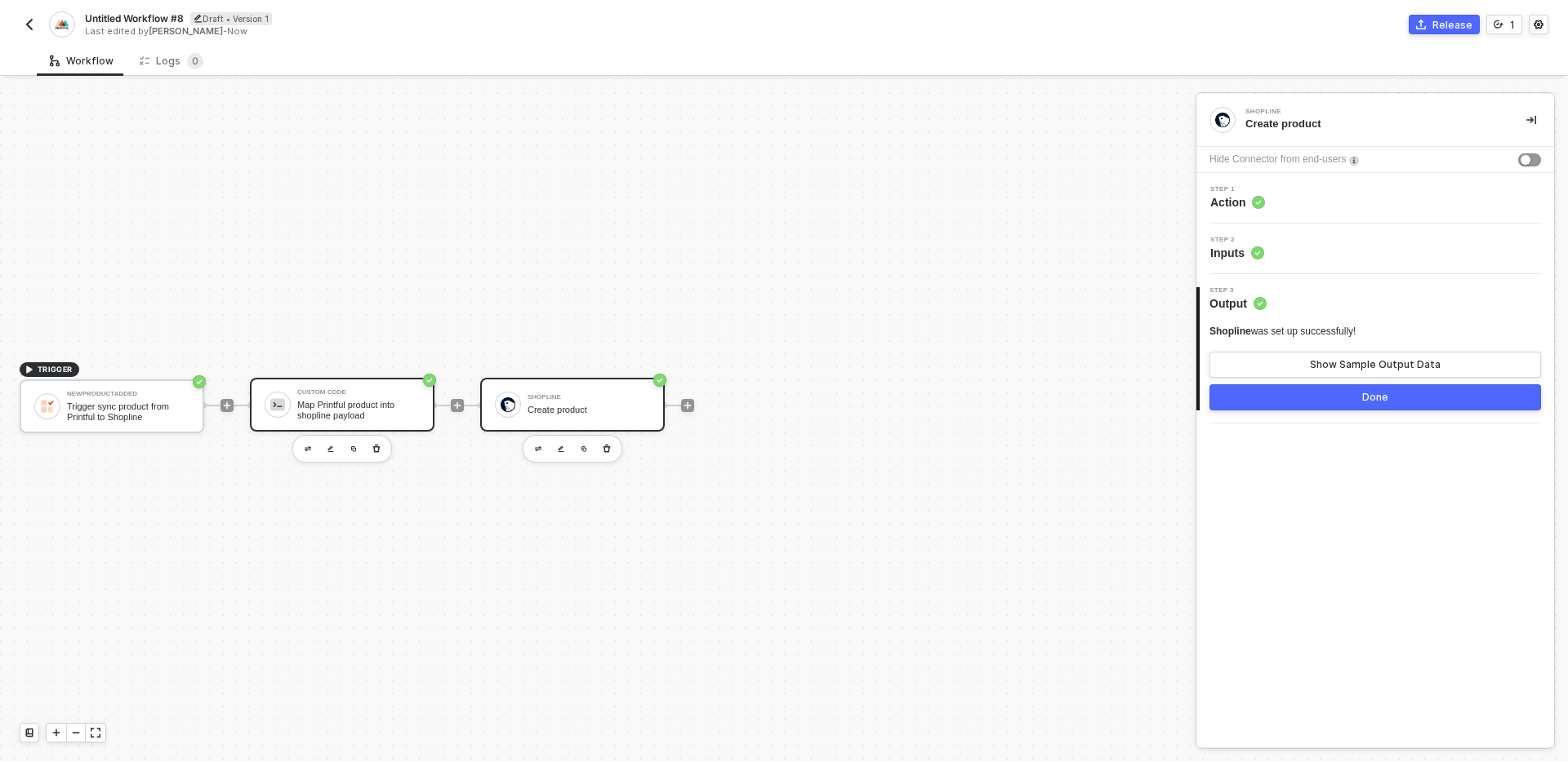
click at [339, 394] on div "Custom Code" at bounding box center [358, 393] width 123 height 6
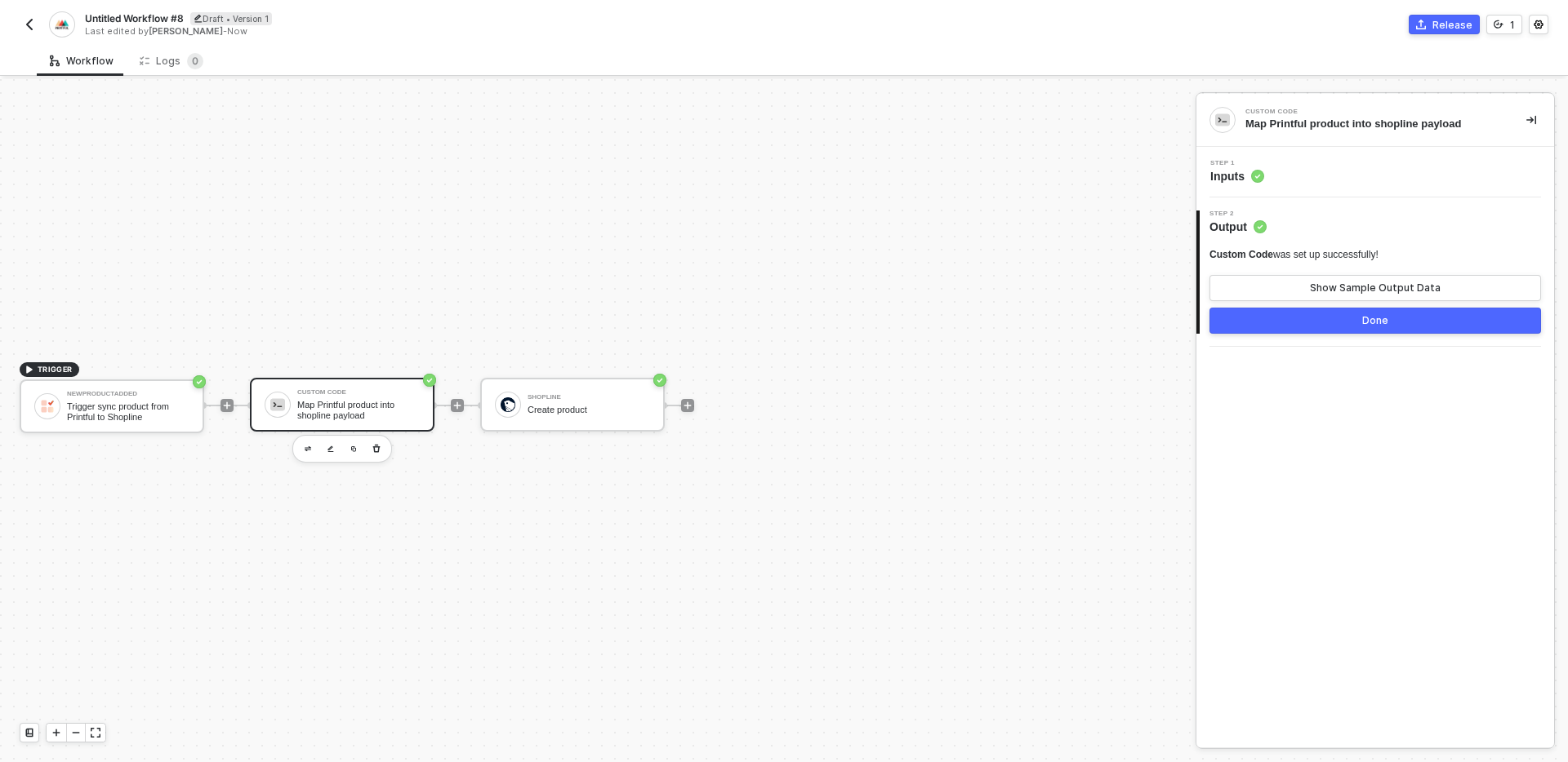
click at [1296, 186] on div "Step 1 Inputs" at bounding box center [1375, 171] width 358 height 51
click at [1420, 139] on div "Custom Code Map Printful product into shopline payload" at bounding box center [1375, 121] width 358 height 53
click at [1418, 177] on div "Step 1 Inputs" at bounding box center [1377, 172] width 354 height 25
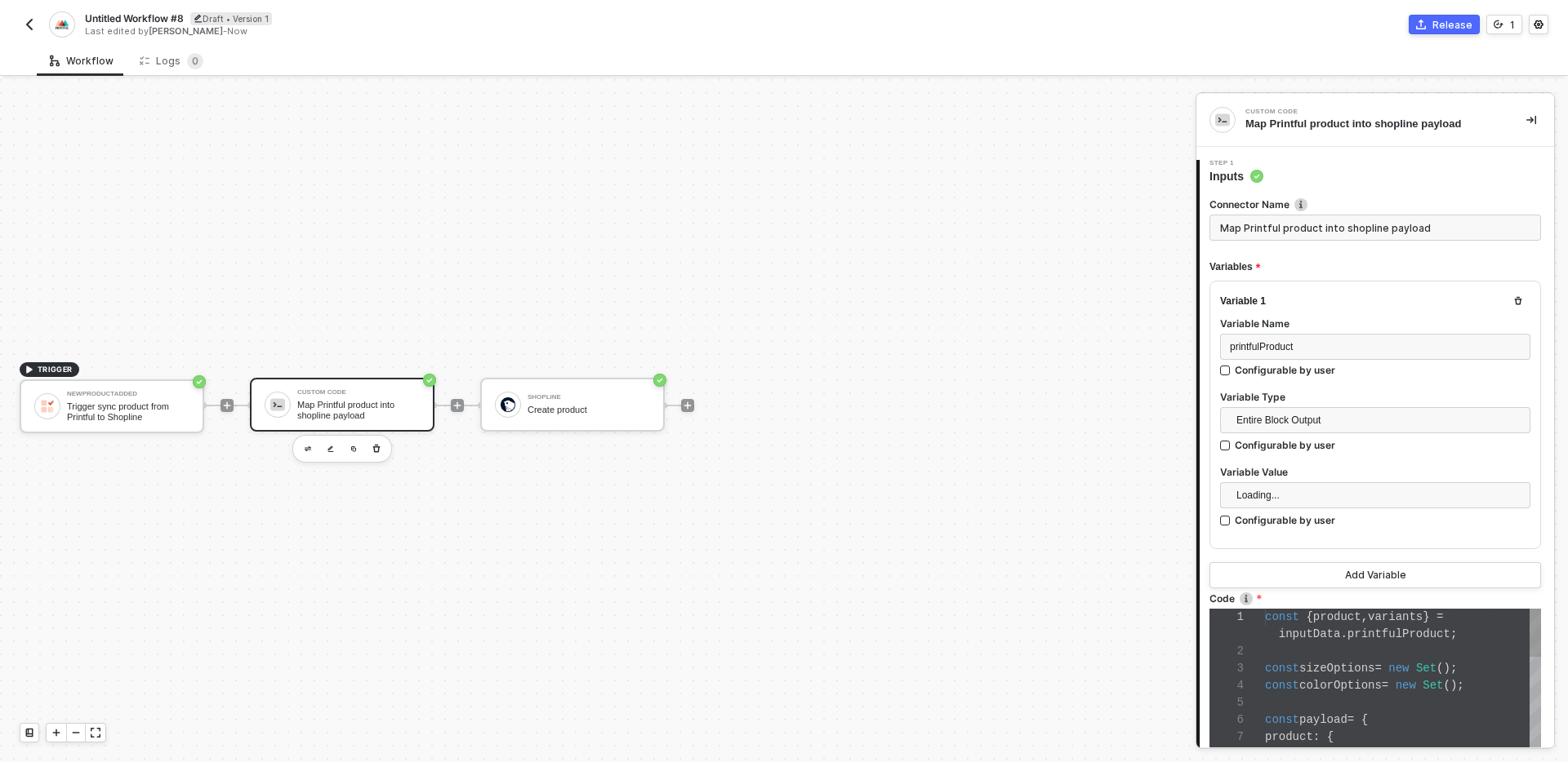
scroll to position [154, 0]
click at [1409, 669] on span "new" at bounding box center [1398, 668] width 20 height 13
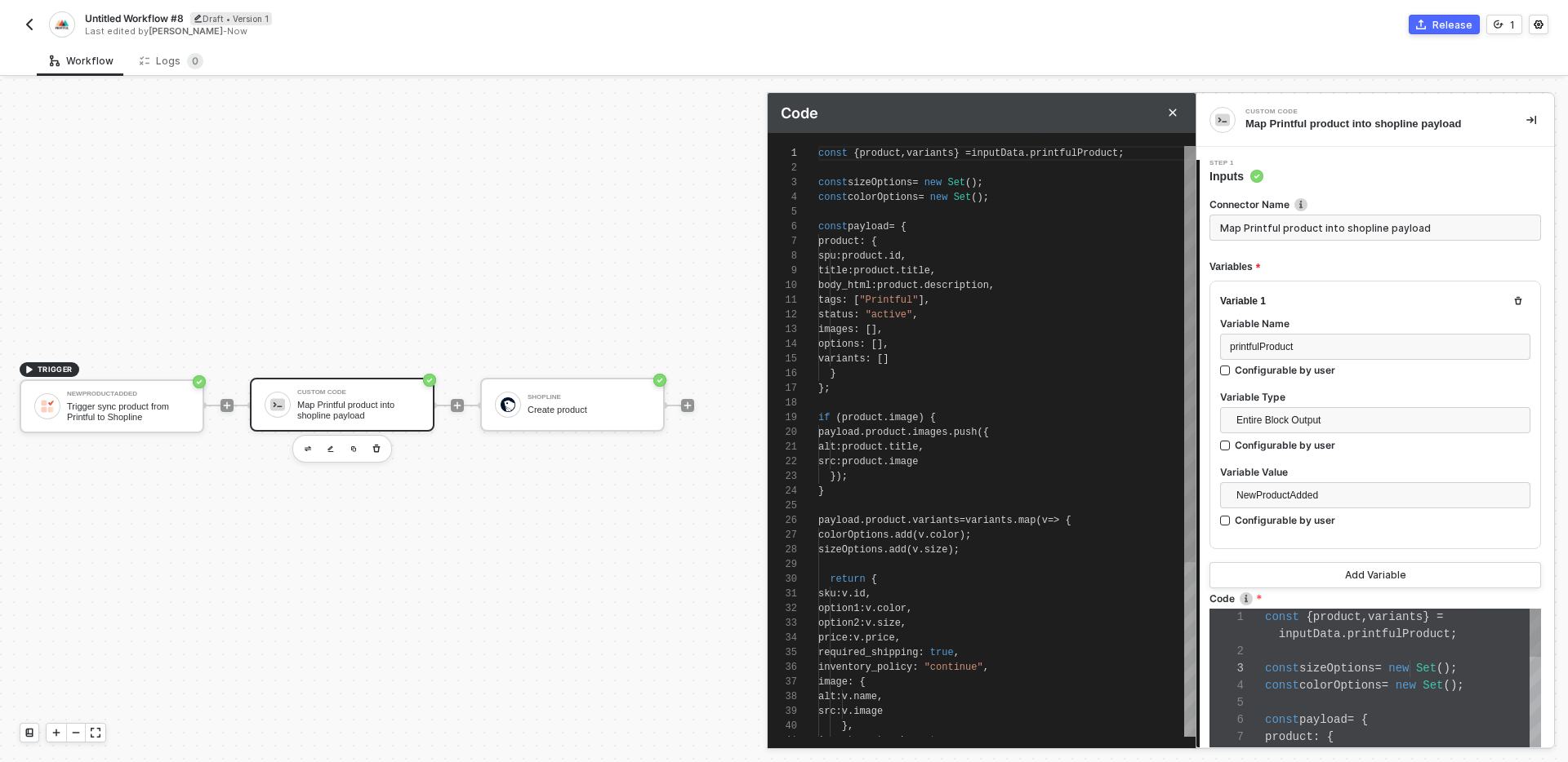
scroll to position [147, 0]
click at [945, 255] on div "spu : product . id ," at bounding box center [1007, 256] width 377 height 15
type textarea "const { product, variants } = inputData.printfulProduct; const sizeOptions = ne…"
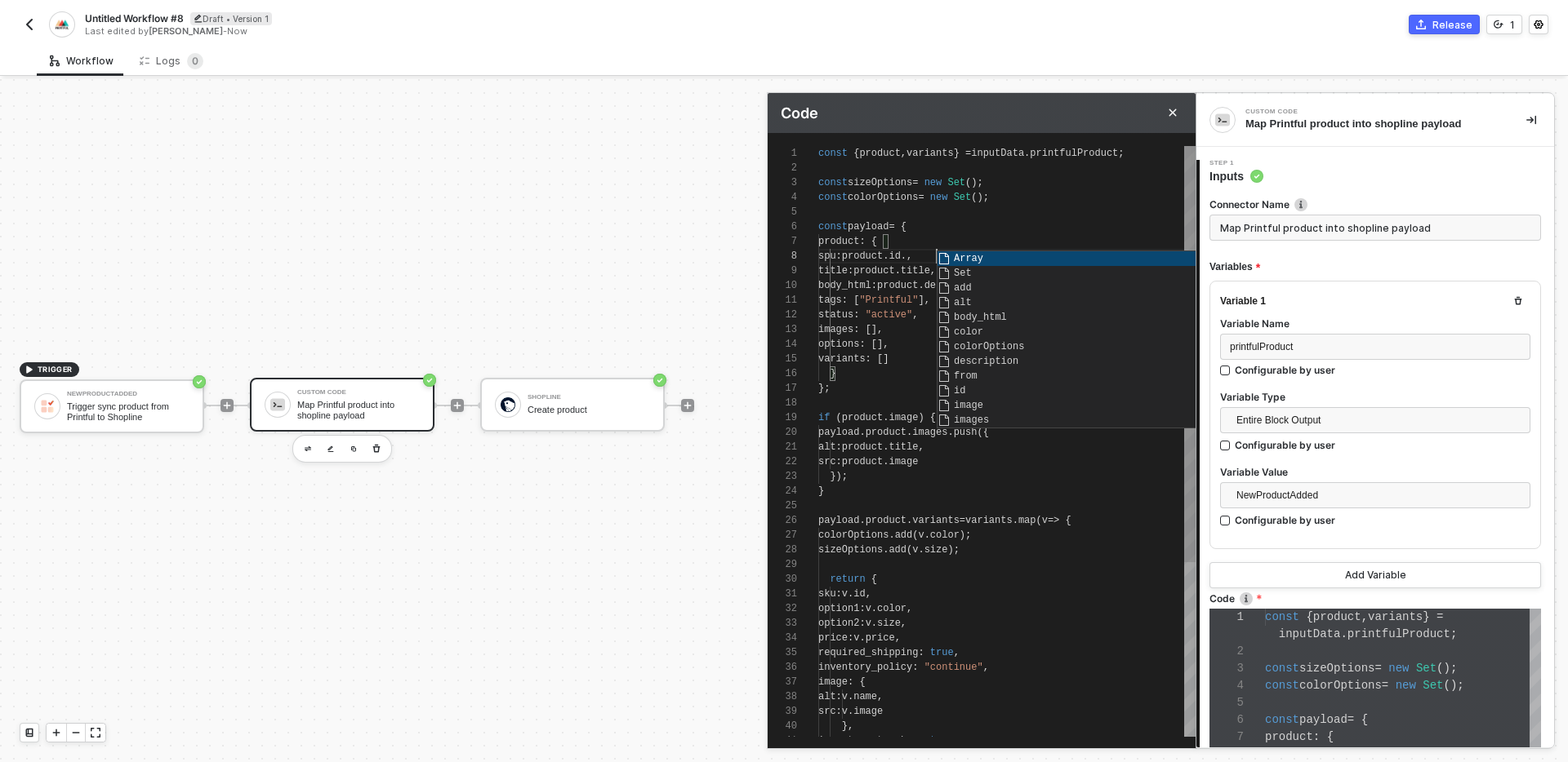
scroll to position [154, 0]
type textarea "const { product, variants } = inputData.printfulProduct; const sizeOptions = ne…"
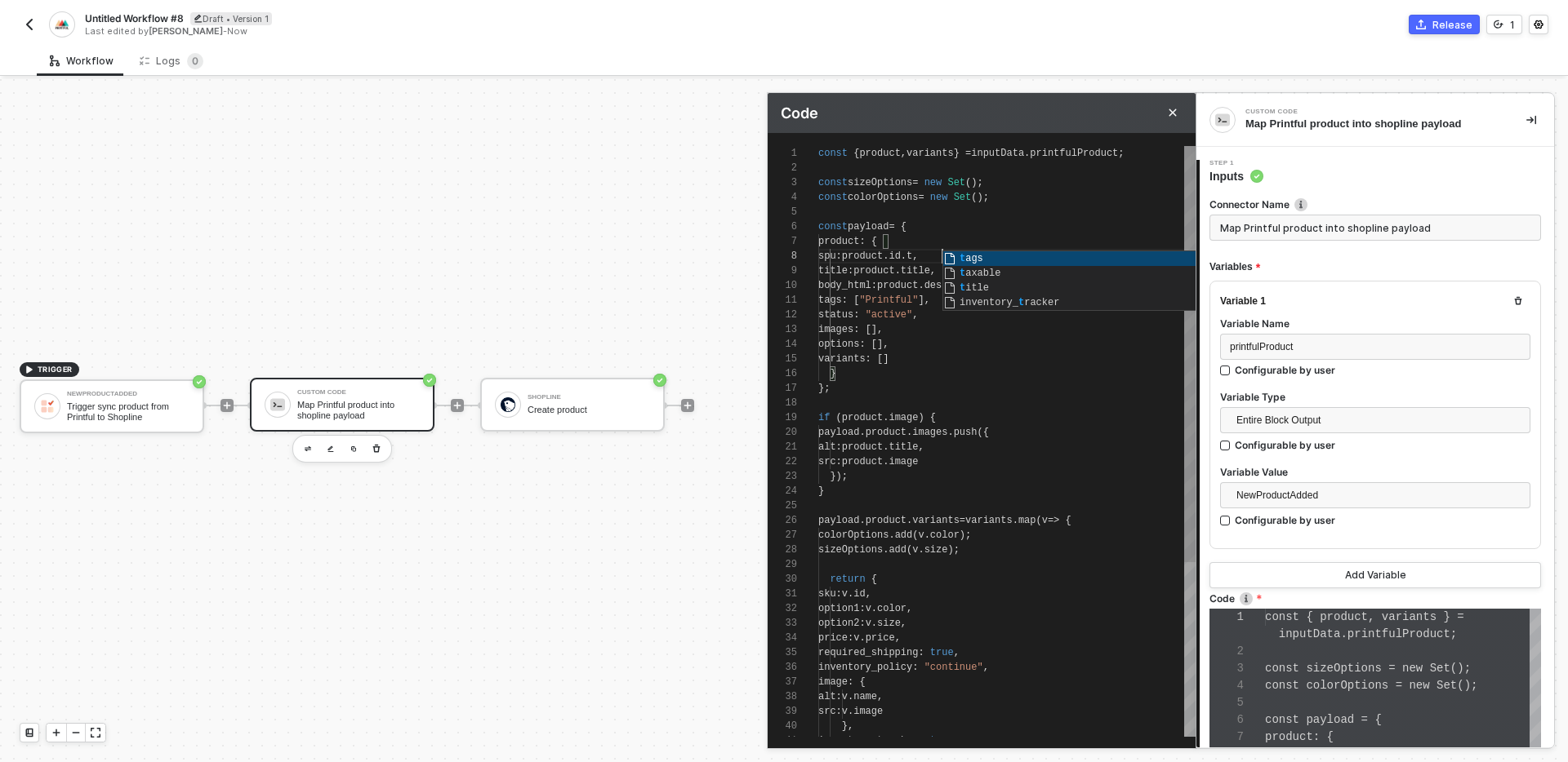
type textarea "const { product, variants } = inputData.printfulProduct; const sizeOptions = ne…"
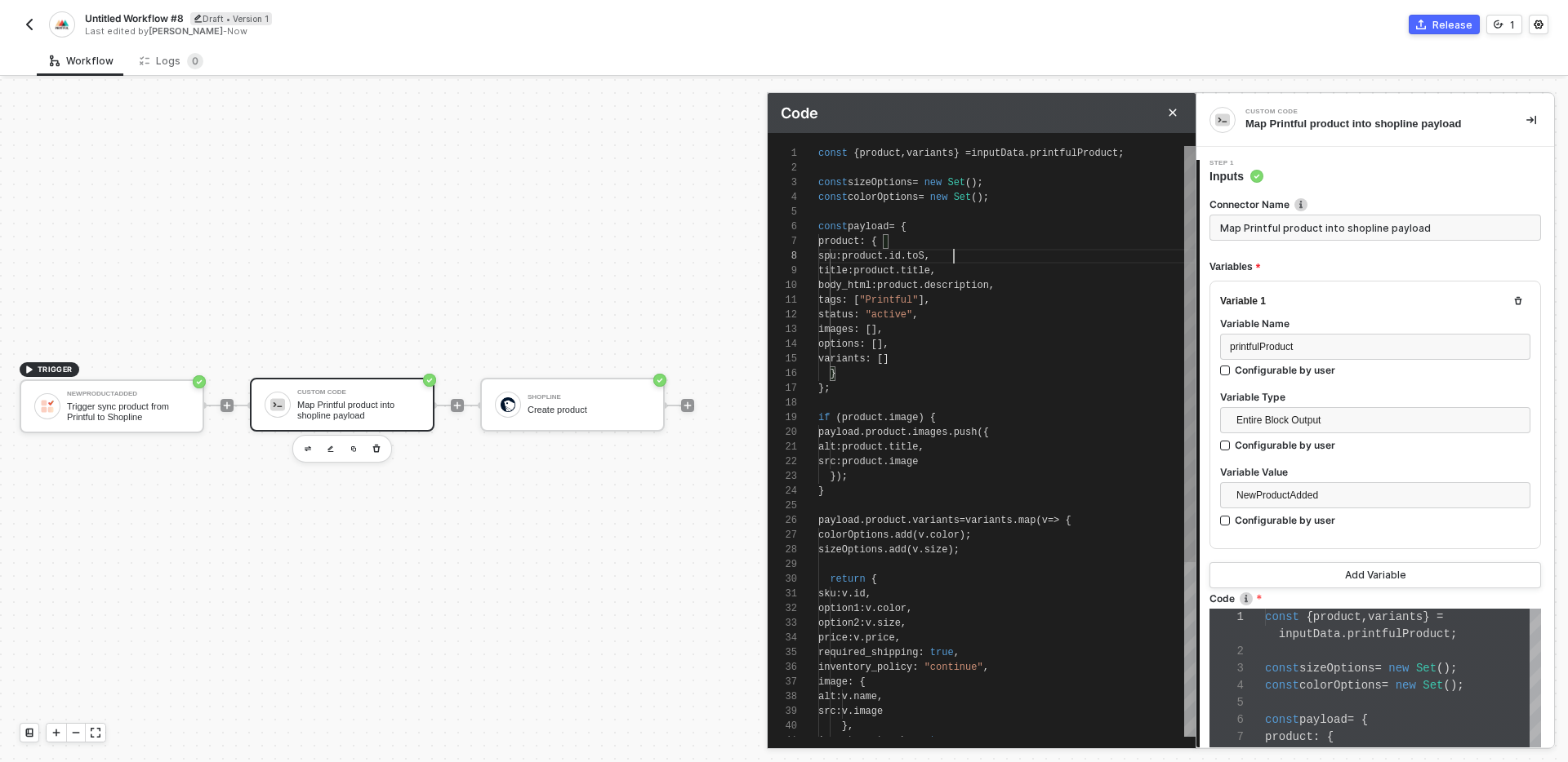
type textarea "const { product, variants } = inputData.printfulProduct; const sizeOptions = ne…"
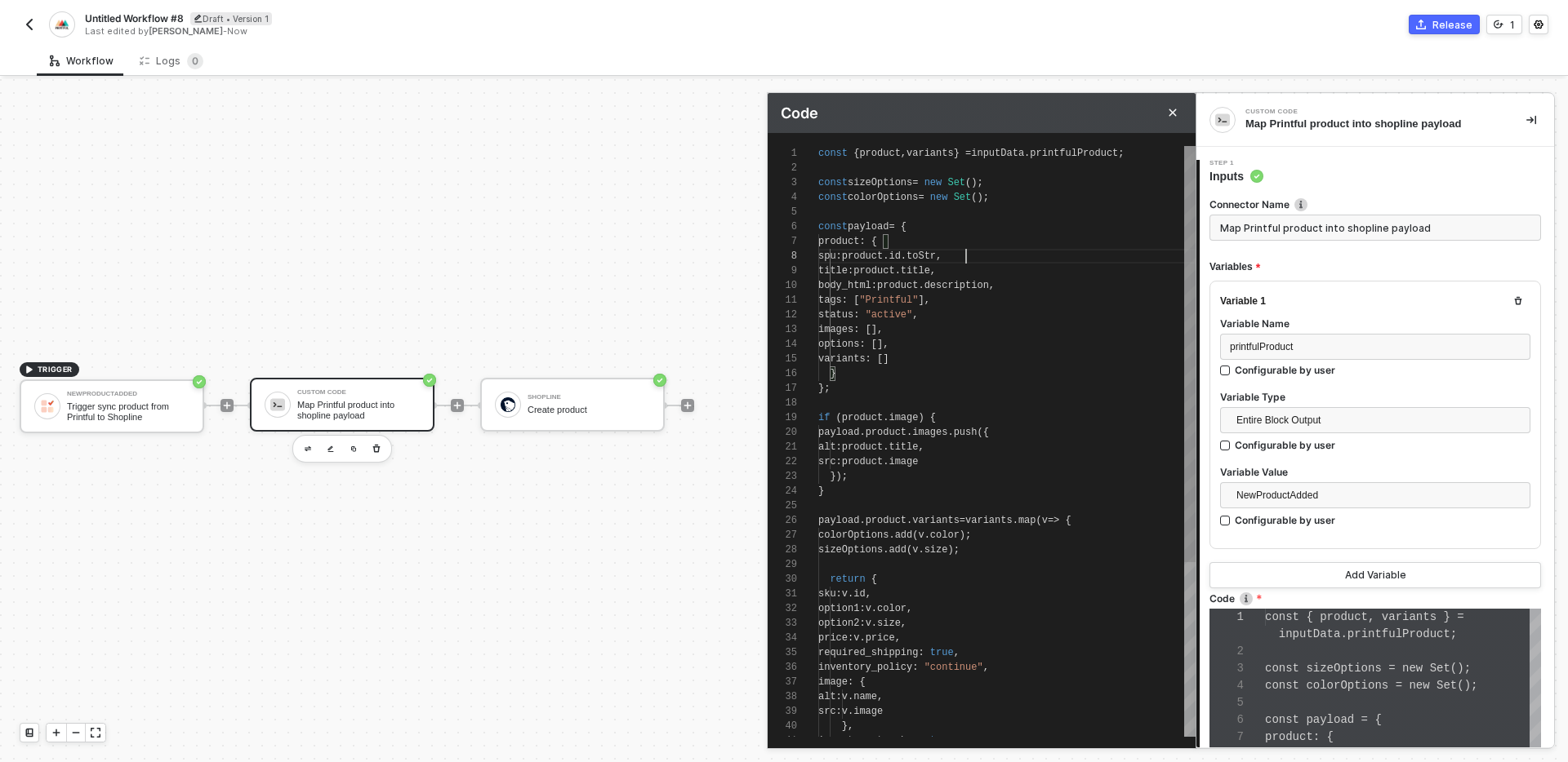
type textarea "const { product, variants } = inputData.printfulProduct; const sizeOptions = ne…"
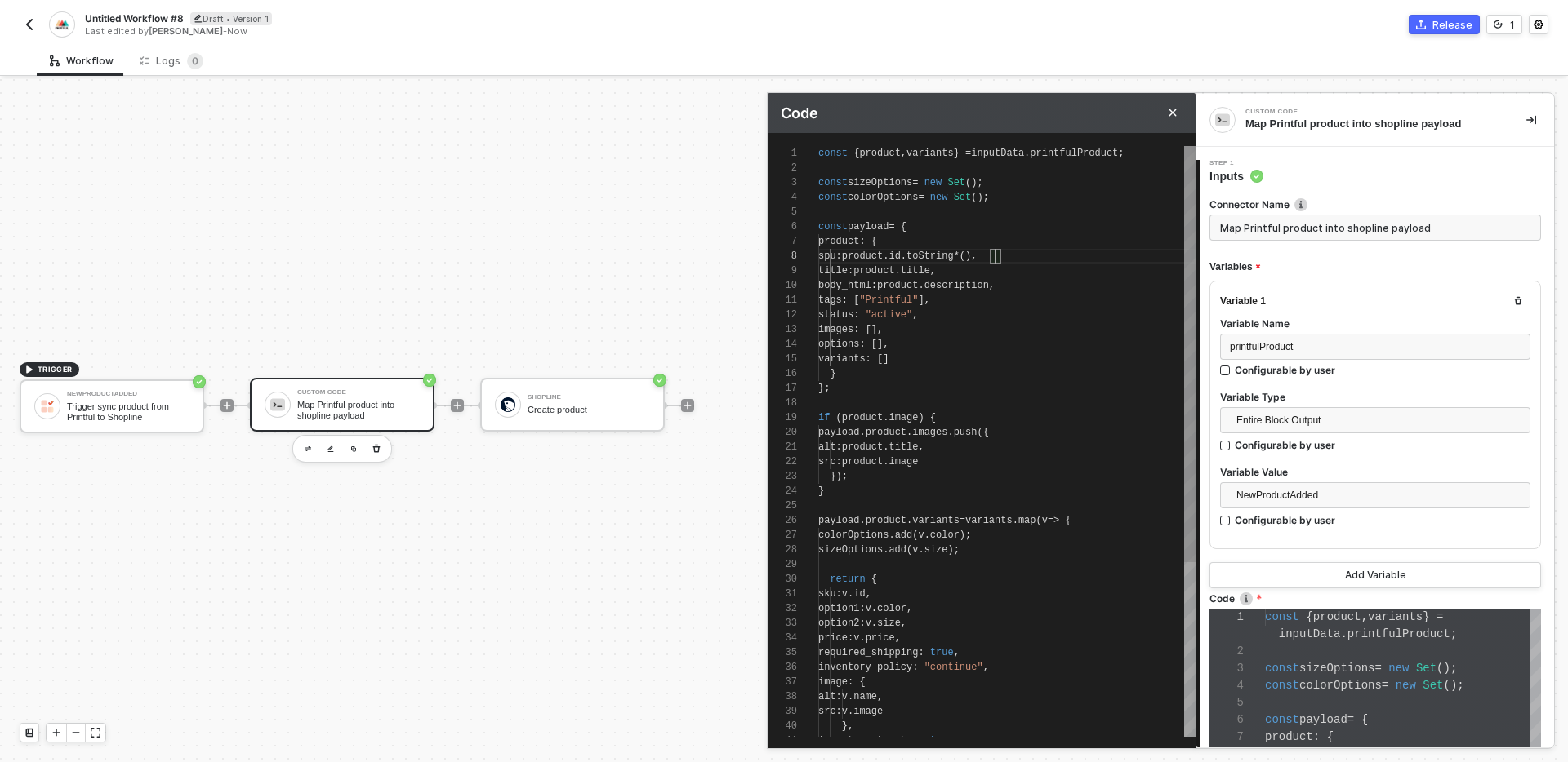
type textarea "const { product, variants } = inputData.printfulProduct; const sizeOptions = ne…"
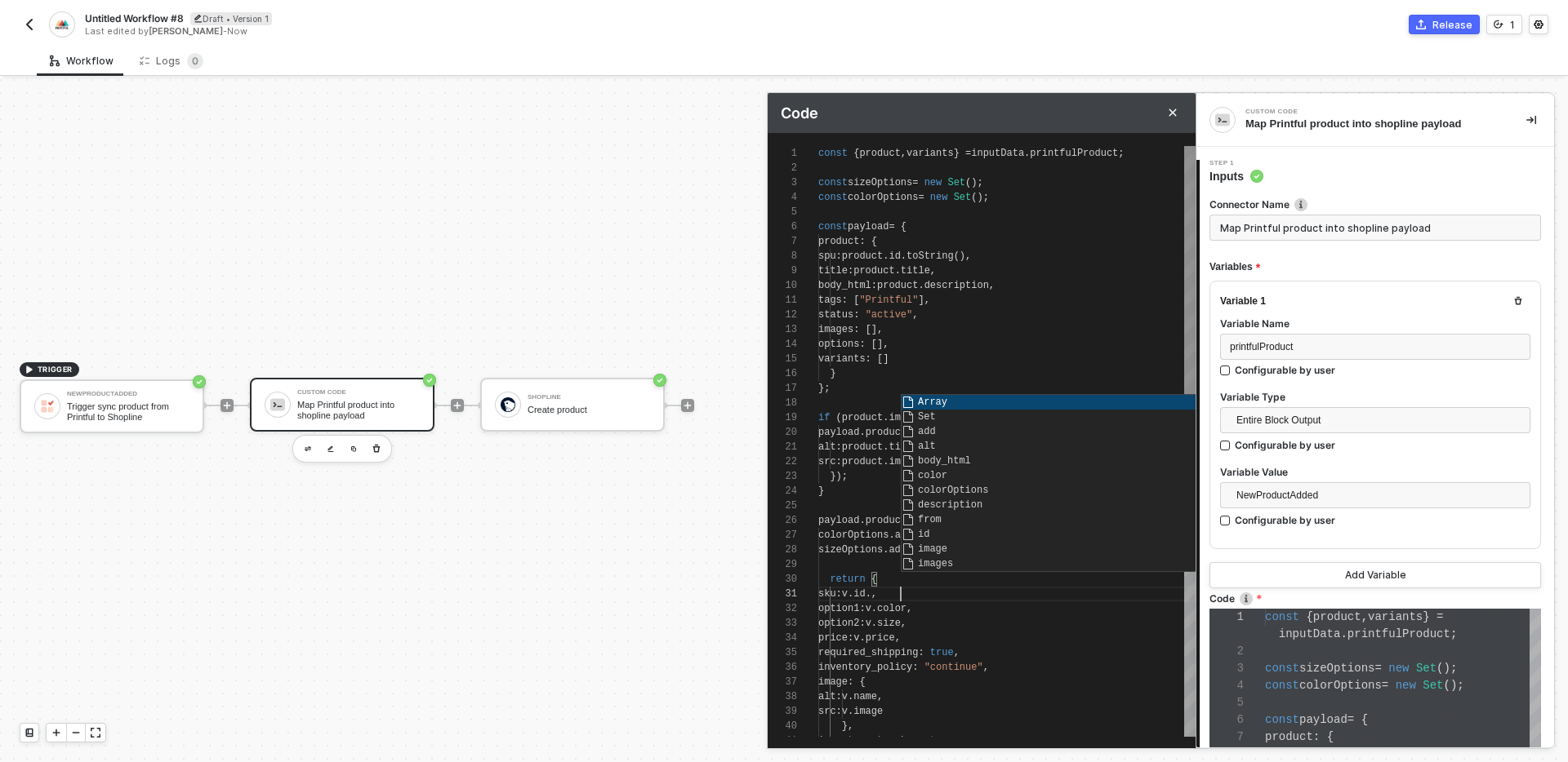
paste textarea "toString()"
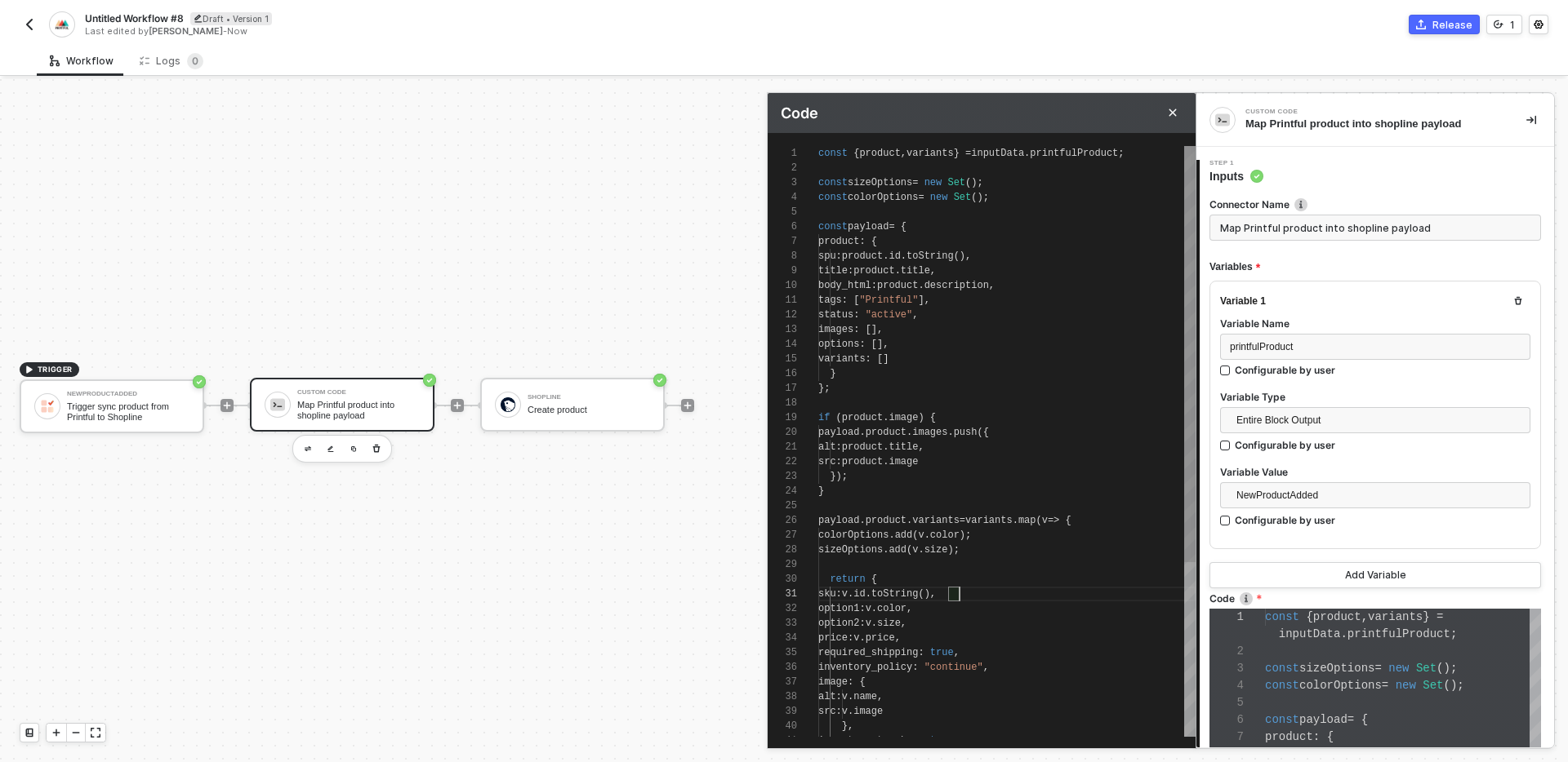
scroll to position [0, 141]
type textarea "sku: v.id.toString(), option1: v.color, option2: v.size, price: v.price, requir…"
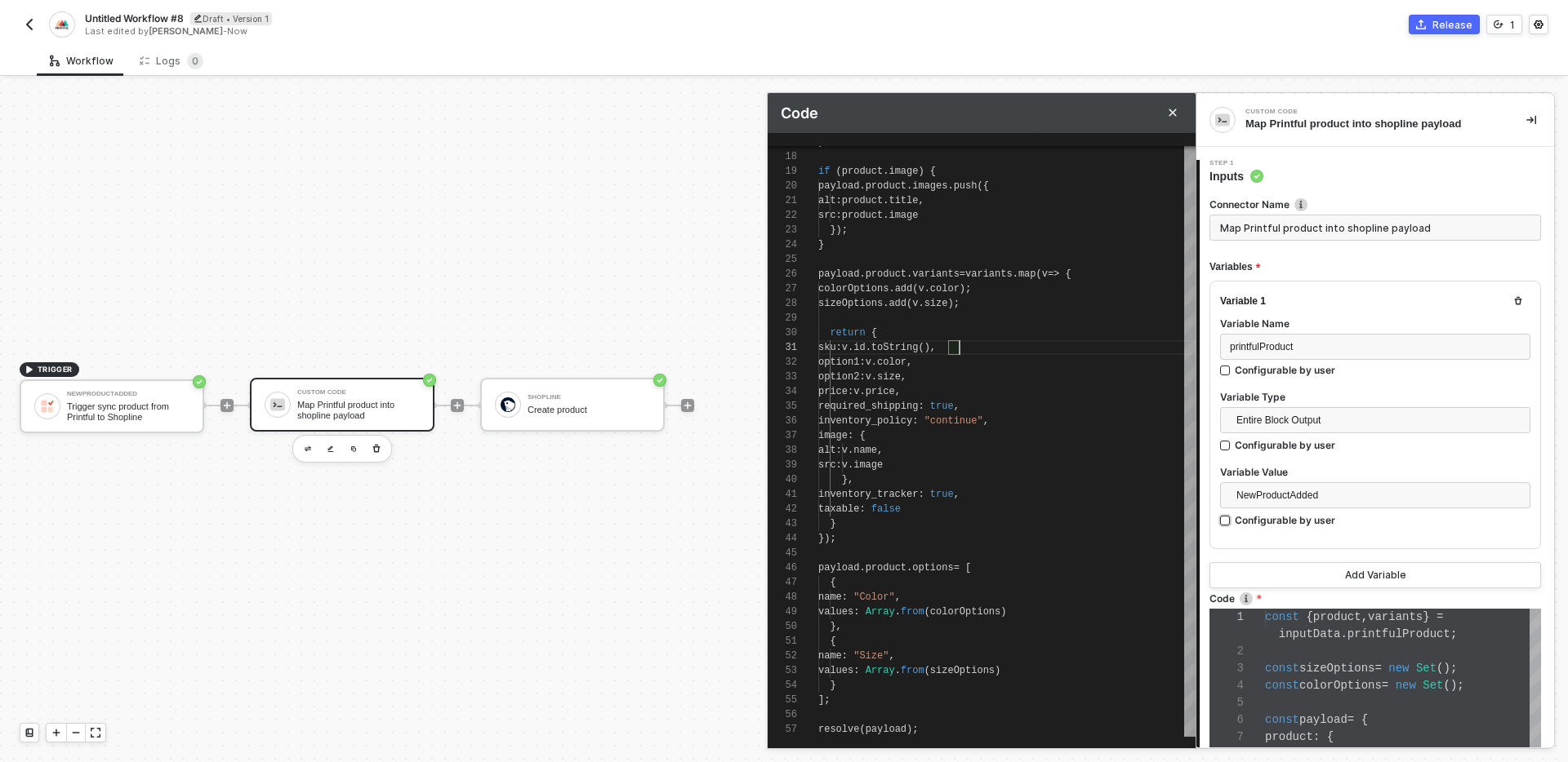
scroll to position [288, 0]
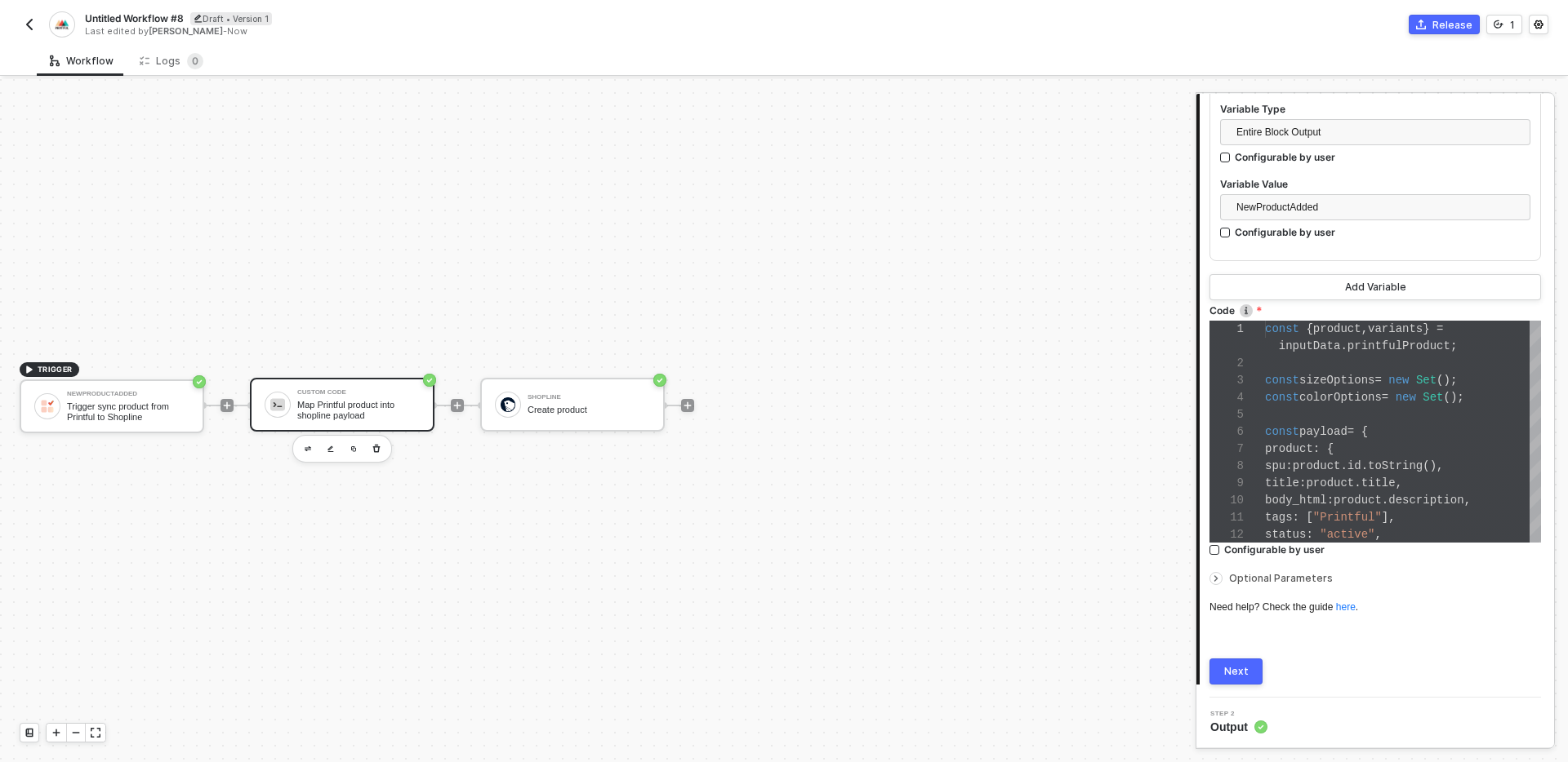
click at [1220, 679] on button "Next" at bounding box center [1236, 672] width 53 height 26
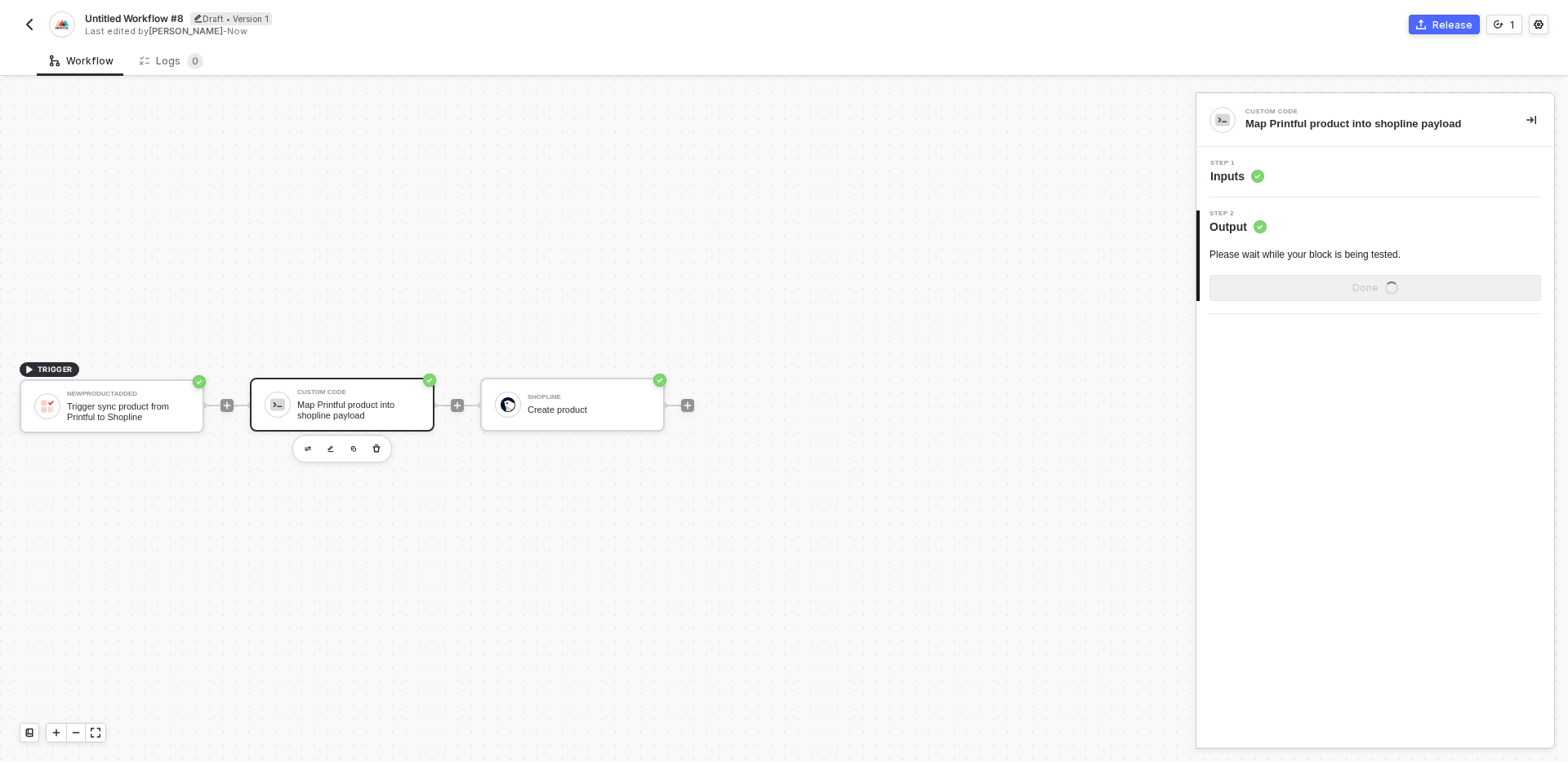
scroll to position [0, 0]
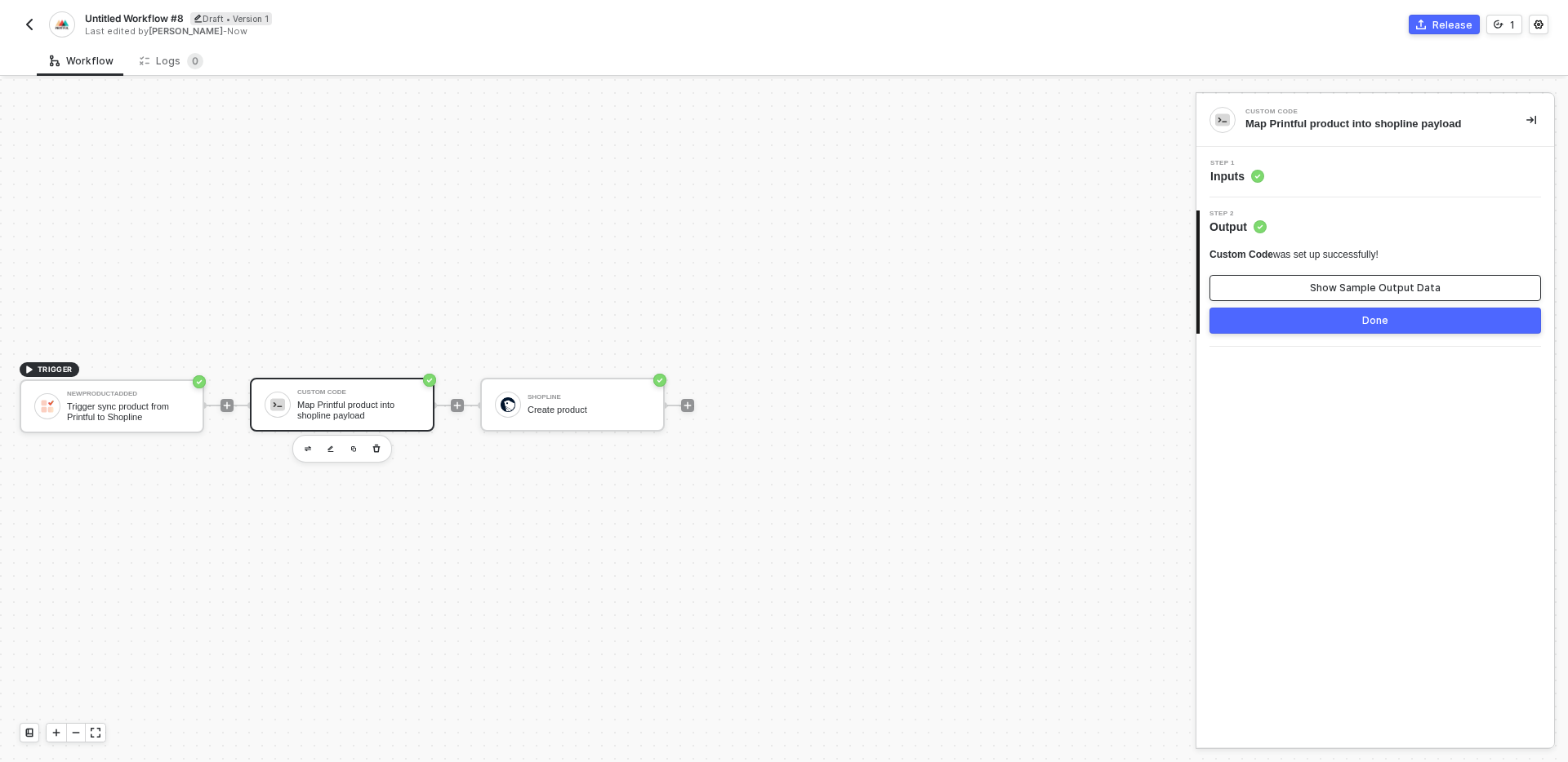
click at [1338, 284] on div "Show Sample Output Data" at bounding box center [1375, 288] width 131 height 13
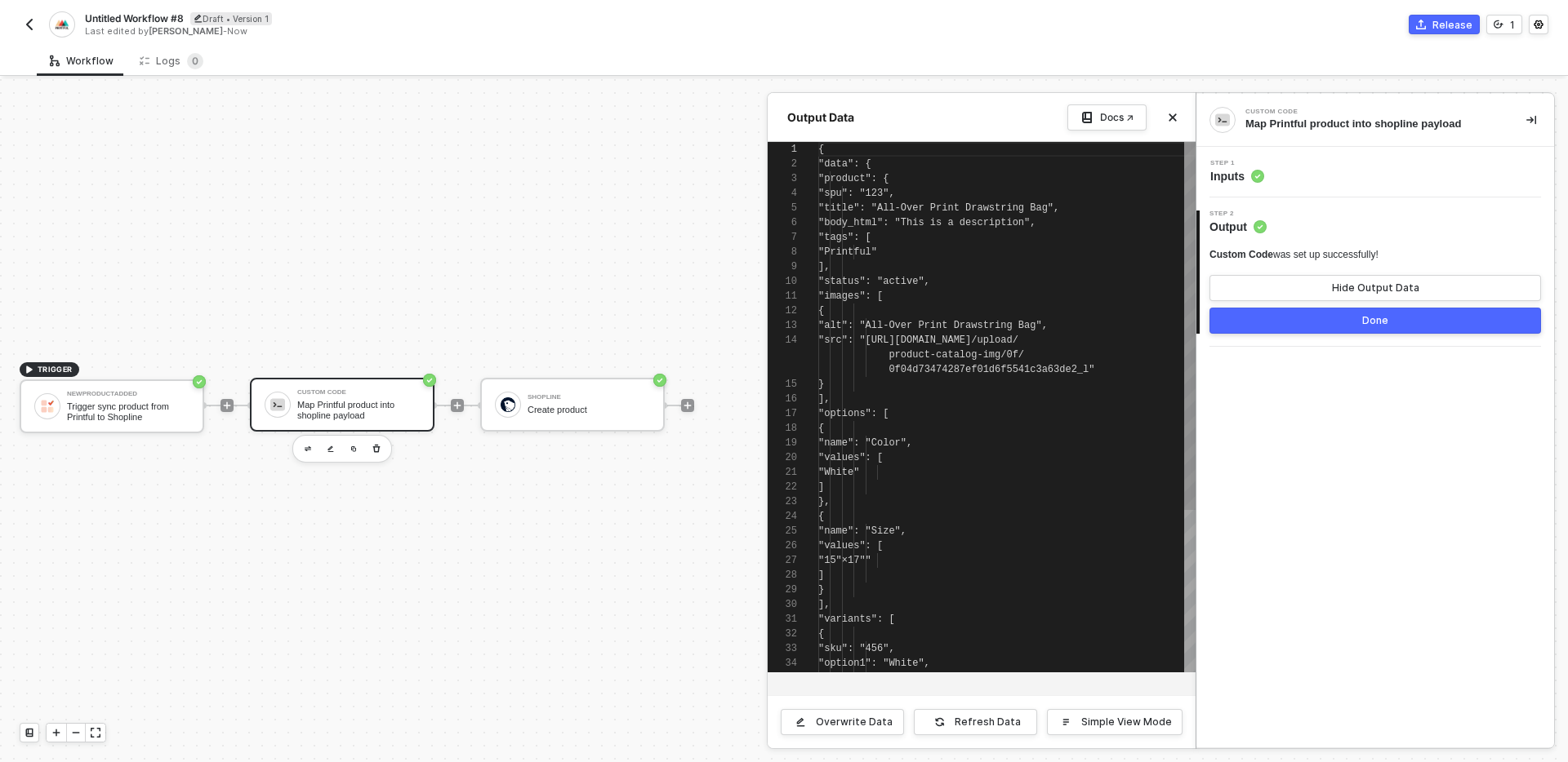
scroll to position [147, 0]
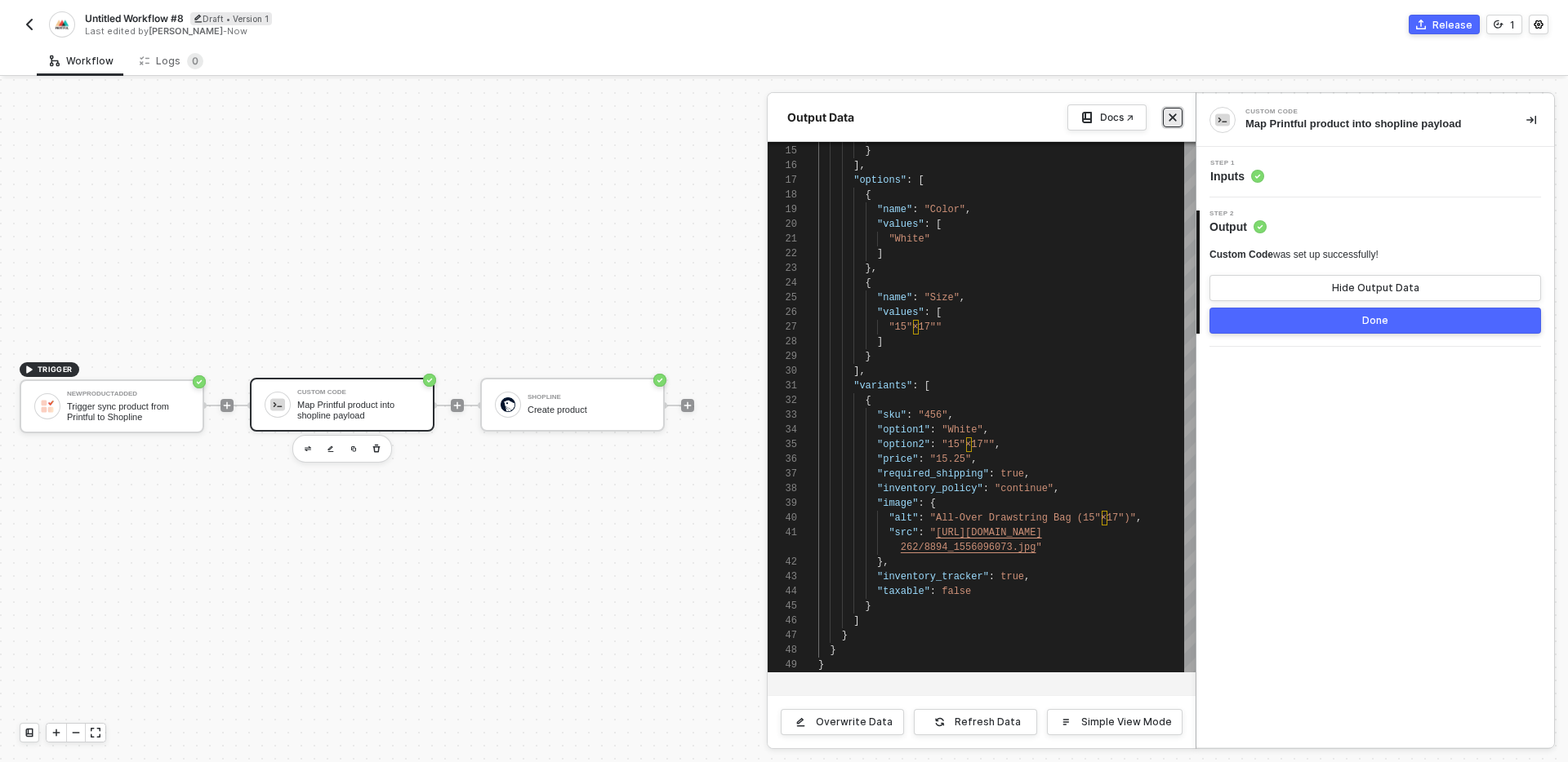
click at [1168, 118] on icon "icon-close" at bounding box center [1173, 117] width 10 height 10
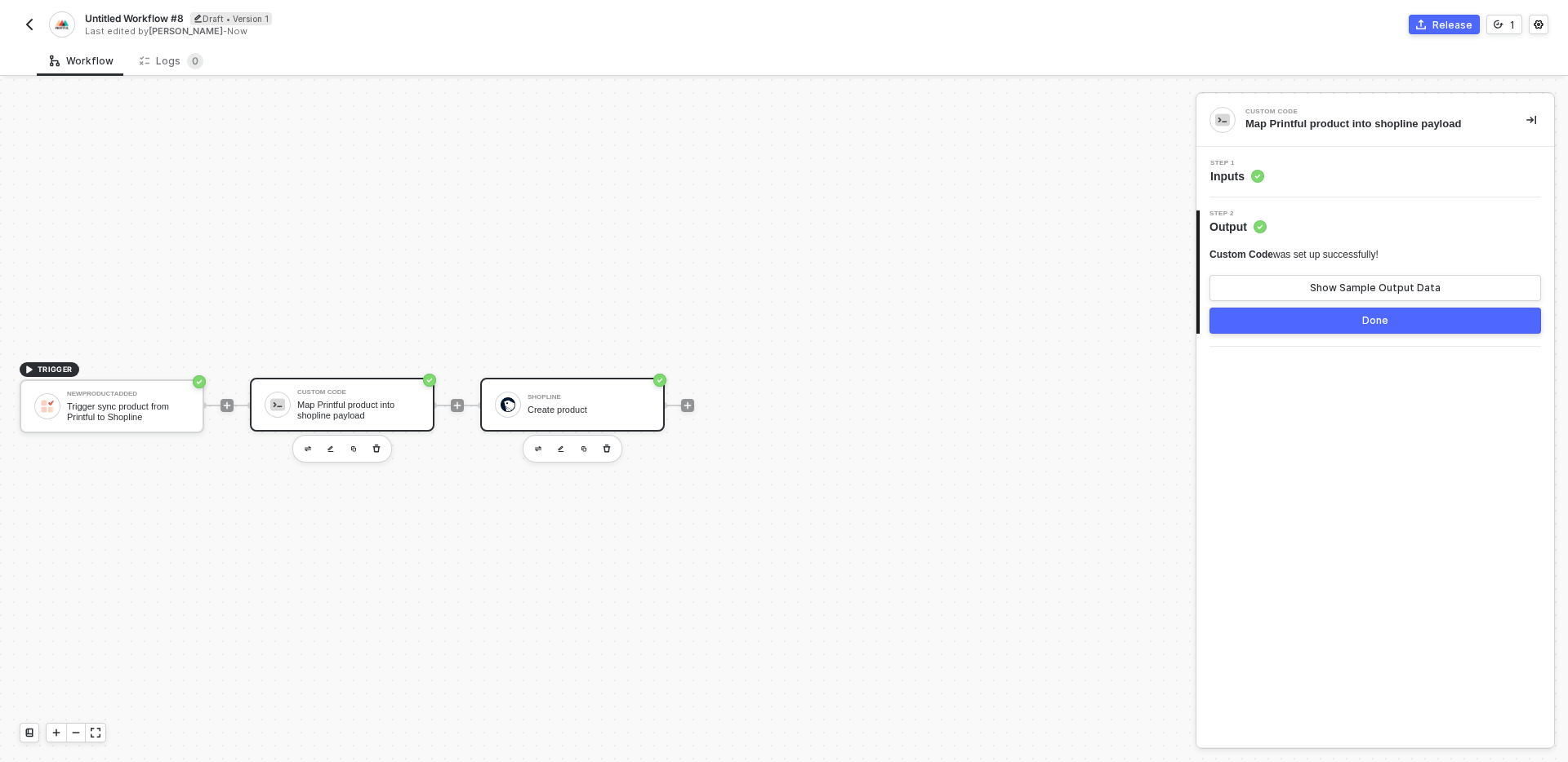
click at [535, 411] on div "Create product" at bounding box center [588, 410] width 123 height 11
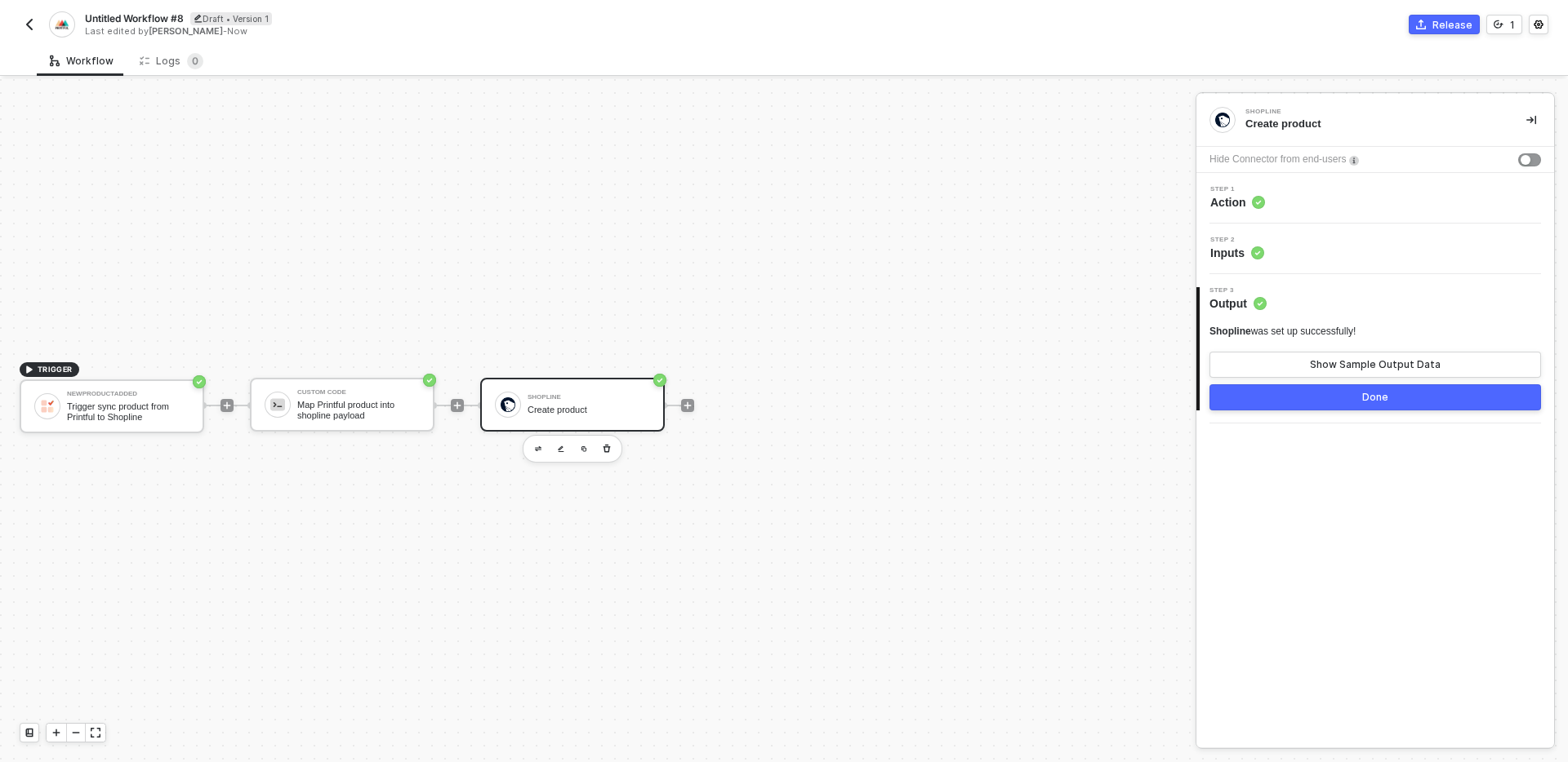
click at [1385, 243] on div "Step 2 Inputs" at bounding box center [1377, 249] width 354 height 25
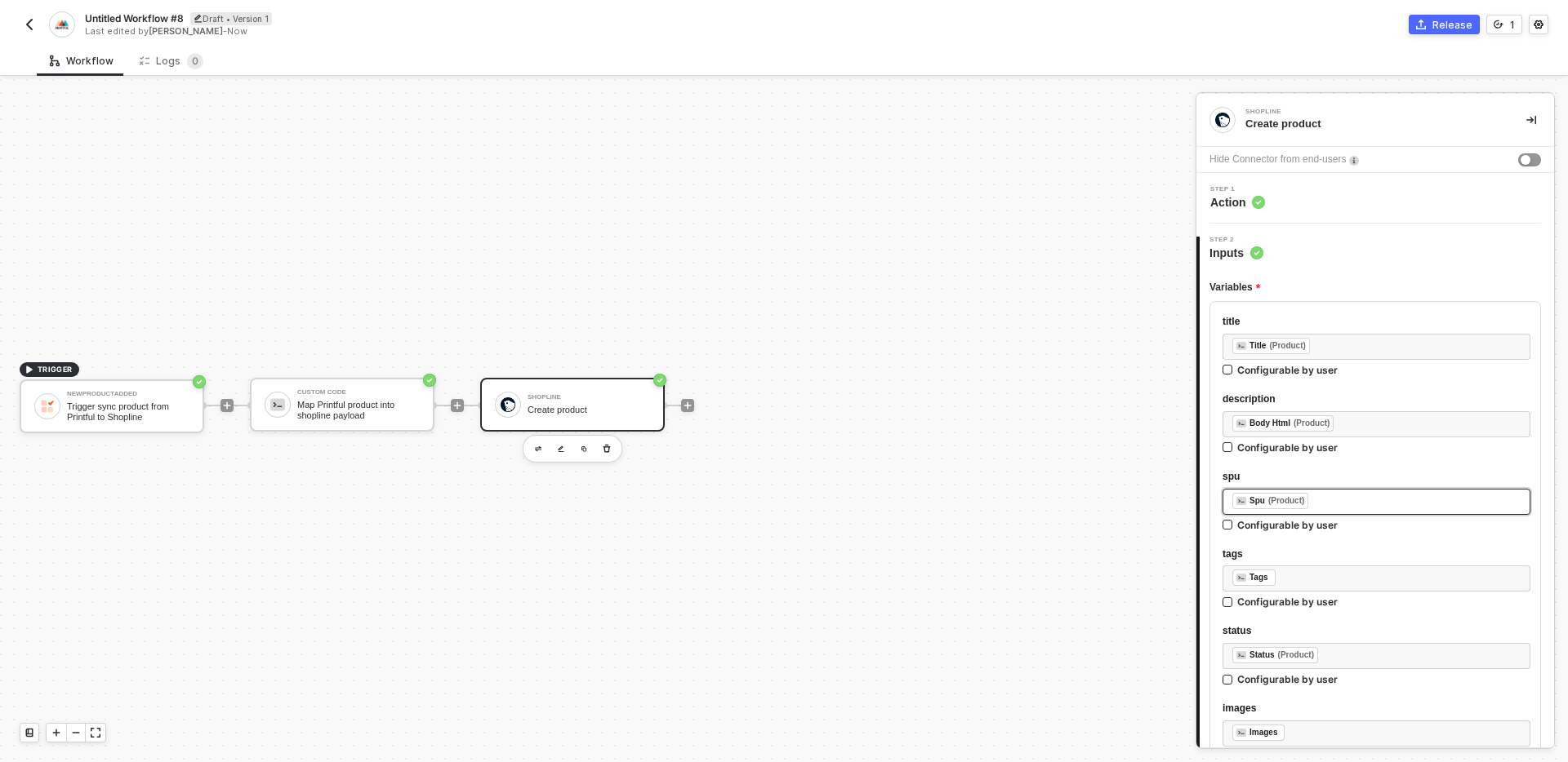
click at [1347, 499] on div "﻿ ﻿ Spu (Product) ﻿" at bounding box center [1376, 501] width 289 height 18
click at [1077, 287] on div "CUSTOM CODE Map Printful product into shopline payload" at bounding box center [1063, 266] width 265 height 53
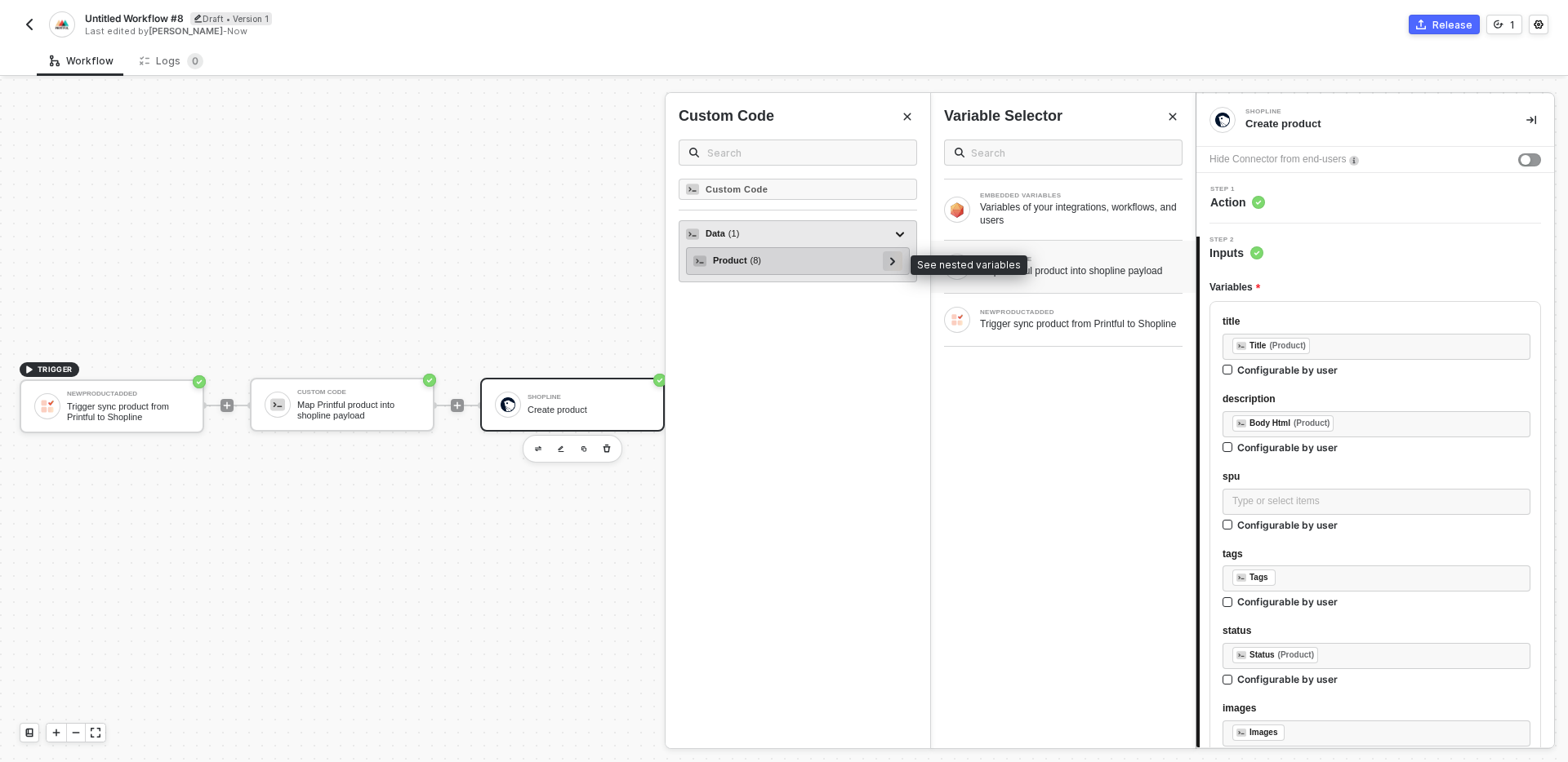
click at [893, 260] on icon at bounding box center [893, 261] width 6 height 8
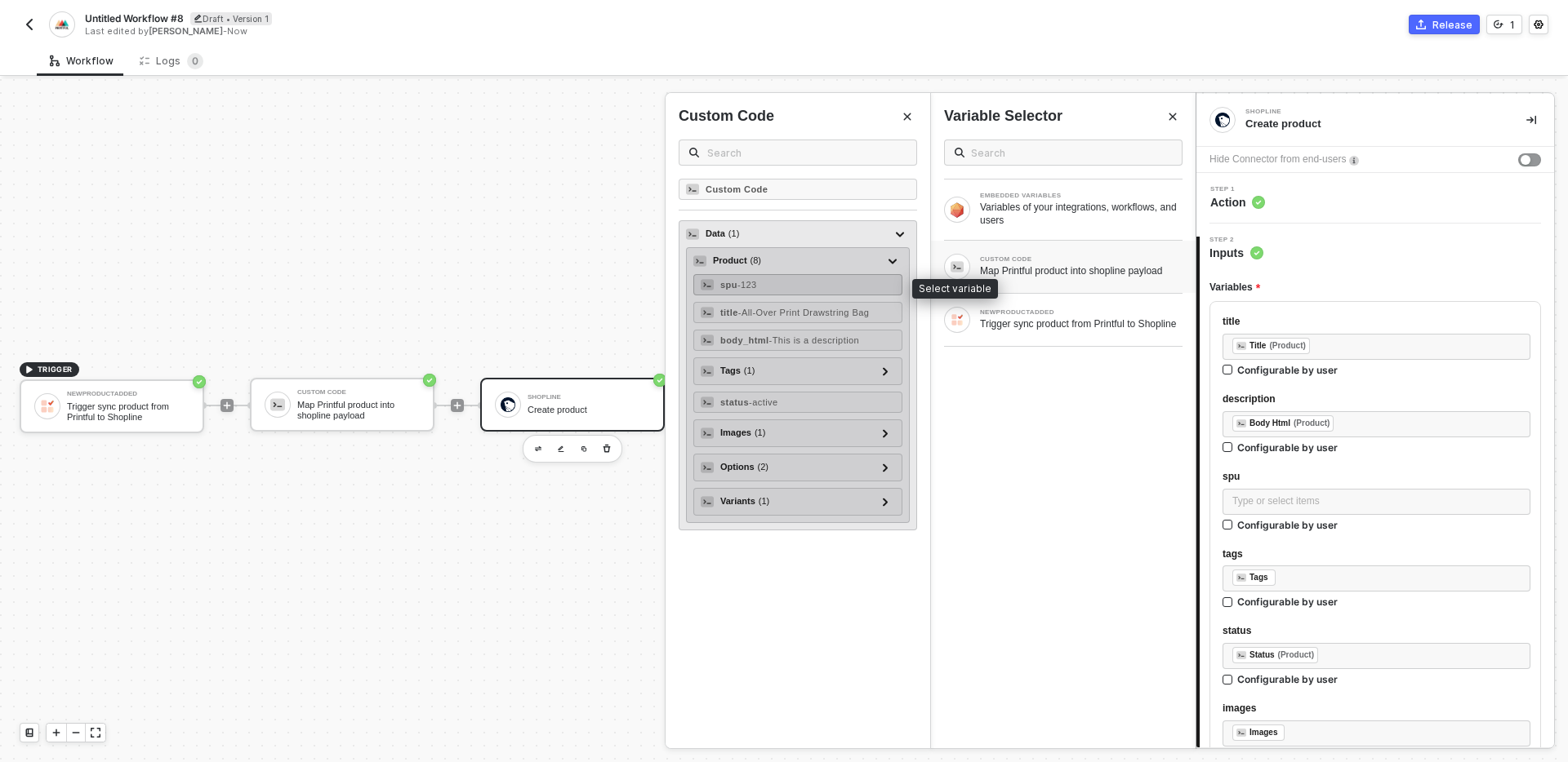
click at [791, 287] on div "spu - 123" at bounding box center [797, 285] width 209 height 21
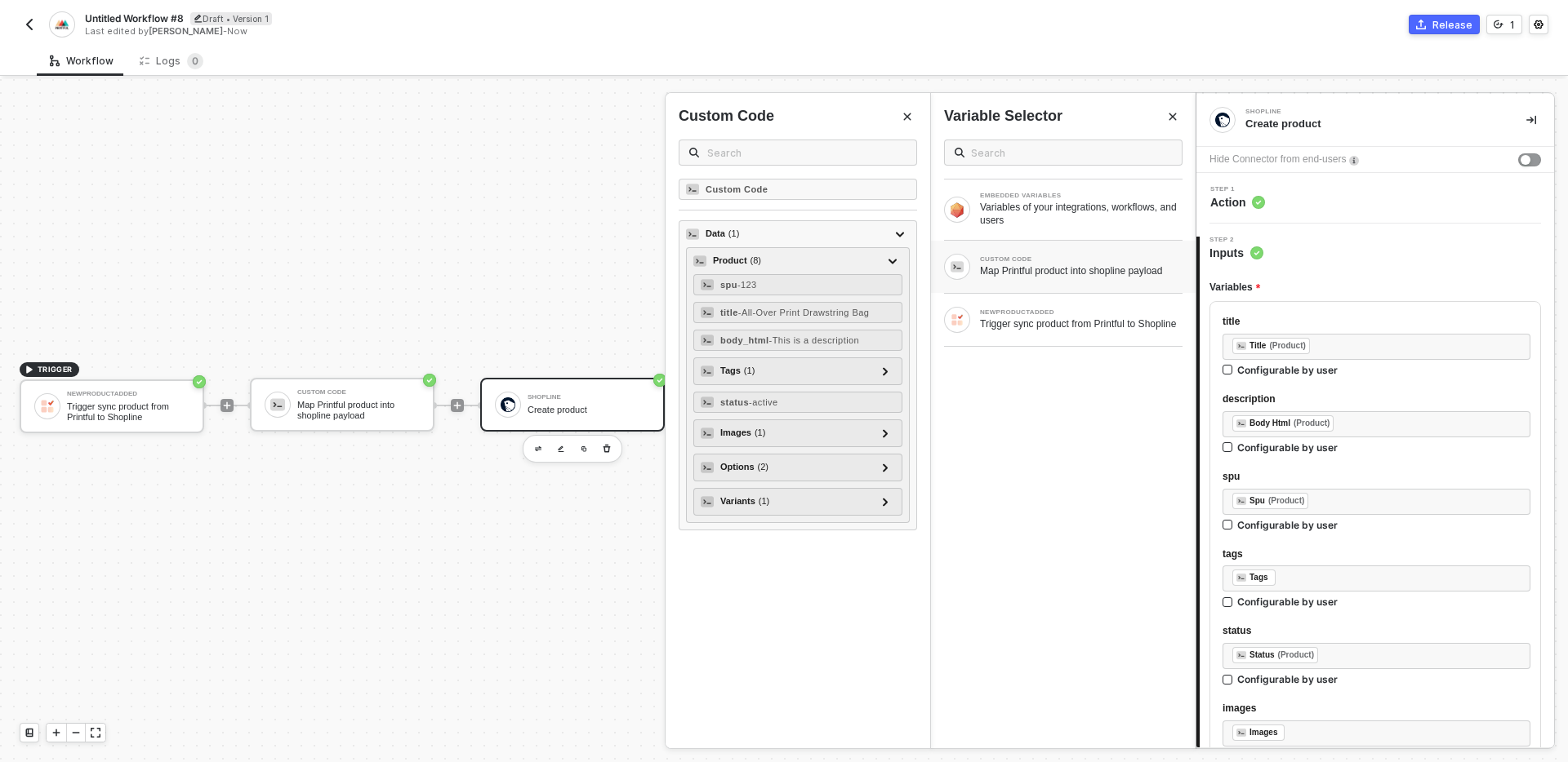
click at [819, 617] on div "Custom Code Data ( 1 ) Product ( 8 ) spu - 123 title - All-Over Print Drawstrin…" at bounding box center [797, 463] width 265 height 569
click at [902, 118] on icon "Close" at bounding box center [907, 116] width 10 height 10
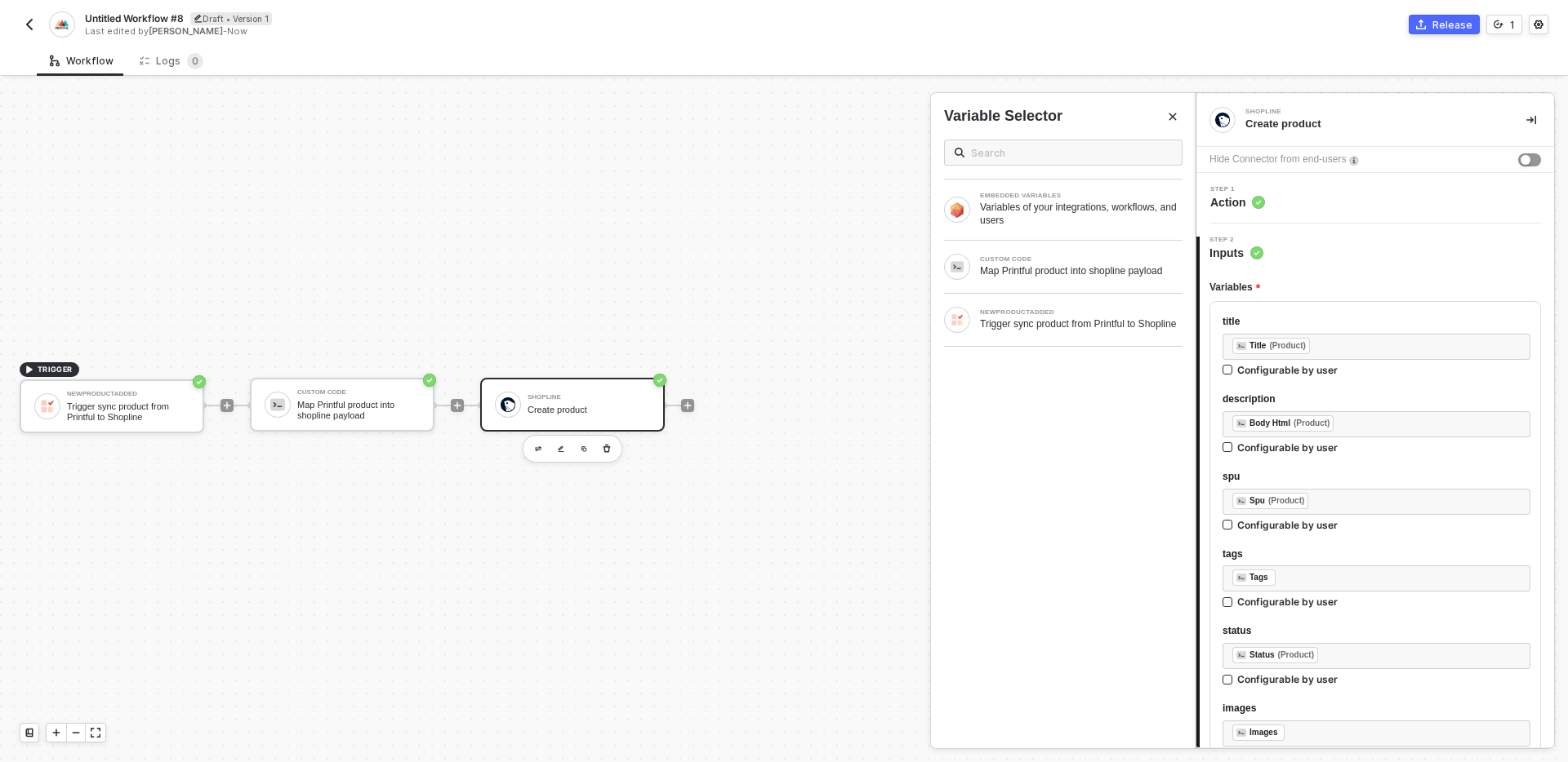
click at [1168, 118] on icon "Close" at bounding box center [1173, 116] width 10 height 10
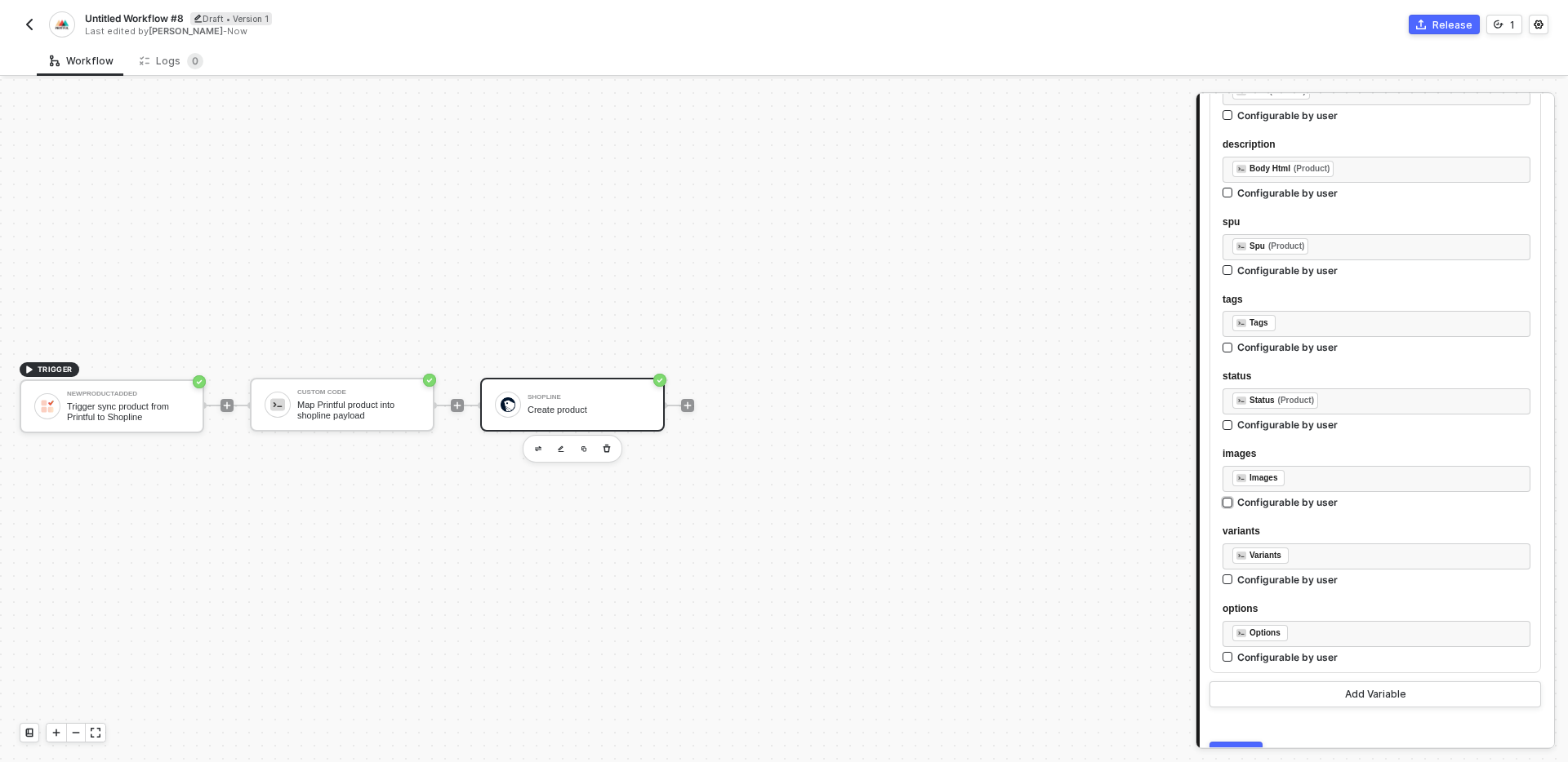
scroll to position [339, 0]
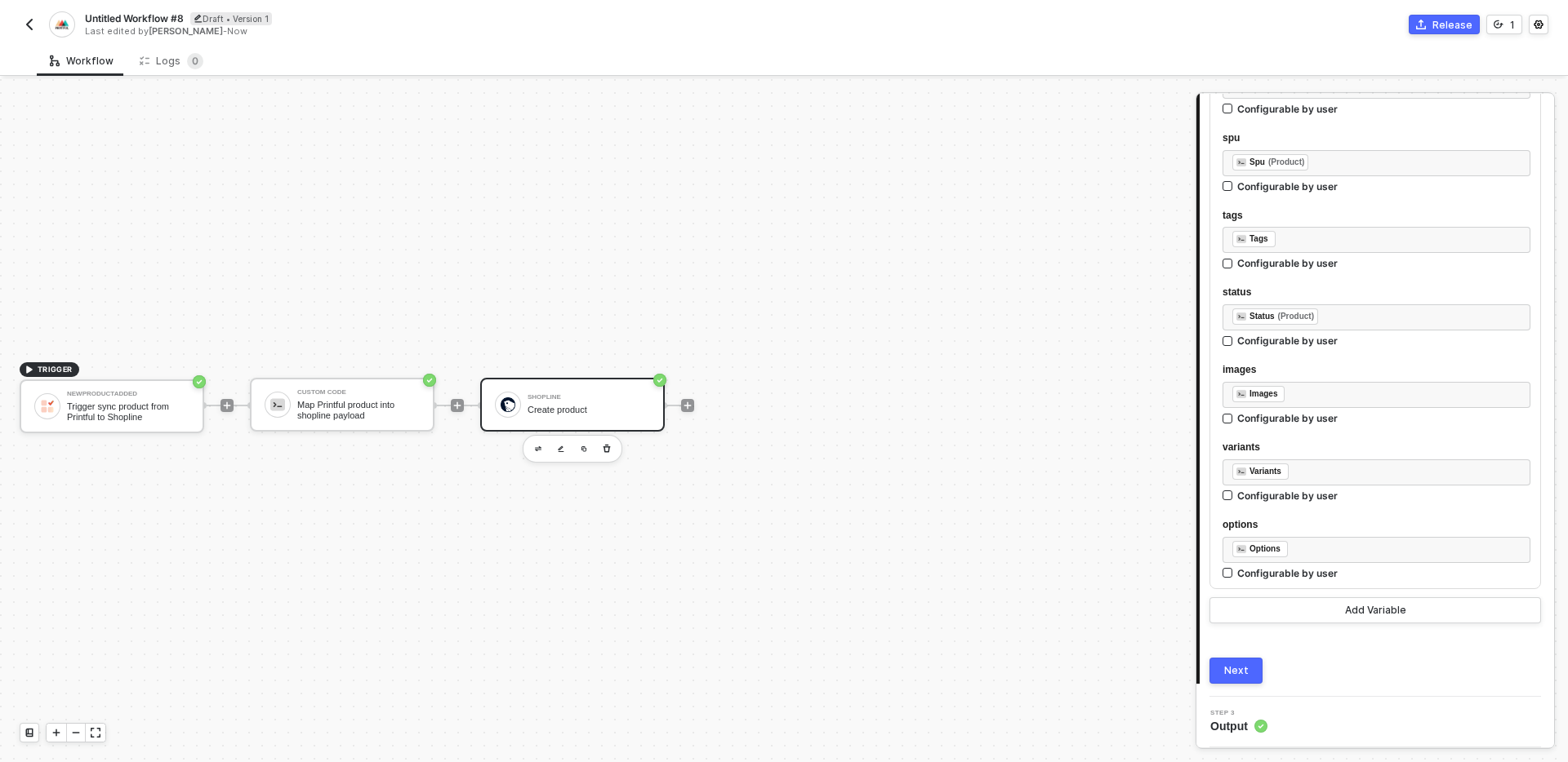
click at [1237, 674] on div "Next" at bounding box center [1236, 671] width 25 height 13
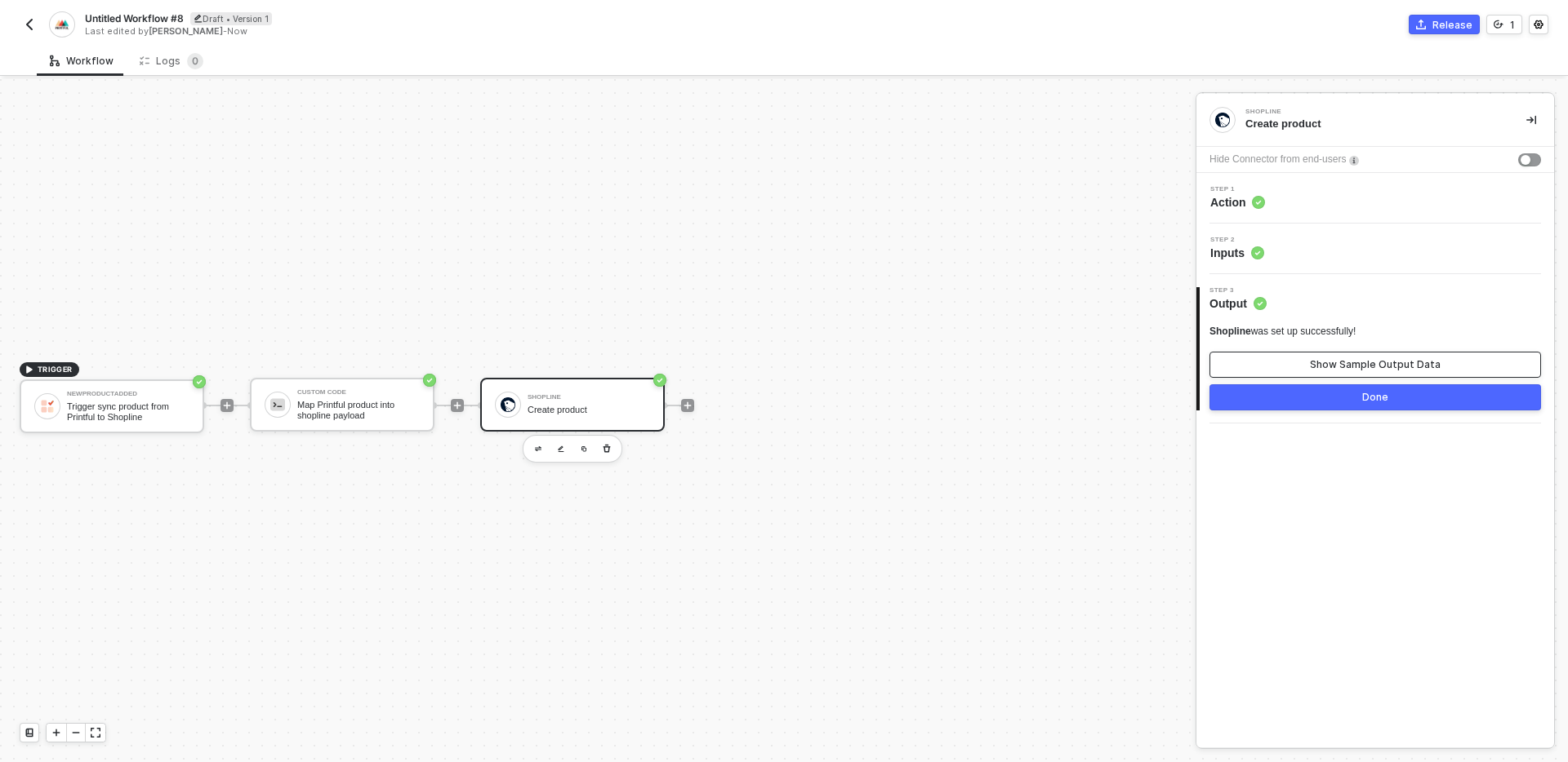
click at [1320, 369] on div "Show Sample Output Data" at bounding box center [1375, 365] width 131 height 13
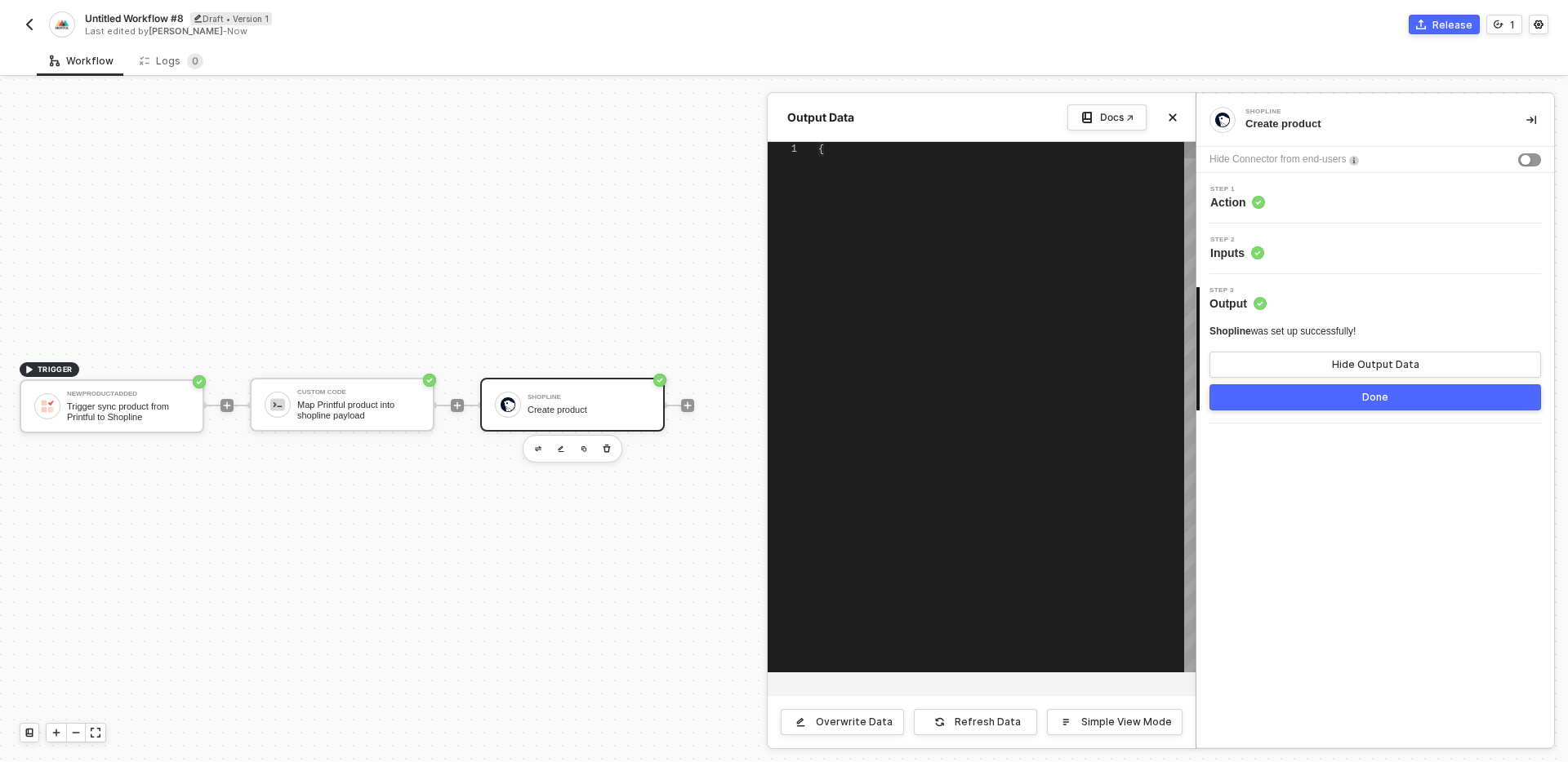
type textarea "{ "data": { "product": { "image": { "src": "https://files.cdn.printful.com/o/up…"
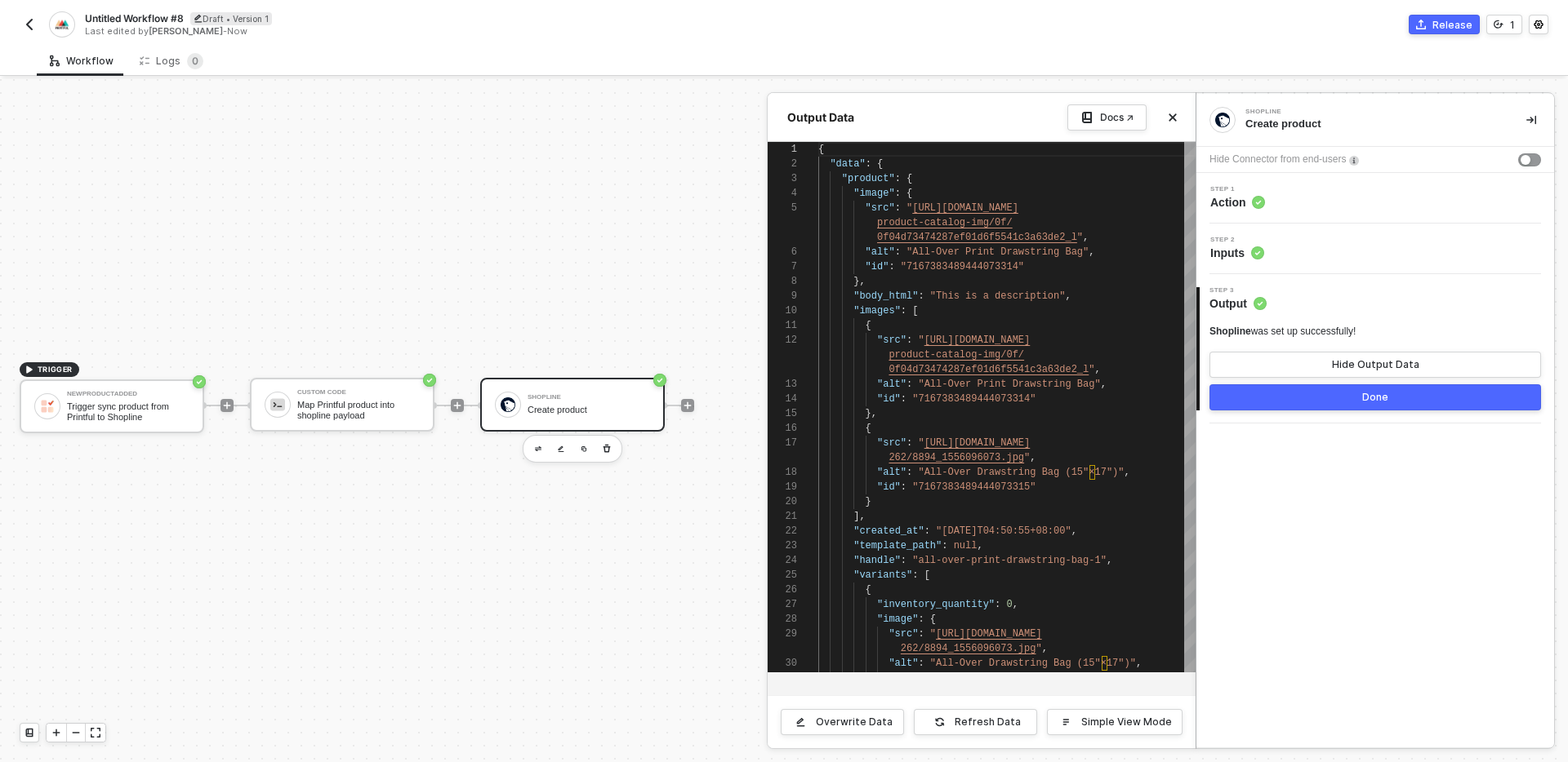
click at [1385, 447] on div "Shopline Create product Hide Connector from end-users Step 1 Action Step 2 Inpu…" at bounding box center [1375, 421] width 358 height 654
click at [1365, 397] on div "Done" at bounding box center [1375, 397] width 26 height 13
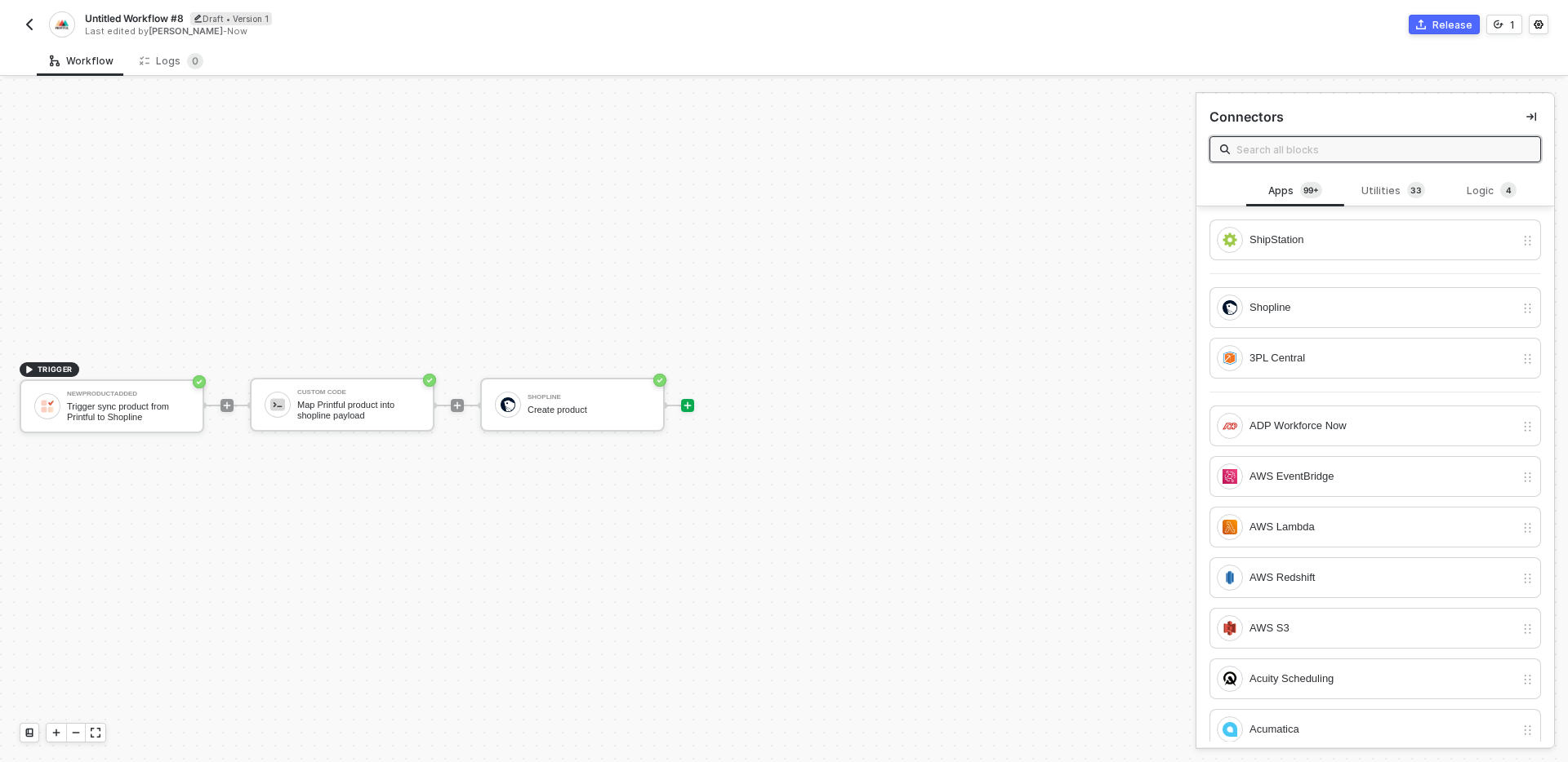
click at [879, 448] on div "TRIGGER NewProductAdded Trigger sync product from Printful to Shopline Custom C…" at bounding box center [594, 405] width 1187 height 713
click at [688, 497] on div "TRIGGER NewProductAdded Trigger sync product from Printful to Shopline Custom C…" at bounding box center [594, 405] width 1187 height 713
click at [144, 12] on span "Untitled Workflow #8" at bounding box center [134, 18] width 99 height 14
click at [196, 16] on input "Untitled Workflow #8" at bounding box center [223, 18] width 277 height 19
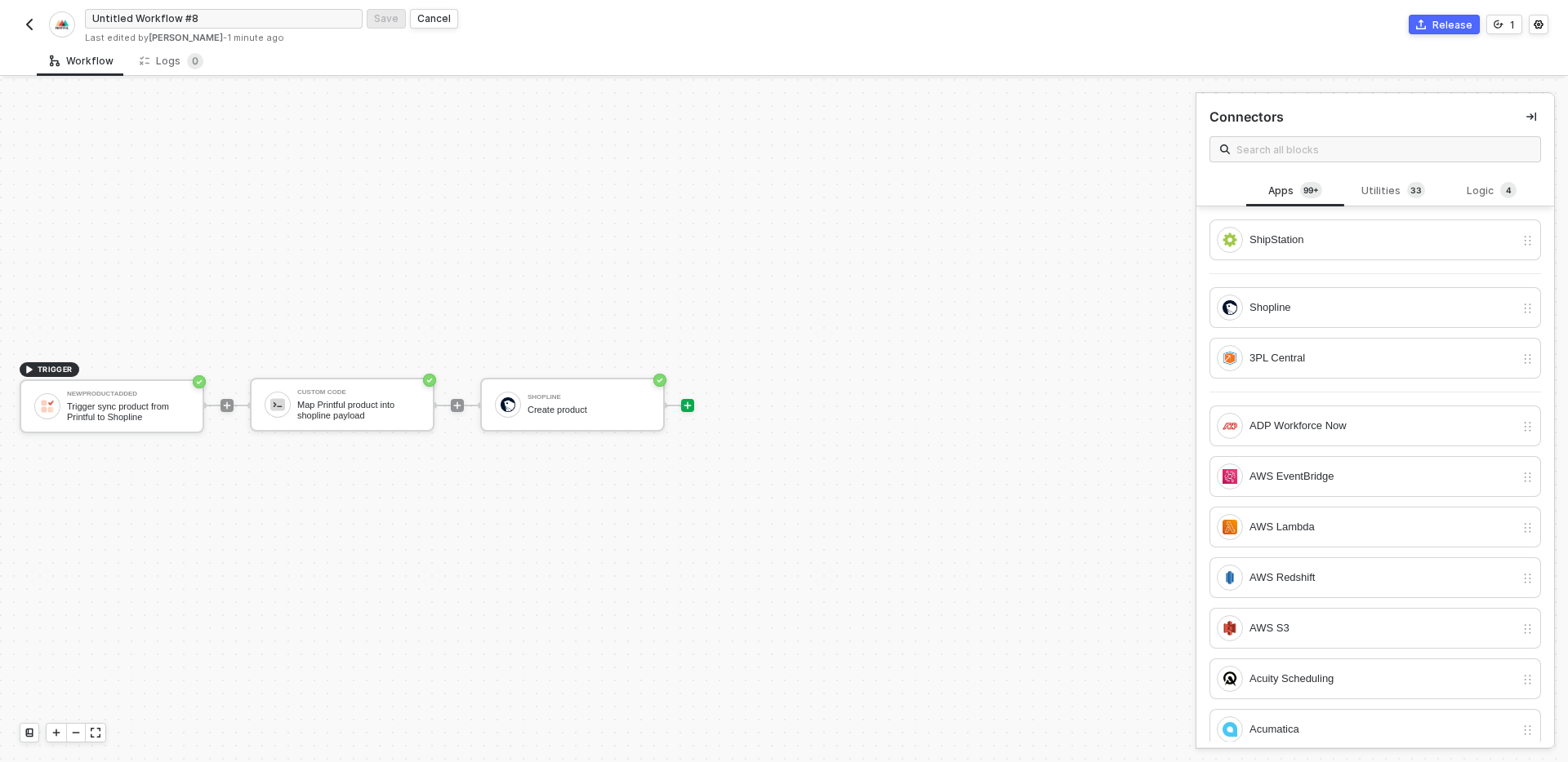
click at [196, 16] on input "Untitled Workflow #8" at bounding box center [223, 18] width 277 height 19
type input "Import product from Printful"
click at [388, 19] on div "Save" at bounding box center [386, 18] width 25 height 14
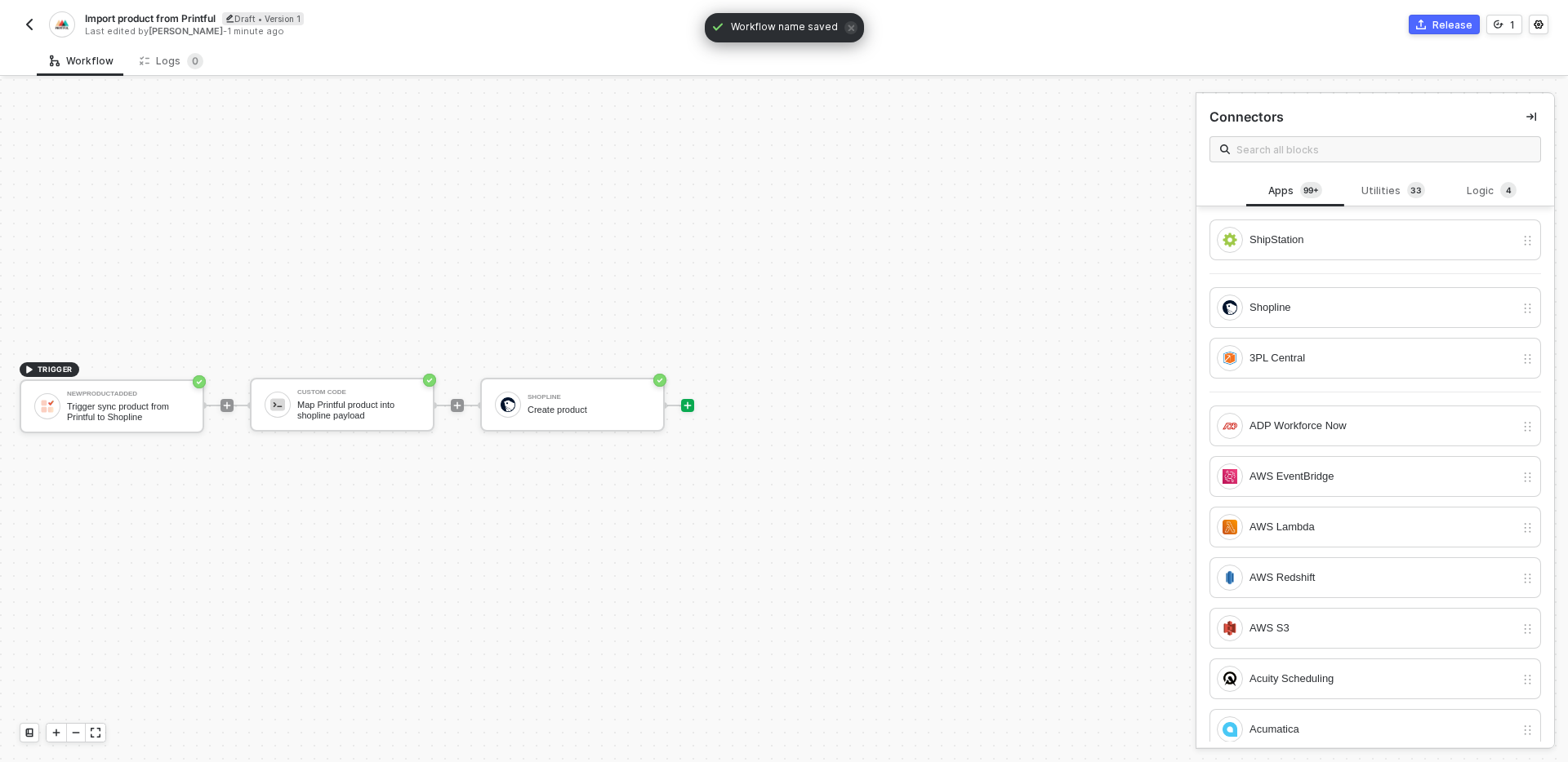
click at [28, 25] on img "button" at bounding box center [29, 24] width 13 height 13
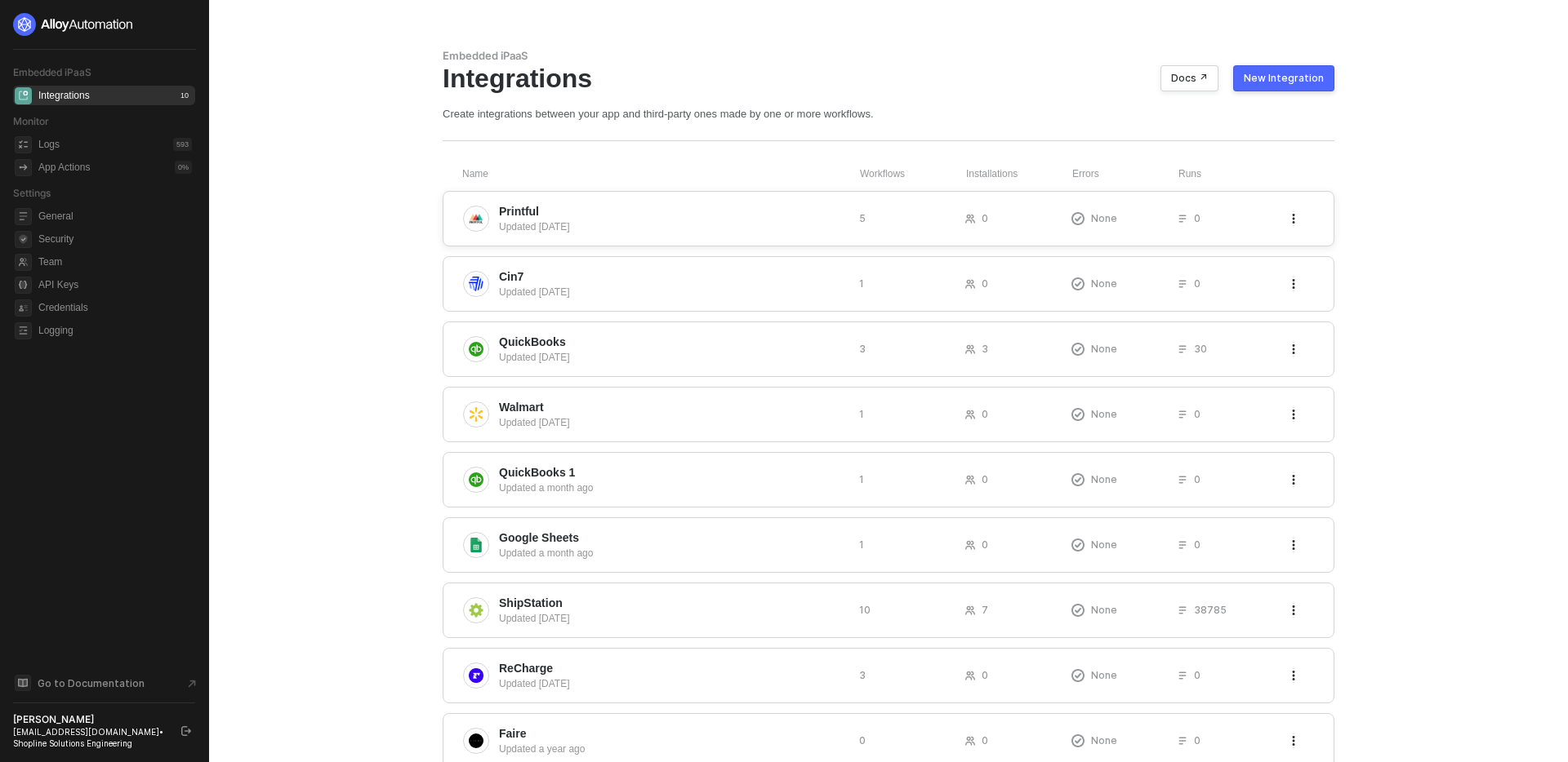
click at [702, 218] on span "Printful" at bounding box center [672, 212] width 347 height 17
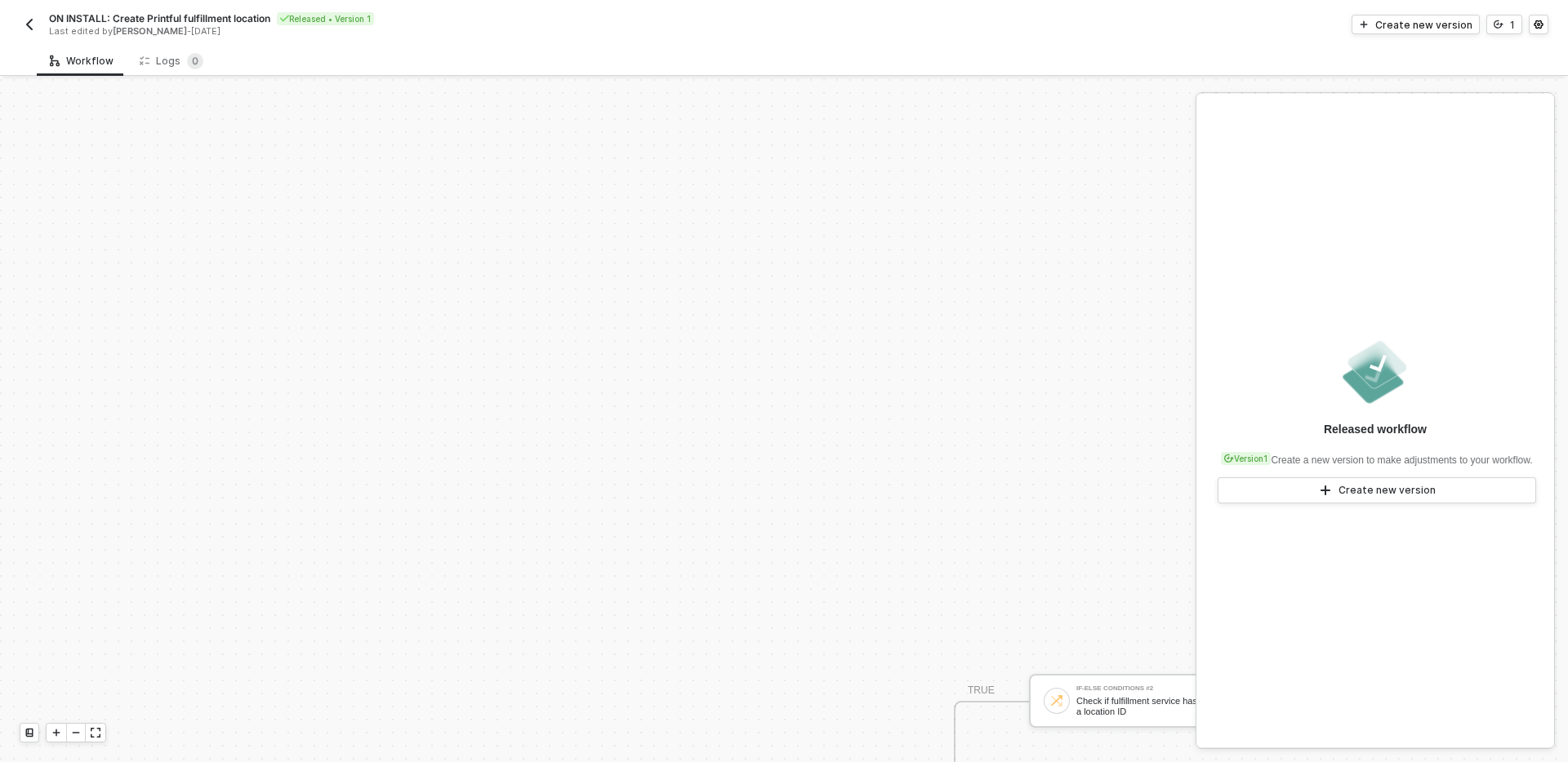
scroll to position [497, 0]
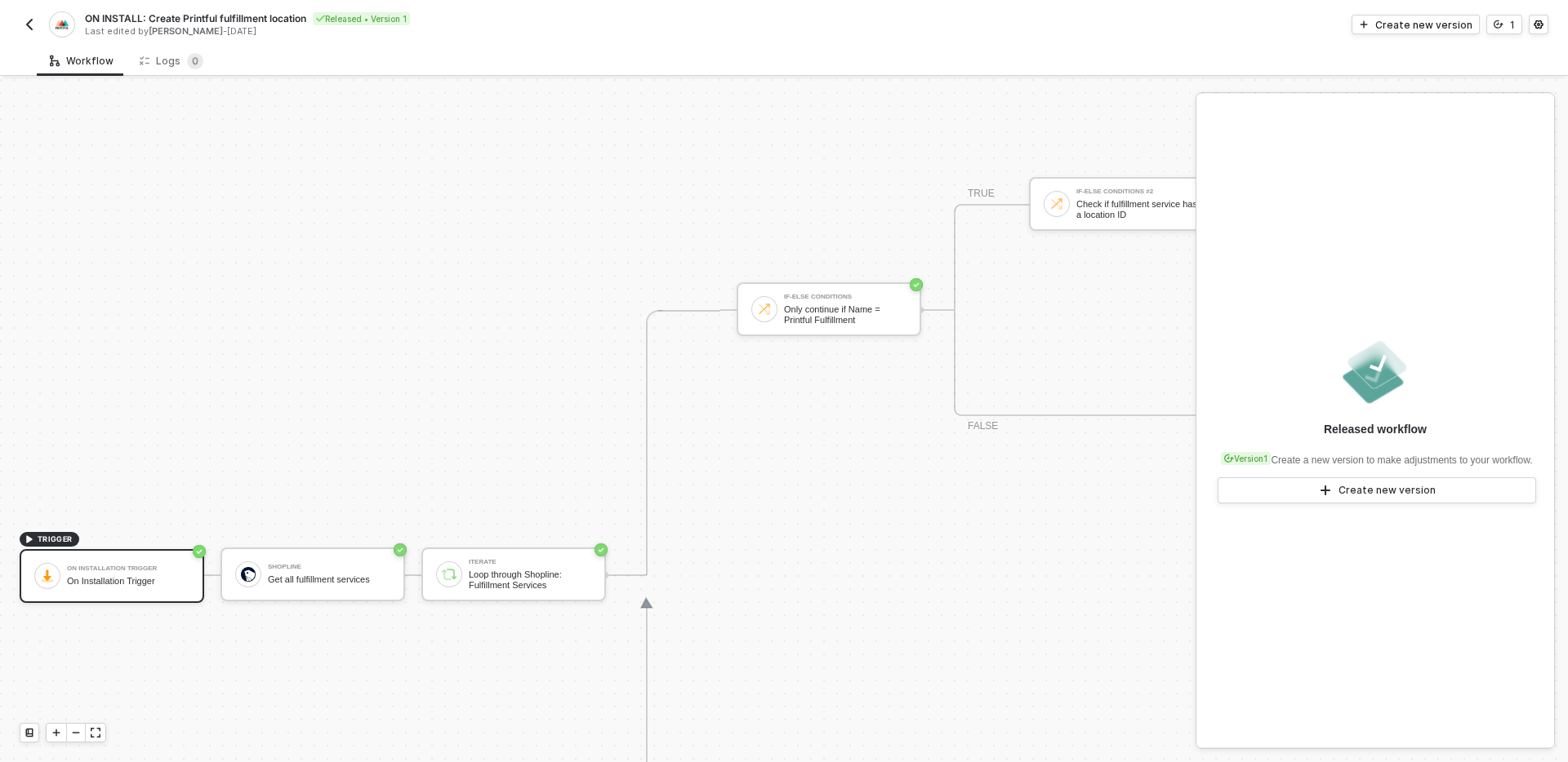
click at [29, 16] on button "button" at bounding box center [29, 24] width 19 height 19
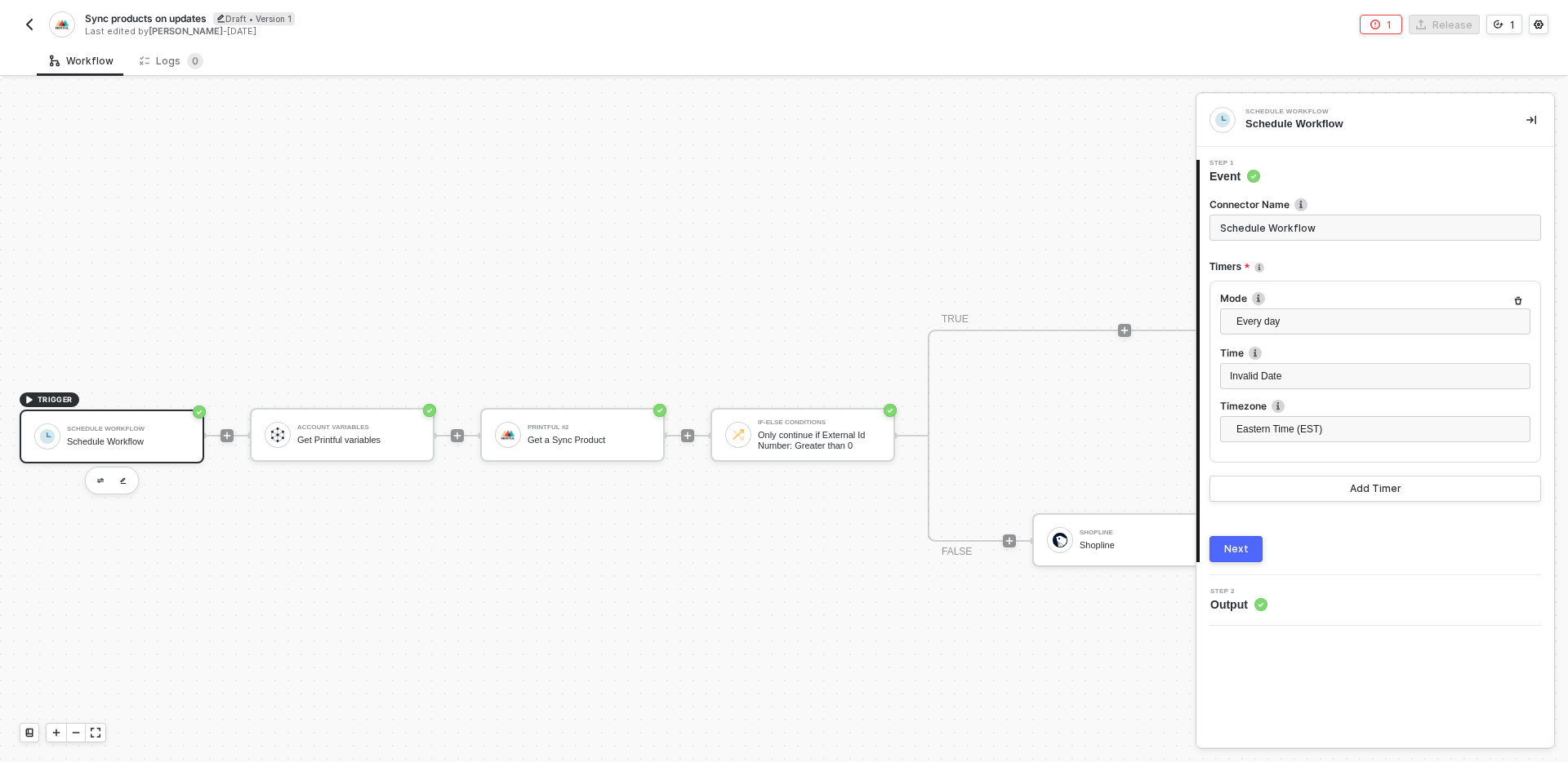
scroll to position [30, 0]
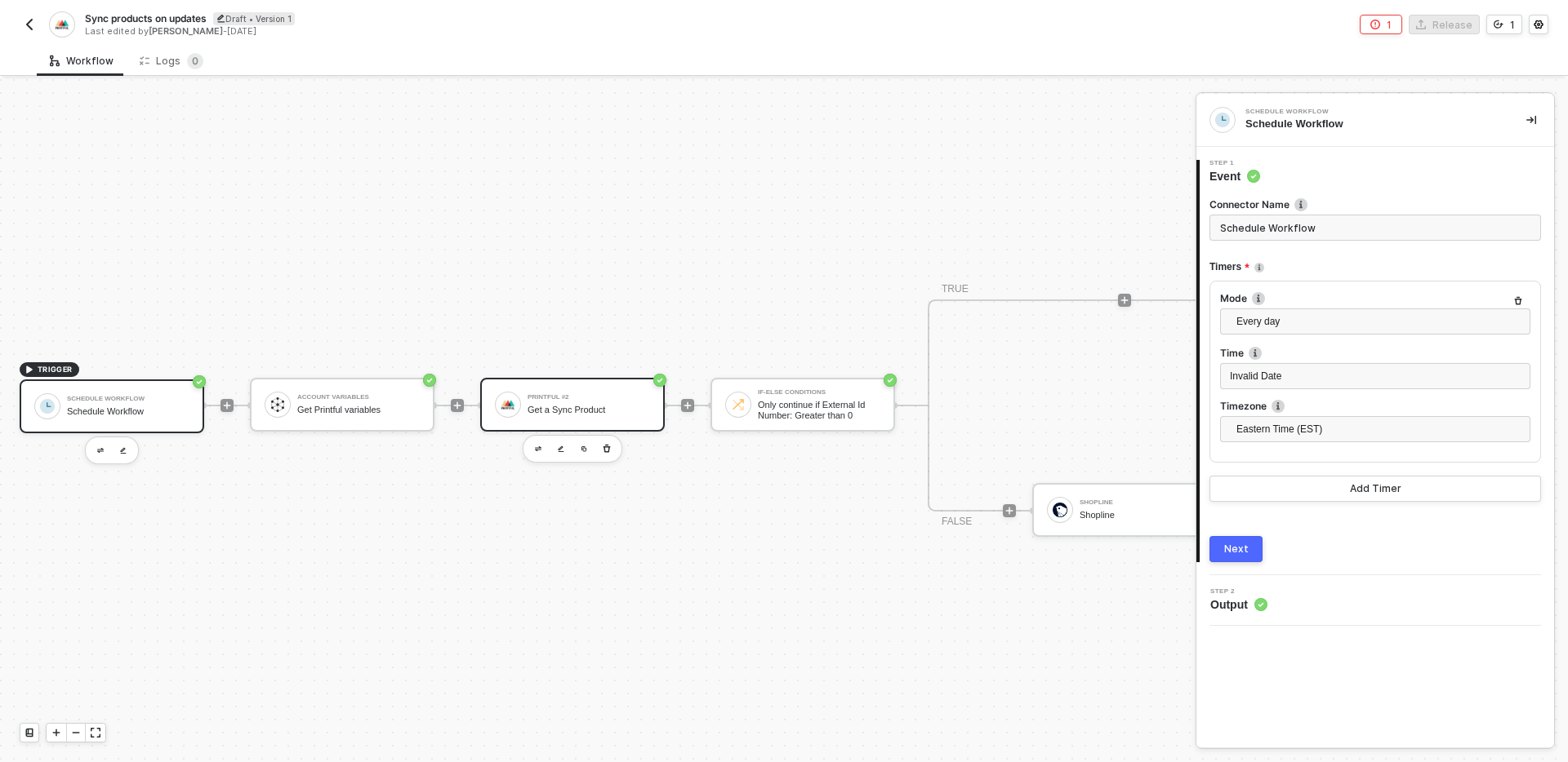
click at [596, 404] on div "Get a Sync Product" at bounding box center [588, 410] width 123 height 11
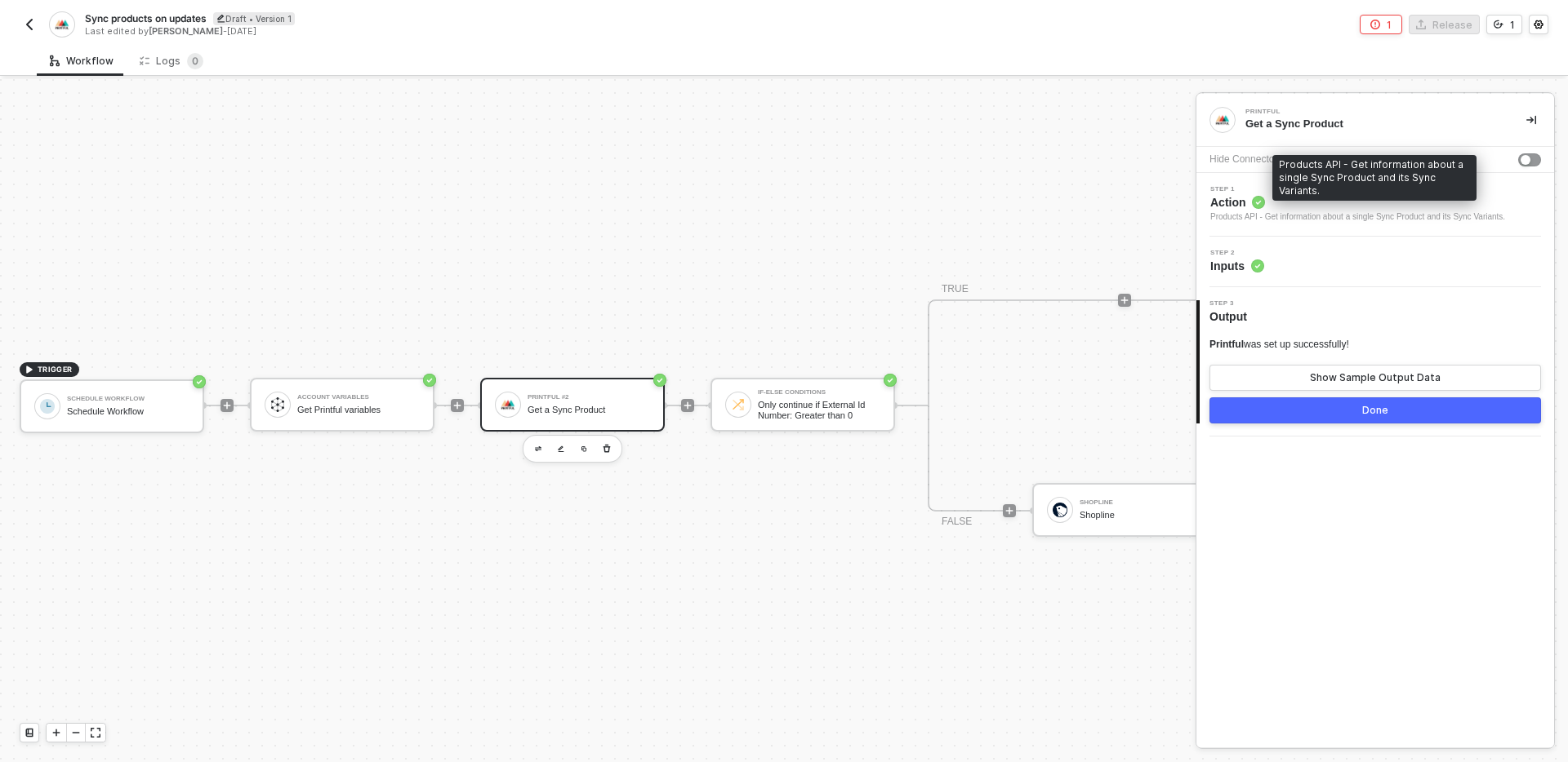
click at [1337, 218] on div "Products API - Get information about a single Sync Product and its Sync Variant…" at bounding box center [1358, 217] width 295 height 13
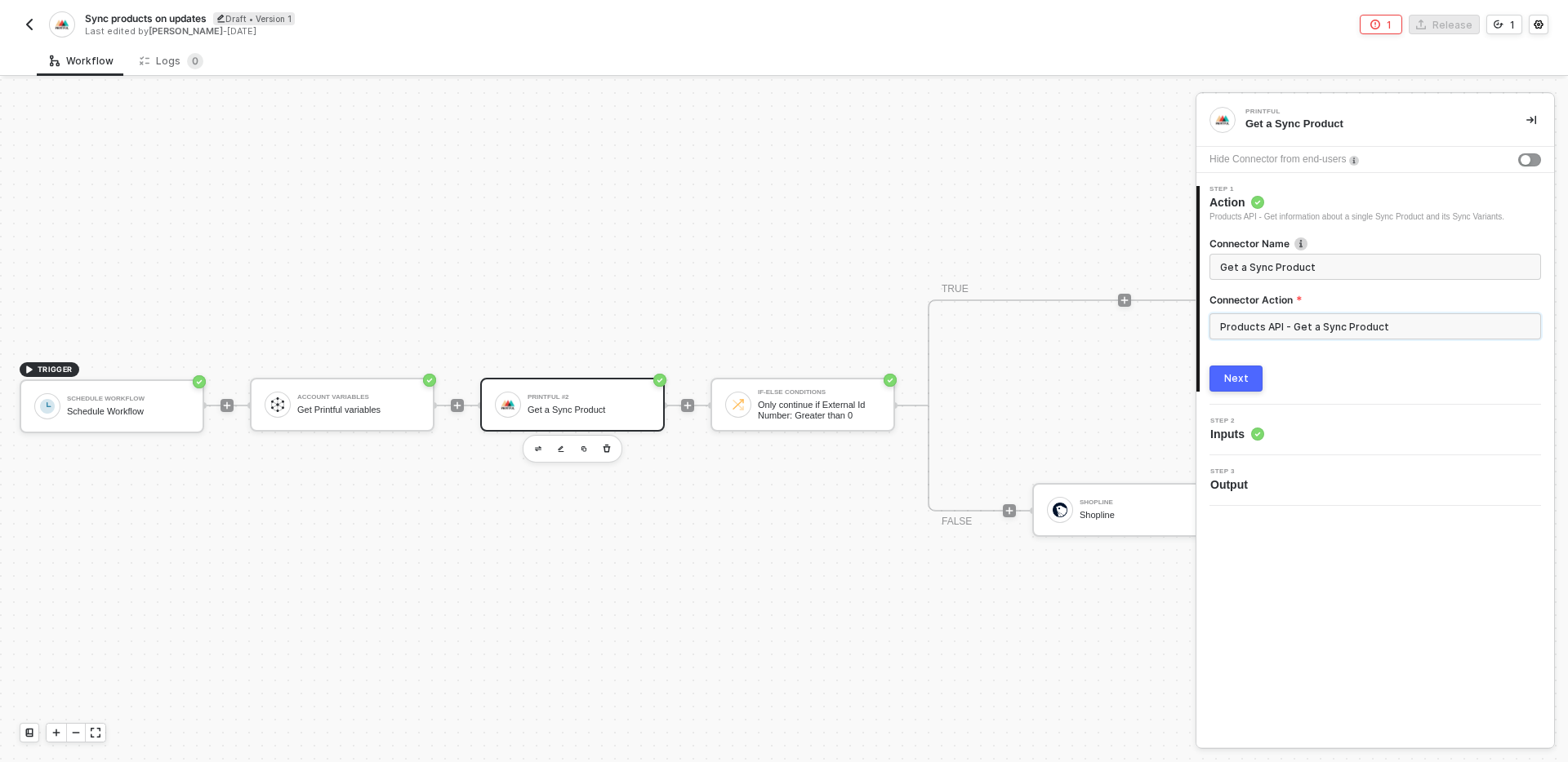
click at [1338, 330] on input "Products API - Get a Sync Product" at bounding box center [1375, 326] width 332 height 26
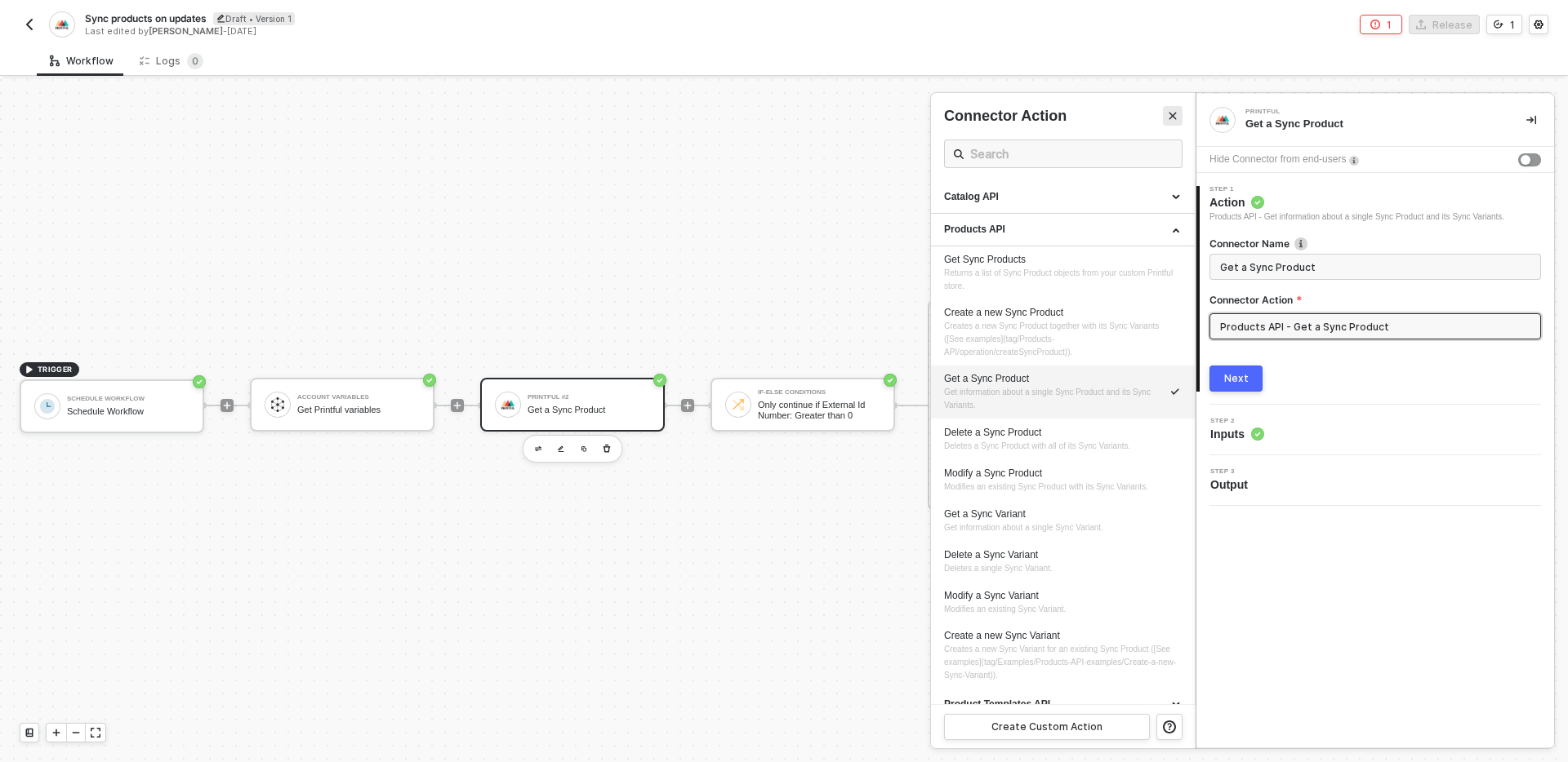
click at [1172, 120] on icon "Close" at bounding box center [1173, 115] width 10 height 10
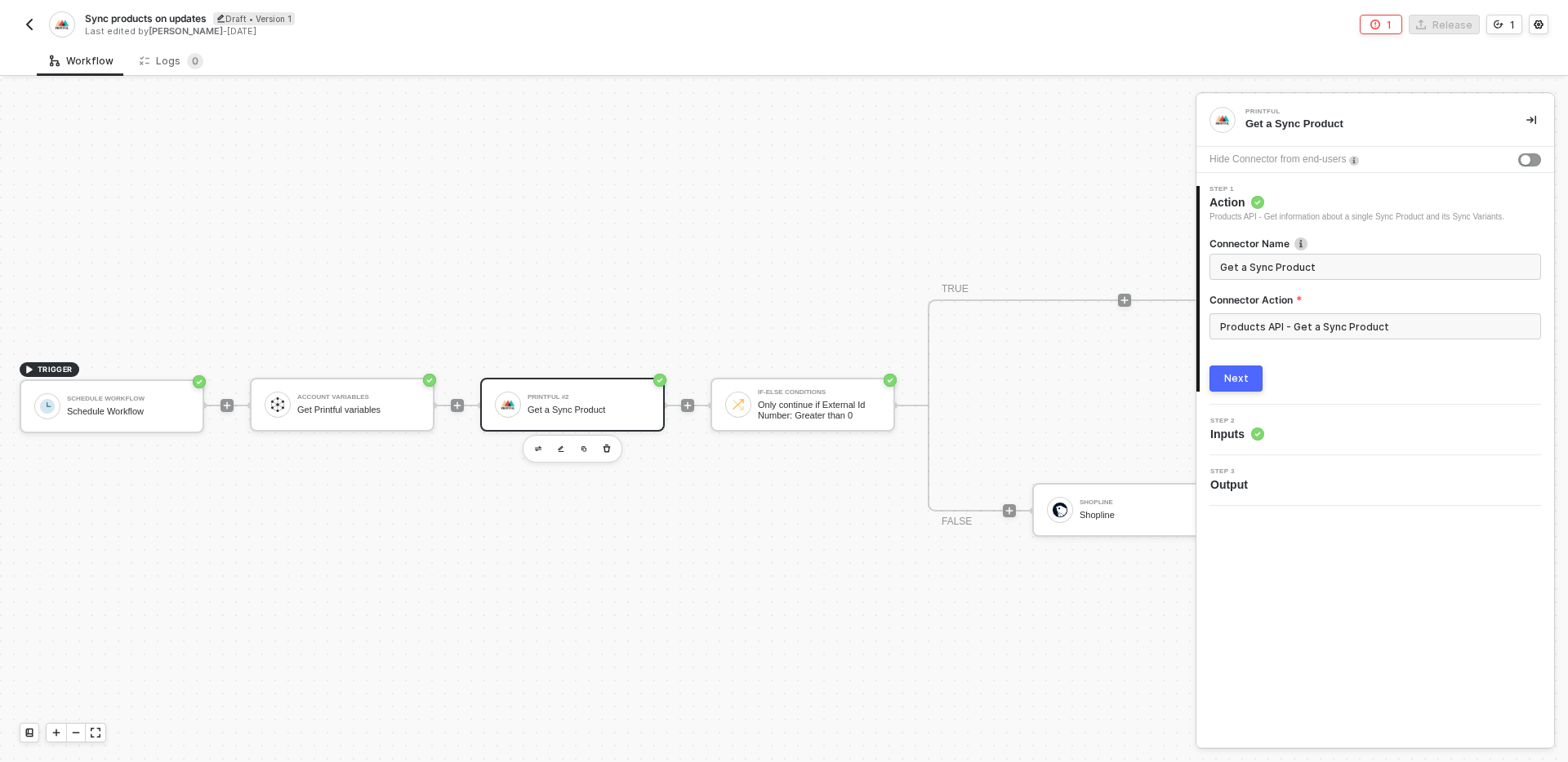
click at [1054, 412] on div "TRUE FALSE Shopline Shopline" at bounding box center [1124, 405] width 394 height 212
click at [1033, 513] on div "Shopline Shopline" at bounding box center [1125, 510] width 184 height 53
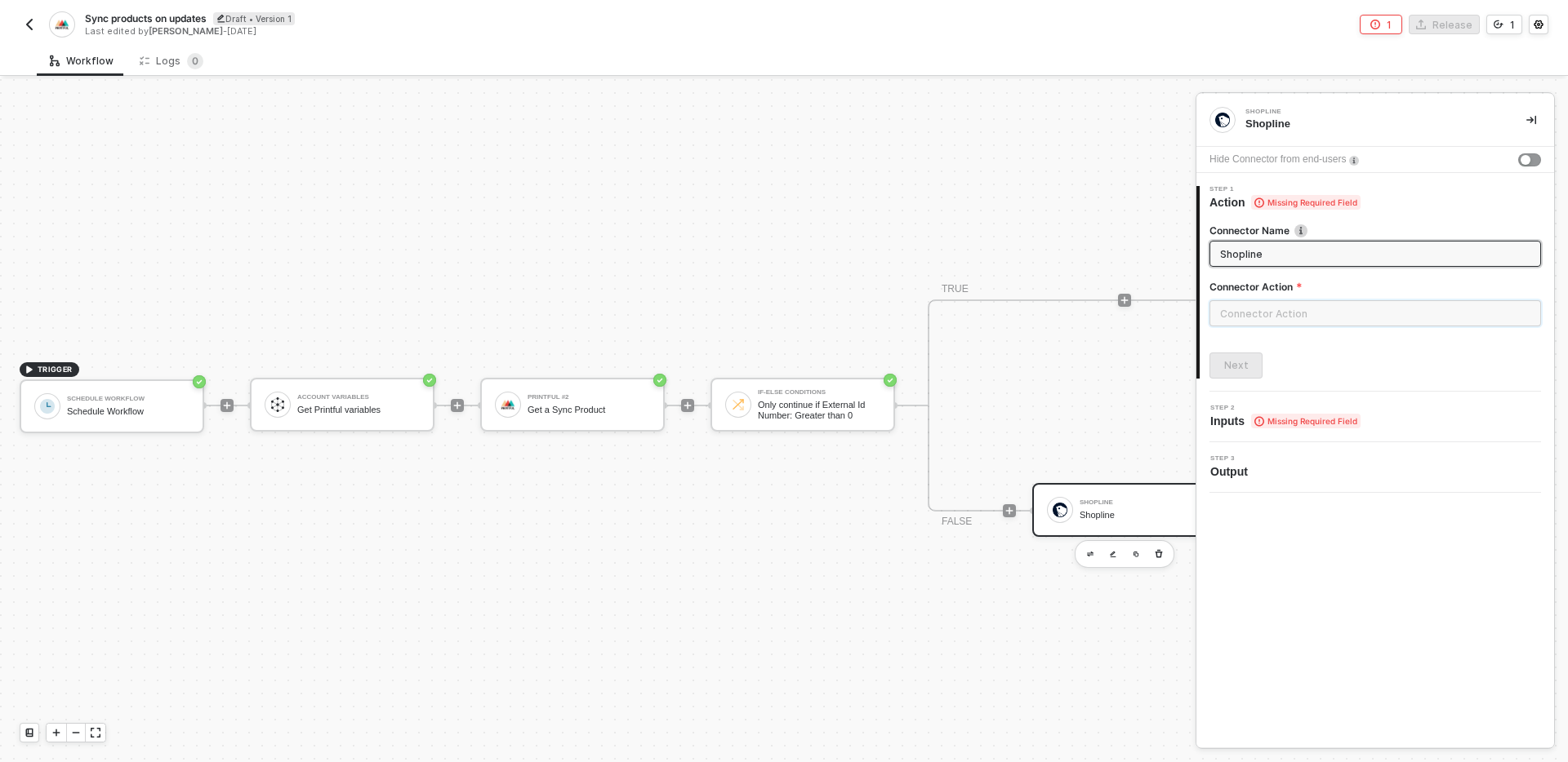
click at [1341, 322] on input "text" at bounding box center [1375, 313] width 332 height 26
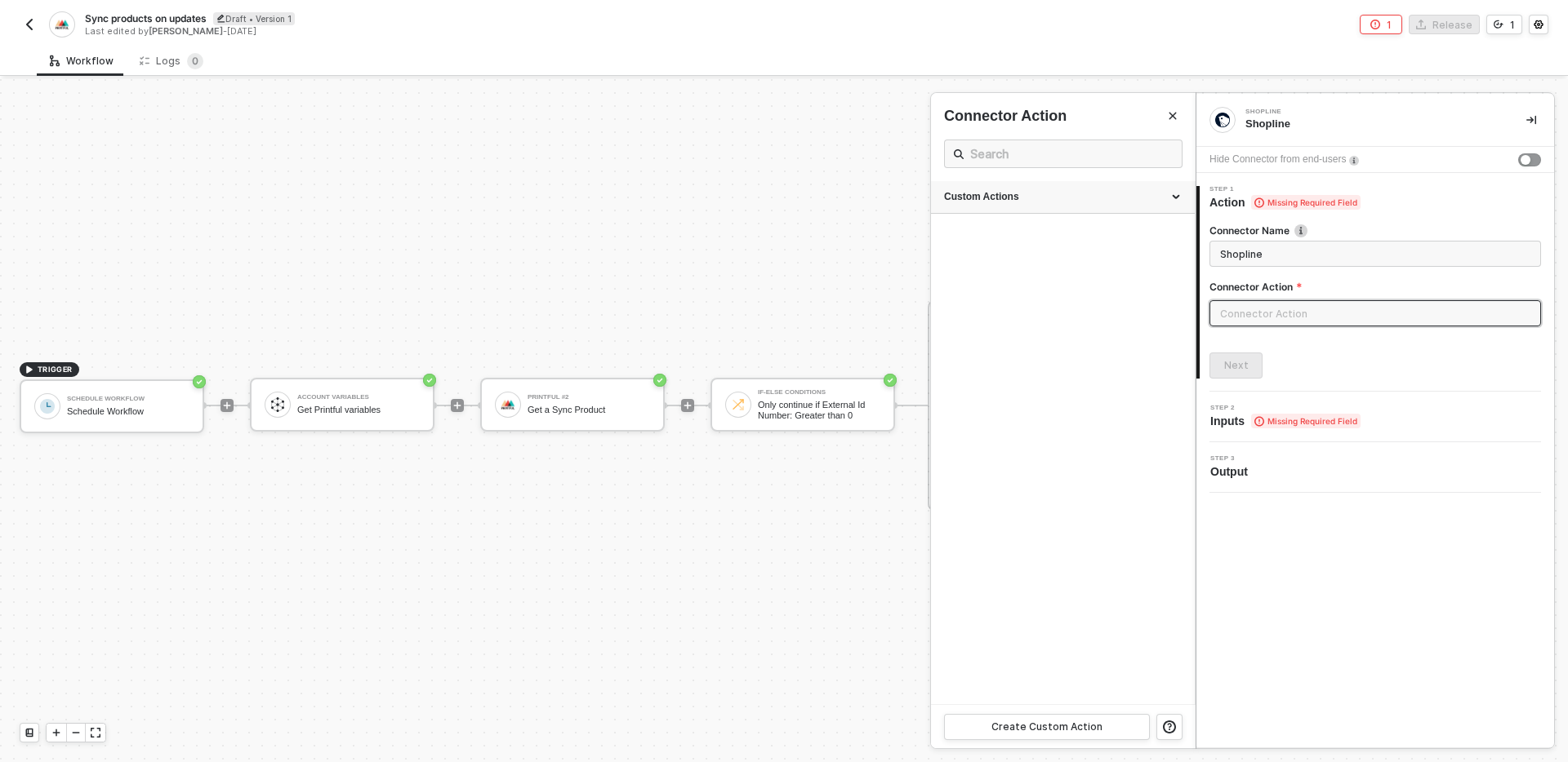
click at [1063, 192] on div "Custom Actions" at bounding box center [1063, 196] width 238 height 14
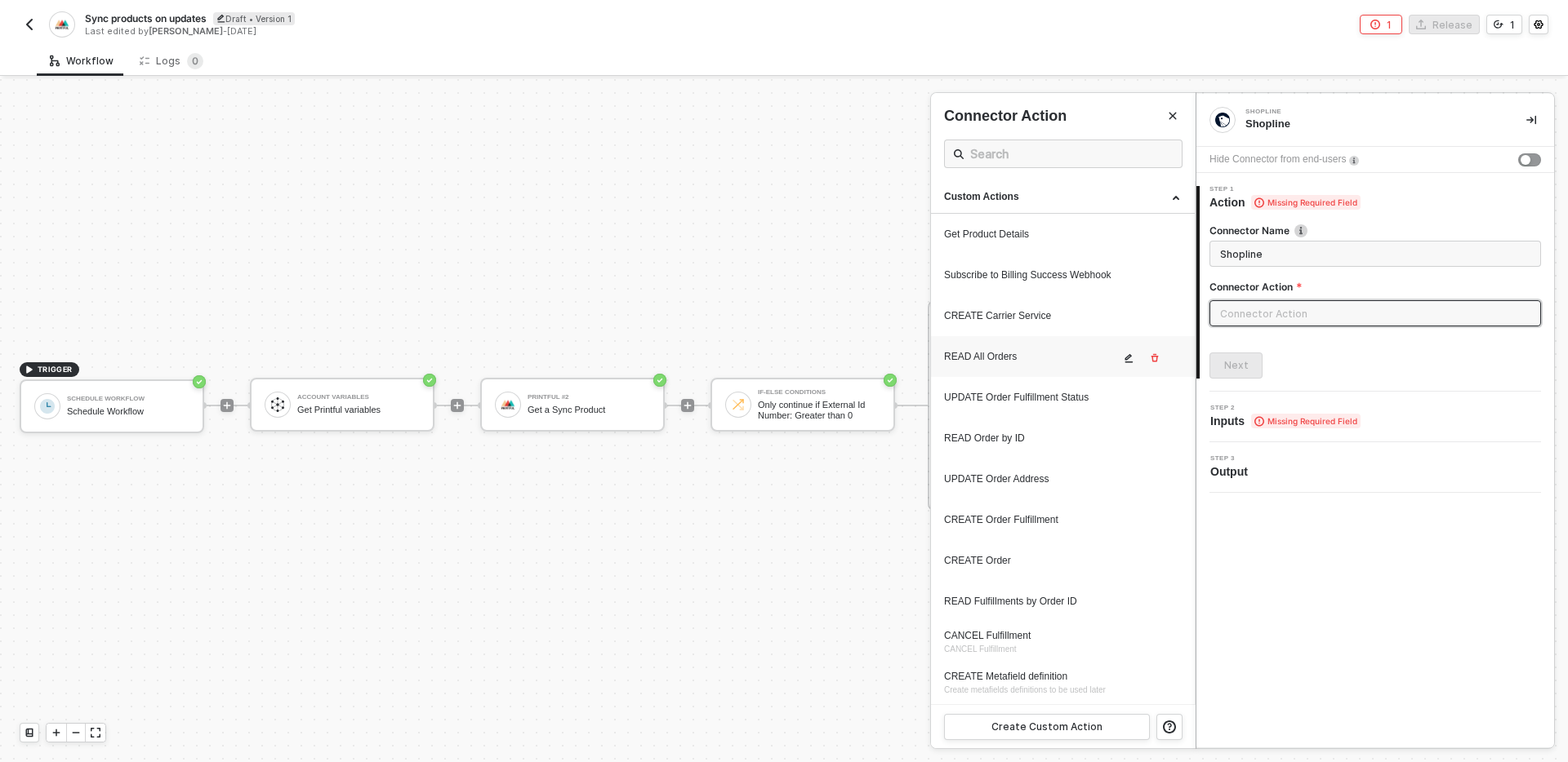
scroll to position [285, 0]
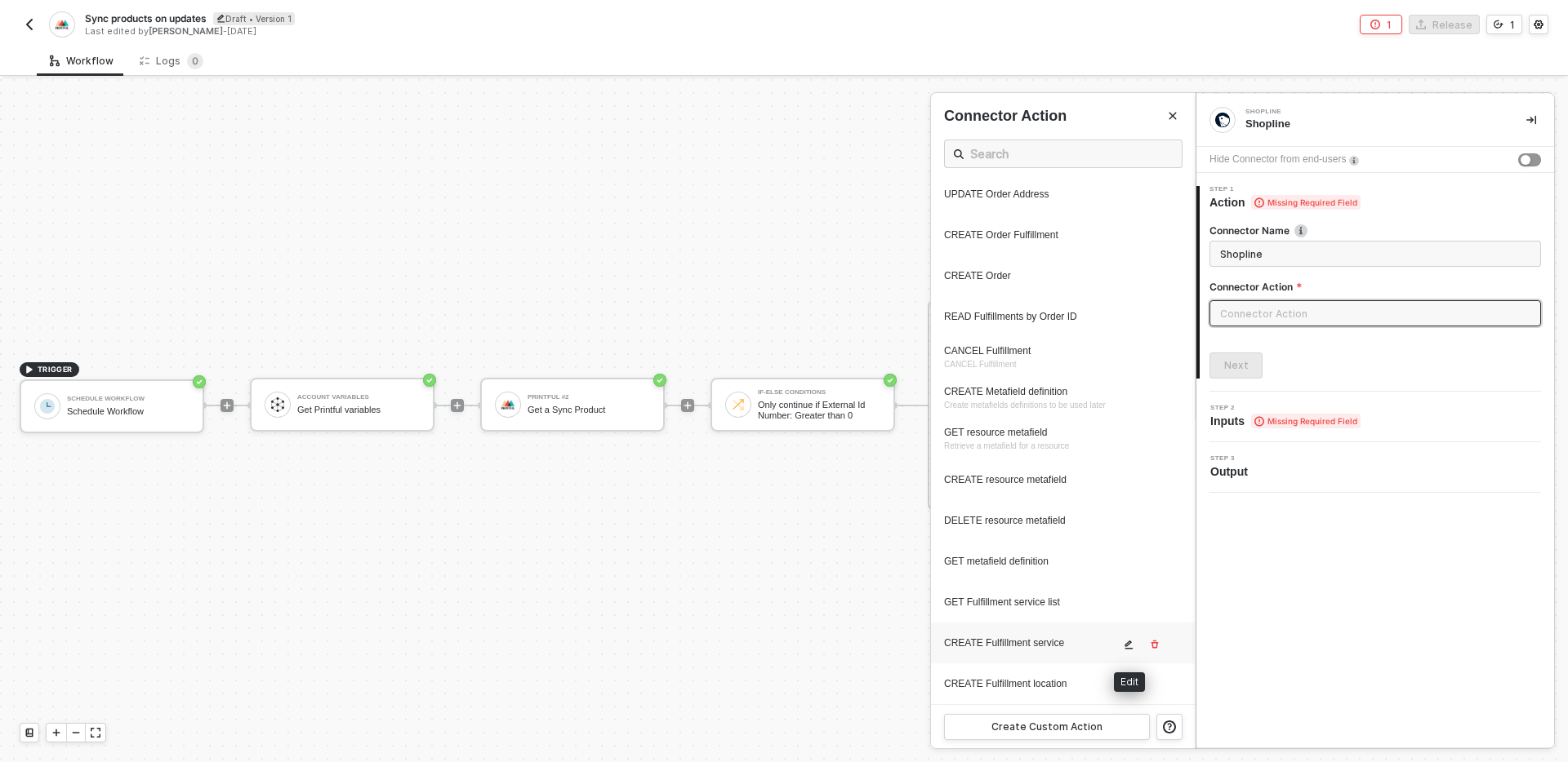
click at [1126, 643] on icon "icon-edit" at bounding box center [1129, 645] width 8 height 9
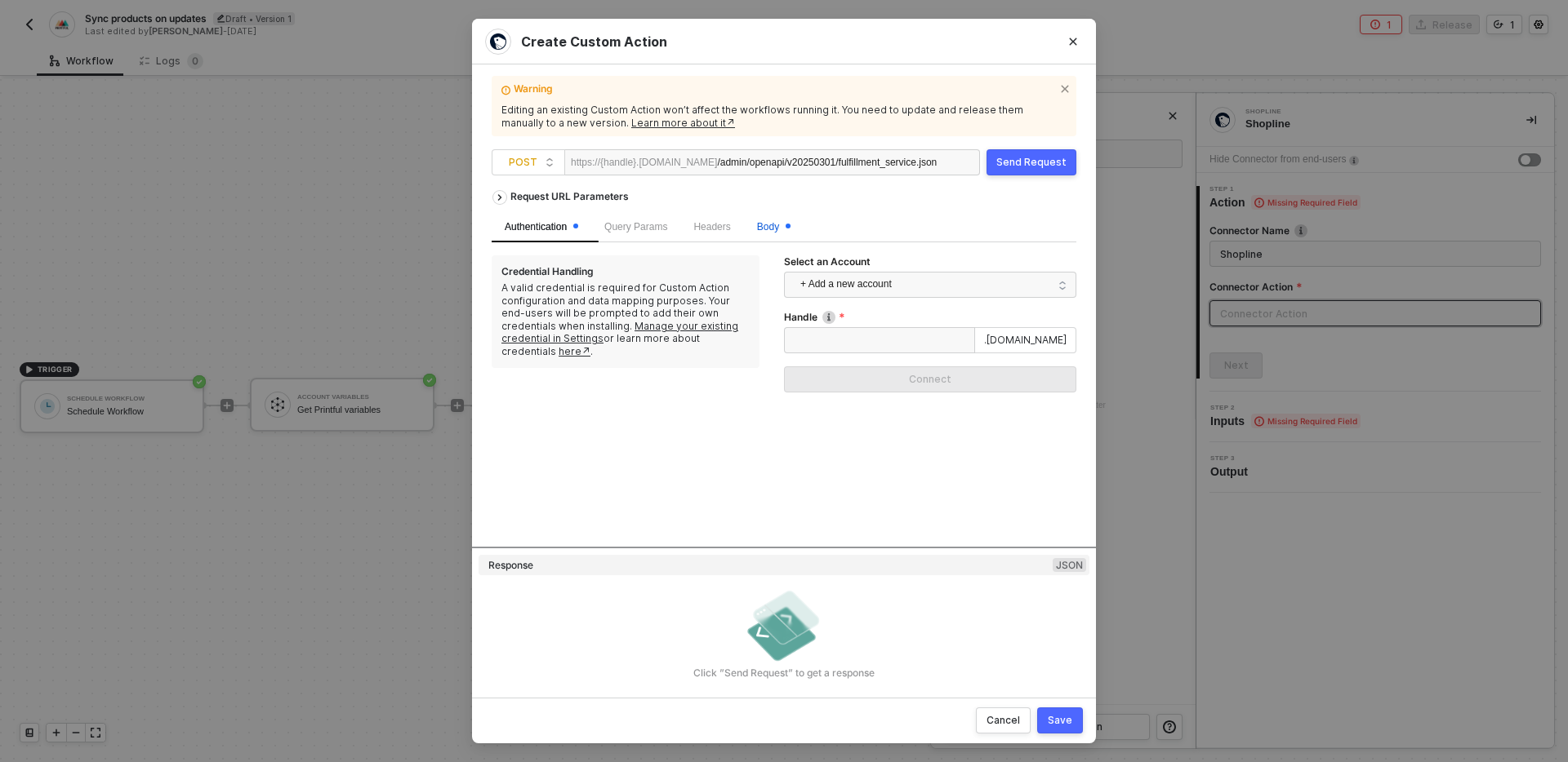
click at [770, 224] on span "Body" at bounding box center [773, 227] width 33 height 11
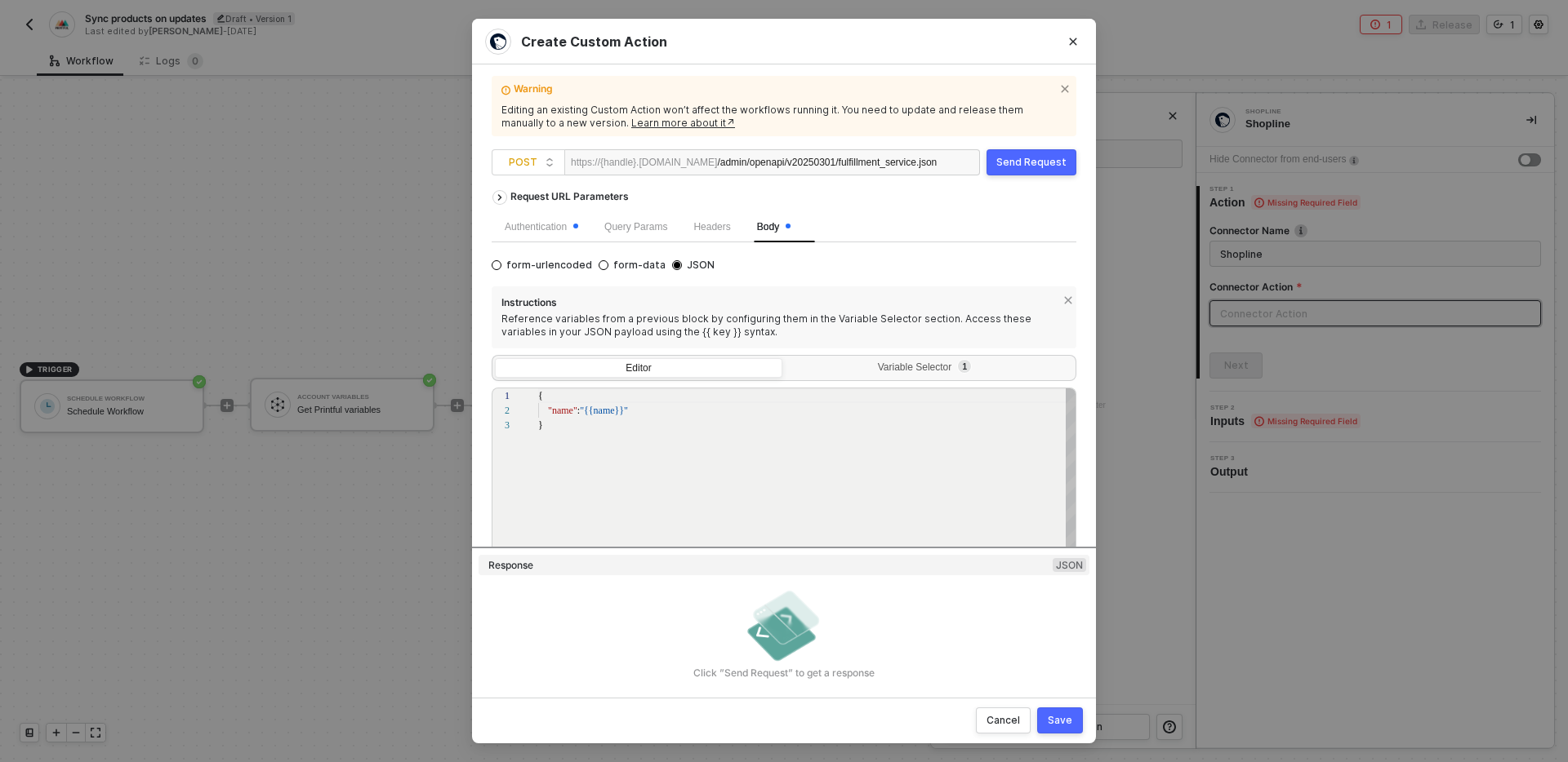
scroll to position [29, 0]
click at [905, 362] on div "Variable Selector 1" at bounding box center [927, 368] width 266 height 13
click at [785, 358] on input "Variable Selector 1" at bounding box center [785, 358] width 0 height 0
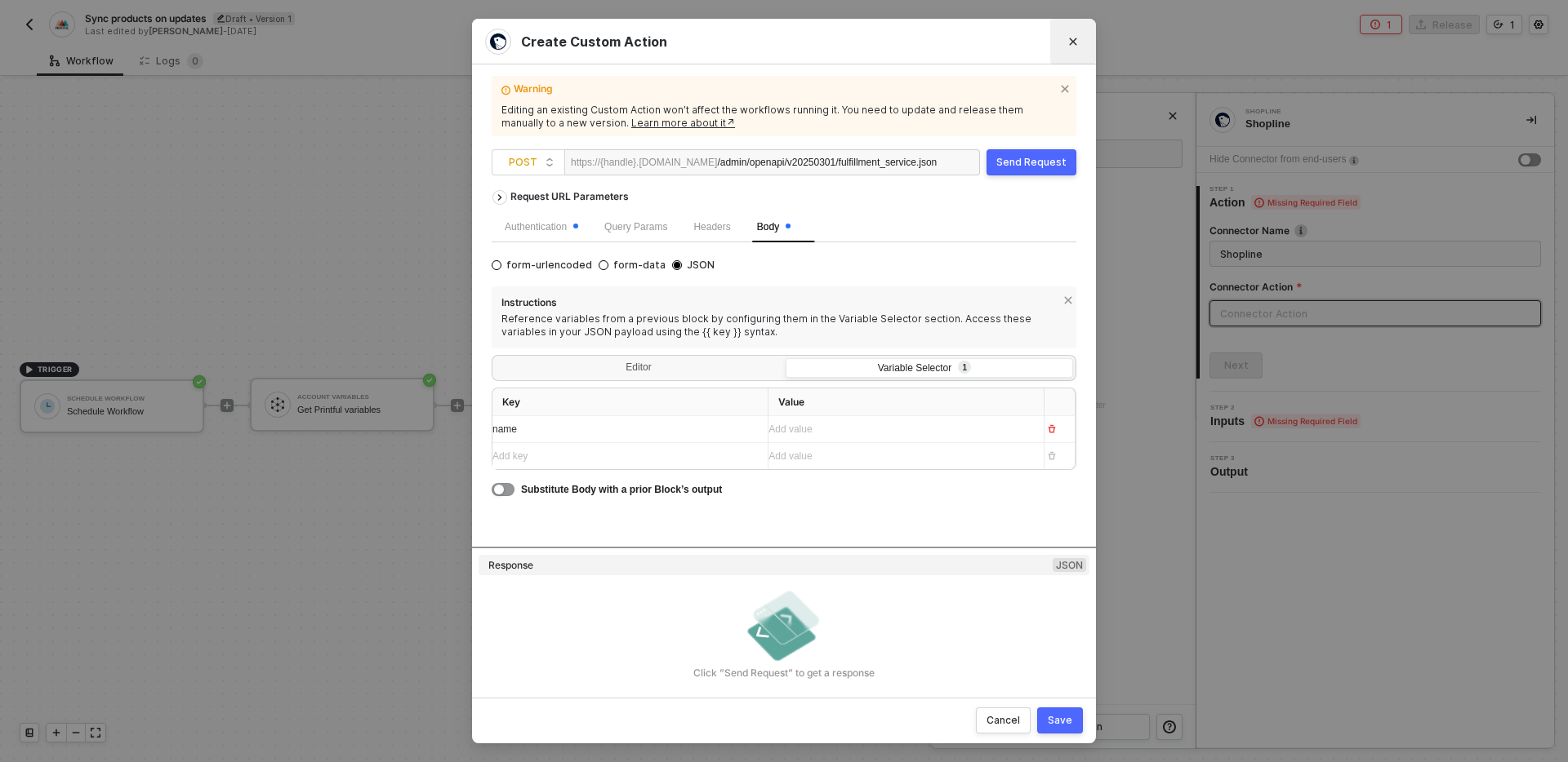
click at [1071, 40] on icon "Close" at bounding box center [1073, 41] width 10 height 10
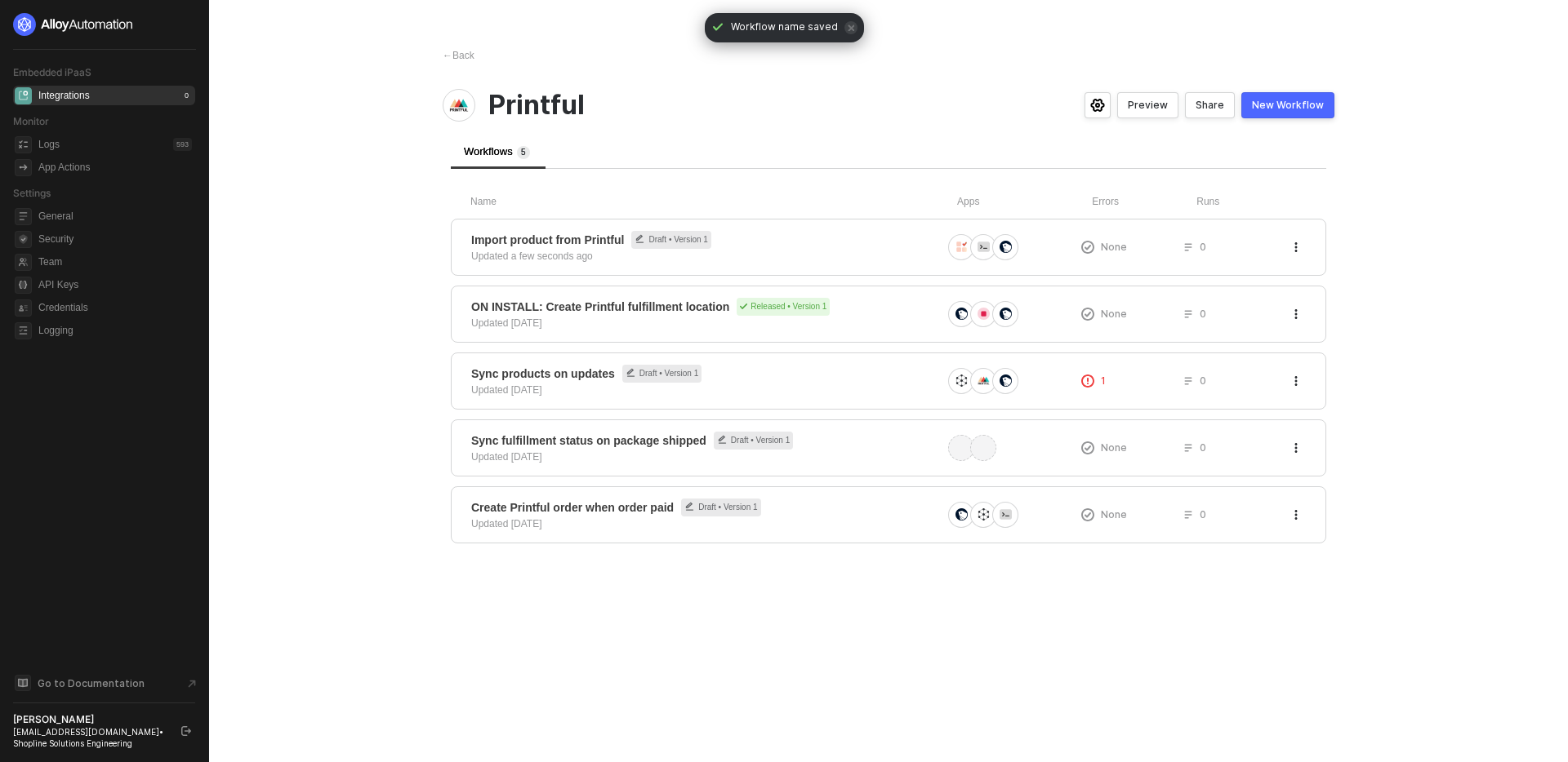
click at [340, 417] on main "← Back Printful Preview Share New Workflow Workflows 5 Name Apps Errors Runs Im…" at bounding box center [784, 381] width 1568 height 762
click at [383, 354] on main "← Back Printful Preview Share New Workflow Workflows 5 Name Apps Errors Runs Im…" at bounding box center [784, 381] width 1568 height 762
click at [860, 258] on div "Import product from Printful Draft • Version 1 Updated a few seconds ago" at bounding box center [706, 247] width 470 height 32
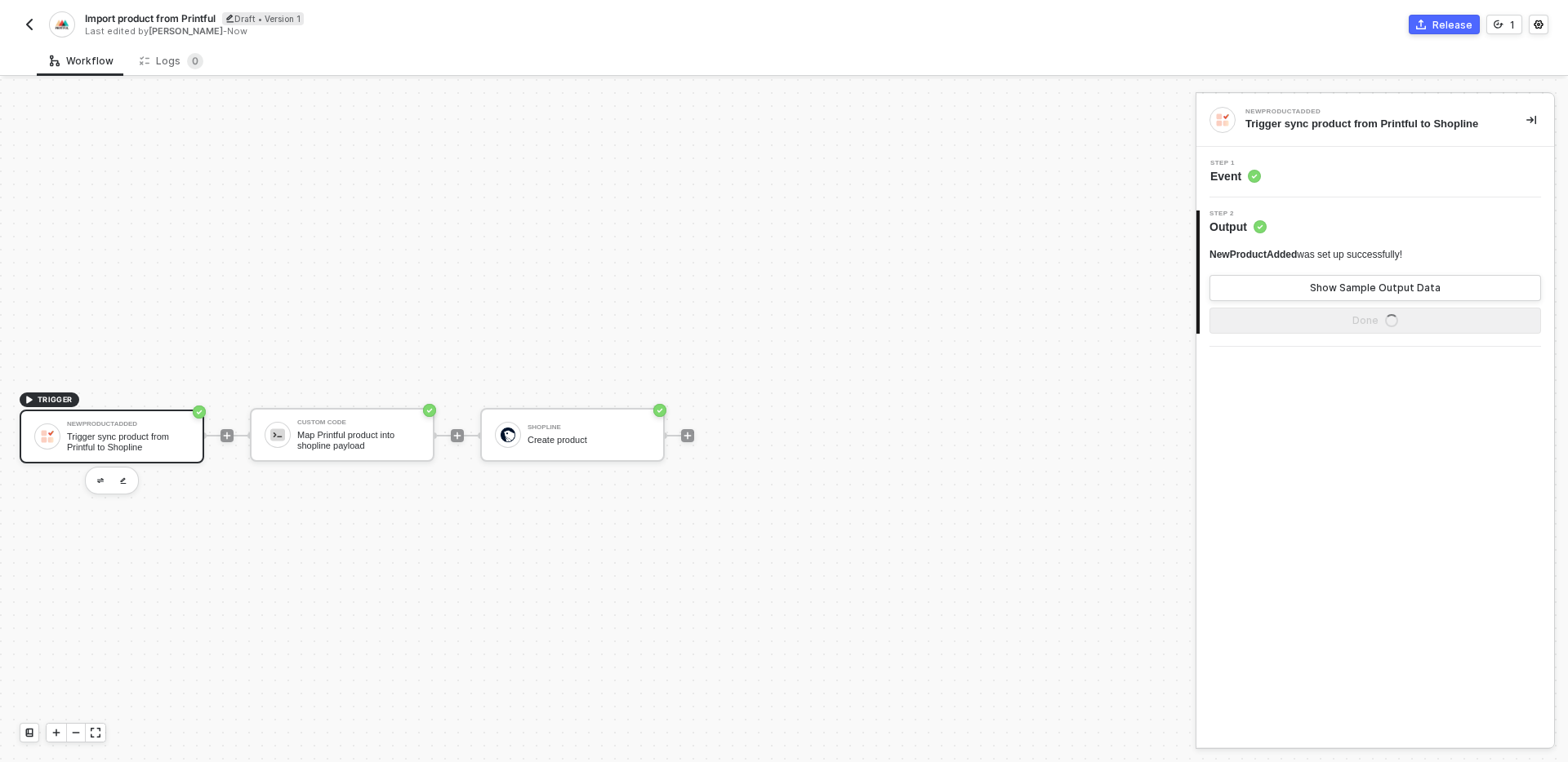
scroll to position [30, 0]
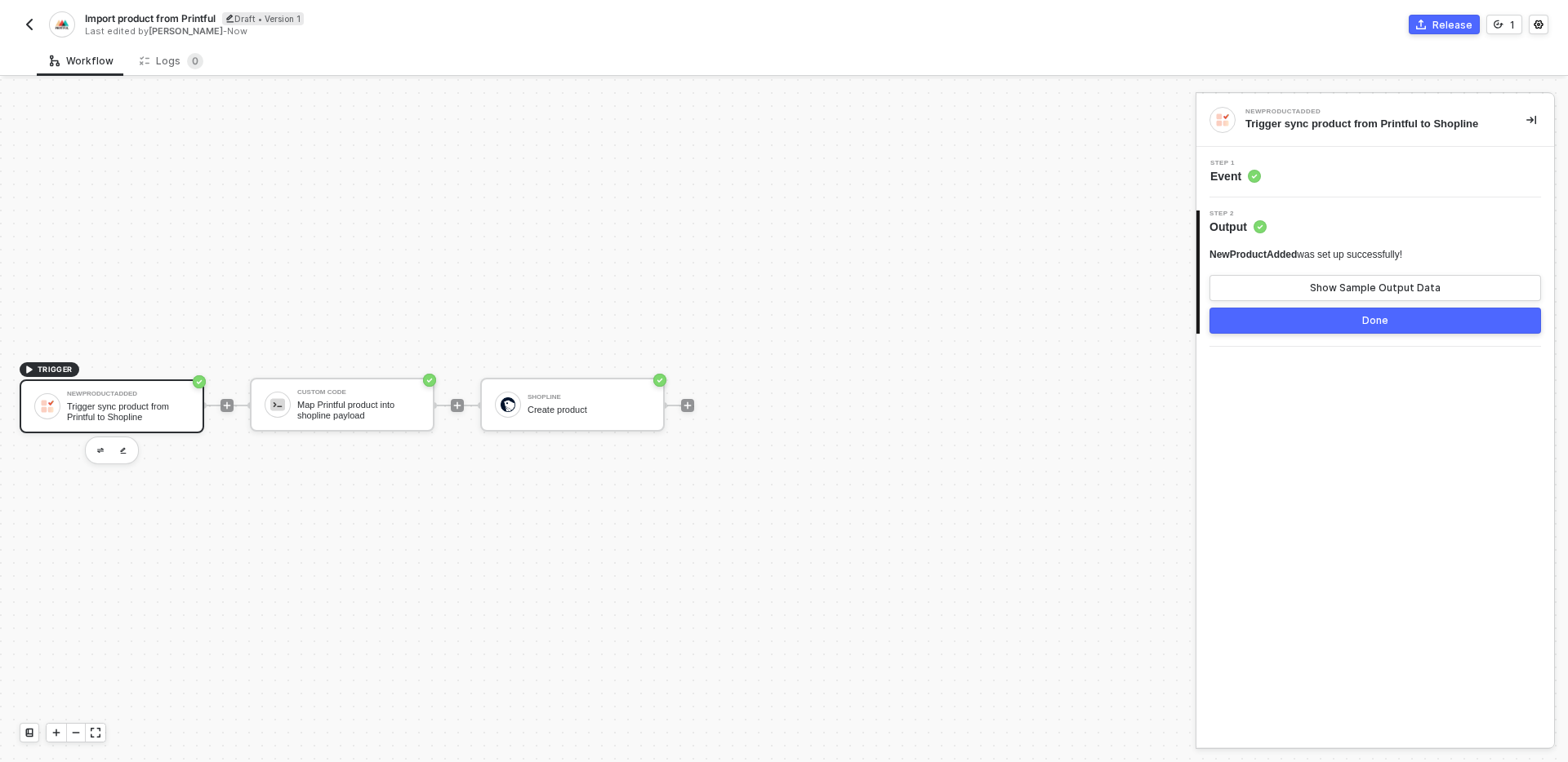
click at [100, 18] on span "Import product from Printful" at bounding box center [150, 18] width 131 height 14
click at [90, 18] on input "Import product from Printful" at bounding box center [223, 18] width 277 height 19
type input "TRIGGER: Import product from Printful"
click at [389, 20] on div "Save" at bounding box center [386, 18] width 25 height 14
click at [21, 29] on button "button" at bounding box center [29, 24] width 19 height 19
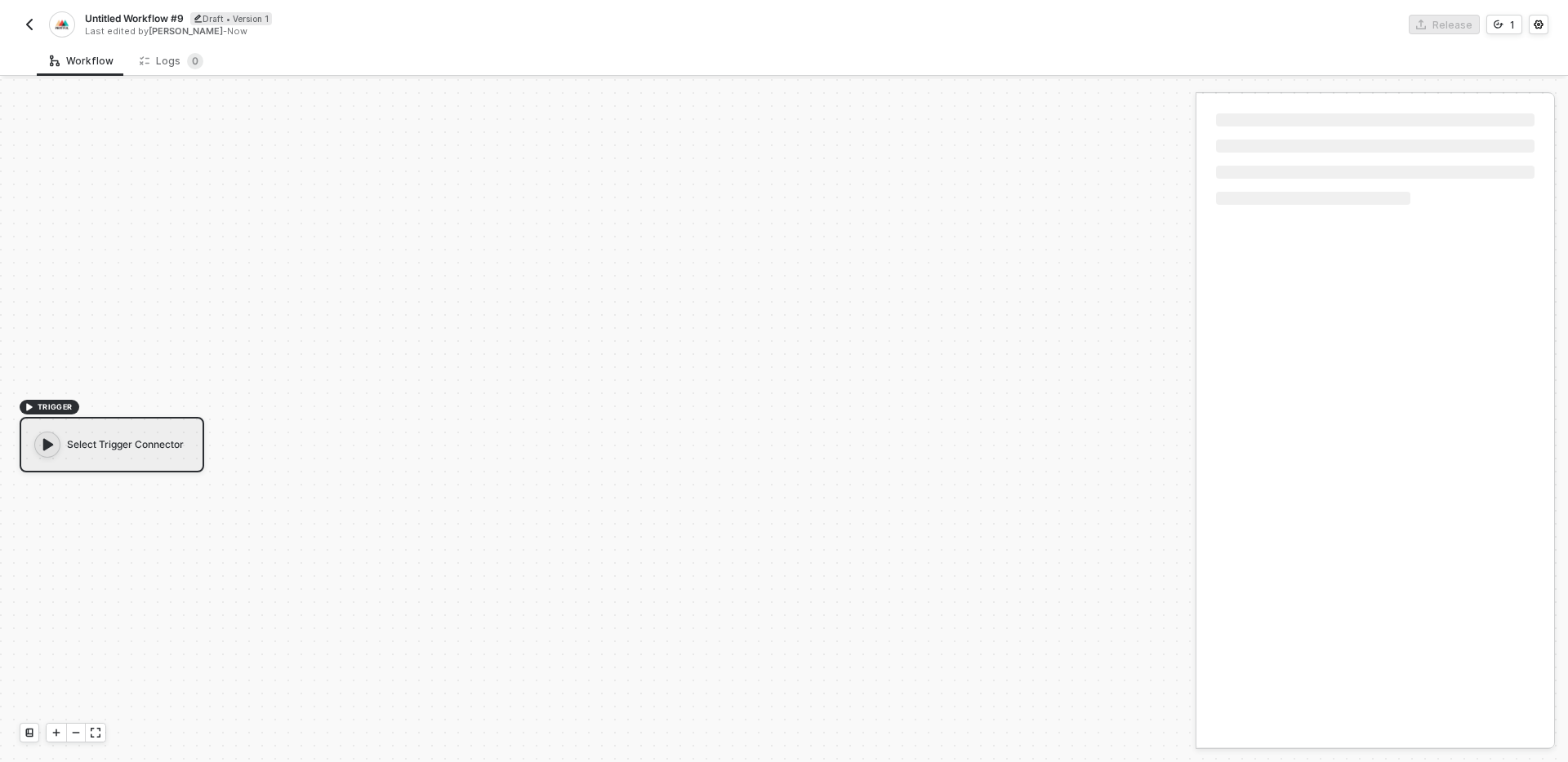
scroll to position [30, 0]
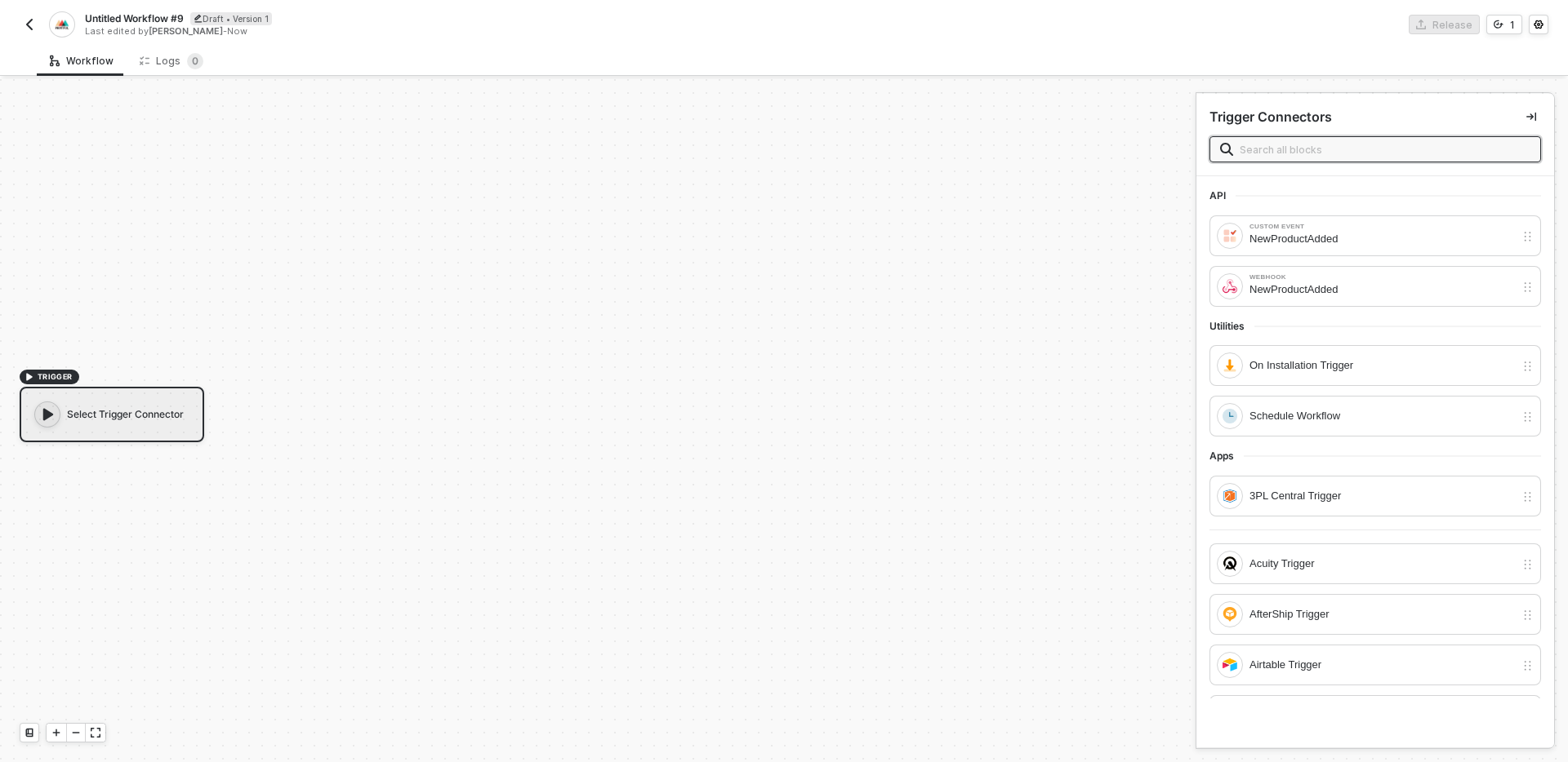
click at [28, 30] on img "button" at bounding box center [29, 24] width 13 height 13
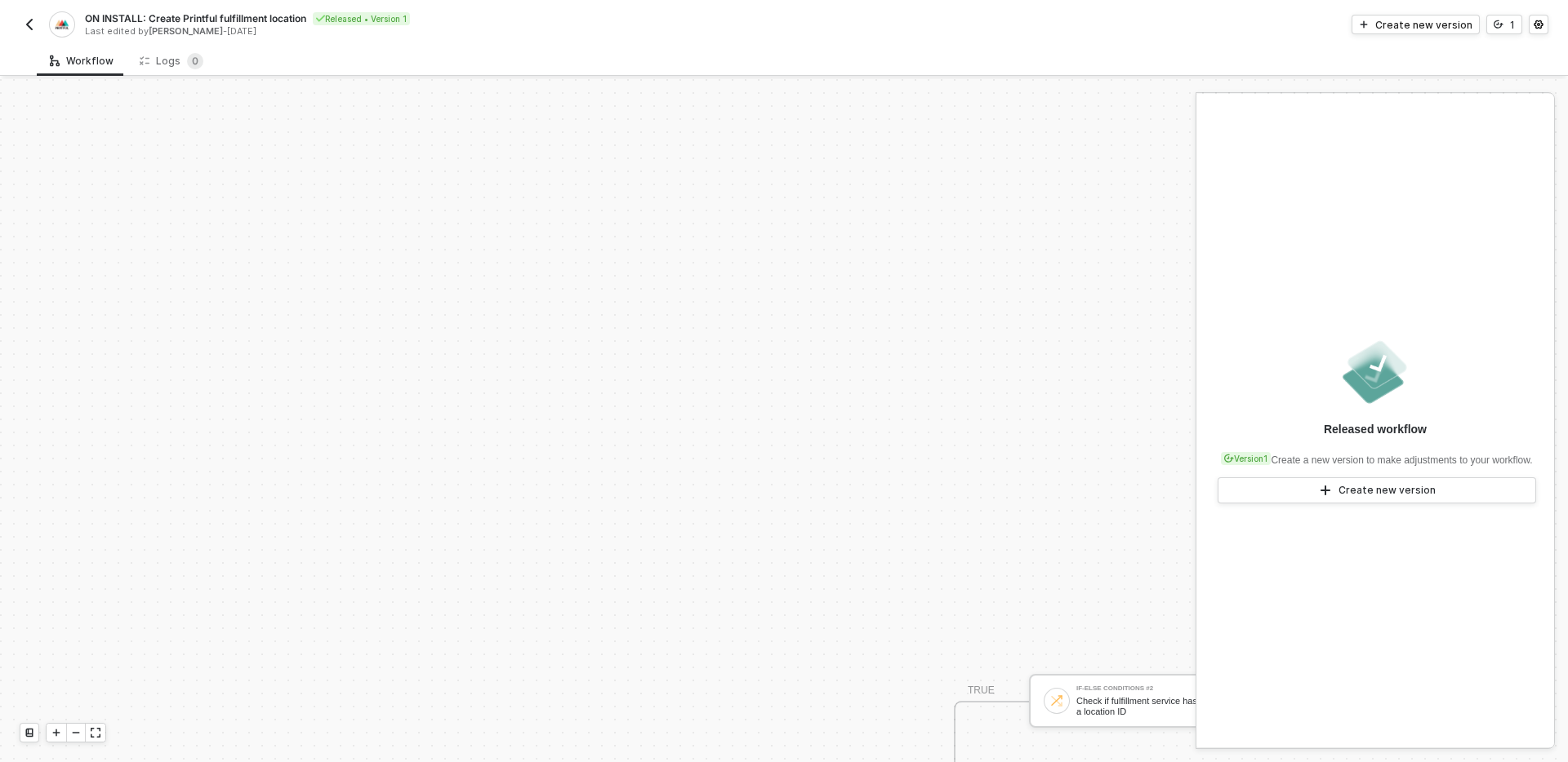
scroll to position [497, 0]
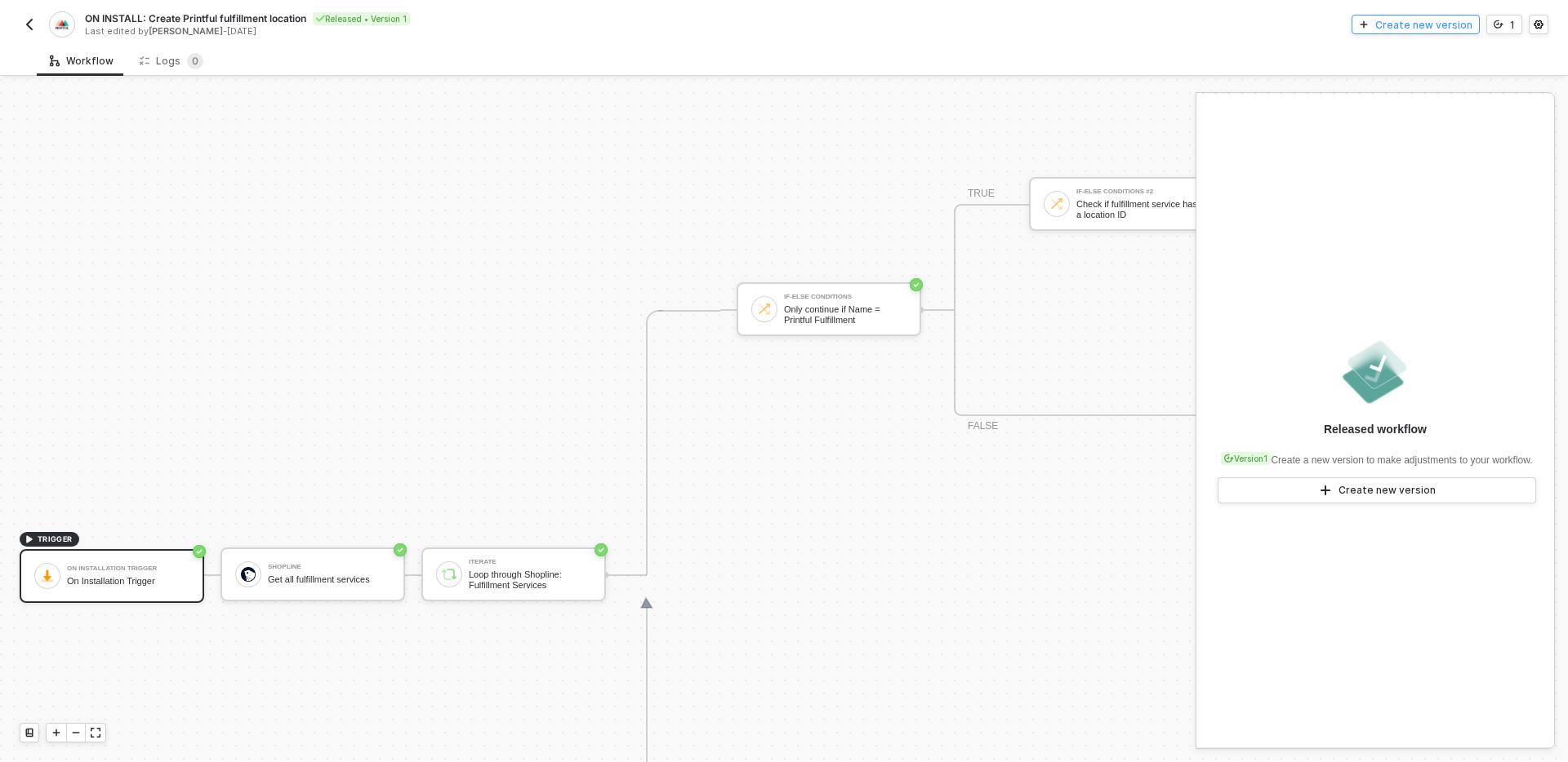
click at [1421, 22] on div "Create new version" at bounding box center [1423, 24] width 97 height 14
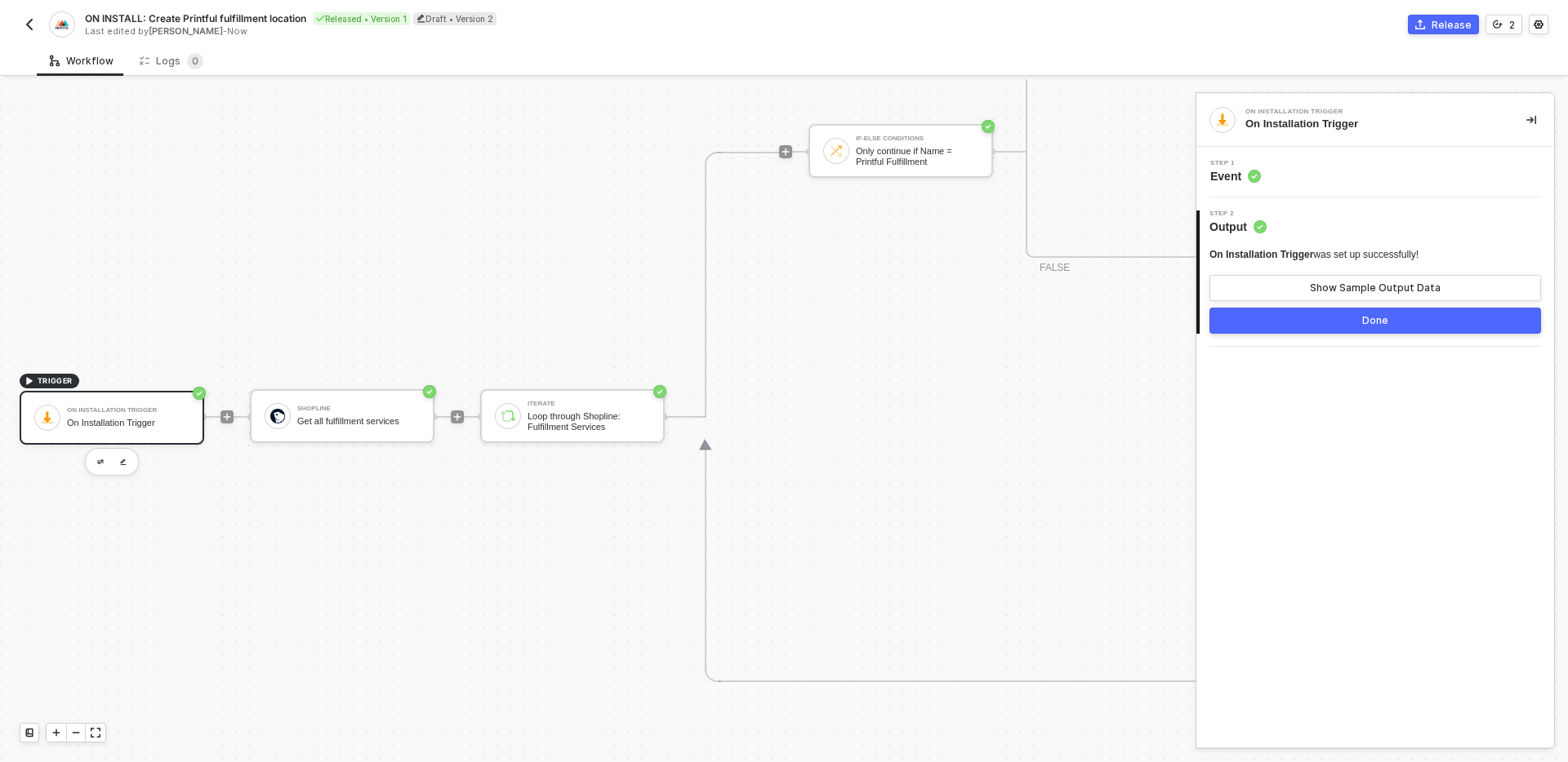
scroll to position [644, 0]
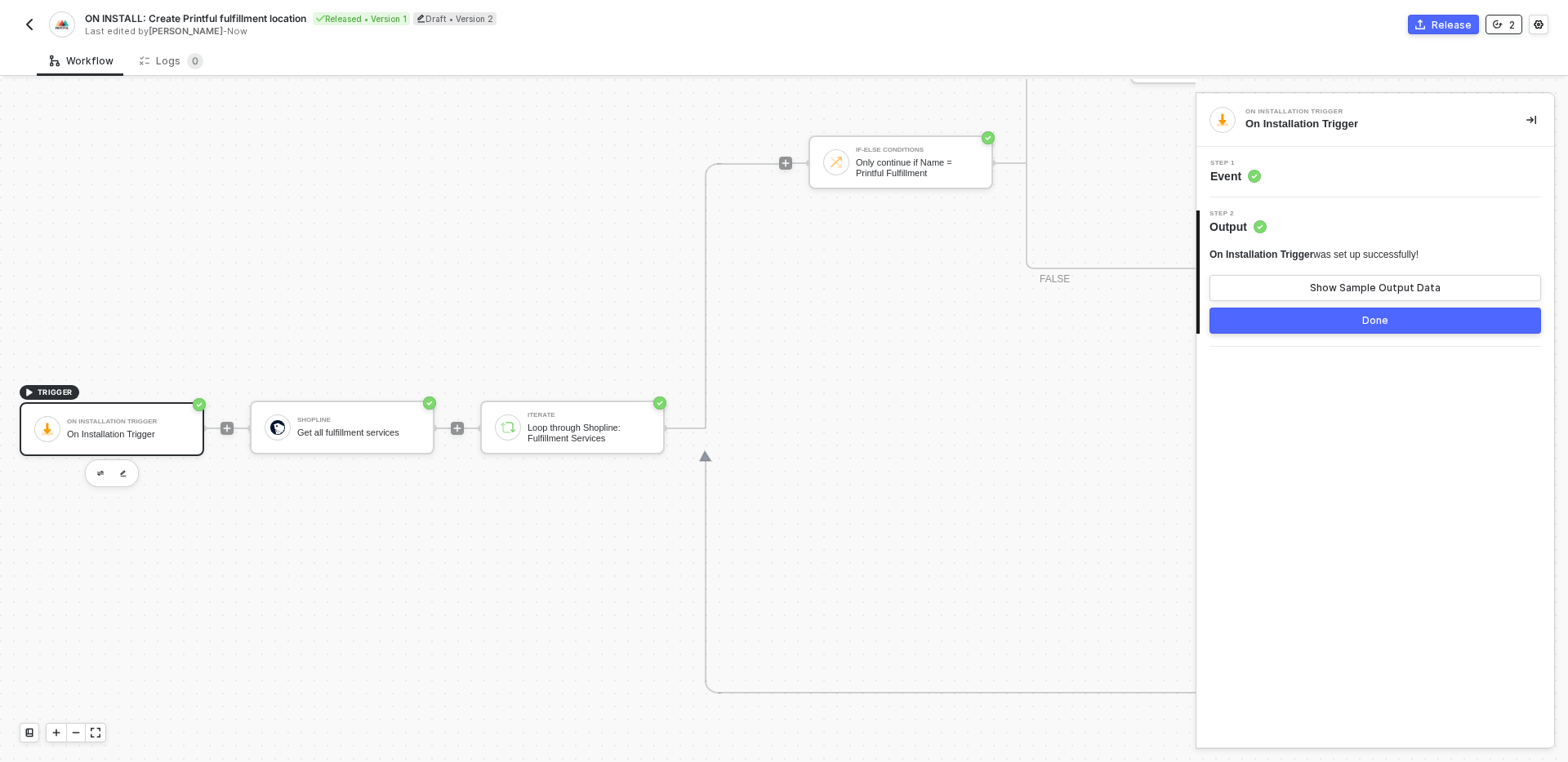
click at [1506, 25] on button "2" at bounding box center [1503, 24] width 37 height 19
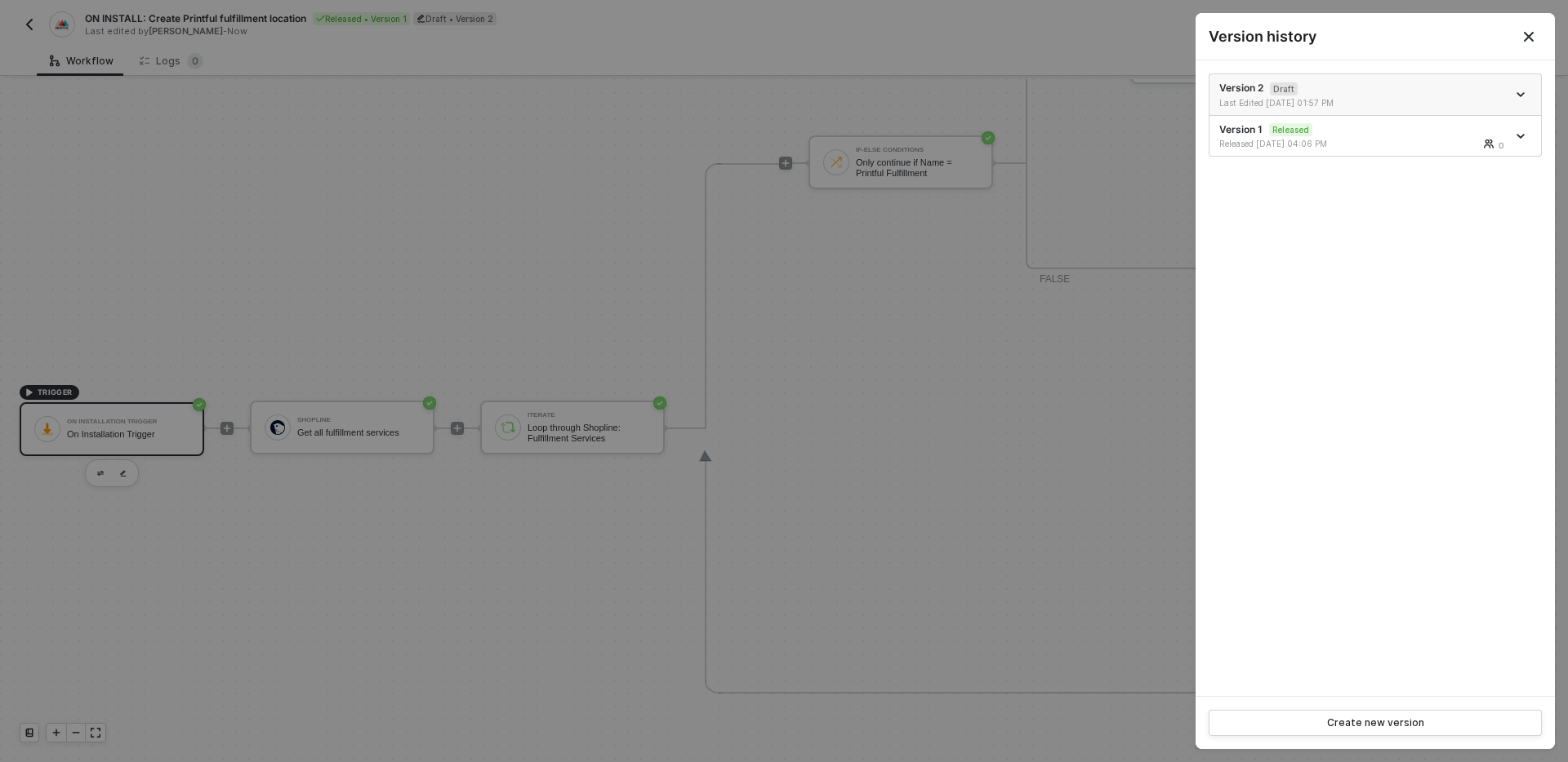
click at [1520, 96] on icon "icon-arrow-down" at bounding box center [1520, 95] width 6 height 4
click at [1456, 182] on div "Delete" at bounding box center [1464, 185] width 101 height 16
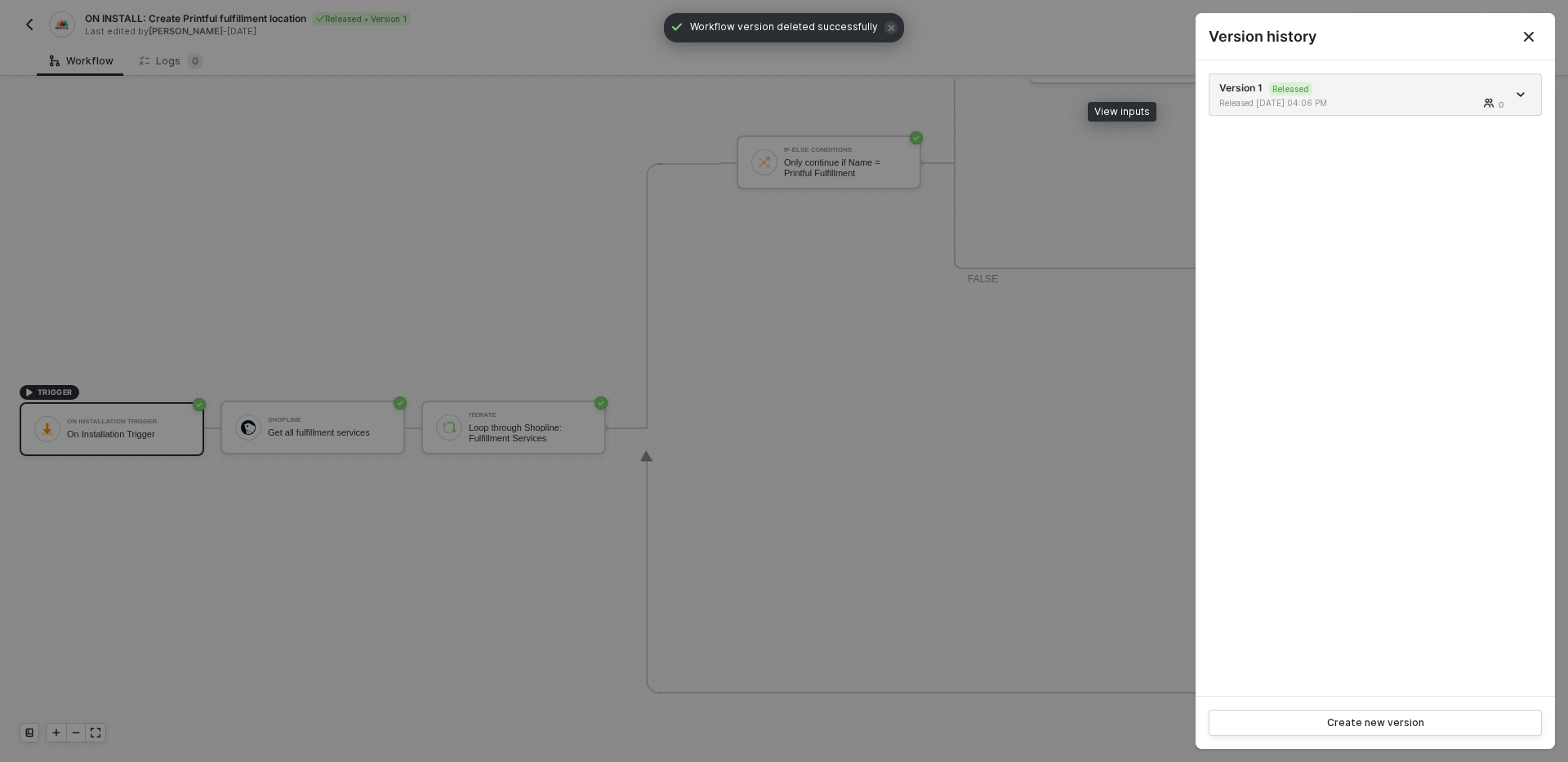
click at [190, 238] on div at bounding box center [784, 381] width 1568 height 762
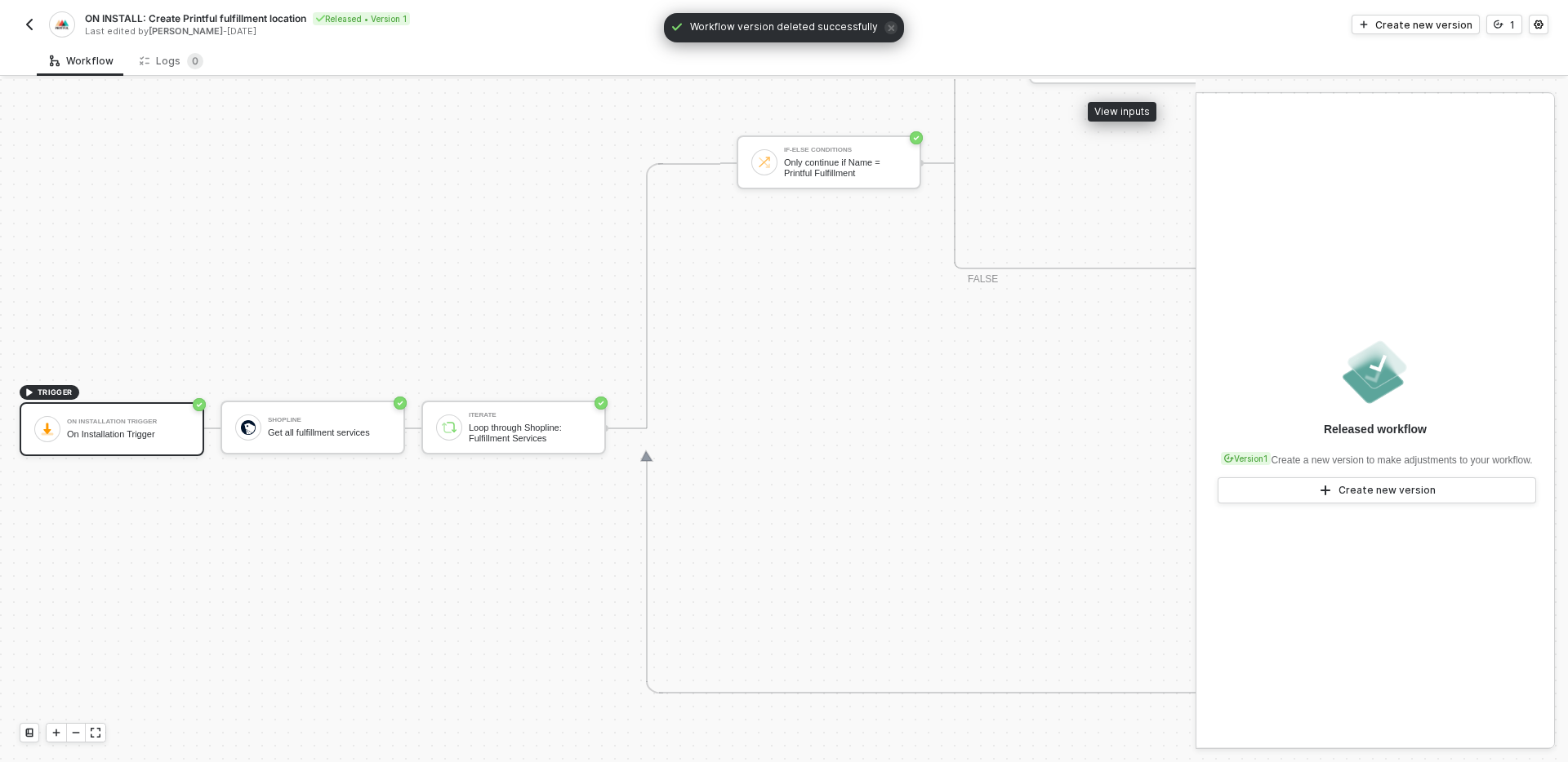
click at [29, 22] on img "button" at bounding box center [29, 24] width 13 height 13
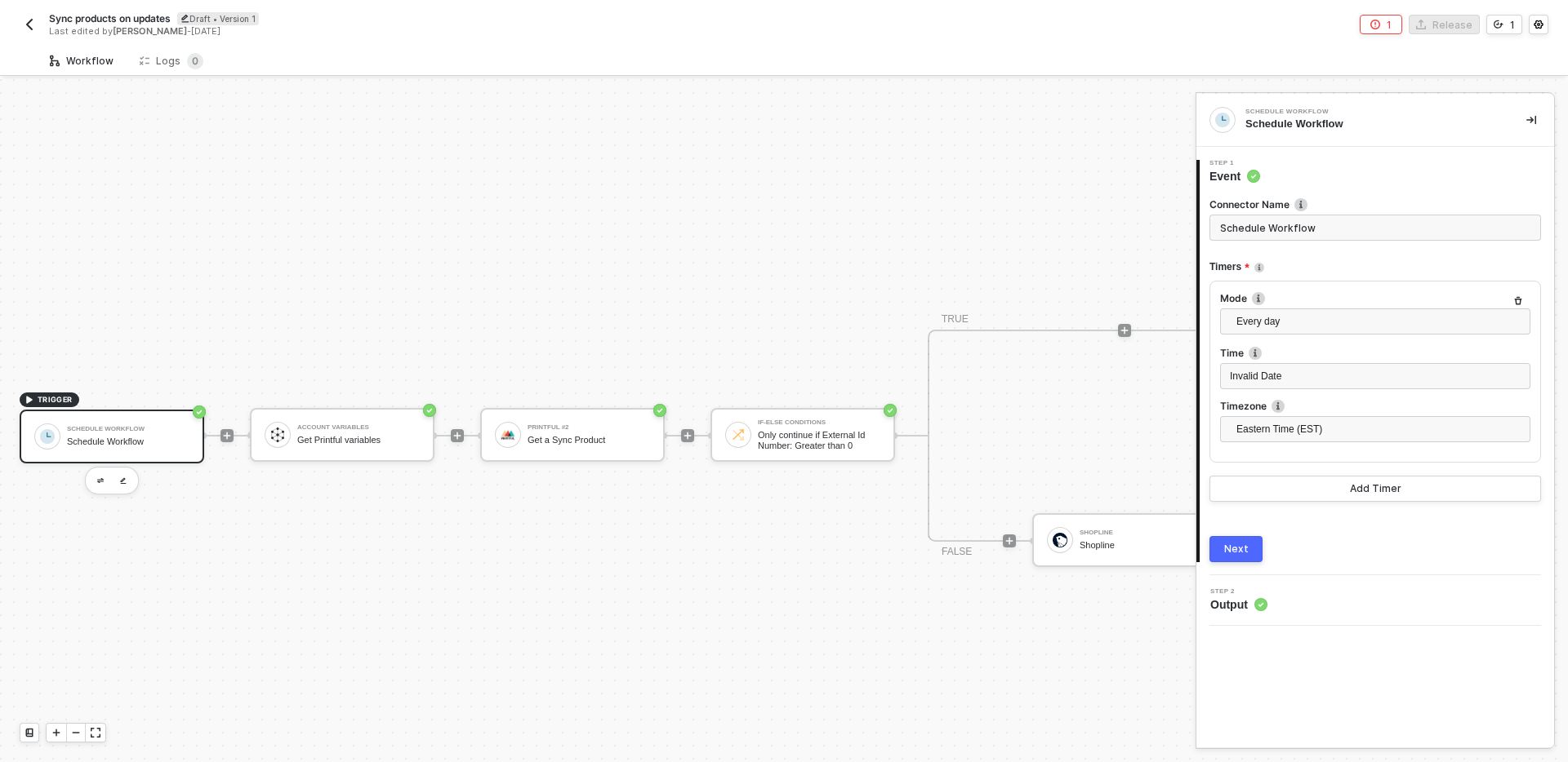
scroll to position [30, 0]
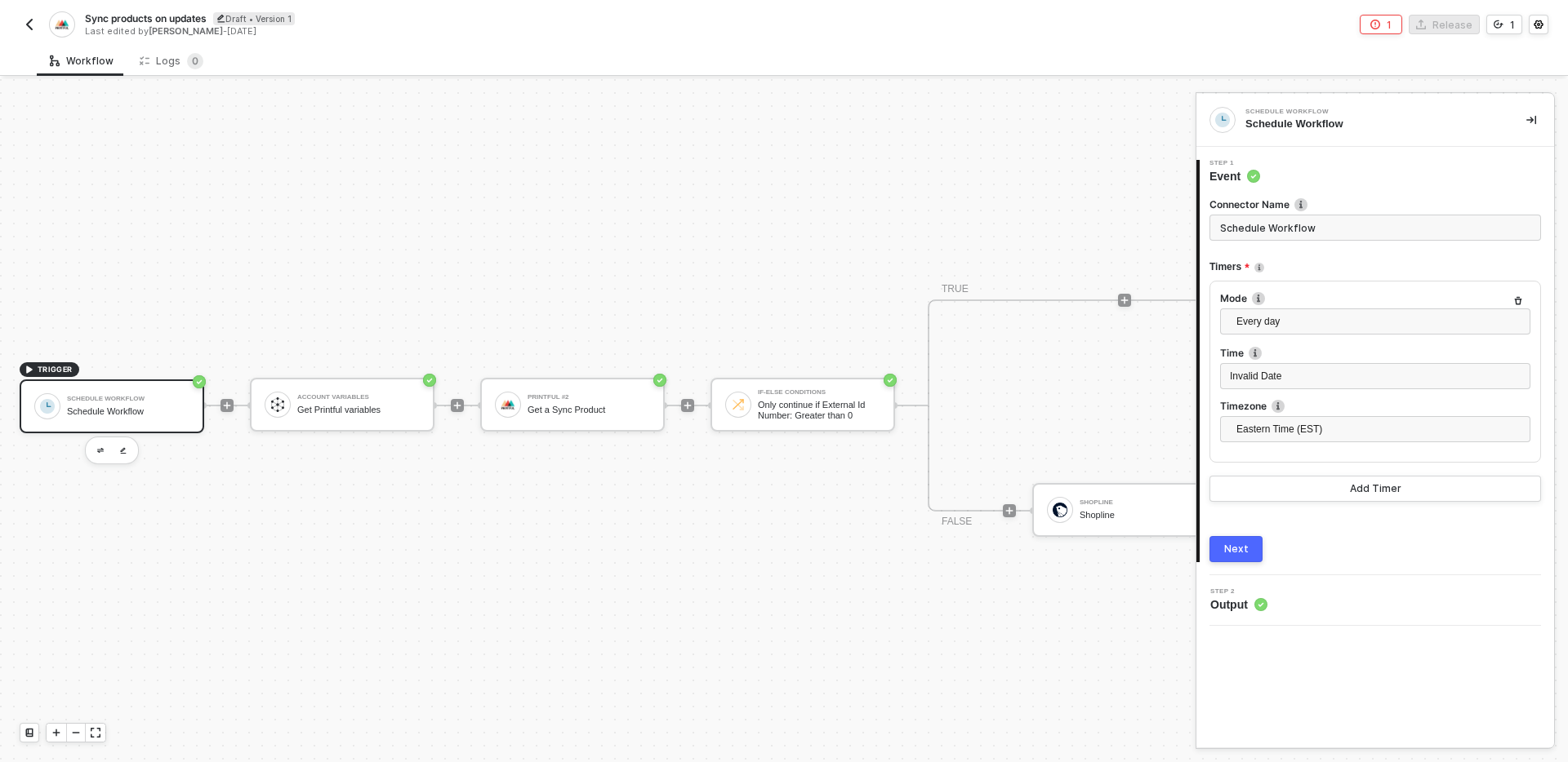
click at [1306, 611] on div "Step 2 Output" at bounding box center [1377, 601] width 354 height 25
click at [1247, 549] on button "Next" at bounding box center [1236, 549] width 53 height 26
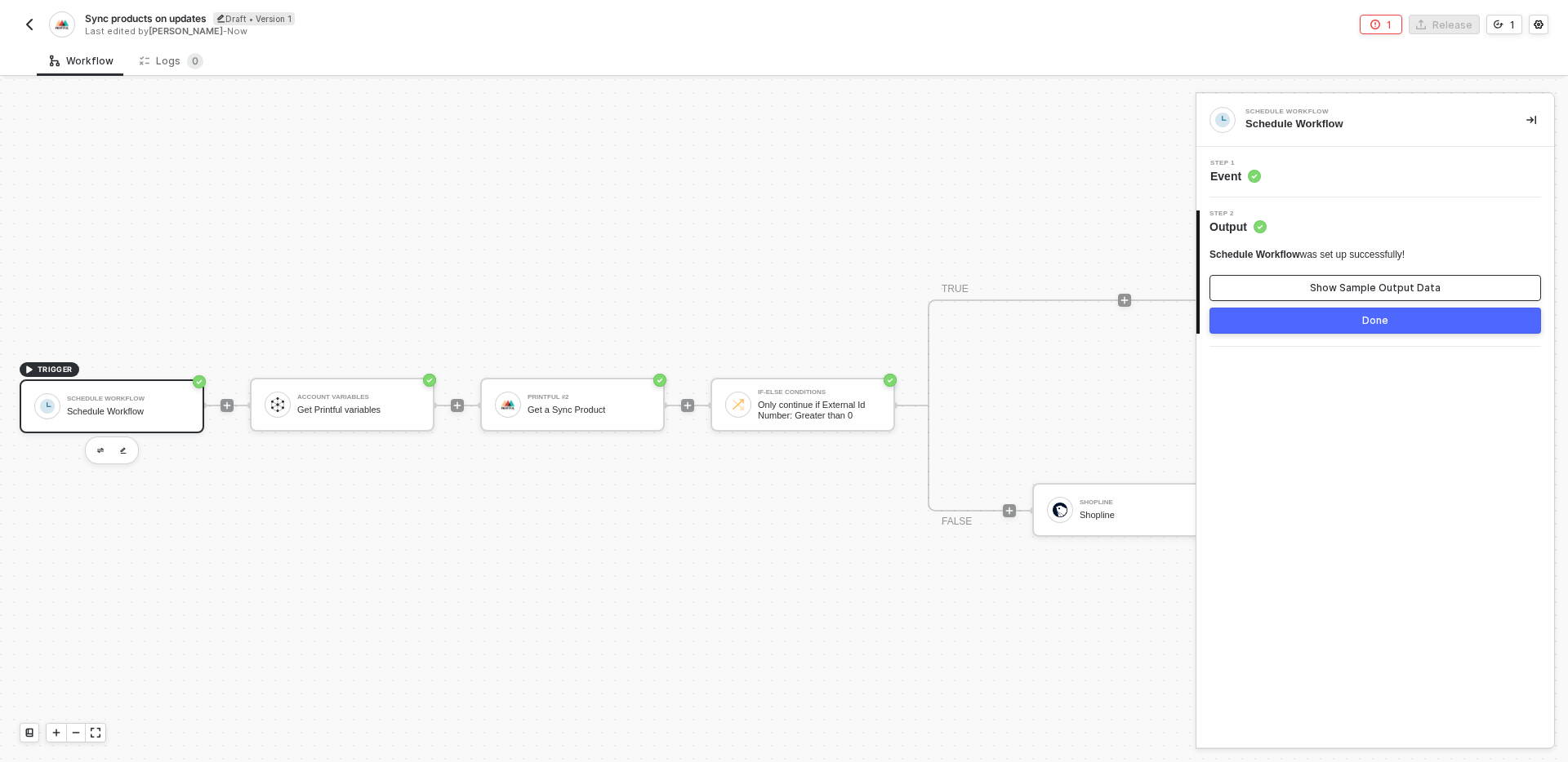
click at [1349, 290] on div "Show Sample Output Data" at bounding box center [1375, 288] width 131 height 13
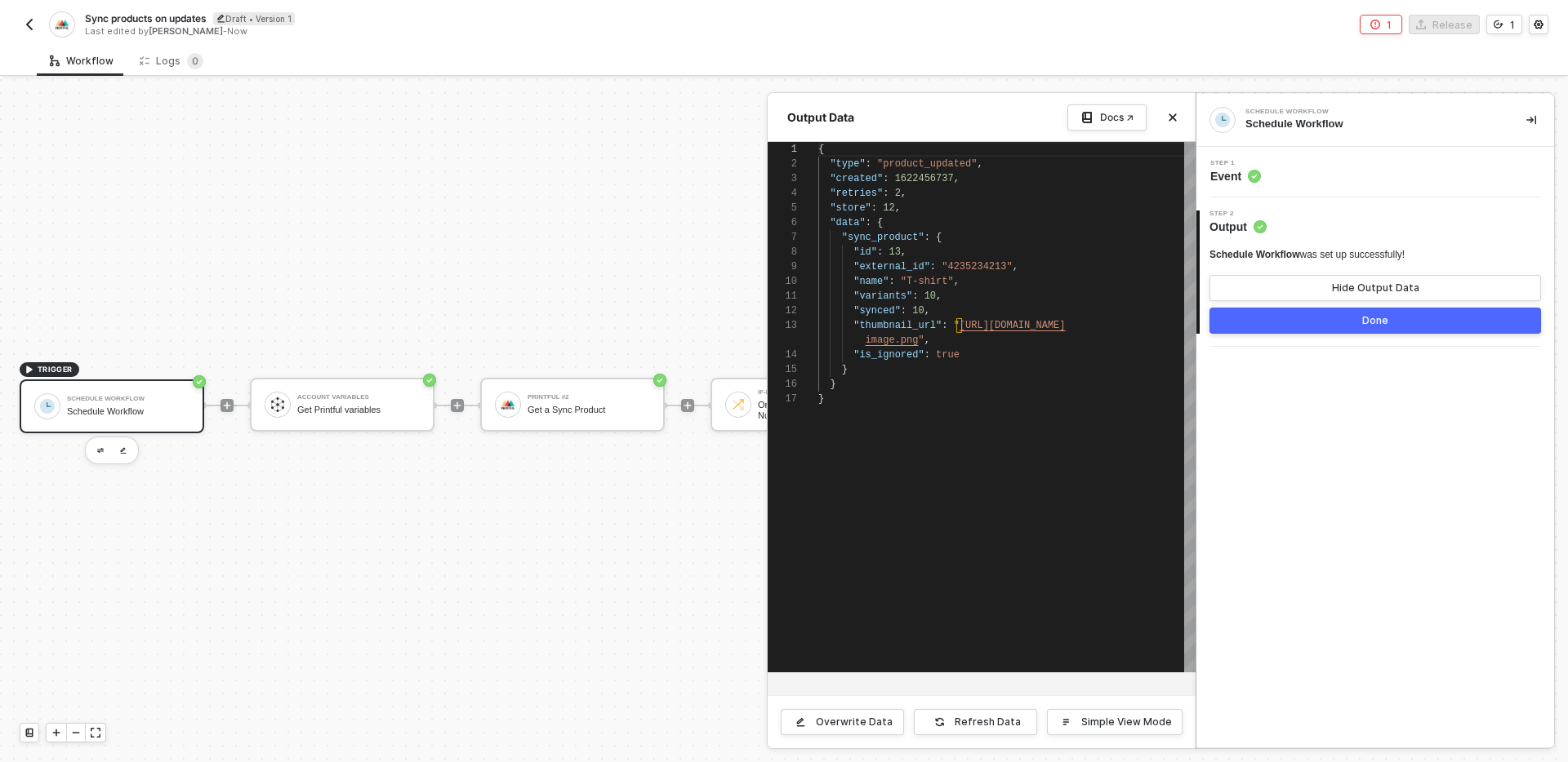
type textarea ""variants": 10, "synced": 10, "thumbnail_url": "​https://your-domain.com/path/t…"
click at [980, 390] on div "}" at bounding box center [1007, 384] width 377 height 15
click at [1170, 120] on icon "icon-close" at bounding box center [1173, 118] width 7 height 7
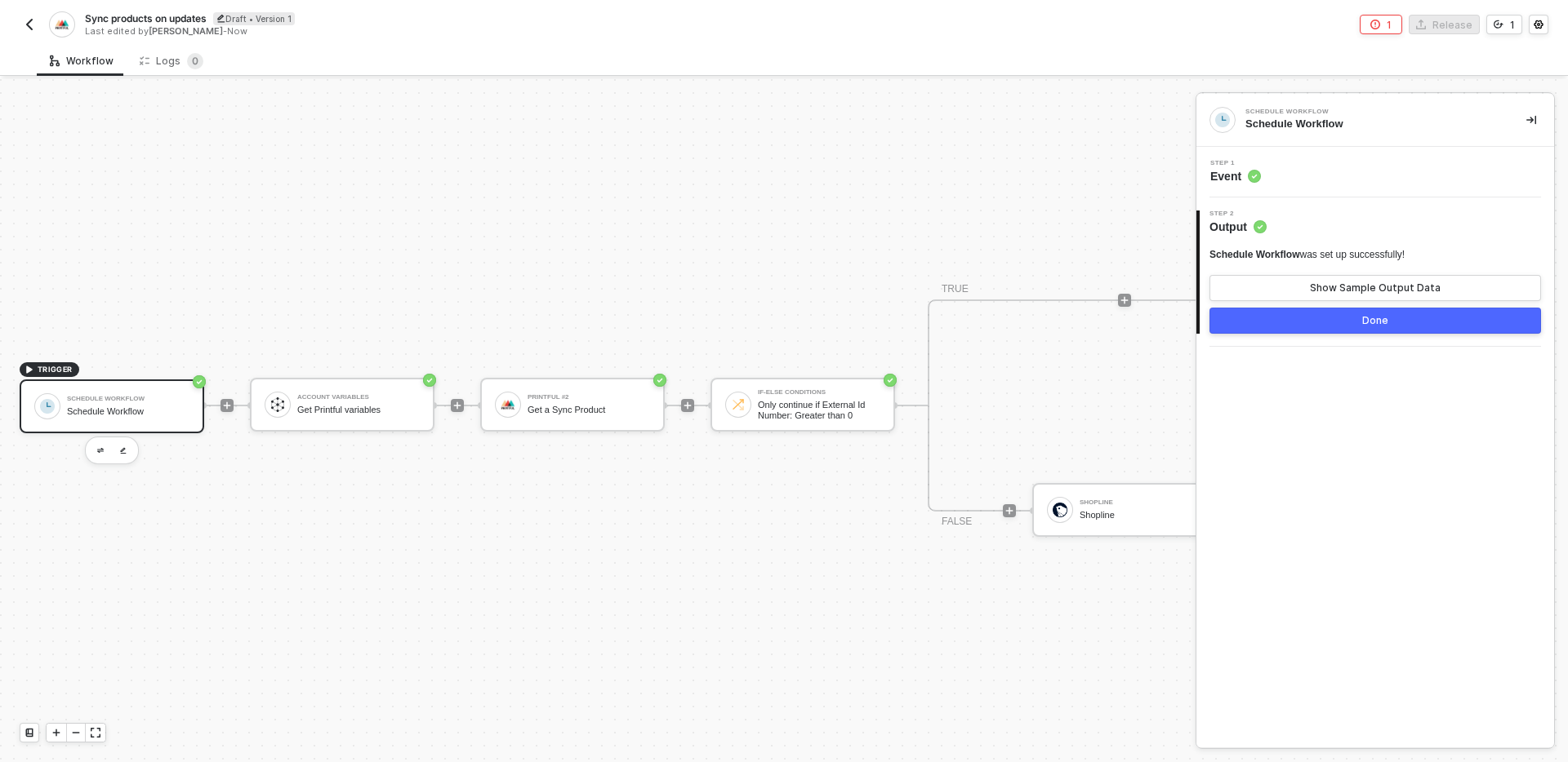
click at [253, 548] on div "TRIGGER Schedule Workflow Schedule Workflow Account Variables Get Printful vari…" at bounding box center [675, 405] width 1350 height 713
click at [348, 403] on div "Account Variables Get Printful variables" at bounding box center [358, 405] width 123 height 31
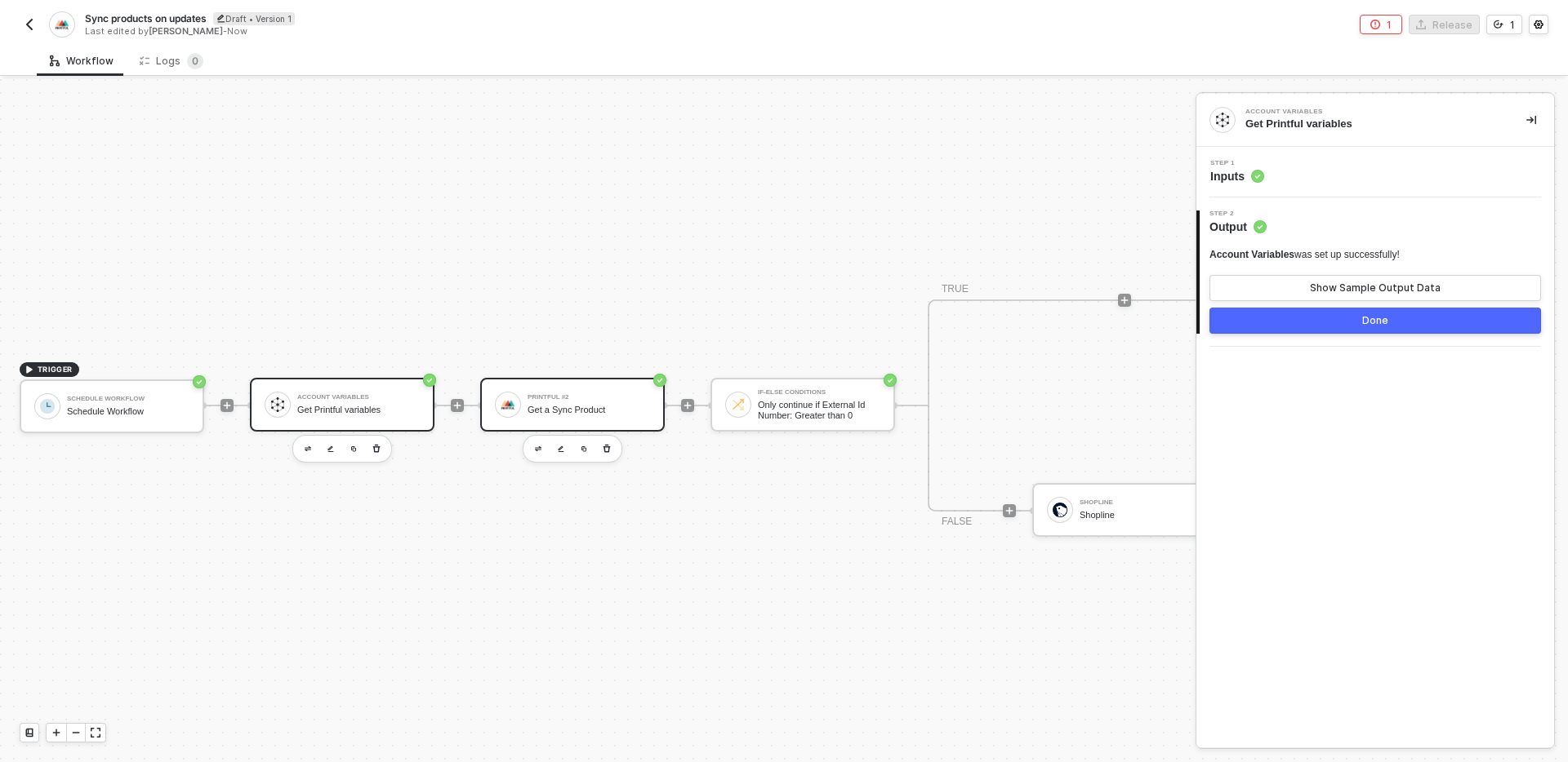
click at [587, 395] on div "Printful #2" at bounding box center [588, 397] width 123 height 6
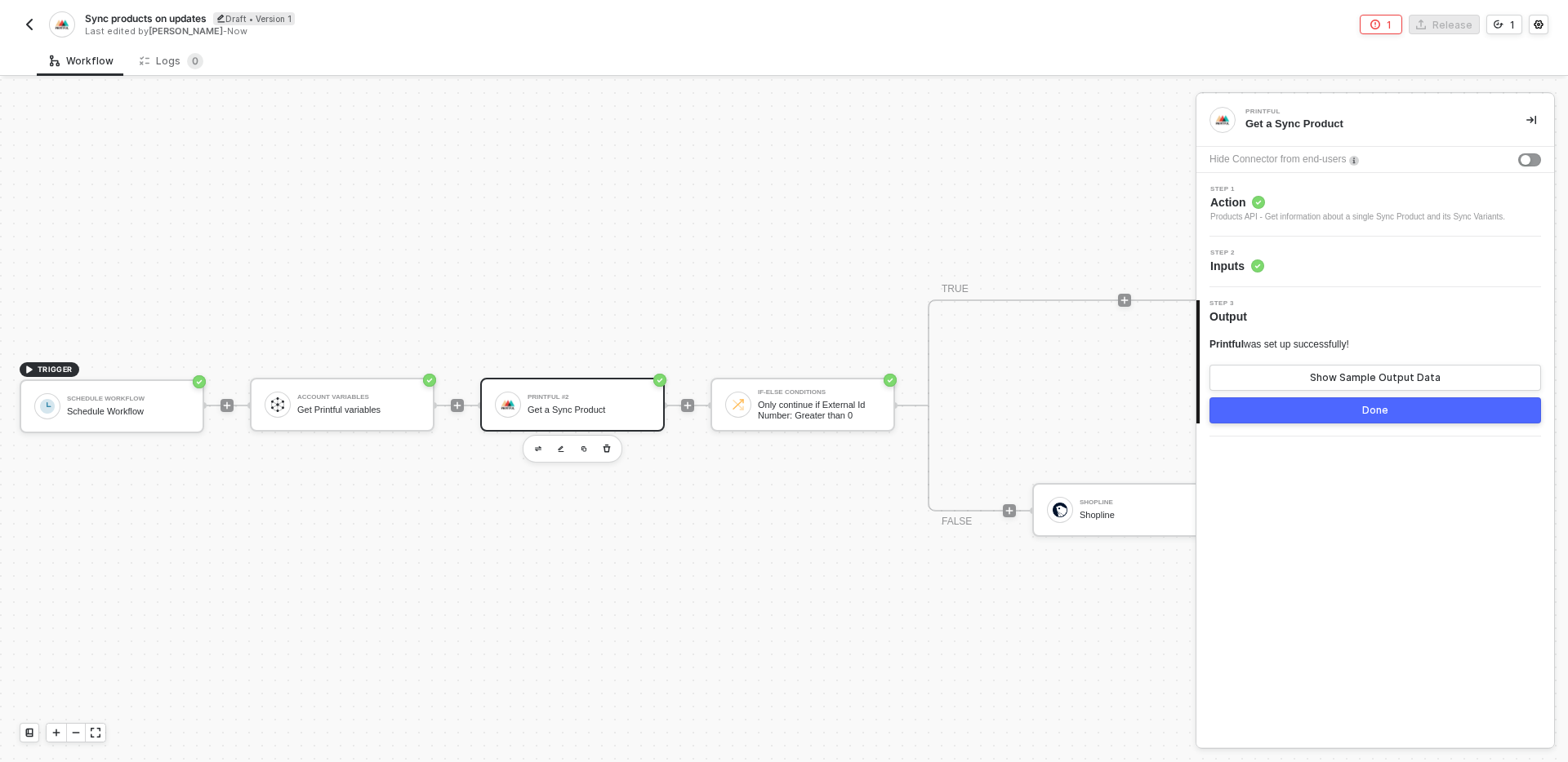
click at [1373, 204] on span "Action" at bounding box center [1358, 203] width 295 height 17
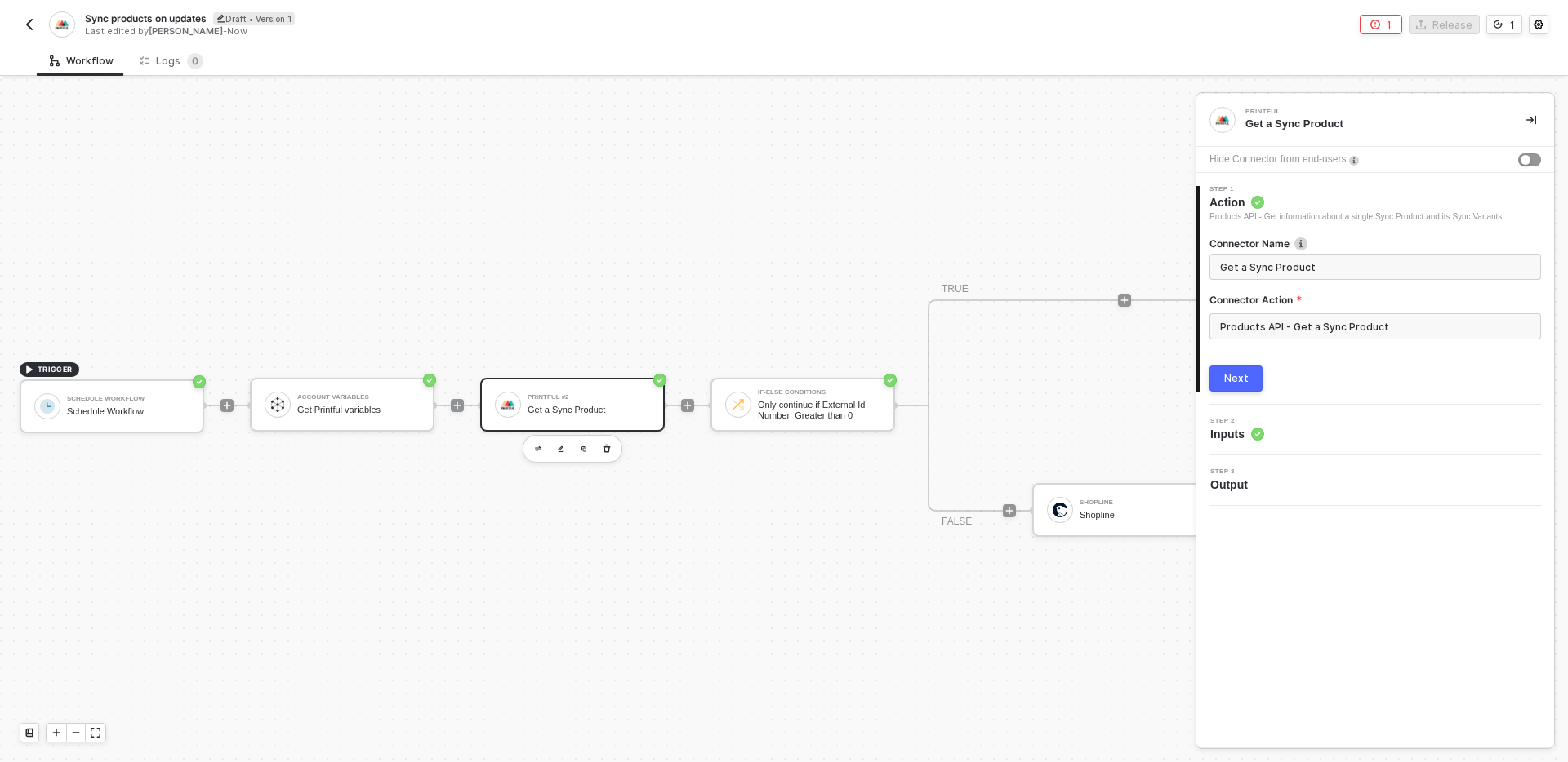
click at [1254, 375] on button "Next" at bounding box center [1236, 379] width 53 height 26
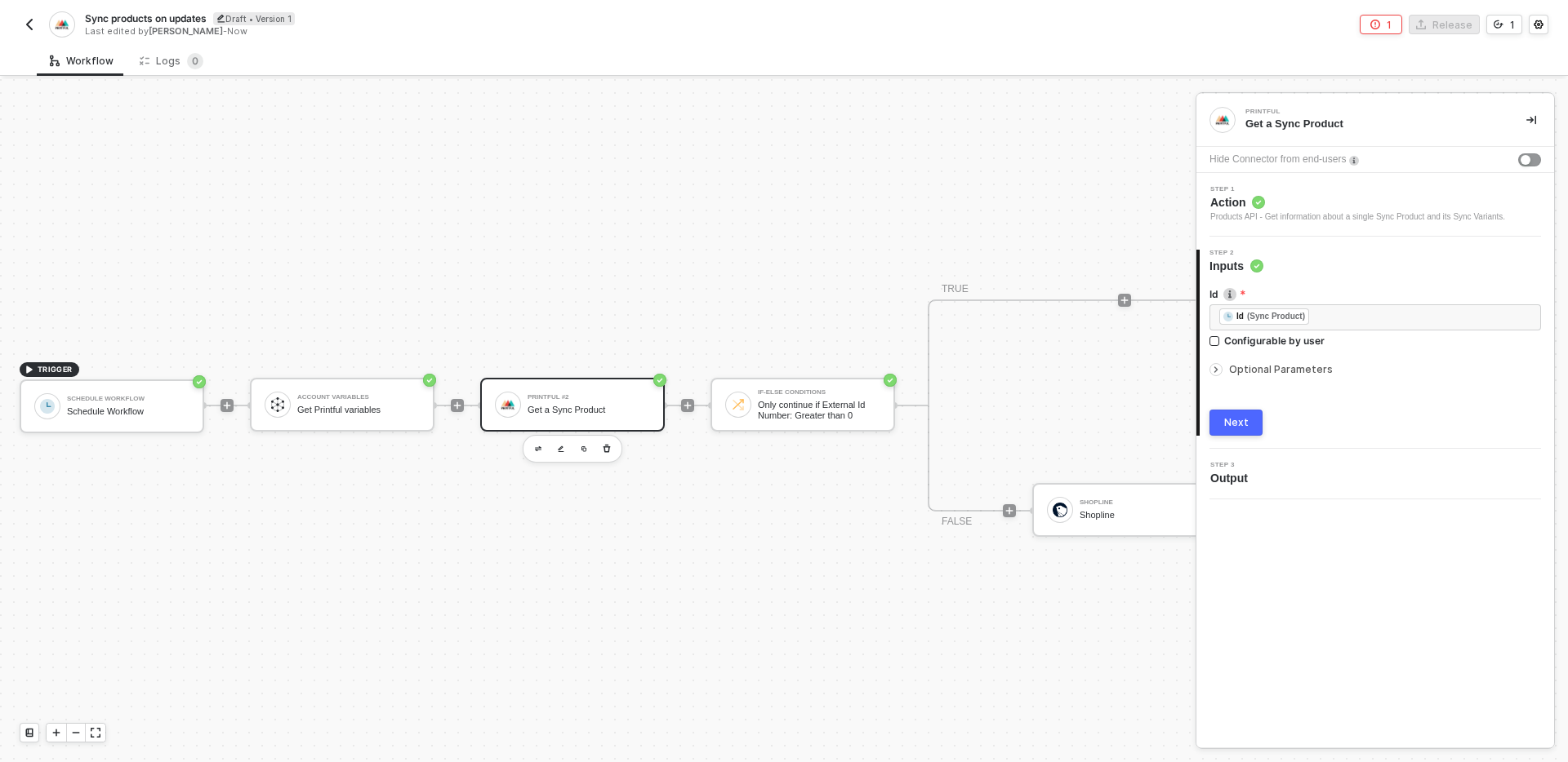
click at [1296, 375] on div "Optional Parameters" at bounding box center [1375, 369] width 332 height 18
click at [1239, 415] on button "Next" at bounding box center [1236, 423] width 53 height 26
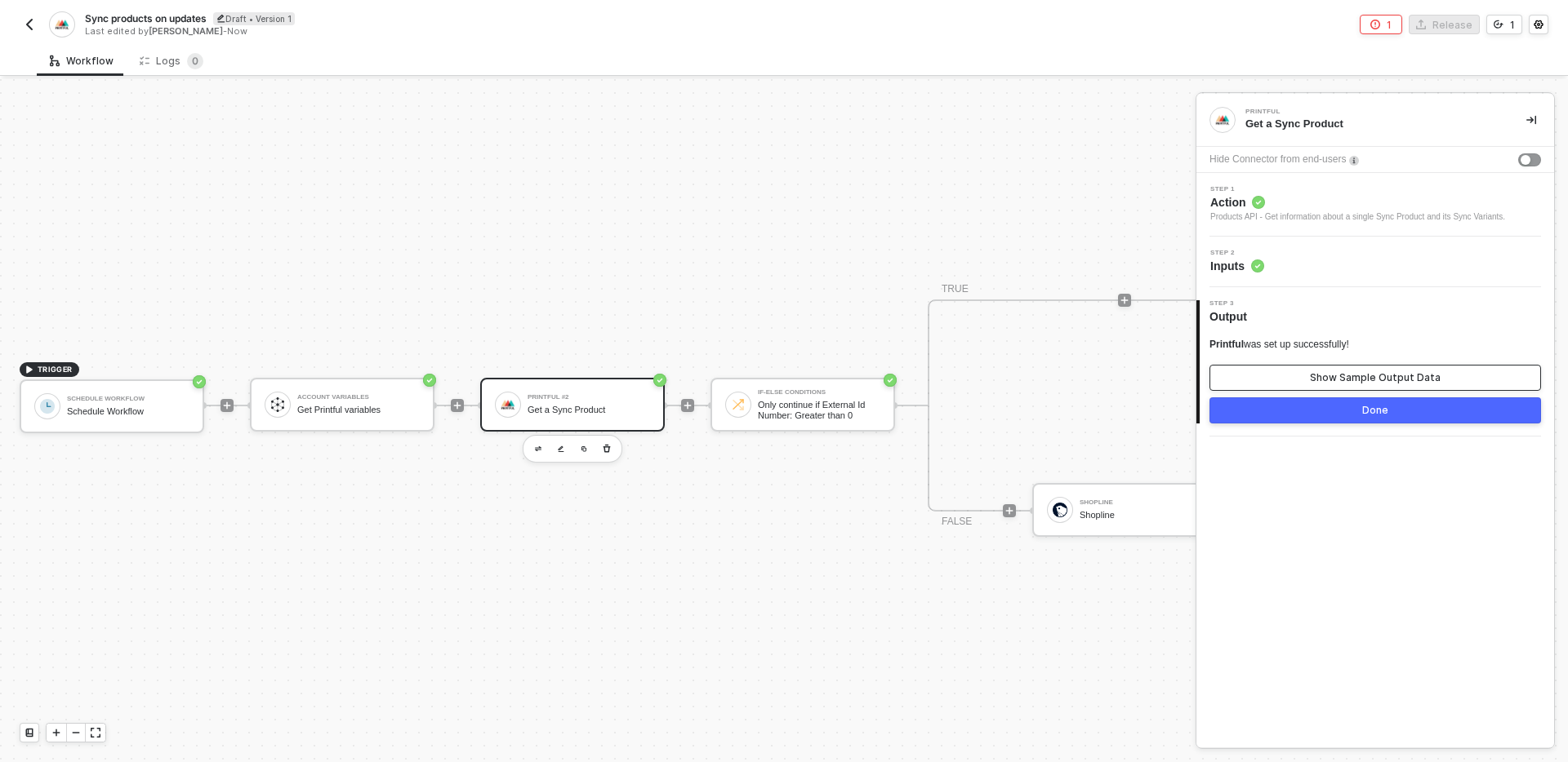
click at [1340, 381] on div "Show Sample Output Data" at bounding box center [1375, 378] width 131 height 13
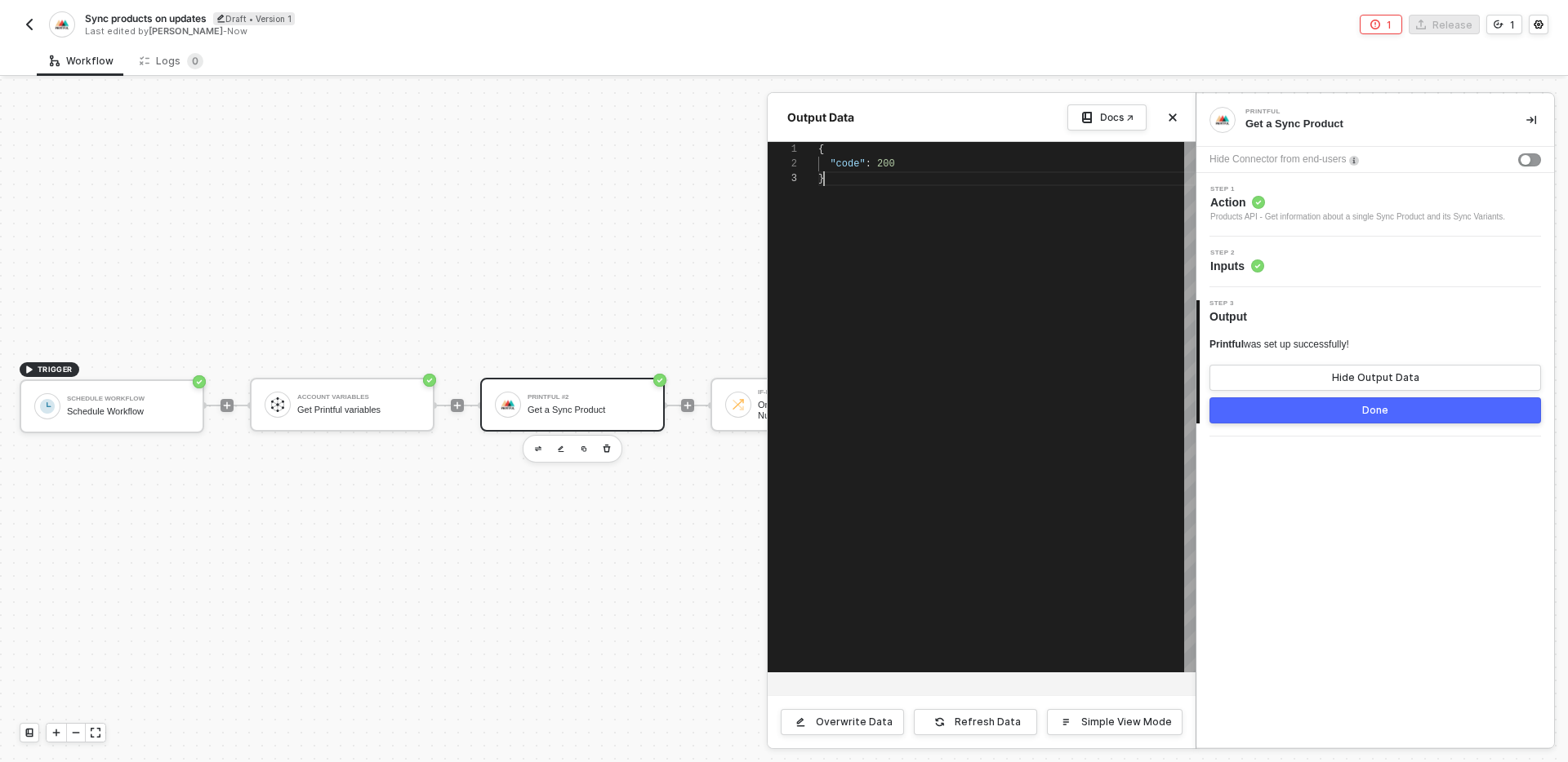
scroll to position [29, 6]
click at [1010, 289] on div "{ "code" : 200 }" at bounding box center [1007, 407] width 377 height 531
click at [1175, 116] on icon "icon-close" at bounding box center [1173, 117] width 10 height 10
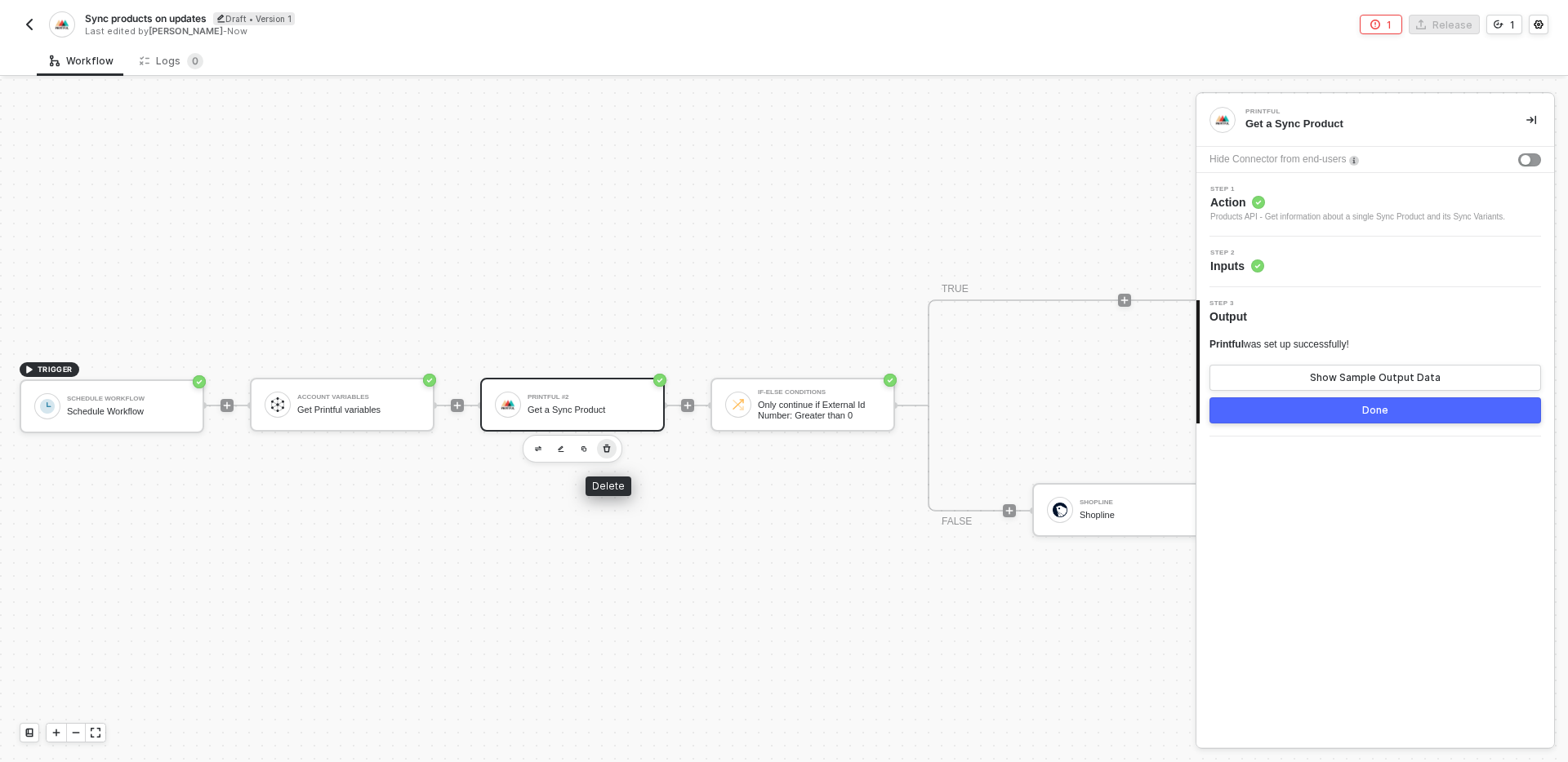
click at [607, 449] on icon "button" at bounding box center [607, 449] width 10 height 13
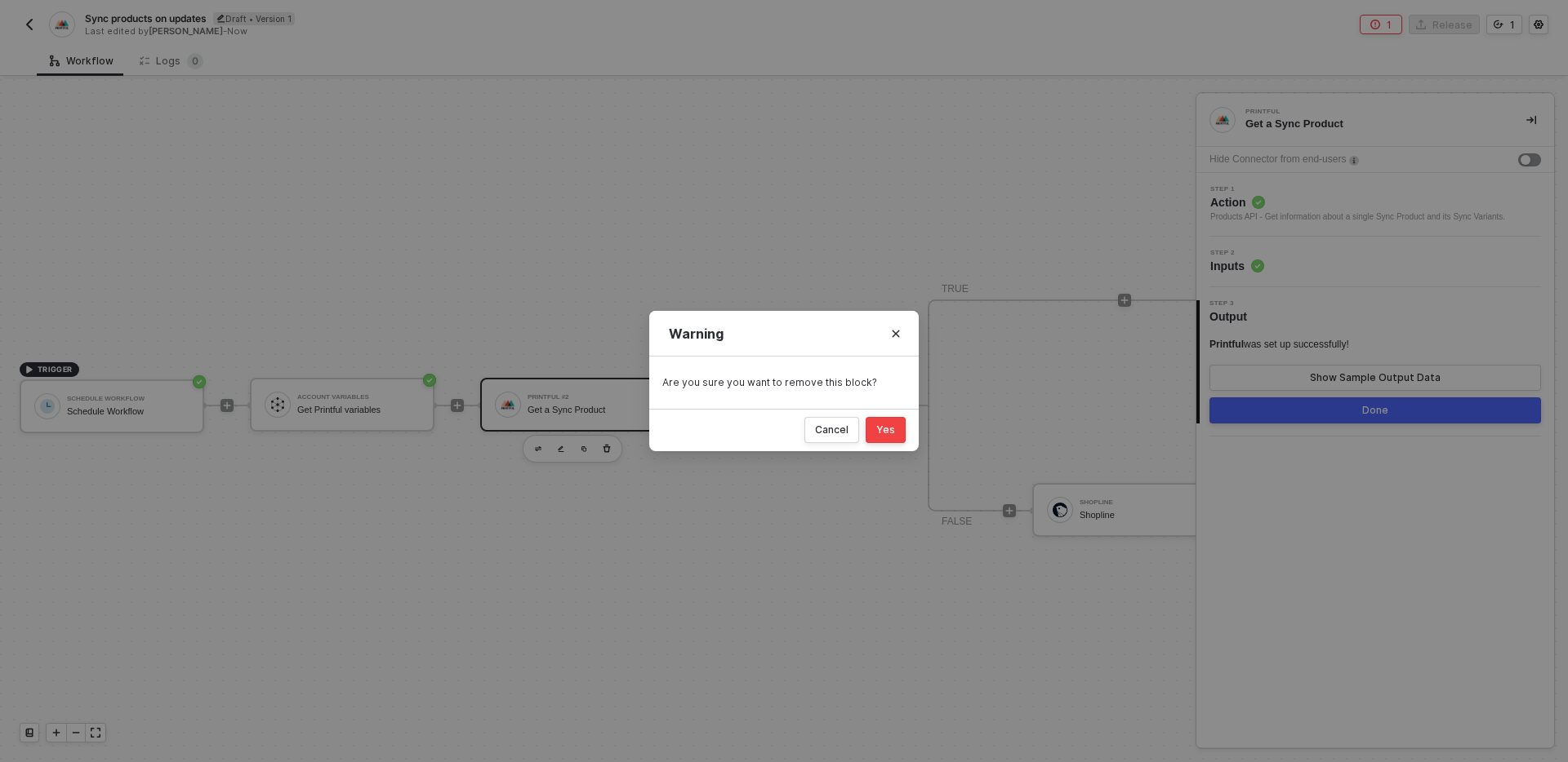
click at [889, 432] on div "Yes" at bounding box center [886, 430] width 18 height 13
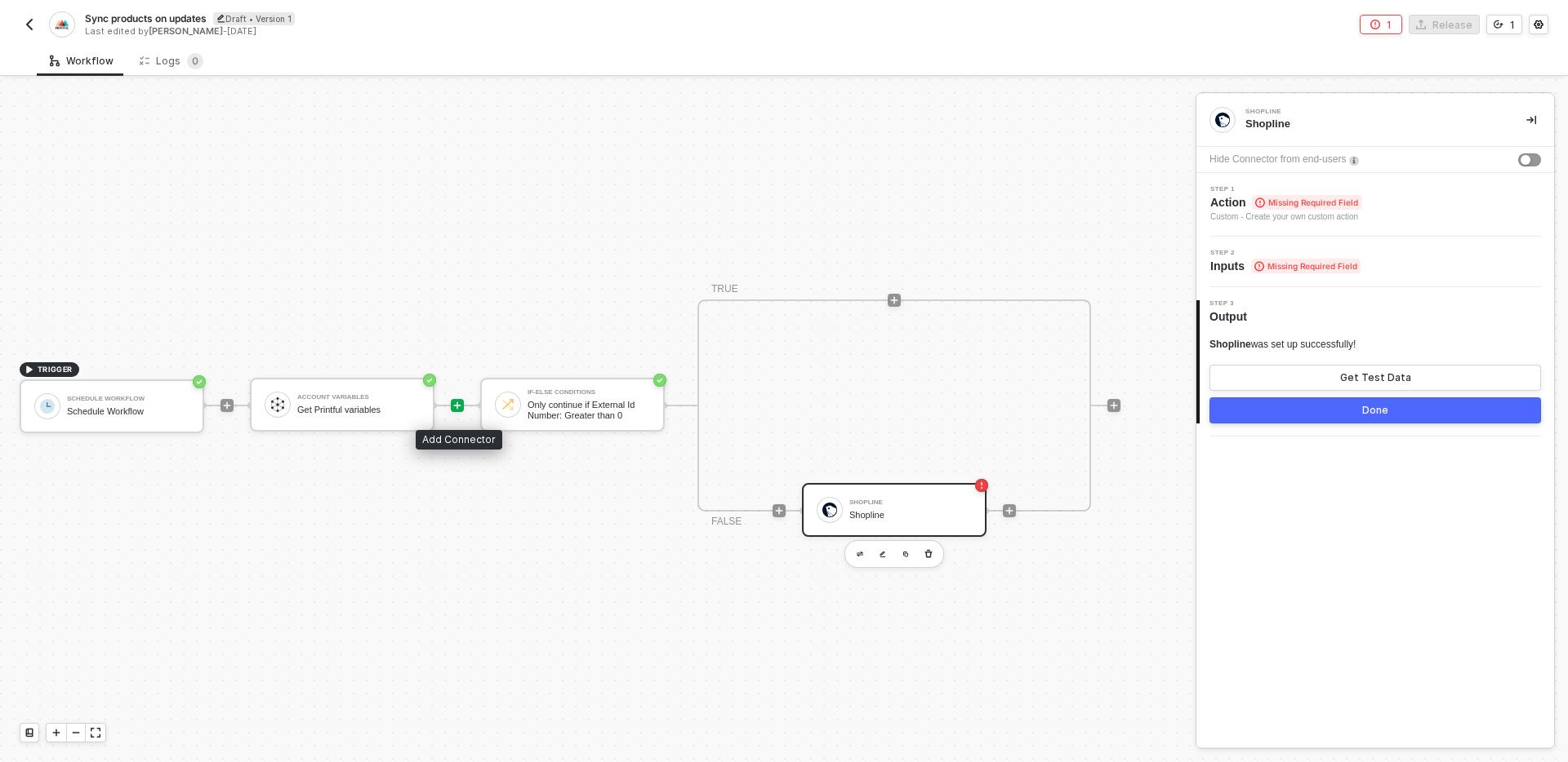
click at [457, 405] on icon "icon-play" at bounding box center [458, 406] width 7 height 7
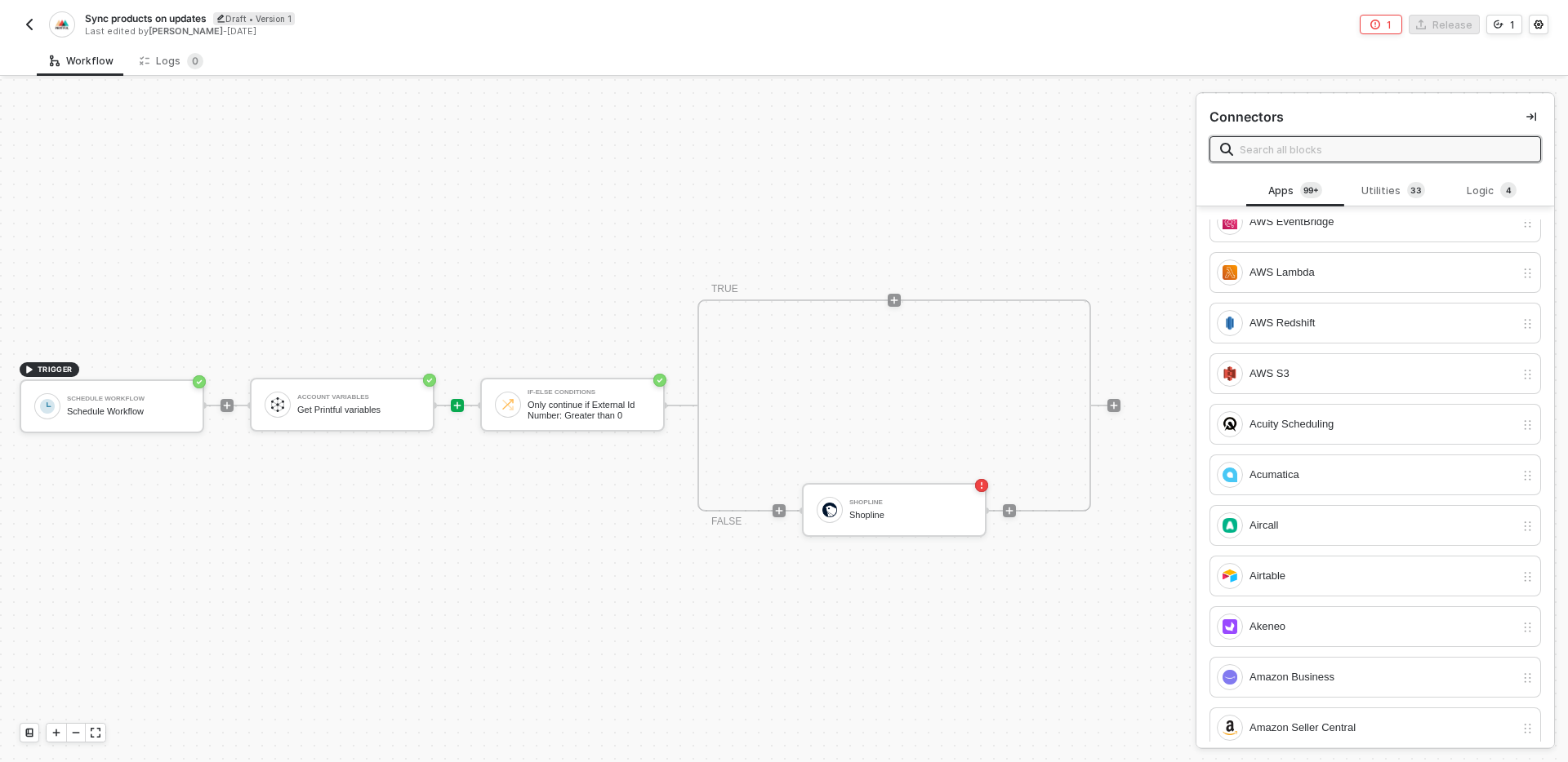
scroll to position [0, 0]
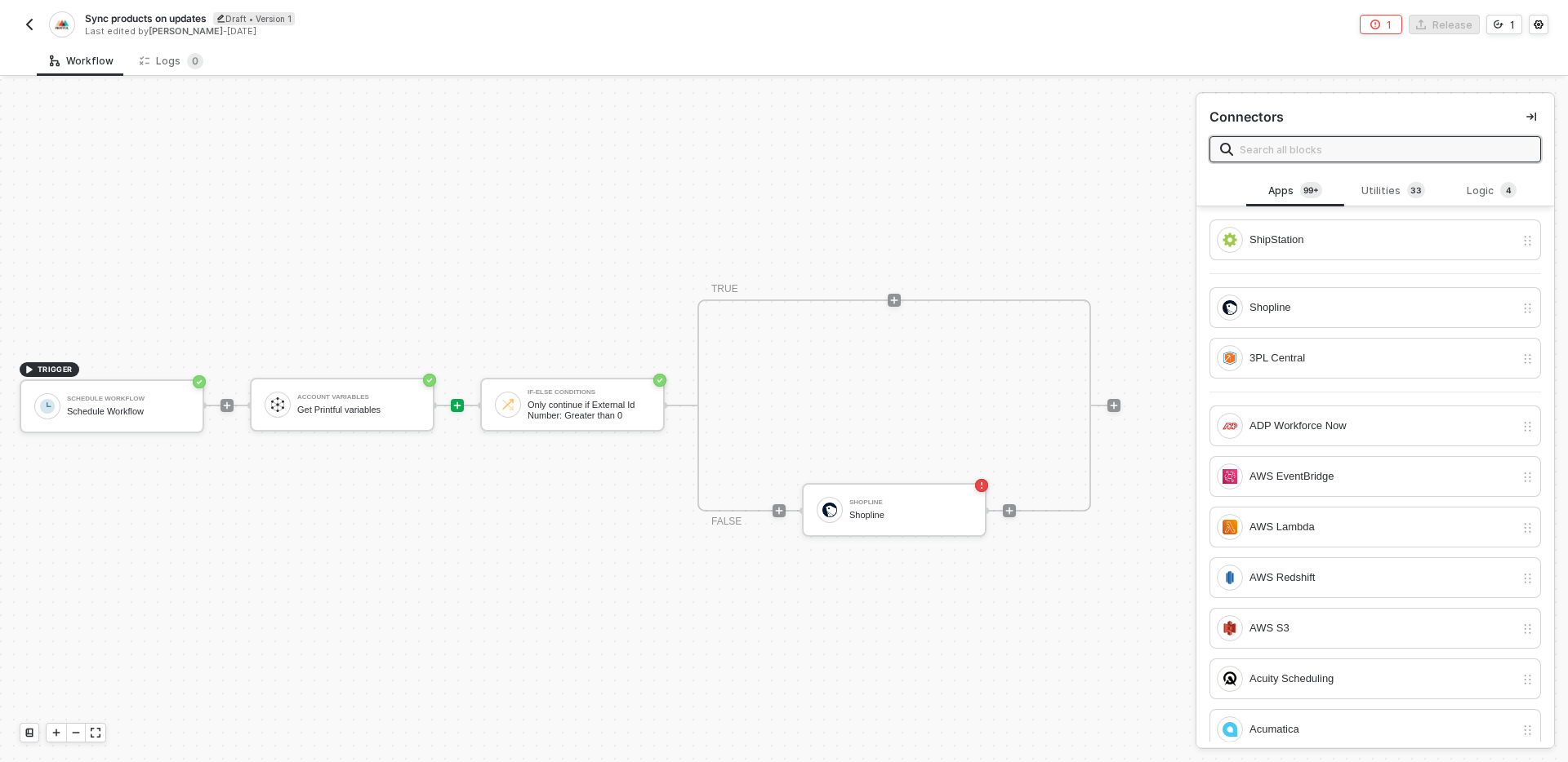
click at [1388, 144] on input "text" at bounding box center [1385, 148] width 290 height 18
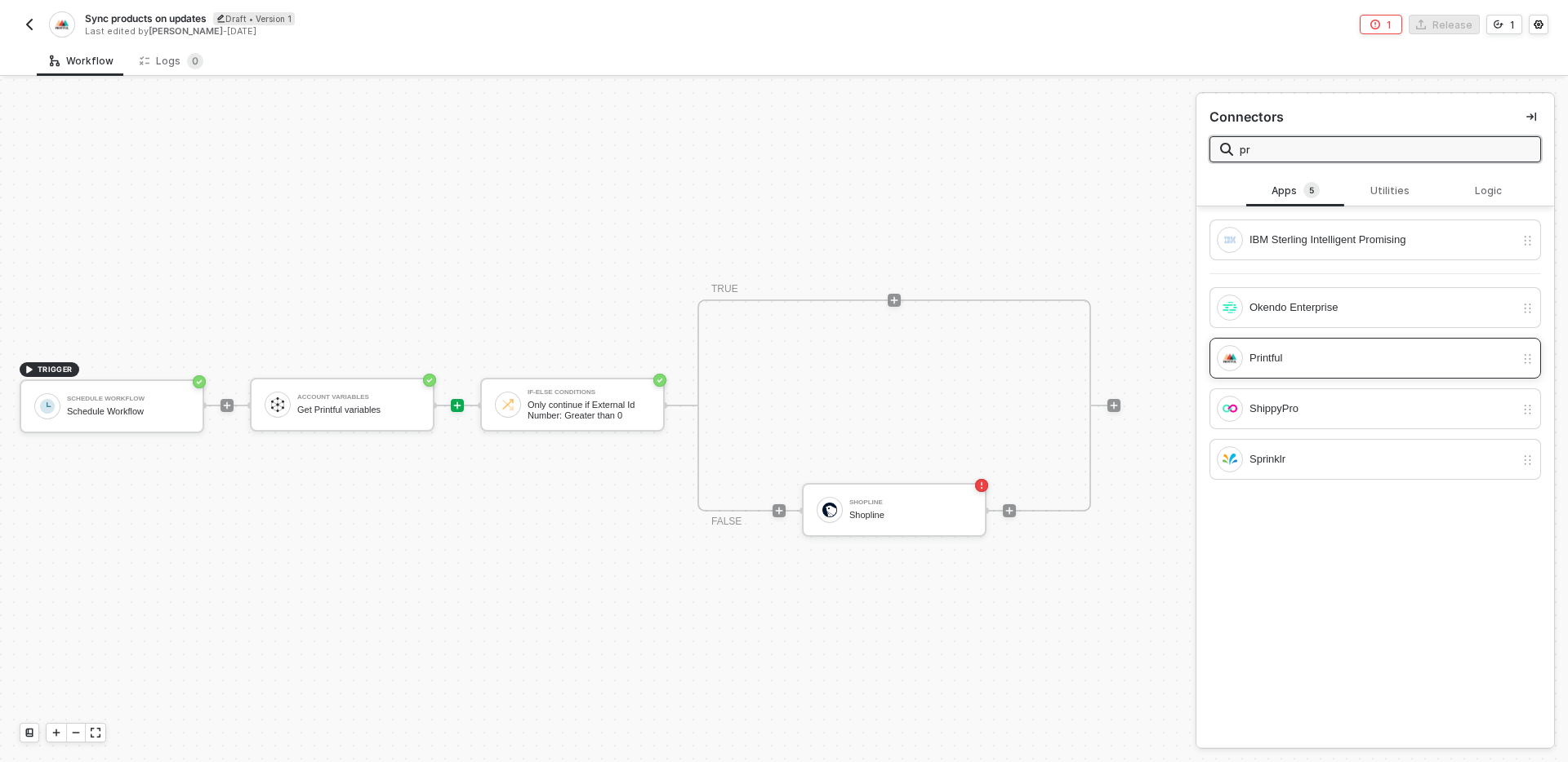
type input "pr"
click at [1353, 361] on div "Printful" at bounding box center [1382, 358] width 265 height 18
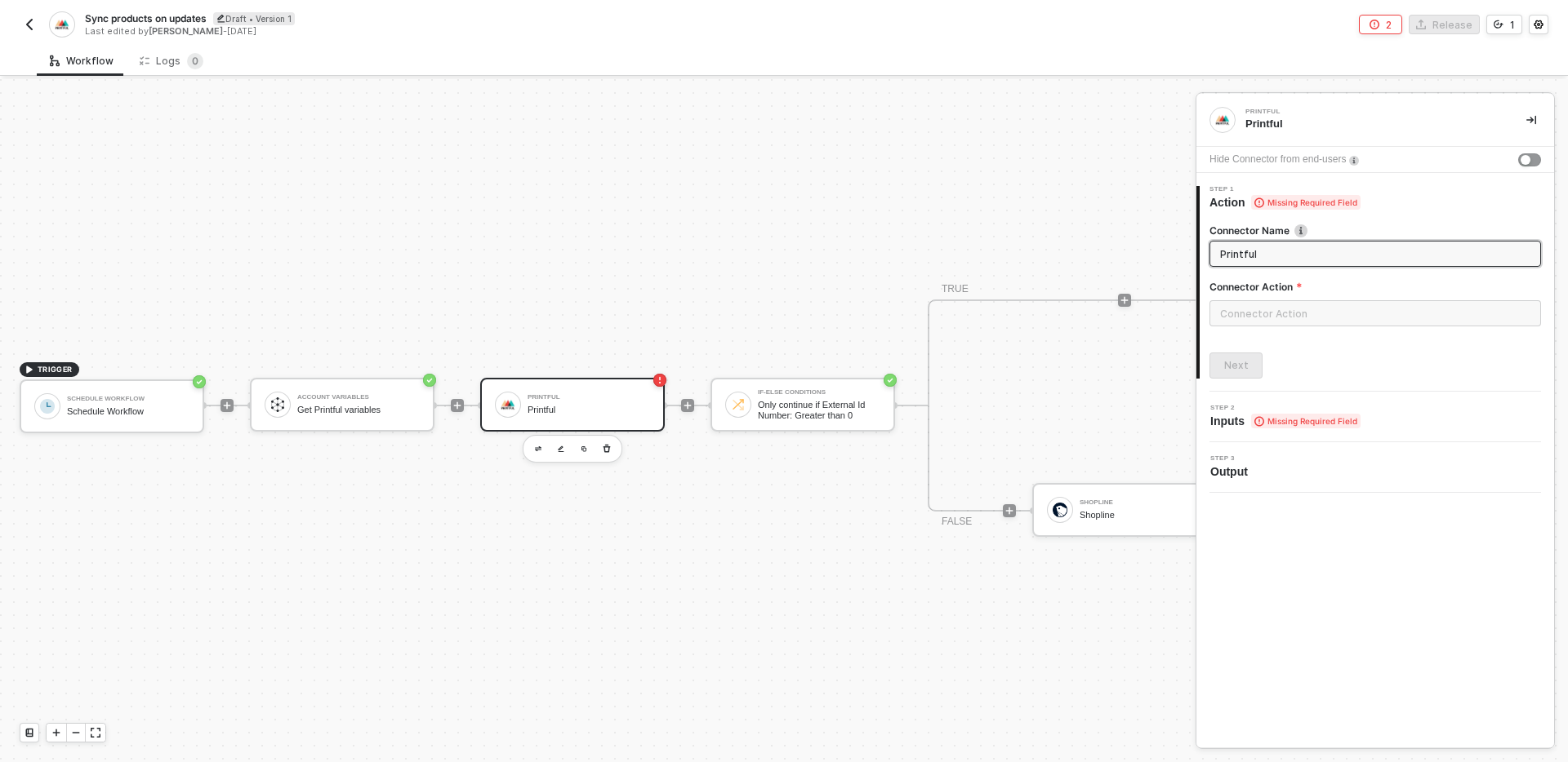
click at [1358, 296] on div "Connector Action" at bounding box center [1375, 290] width 332 height 20
click at [1344, 318] on input "text" at bounding box center [1375, 313] width 332 height 26
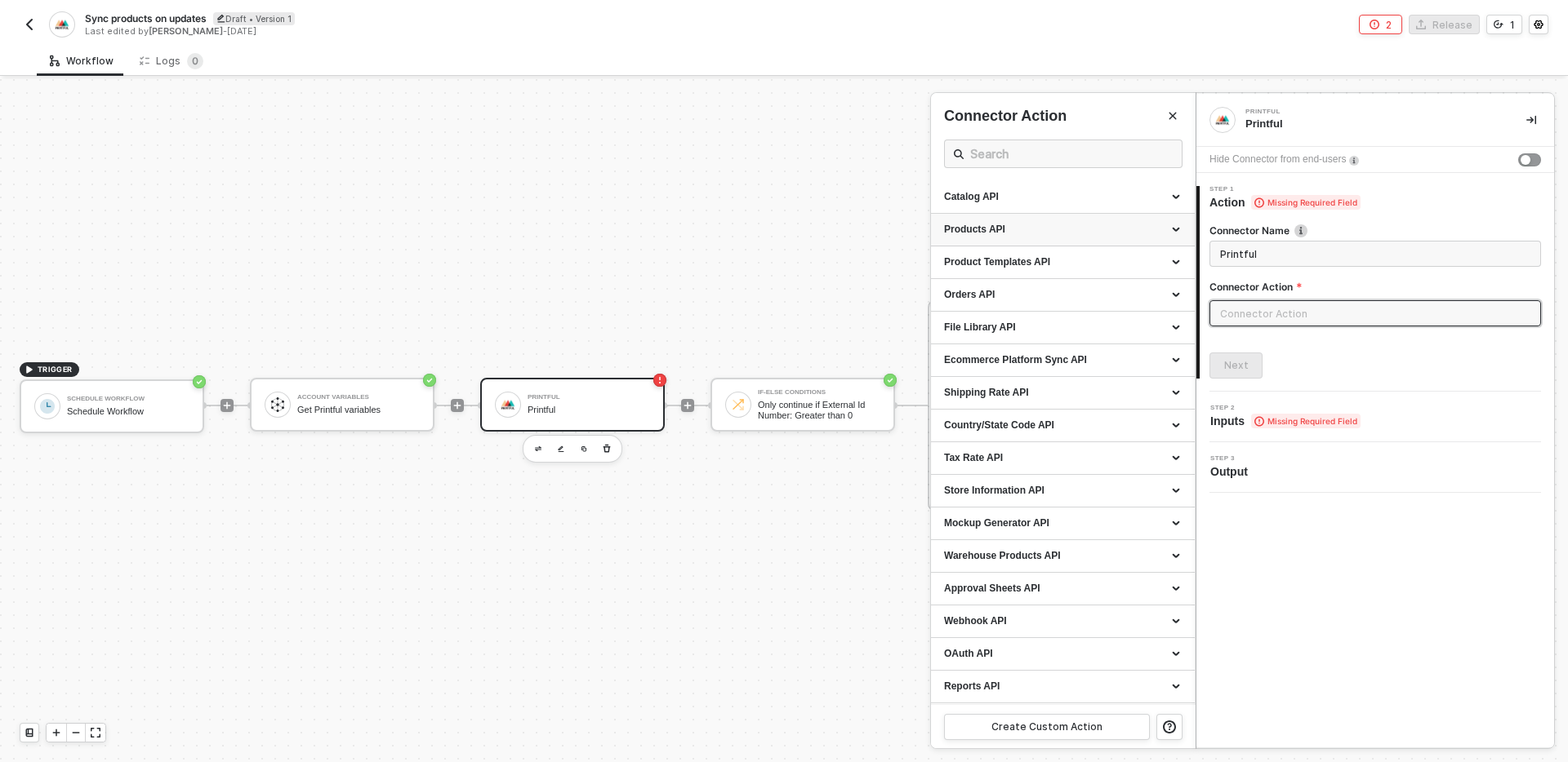
click at [1159, 232] on div "Products API" at bounding box center [1063, 229] width 238 height 14
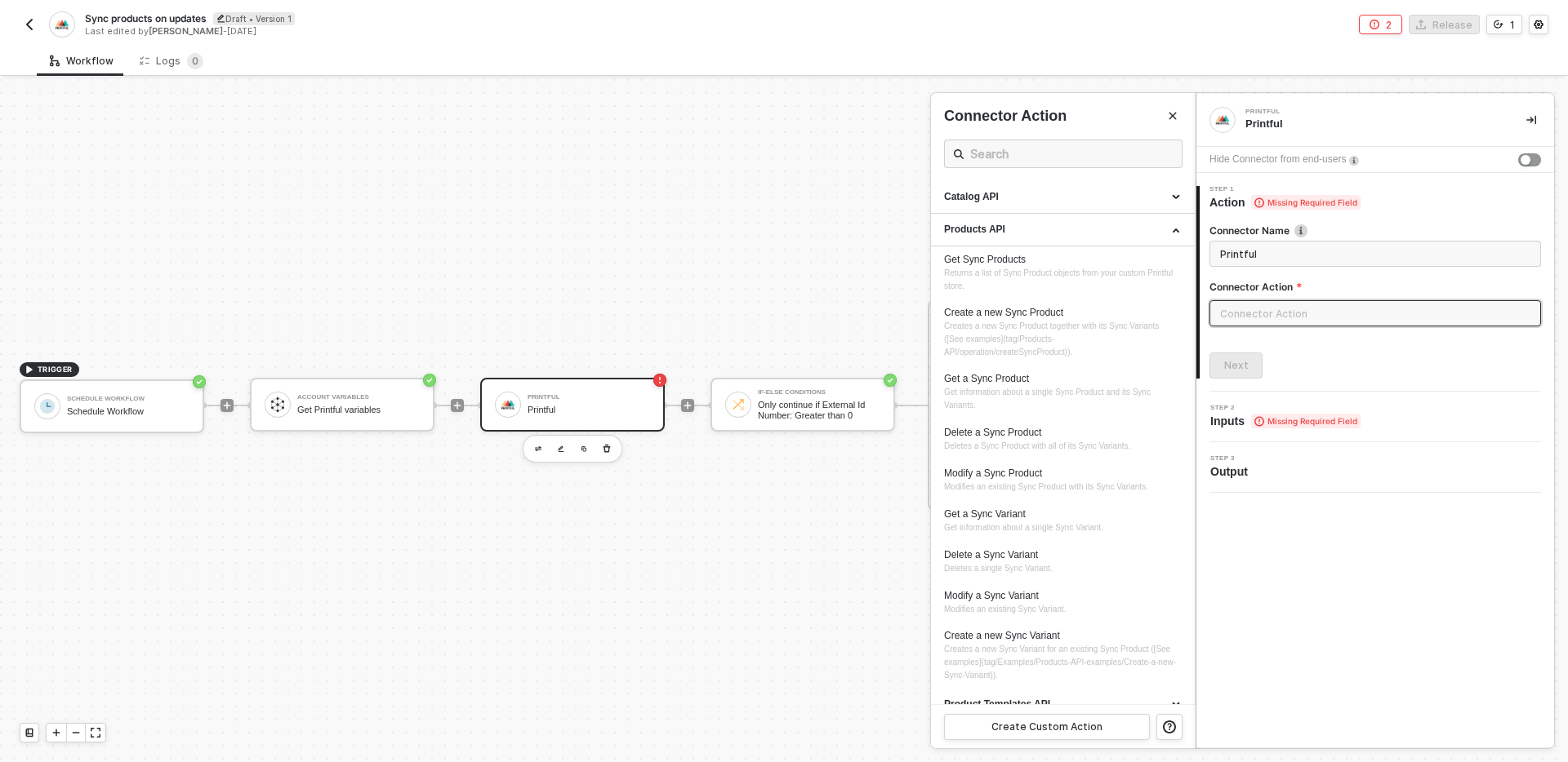
click at [1362, 312] on input "text" at bounding box center [1375, 313] width 332 height 26
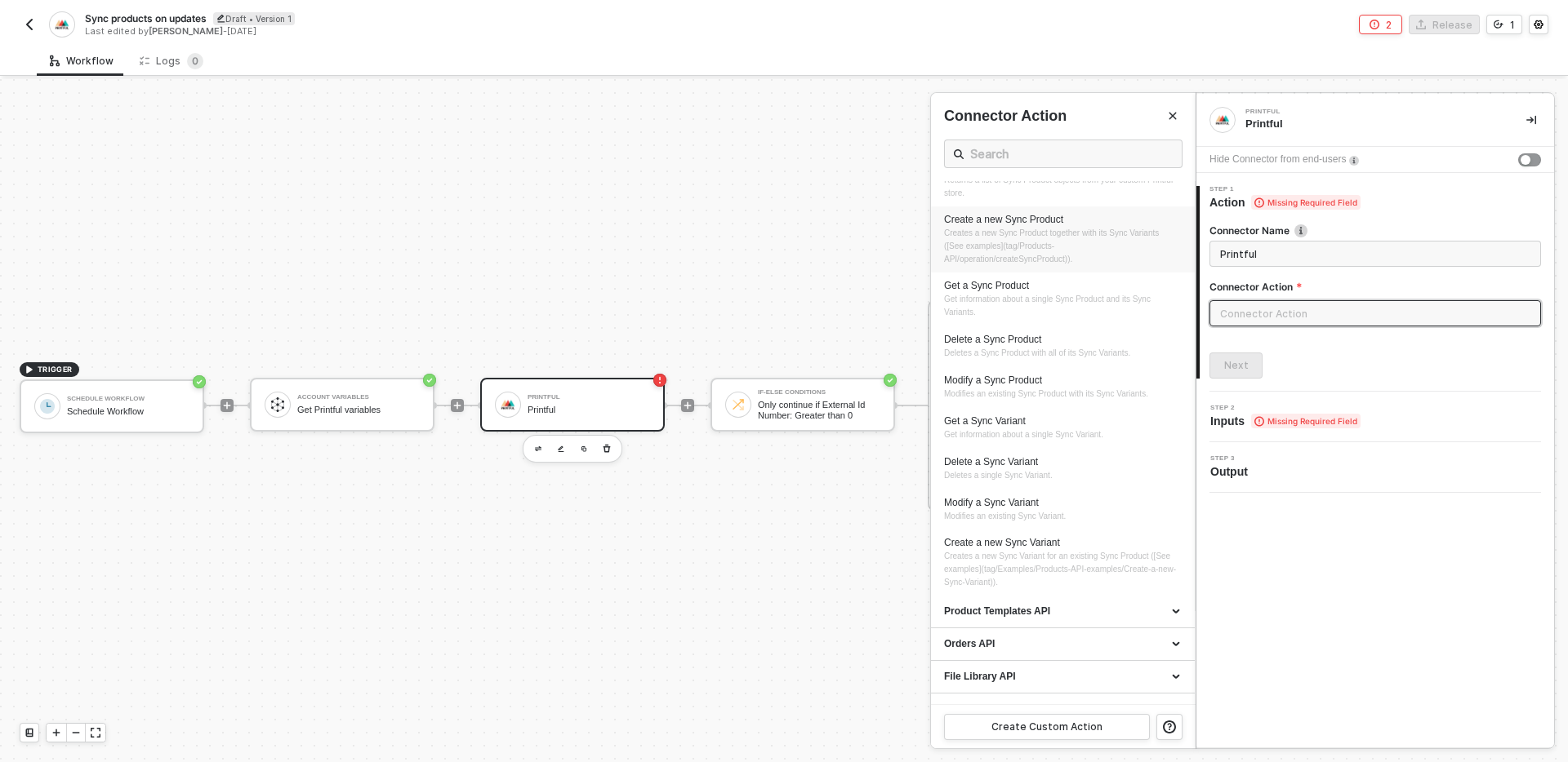
scroll to position [94, 0]
click at [1096, 308] on div "Get a Sync Product Get information about a single Sync Product and its Sync Var…" at bounding box center [1063, 298] width 238 height 40
type input "Get information about a single Sync Product and its Sync Variants."
type input "Products API - Get a Sync Product"
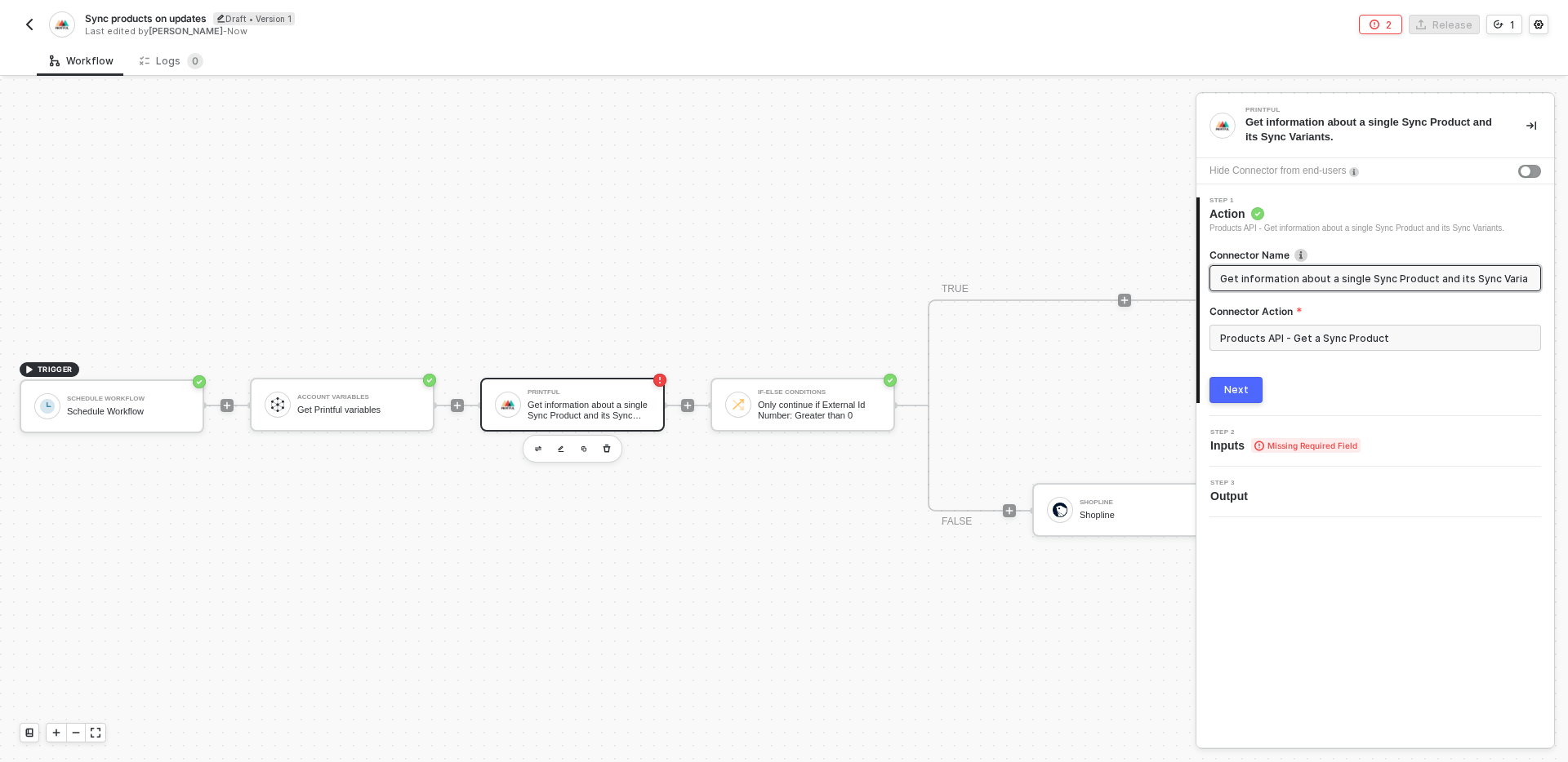
drag, startPoint x: 1363, startPoint y: 279, endPoint x: 1272, endPoint y: 284, distance: 91.1
click at [1272, 284] on input "Get information about a single Sync Product and its Sync Variants." at bounding box center [1373, 277] width 307 height 18
click at [1321, 271] on input "Get information about a single Sync Product and its Sync Variants." at bounding box center [1373, 277] width 307 height 18
drag, startPoint x: 1321, startPoint y: 279, endPoint x: 1237, endPoint y: 278, distance: 84.0
click at [1237, 278] on input "Get information about a single Sync Product and its Sync Variants." at bounding box center [1373, 277] width 307 height 18
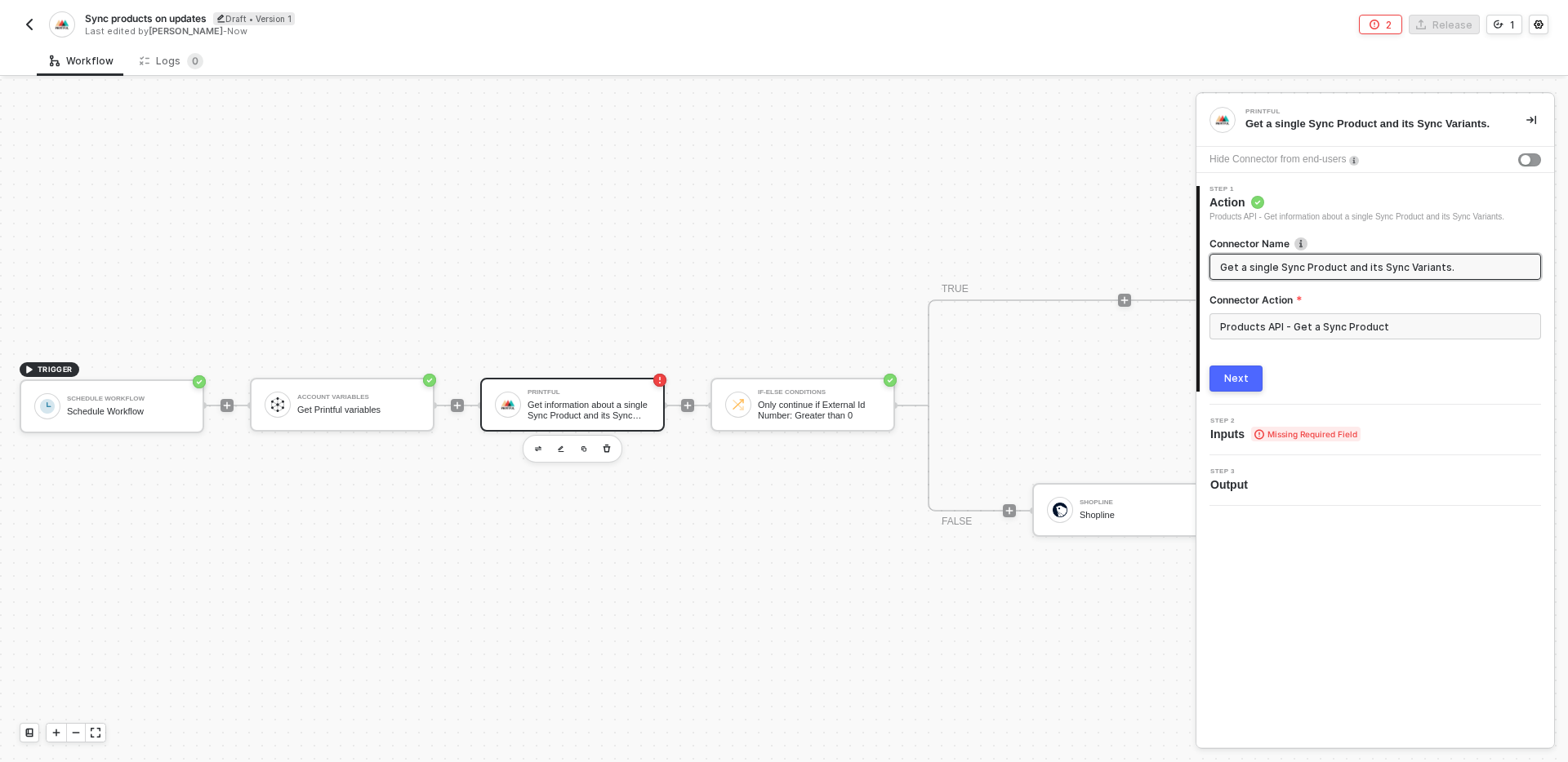
drag, startPoint x: 1341, startPoint y: 268, endPoint x: 1503, endPoint y: 268, distance: 162.0
click at [1503, 268] on input "Get a single Sync Product and its Sync Variants." at bounding box center [1373, 266] width 307 height 18
type input "Get a single Sync Product"
click at [1240, 376] on div "Next" at bounding box center [1236, 379] width 25 height 13
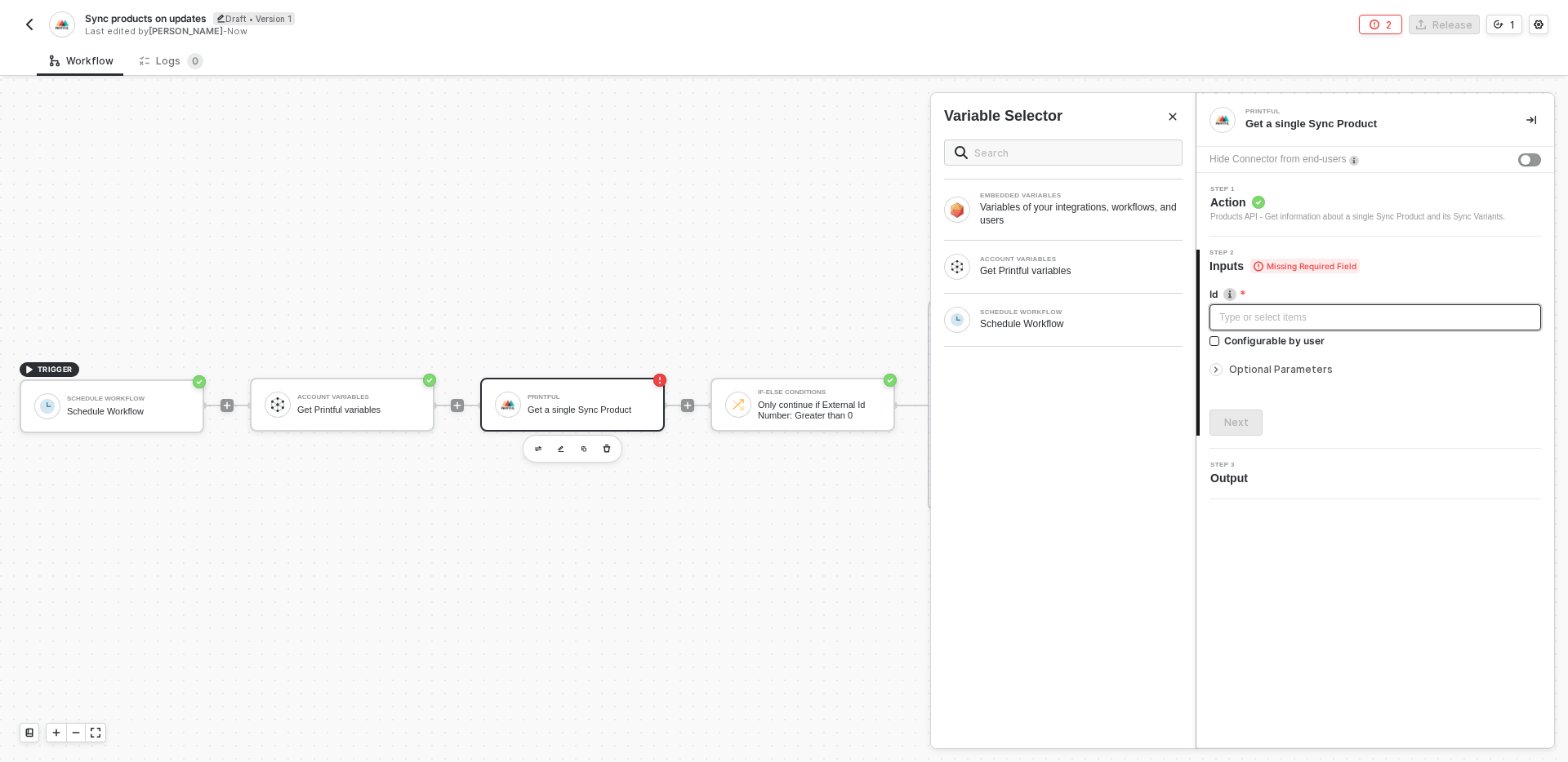
click at [1322, 314] on div "Type or select items ﻿" at bounding box center [1375, 318] width 312 height 16
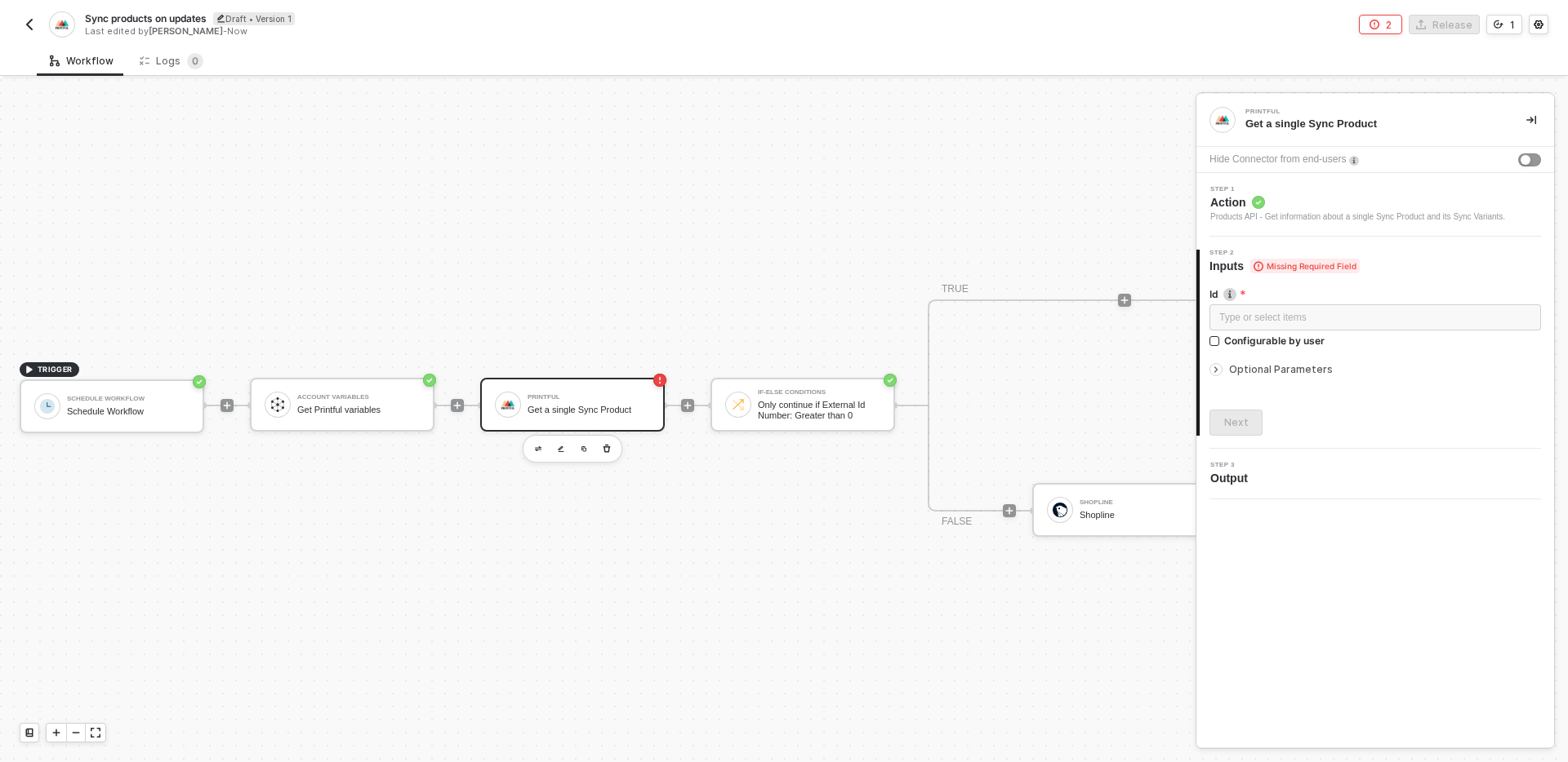
click at [25, 18] on img "button" at bounding box center [29, 24] width 13 height 13
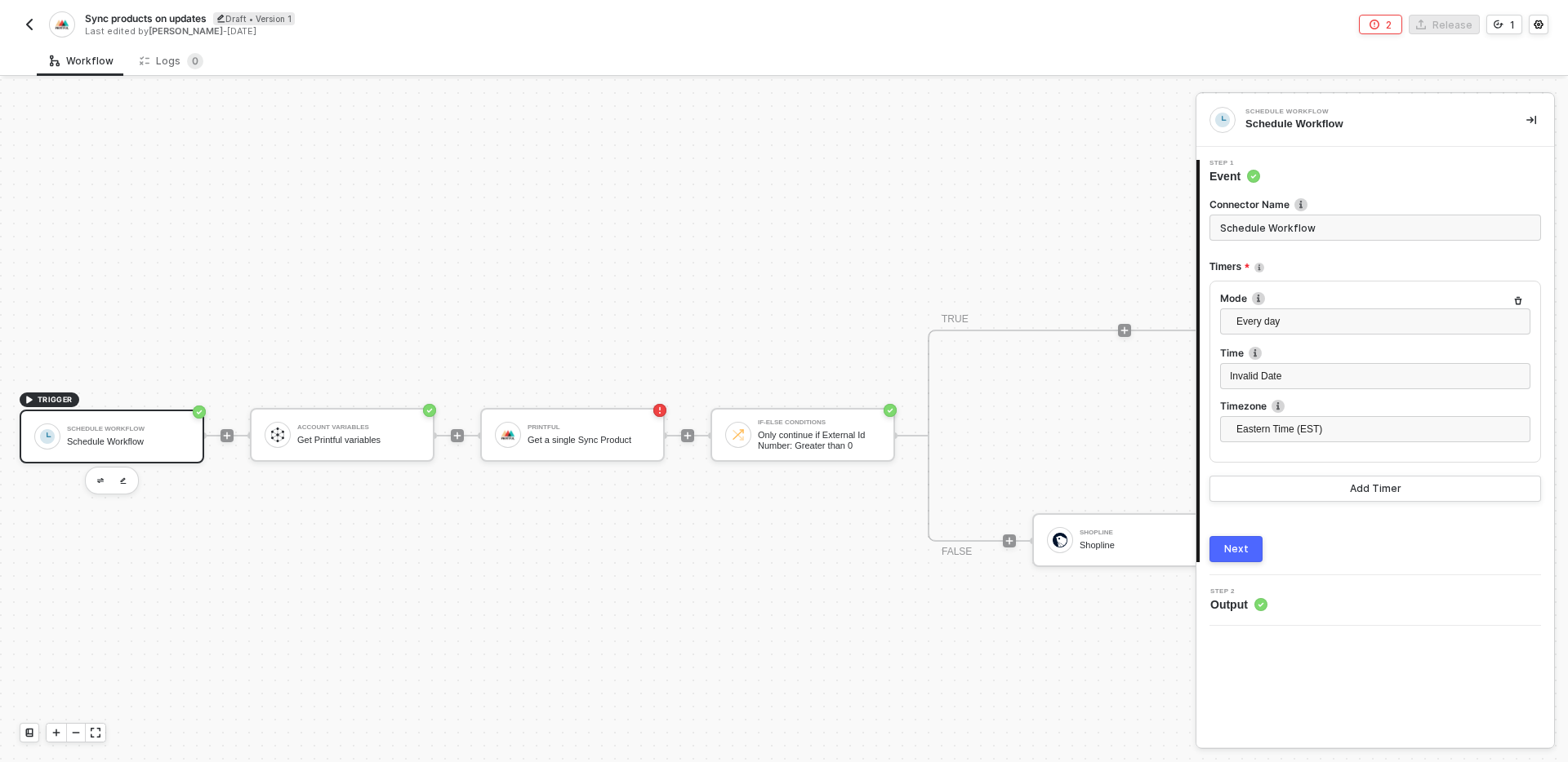
scroll to position [30, 0]
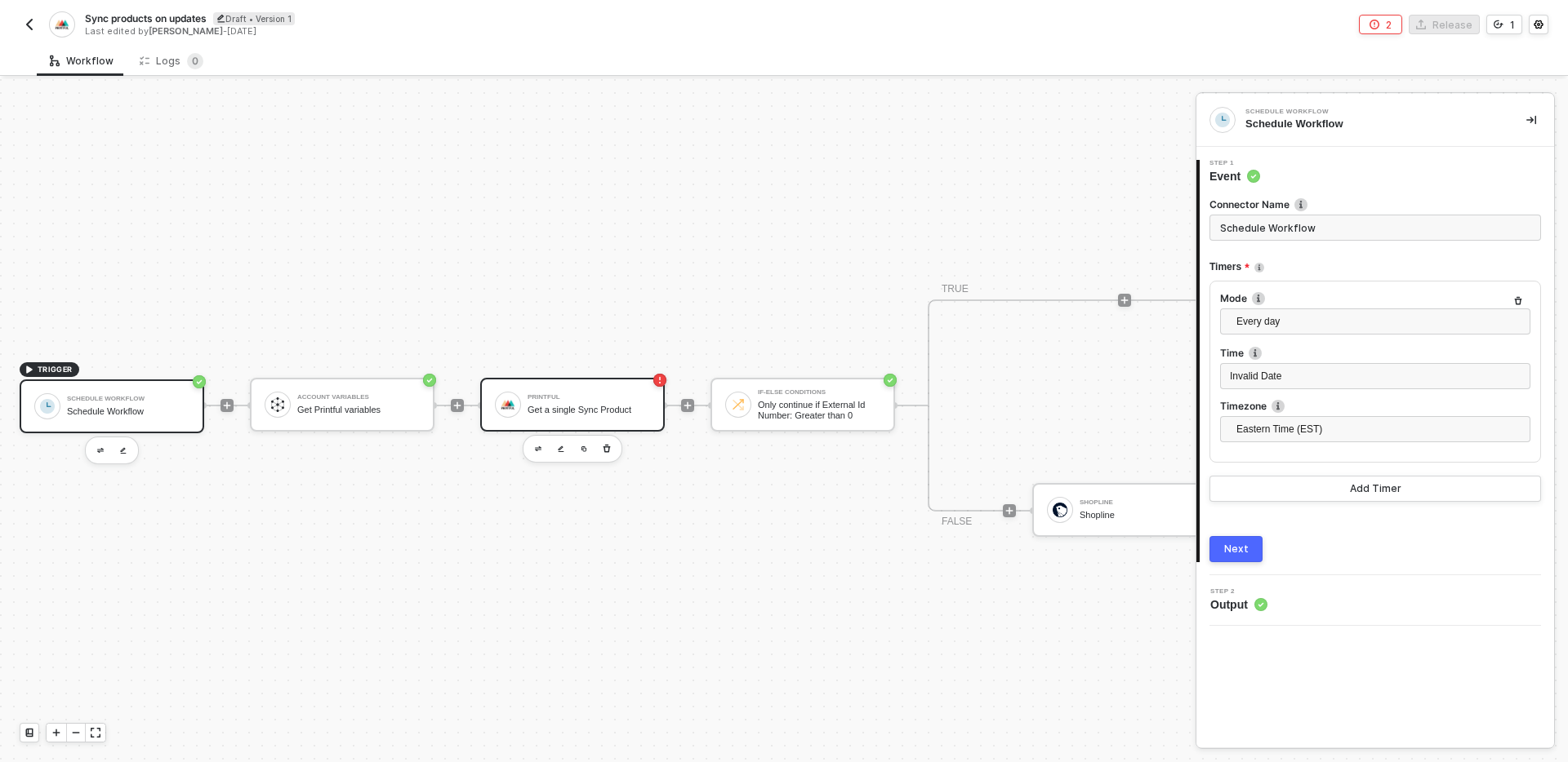
click at [584, 396] on div "Printful" at bounding box center [588, 397] width 123 height 6
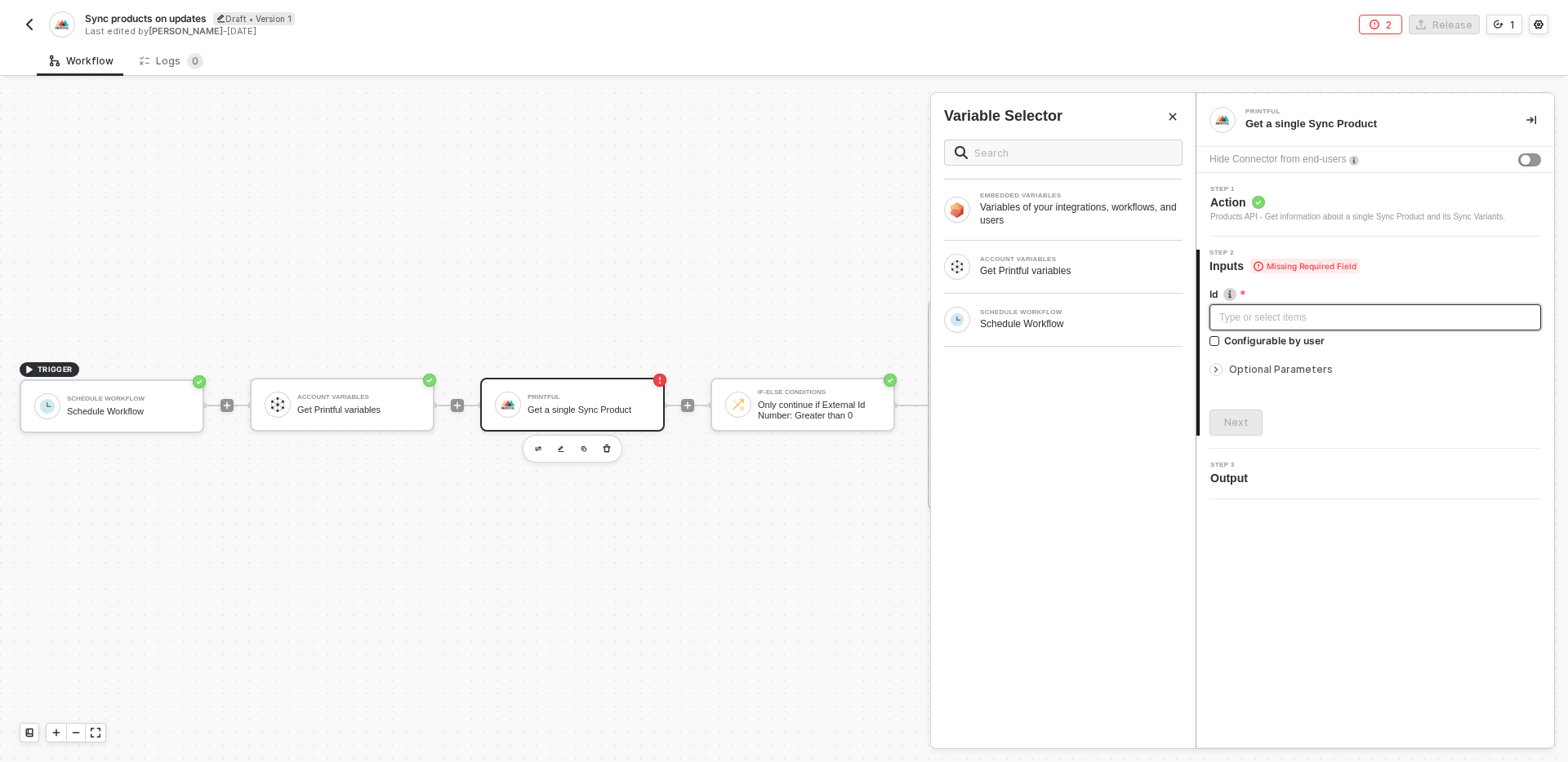
click at [1342, 322] on div "Type or select items ﻿" at bounding box center [1375, 318] width 312 height 16
click at [1126, 322] on div "Schedule Workflow" at bounding box center [1081, 324] width 203 height 13
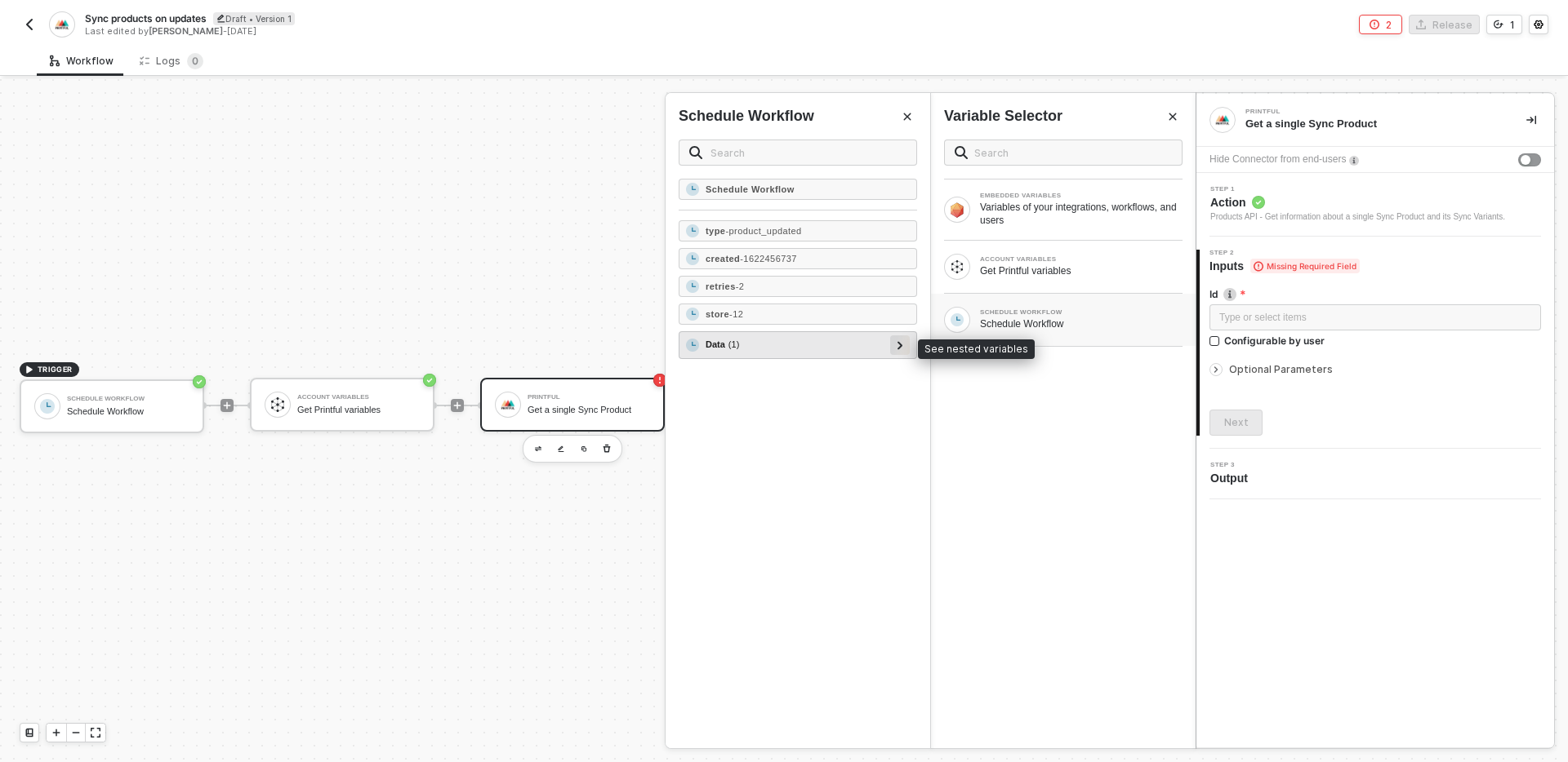
click at [902, 347] on icon at bounding box center [901, 345] width 6 height 8
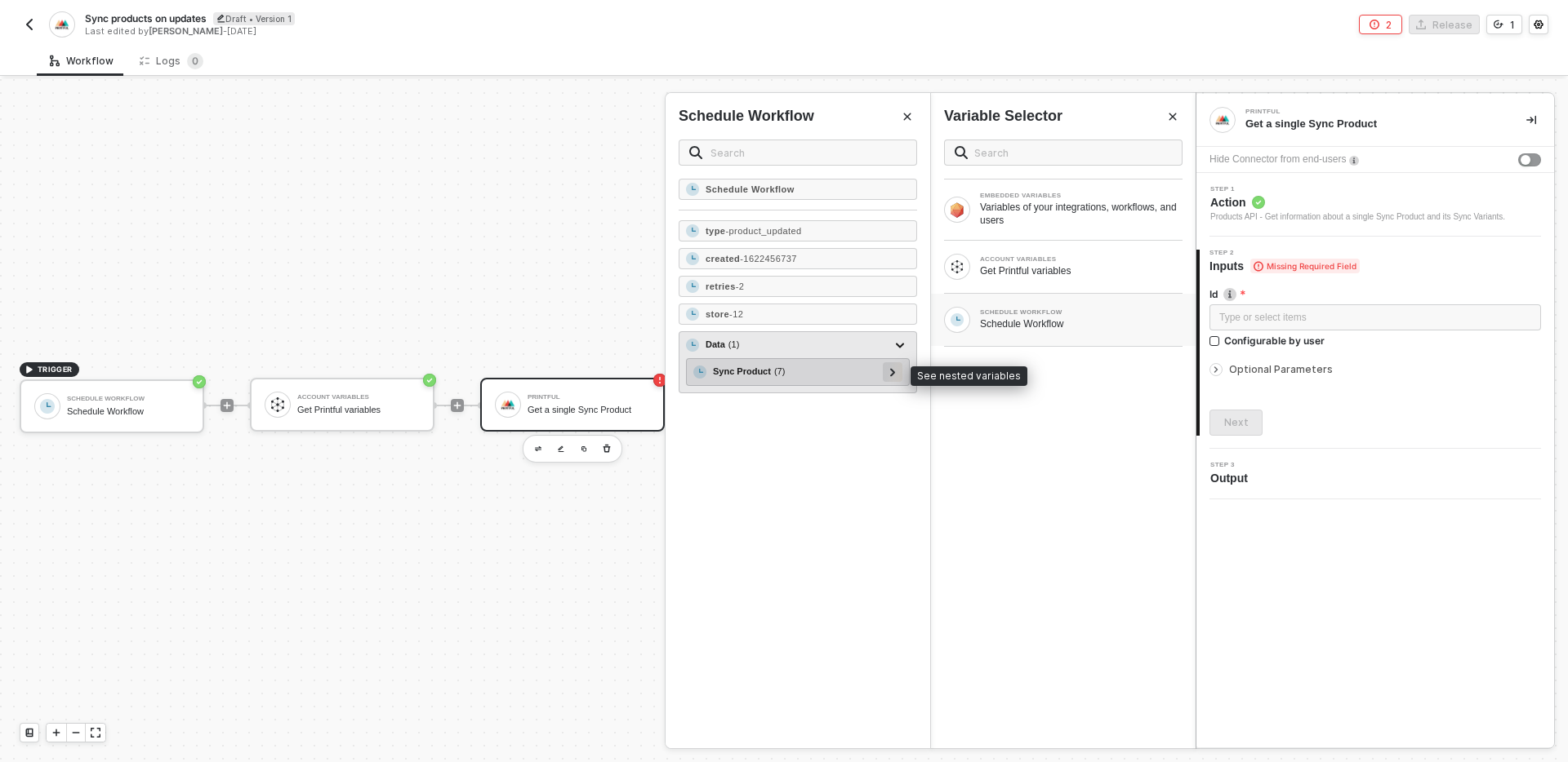
click at [895, 373] on icon at bounding box center [893, 372] width 6 height 8
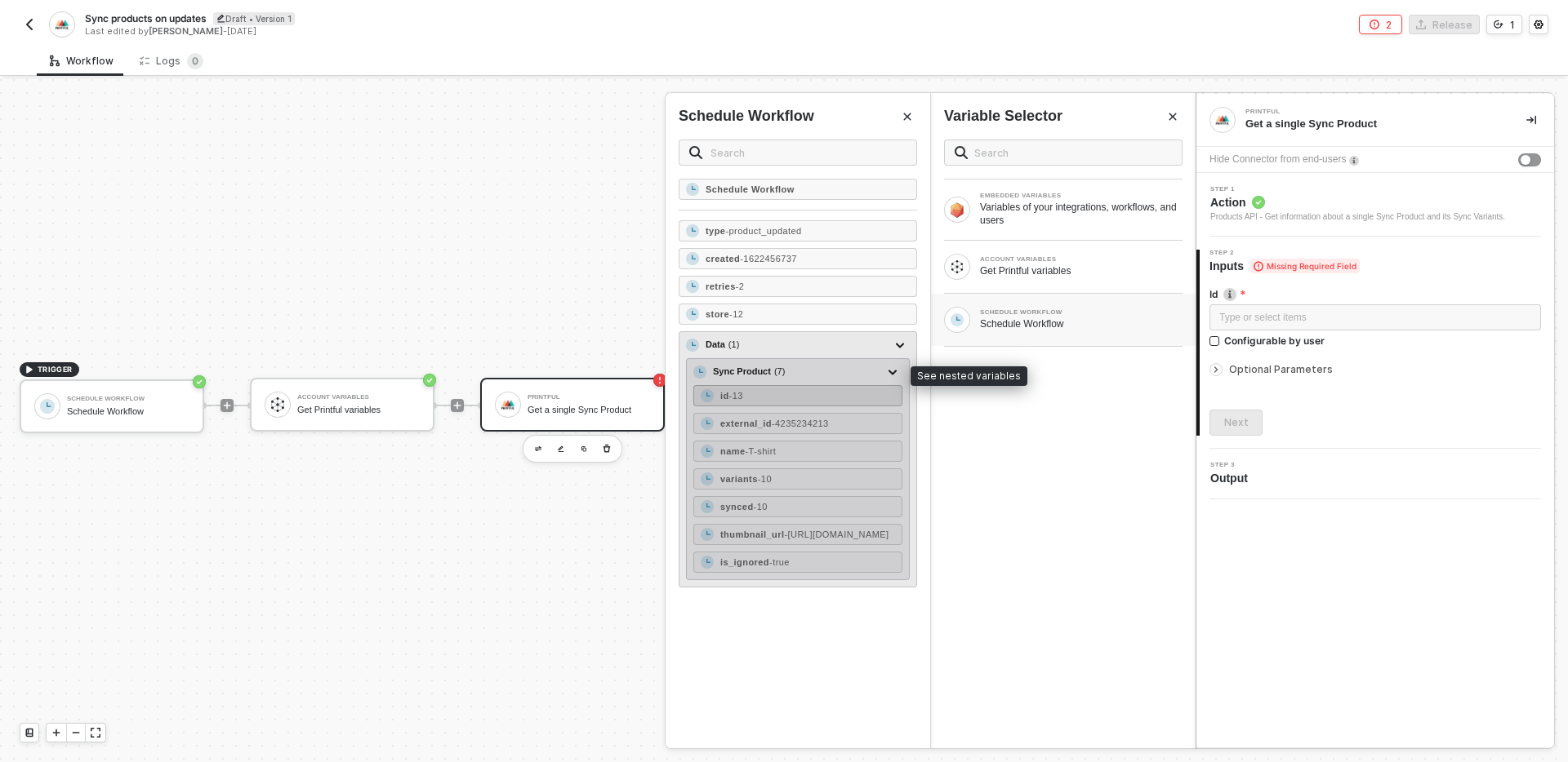
click at [833, 395] on div "id - 13" at bounding box center [797, 395] width 209 height 21
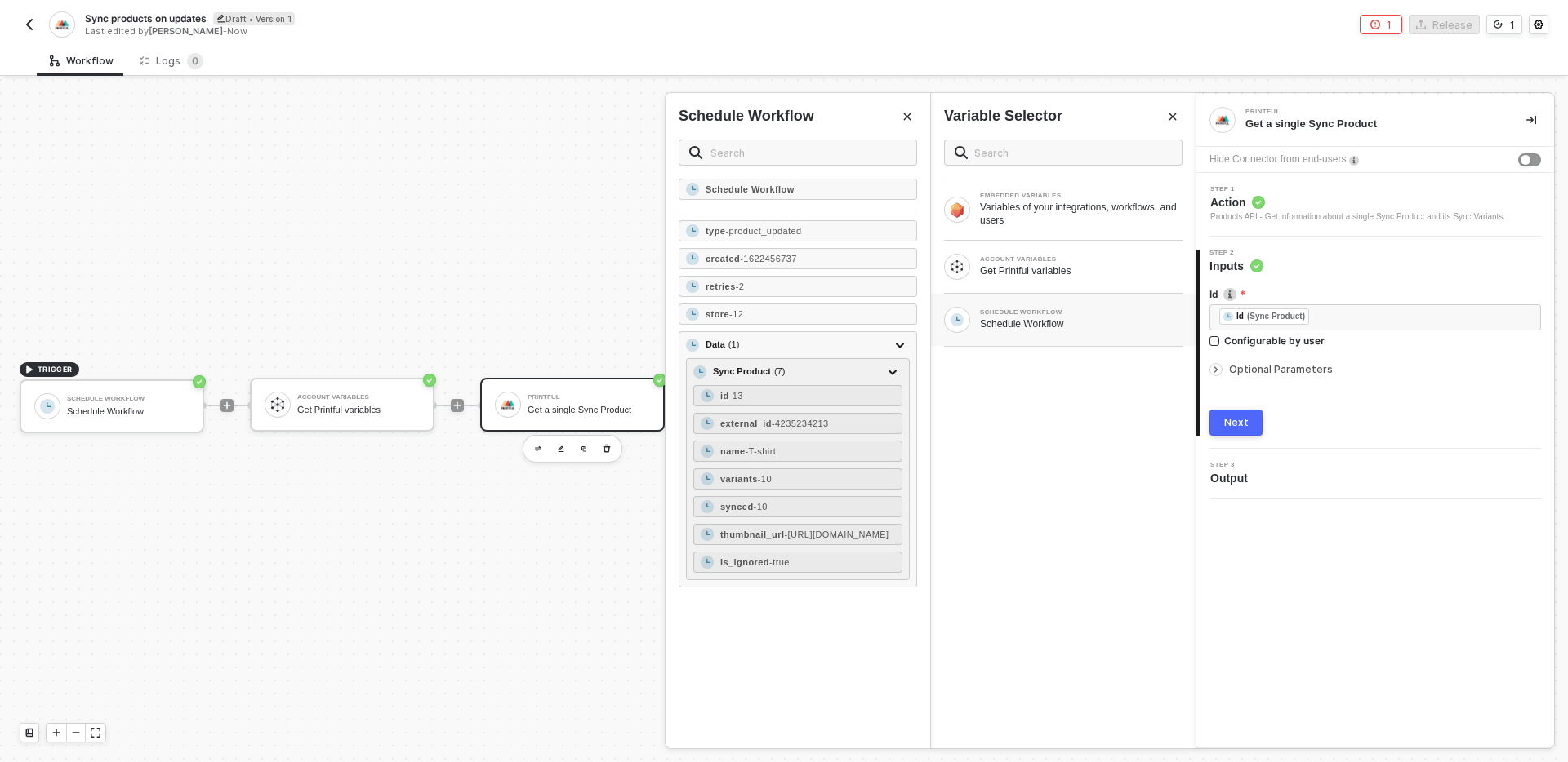
click at [1245, 425] on div "Next" at bounding box center [1236, 423] width 25 height 13
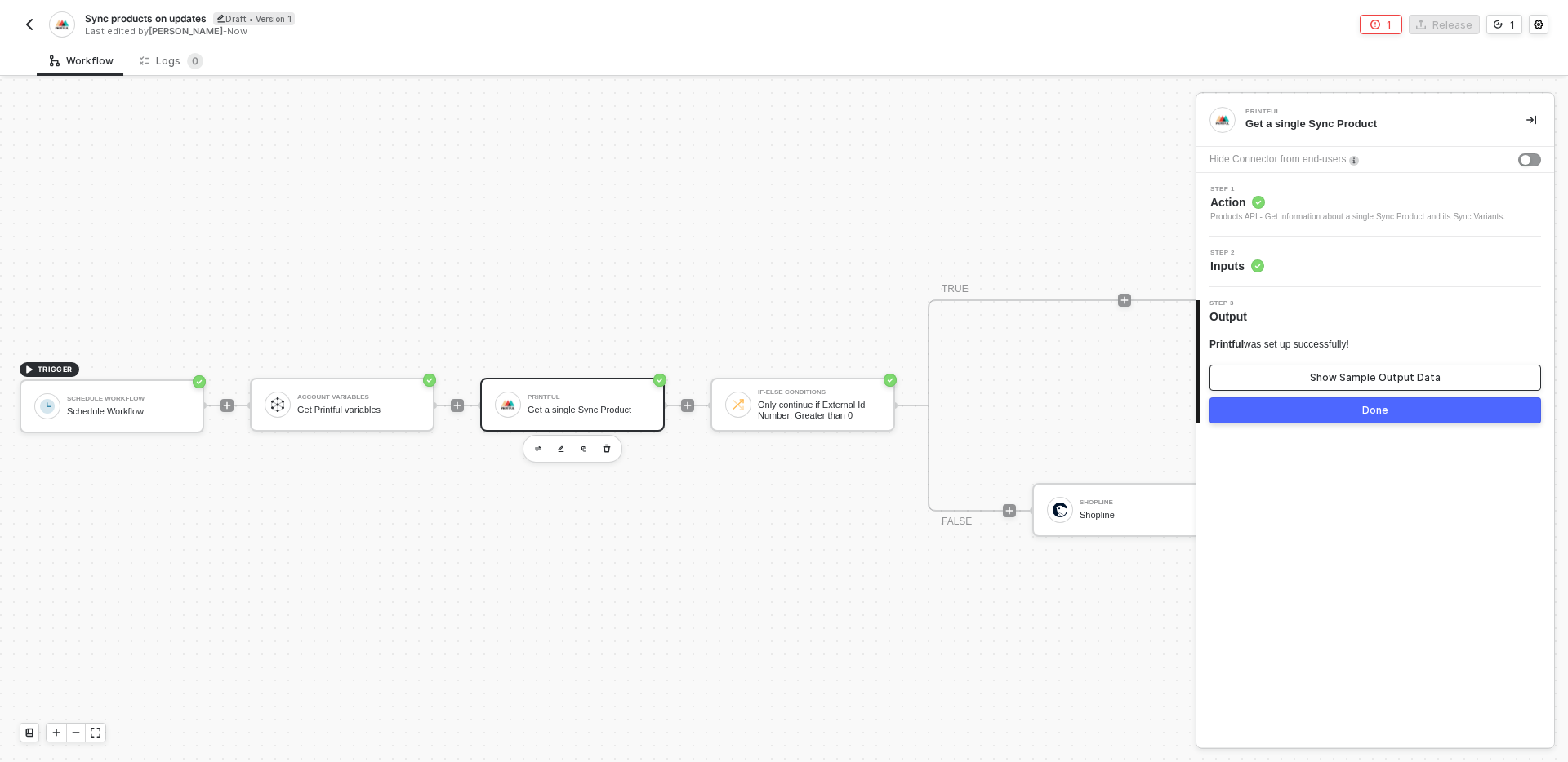
click at [1305, 381] on button "Show Sample Output Data" at bounding box center [1375, 378] width 332 height 26
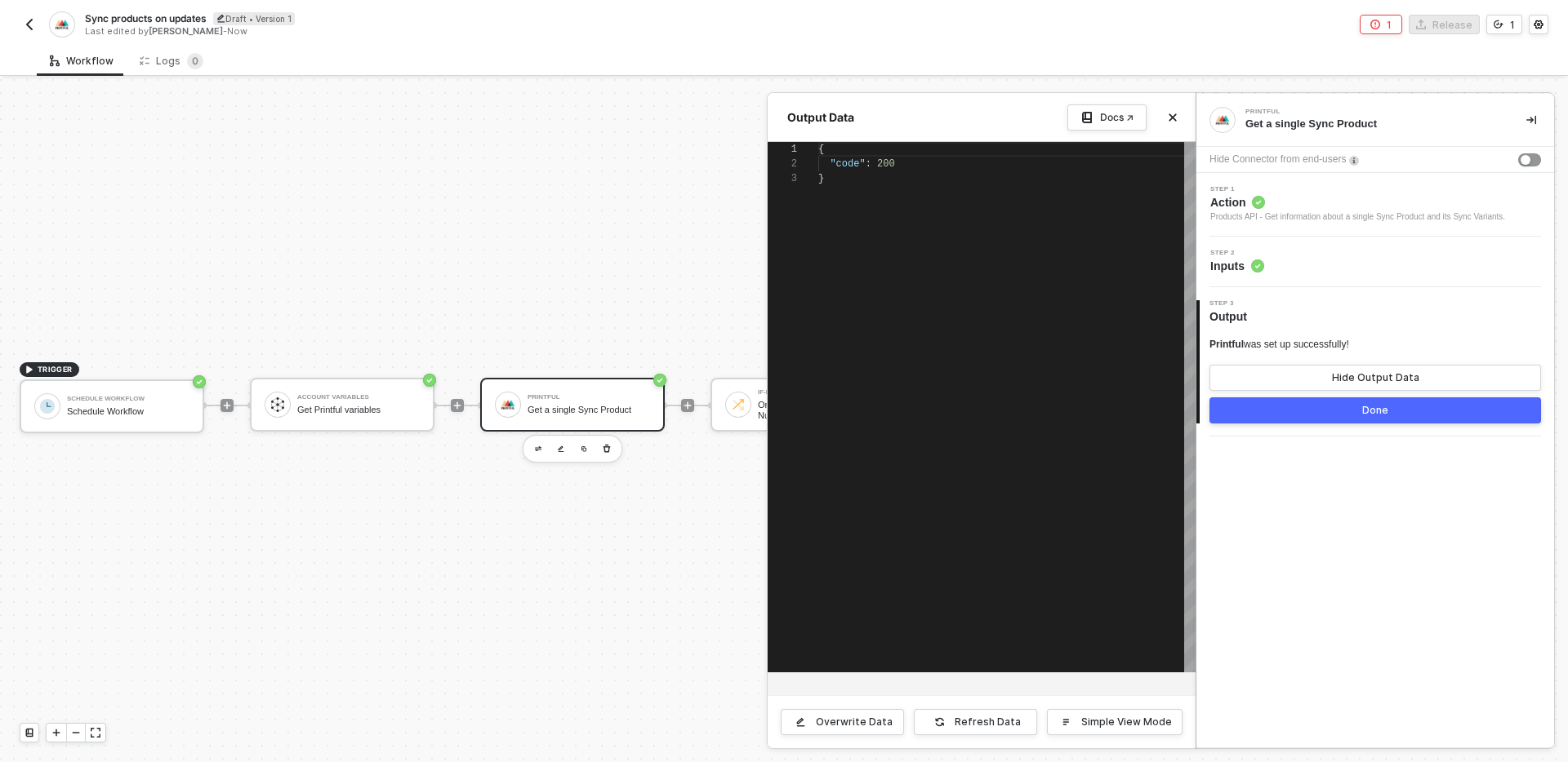
scroll to position [29, 0]
click at [867, 721] on div "Overwrite Data" at bounding box center [854, 722] width 77 height 13
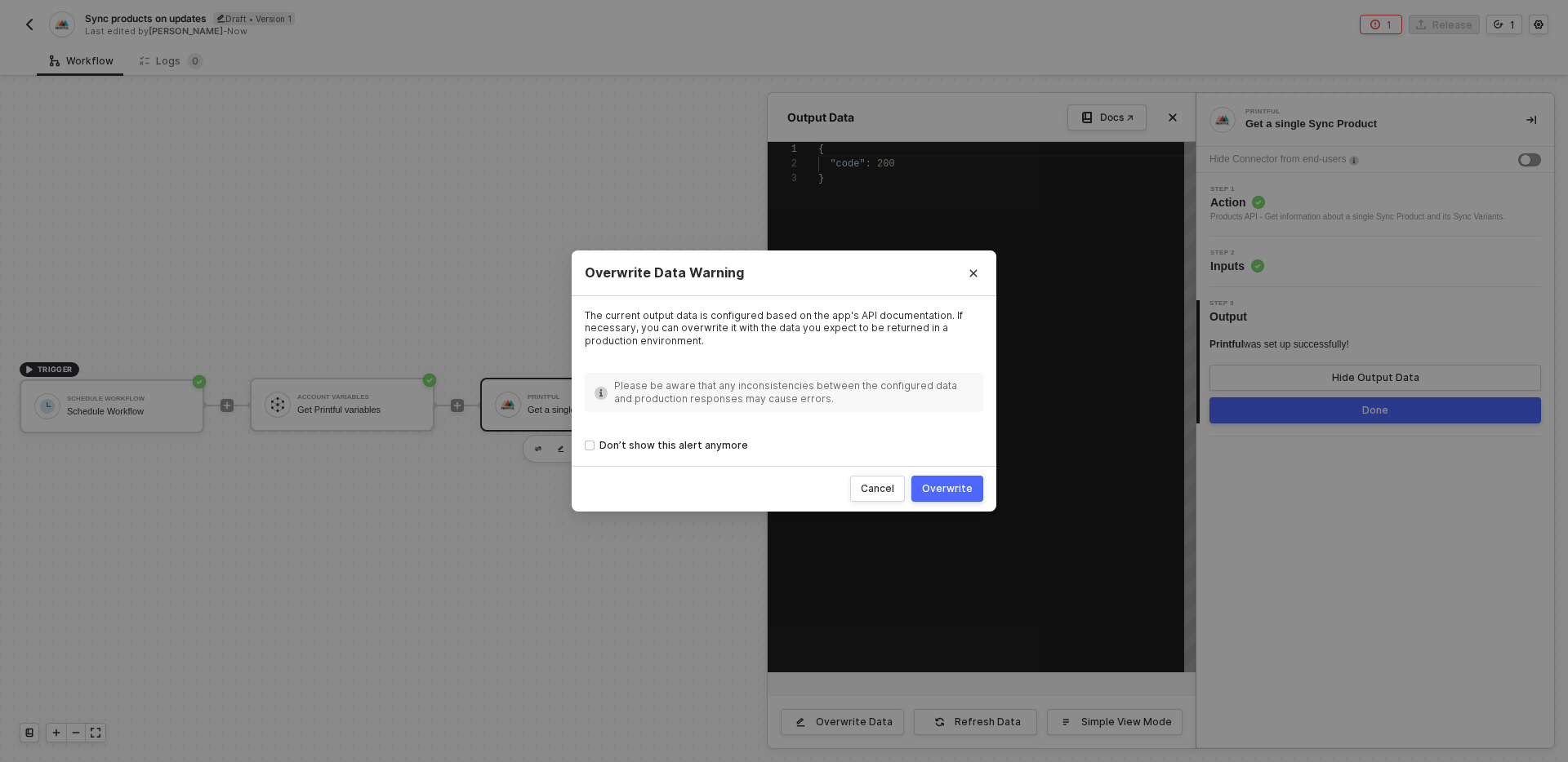
click at [932, 498] on button "Overwrite" at bounding box center [948, 488] width 72 height 26
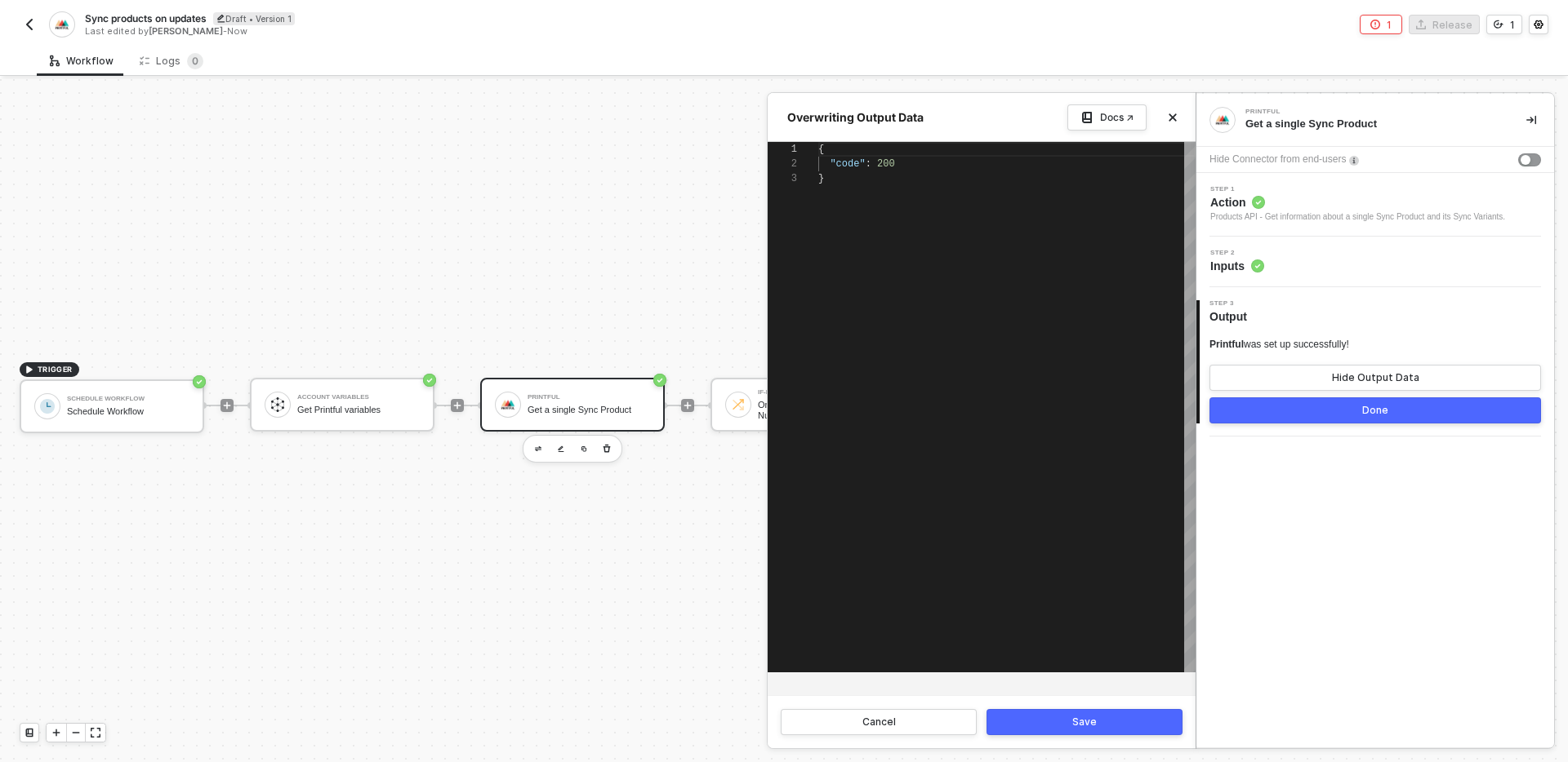
scroll to position [29, 6]
click at [904, 184] on div "}" at bounding box center [1007, 179] width 377 height 15
paste textarea "] }, "extra": [] }"
type textarea "] }, "extra": [] }"
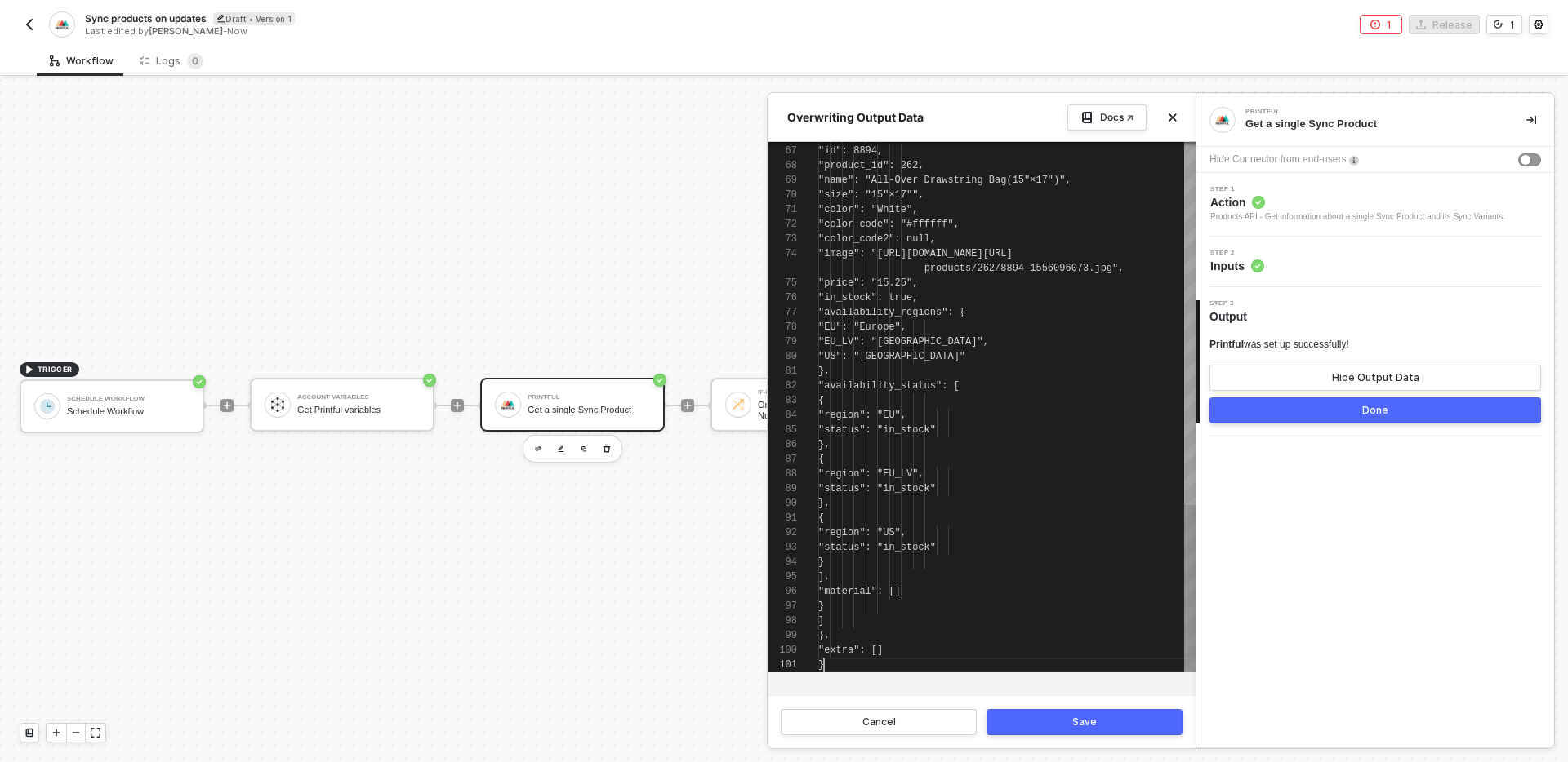
scroll to position [44, 6]
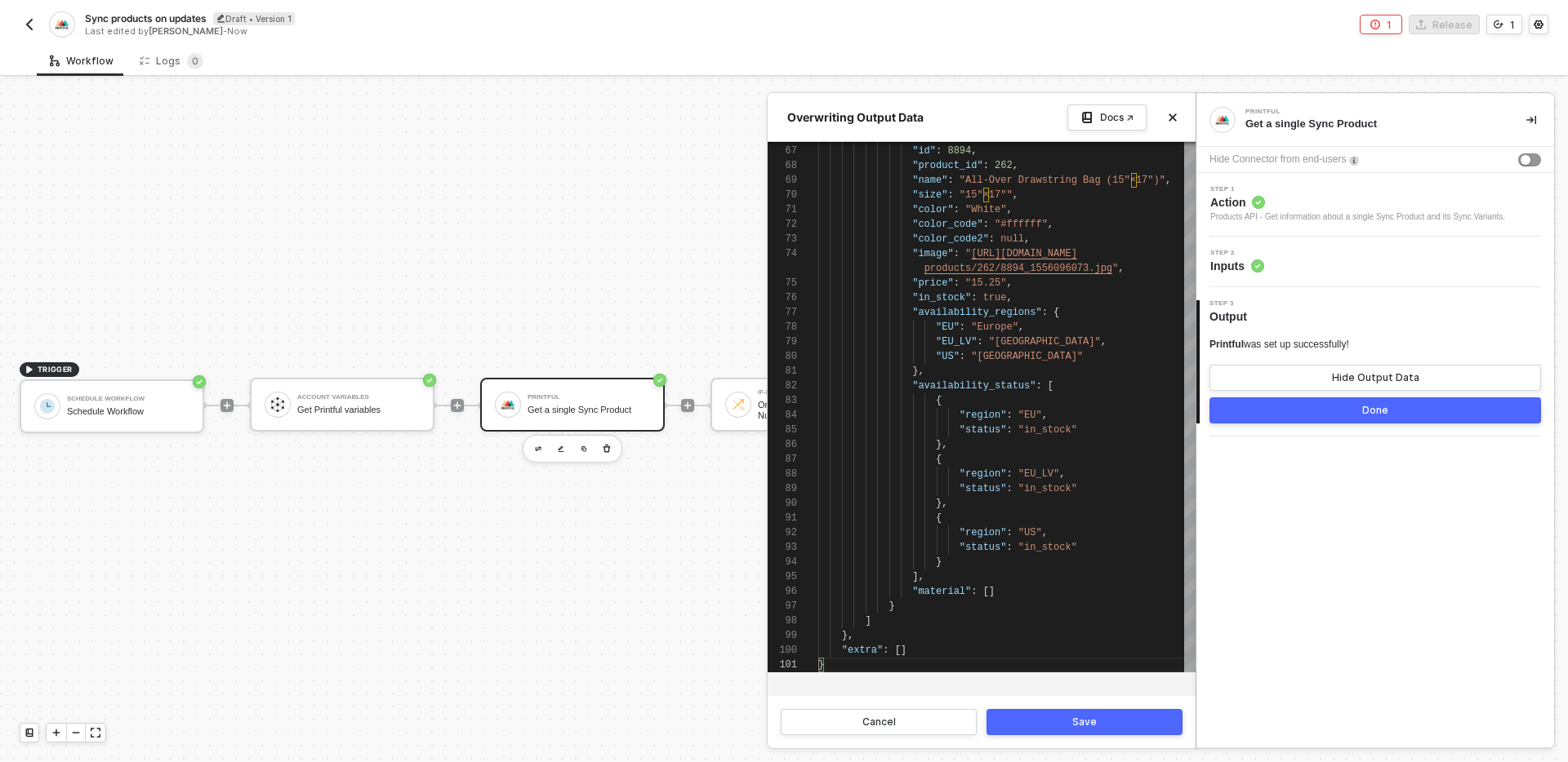
click at [1087, 725] on div "Save" at bounding box center [1084, 722] width 25 height 13
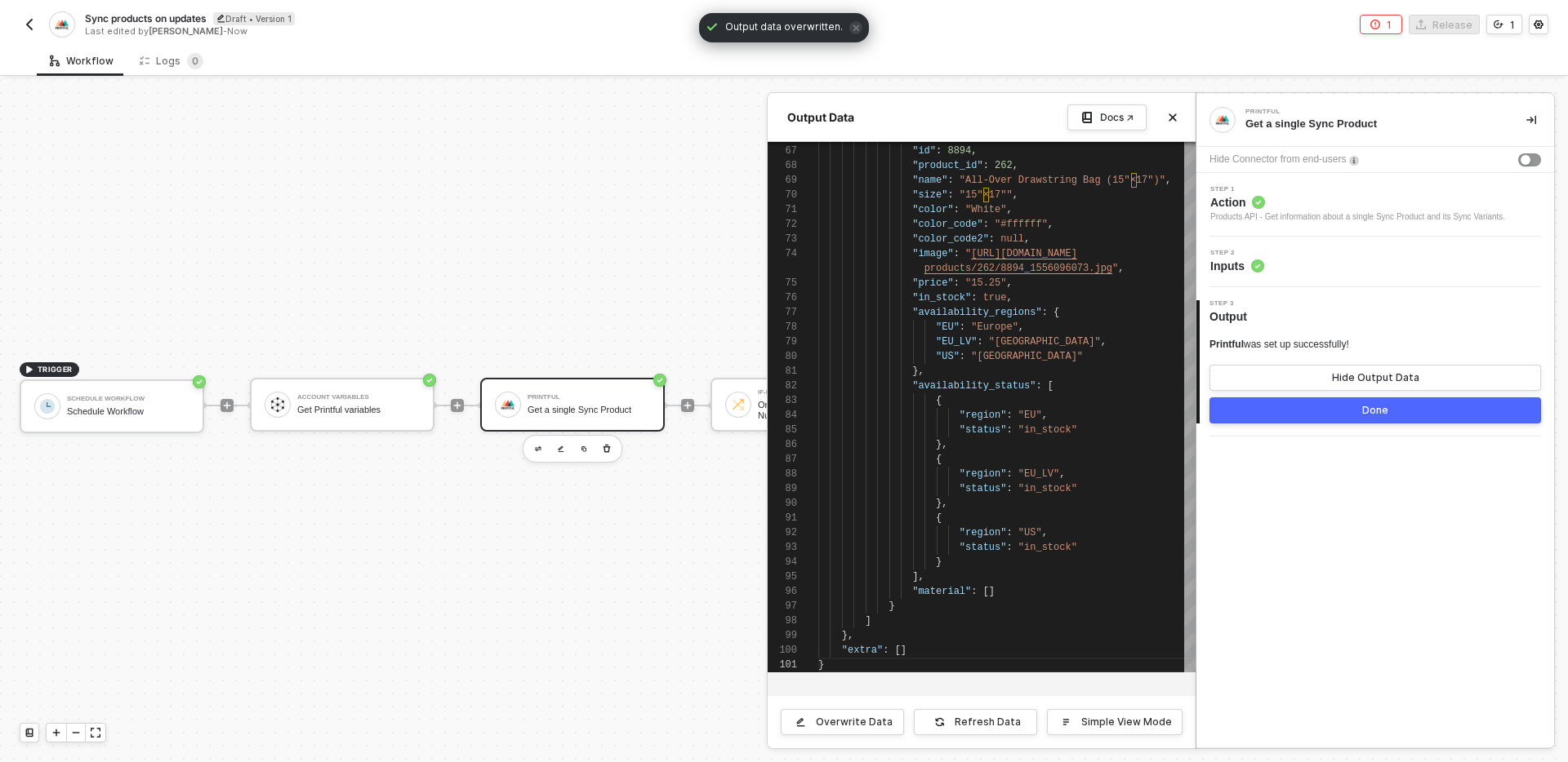
click at [1303, 418] on button "Done" at bounding box center [1375, 410] width 332 height 26
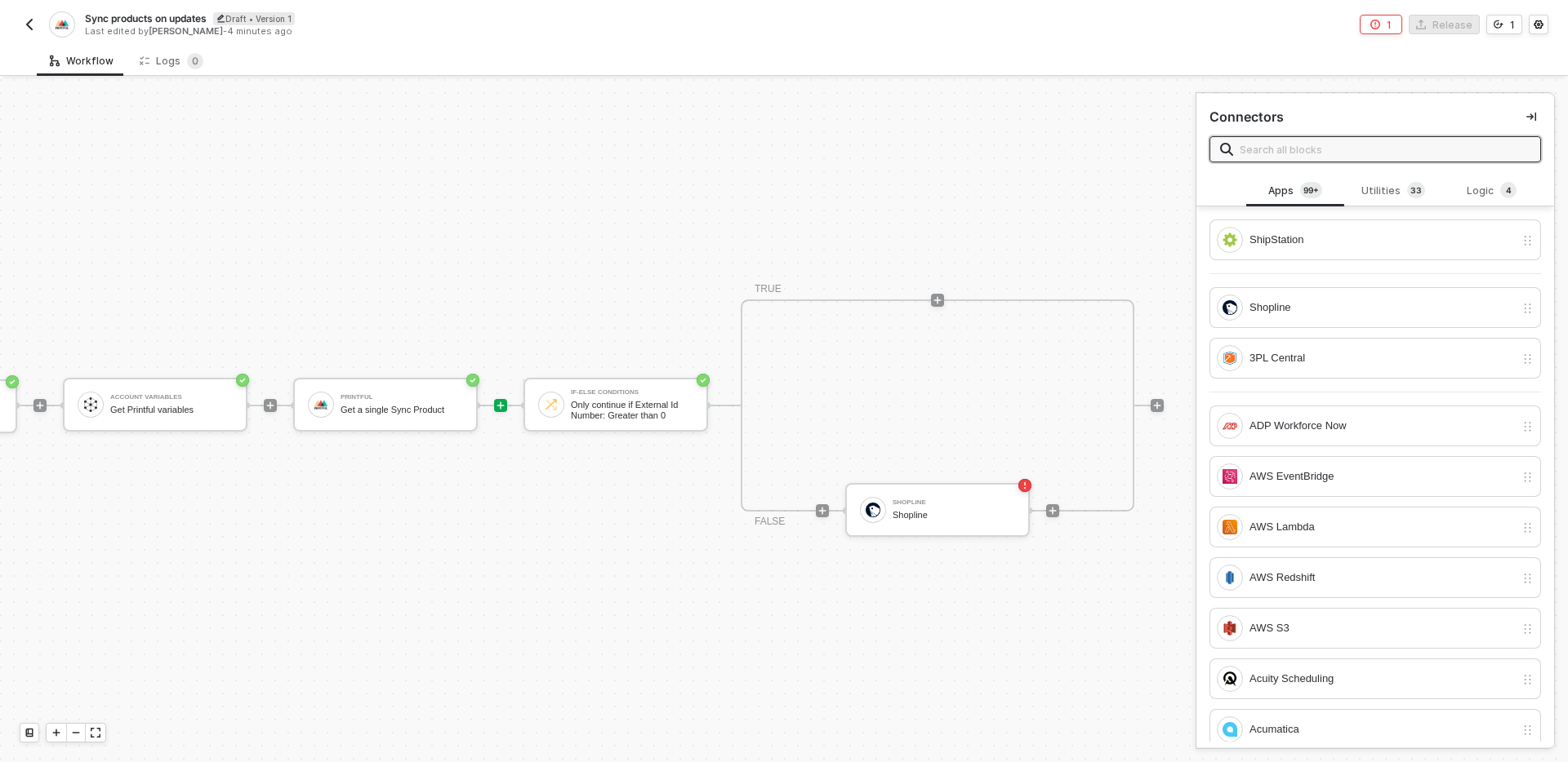
scroll to position [30, 257]
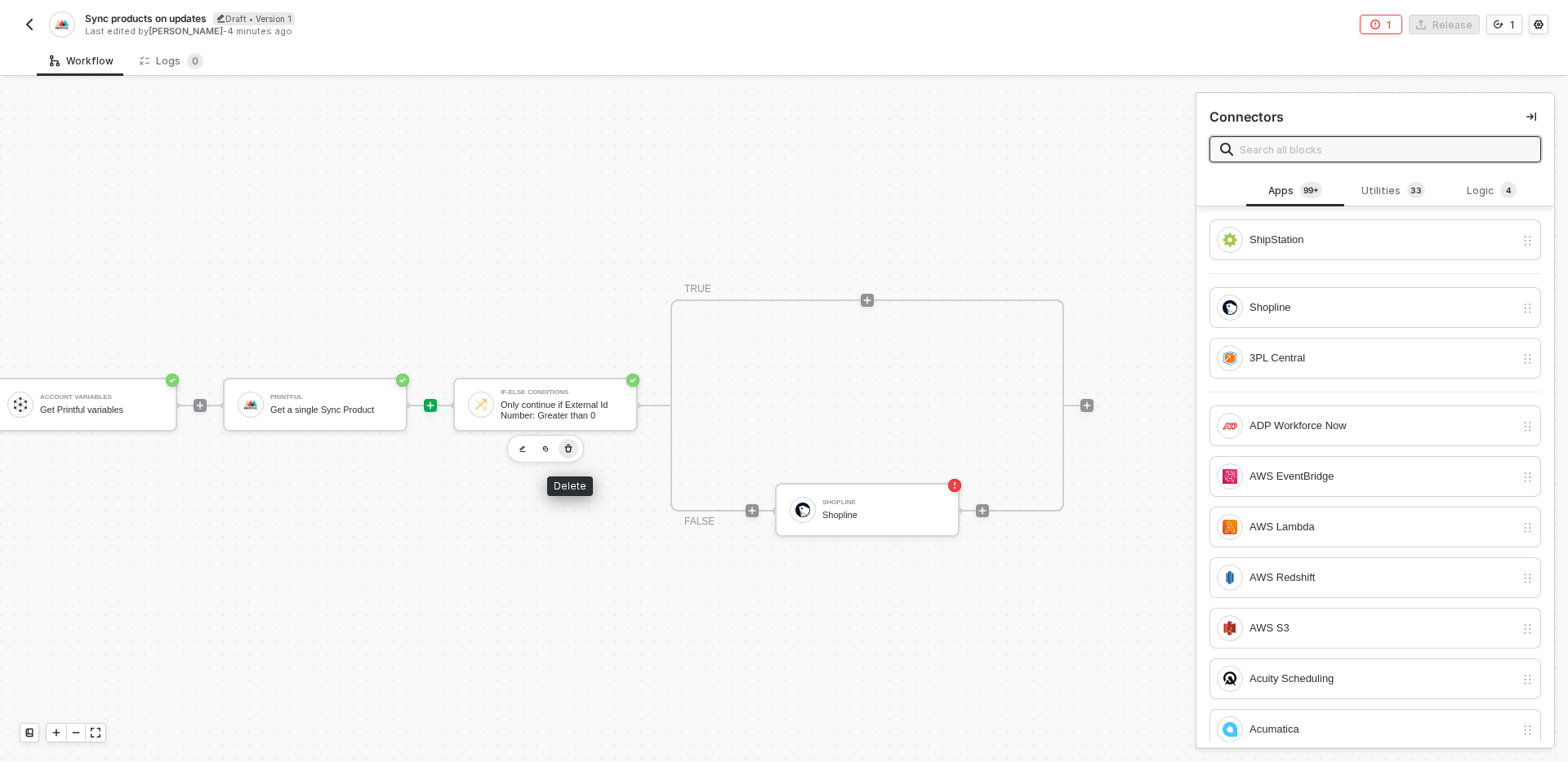
click at [571, 444] on icon "button" at bounding box center [568, 449] width 10 height 13
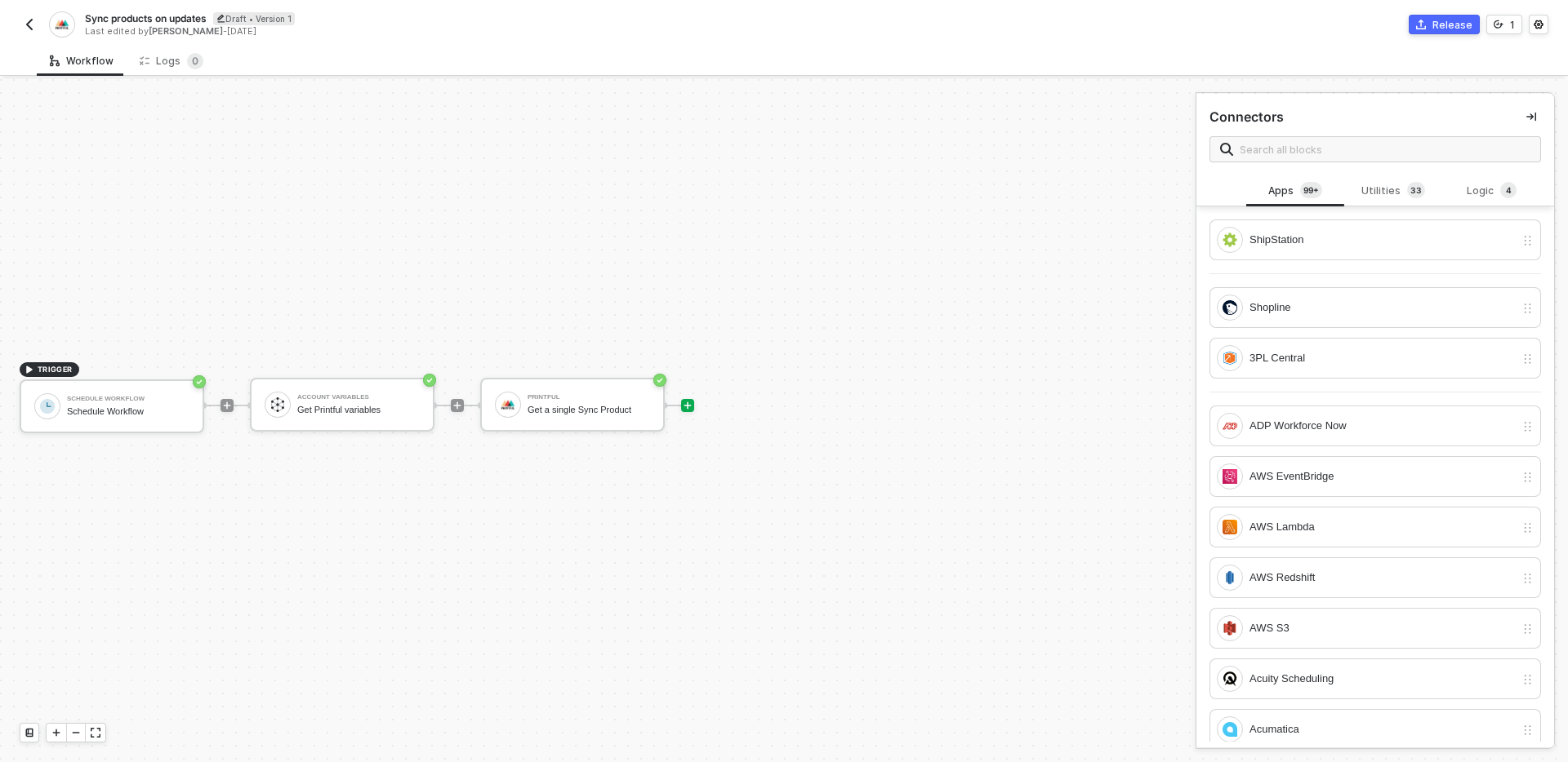
scroll to position [30, 0]
click at [765, 420] on div at bounding box center [688, 405] width 218 height 127
click at [689, 404] on icon "icon-play" at bounding box center [688, 405] width 10 height 10
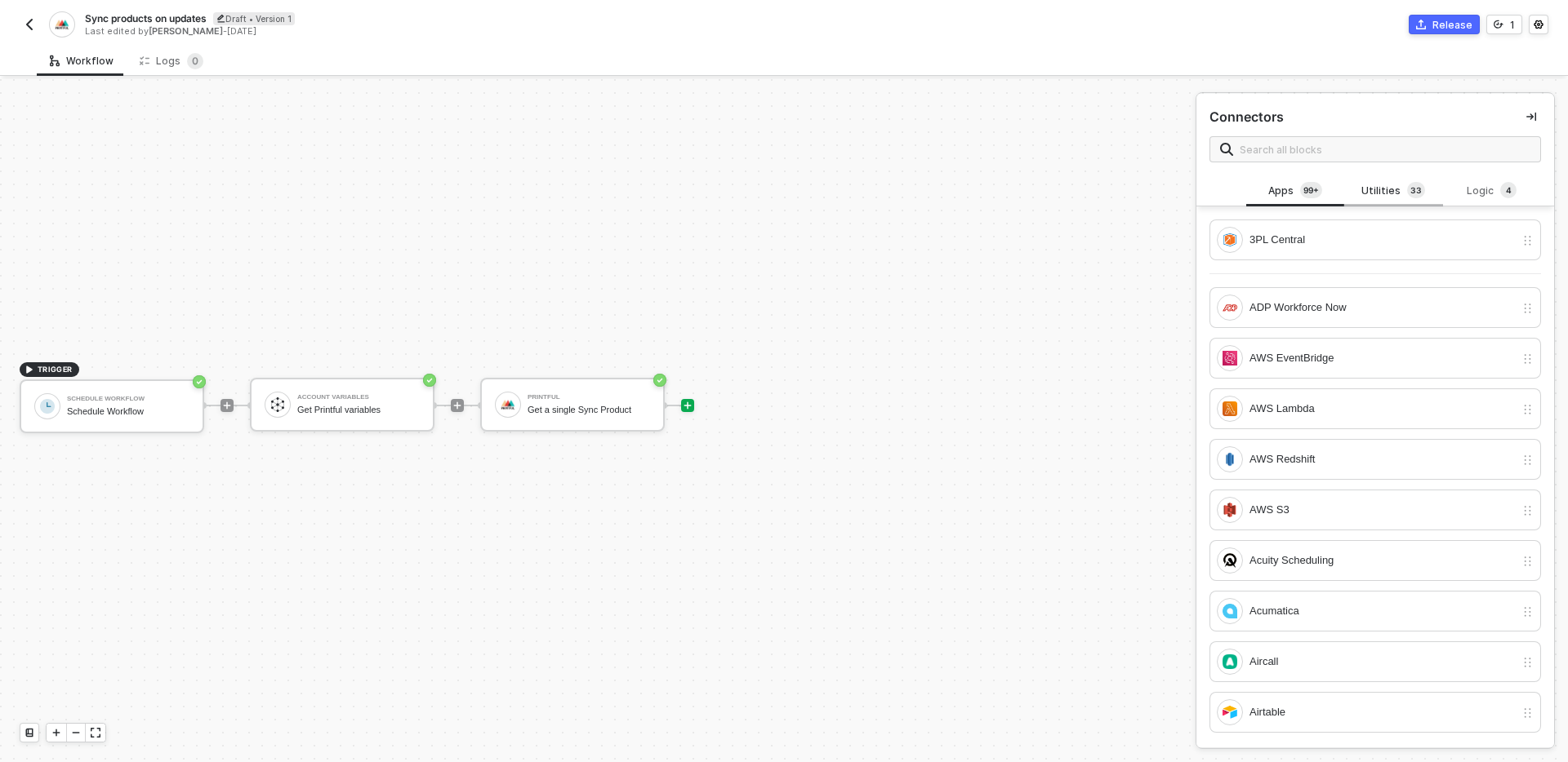
click at [1395, 190] on div "Utilities 3 3" at bounding box center [1393, 191] width 72 height 18
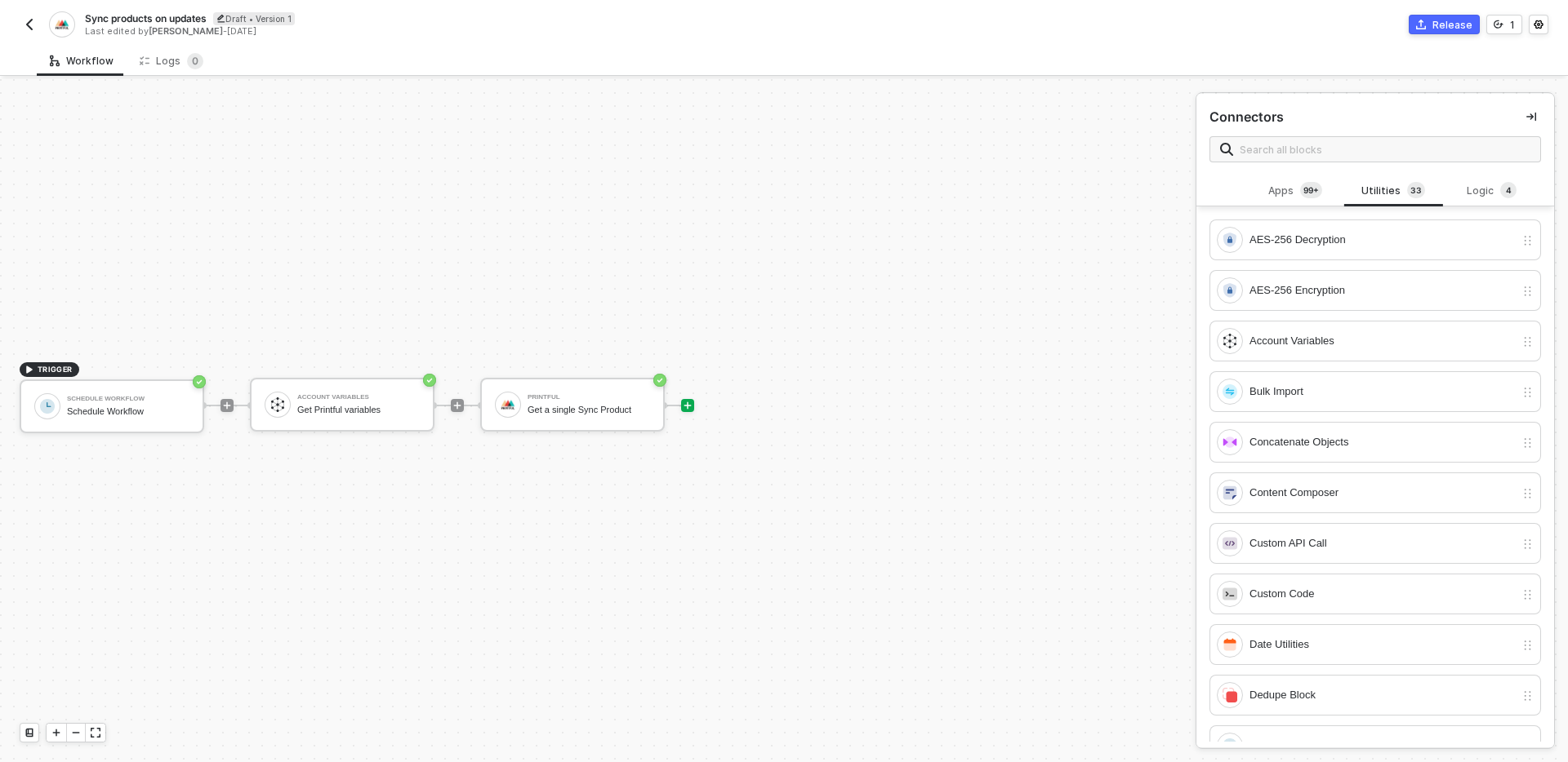
click at [1286, 207] on div "AES-256 Decryption AES-256 Encryption Account Variables Bulk Import Concatenate…" at bounding box center [1375, 474] width 358 height 535
click at [1279, 185] on div "Apps 99+" at bounding box center [1295, 191] width 72 height 18
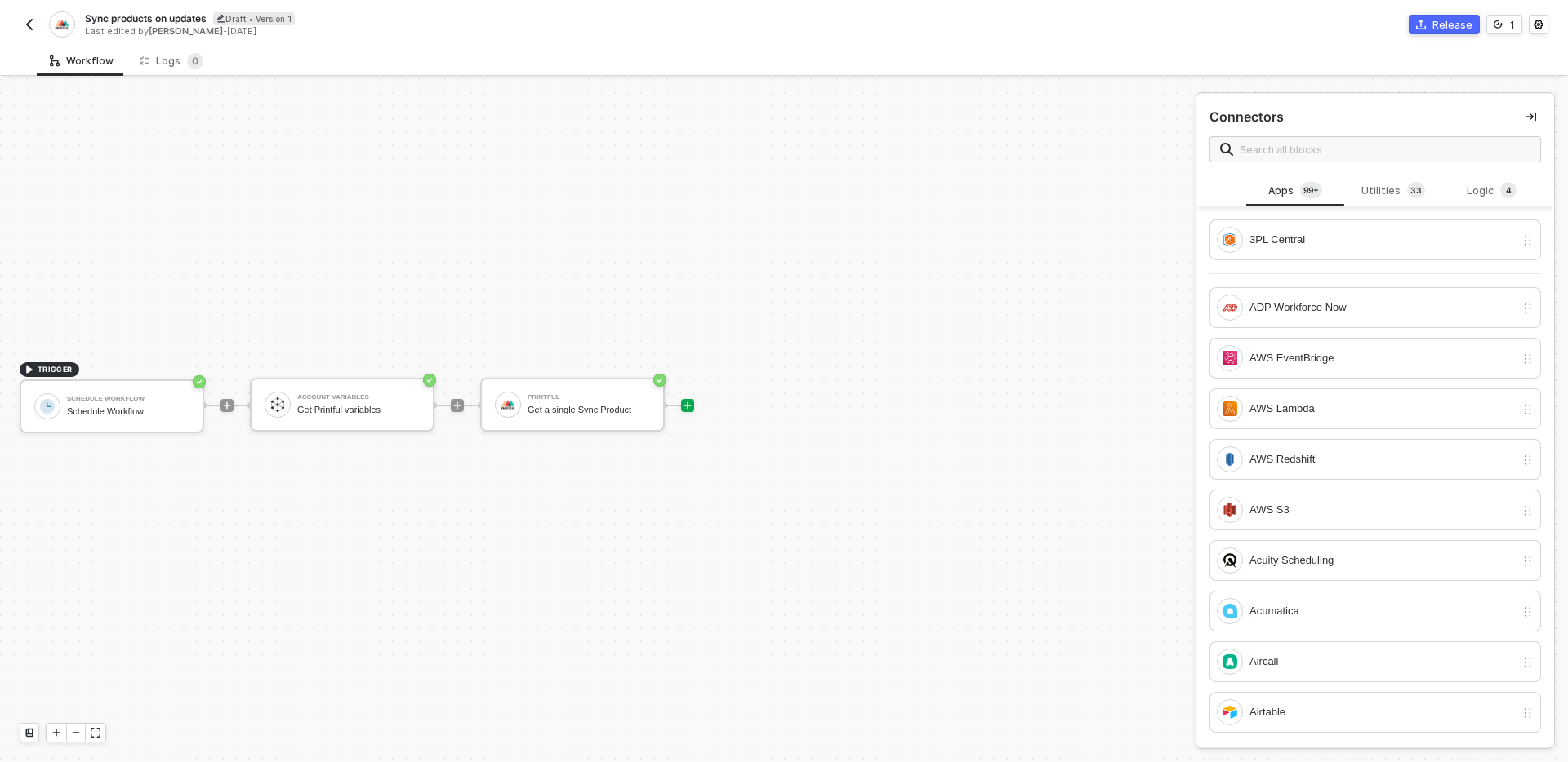
click at [1282, 161] on span at bounding box center [1375, 149] width 332 height 26
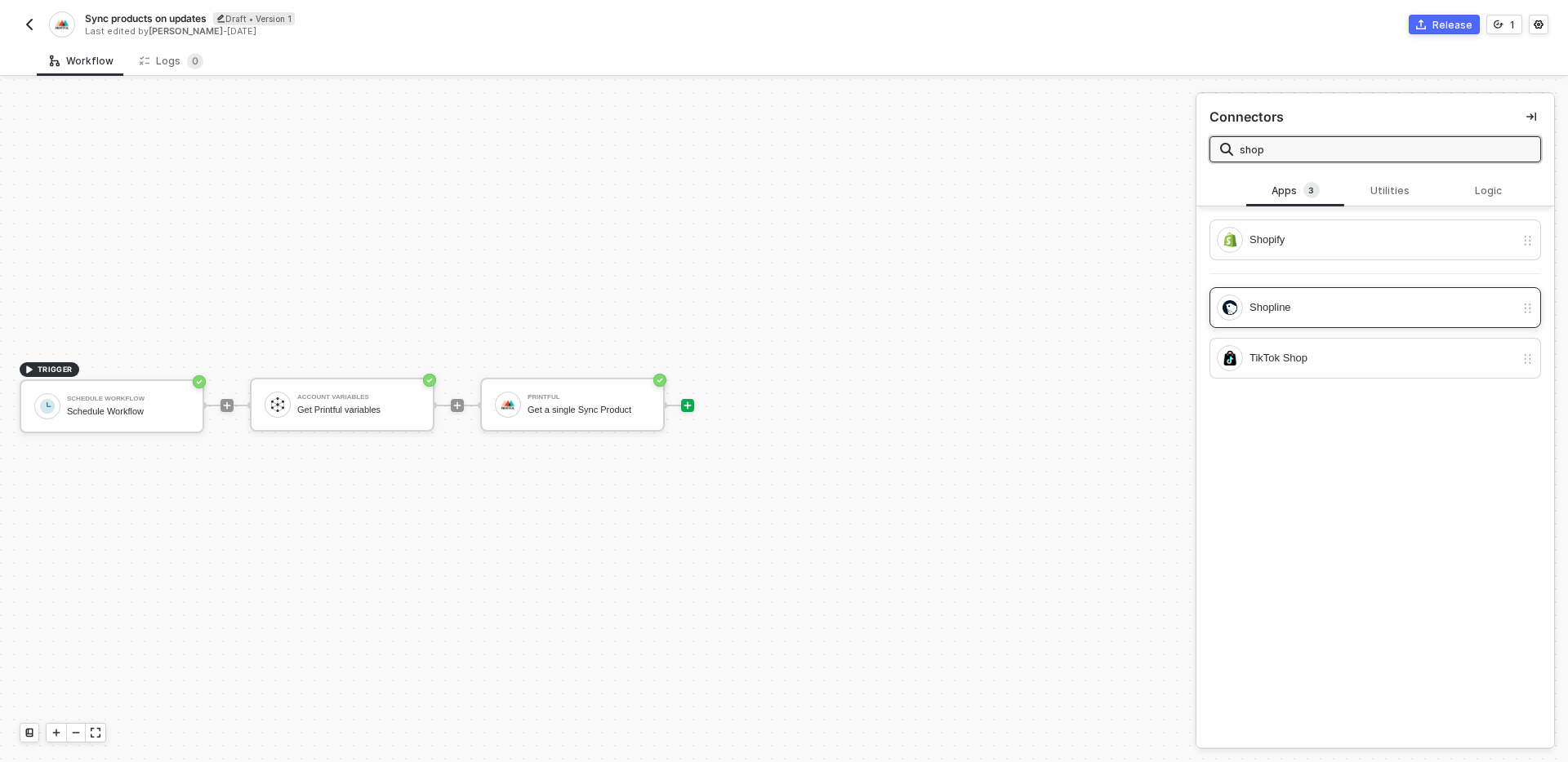
type input "shop"
click at [1281, 315] on div "Shopline" at bounding box center [1382, 307] width 265 height 18
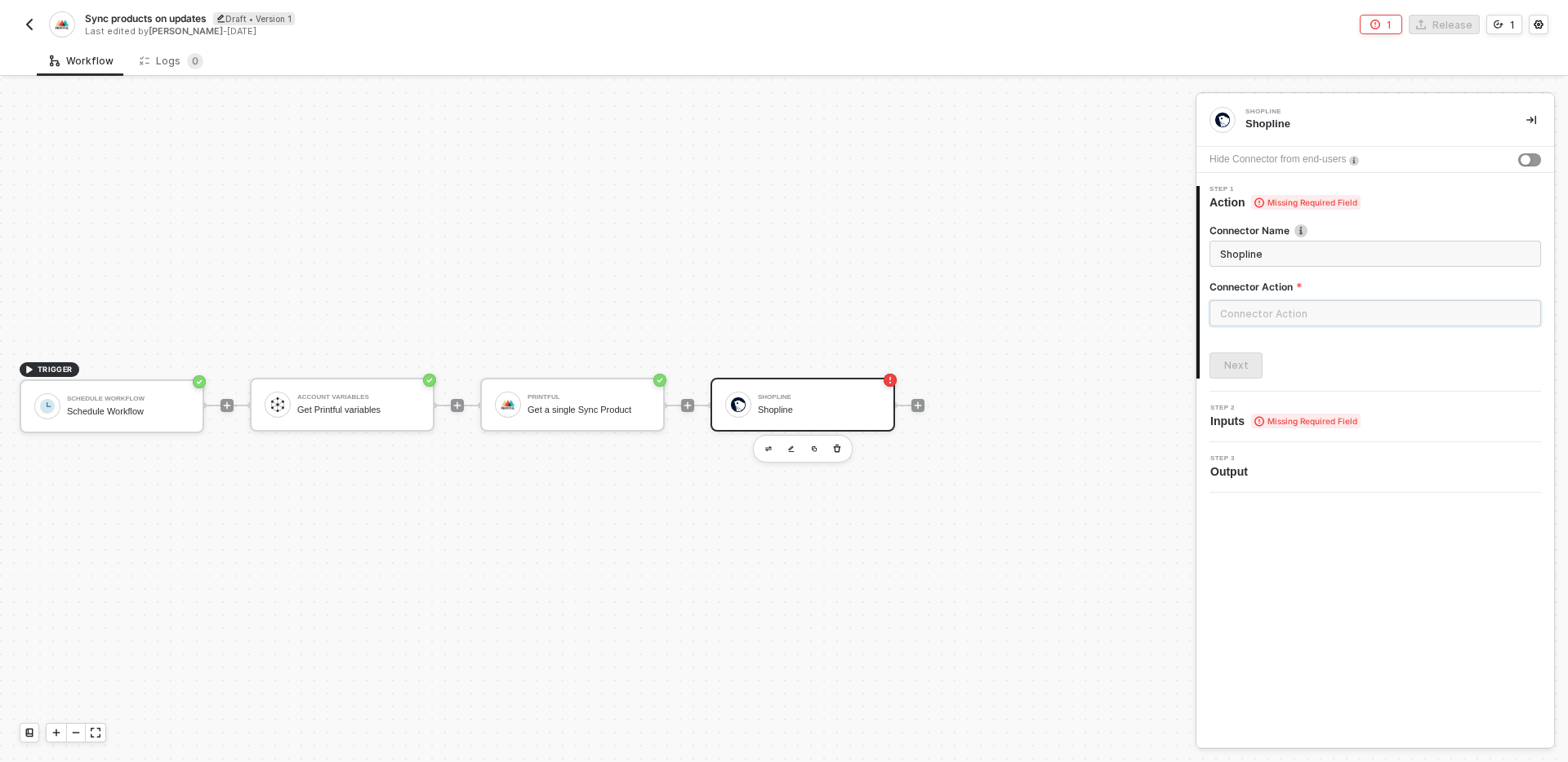
click at [1372, 319] on input "text" at bounding box center [1375, 313] width 332 height 26
click at [1027, 209] on div "Custom Actions" at bounding box center [1063, 197] width 264 height 32
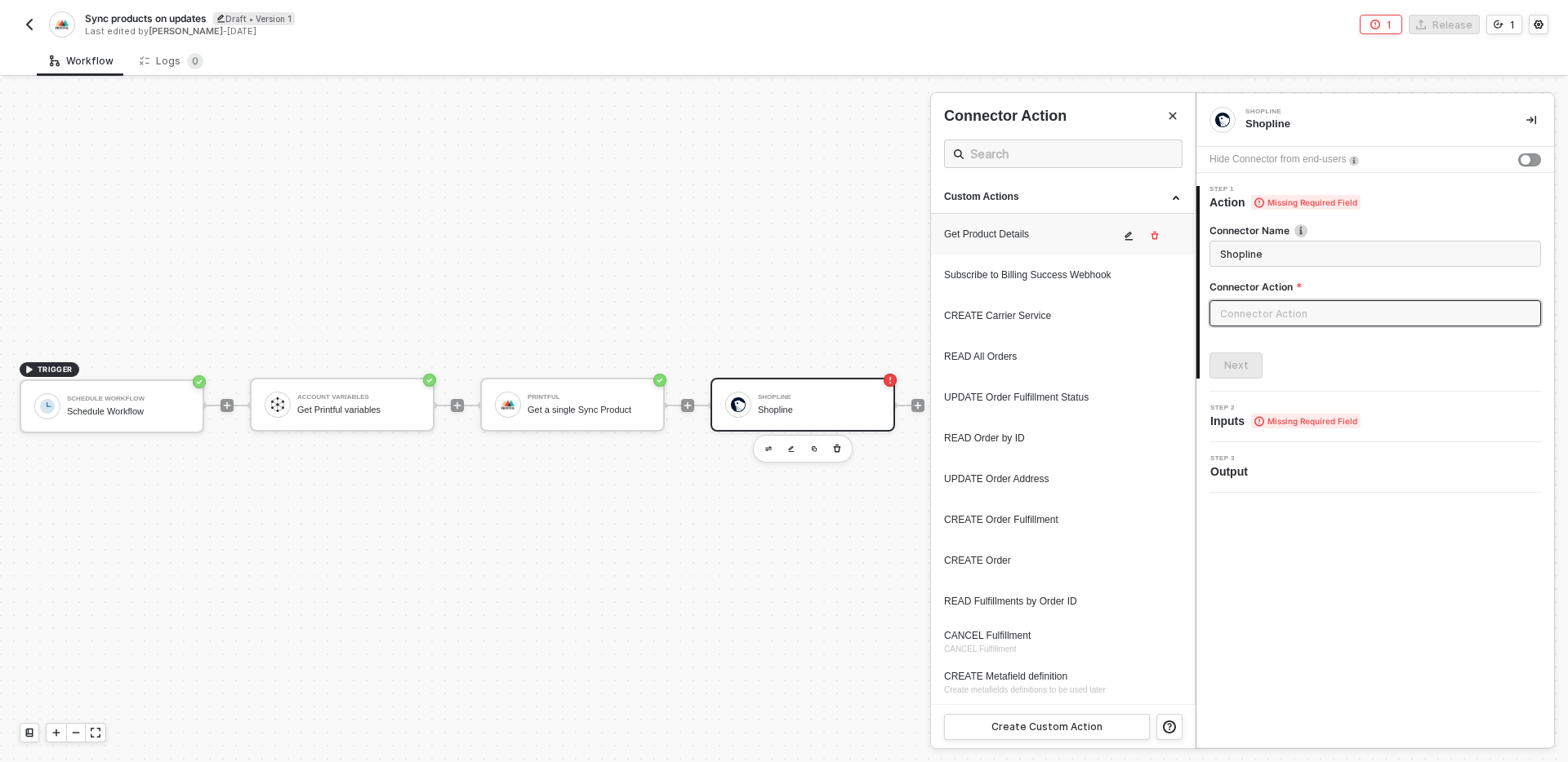
click at [1018, 240] on div "Get Product Details" at bounding box center [1032, 234] width 175 height 14
type input "Custom Action"
type input "Custom - Get Product Details"
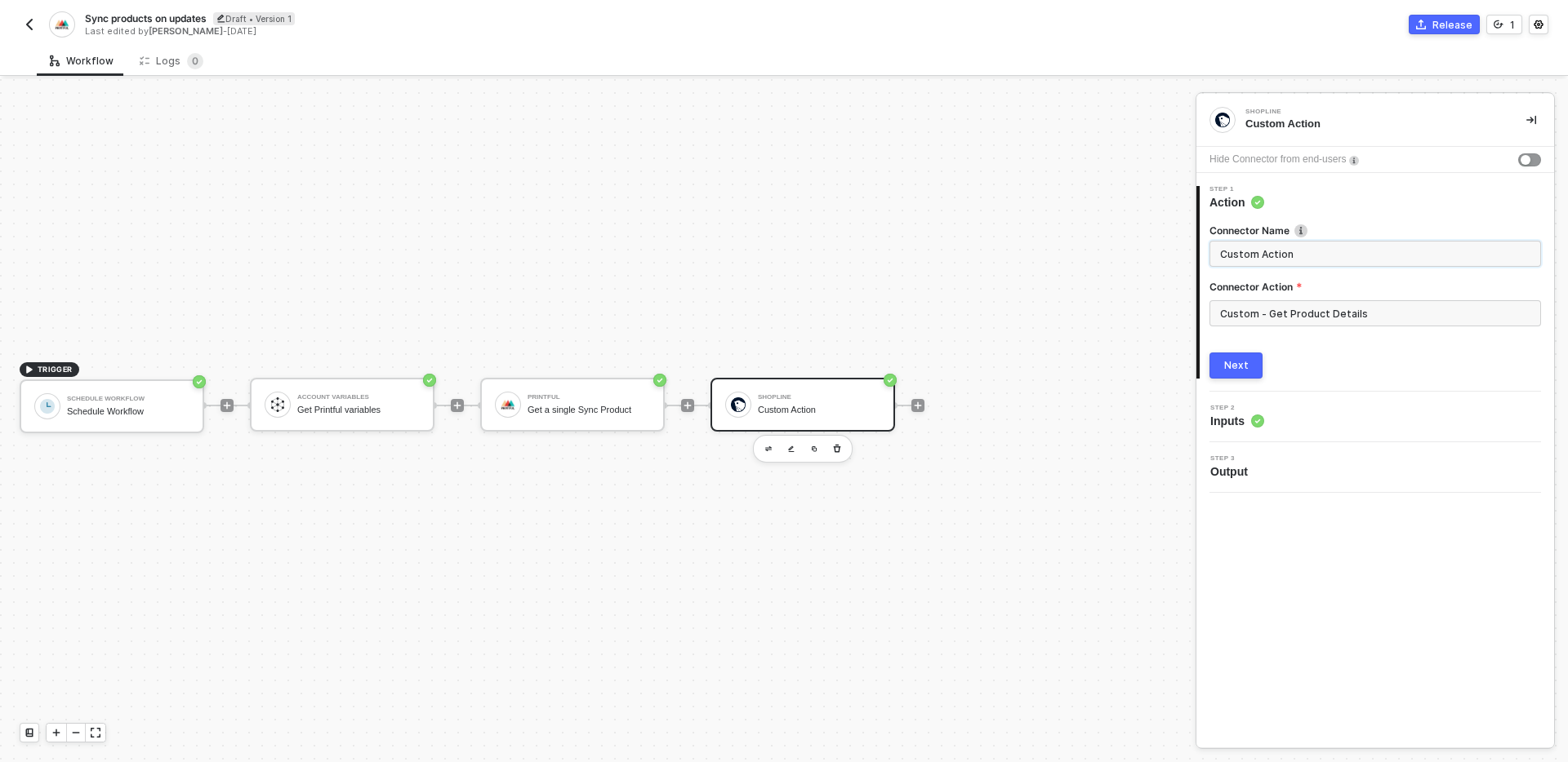
click at [1305, 255] on input "Custom Action" at bounding box center [1373, 253] width 307 height 18
type input "Get product details"
click at [1224, 368] on div "Next" at bounding box center [1236, 366] width 25 height 13
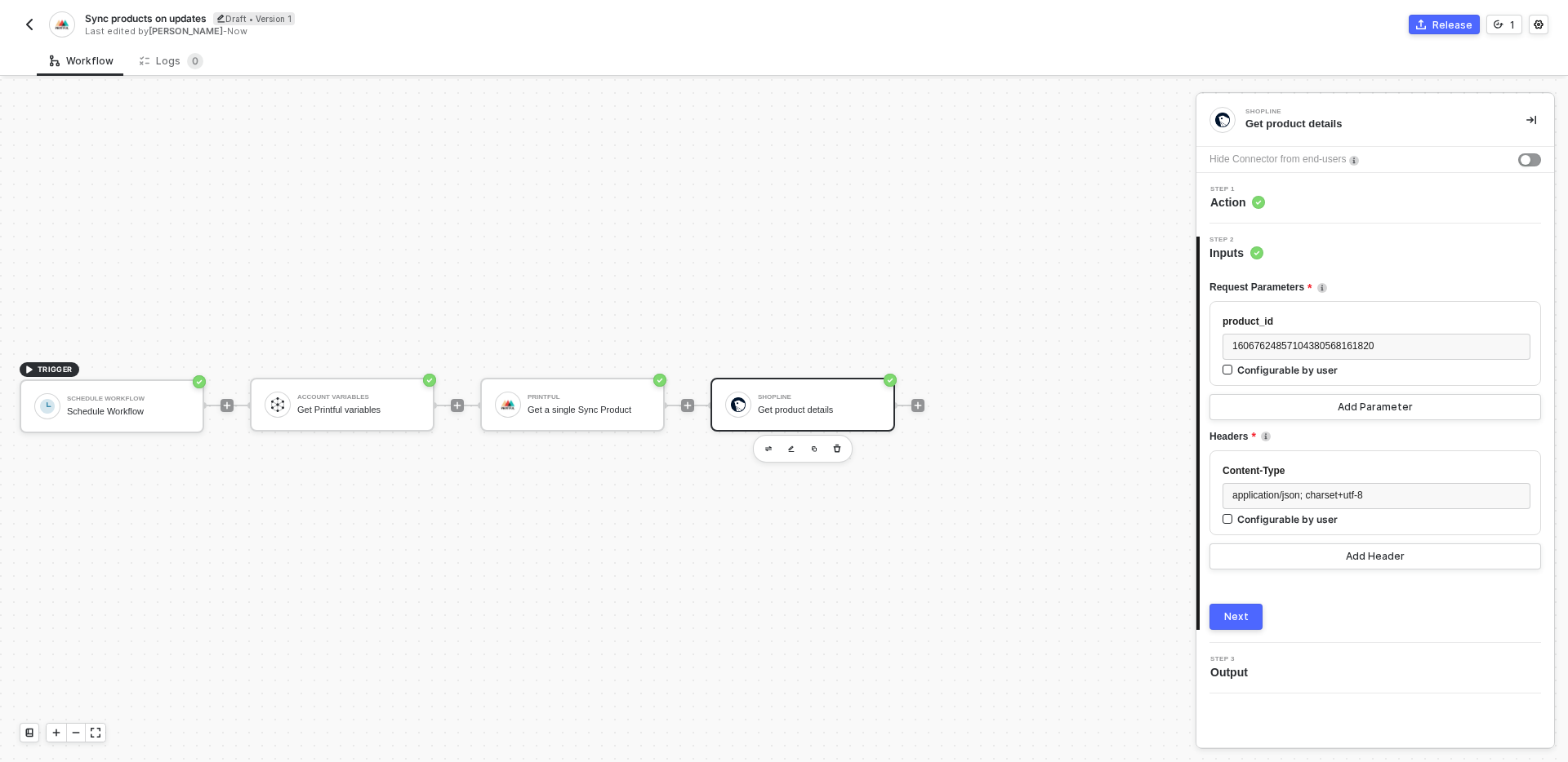
click at [1083, 238] on div "TRIGGER Schedule Workflow Schedule Workflow Account Variables Get Printful vari…" at bounding box center [594, 405] width 1187 height 713
click at [1067, 416] on div "TRIGGER Schedule Workflow Schedule Workflow Account Variables Get Printful vari…" at bounding box center [594, 405] width 1187 height 713
click at [800, 310] on div "TRIGGER Schedule Workflow Schedule Workflow Account Variables Get Printful vari…" at bounding box center [594, 405] width 1187 height 713
click at [920, 401] on icon "icon-play" at bounding box center [917, 405] width 10 height 10
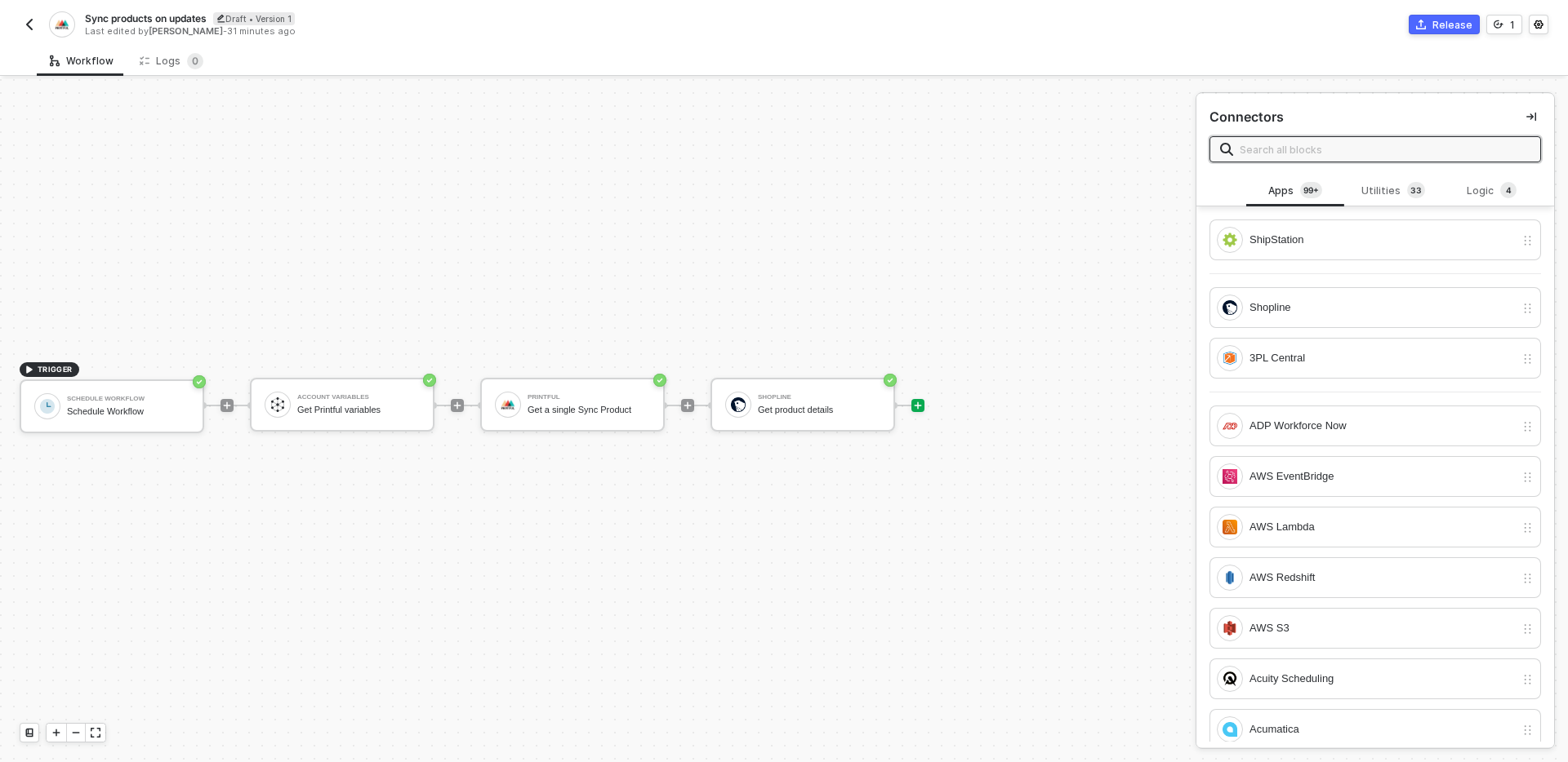
click at [1307, 146] on input "text" at bounding box center [1385, 148] width 290 height 18
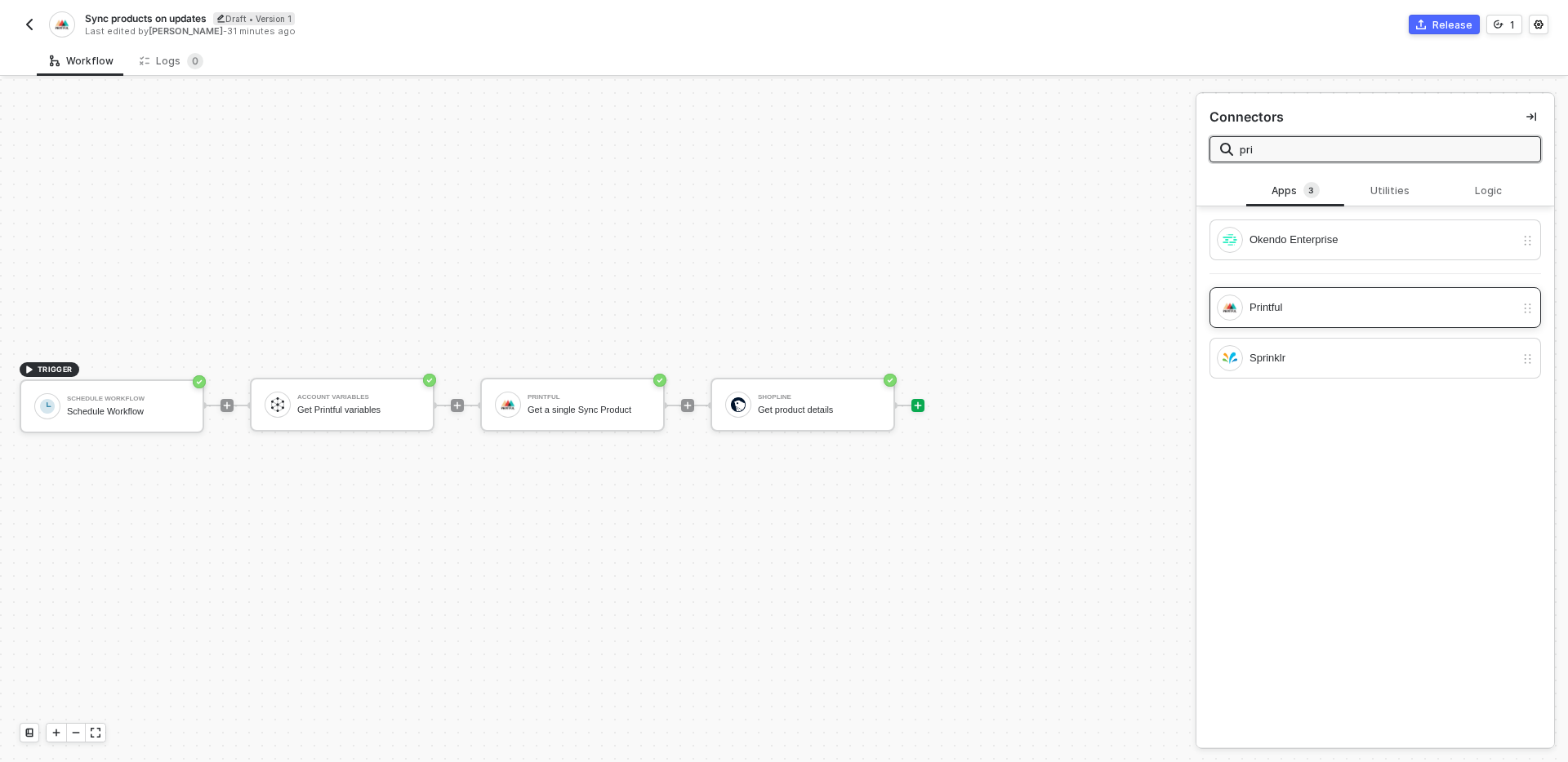
type input "pri"
click at [1394, 297] on div "Printful" at bounding box center [1365, 308] width 298 height 26
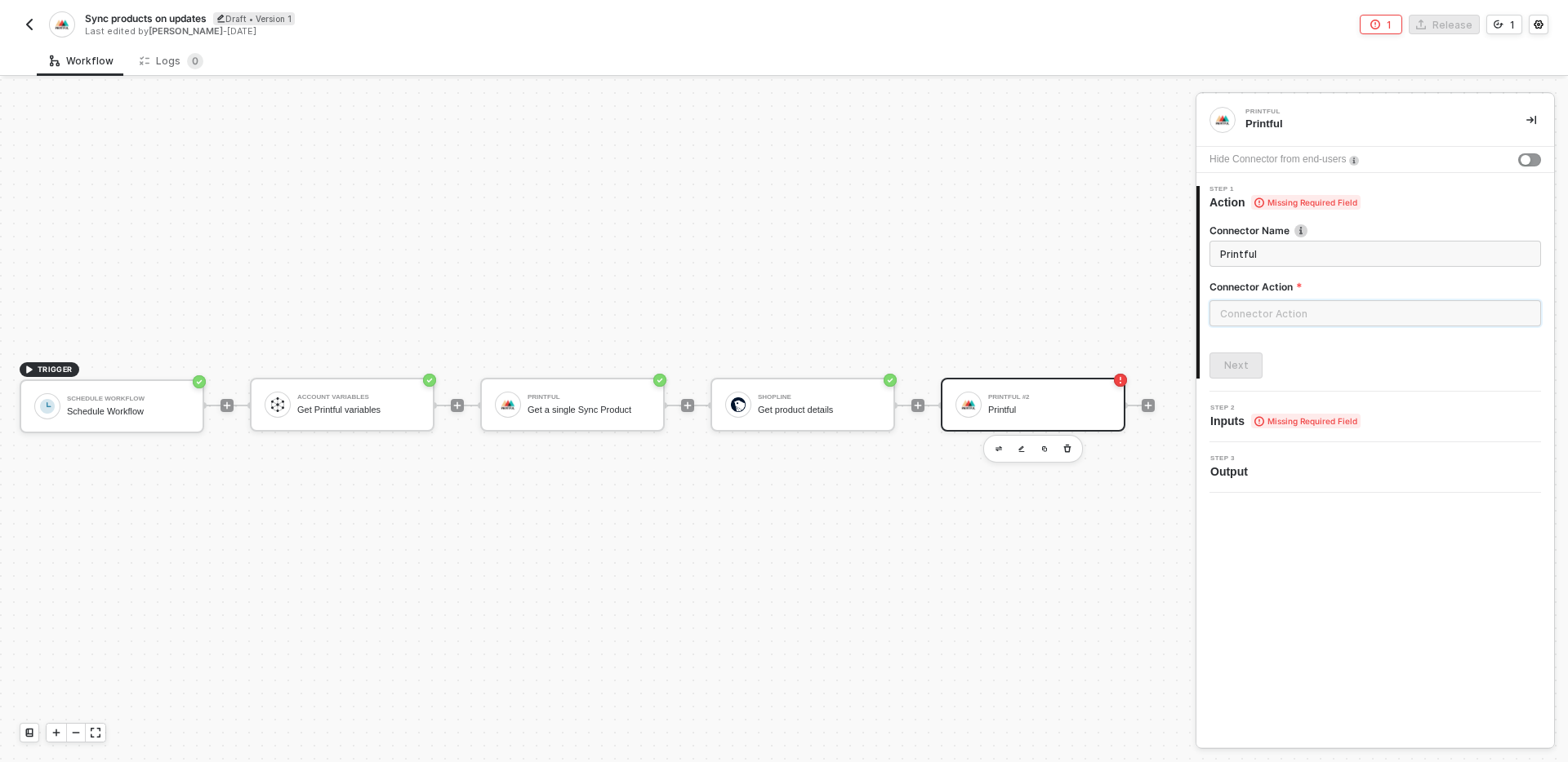
click at [1339, 306] on input "text" at bounding box center [1375, 313] width 332 height 26
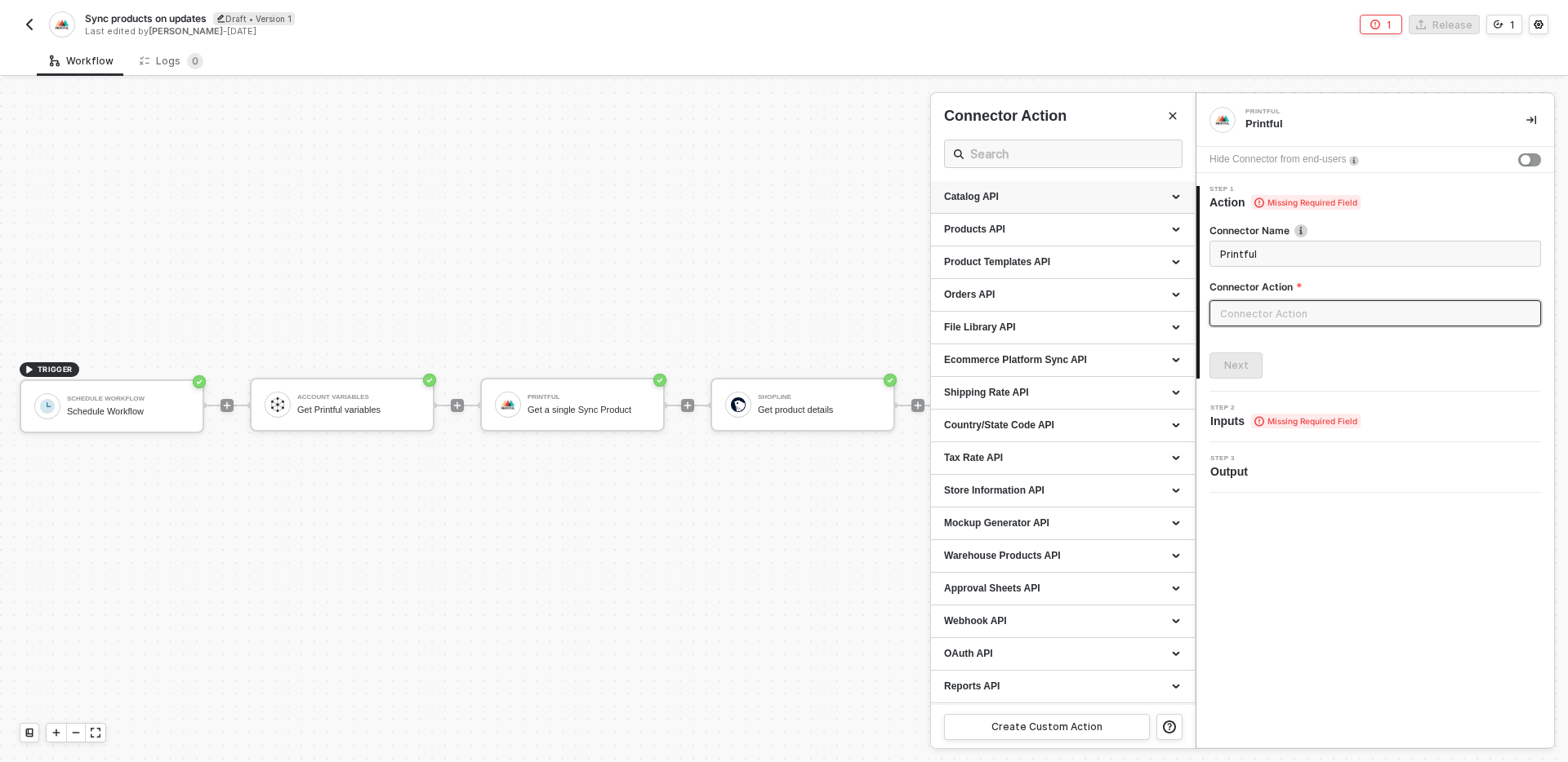
click at [1043, 196] on div "Catalog API" at bounding box center [1063, 196] width 238 height 14
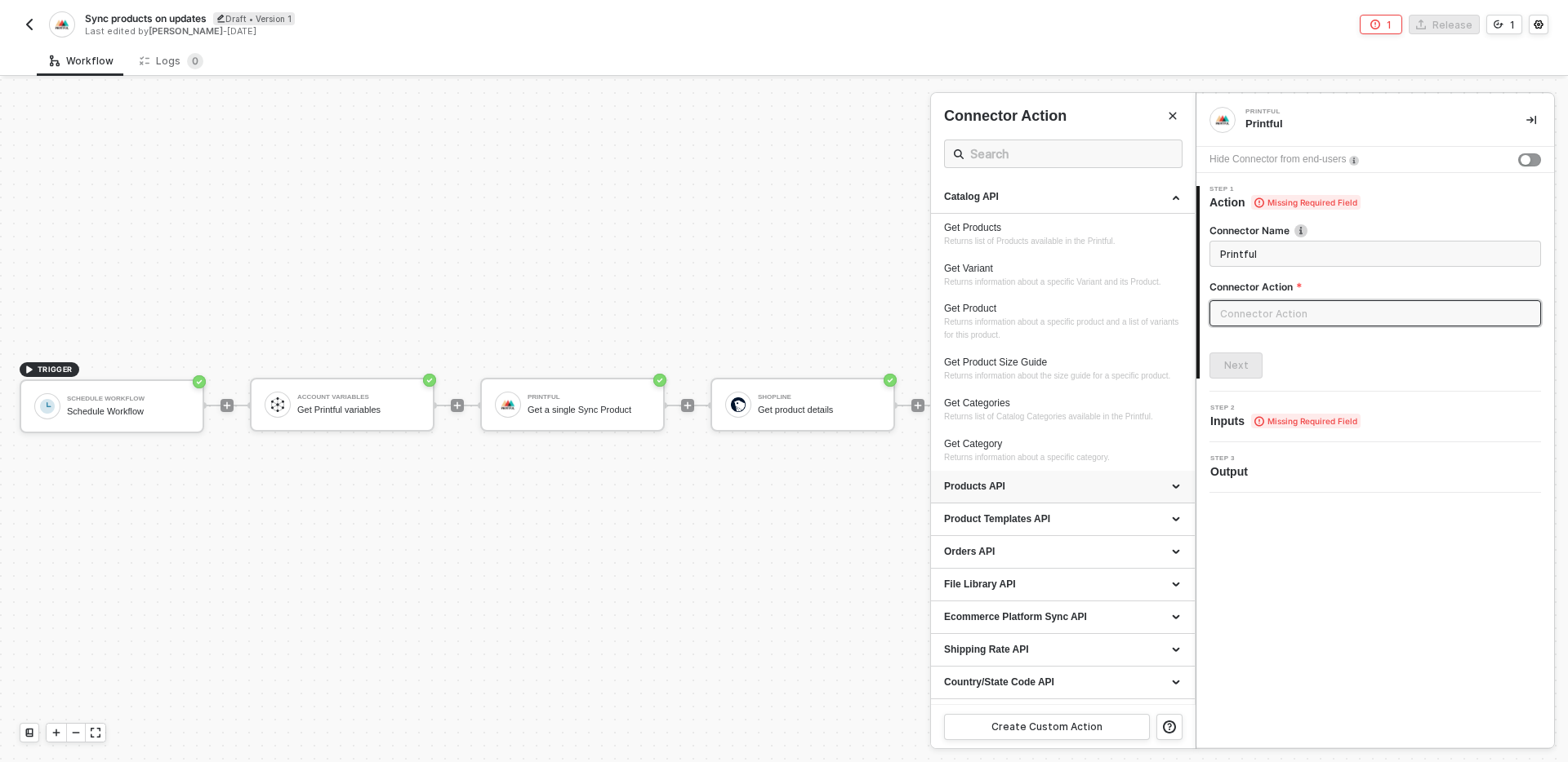
click at [1048, 494] on div "Products API" at bounding box center [1063, 487] width 238 height 14
click at [1048, 334] on span "Returns information about a specific product and a list of variants for this pr…" at bounding box center [1062, 329] width 237 height 22
type input "Returns information about a specific product and a list of variants for this pr…"
type input "Catalog API - Get Product"
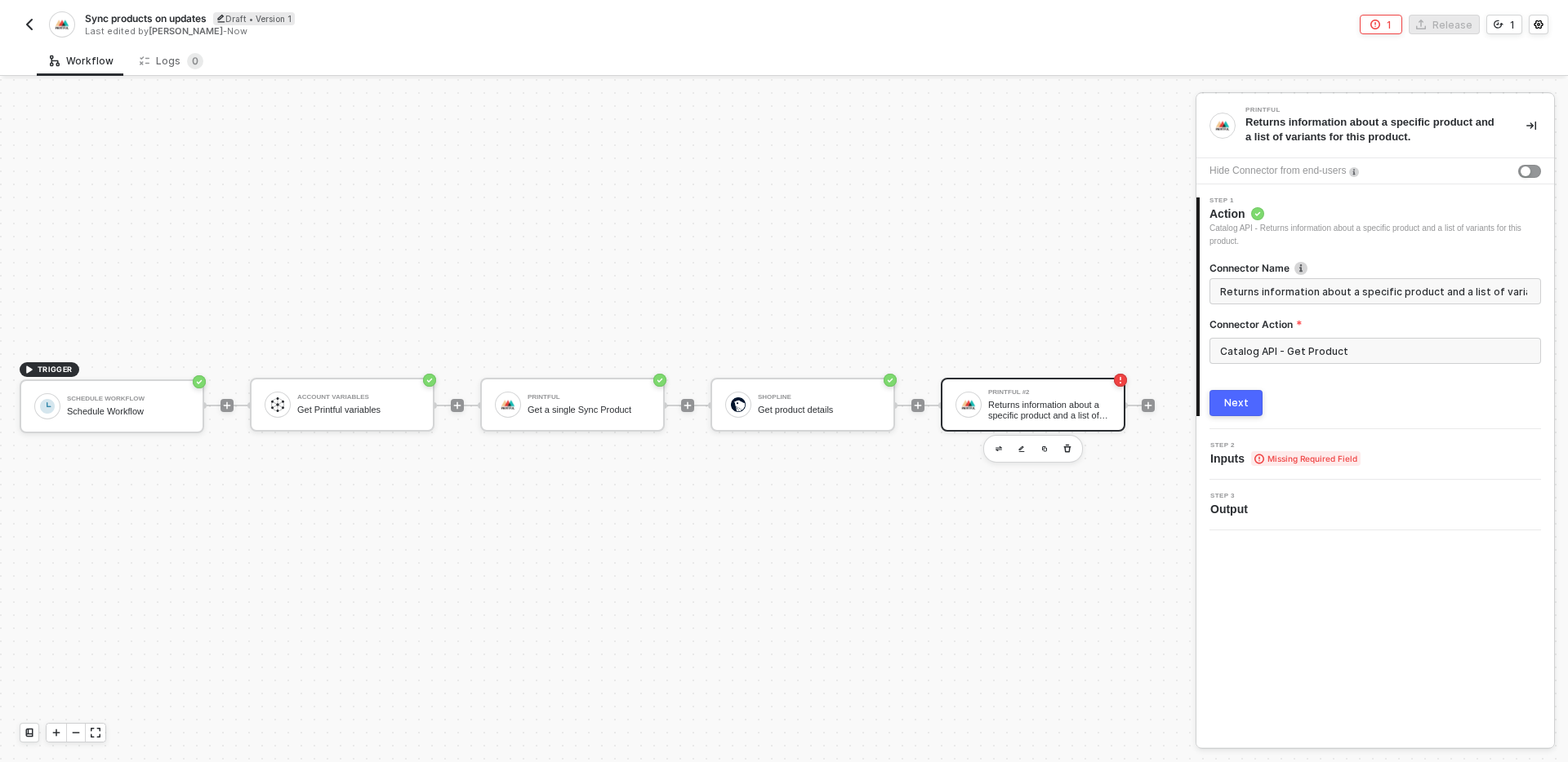
click at [1256, 404] on button "Next" at bounding box center [1236, 403] width 53 height 26
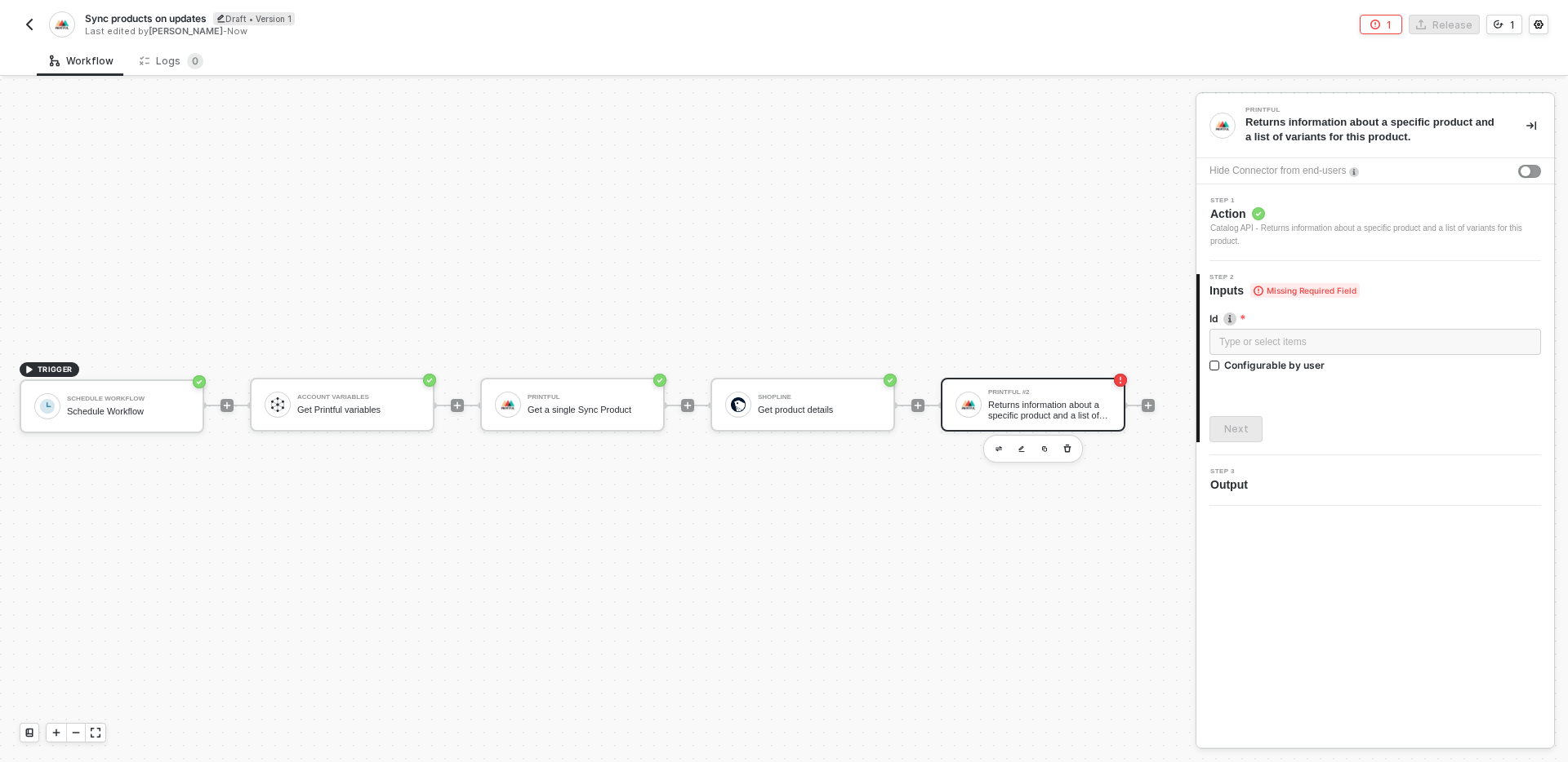
click at [1299, 241] on div "Catalog API - Returns information about a specific product and a list of varian…" at bounding box center [1375, 235] width 331 height 26
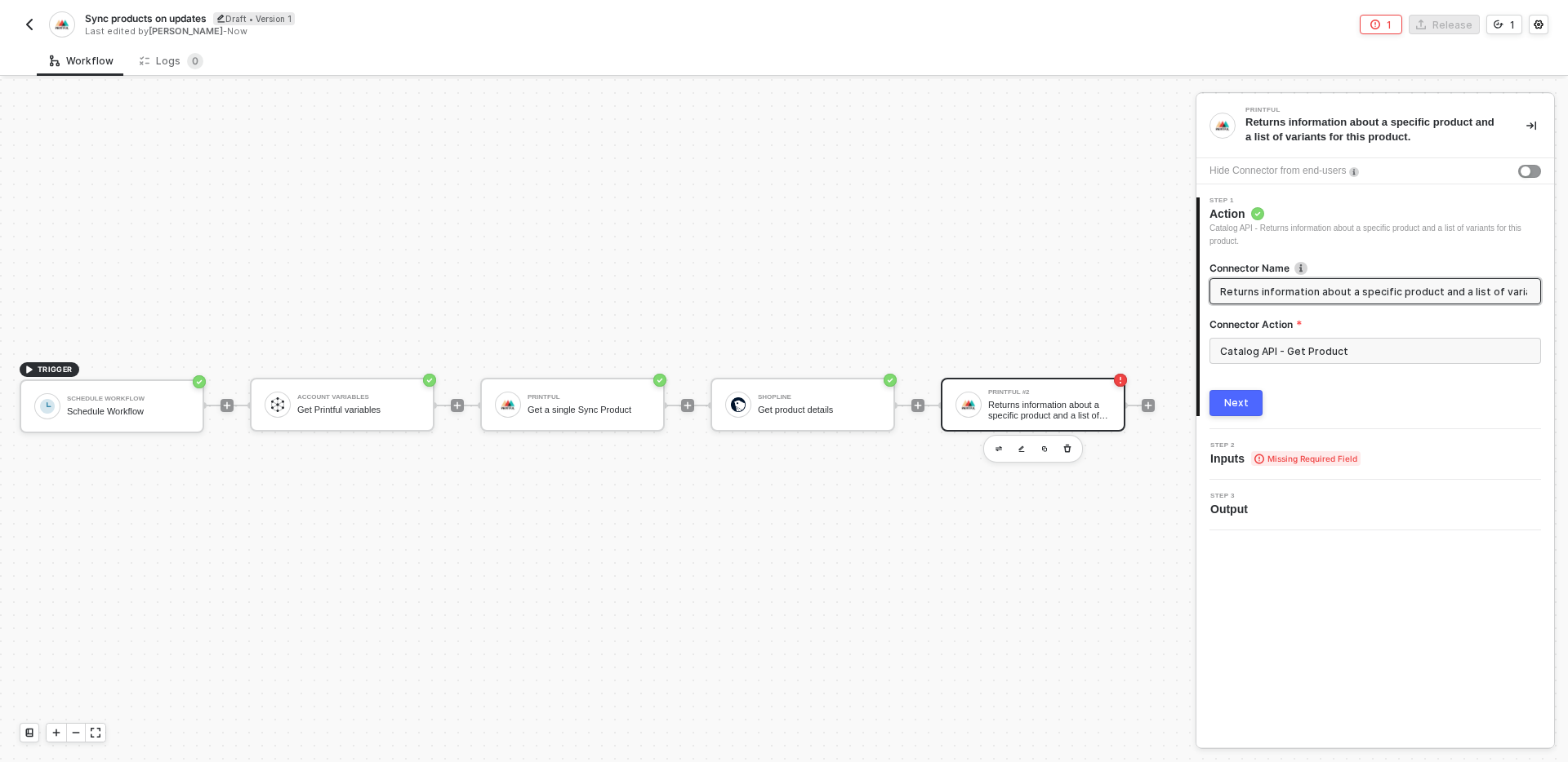
click at [1234, 403] on div "Next" at bounding box center [1236, 404] width 25 height 13
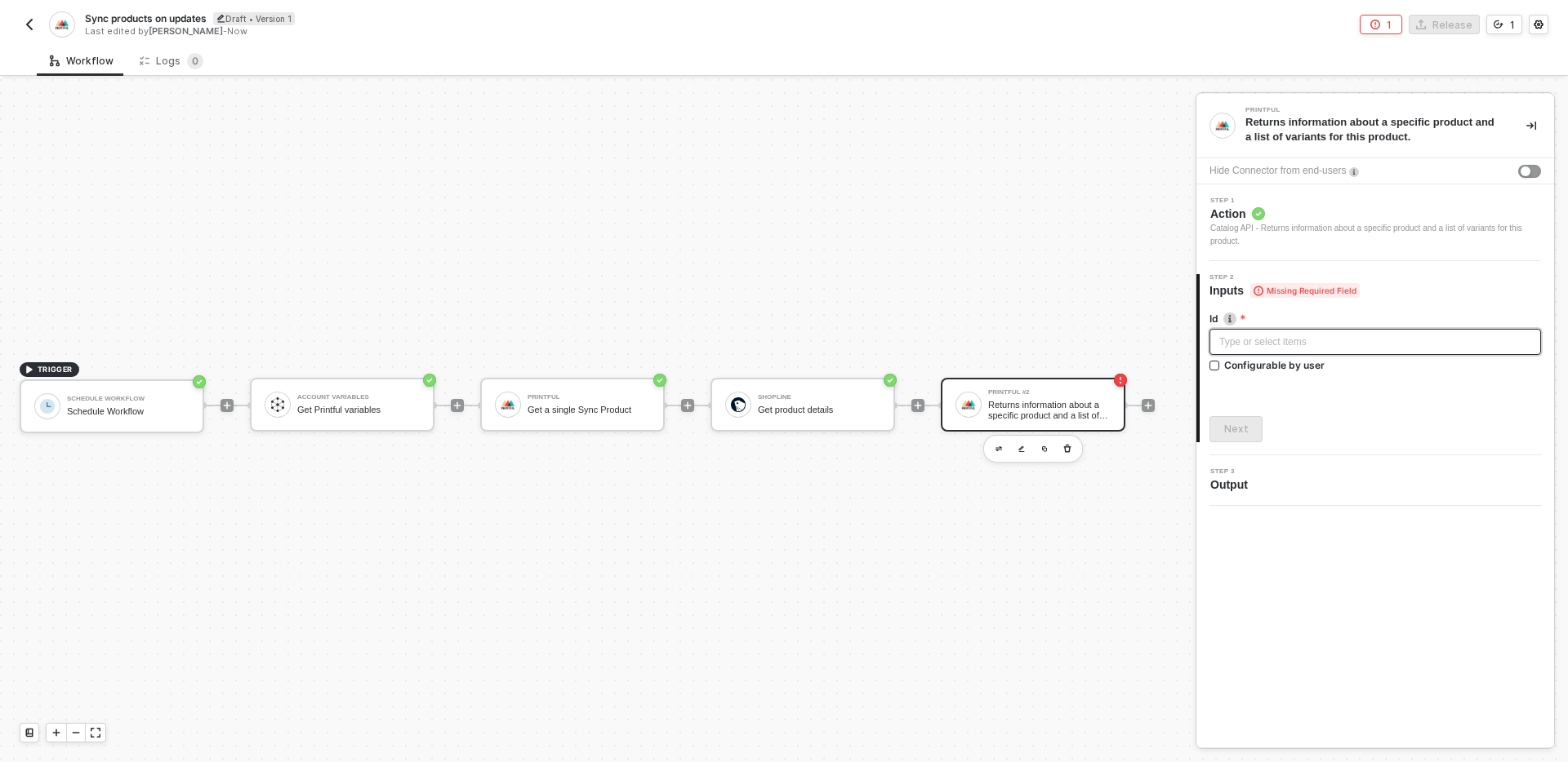
click at [1287, 334] on div "Type or select items ﻿" at bounding box center [1375, 342] width 312 height 16
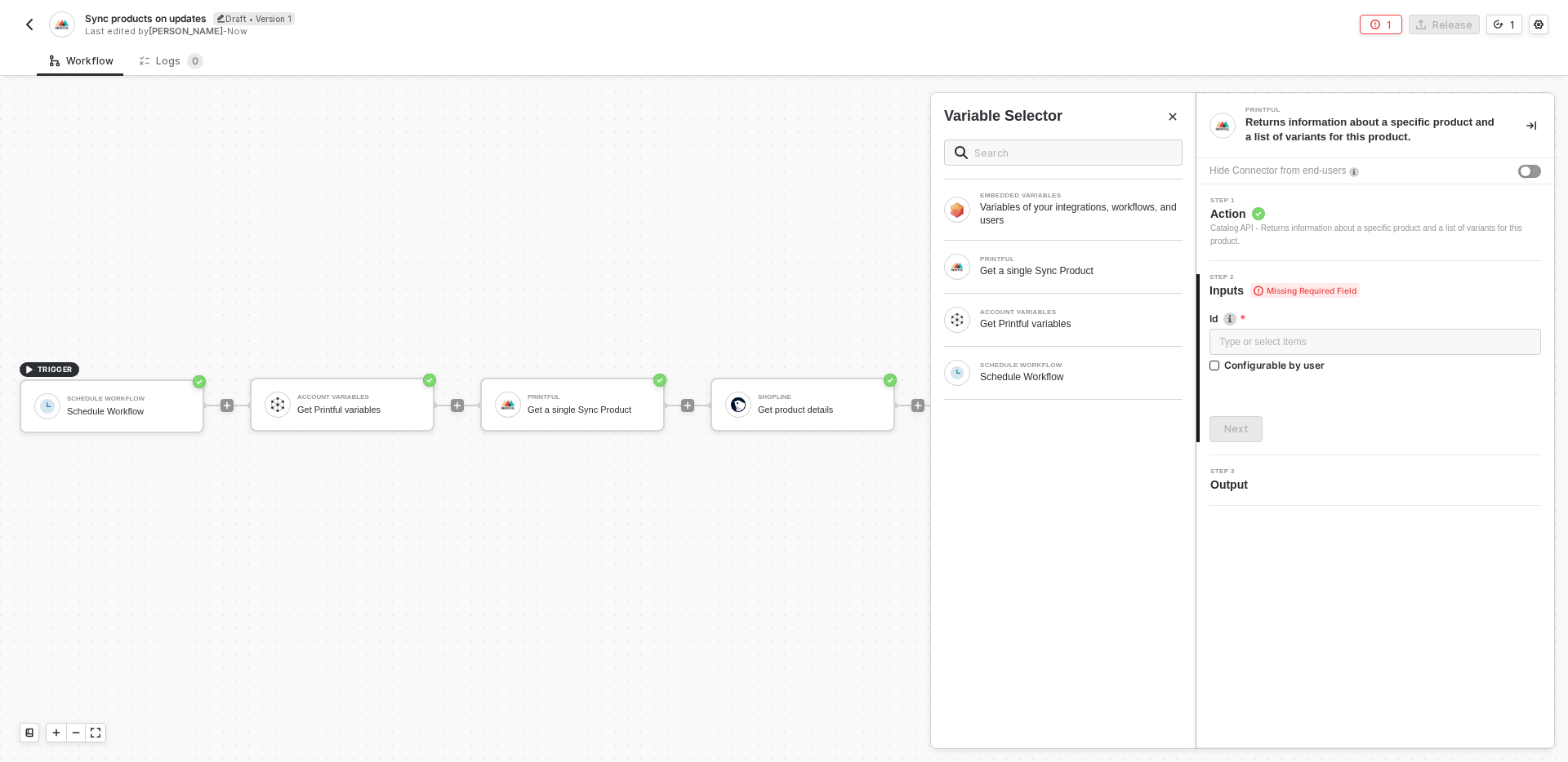
click at [1084, 472] on div "EMBEDDED VARIABLES Variables of your integrations, workflows, and users PRINTFU…" at bounding box center [1063, 437] width 265 height 622
click at [1172, 123] on button "Close" at bounding box center [1172, 116] width 19 height 19
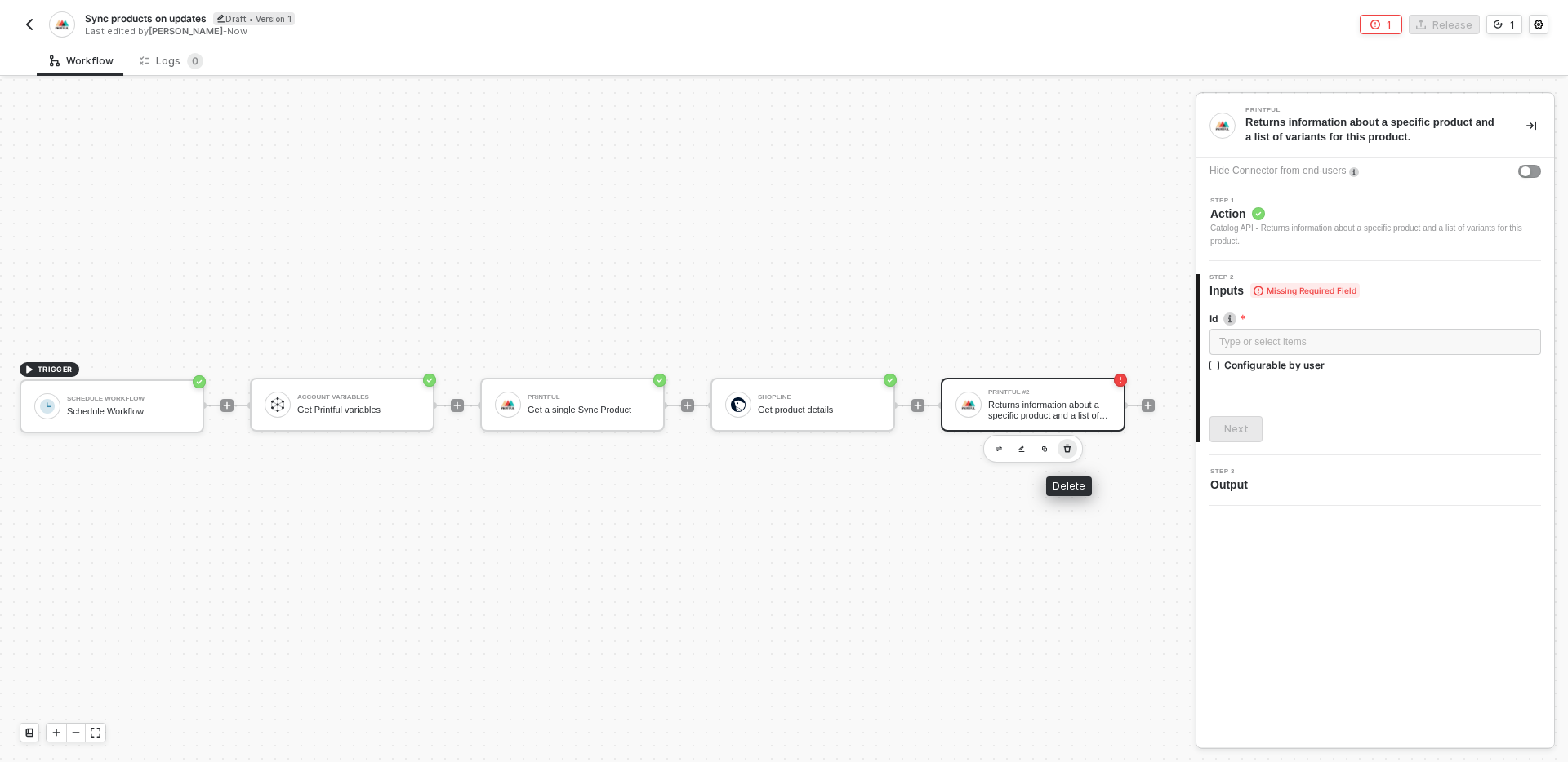
click at [1069, 451] on icon "button" at bounding box center [1067, 449] width 7 height 8
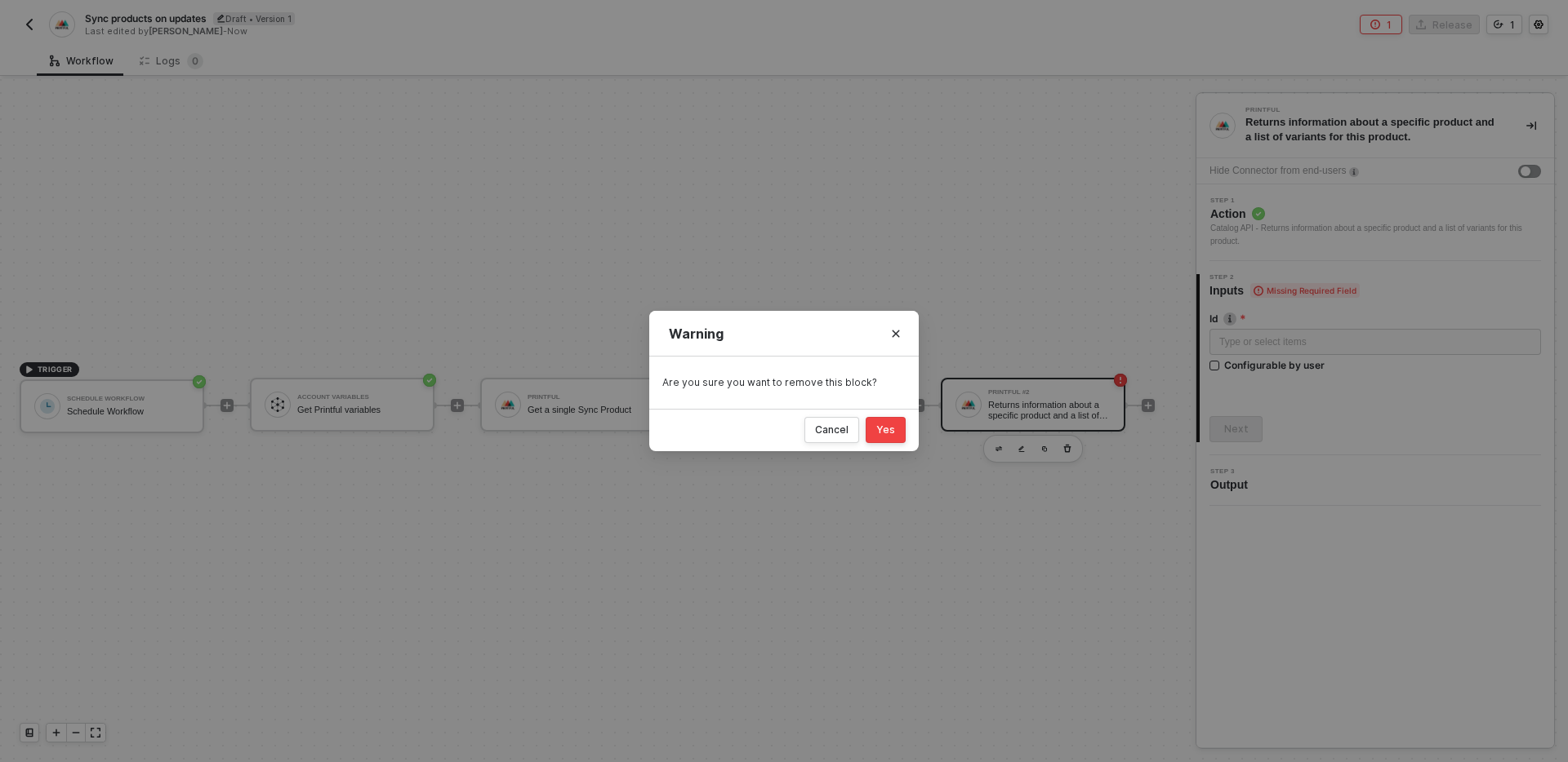
click at [881, 428] on div "Yes" at bounding box center [886, 430] width 18 height 13
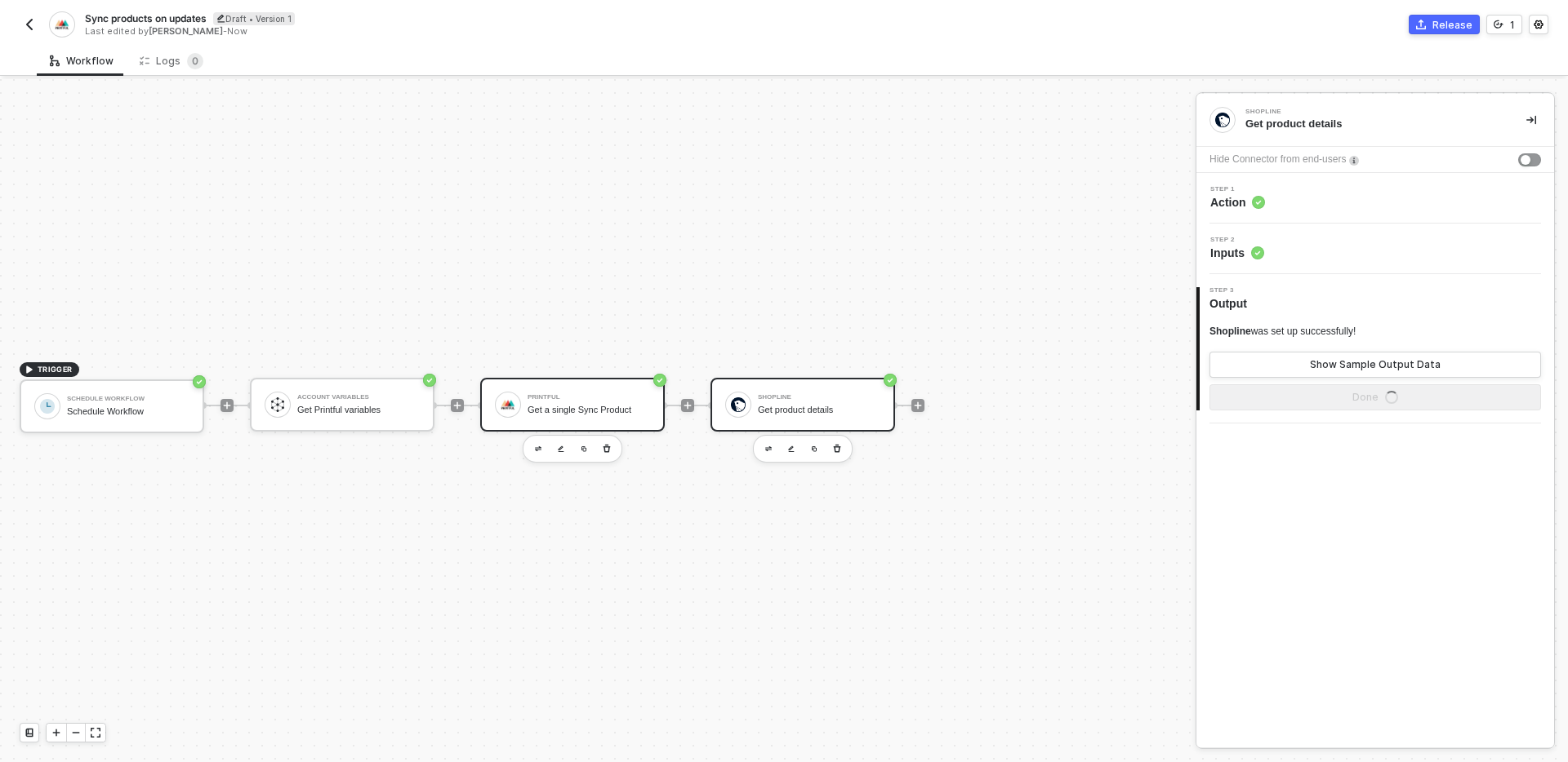
click at [597, 418] on div "Printful Get a single Sync Product" at bounding box center [588, 405] width 123 height 31
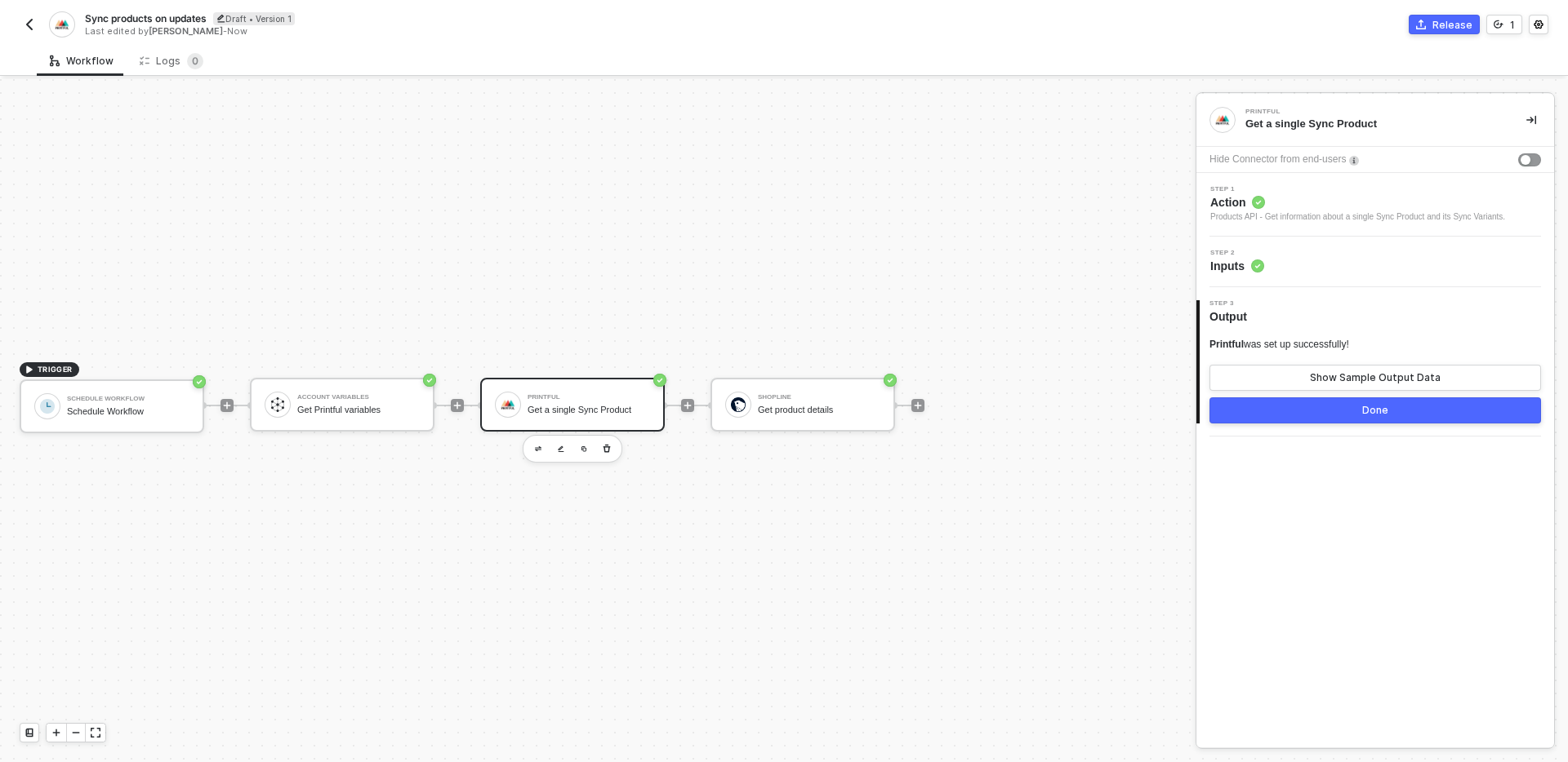
click at [1332, 208] on span "Action" at bounding box center [1358, 203] width 295 height 17
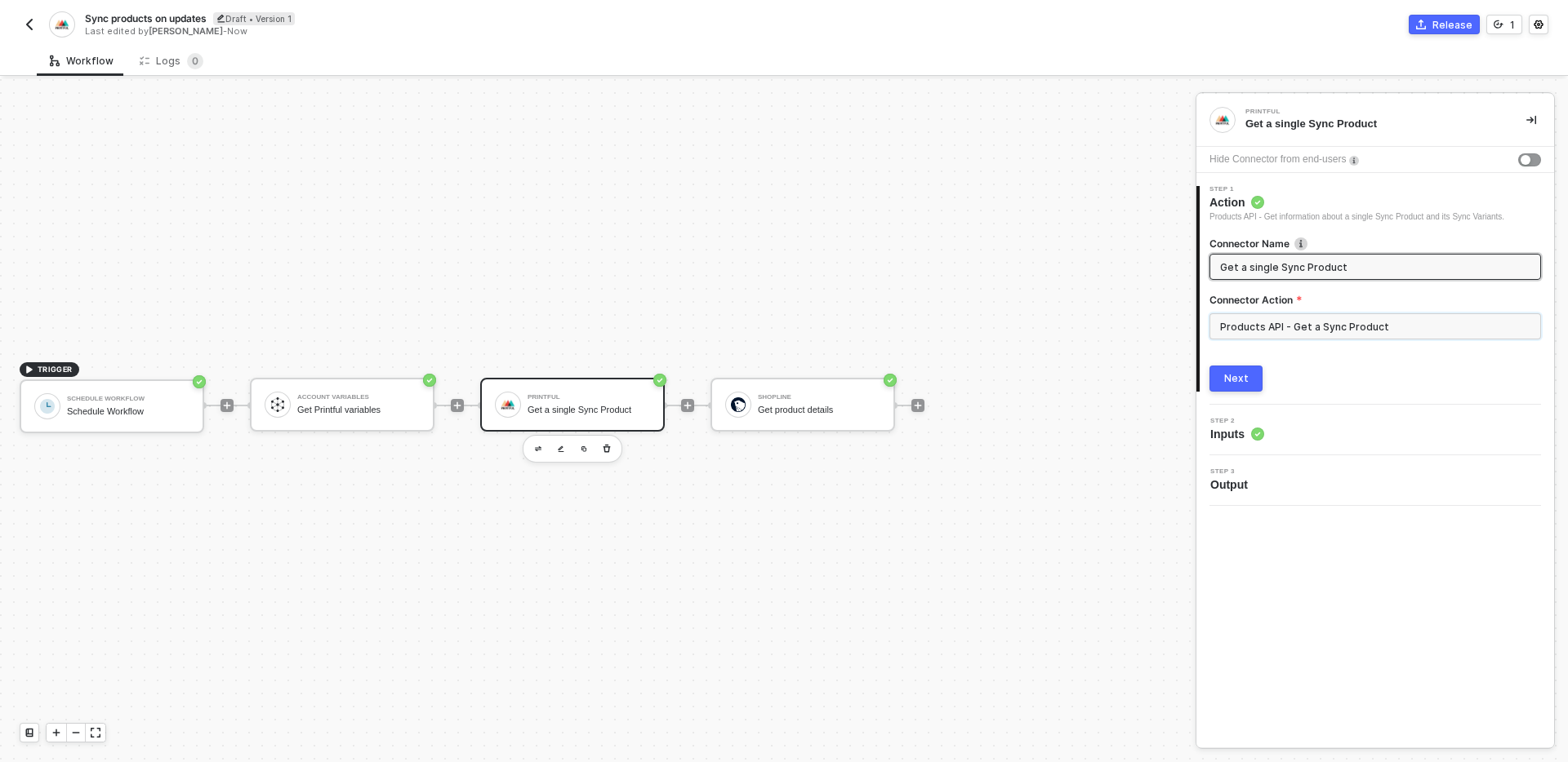
click at [1308, 320] on input "Products API - Get a Sync Product" at bounding box center [1375, 326] width 332 height 26
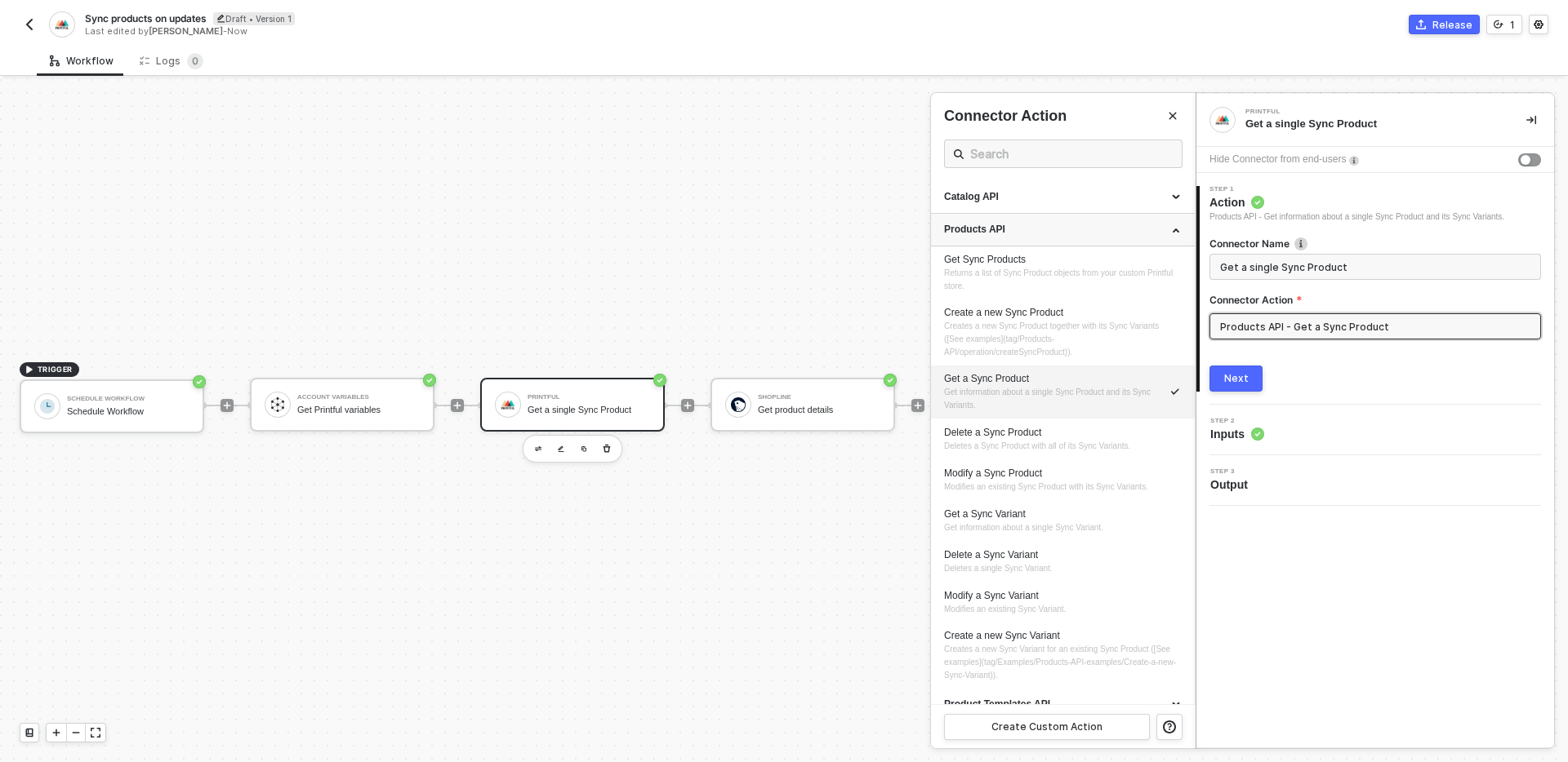
click at [1077, 235] on div "Products API" at bounding box center [1063, 229] width 238 height 14
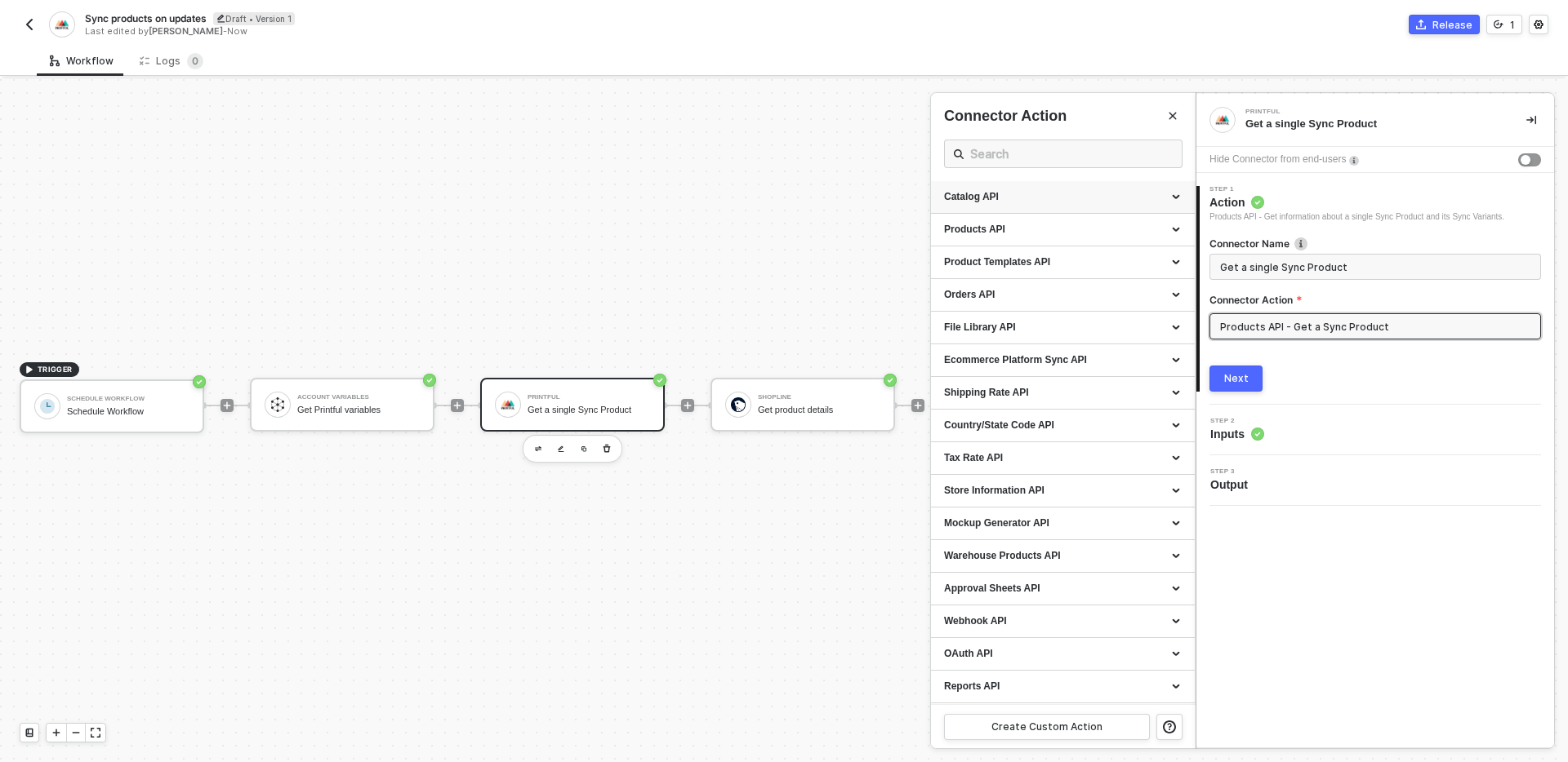
click at [1063, 201] on div "Catalog API" at bounding box center [1063, 196] width 238 height 14
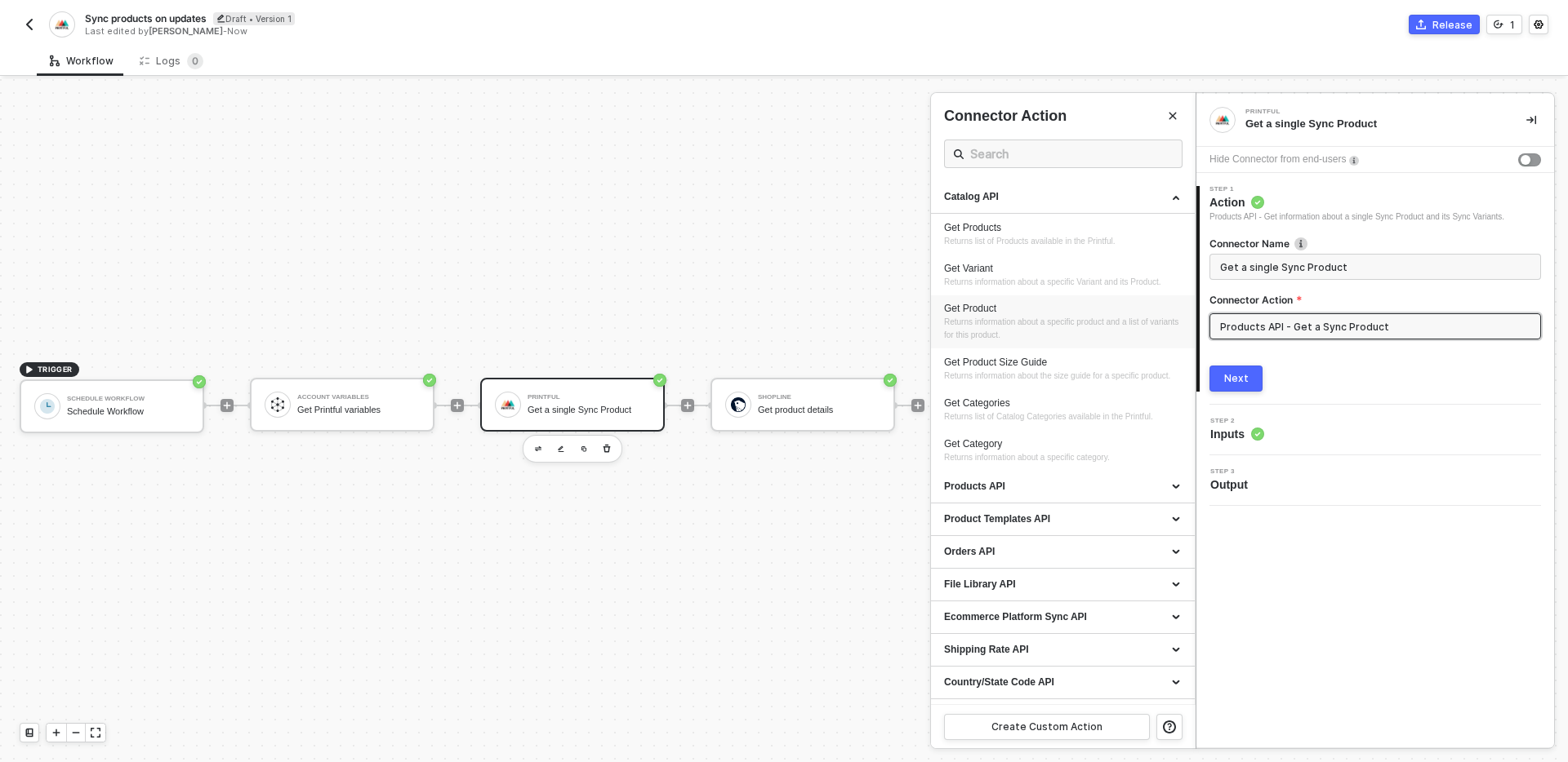
click at [1034, 328] on div "Get Product Returns information about a specific product and a list of variants…" at bounding box center [1063, 322] width 238 height 40
type input "Catalog API - Get Product"
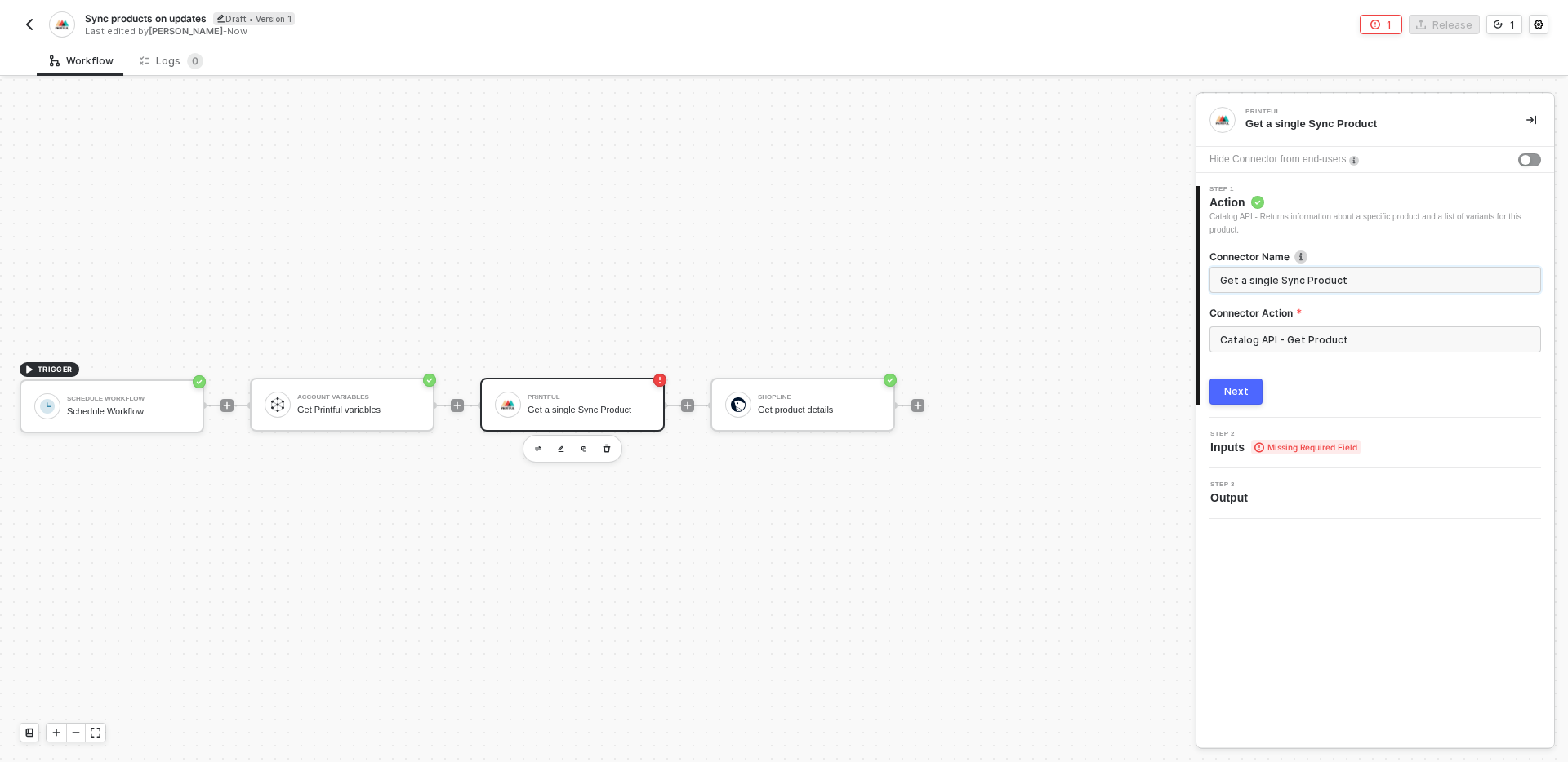
click at [1289, 281] on input "Get a single Sync Product" at bounding box center [1373, 279] width 307 height 18
type input "Get a single Product"
click at [1250, 384] on button "Next" at bounding box center [1236, 392] width 53 height 26
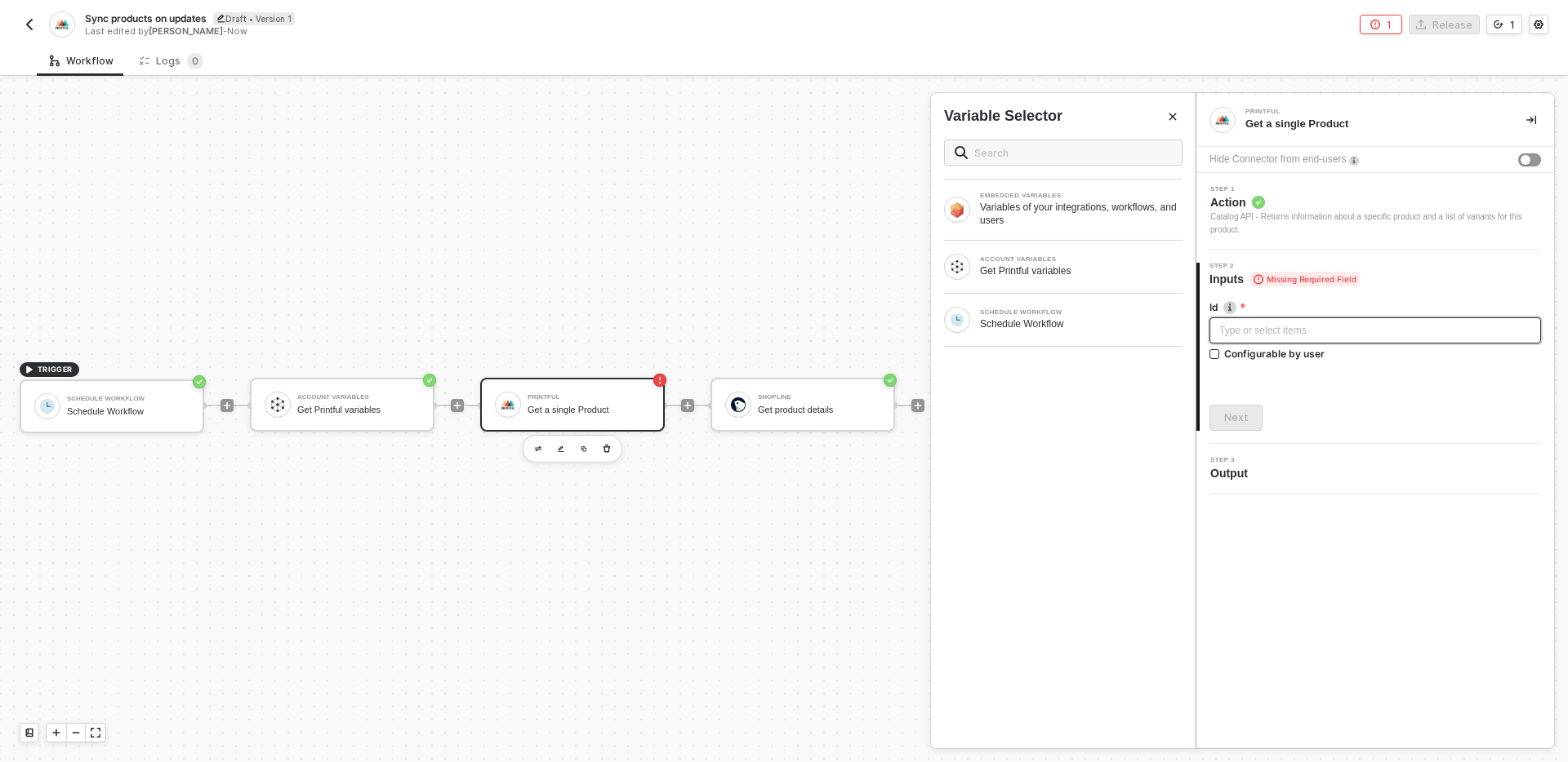
click at [1278, 318] on div "Type or select items ﻿" at bounding box center [1375, 331] width 332 height 26
click at [1091, 325] on div "Schedule Workflow" at bounding box center [1081, 324] width 203 height 13
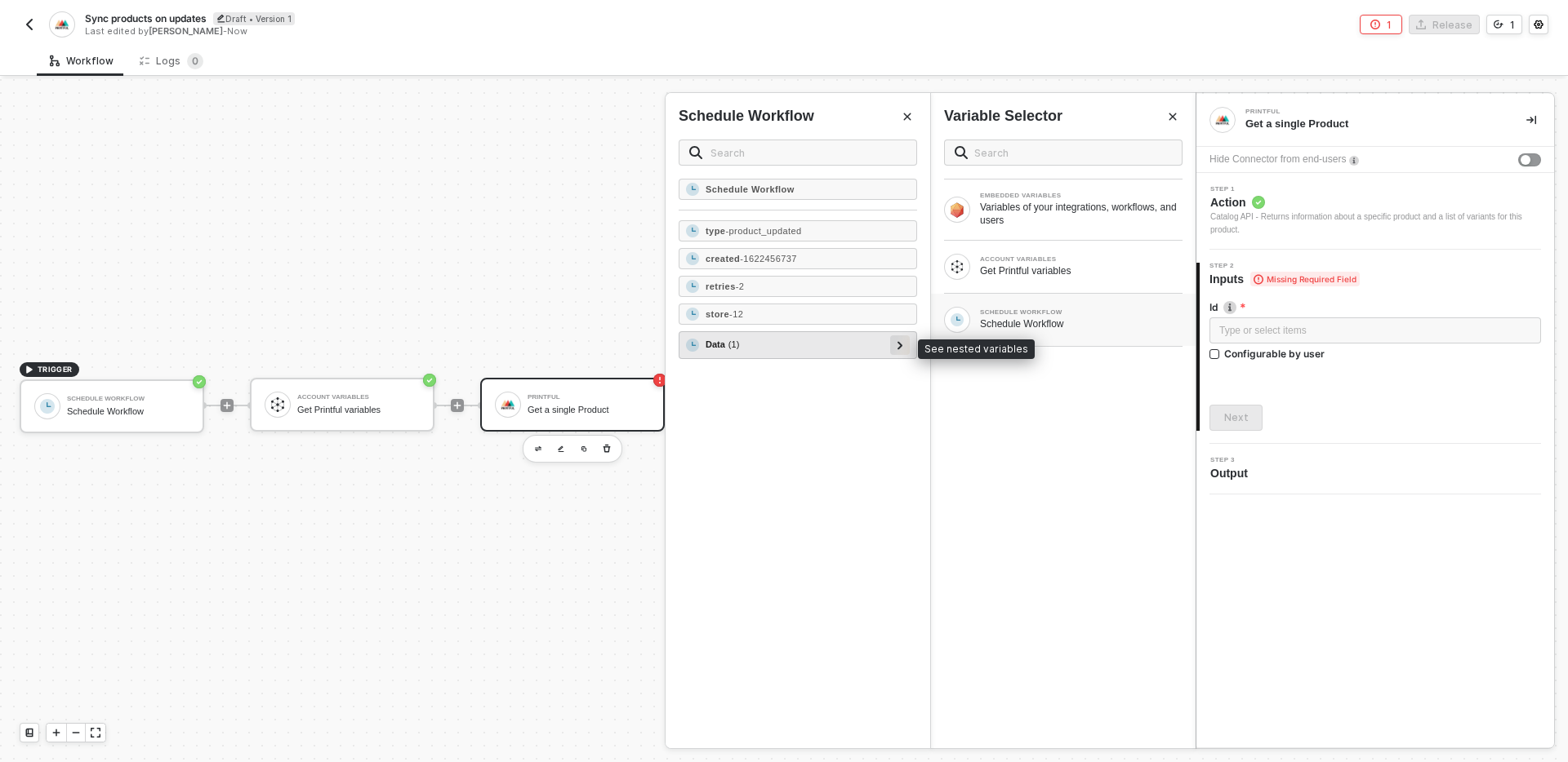
click at [898, 346] on icon at bounding box center [901, 345] width 6 height 8
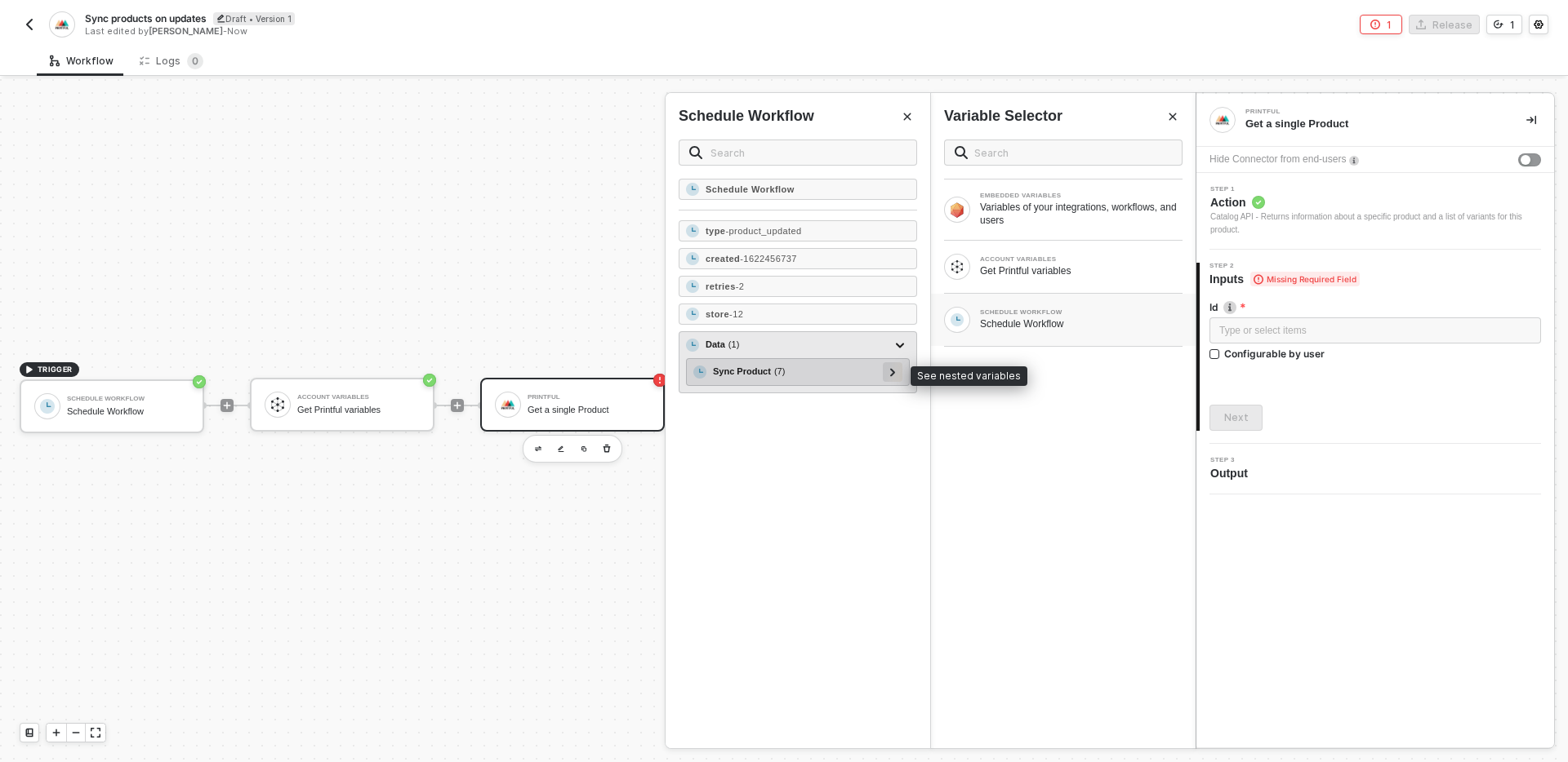
click at [891, 374] on icon at bounding box center [892, 372] width 5 height 8
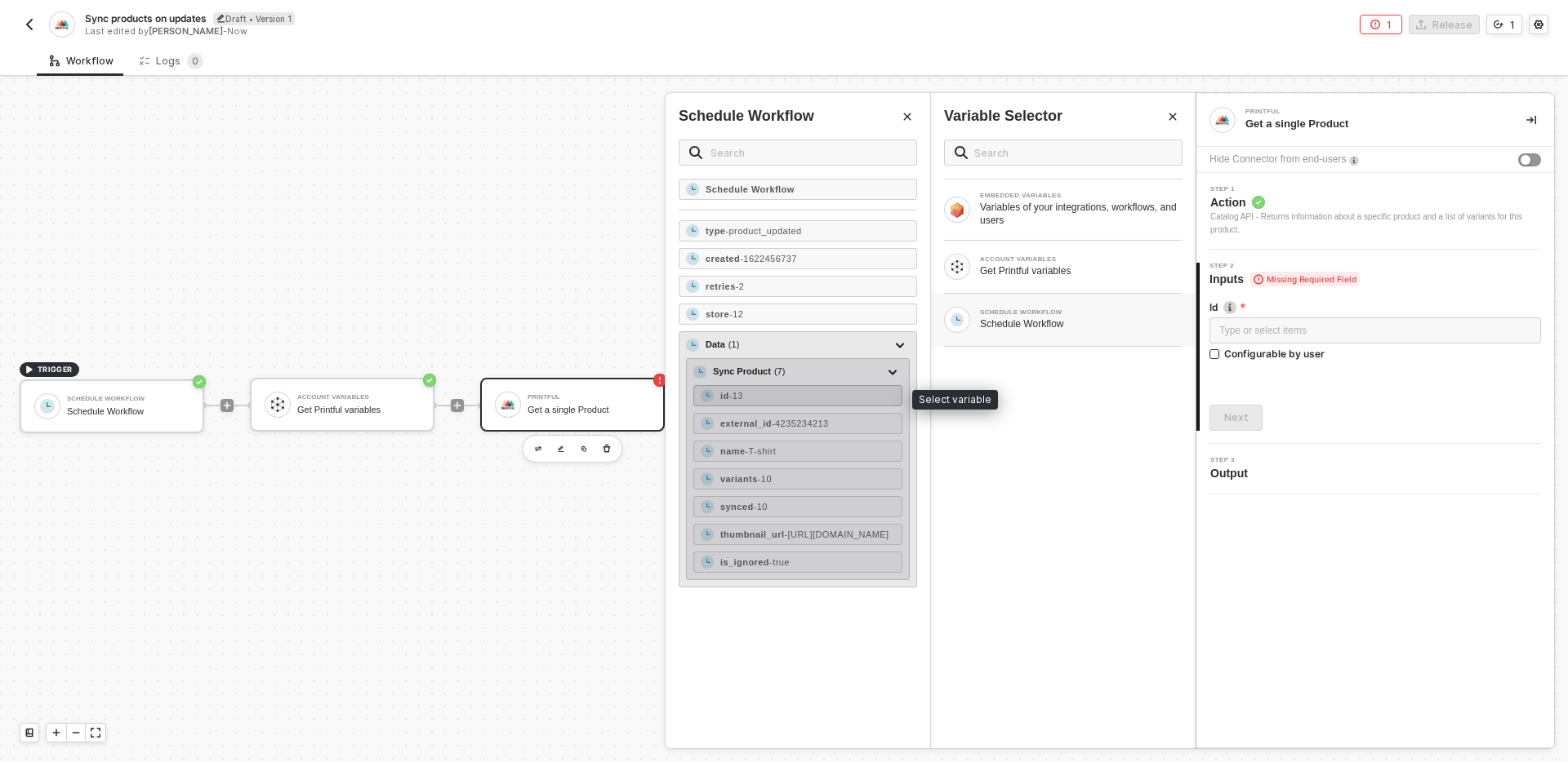
click at [823, 393] on div "id - 13" at bounding box center [797, 395] width 209 height 21
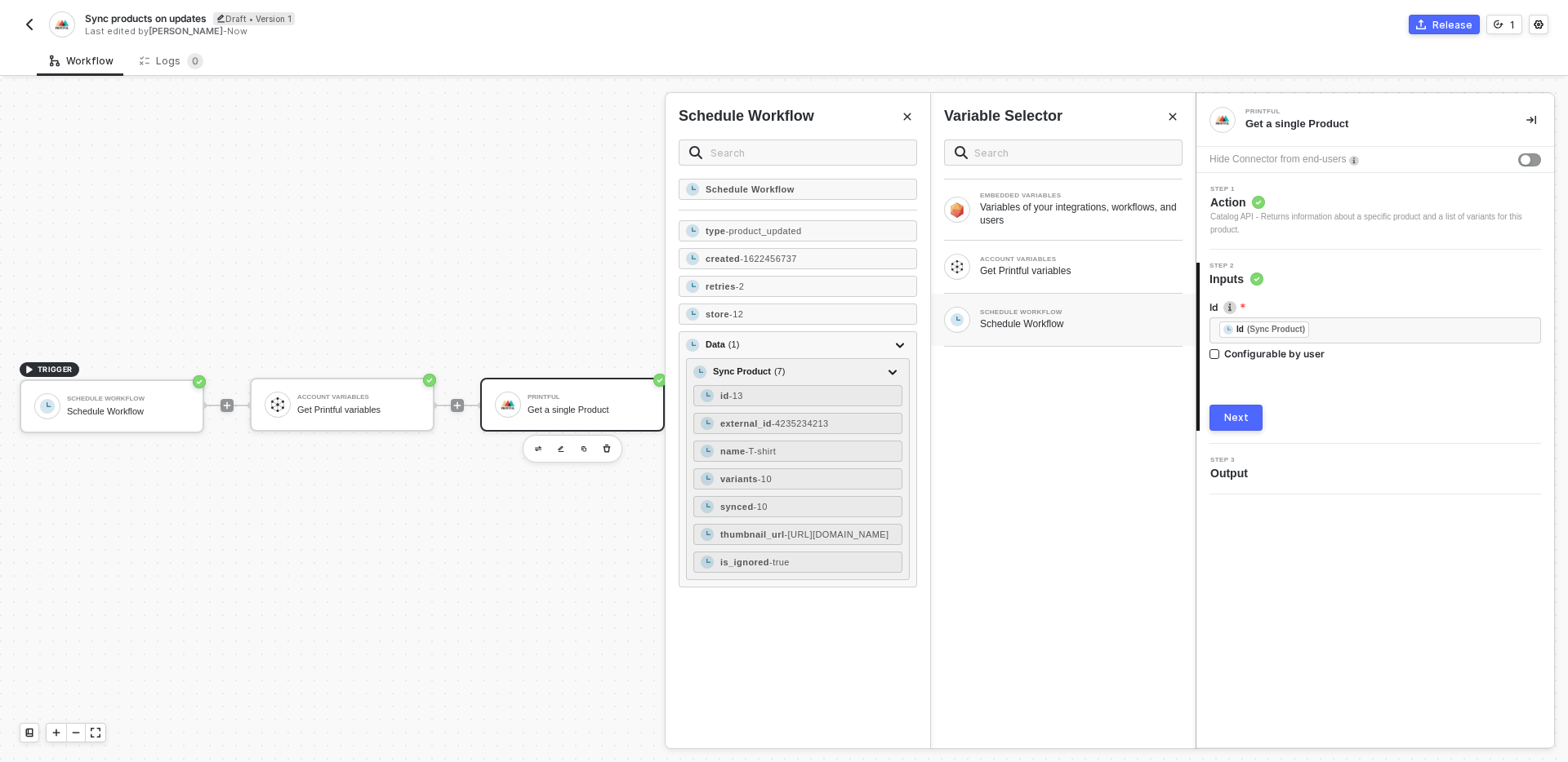
click at [1241, 416] on div "Next" at bounding box center [1236, 417] width 25 height 13
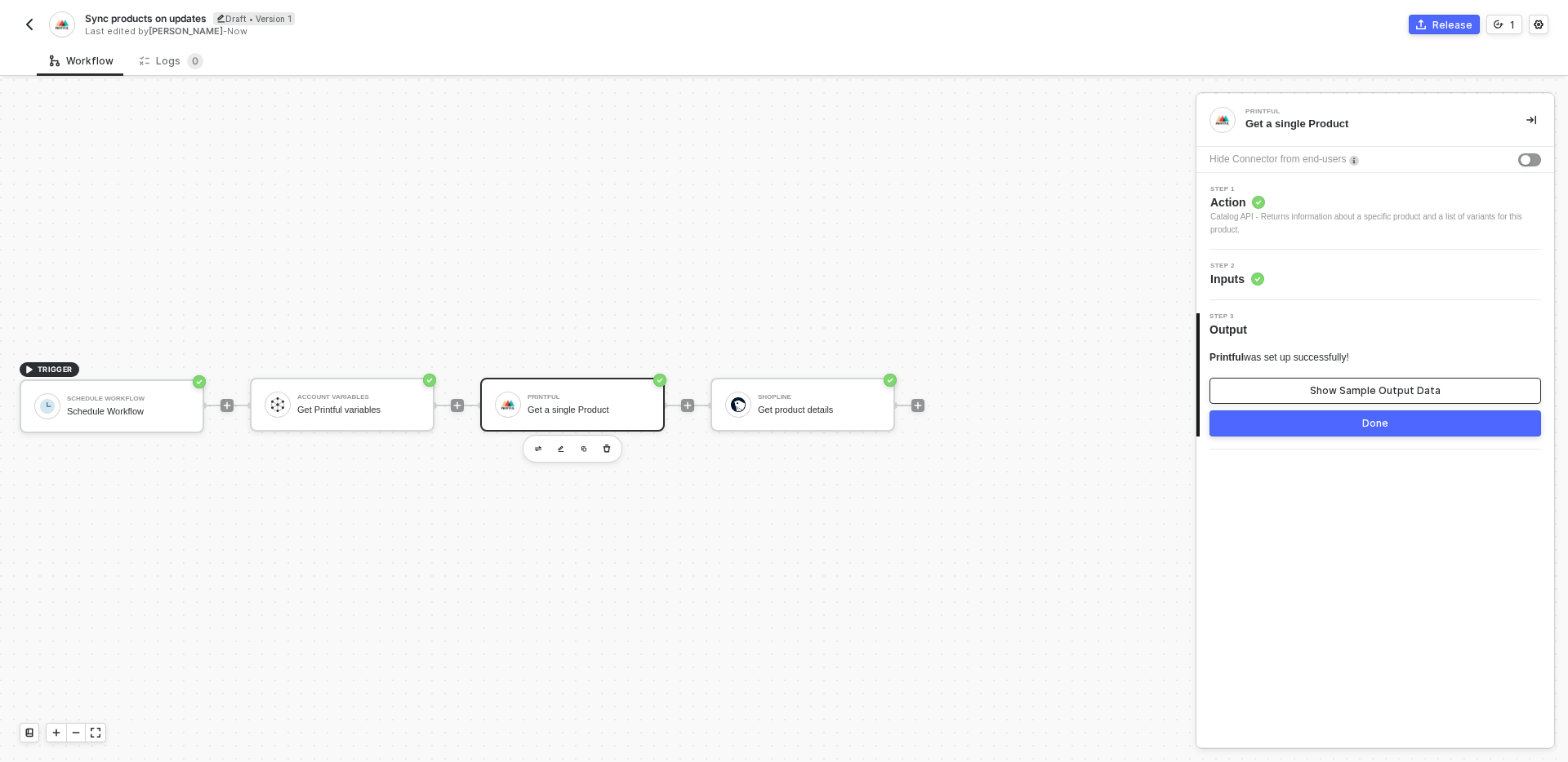
click at [1342, 393] on div "Show Sample Output Data" at bounding box center [1375, 391] width 131 height 13
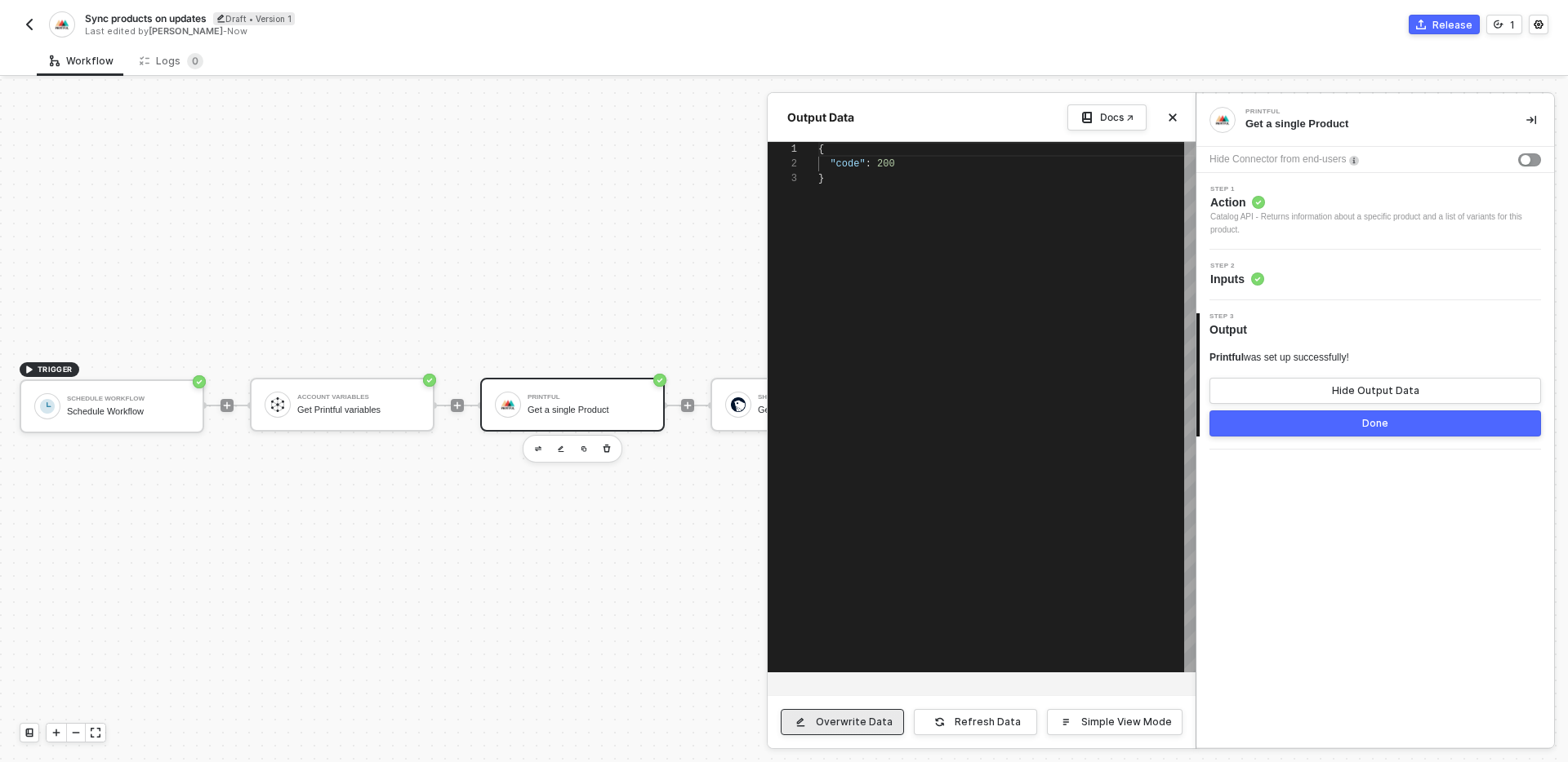
click at [825, 731] on button "Overwrite Data" at bounding box center [843, 722] width 124 height 26
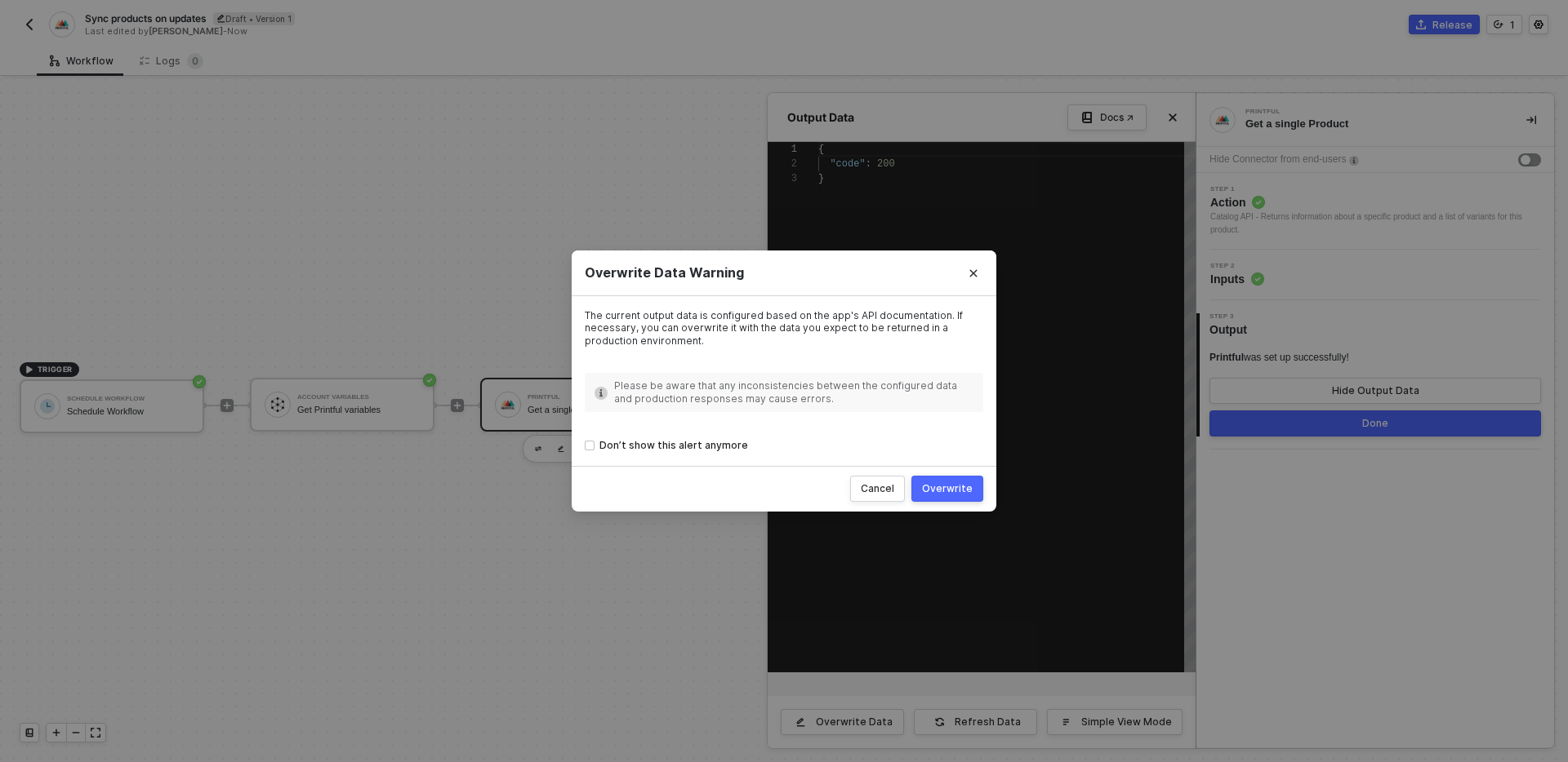
click at [953, 504] on div "Cancel Overwrite" at bounding box center [784, 489] width 425 height 46
click at [951, 492] on div "Overwrite" at bounding box center [947, 489] width 51 height 13
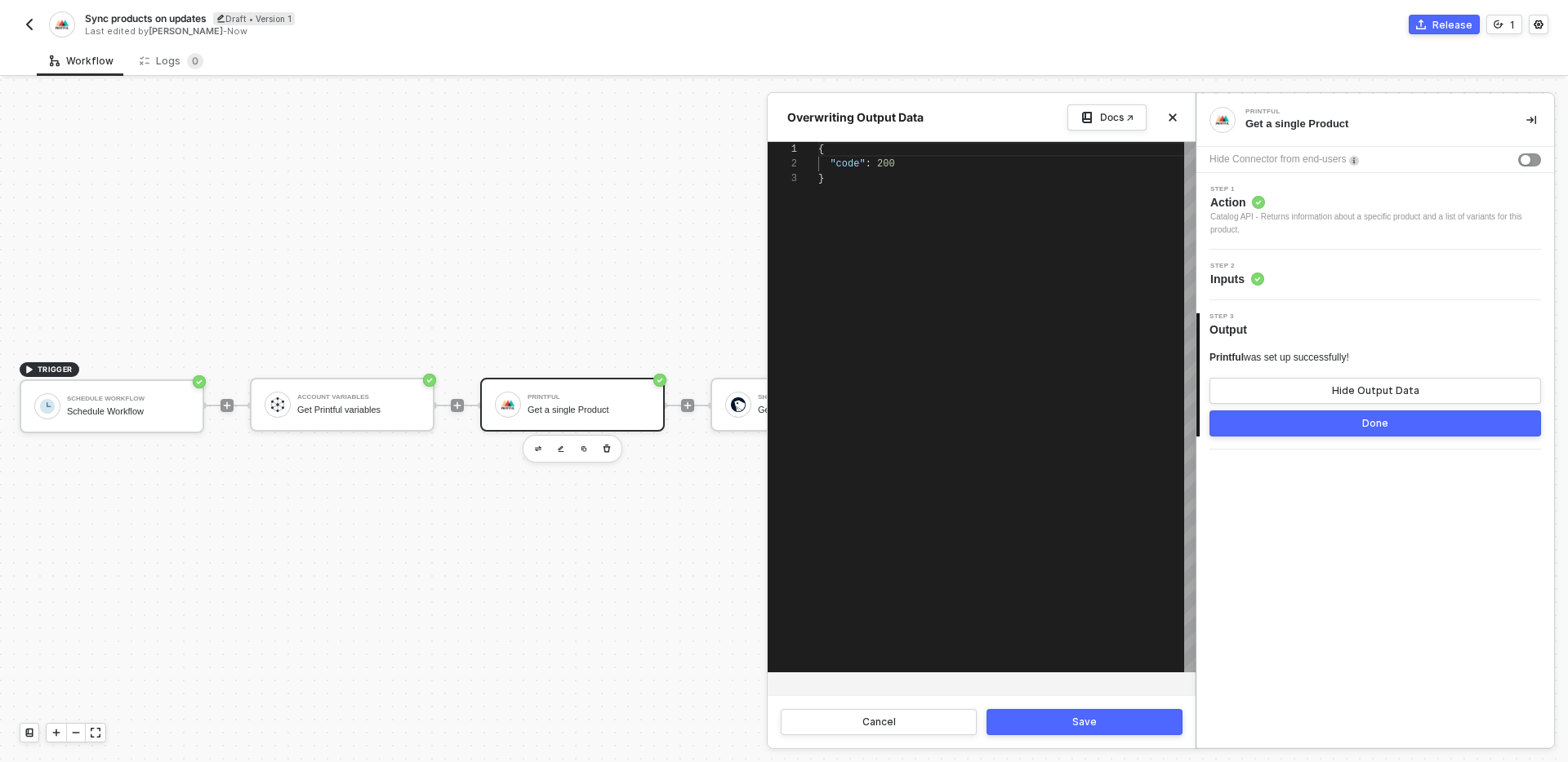
click at [936, 268] on div "{ "code" : 200 }" at bounding box center [1007, 407] width 377 height 531
paste textarea "] }, "extra": []"
type textarea "] }, "extra": [] }"
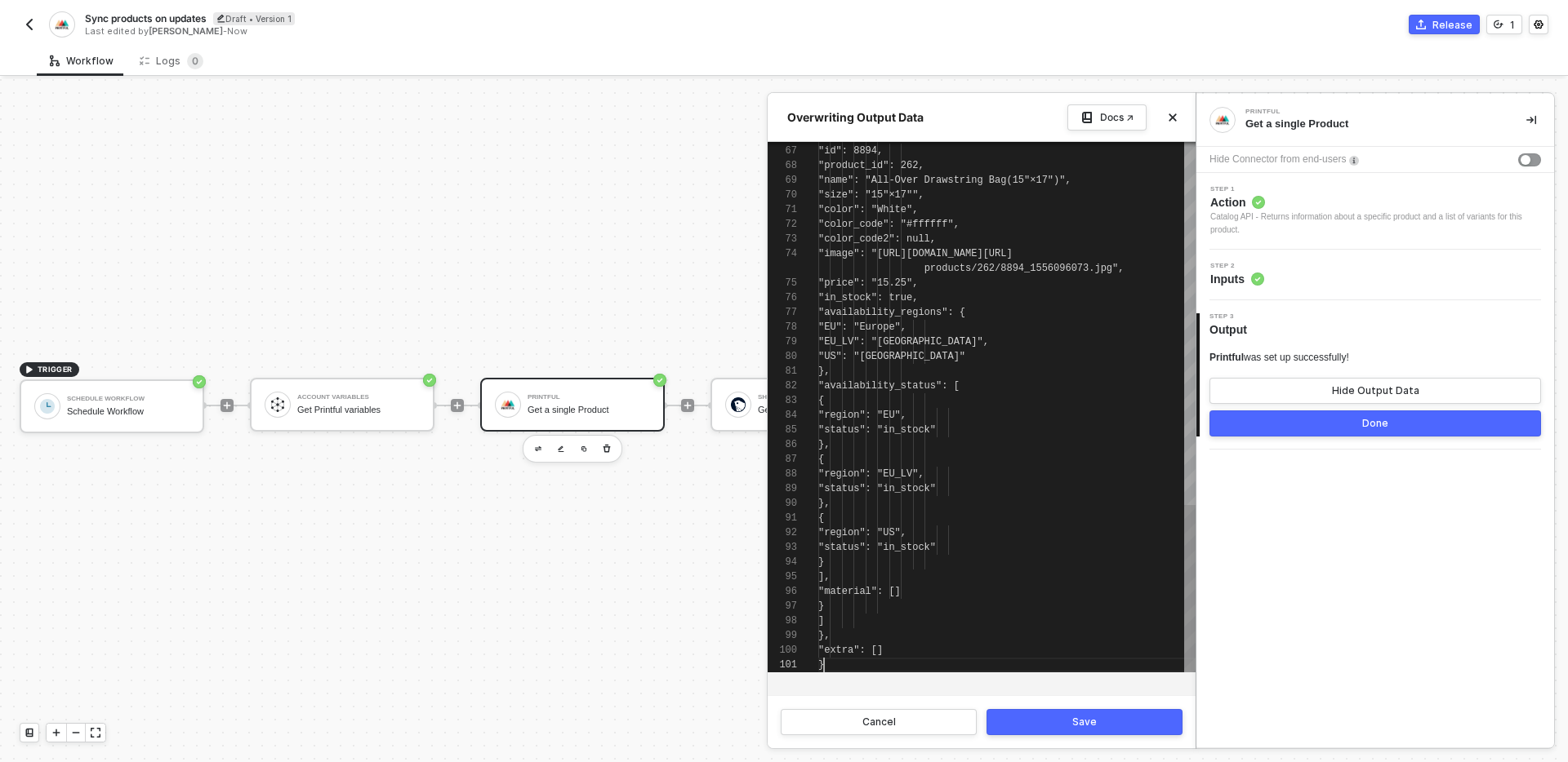
scroll to position [44, 6]
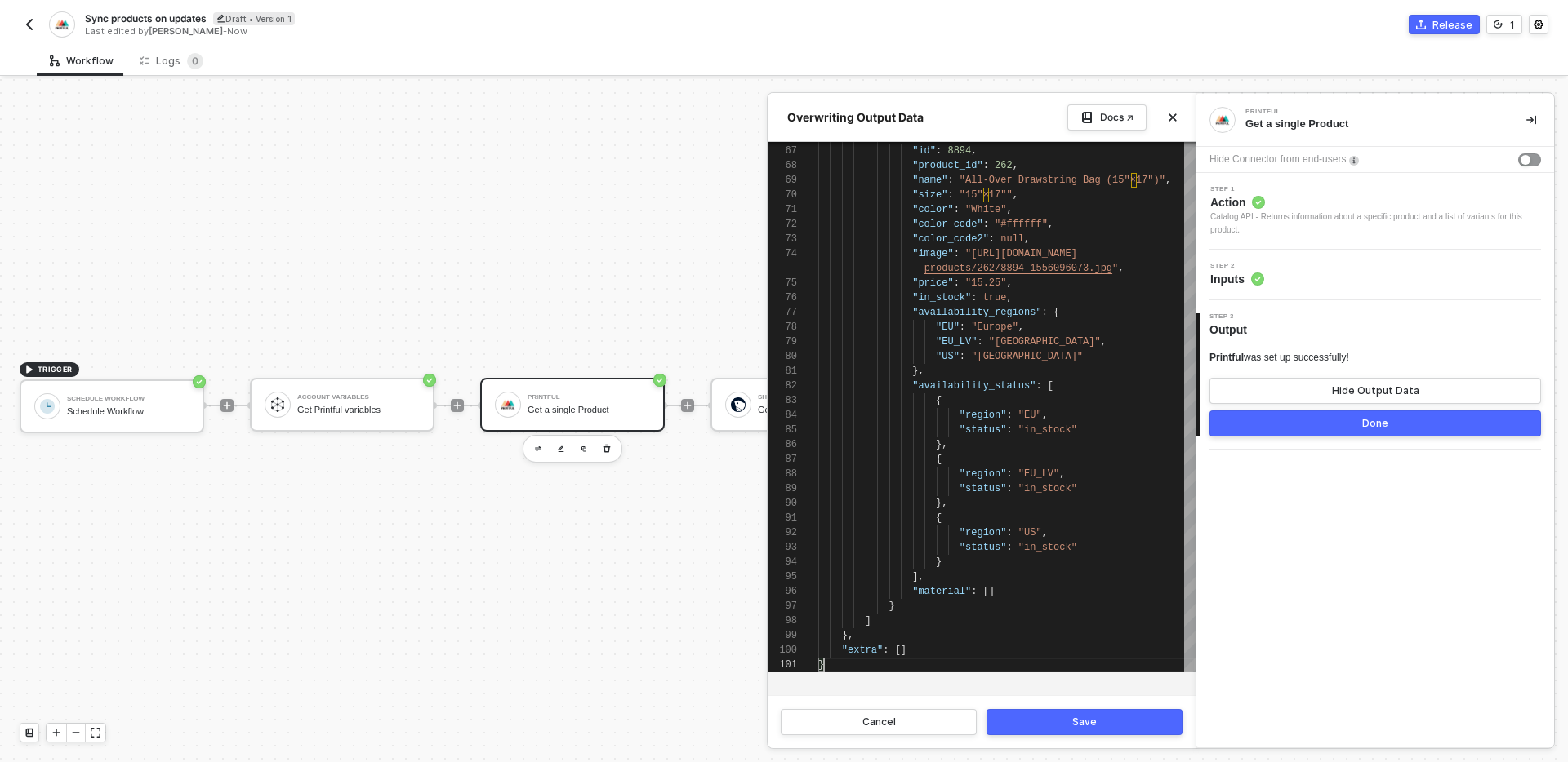
click at [1032, 718] on button "Save" at bounding box center [1084, 722] width 196 height 26
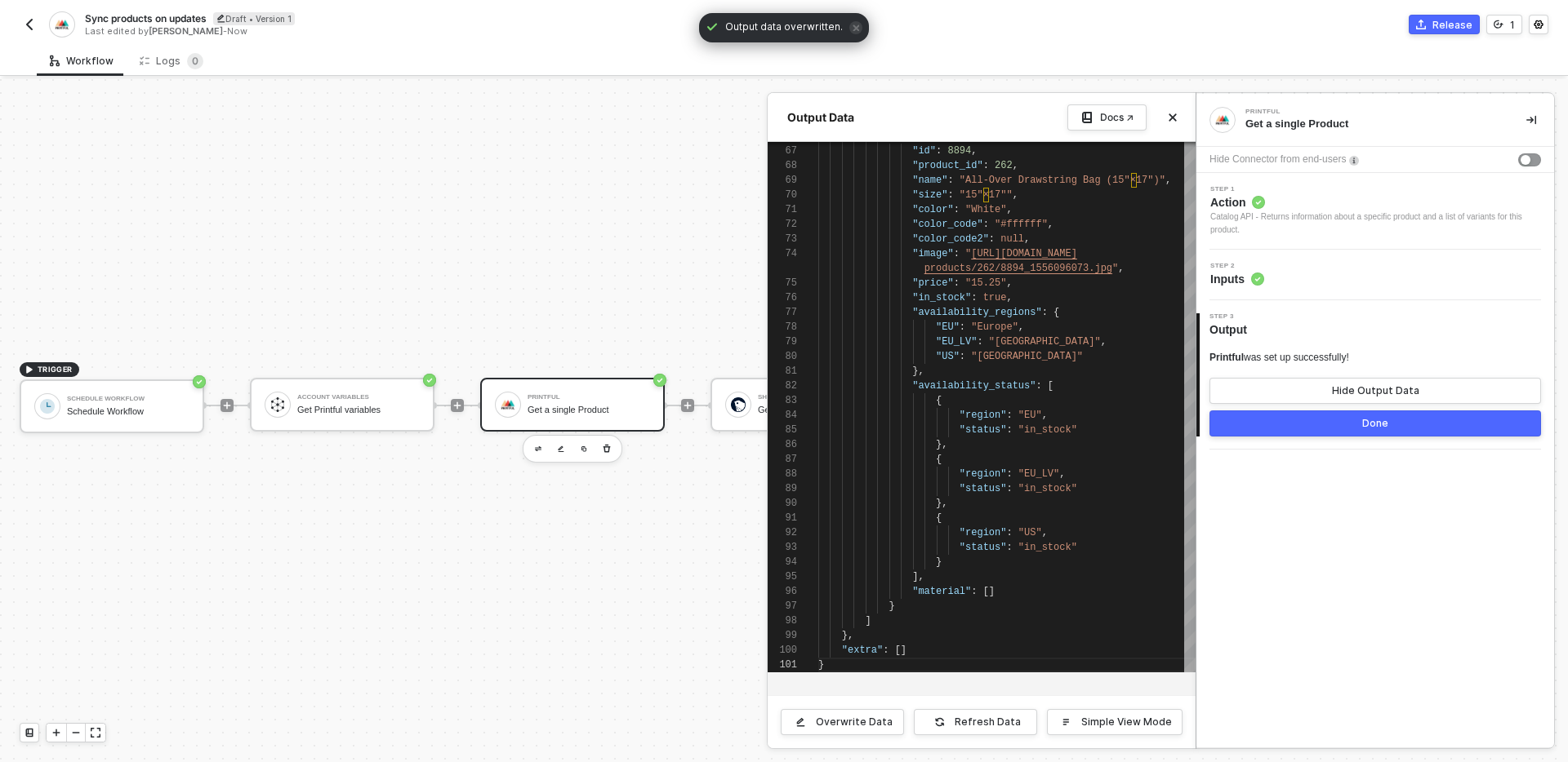
click at [1313, 422] on button "Done" at bounding box center [1375, 424] width 332 height 26
